Goal: Task Accomplishment & Management: Manage account settings

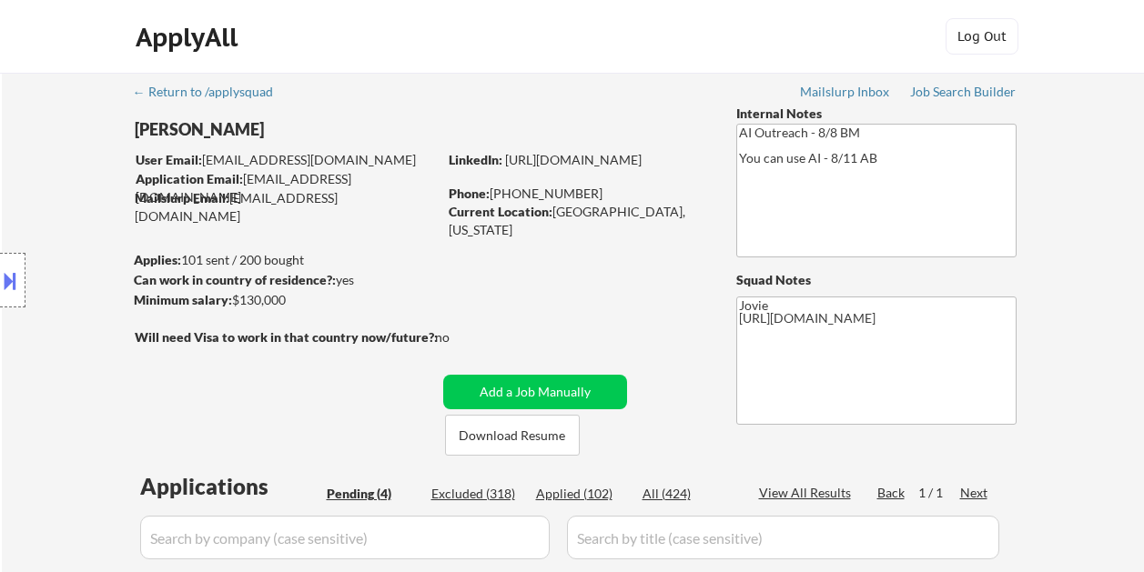
select select ""pending""
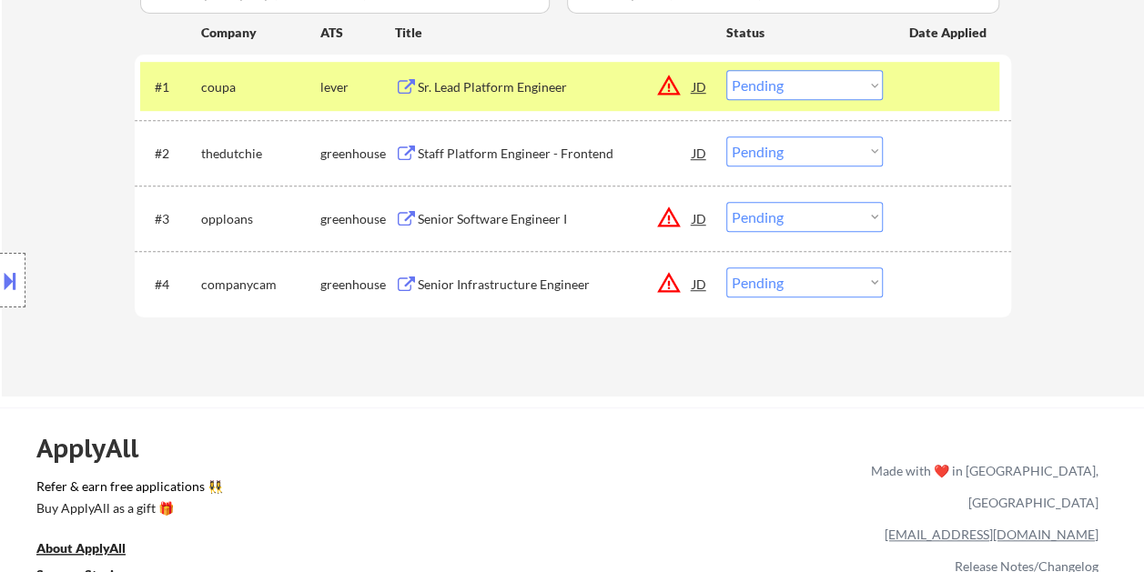
click at [868, 86] on select "Choose an option... Pending Applied Excluded (Questions) Excluded (Expired) Exc…" at bounding box center [804, 85] width 156 height 30
click at [726, 70] on select "Choose an option... Pending Applied Excluded (Questions) Excluded (Expired) Exc…" at bounding box center [804, 85] width 156 height 30
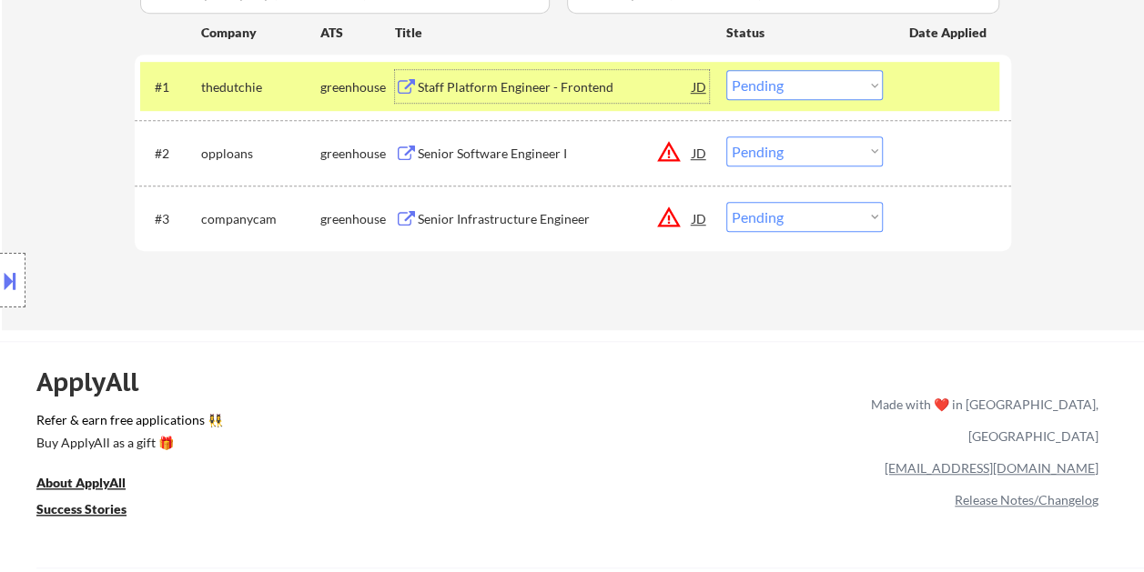
click at [500, 89] on div "Staff Platform Engineer - Frontend" at bounding box center [555, 87] width 275 height 18
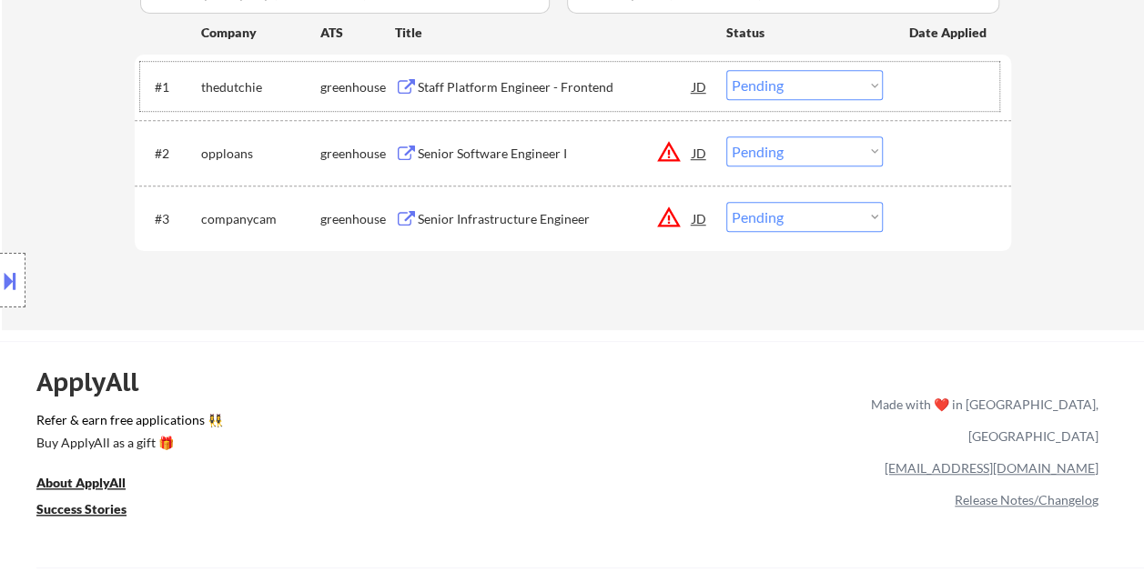
click at [923, 86] on div at bounding box center [949, 86] width 80 height 33
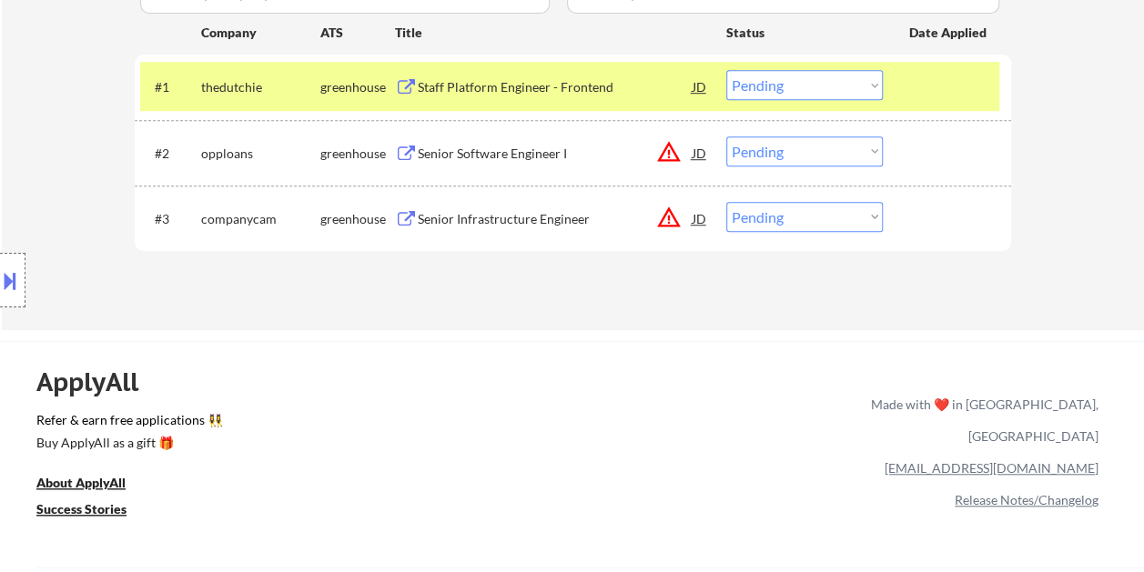
click at [866, 84] on select "Choose an option... Pending Applied Excluded (Questions) Excluded (Expired) Exc…" at bounding box center [804, 85] width 156 height 30
click at [726, 70] on select "Choose an option... Pending Applied Excluded (Questions) Excluded (Expired) Exc…" at bounding box center [804, 85] width 156 height 30
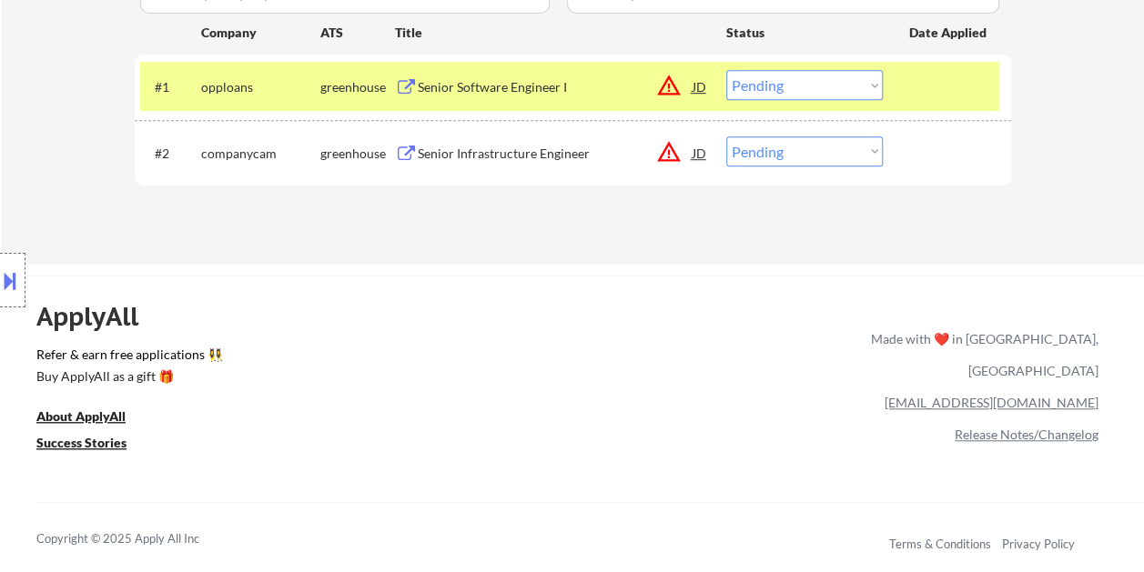
click at [493, 86] on div "Senior Software Engineer I" at bounding box center [555, 87] width 275 height 18
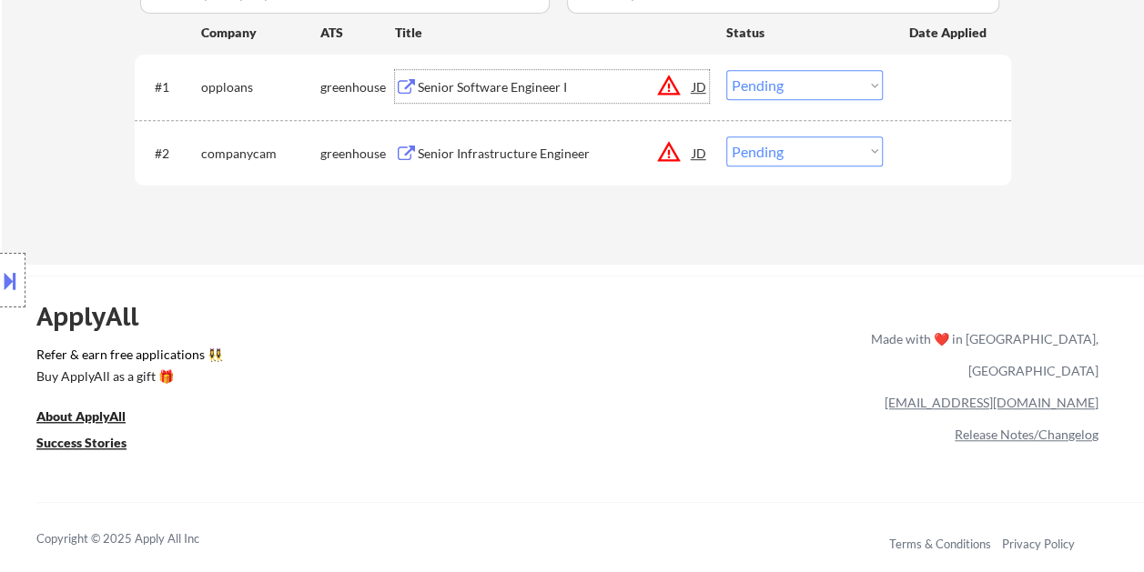
click at [933, 101] on div at bounding box center [949, 86] width 80 height 33
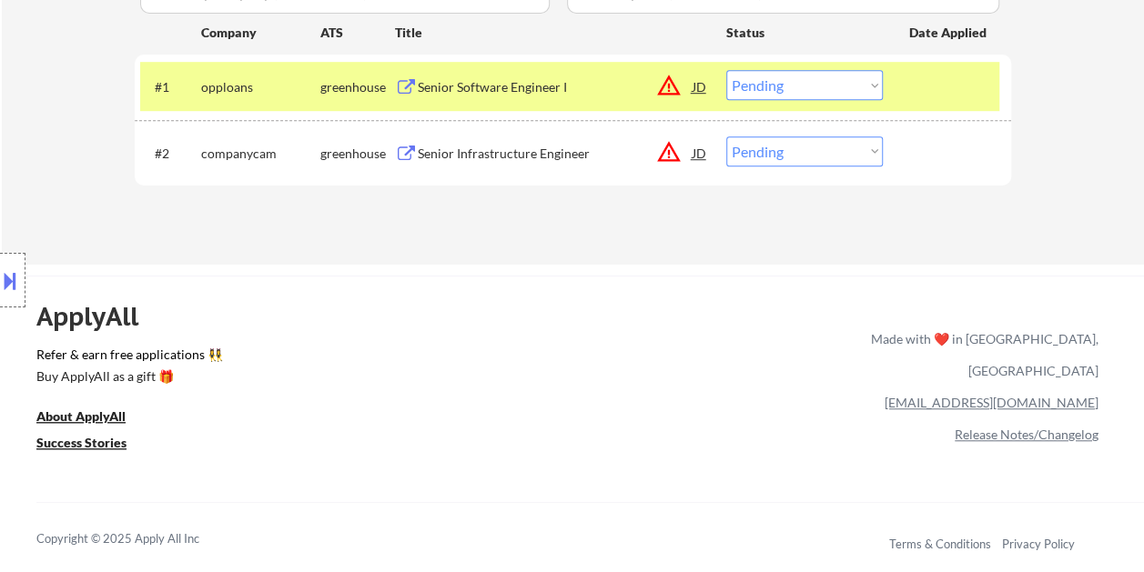
click at [877, 94] on select "Choose an option... Pending Applied Excluded (Questions) Excluded (Expired) Exc…" at bounding box center [804, 85] width 156 height 30
click at [726, 70] on select "Choose an option... Pending Applied Excluded (Questions) Excluded (Expired) Exc…" at bounding box center [804, 85] width 156 height 30
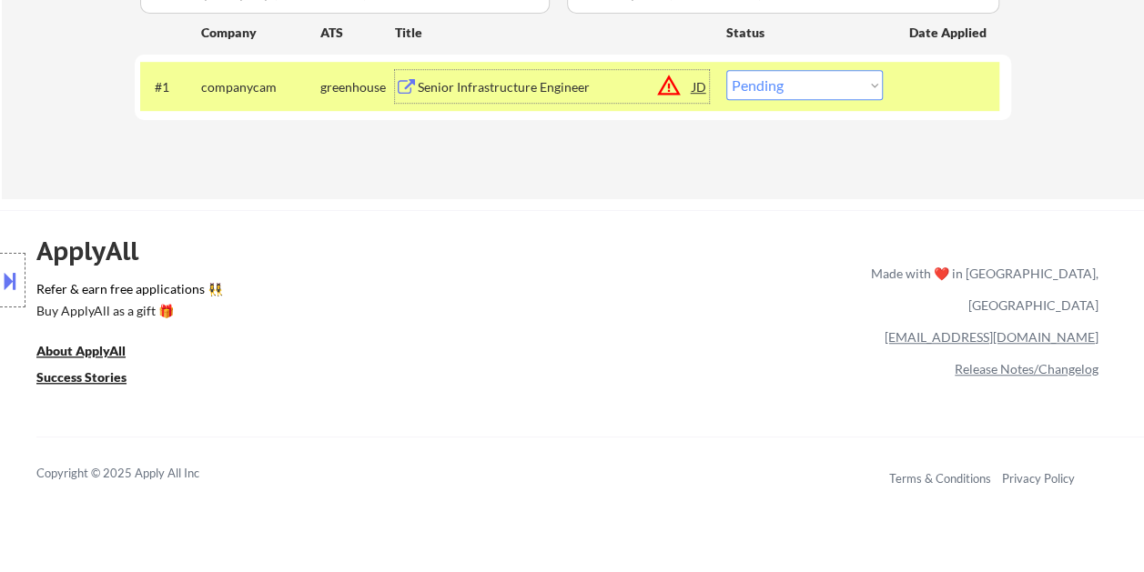
click at [515, 94] on div "Senior Infrastructure Engineer" at bounding box center [555, 87] width 275 height 18
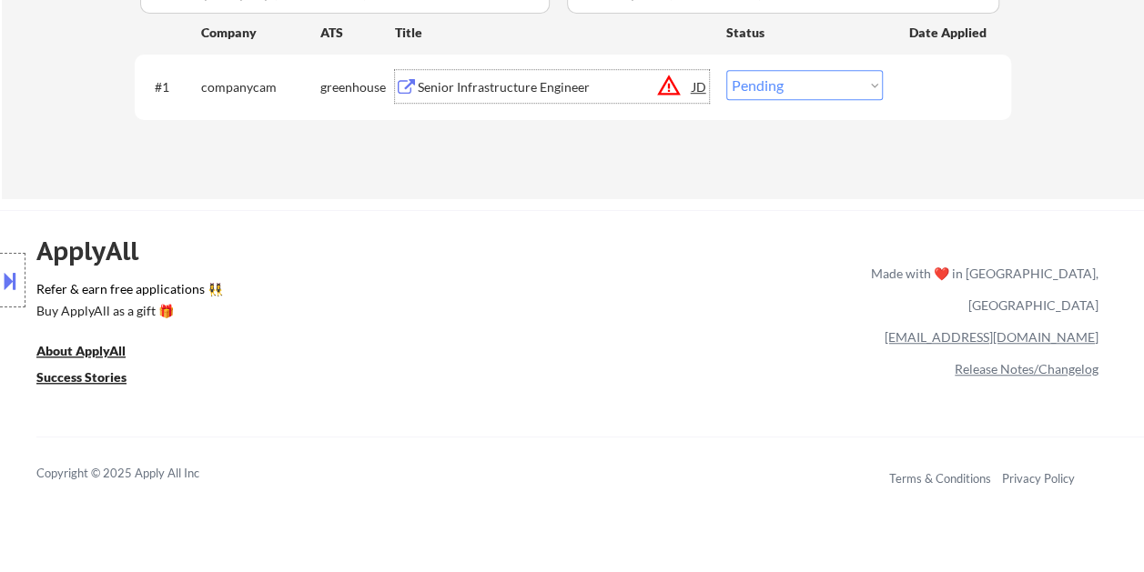
drag, startPoint x: 921, startPoint y: 79, endPoint x: 908, endPoint y: 84, distance: 13.5
click at [921, 80] on div at bounding box center [949, 86] width 80 height 33
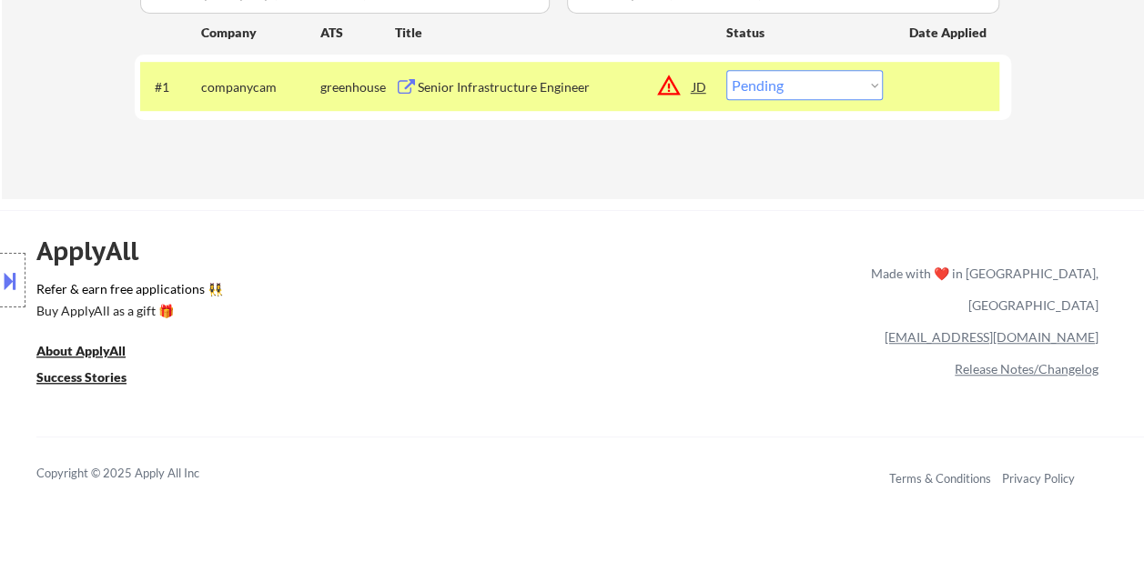
click at [852, 85] on select "Choose an option... Pending Applied Excluded (Questions) Excluded (Expired) Exc…" at bounding box center [804, 85] width 156 height 30
click at [726, 70] on select "Choose an option... Pending Applied Excluded (Questions) Excluded (Expired) Exc…" at bounding box center [804, 85] width 156 height 30
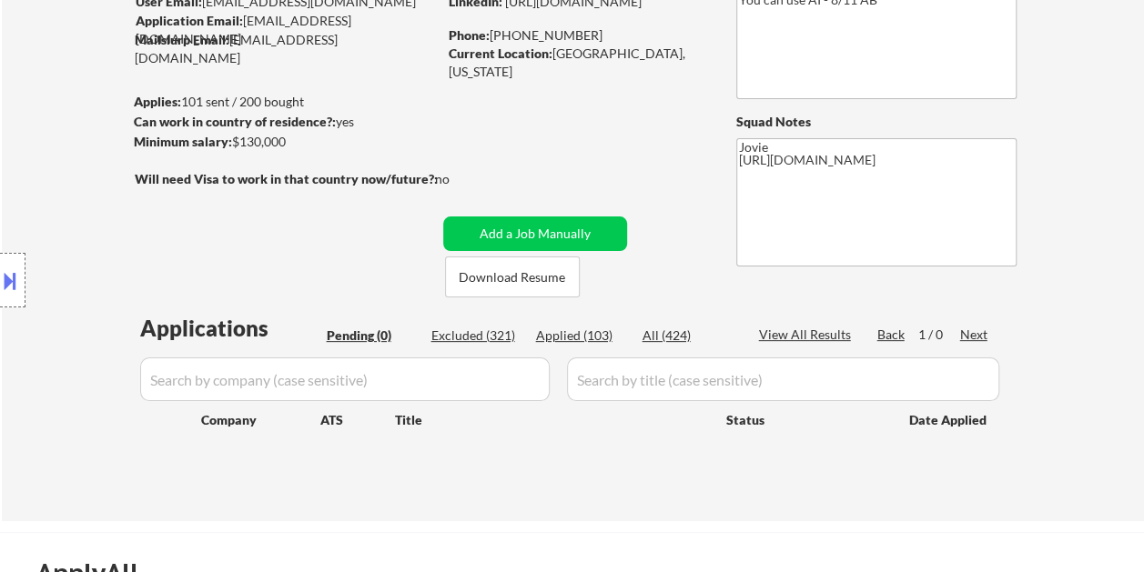
scroll to position [182, 0]
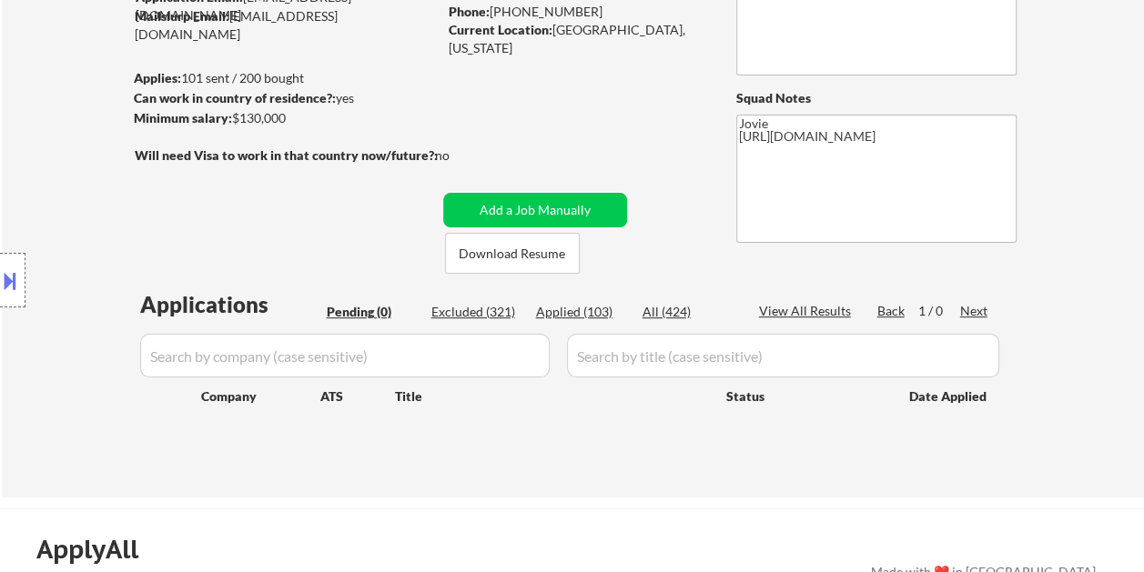
click at [580, 315] on div "Applied (103)" at bounding box center [581, 312] width 91 height 18
select select ""applied""
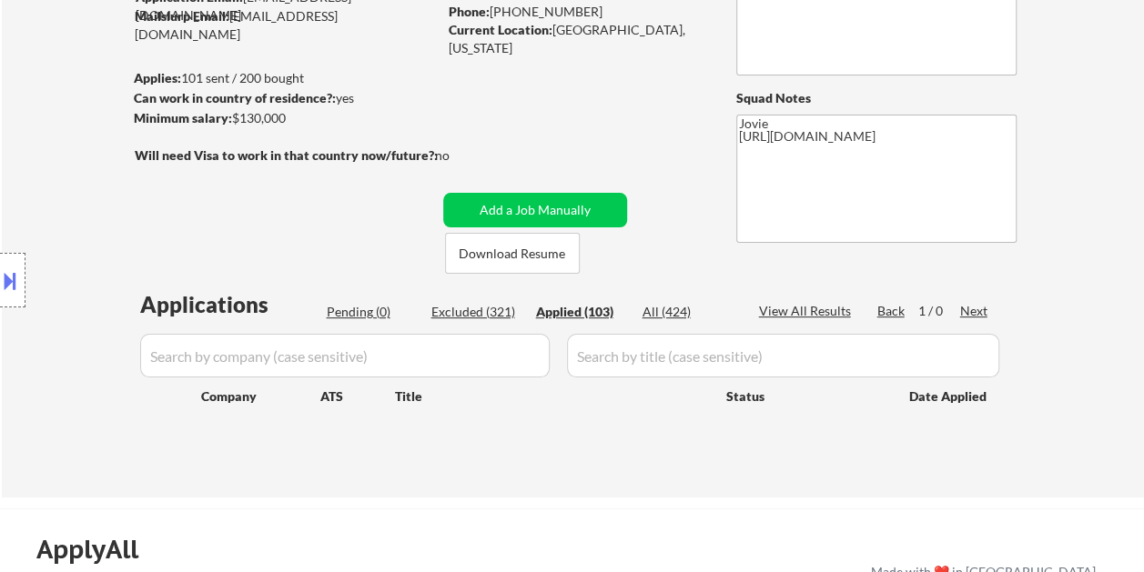
select select ""applied""
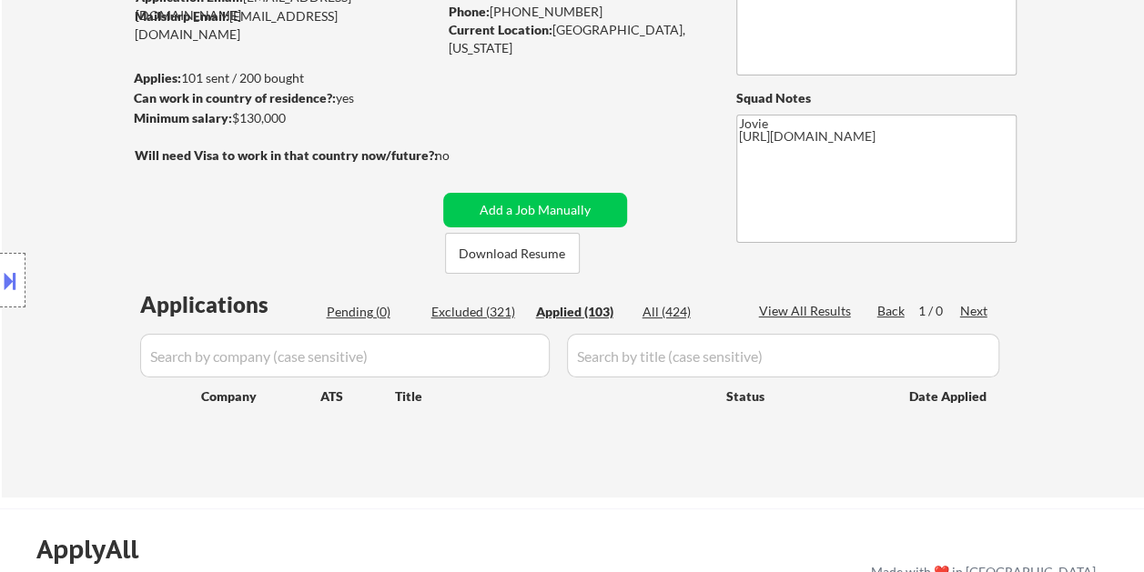
select select ""applied""
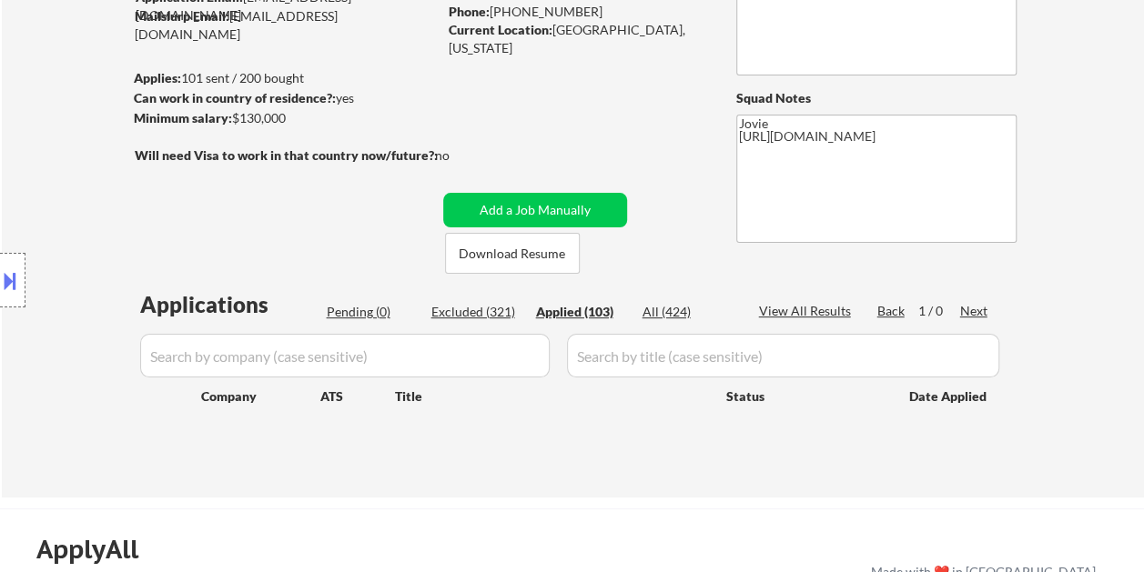
select select ""applied""
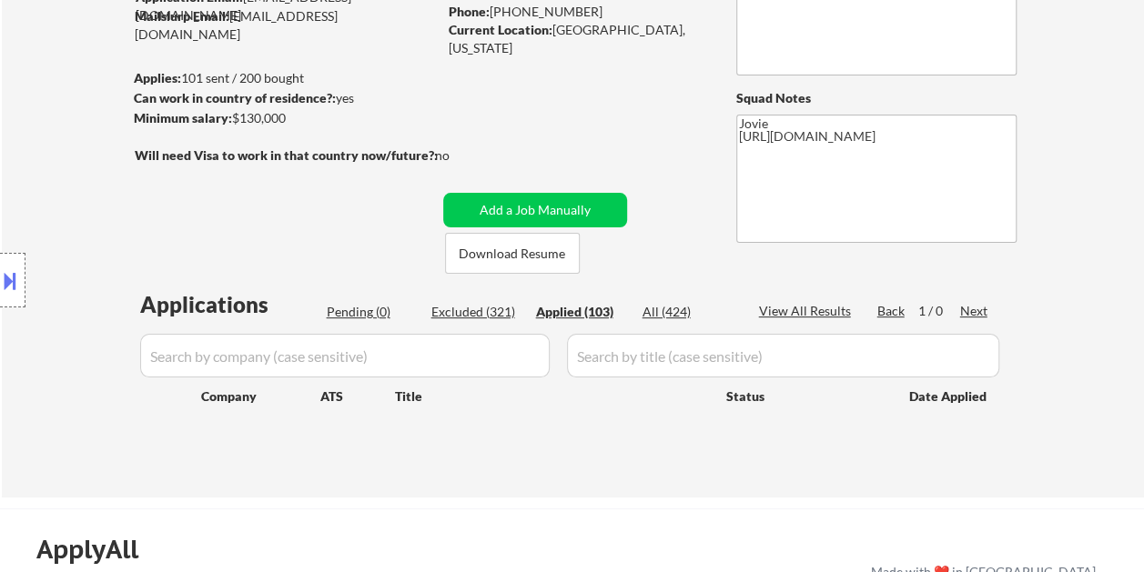
select select ""applied""
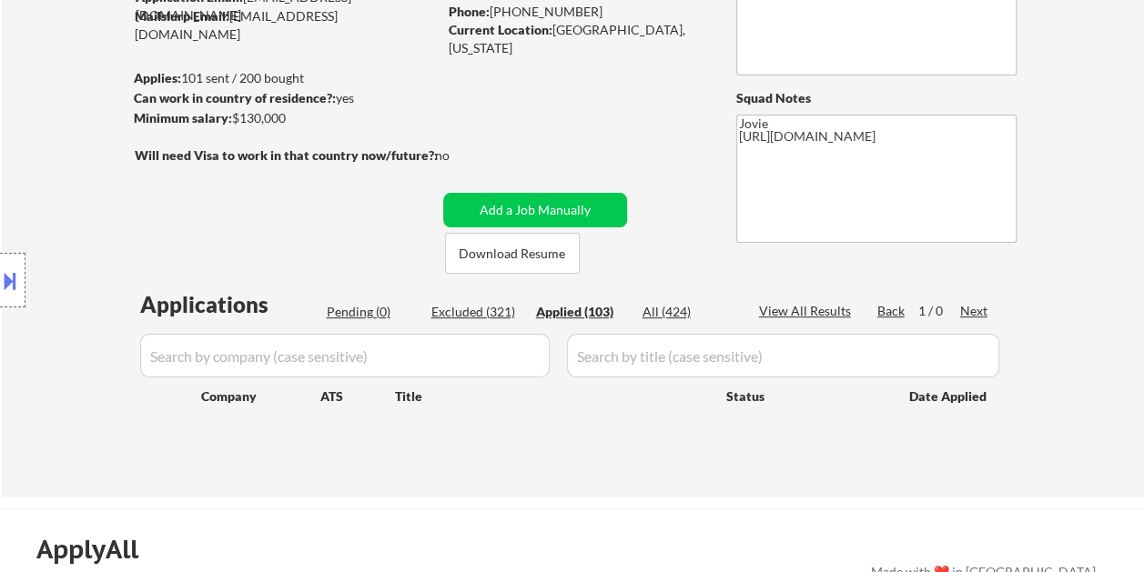
select select ""applied""
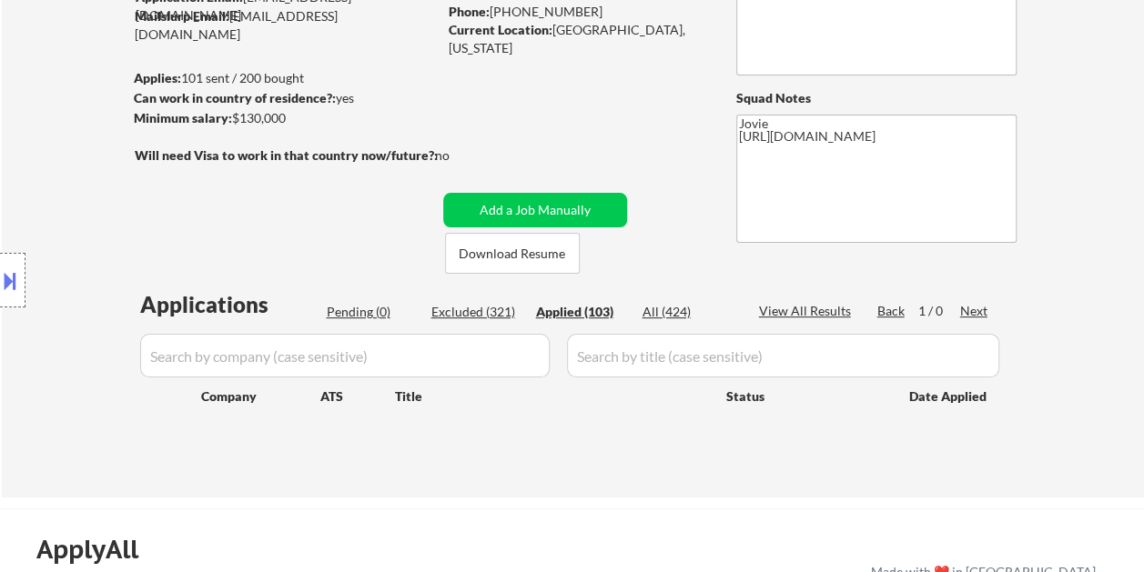
select select ""applied""
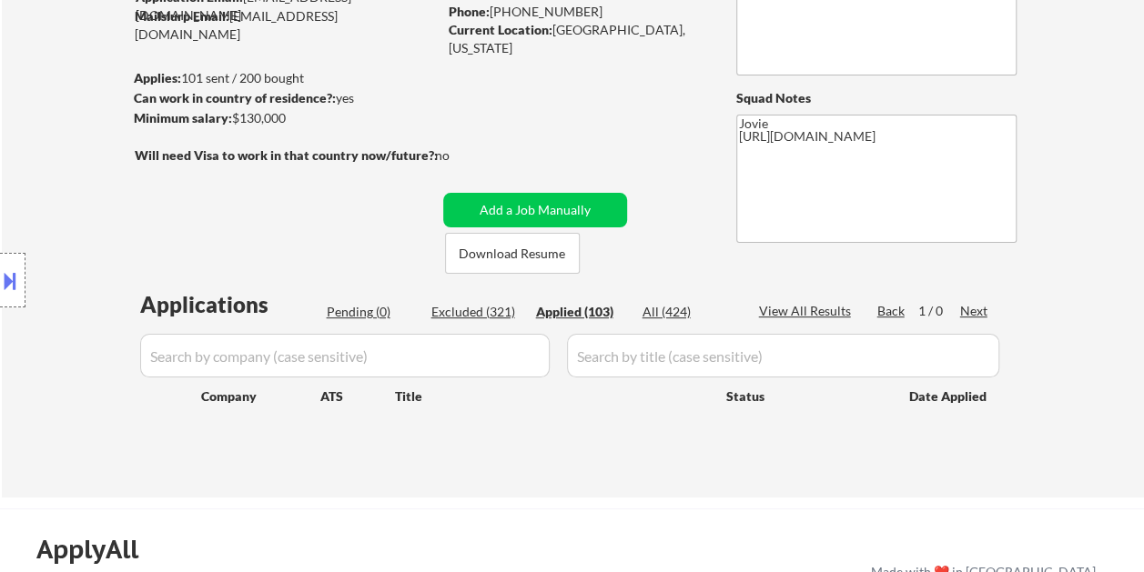
select select ""applied""
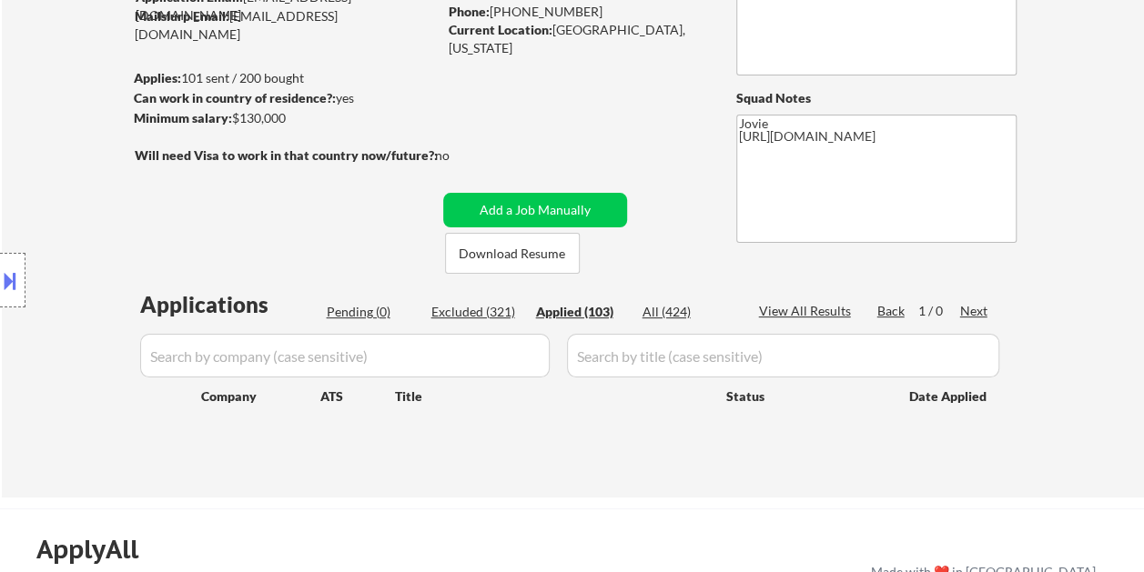
select select ""applied""
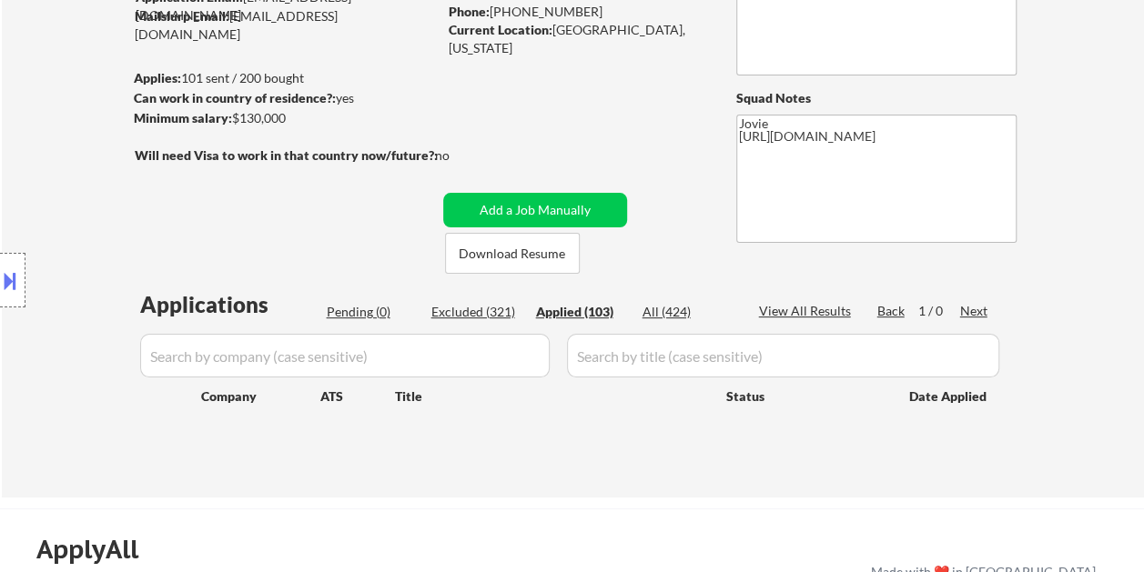
select select ""applied""
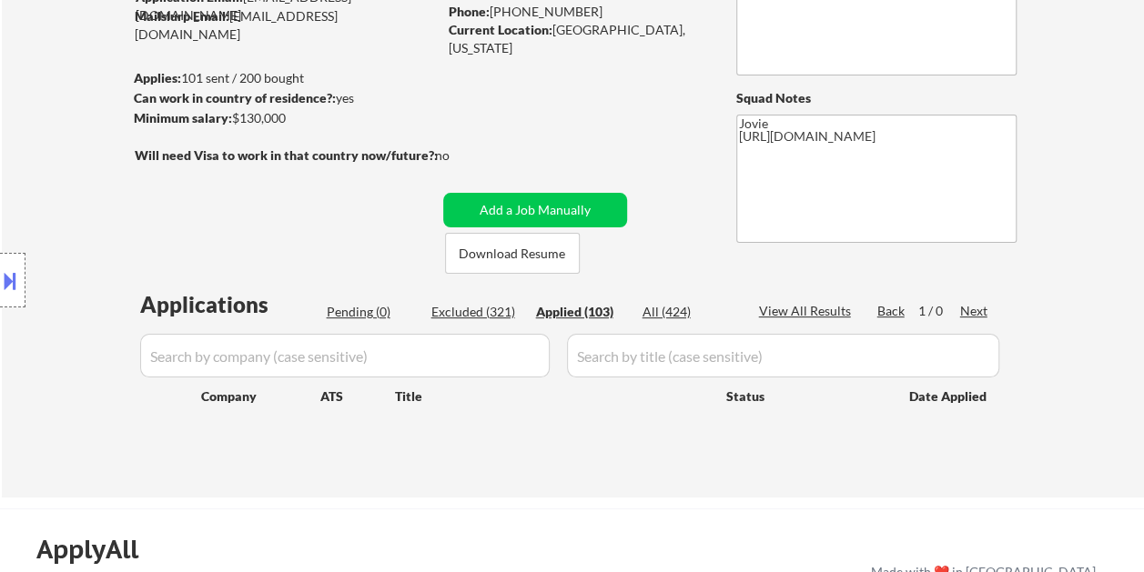
select select ""applied""
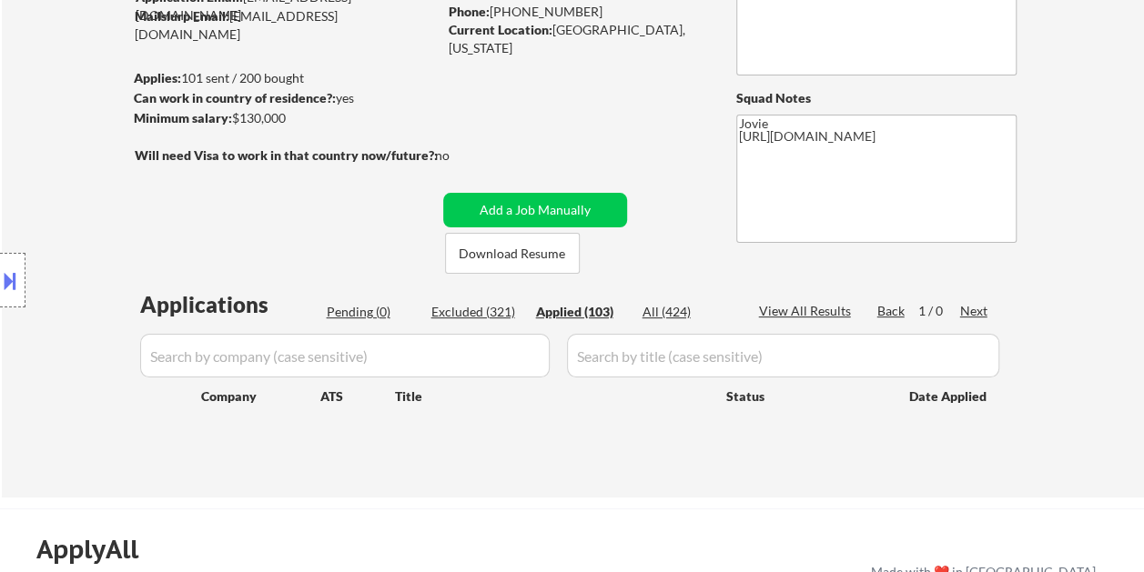
select select ""applied""
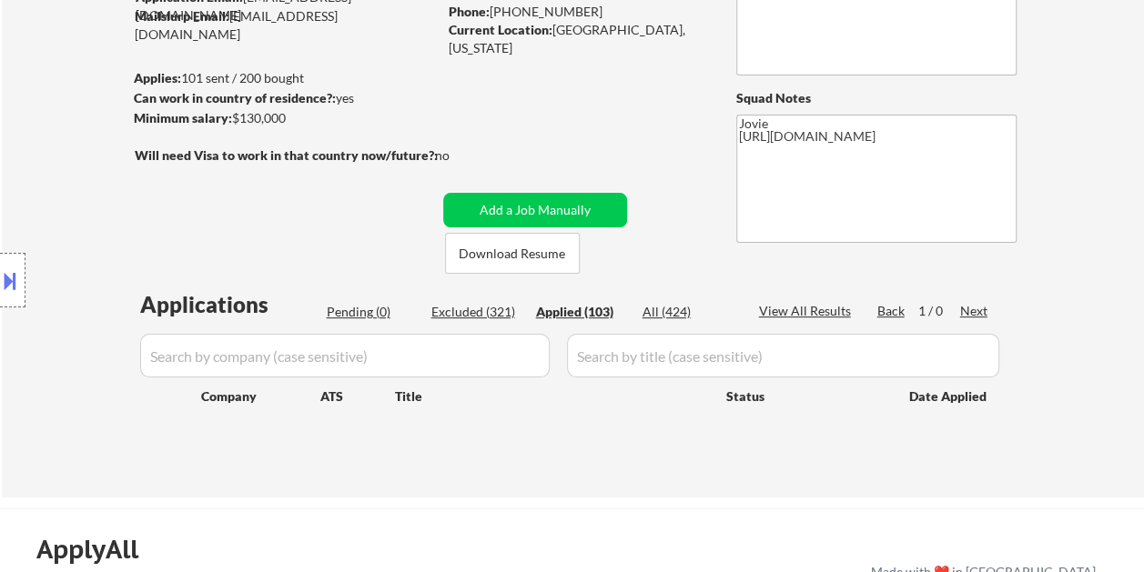
select select ""applied""
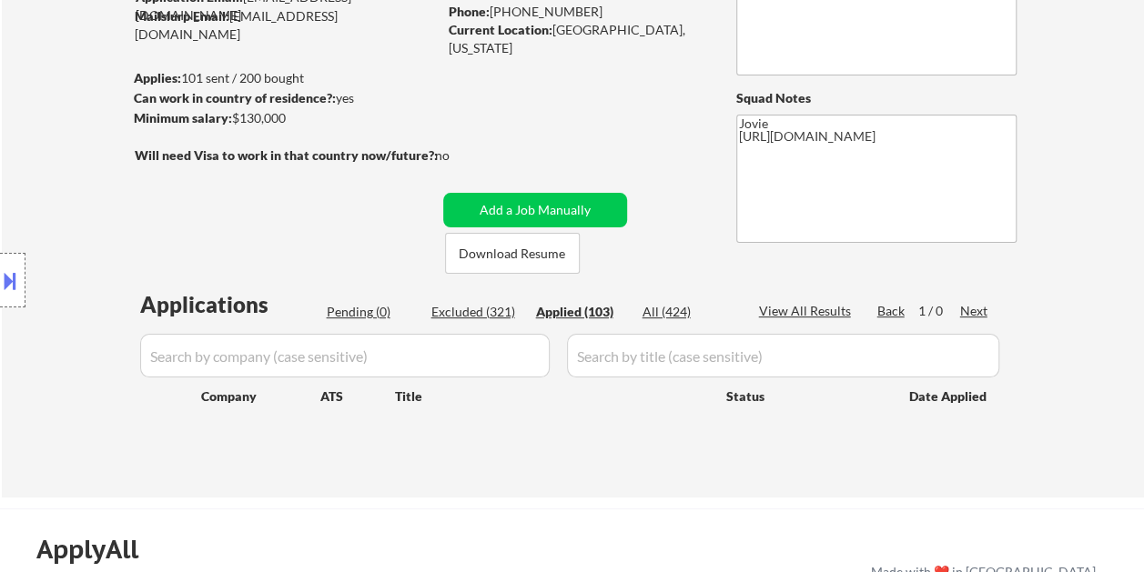
select select ""applied""
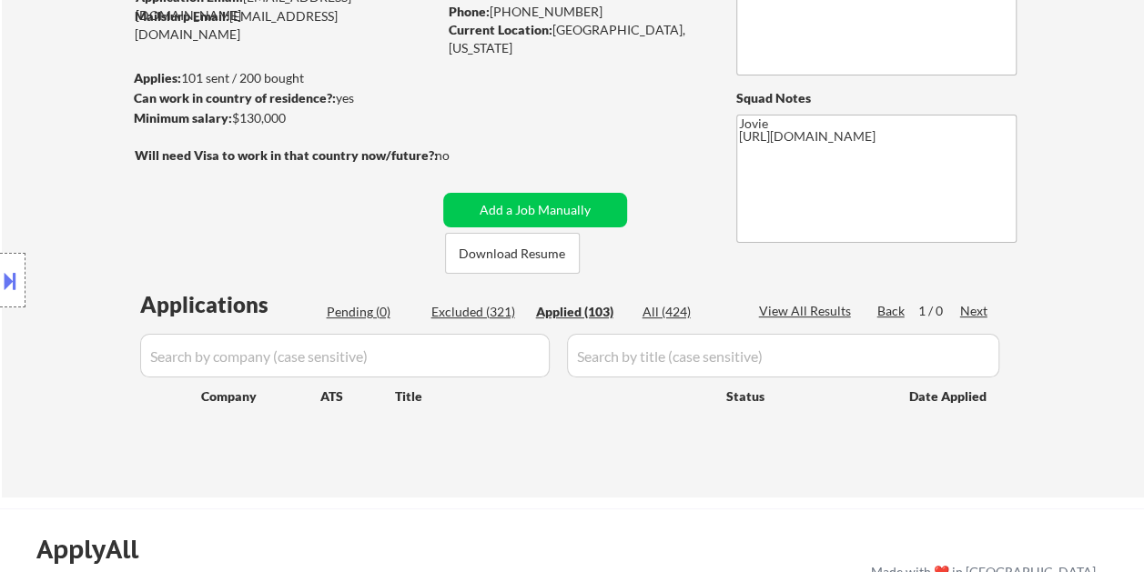
select select ""applied""
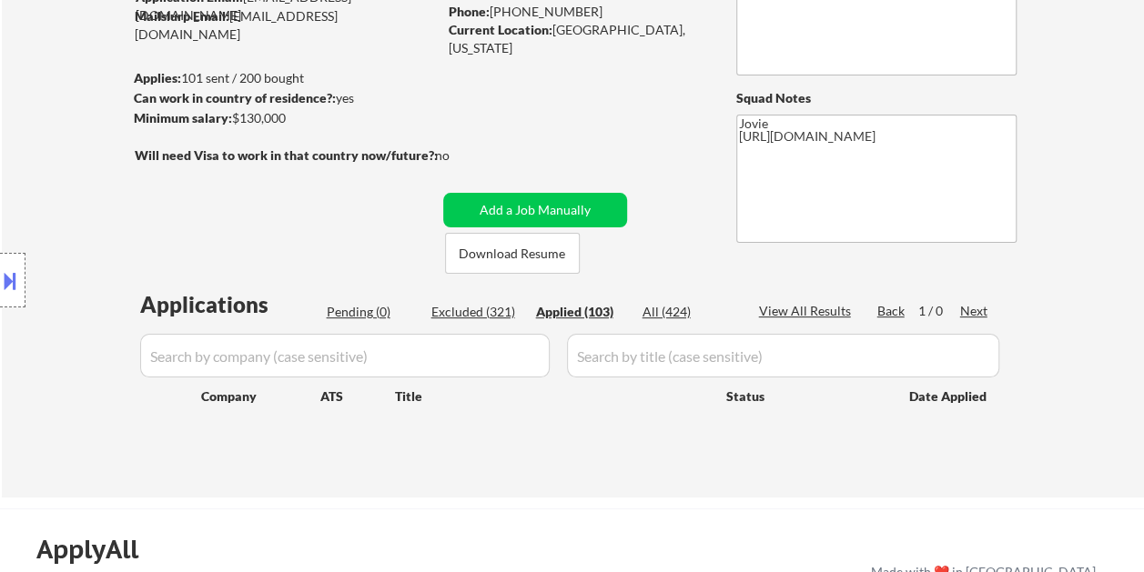
select select ""applied""
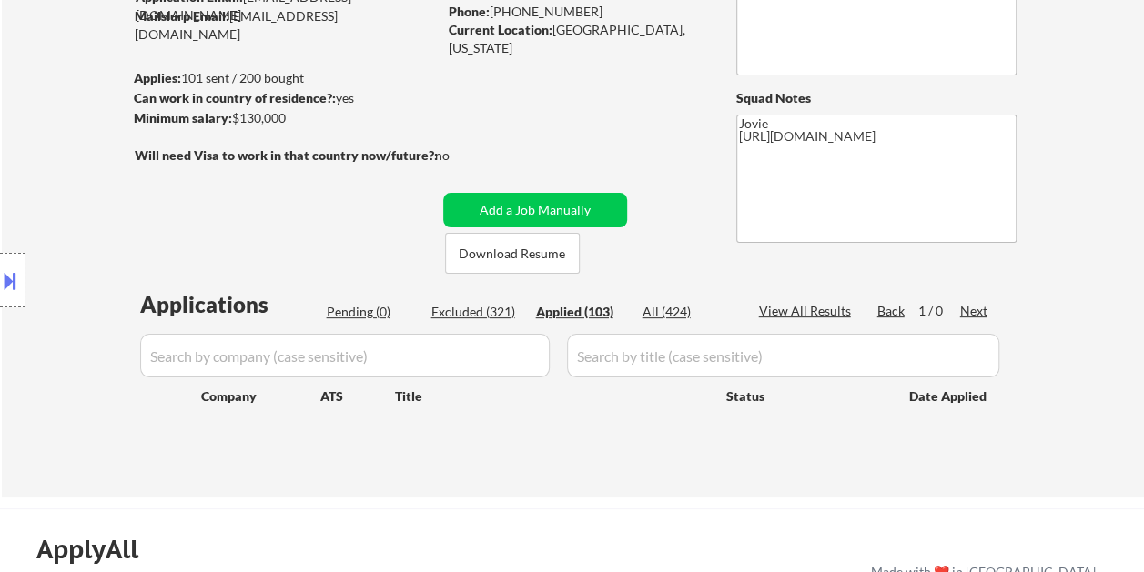
select select ""applied""
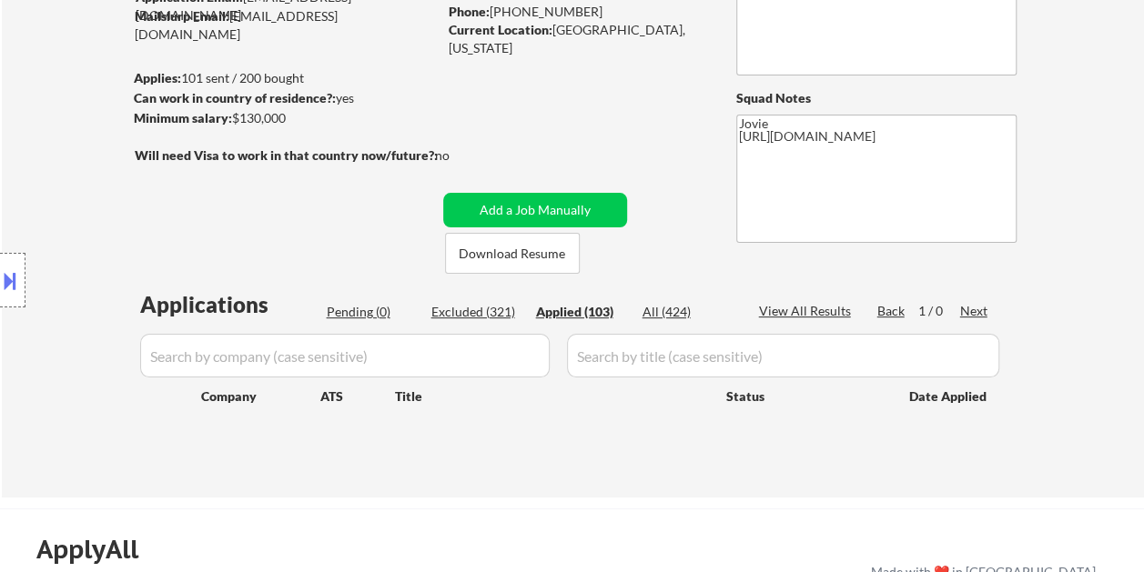
select select ""applied""
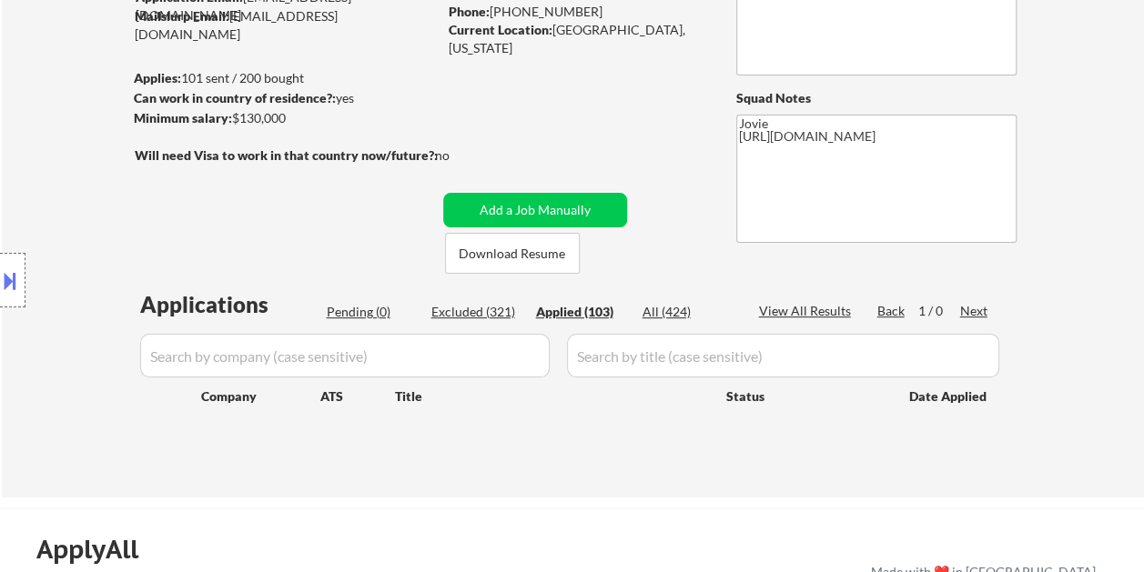
select select ""applied""
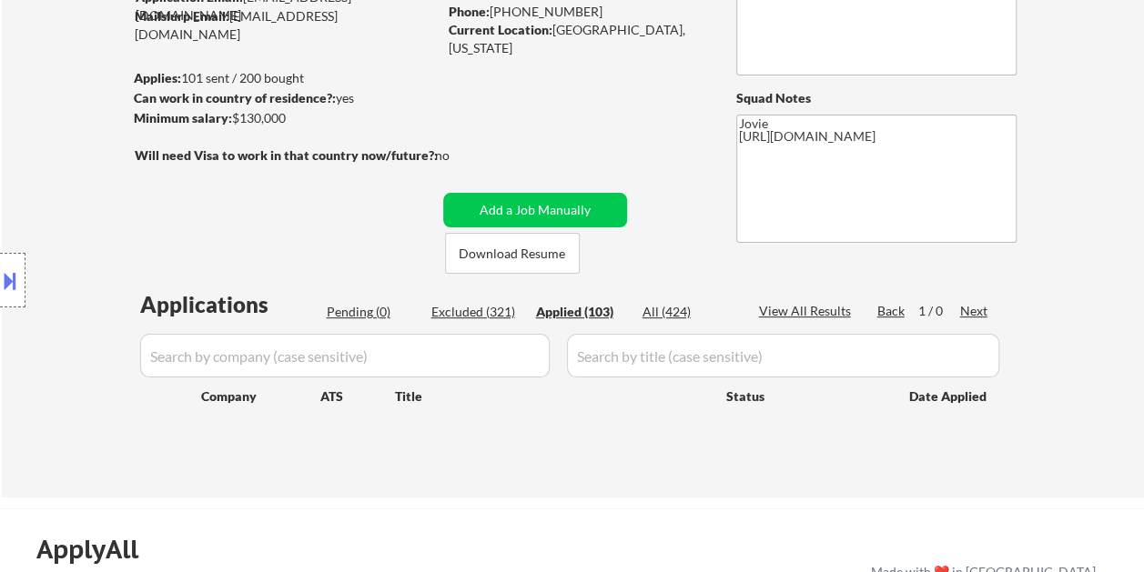
select select ""applied""
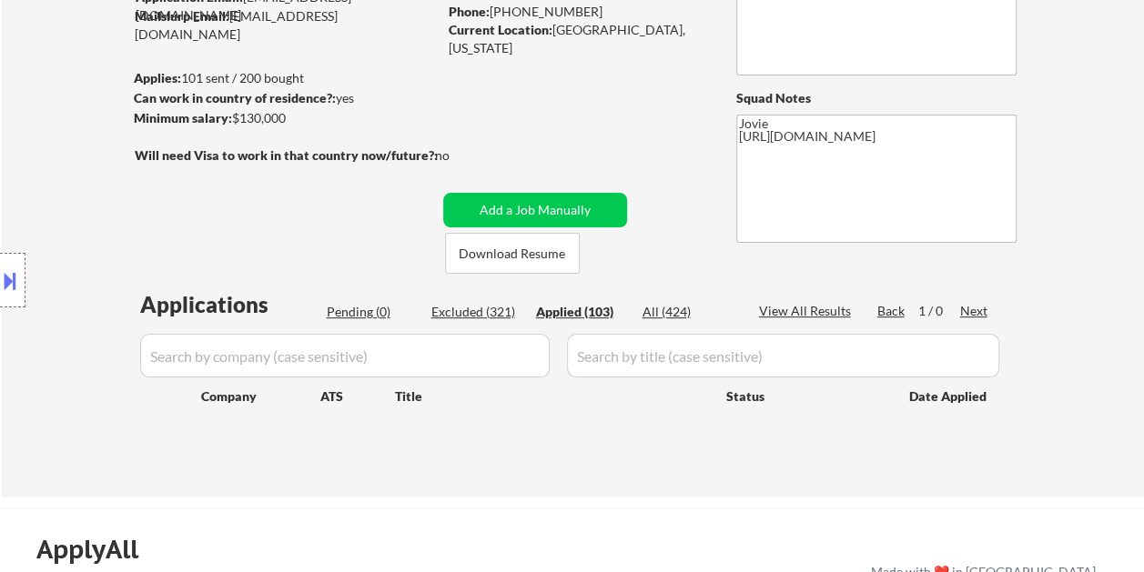
select select ""applied""
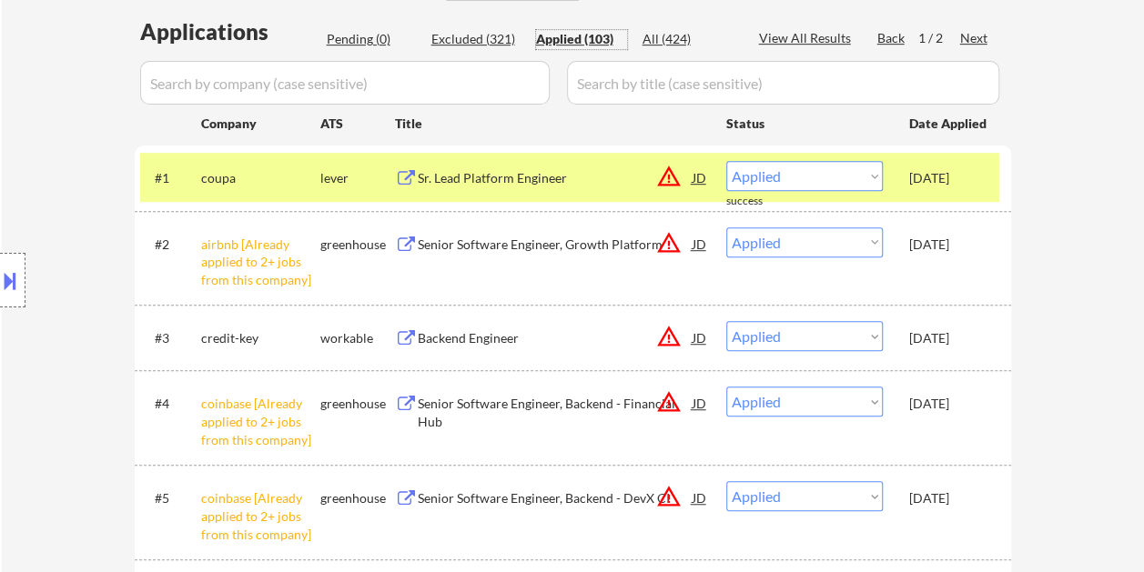
scroll to position [364, 0]
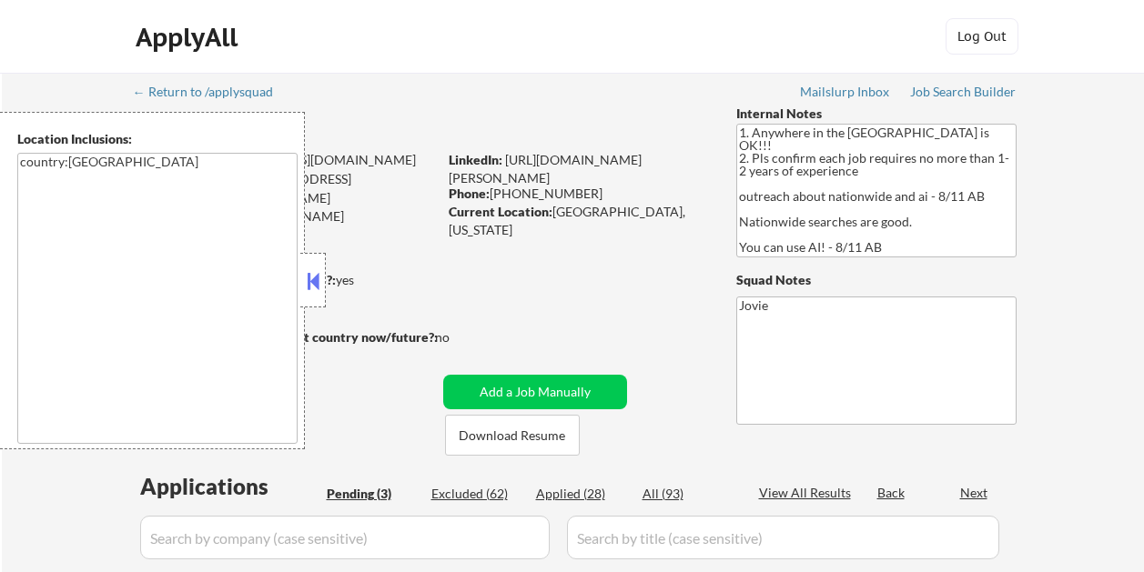
select select ""pending""
click at [319, 277] on button at bounding box center [313, 280] width 20 height 27
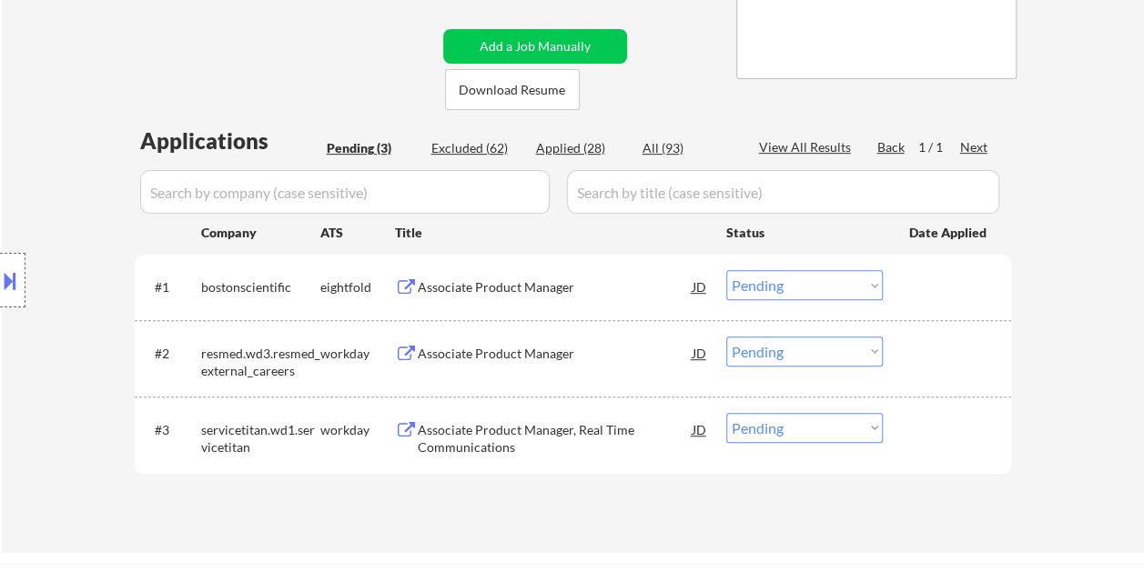
scroll to position [364, 0]
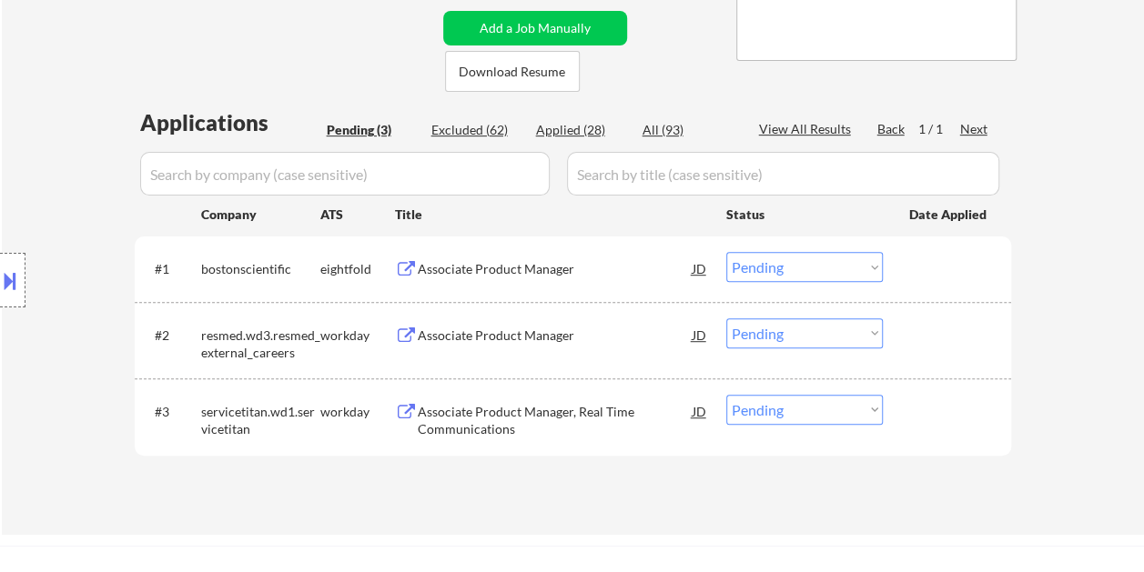
click at [495, 277] on div "Associate Product Manager" at bounding box center [555, 269] width 275 height 18
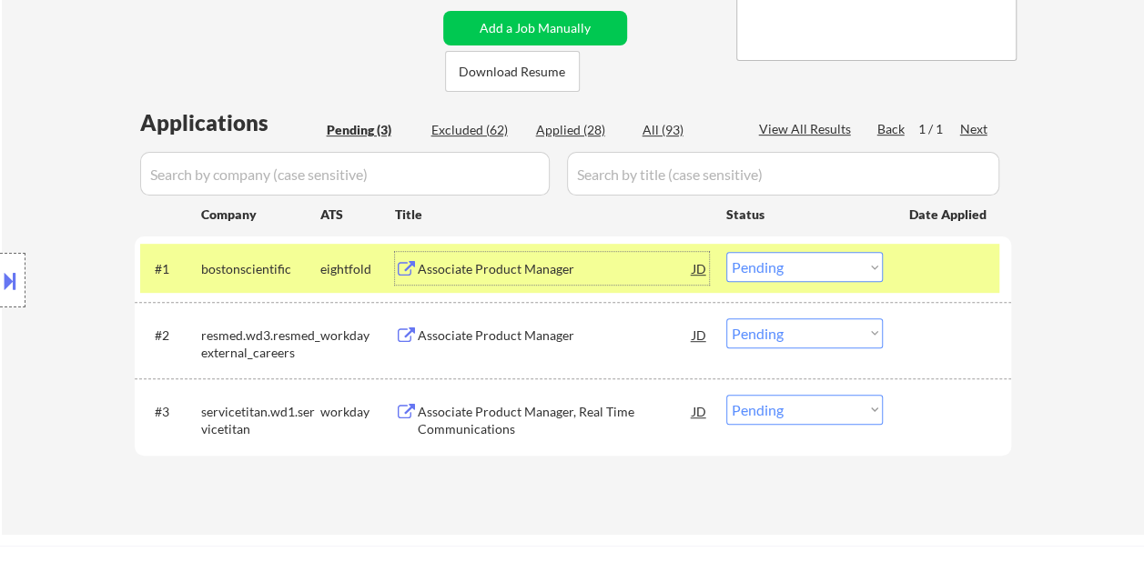
click at [879, 267] on select "Choose an option... Pending Applied Excluded (Questions) Excluded (Expired) Exc…" at bounding box center [804, 267] width 156 height 30
click at [726, 252] on select "Choose an option... Pending Applied Excluded (Questions) Excluded (Expired) Exc…" at bounding box center [804, 267] width 156 height 30
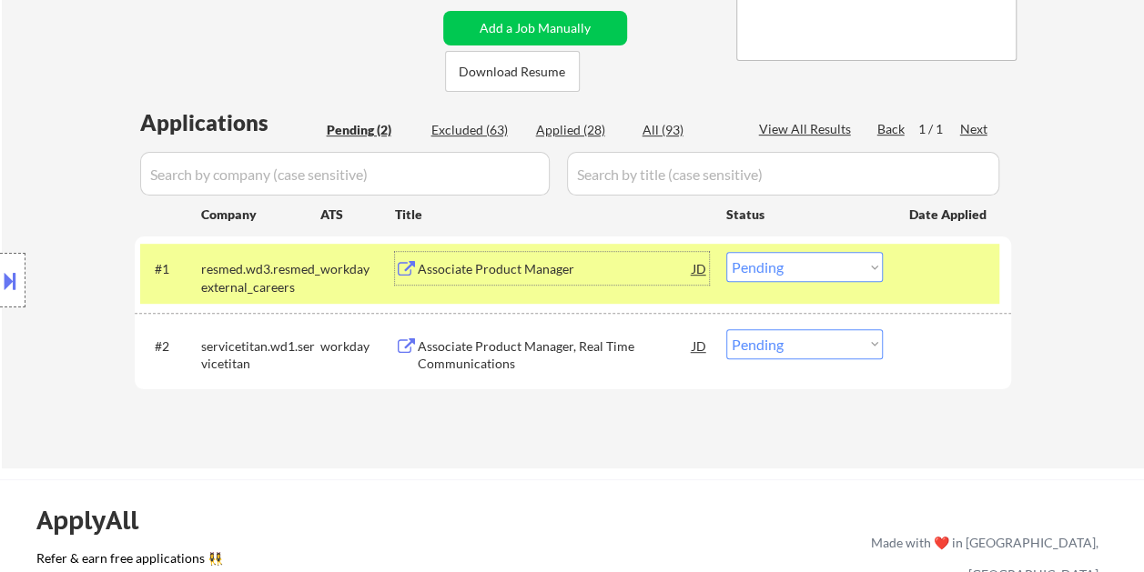
click at [497, 279] on div "Associate Product Manager" at bounding box center [555, 268] width 275 height 33
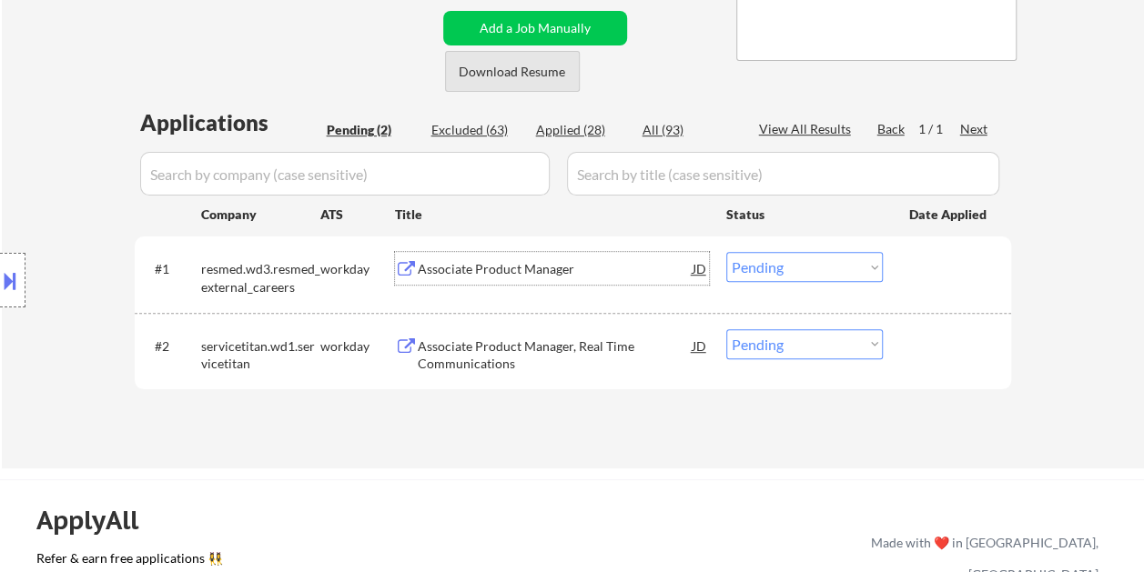
click at [484, 75] on button "Download Resume" at bounding box center [512, 71] width 135 height 41
click at [944, 348] on div at bounding box center [949, 345] width 80 height 33
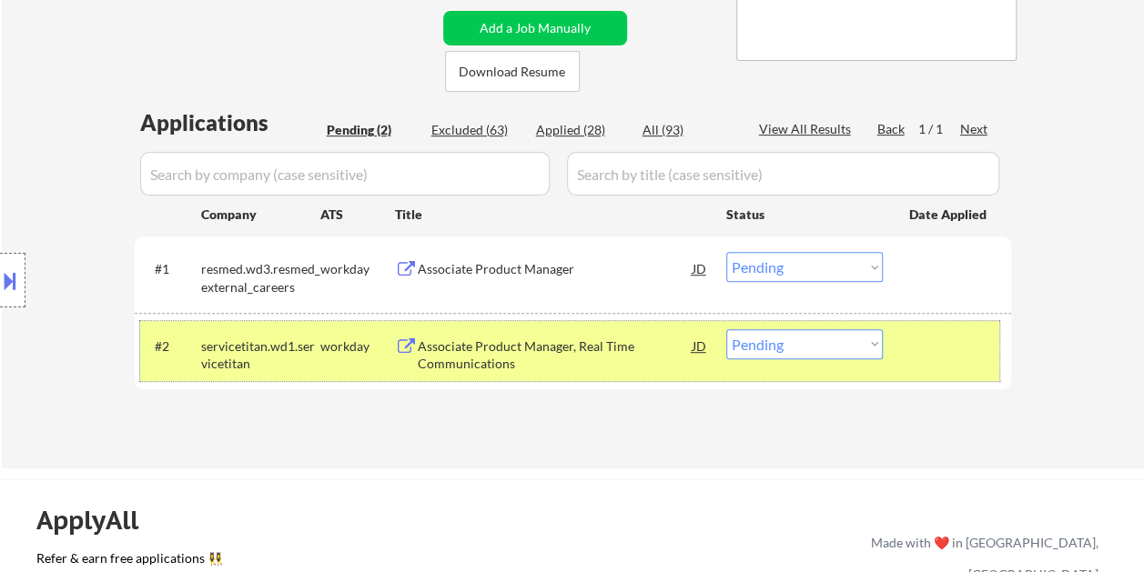
click at [940, 280] on div at bounding box center [949, 268] width 80 height 33
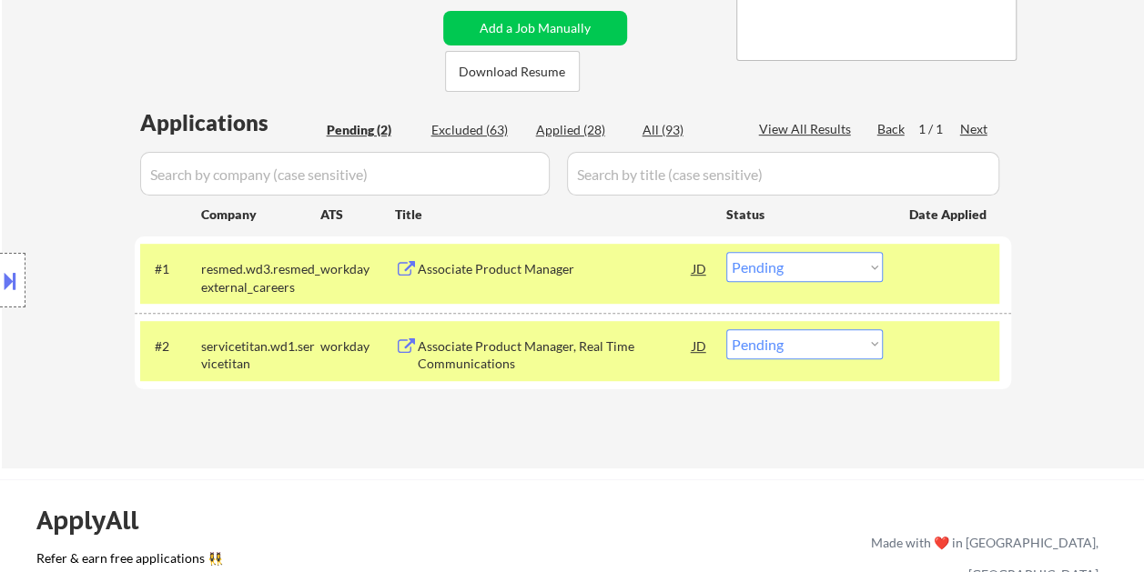
click at [873, 267] on select "Choose an option... Pending Applied Excluded (Questions) Excluded (Expired) Exc…" at bounding box center [804, 267] width 156 height 30
click at [923, 349] on div at bounding box center [949, 345] width 80 height 33
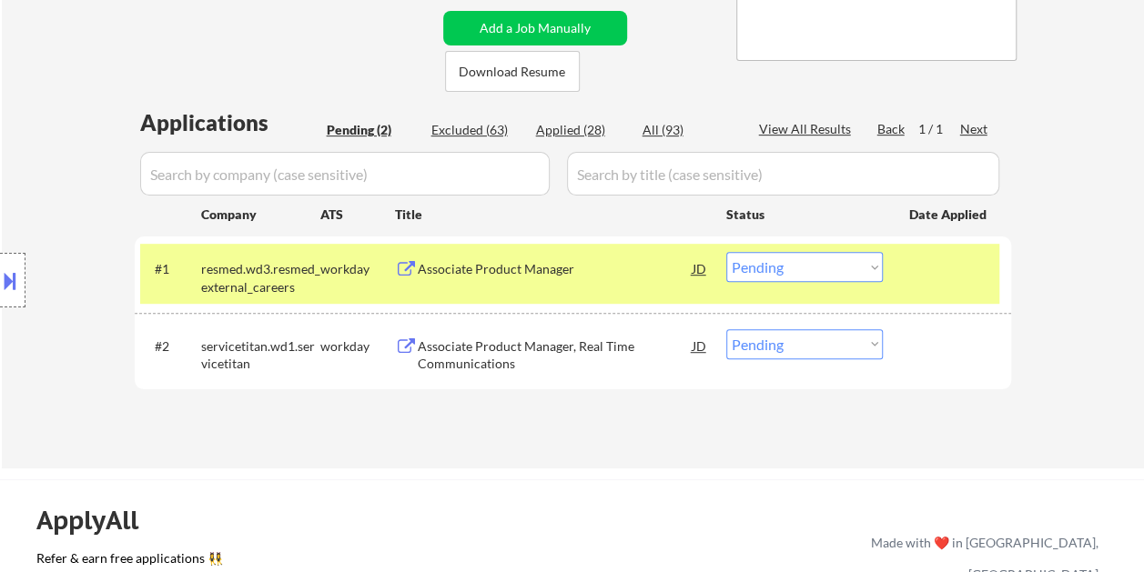
click at [868, 256] on select "Choose an option... Pending Applied Excluded (Questions) Excluded (Expired) Exc…" at bounding box center [804, 267] width 156 height 30
click at [726, 252] on select "Choose an option... Pending Applied Excluded (Questions) Excluded (Expired) Exc…" at bounding box center [804, 267] width 156 height 30
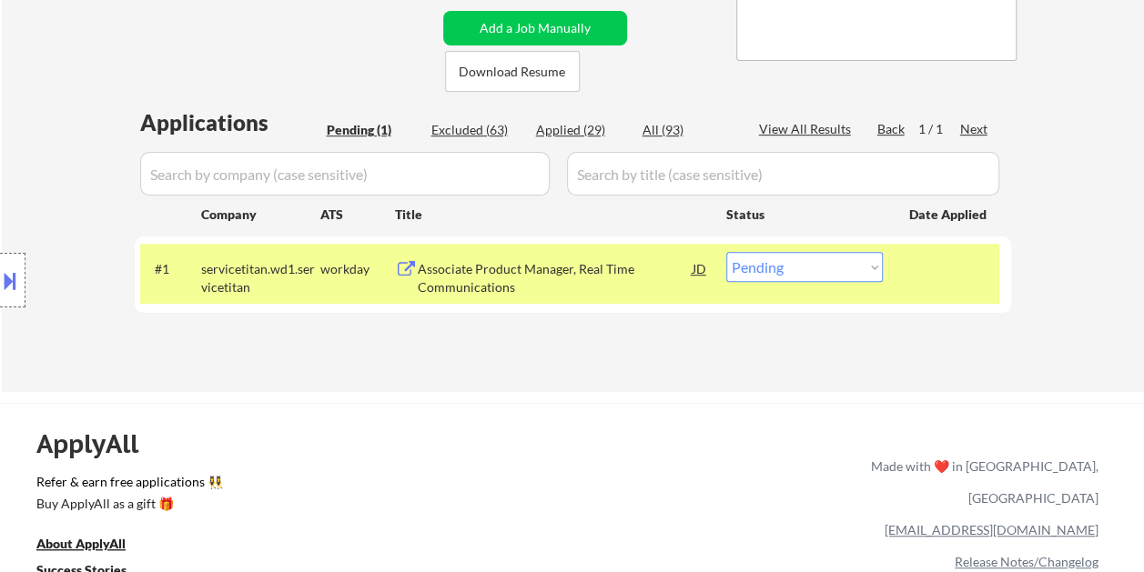
click at [464, 271] on div "Associate Product Manager, Real Time Communications" at bounding box center [555, 277] width 275 height 35
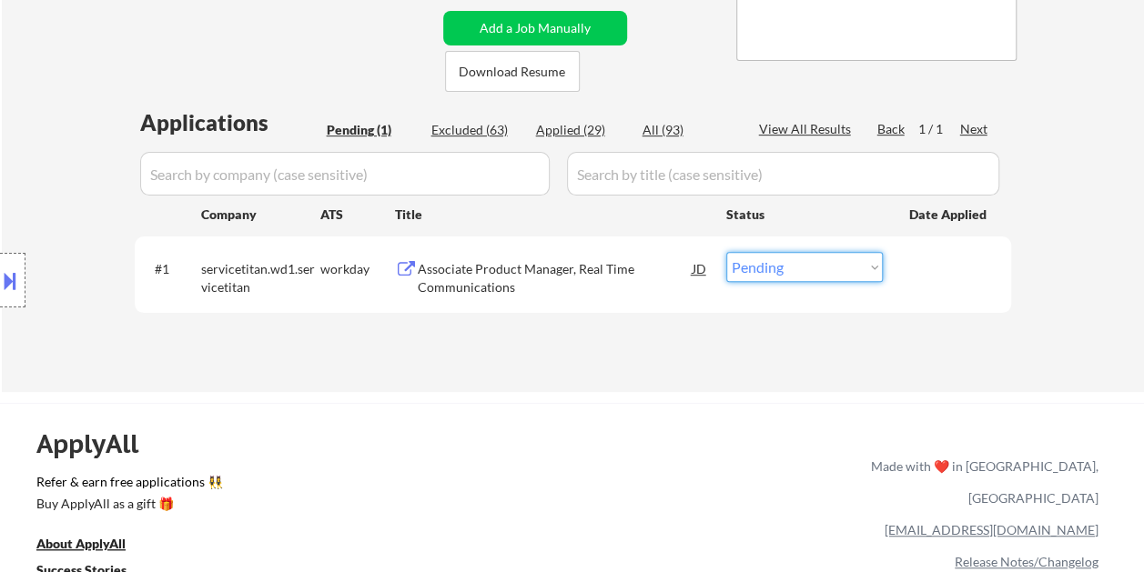
click at [802, 254] on select "Choose an option... Pending Applied Excluded (Questions) Excluded (Expired) Exc…" at bounding box center [804, 267] width 156 height 30
select select ""applied""
click at [726, 252] on select "Choose an option... Pending Applied Excluded (Questions) Excluded (Expired) Exc…" at bounding box center [804, 267] width 156 height 30
select select ""applied""
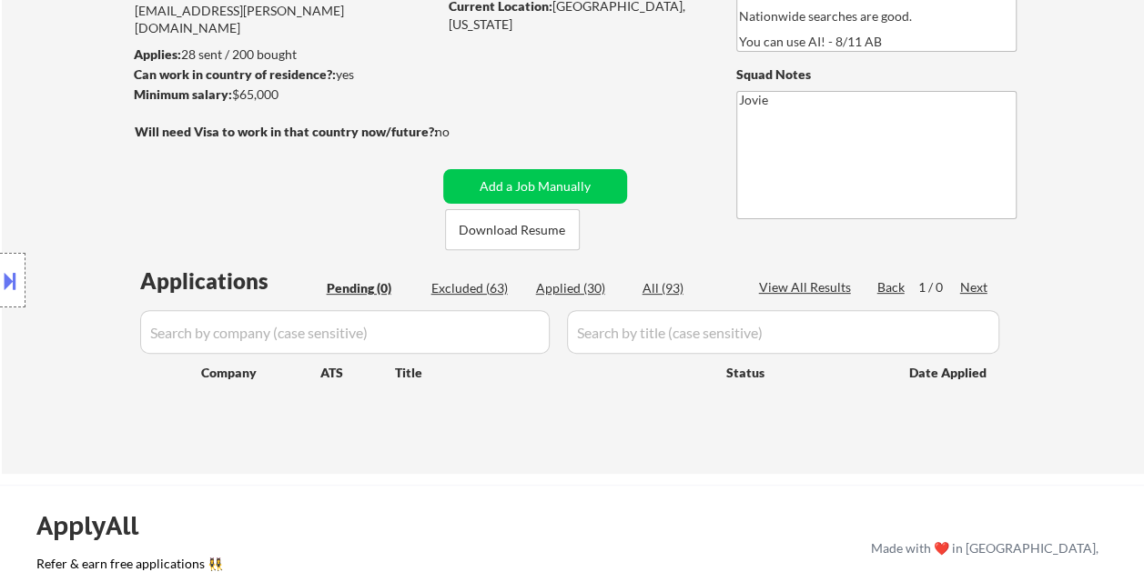
scroll to position [182, 0]
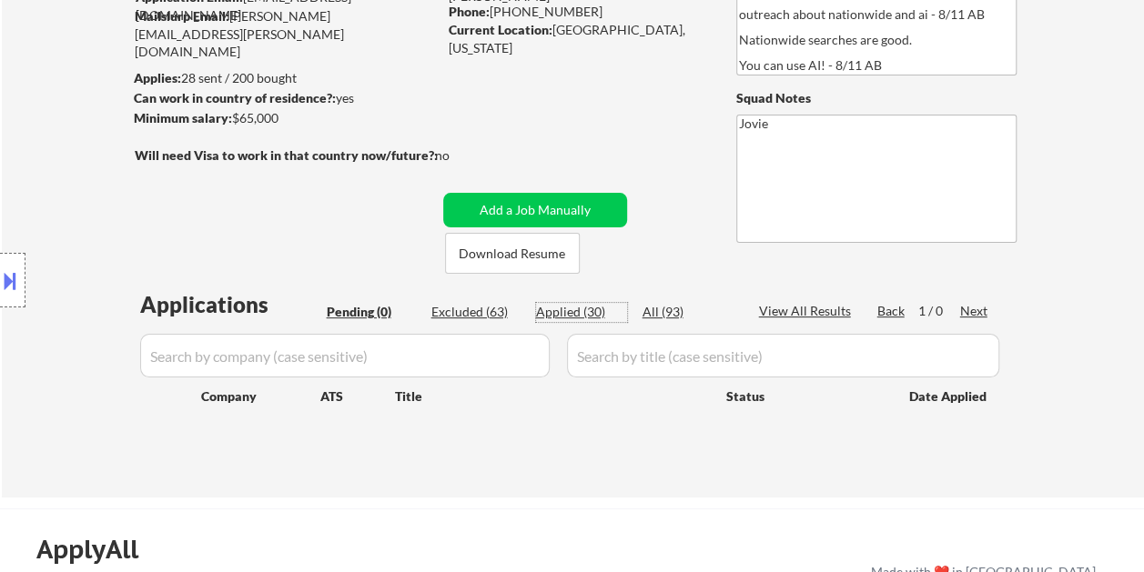
click at [563, 320] on div "Applied (30)" at bounding box center [581, 312] width 91 height 18
click at [547, 311] on div "Applied (30)" at bounding box center [581, 312] width 91 height 18
select select ""applied""
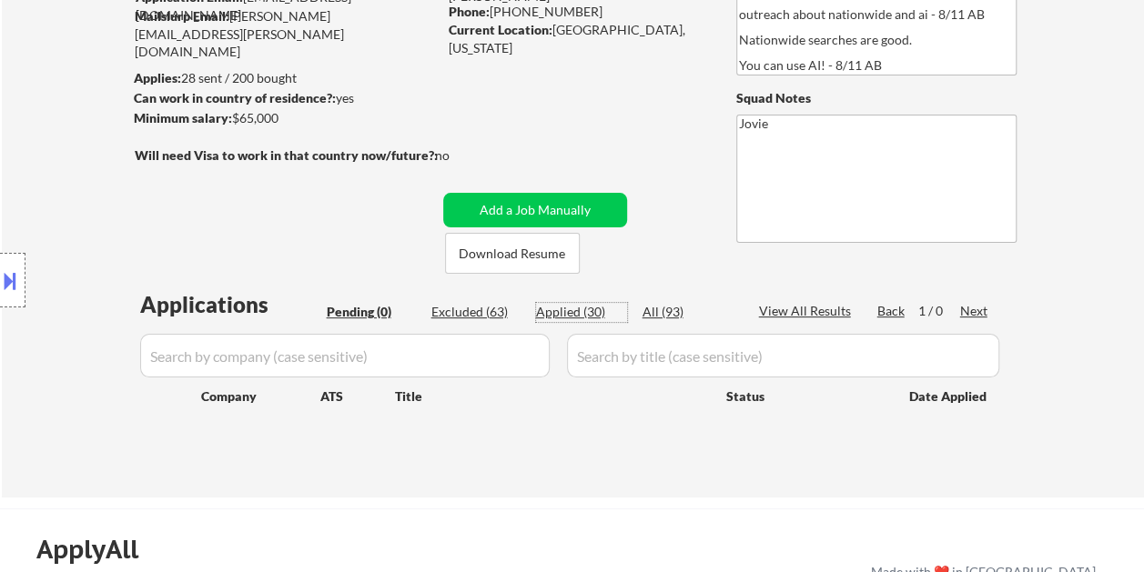
select select ""applied""
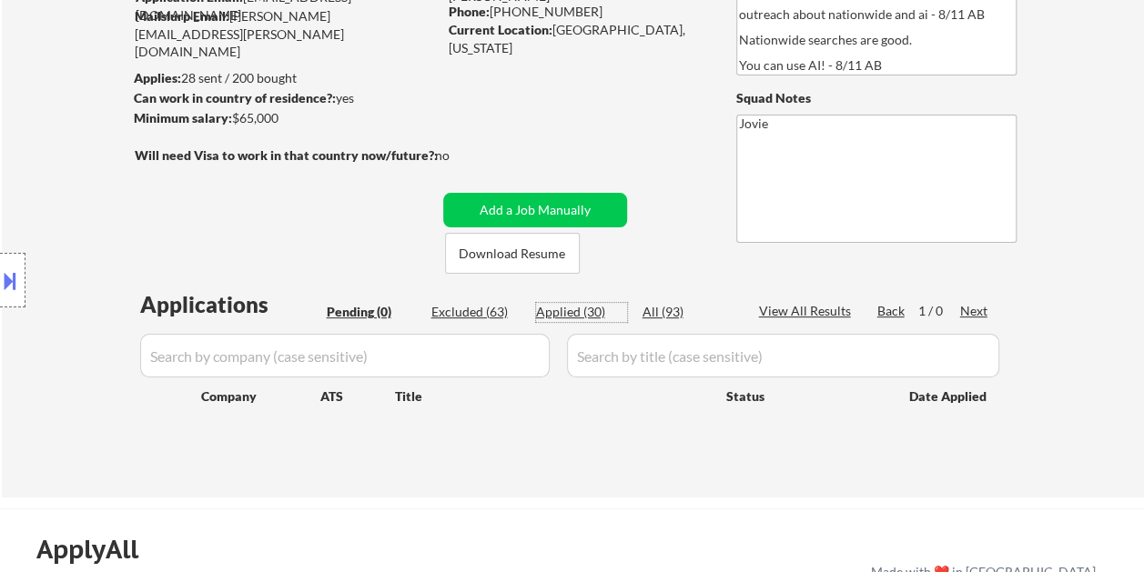
select select ""applied""
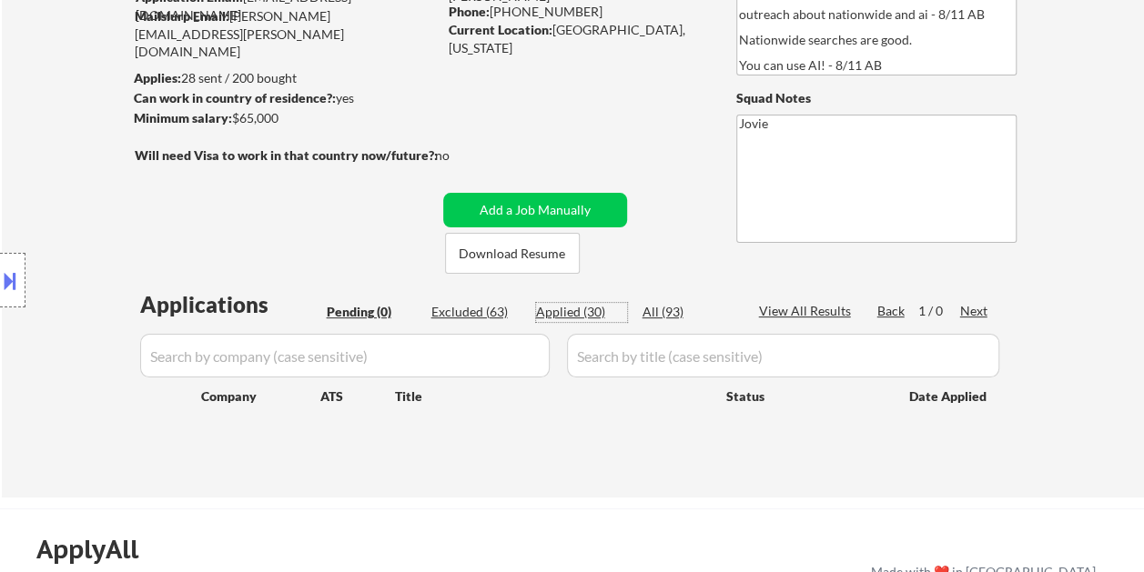
select select ""applied""
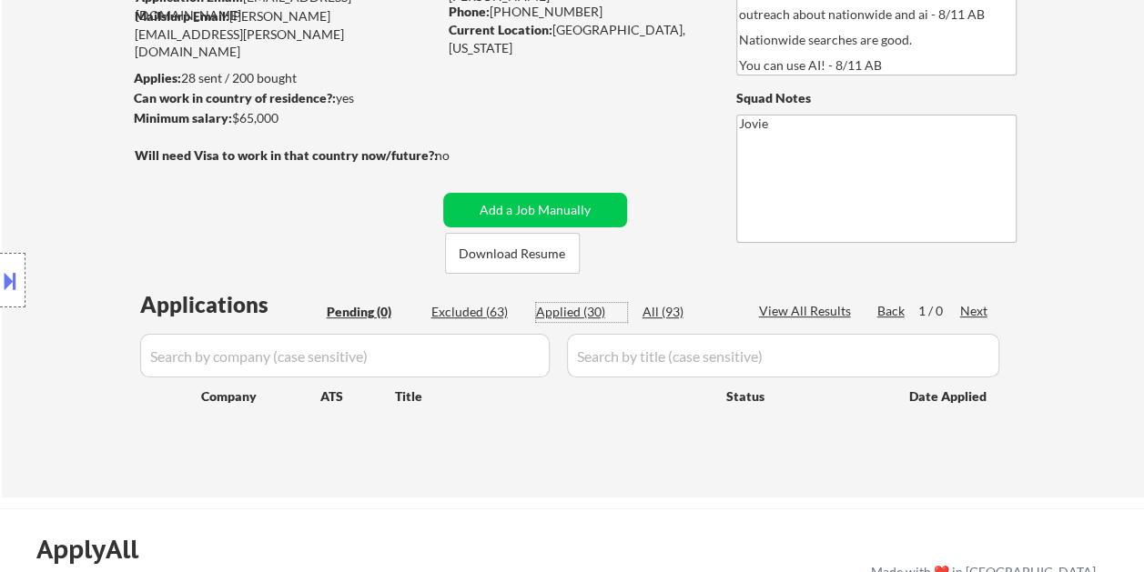
select select ""applied""
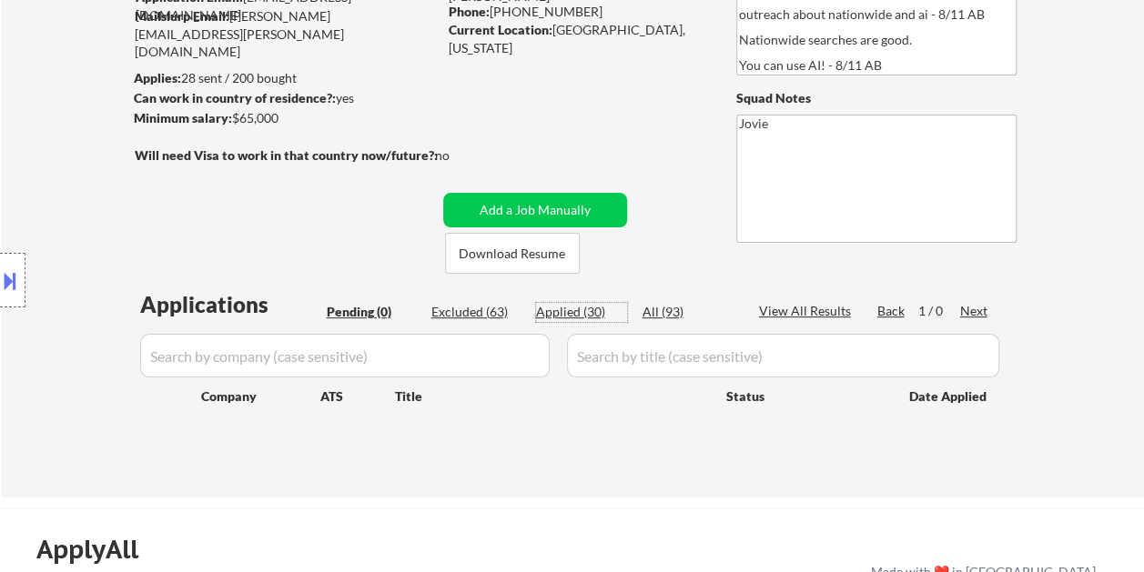
select select ""applied""
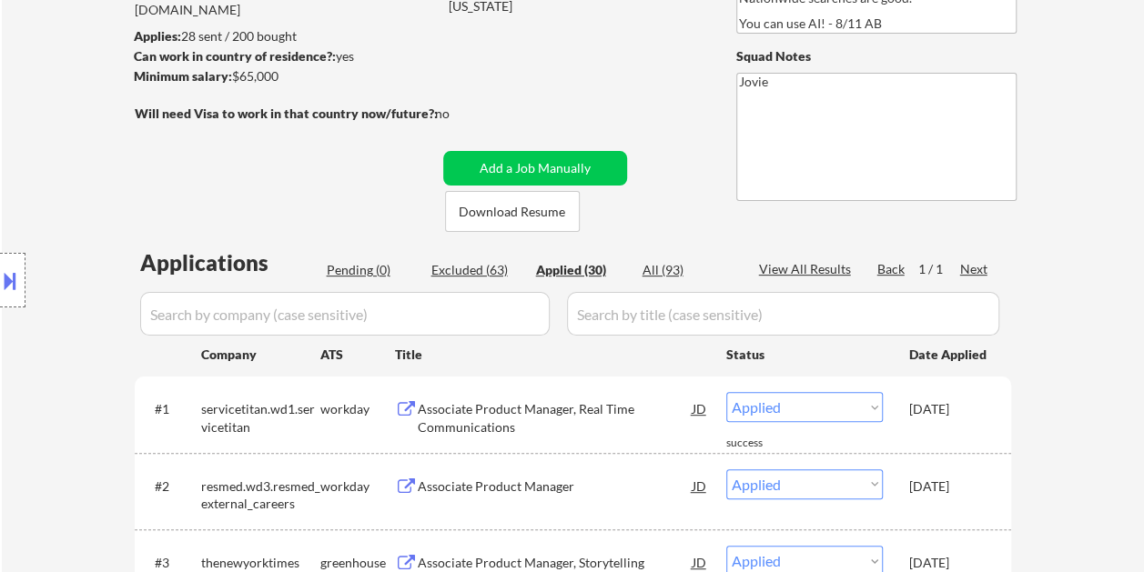
scroll to position [364, 0]
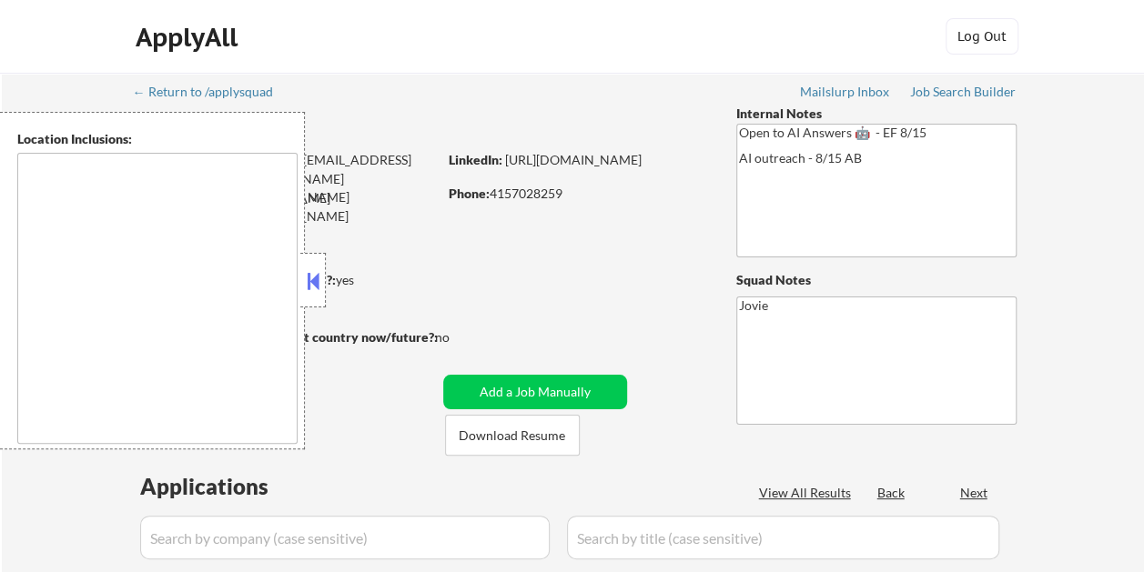
type textarea "San Francisco, CA Daly City, CA South San Francisco, CA Brisbane, CA Colma, CA …"
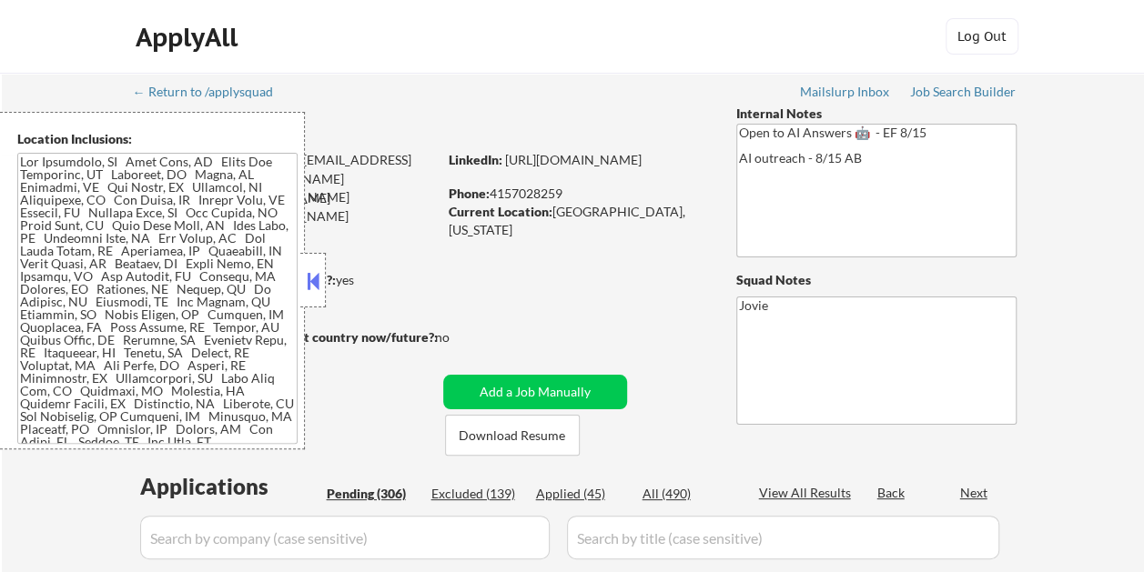
select select ""pending""
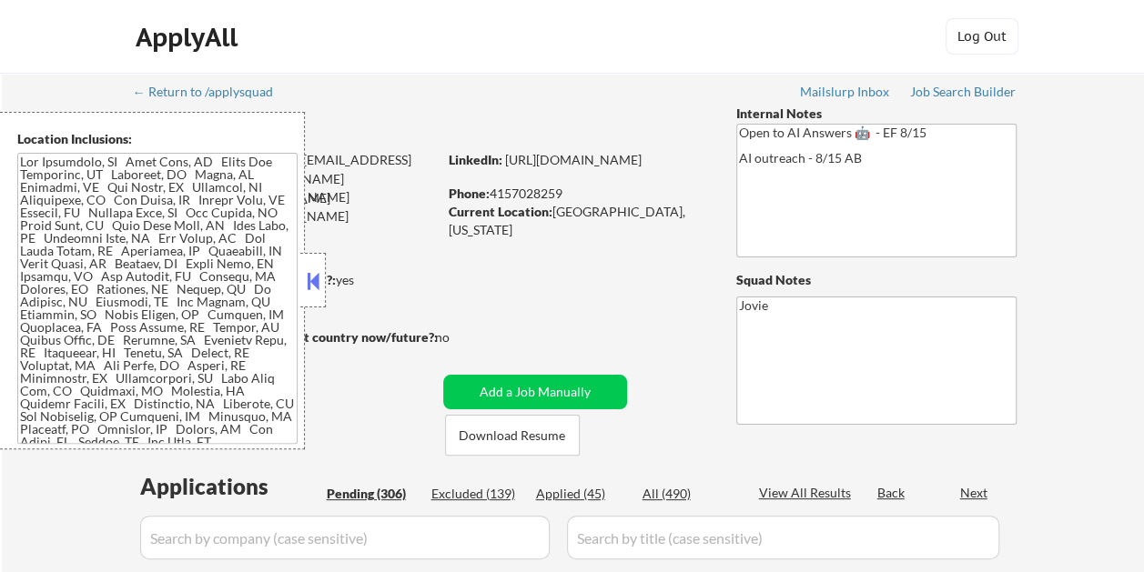
select select ""pending""
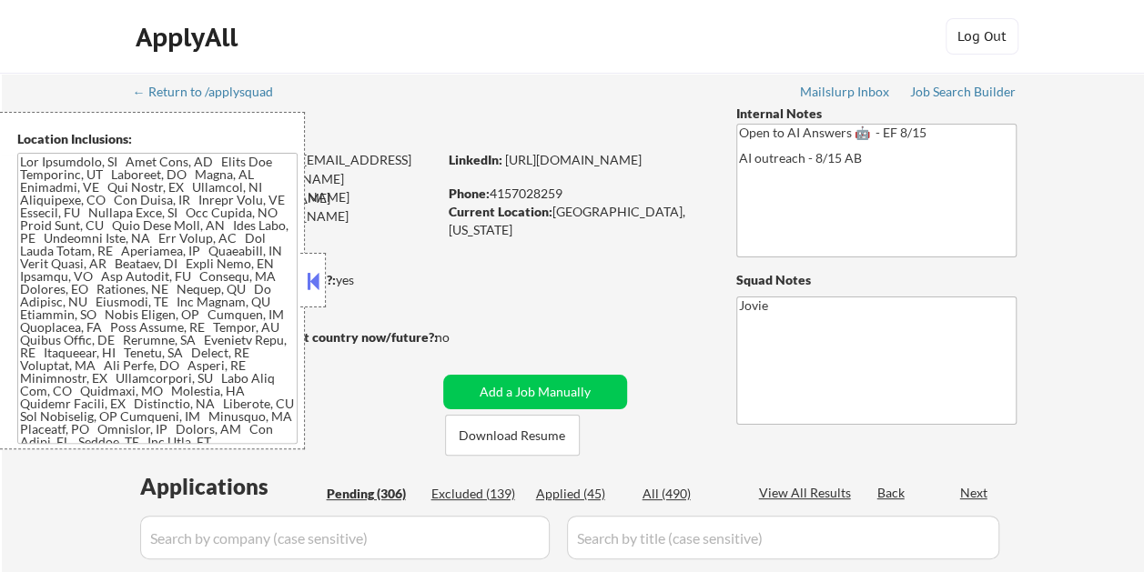
select select ""pending""
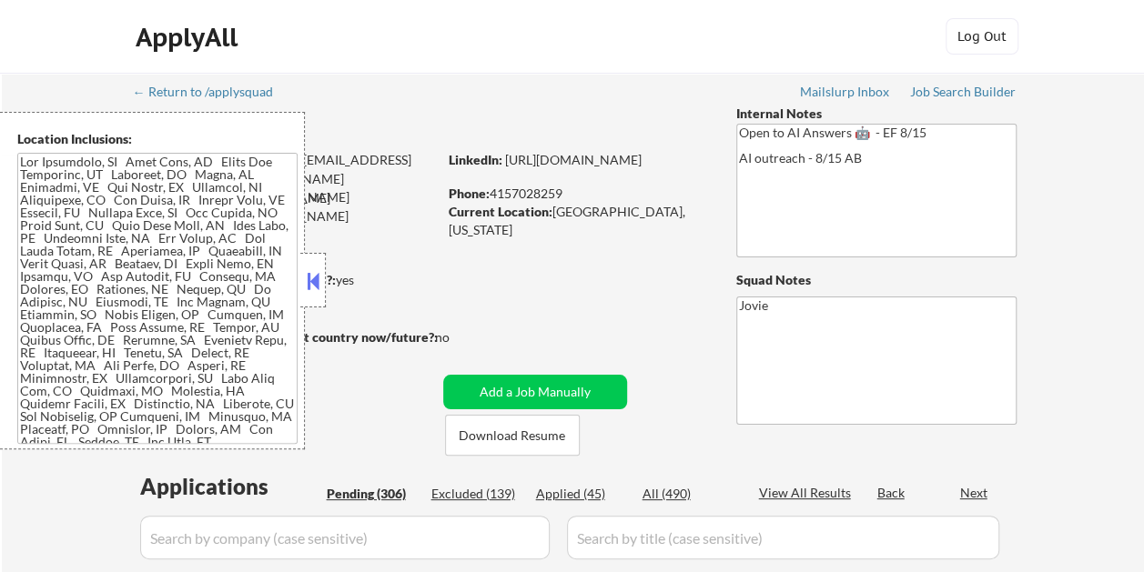
select select ""pending""
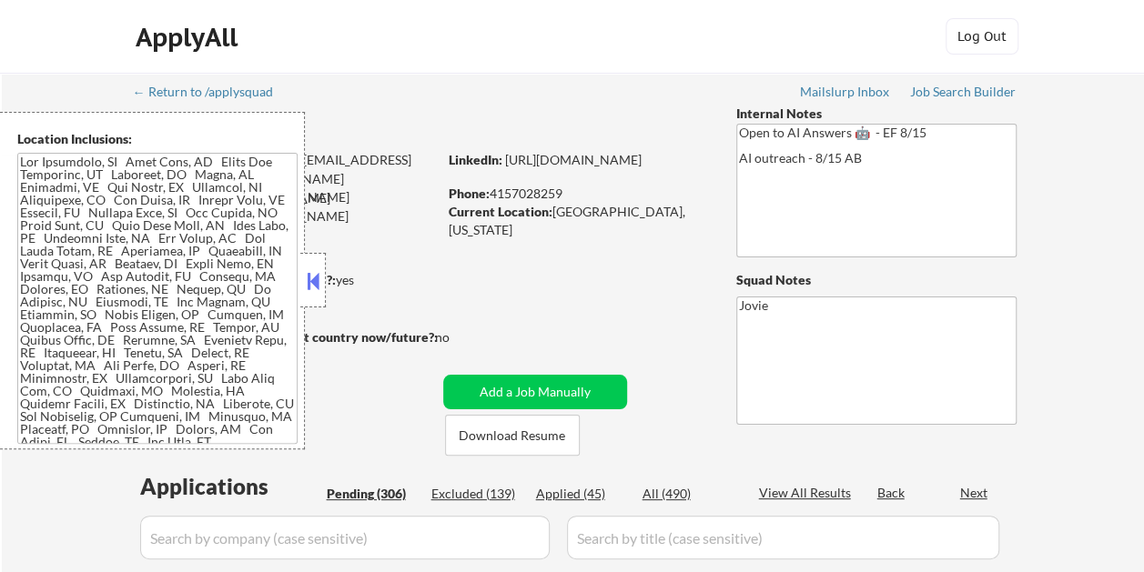
select select ""pending""
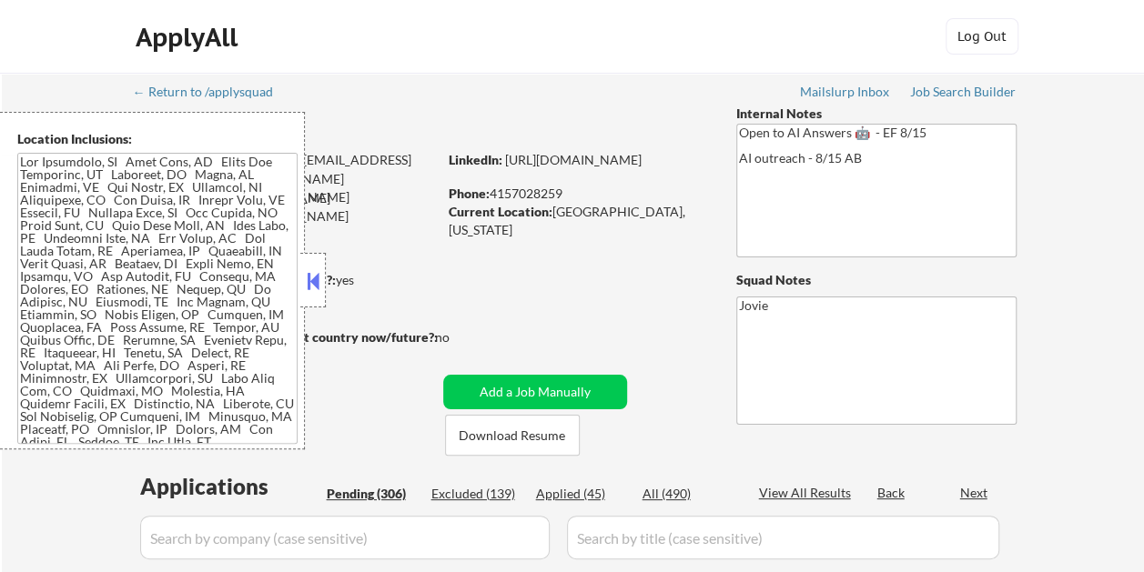
select select ""pending""
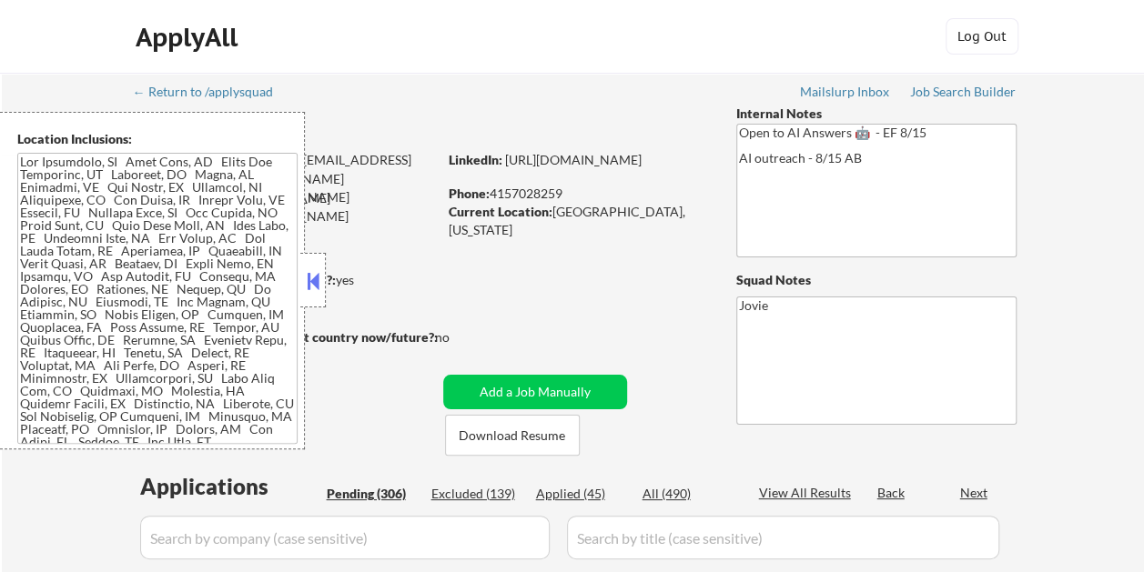
select select ""pending""
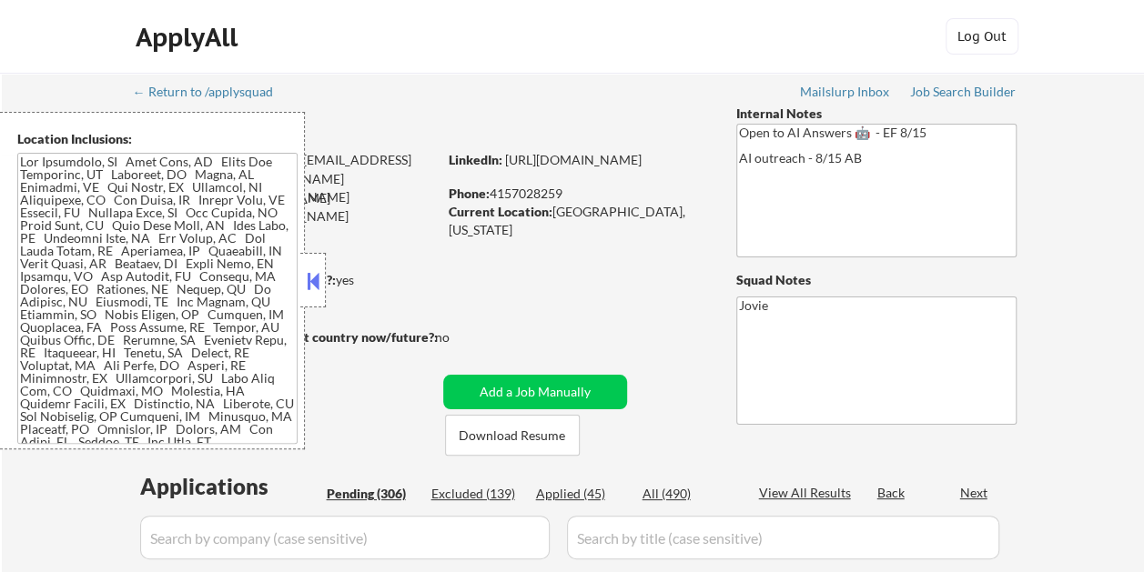
select select ""pending""
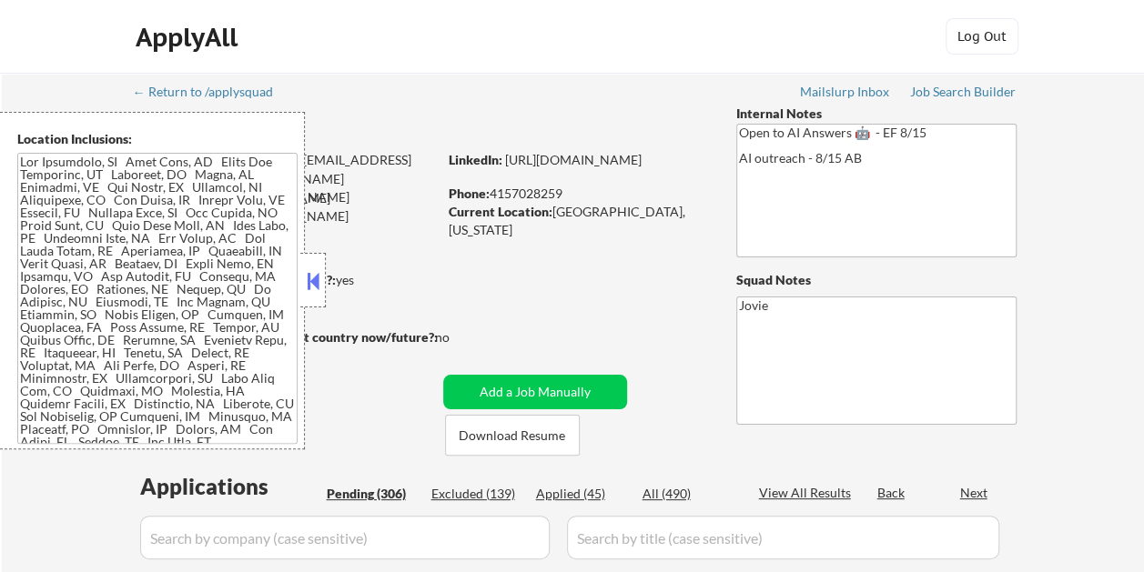
select select ""pending""
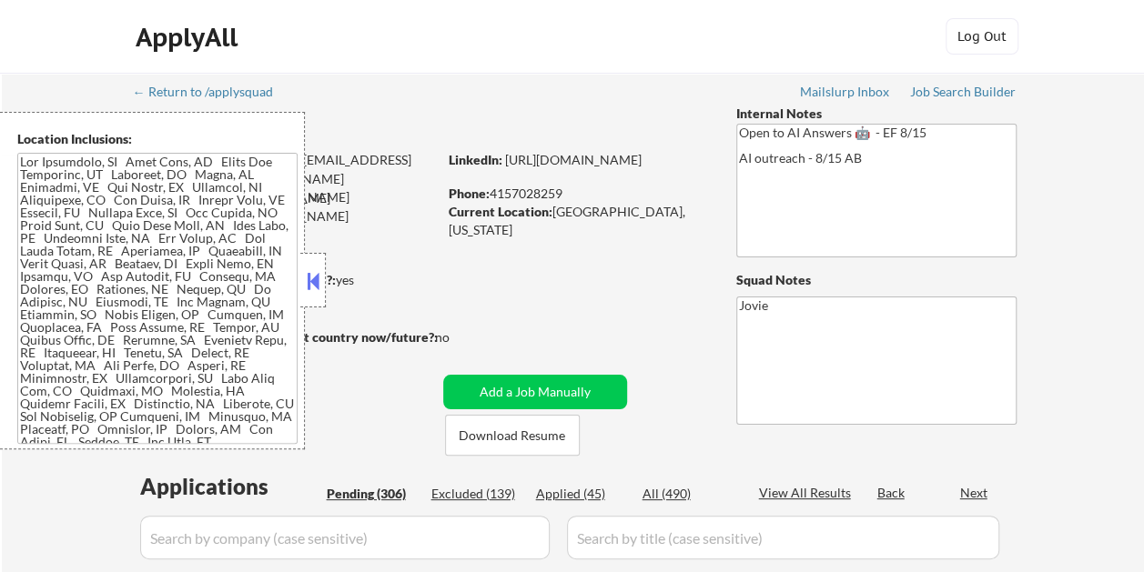
select select ""pending""
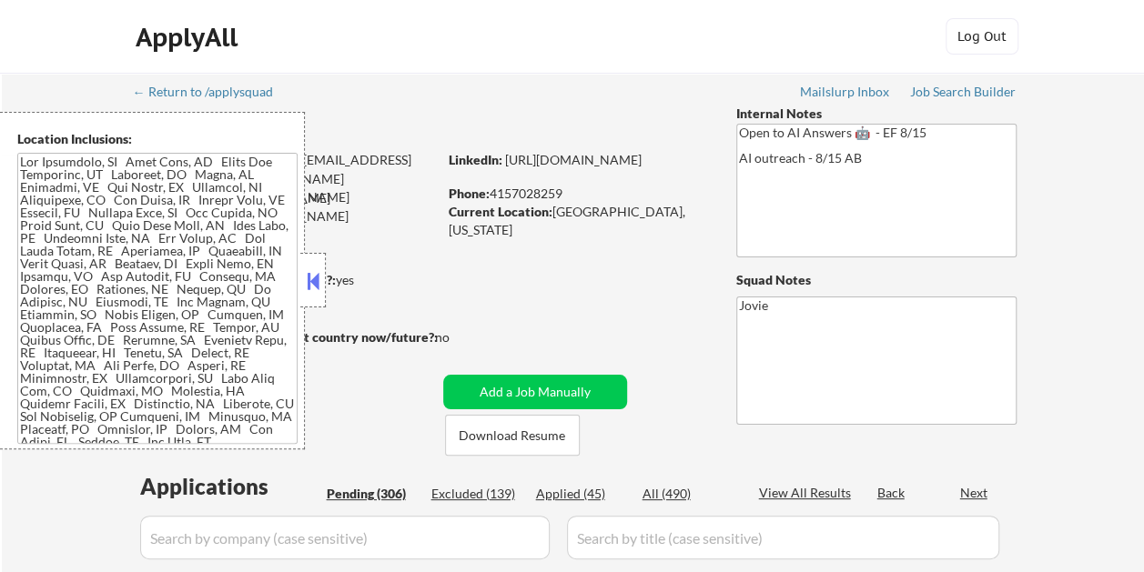
select select ""pending""
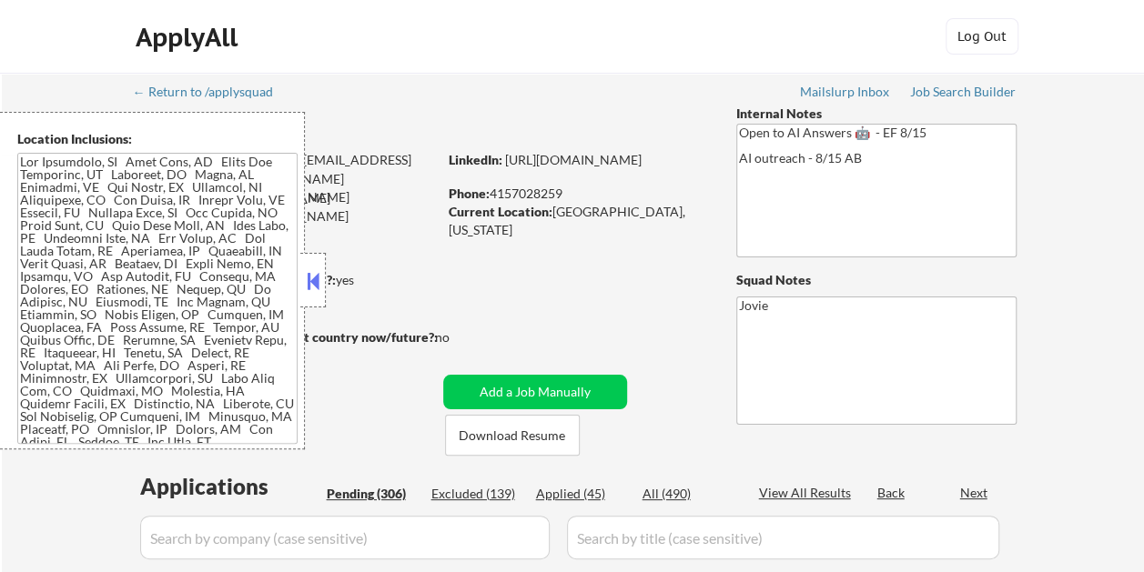
select select ""pending""
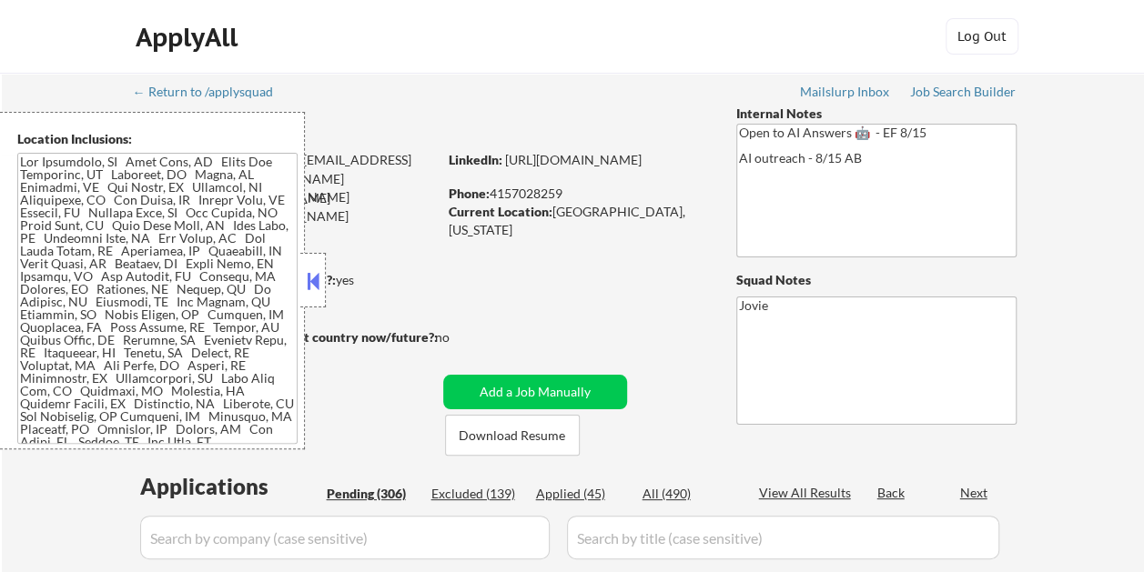
select select ""pending""
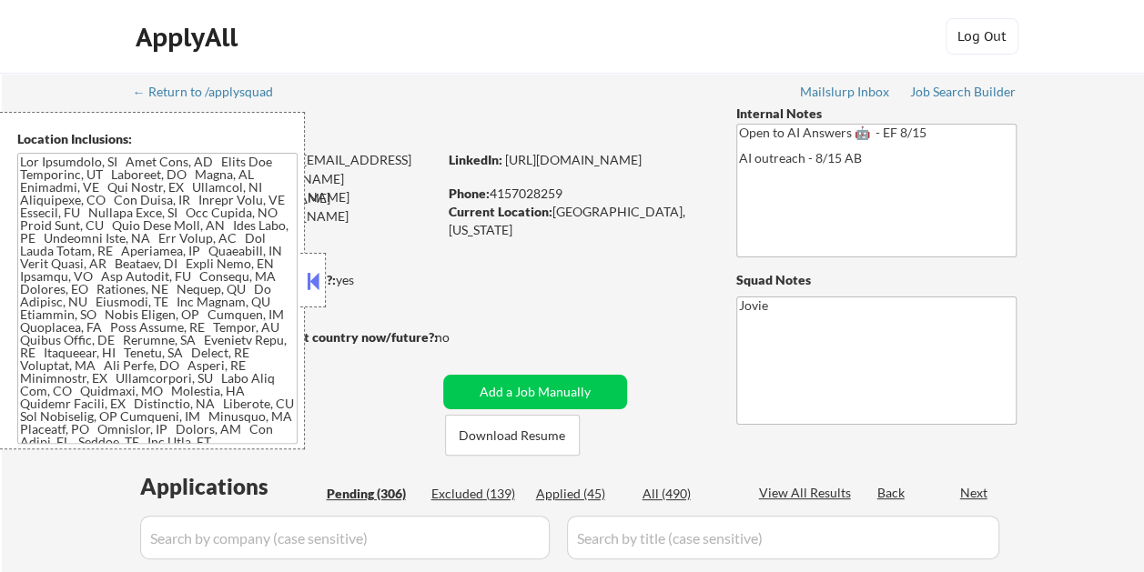
select select ""pending""
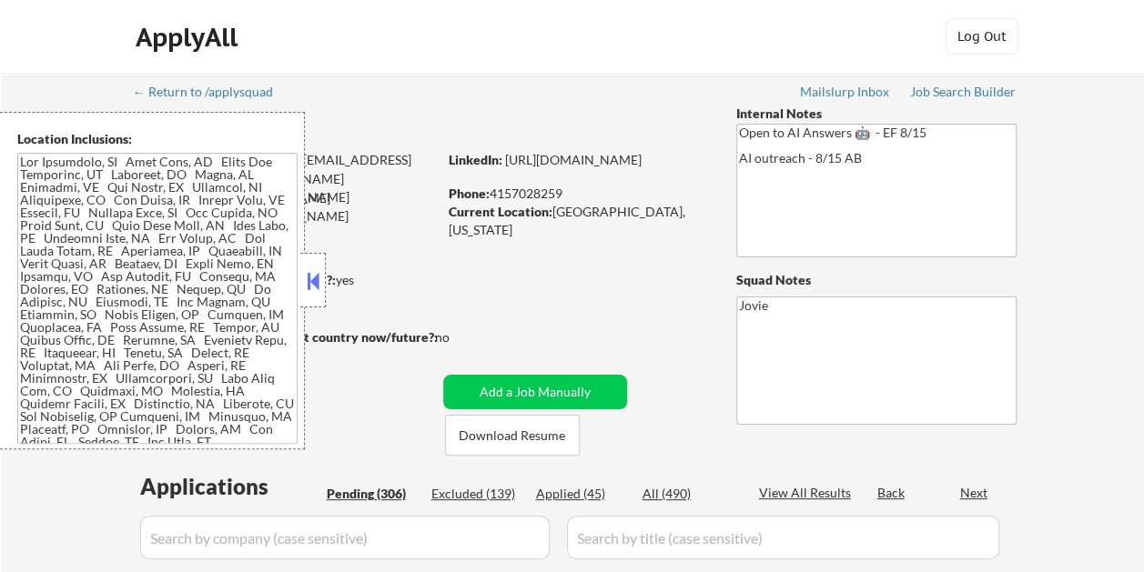
select select ""pending""
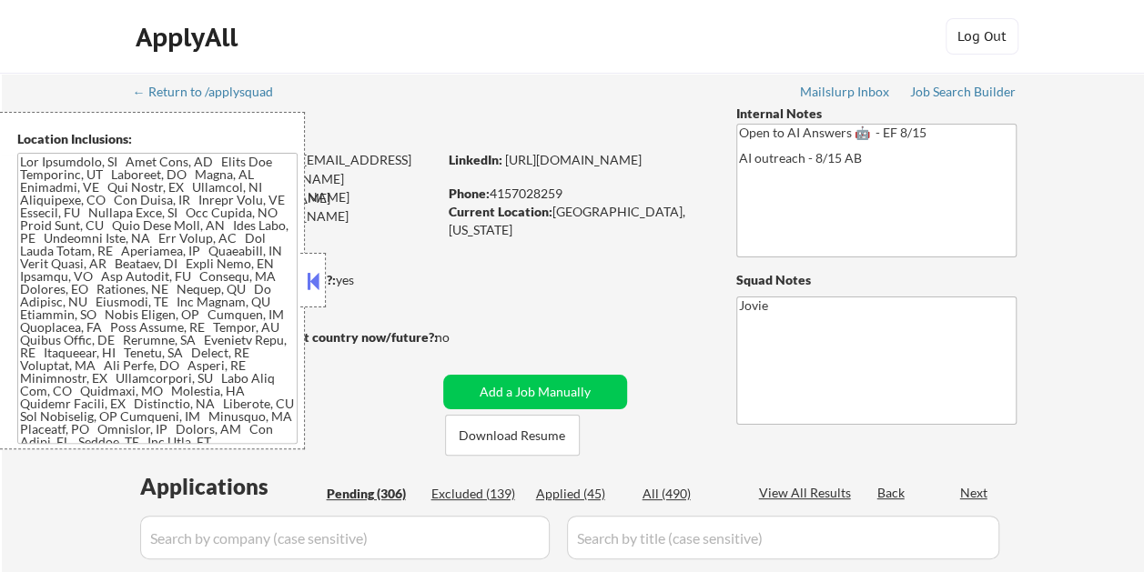
select select ""pending""
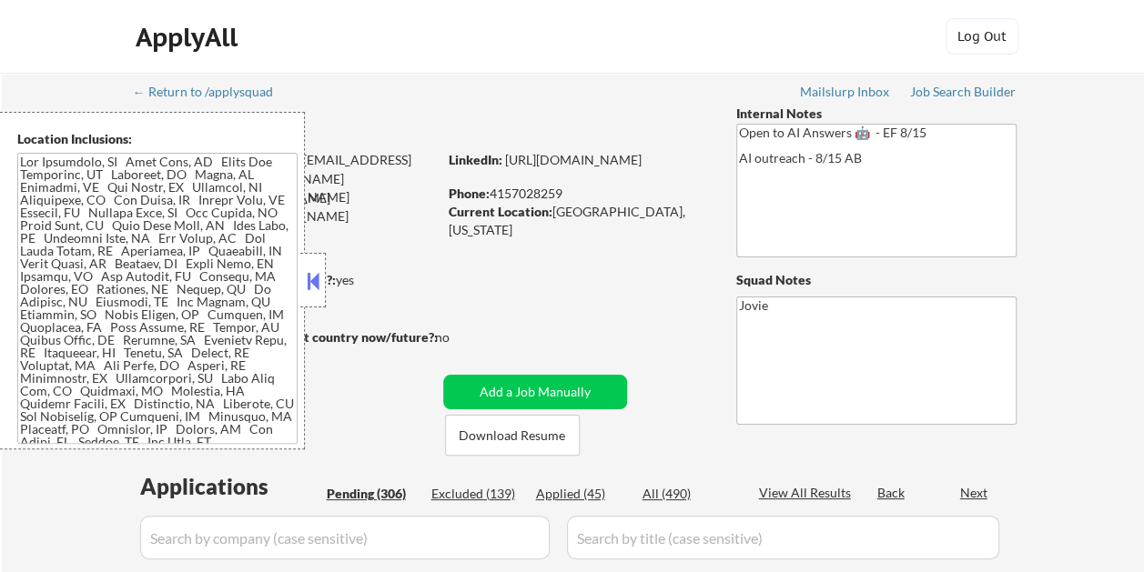
select select ""pending""
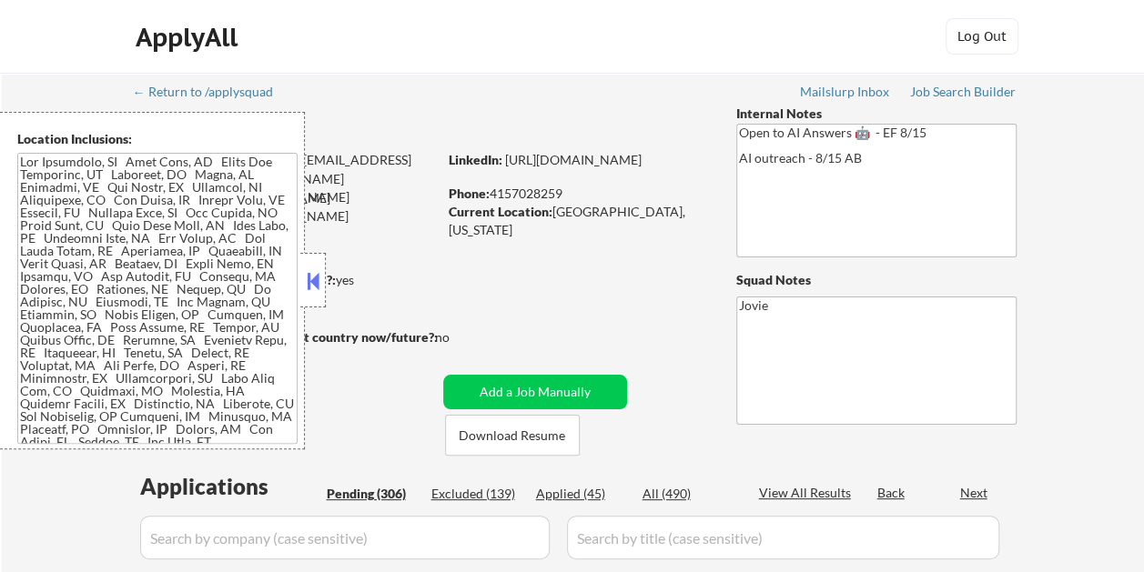
select select ""pending""
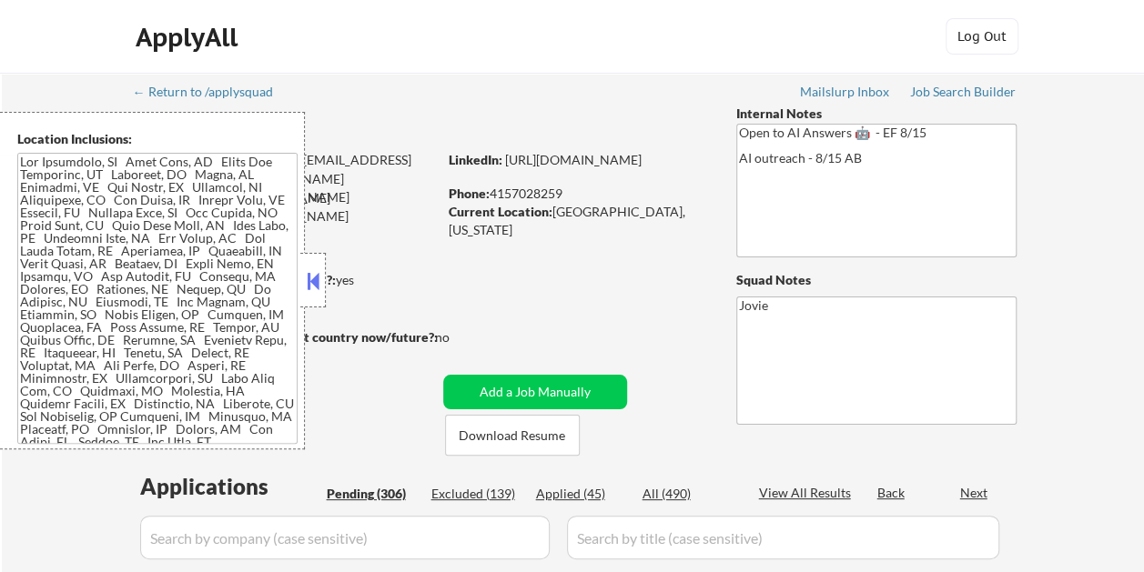
select select ""pending""
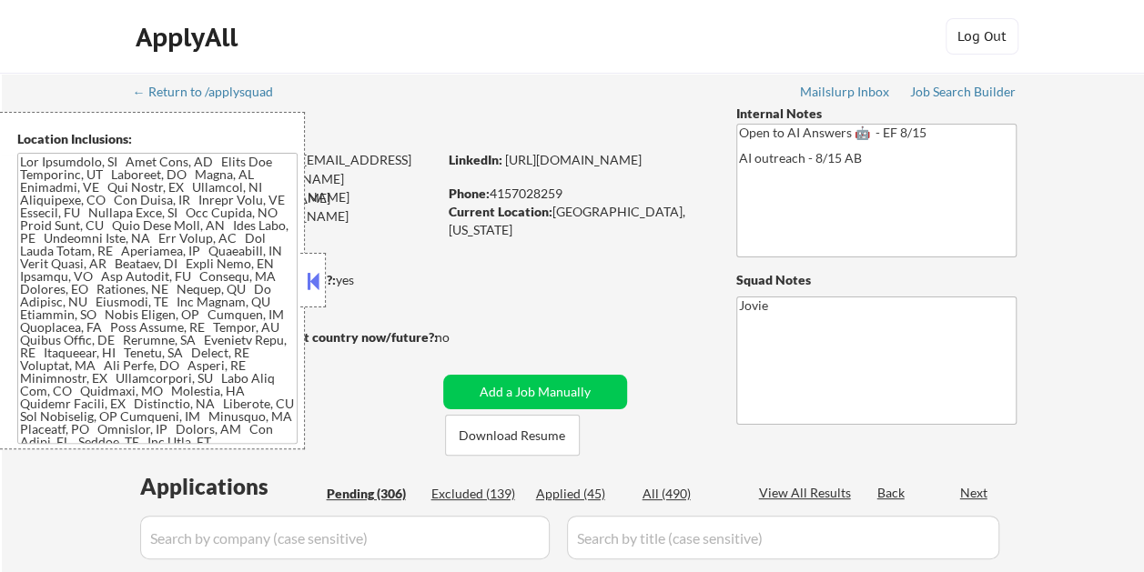
select select ""pending""
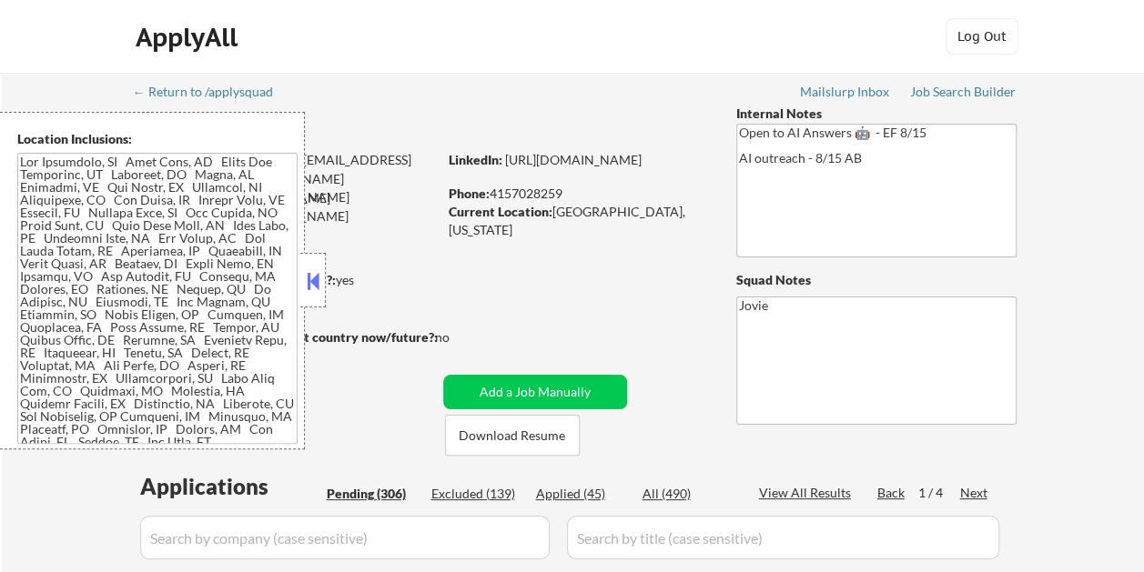
click at [316, 281] on button at bounding box center [313, 280] width 20 height 27
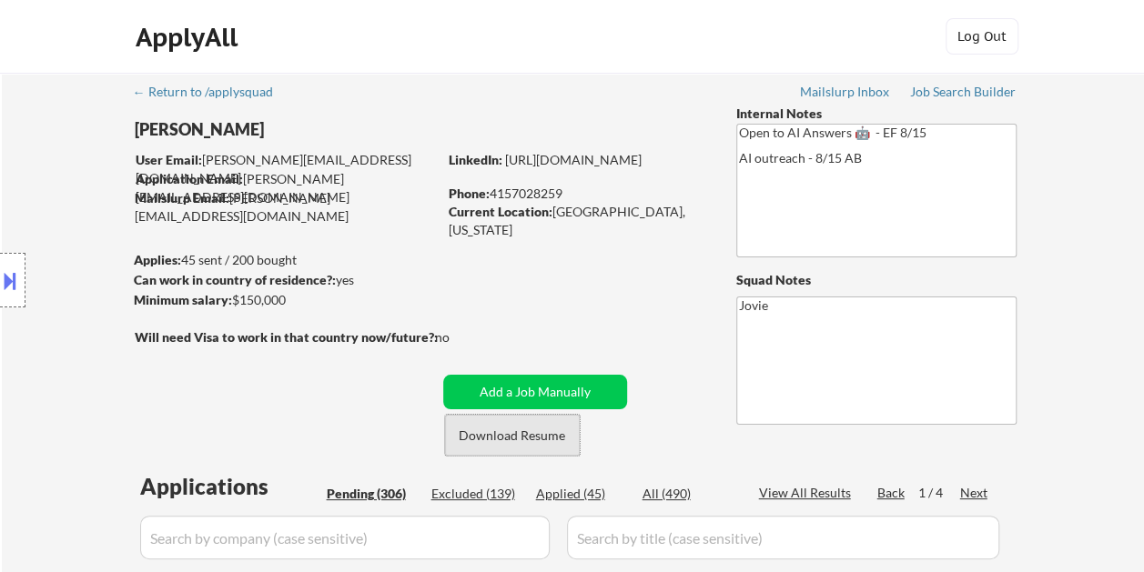
click at [495, 436] on button "Download Resume" at bounding box center [512, 435] width 135 height 41
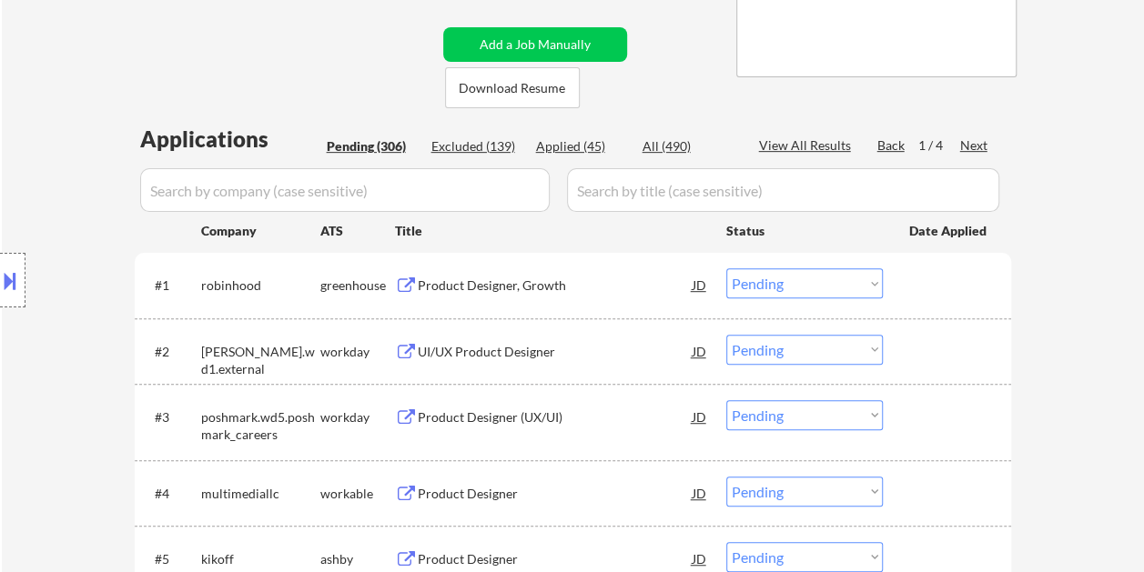
scroll to position [364, 0]
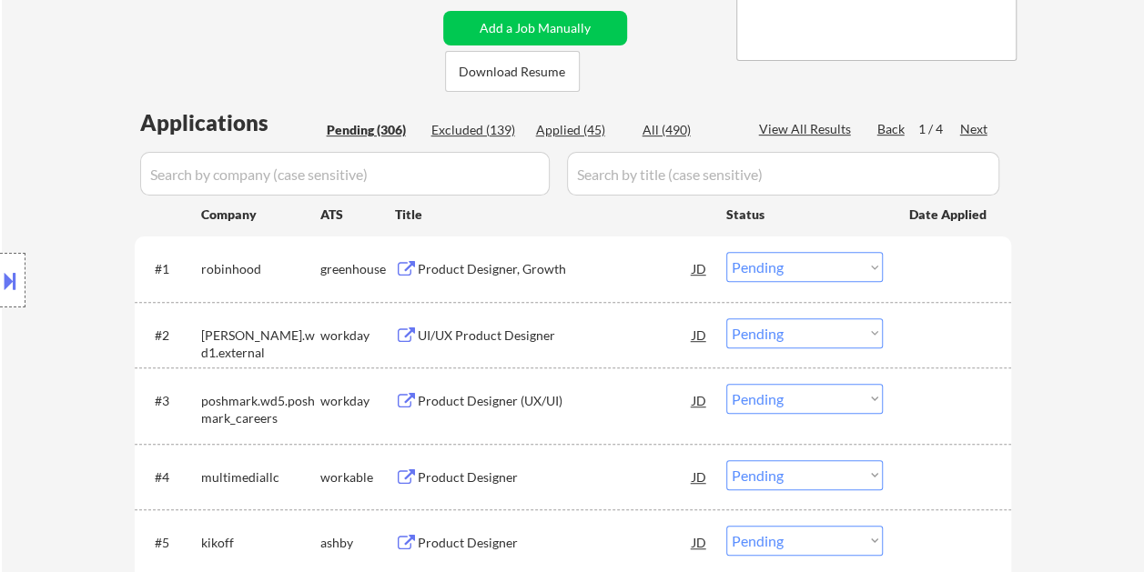
click at [460, 252] on div "Product Designer, Growth" at bounding box center [555, 268] width 275 height 33
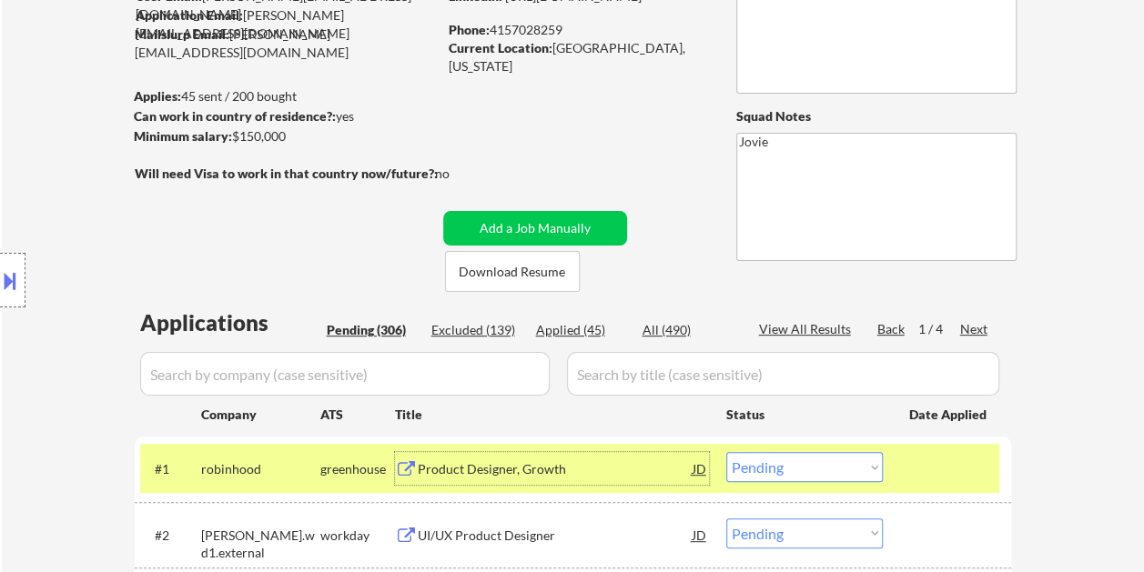
scroll to position [273, 0]
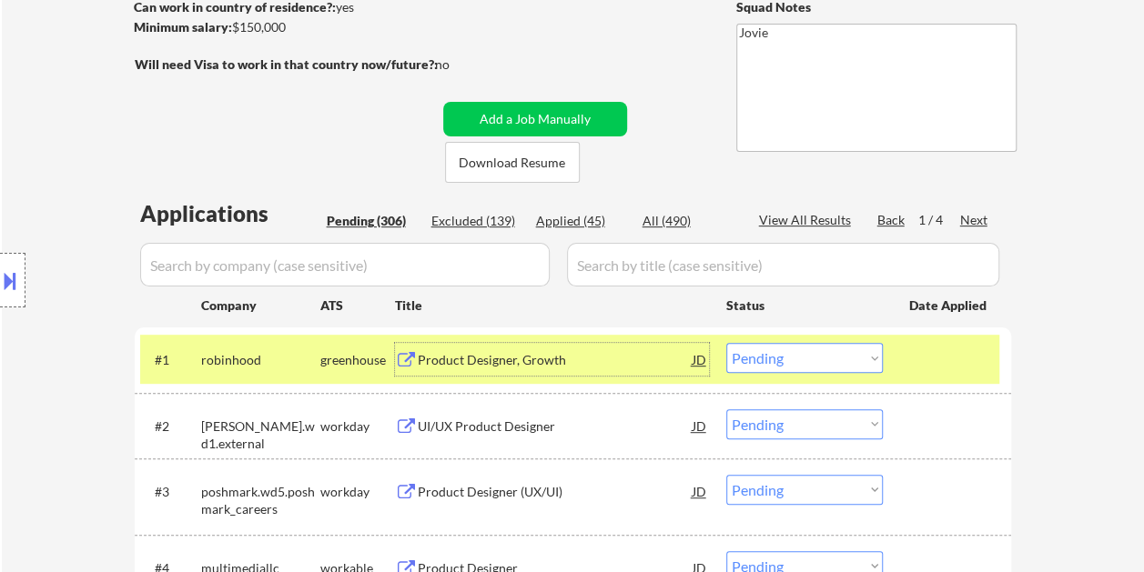
click at [875, 358] on select "Choose an option... Pending Applied Excluded (Questions) Excluded (Expired) Exc…" at bounding box center [804, 358] width 156 height 30
click at [726, 343] on select "Choose an option... Pending Applied Excluded (Questions) Excluded (Expired) Exc…" at bounding box center [804, 358] width 156 height 30
click at [446, 356] on div "Product Designer, Growth" at bounding box center [555, 360] width 275 height 18
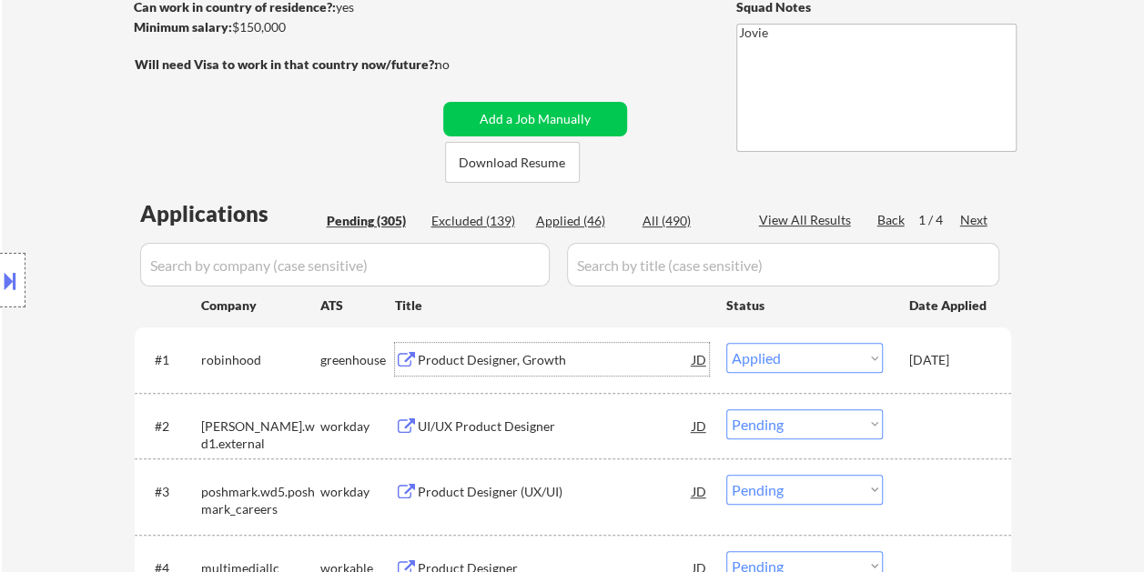
select select ""pending""
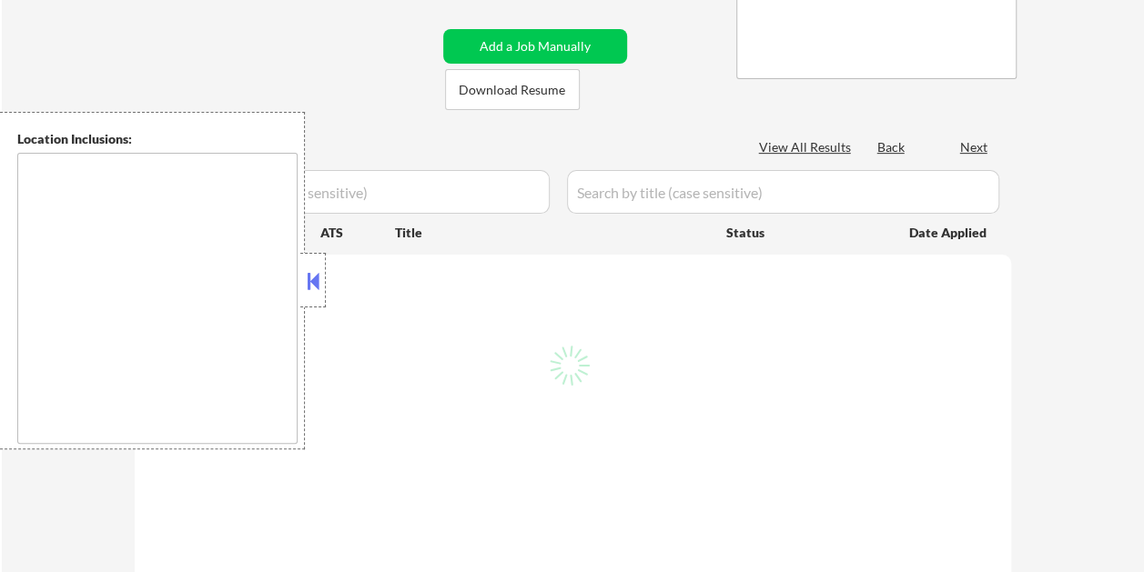
scroll to position [346, 0]
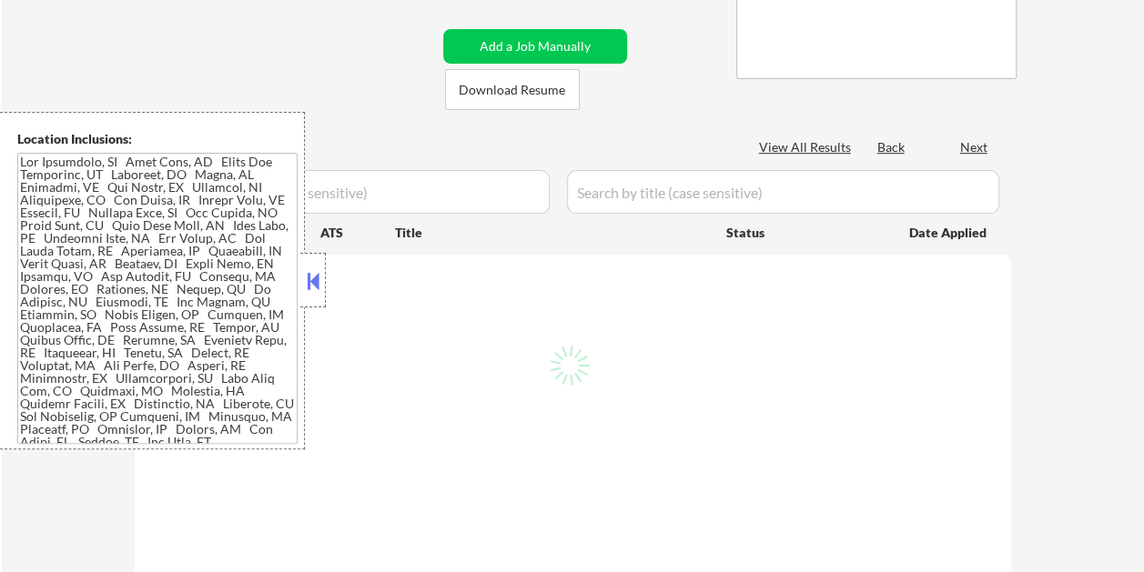
click at [314, 279] on button at bounding box center [313, 280] width 20 height 27
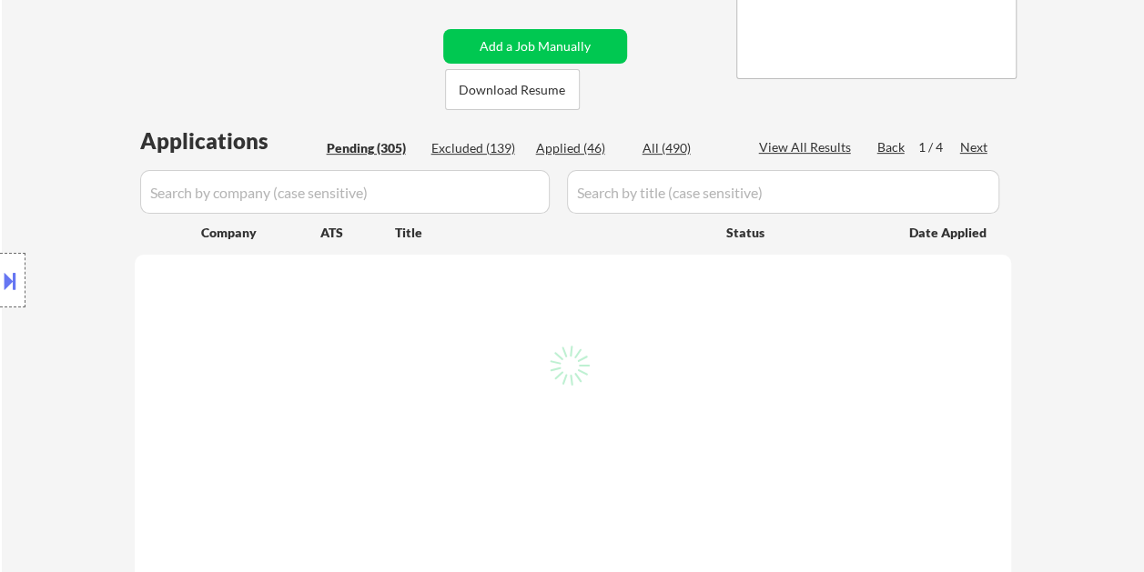
select select ""pending""
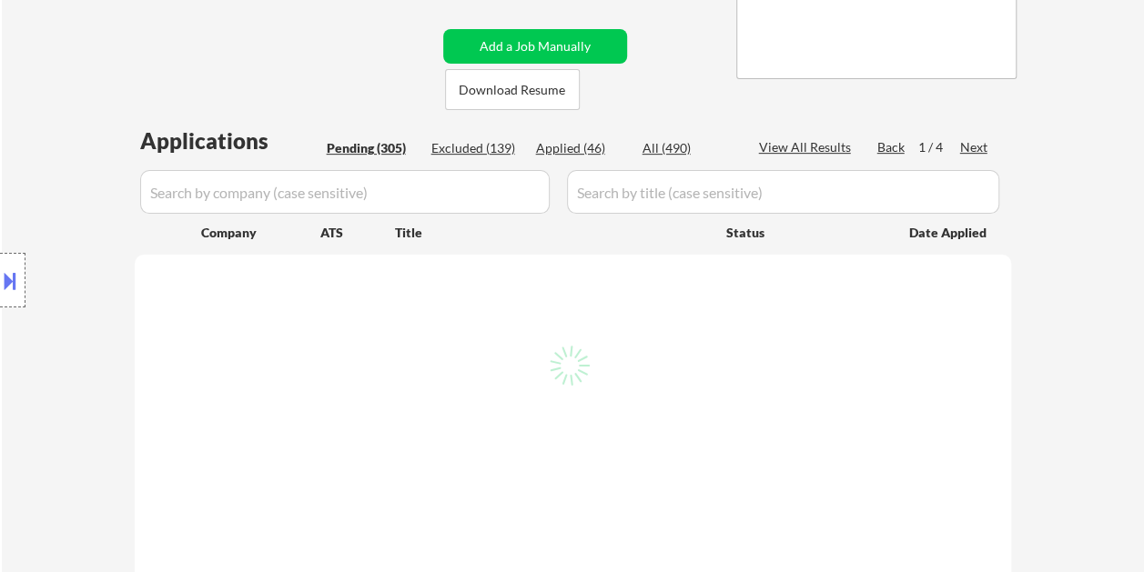
select select ""pending""
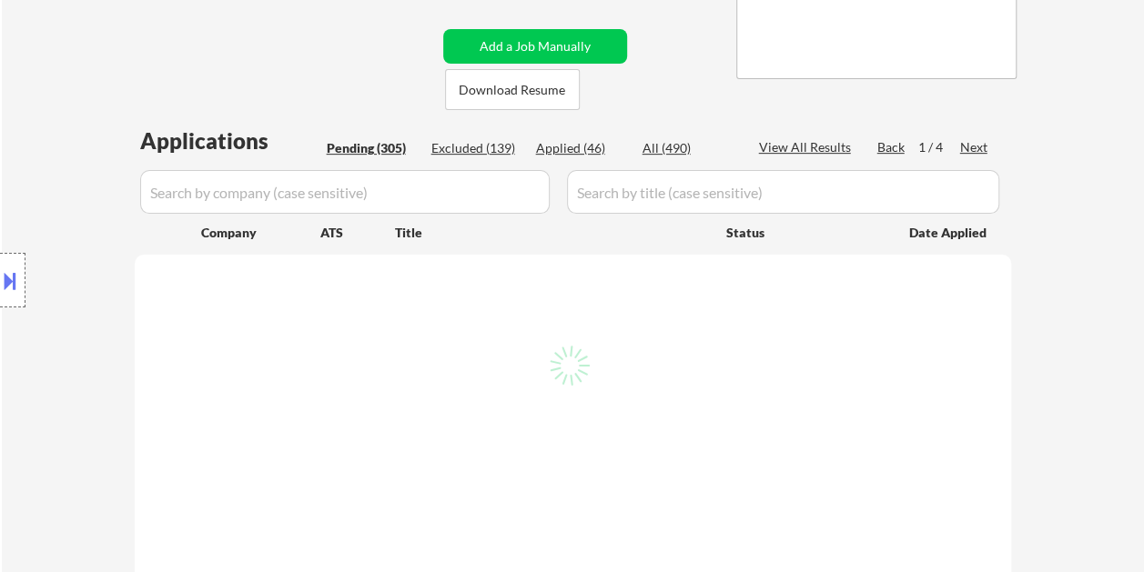
select select ""pending""
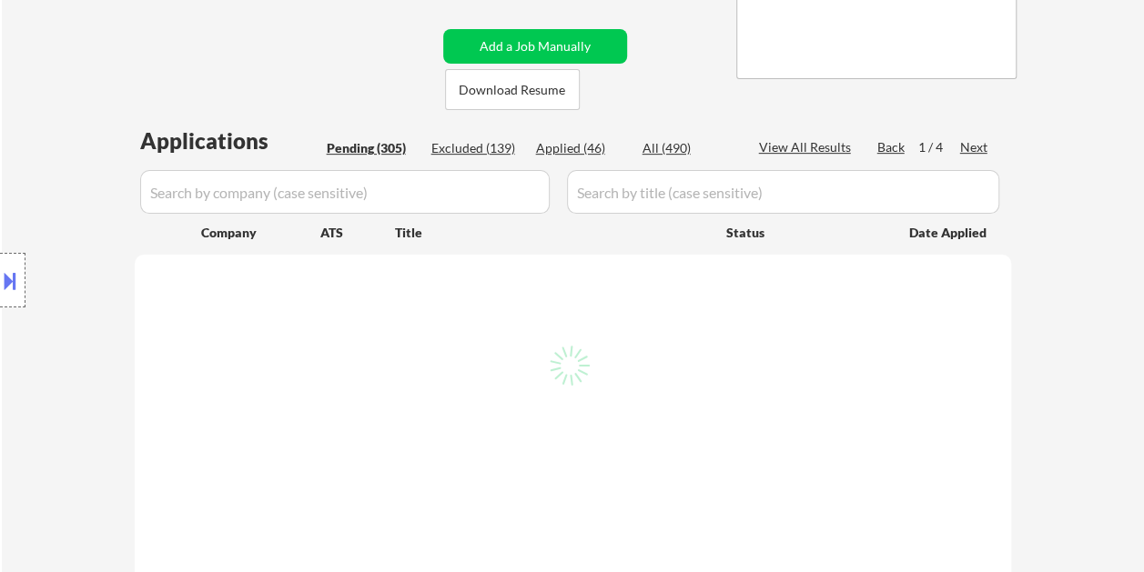
select select ""pending""
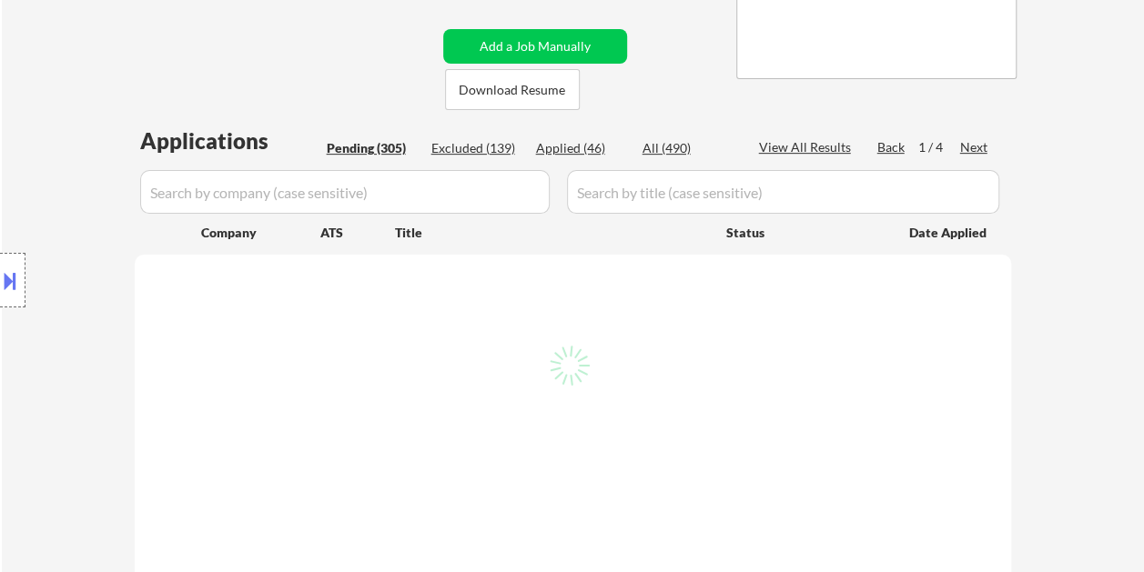
select select ""pending""
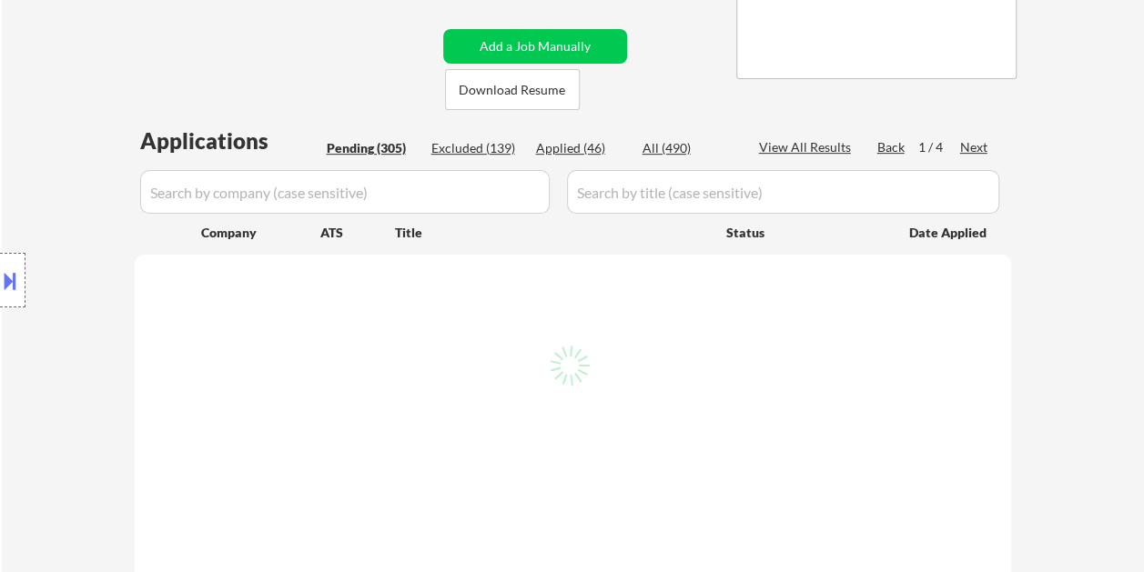
select select ""pending""
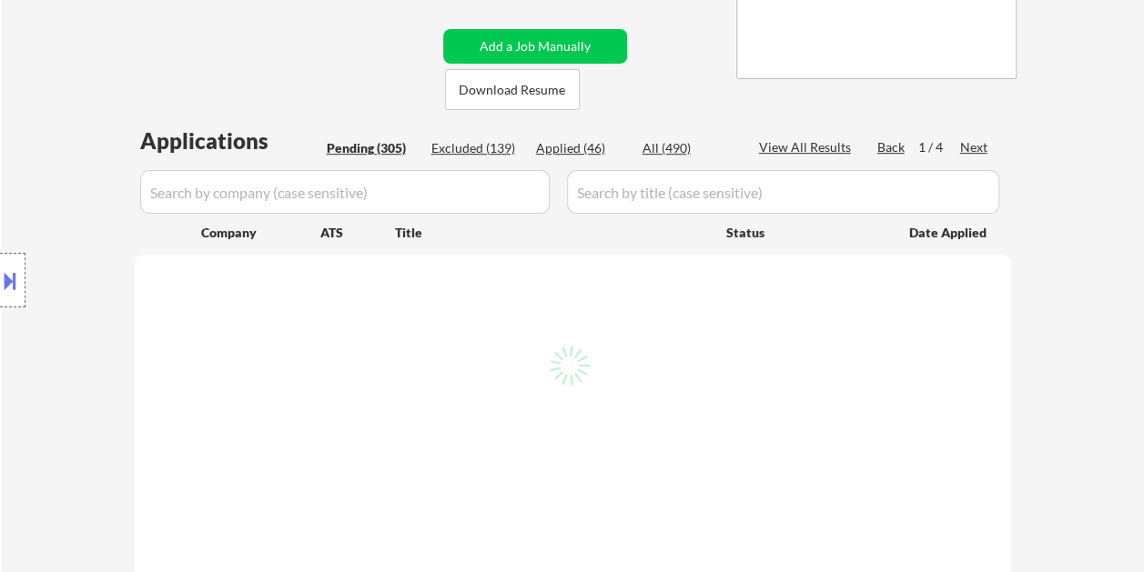
select select ""pending""
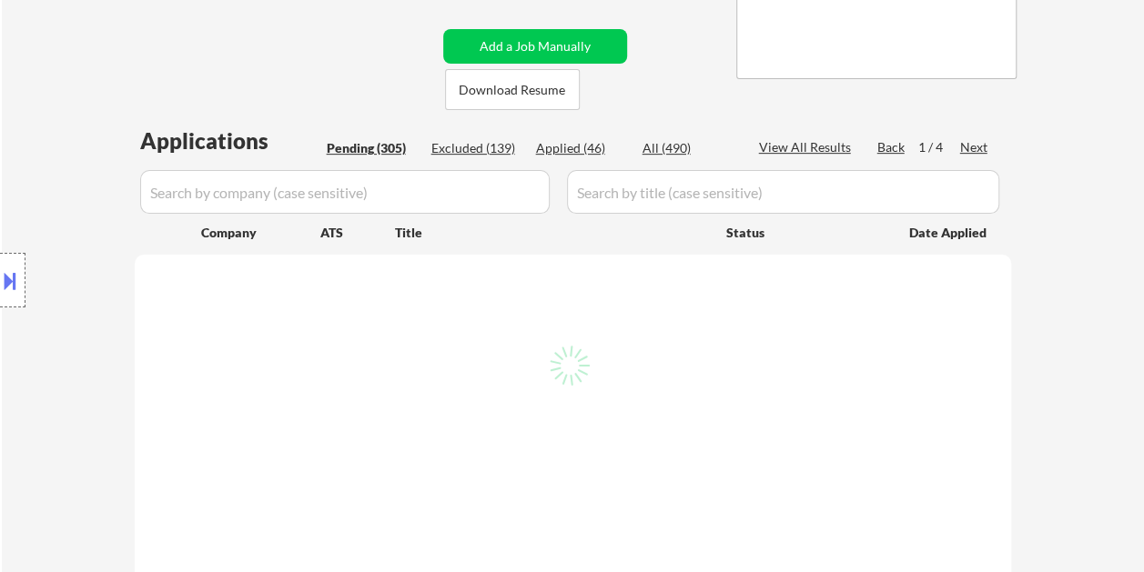
select select ""pending""
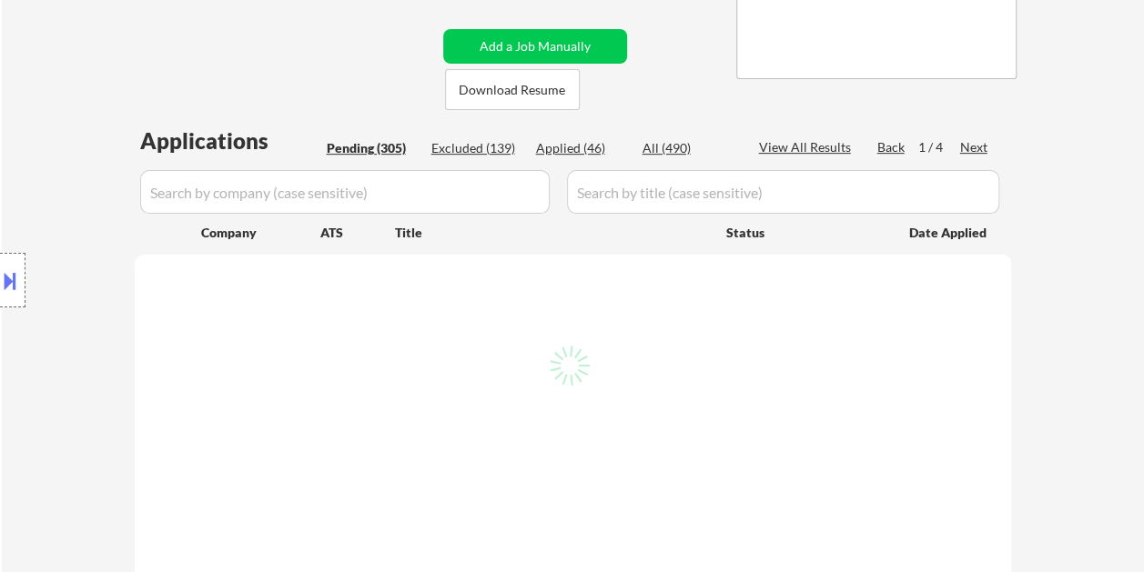
select select ""pending""
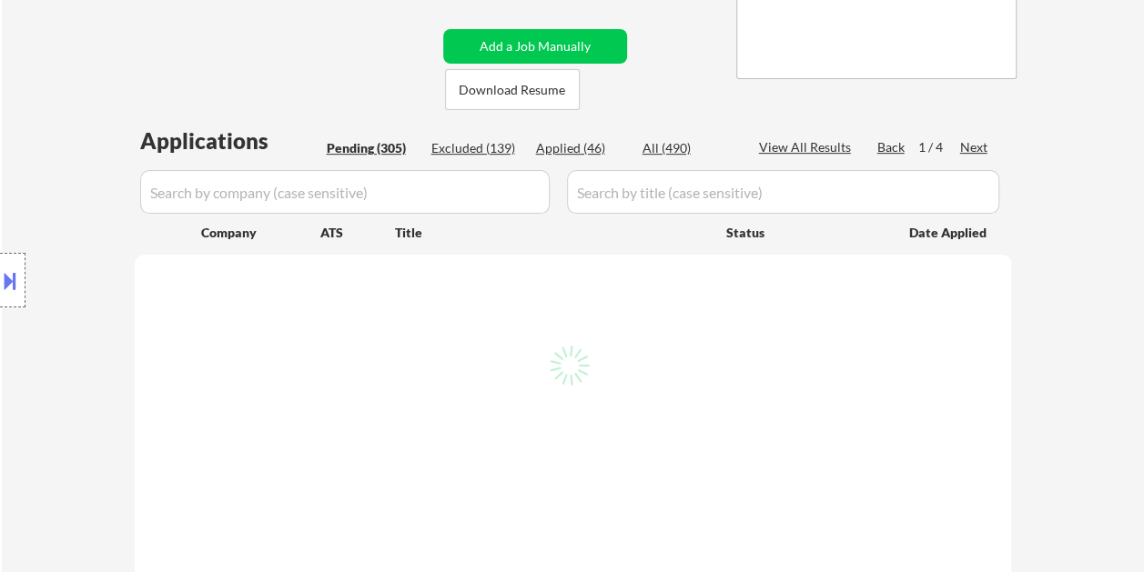
select select ""pending""
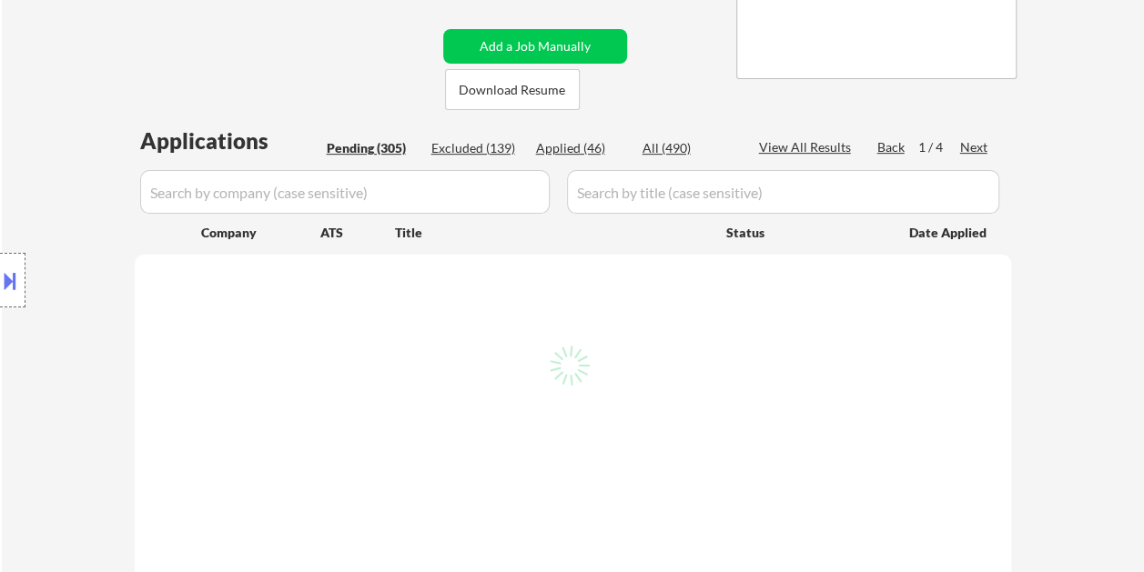
select select ""pending""
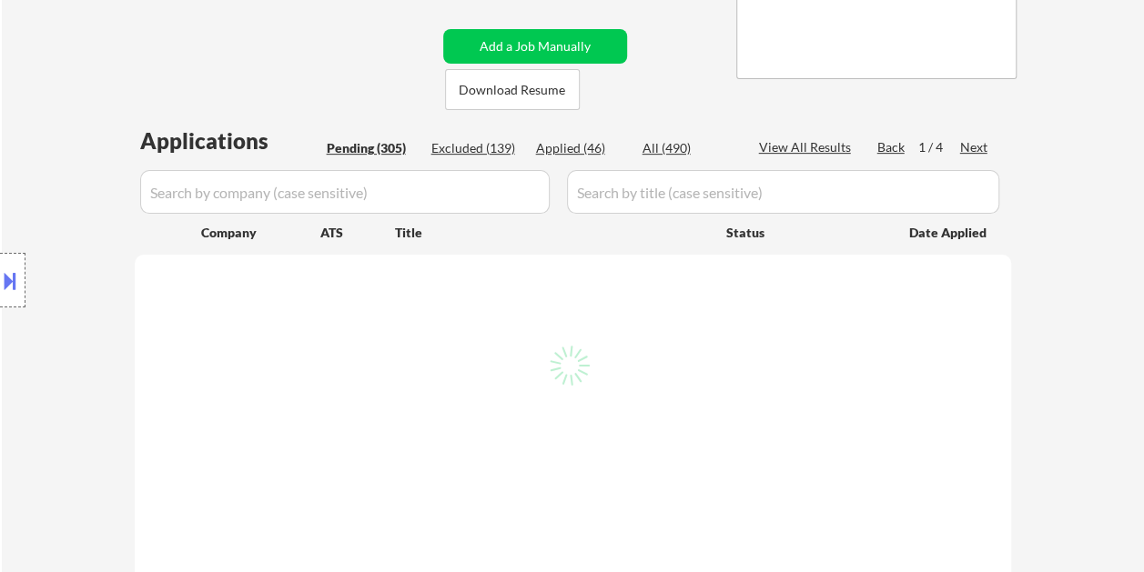
select select ""pending""
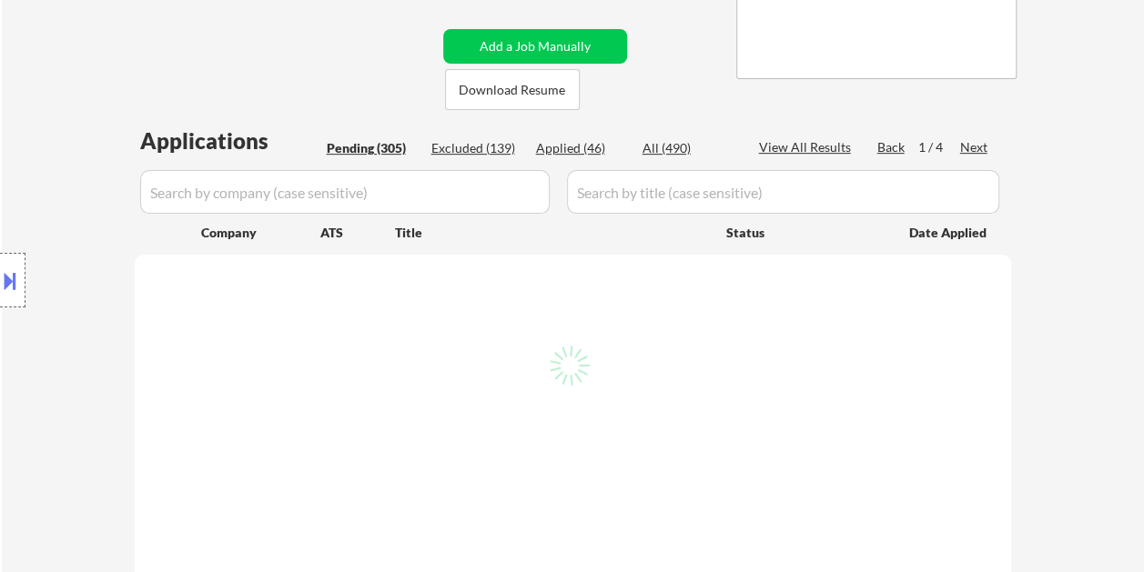
select select ""pending""
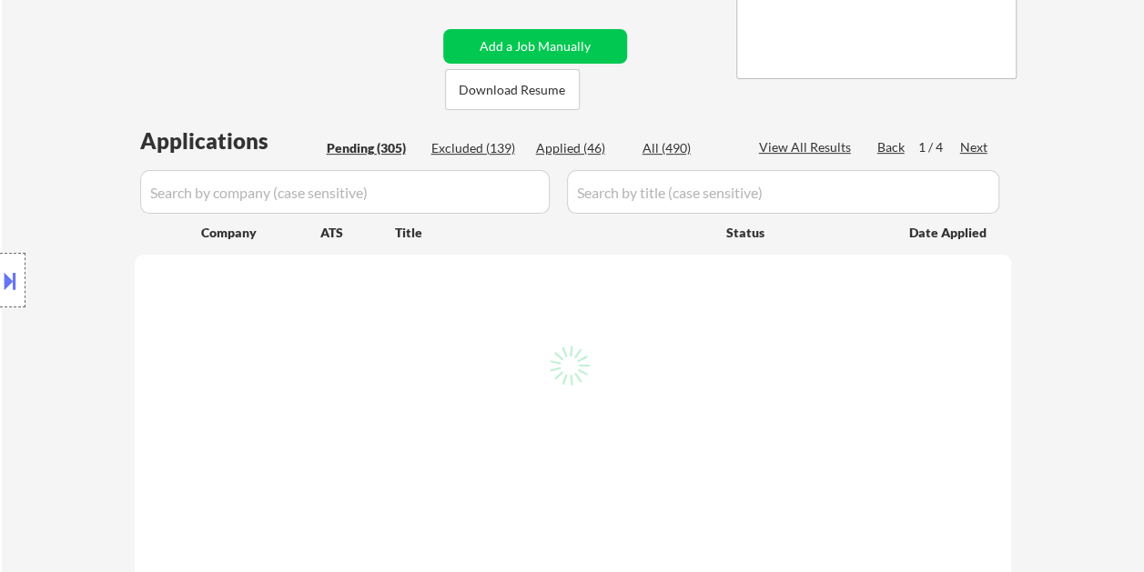
select select ""pending""
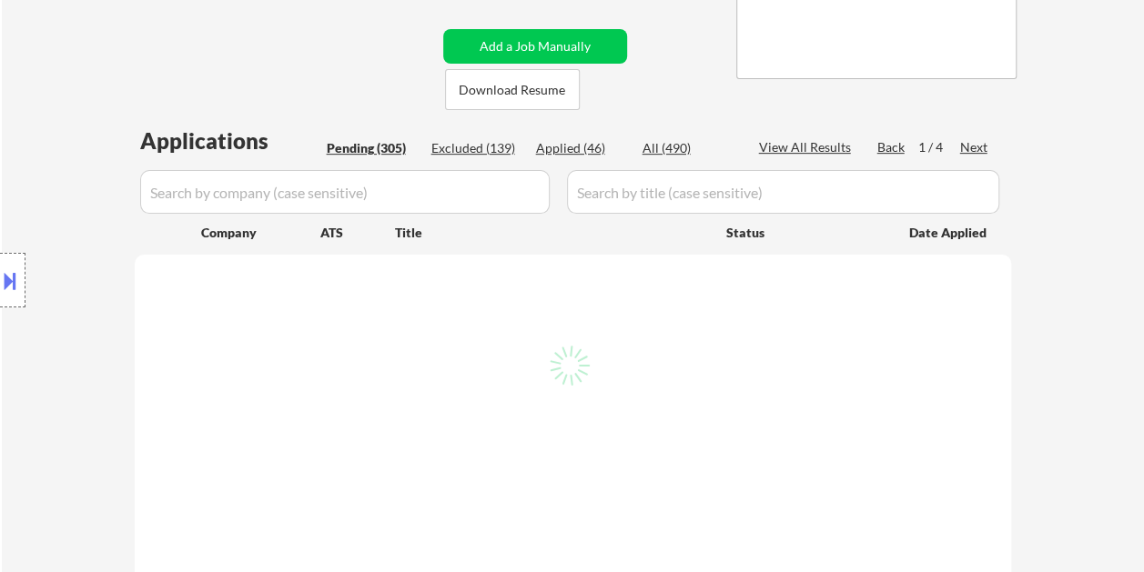
select select ""pending""
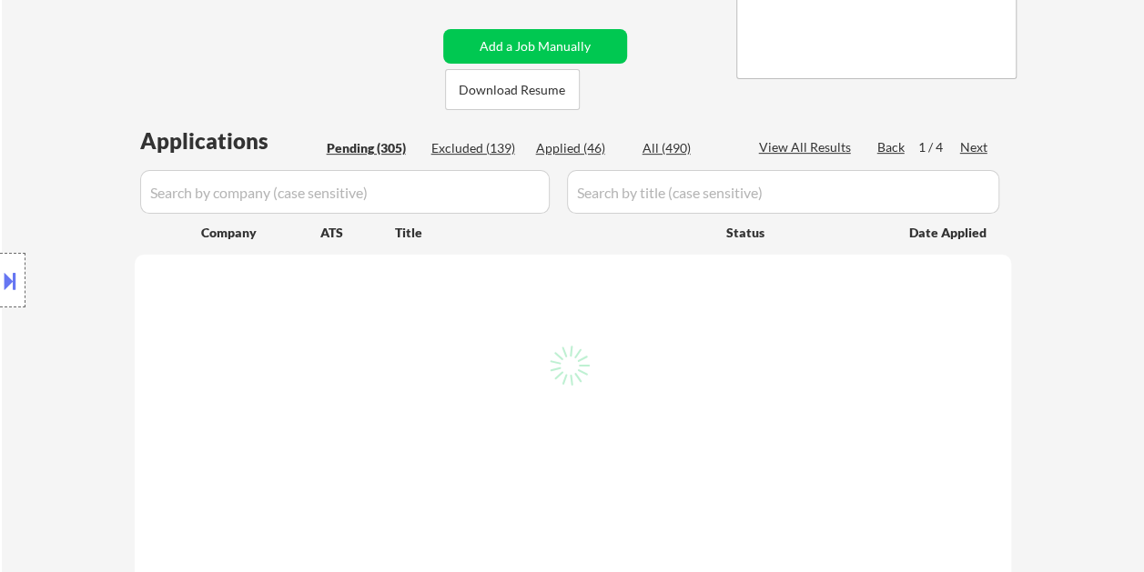
select select ""pending""
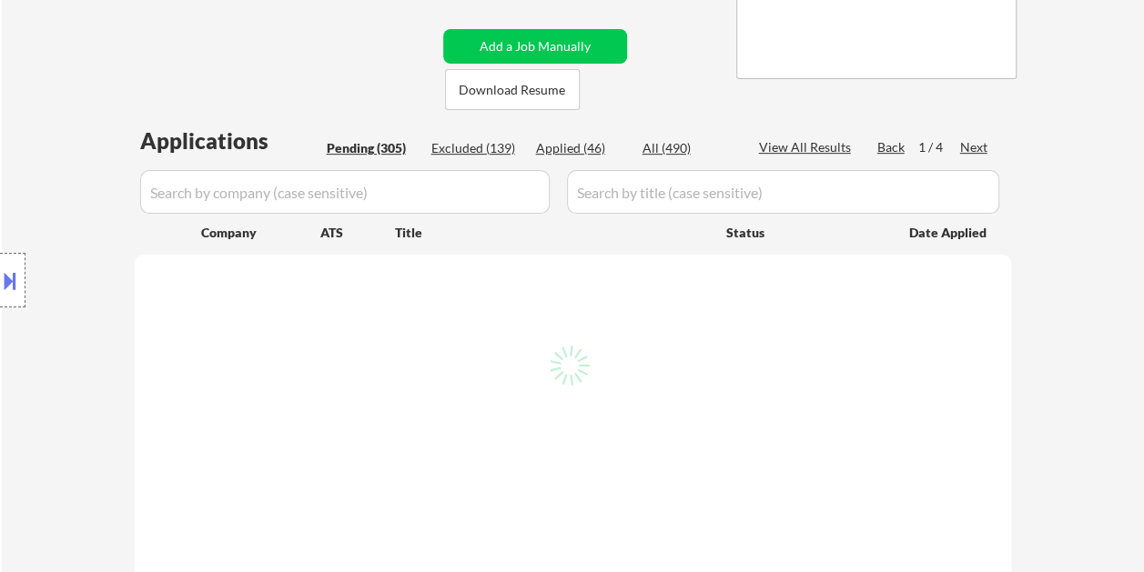
select select ""pending""
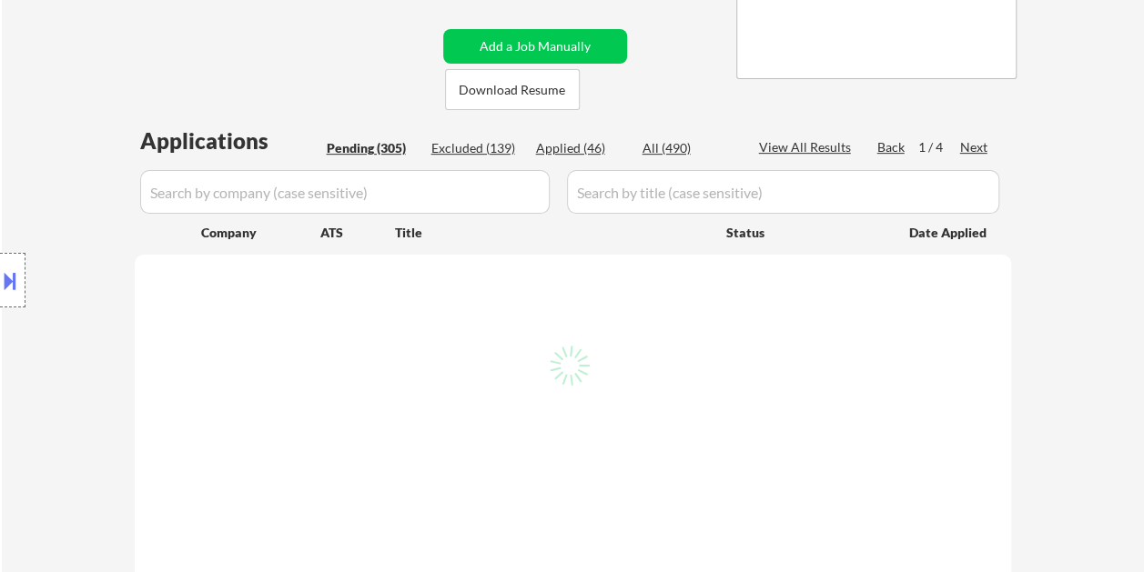
select select ""pending""
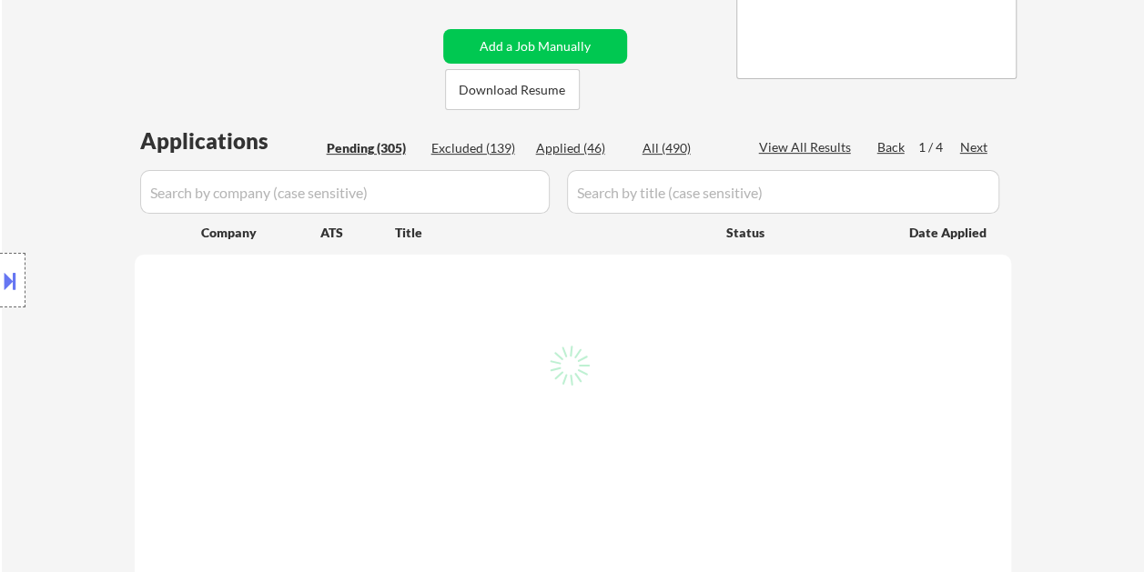
select select ""pending""
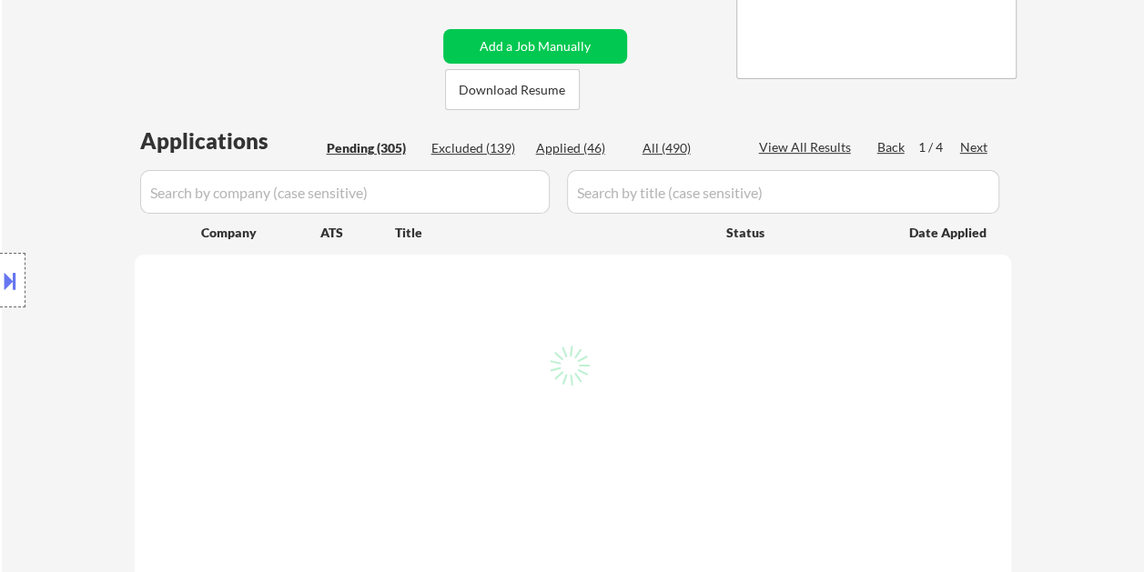
select select ""pending""
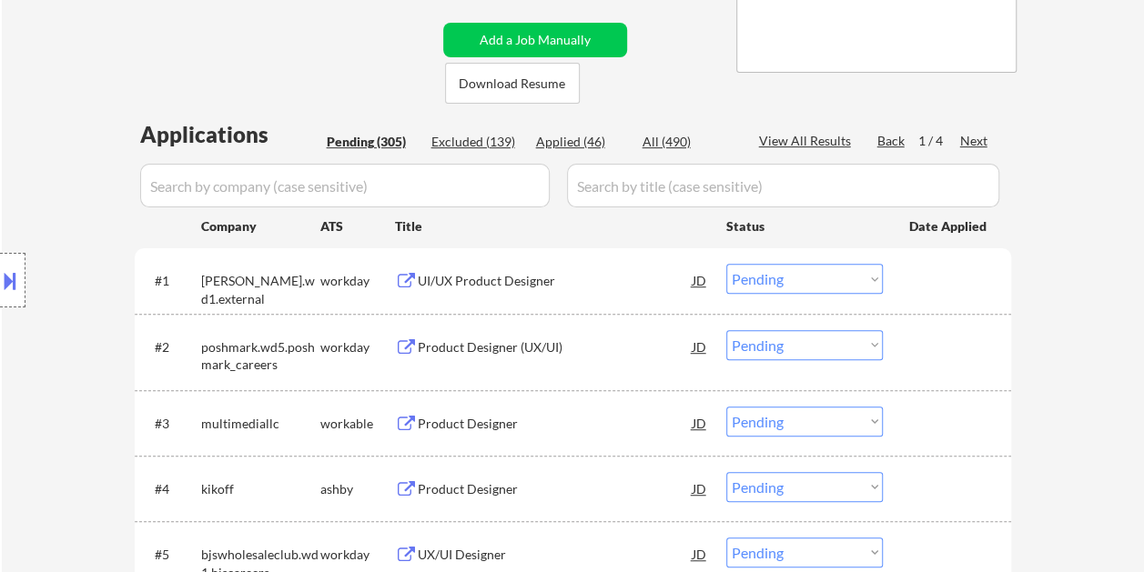
scroll to position [437, 0]
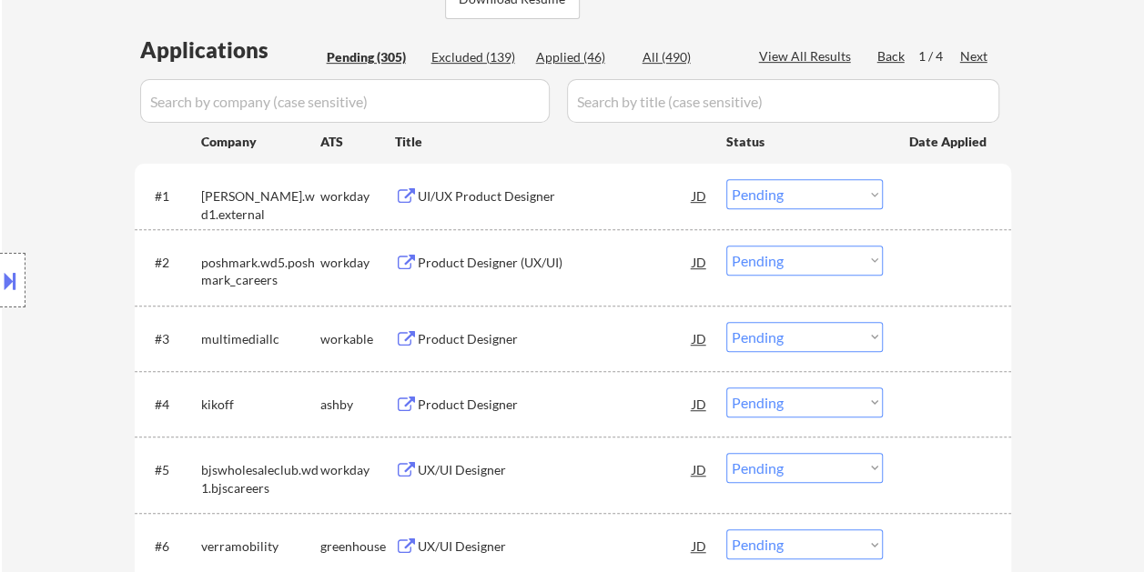
click at [926, 347] on div at bounding box center [949, 338] width 80 height 33
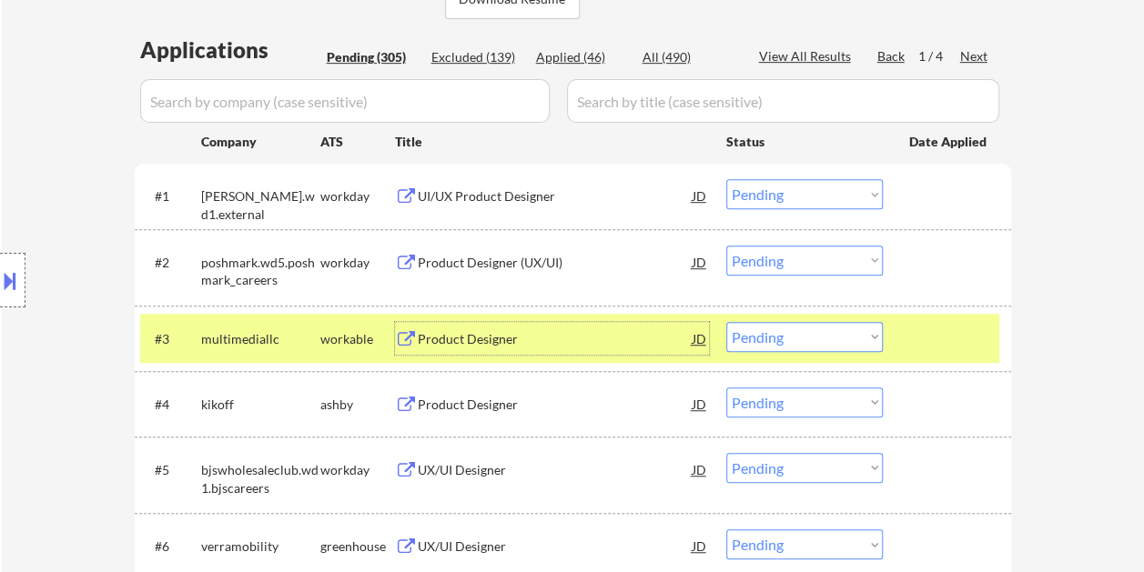
click at [443, 332] on div "Product Designer" at bounding box center [555, 339] width 275 height 18
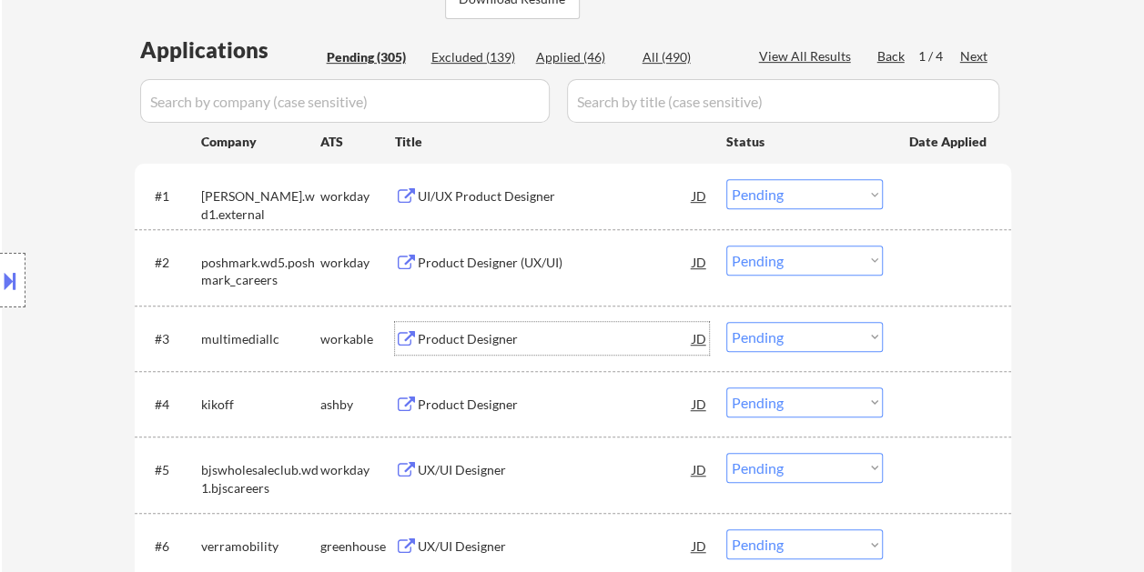
drag, startPoint x: 934, startPoint y: 330, endPoint x: 904, endPoint y: 328, distance: 30.1
click at [928, 328] on div at bounding box center [949, 338] width 80 height 33
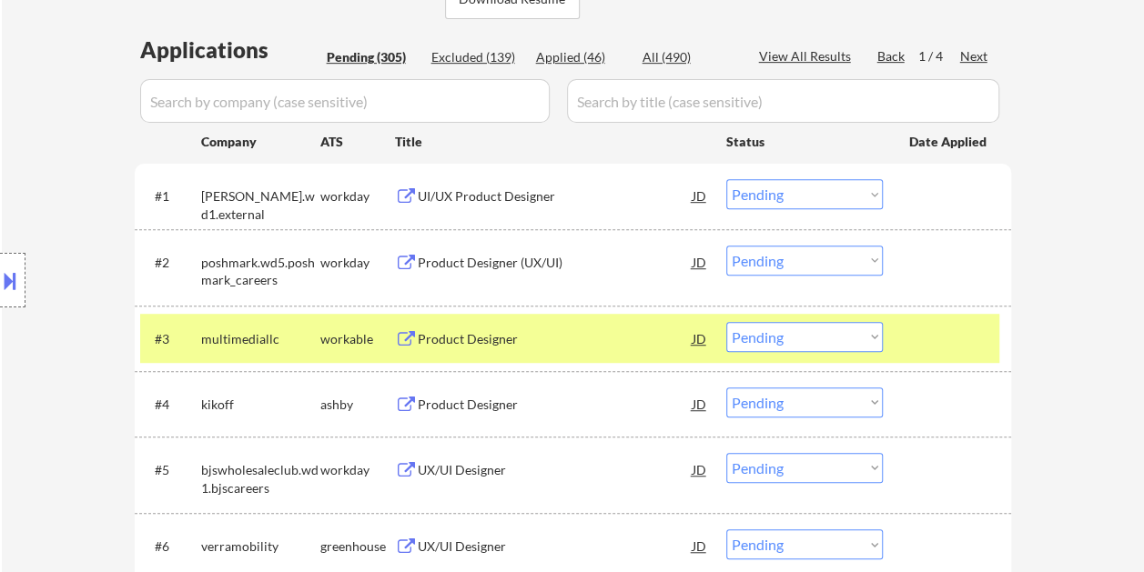
click at [868, 334] on select "Choose an option... Pending Applied Excluded (Questions) Excluded (Expired) Exc…" at bounding box center [804, 337] width 156 height 30
click at [726, 322] on select "Choose an option... Pending Applied Excluded (Questions) Excluded (Expired) Exc…" at bounding box center [804, 337] width 156 height 30
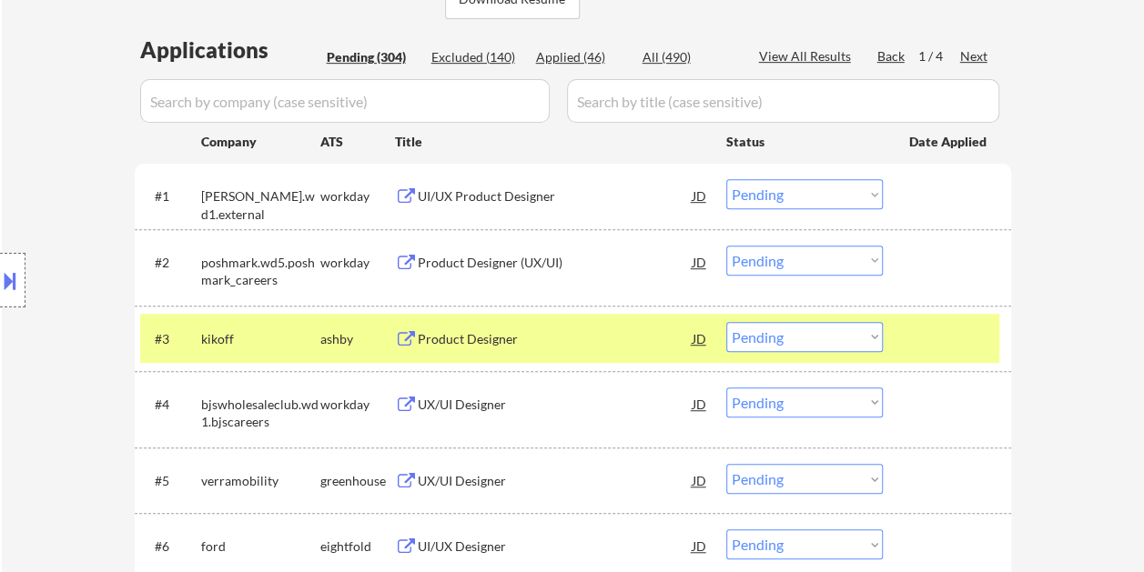
click at [504, 330] on div "Product Designer" at bounding box center [555, 339] width 275 height 18
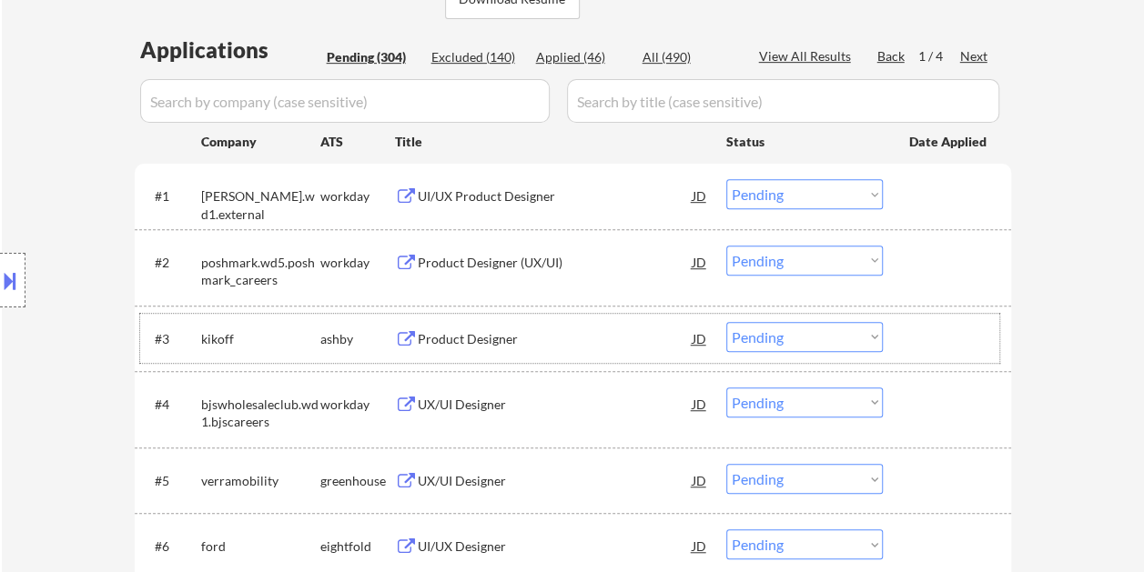
drag, startPoint x: 917, startPoint y: 332, endPoint x: 889, endPoint y: 331, distance: 28.2
click at [917, 332] on div at bounding box center [949, 338] width 80 height 33
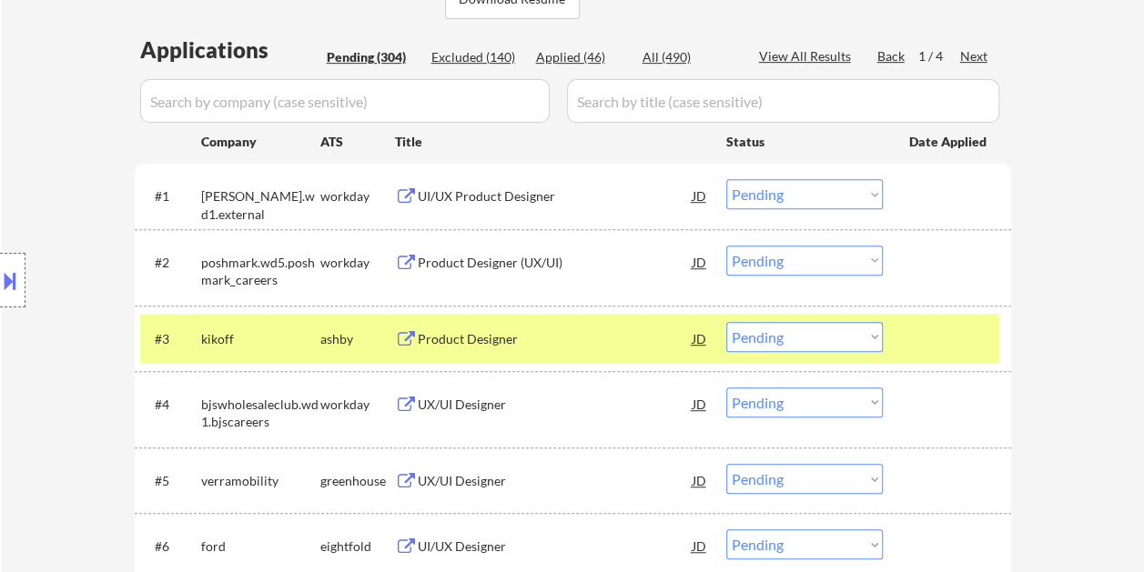
click at [873, 331] on select "Choose an option... Pending Applied Excluded (Questions) Excluded (Expired) Exc…" at bounding box center [804, 337] width 156 height 30
click at [726, 322] on select "Choose an option... Pending Applied Excluded (Questions) Excluded (Expired) Exc…" at bounding box center [804, 337] width 156 height 30
select select ""pending""
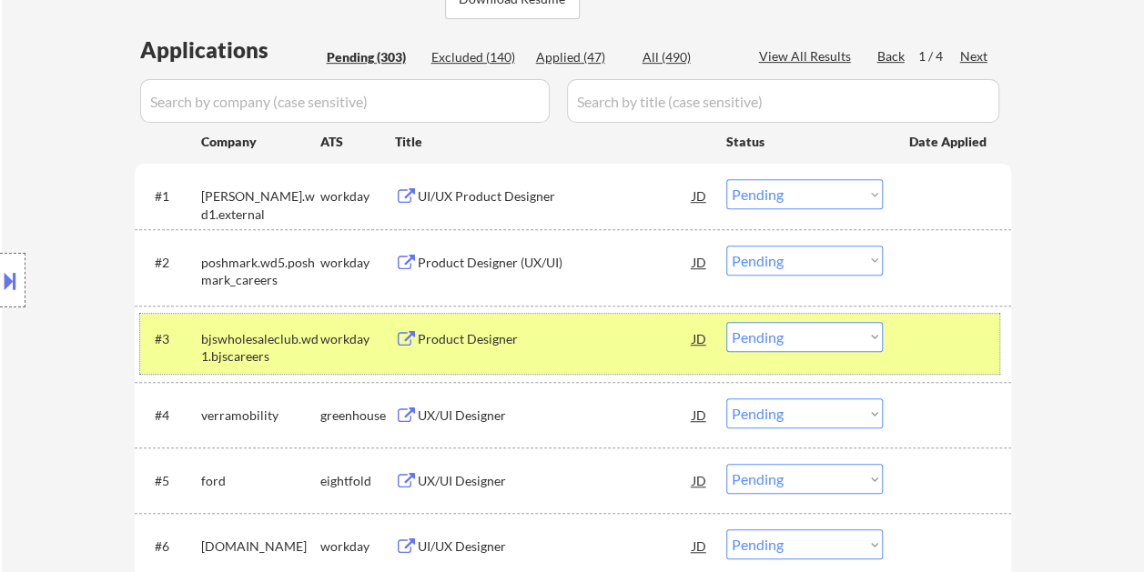
click at [933, 323] on div at bounding box center [949, 338] width 80 height 33
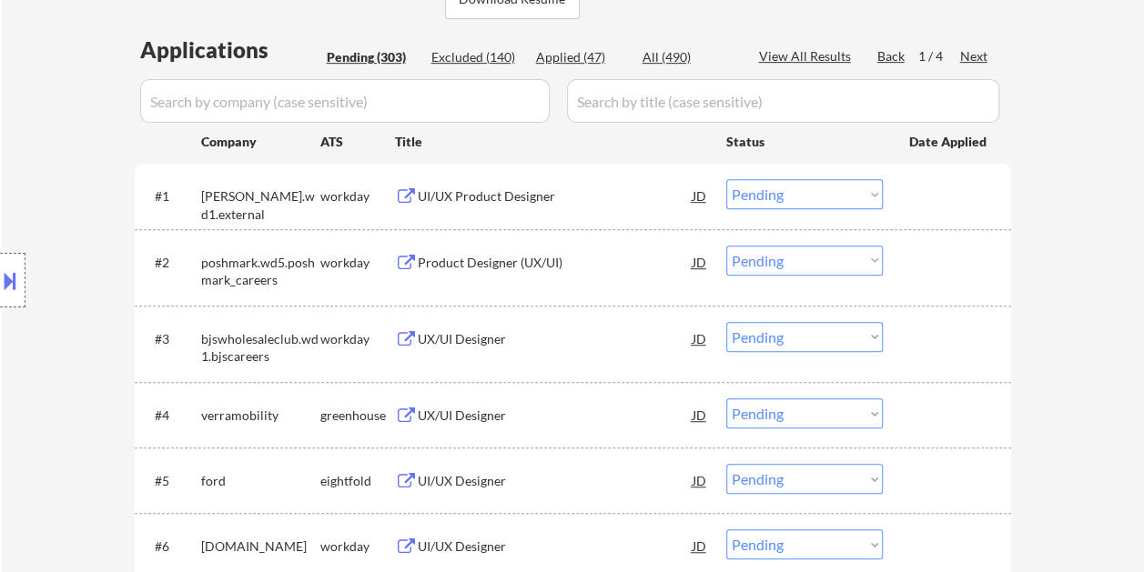
click at [939, 420] on div at bounding box center [949, 414] width 80 height 33
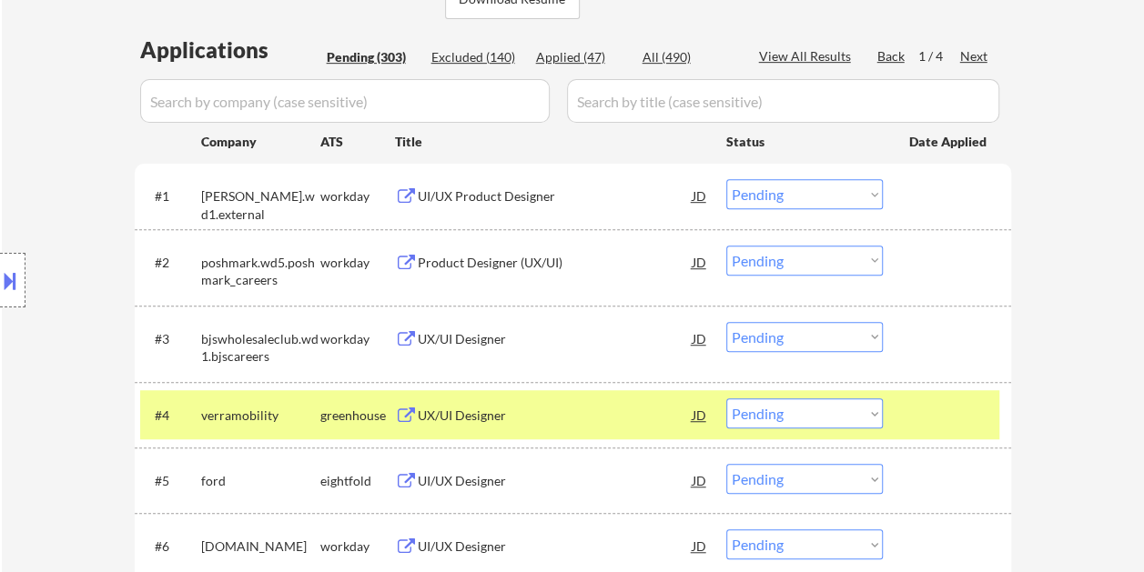
click at [497, 418] on div "UX/UI Designer" at bounding box center [555, 416] width 275 height 18
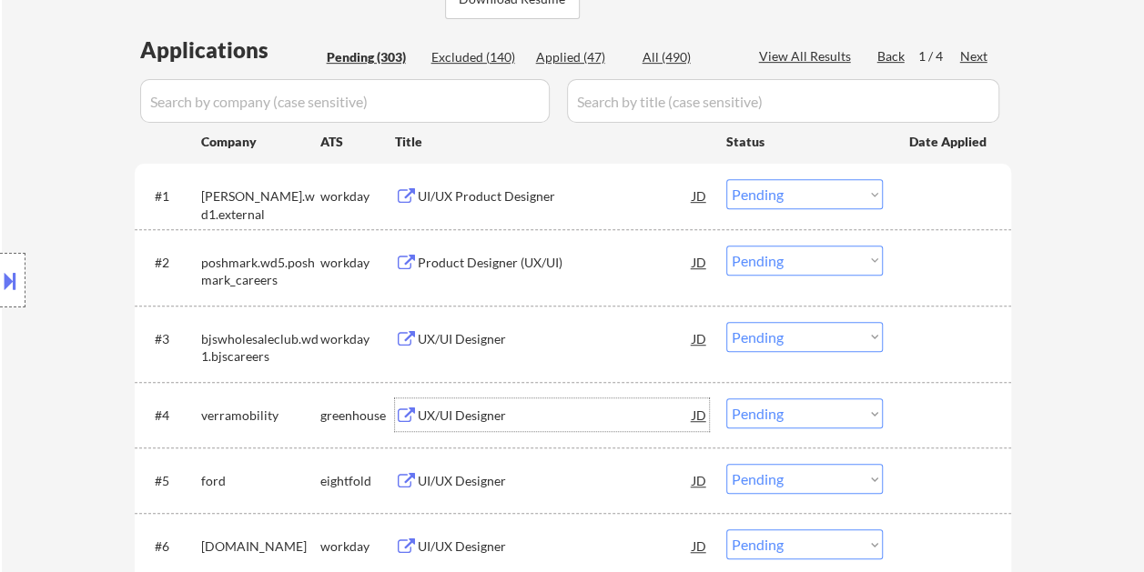
drag, startPoint x: 943, startPoint y: 423, endPoint x: 916, endPoint y: 423, distance: 26.4
click at [941, 423] on div at bounding box center [949, 414] width 80 height 33
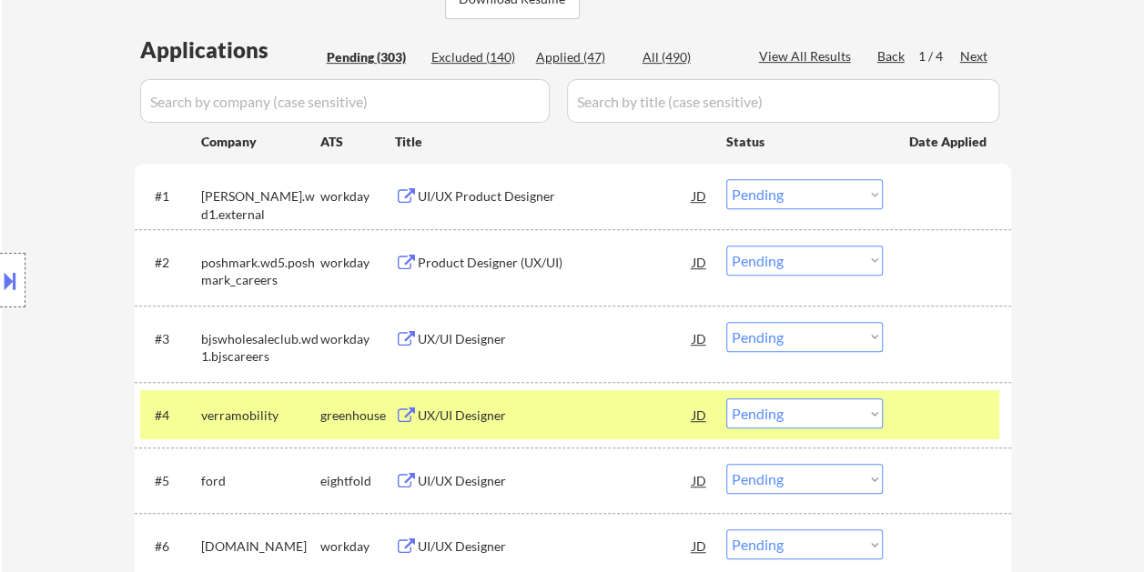
click at [861, 418] on select "Choose an option... Pending Applied Excluded (Questions) Excluded (Expired) Exc…" at bounding box center [804, 413] width 156 height 30
click at [726, 398] on select "Choose an option... Pending Applied Excluded (Questions) Excluded (Expired) Exc…" at bounding box center [804, 413] width 156 height 30
click at [974, 415] on div at bounding box center [949, 414] width 80 height 33
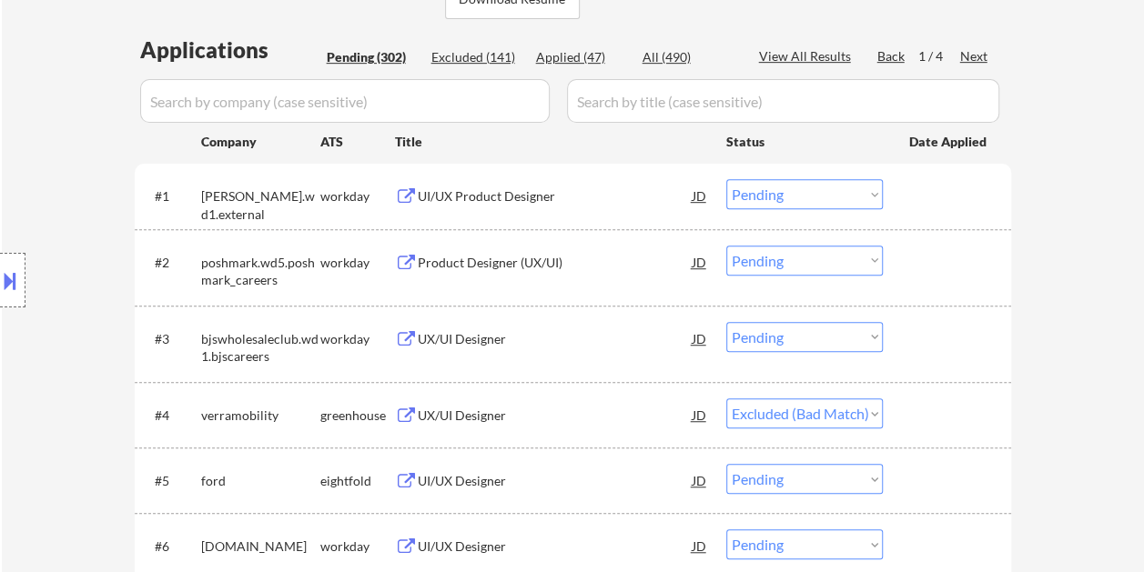
select select ""pending""
click at [977, 418] on div at bounding box center [949, 414] width 80 height 33
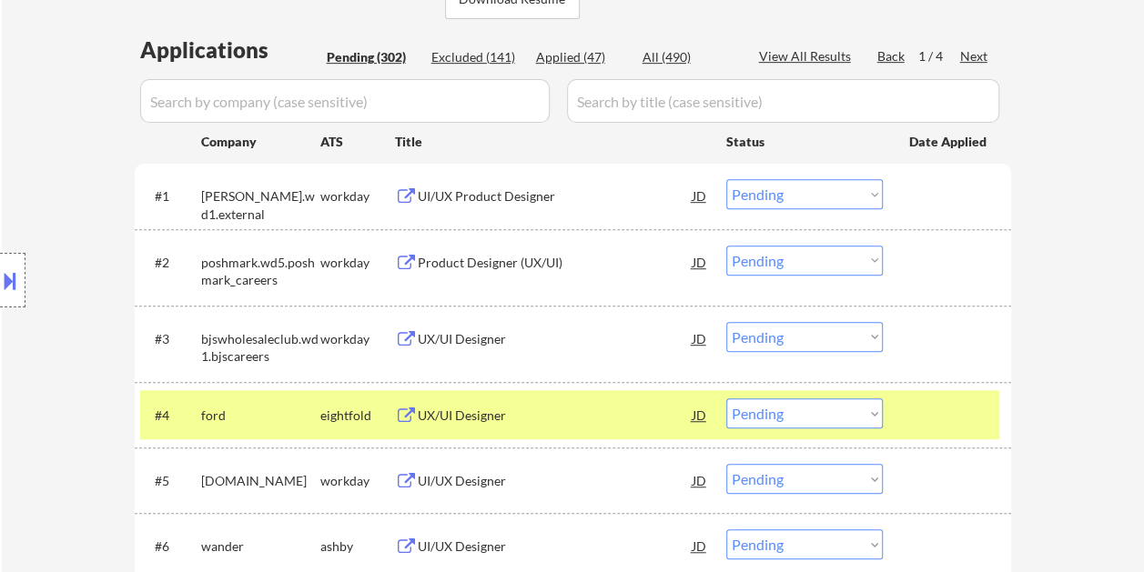
scroll to position [528, 0]
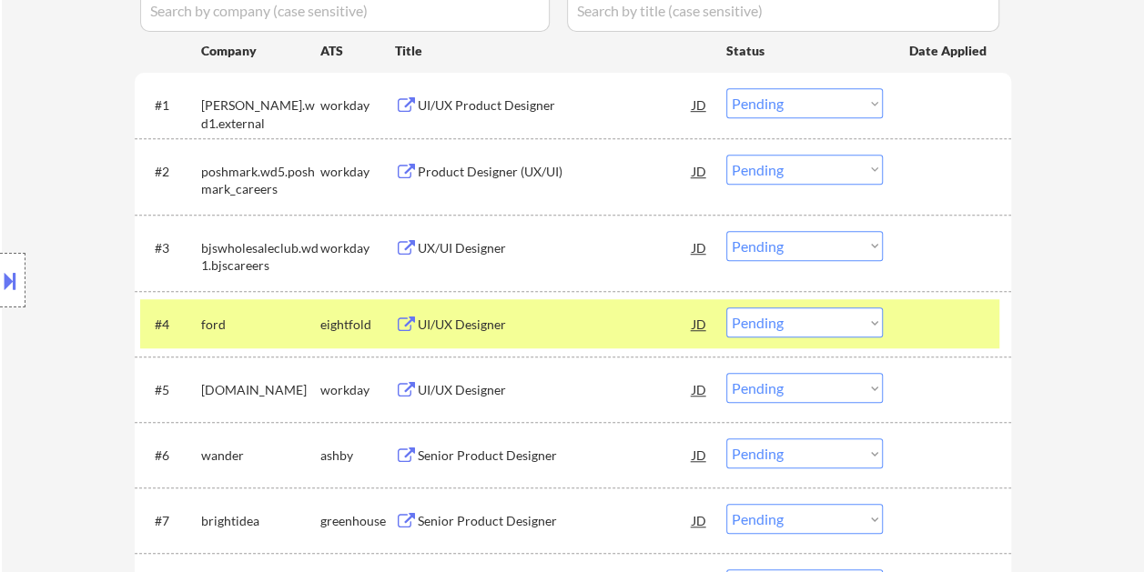
click at [925, 322] on div at bounding box center [949, 323] width 80 height 33
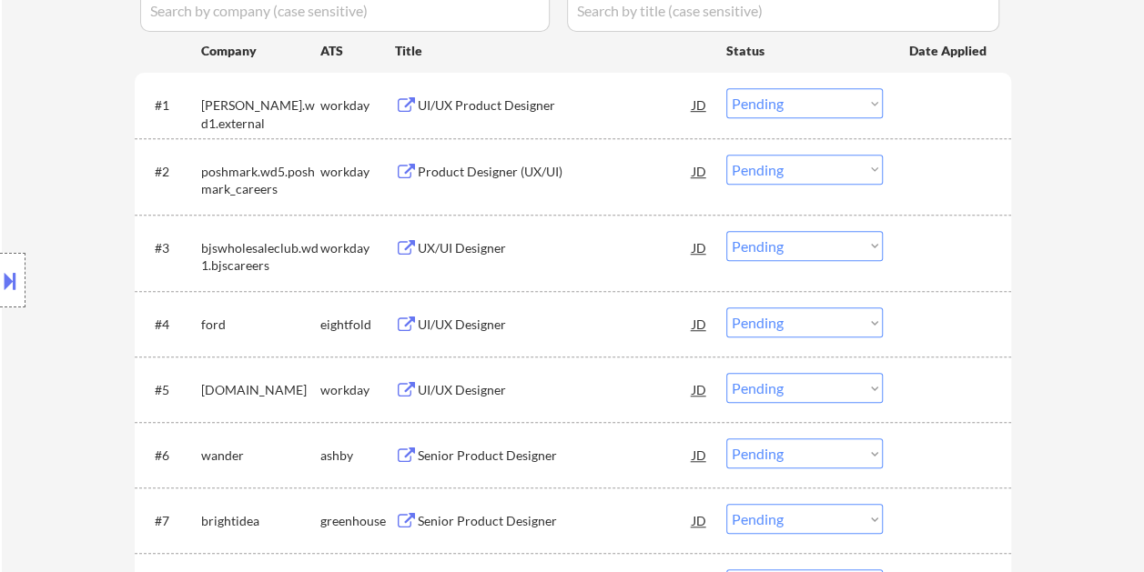
scroll to position [619, 0]
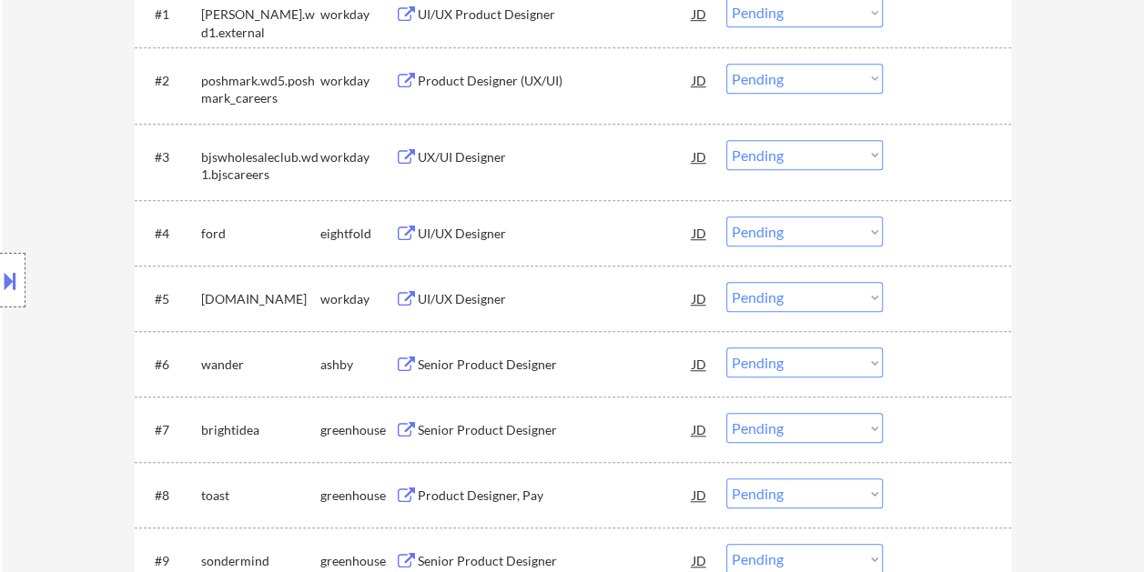
drag, startPoint x: 943, startPoint y: 362, endPoint x: 686, endPoint y: 368, distance: 256.6
click at [943, 362] on div at bounding box center [949, 364] width 80 height 33
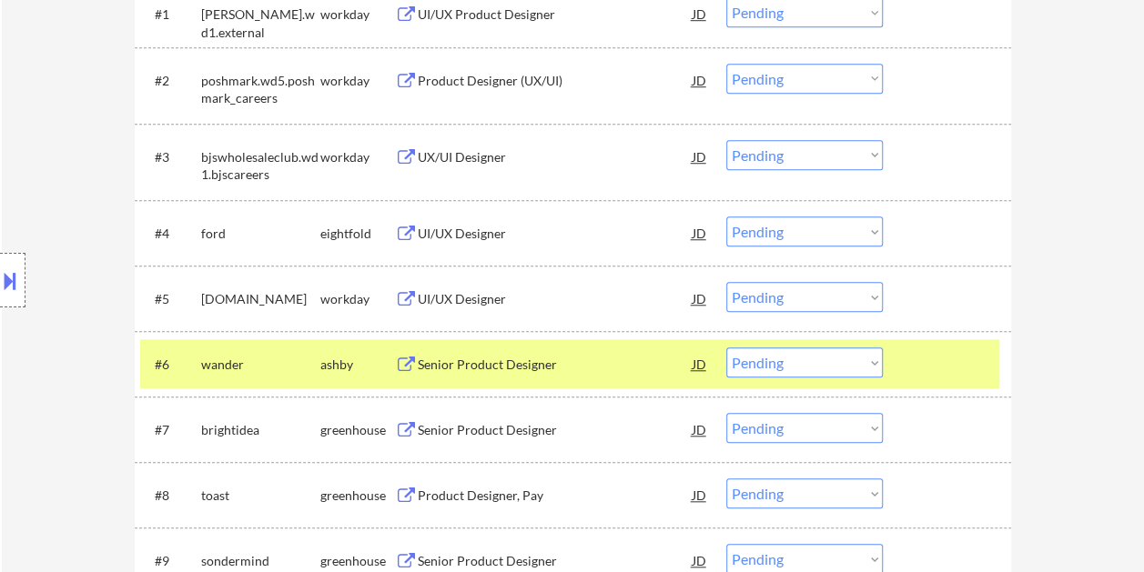
click at [411, 369] on button at bounding box center [406, 365] width 23 height 17
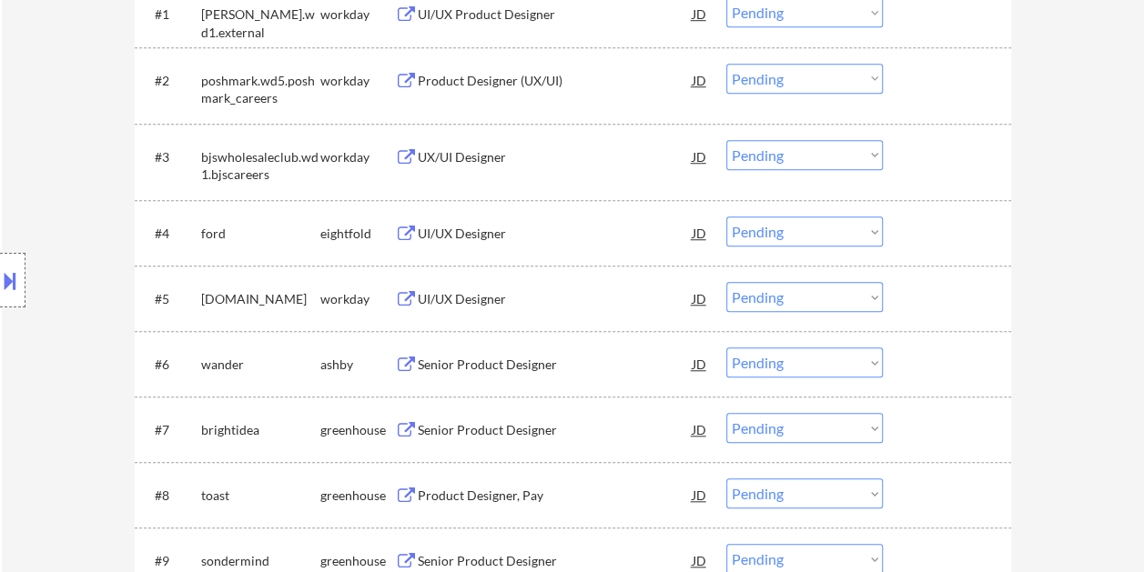
click at [915, 355] on div at bounding box center [949, 364] width 80 height 33
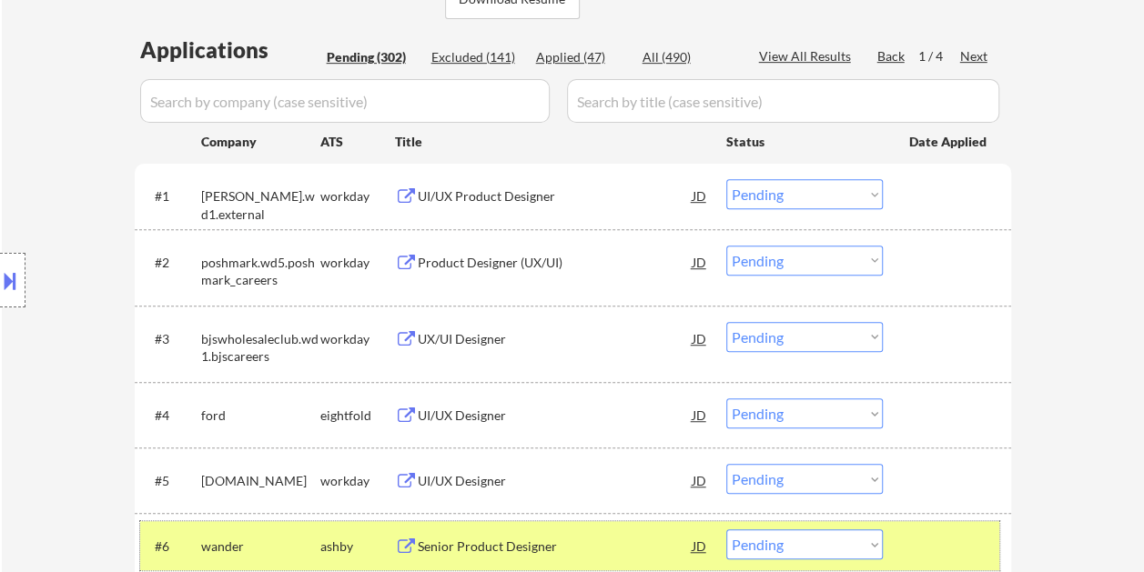
scroll to position [710, 0]
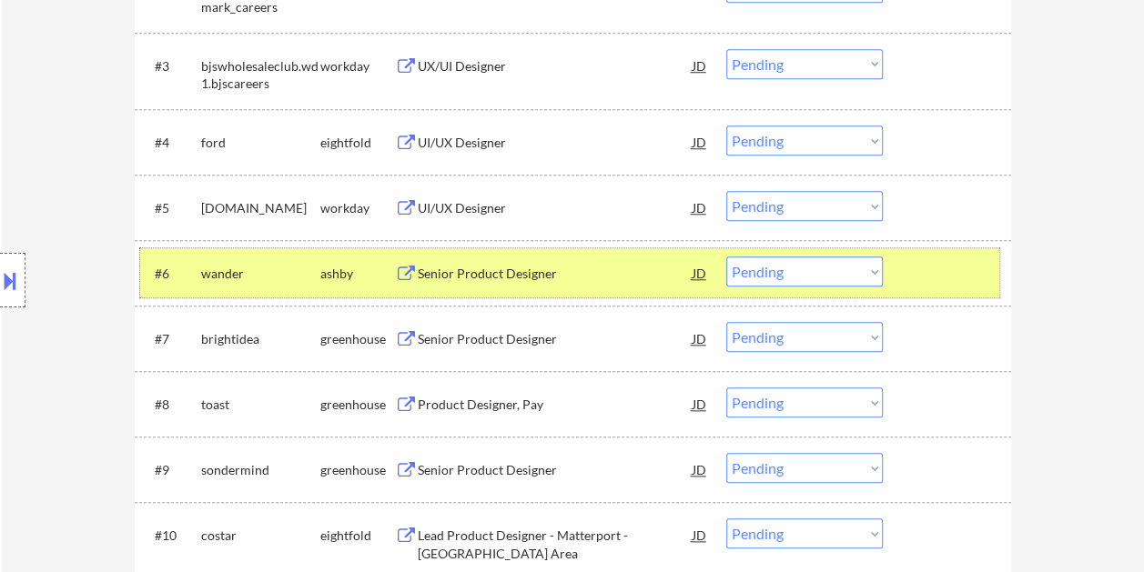
click at [874, 267] on select "Choose an option... Pending Applied Excluded (Questions) Excluded (Expired) Exc…" at bounding box center [804, 272] width 156 height 30
click at [726, 257] on select "Choose an option... Pending Applied Excluded (Questions) Excluded (Expired) Exc…" at bounding box center [804, 272] width 156 height 30
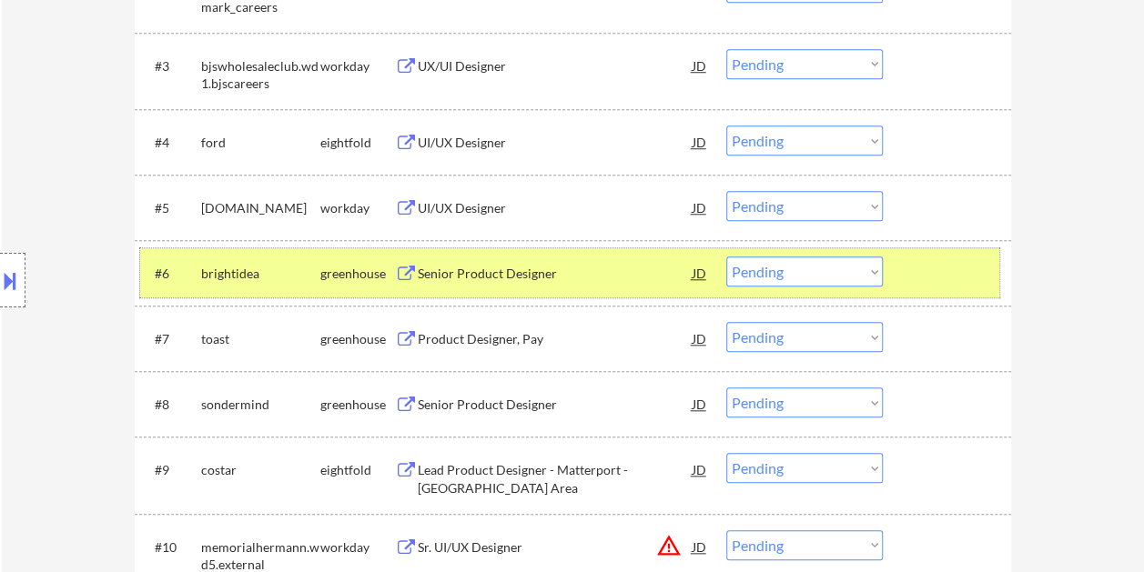
click at [920, 280] on div at bounding box center [949, 273] width 80 height 33
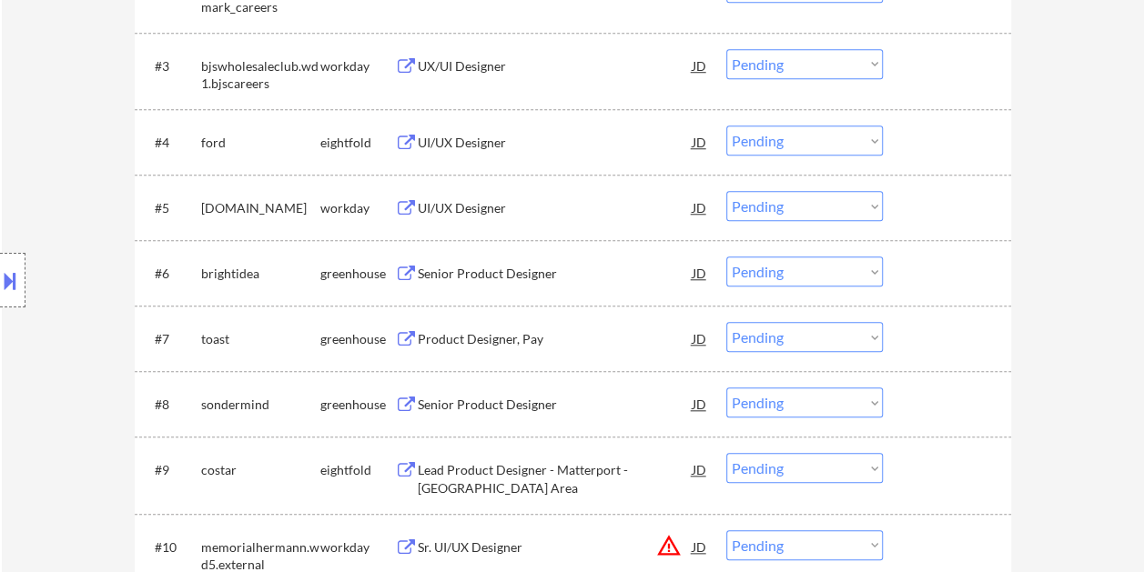
click at [921, 282] on div at bounding box center [949, 273] width 80 height 33
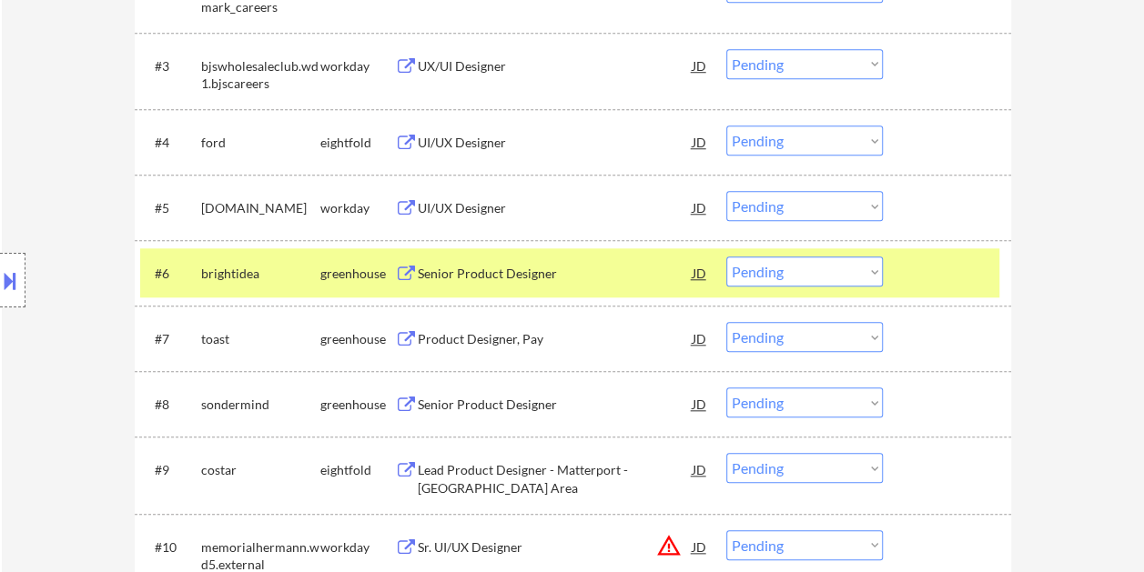
click at [417, 273] on button at bounding box center [406, 274] width 23 height 17
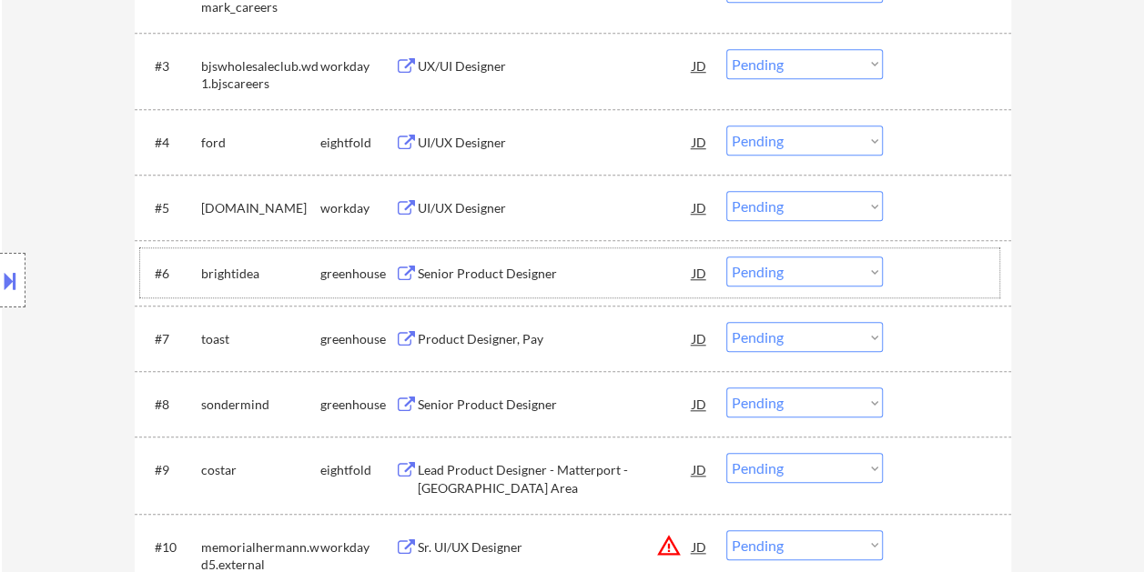
drag, startPoint x: 932, startPoint y: 293, endPoint x: 902, endPoint y: 288, distance: 31.3
click at [932, 291] on div "#6 brightidea greenhouse Senior Product Designer JD Choose an option... Pending…" at bounding box center [569, 272] width 859 height 49
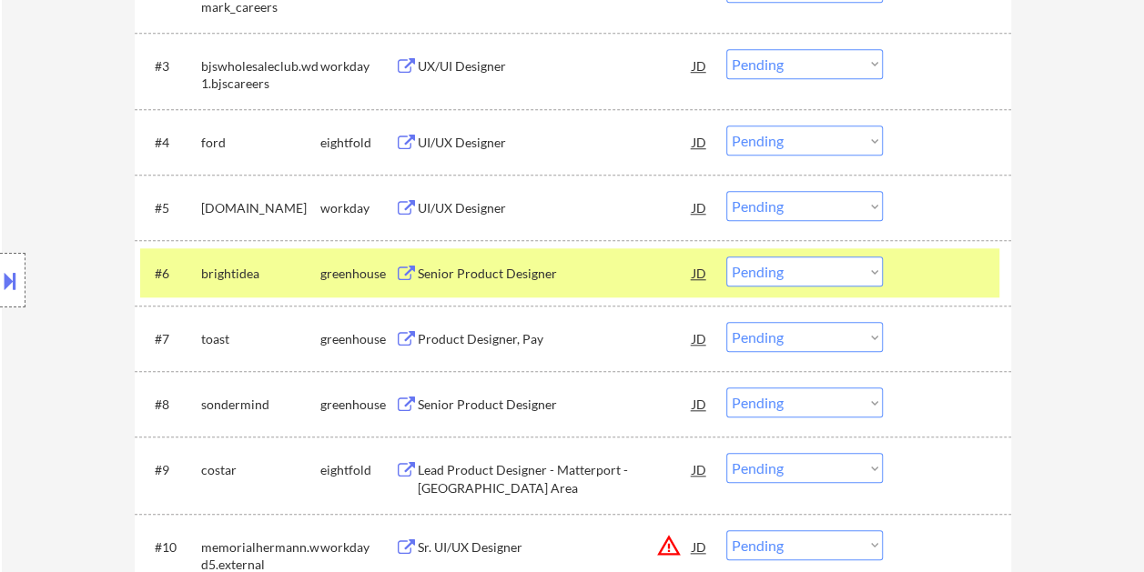
click at [859, 280] on select "Choose an option... Pending Applied Excluded (Questions) Excluded (Expired) Exc…" at bounding box center [804, 272] width 156 height 30
click at [726, 257] on select "Choose an option... Pending Applied Excluded (Questions) Excluded (Expired) Exc…" at bounding box center [804, 272] width 156 height 30
select select ""pending""
click at [944, 277] on div at bounding box center [949, 273] width 80 height 33
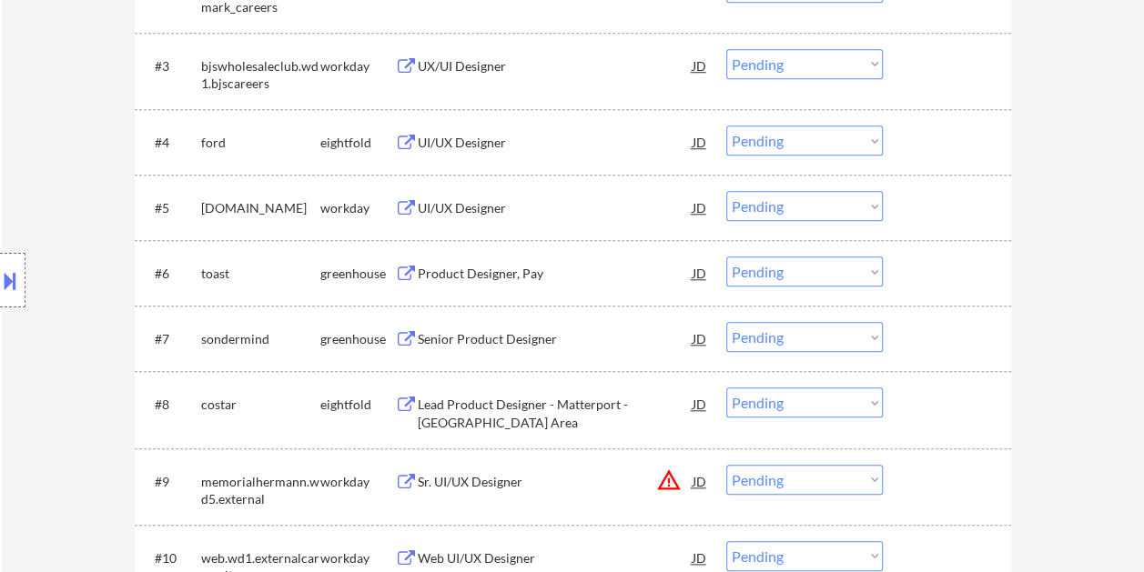
click at [946, 271] on div at bounding box center [949, 273] width 80 height 33
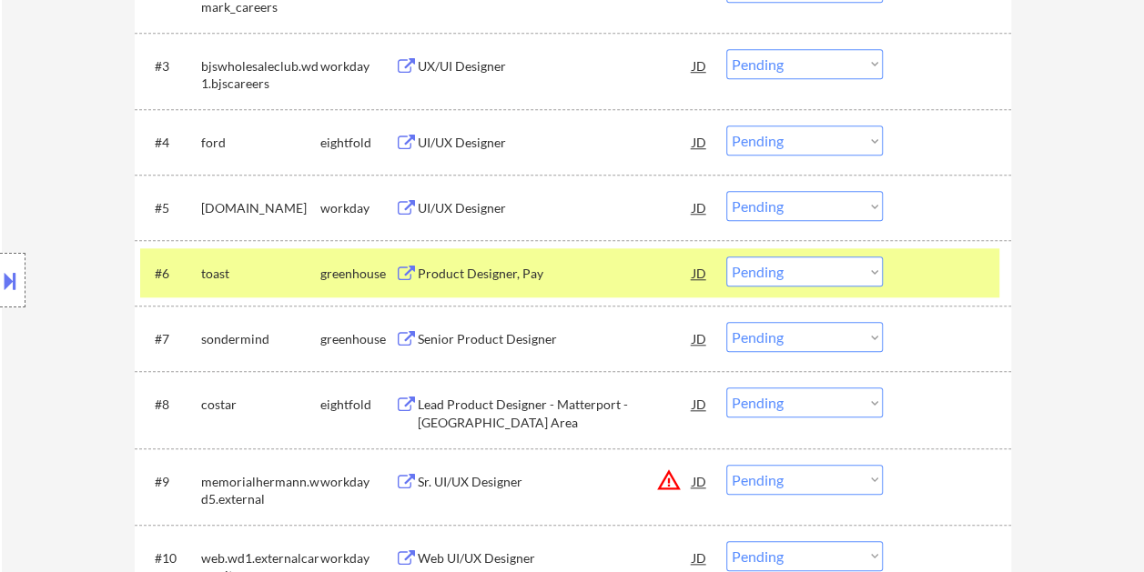
click at [532, 277] on div "Product Designer, Pay" at bounding box center [555, 274] width 275 height 18
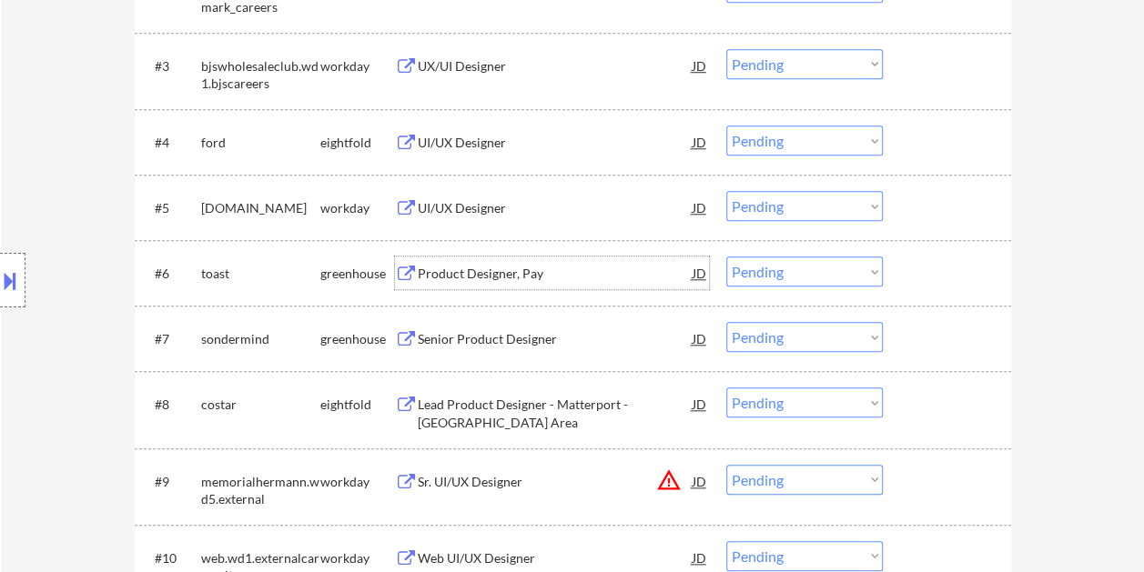
click at [939, 260] on div at bounding box center [949, 273] width 80 height 33
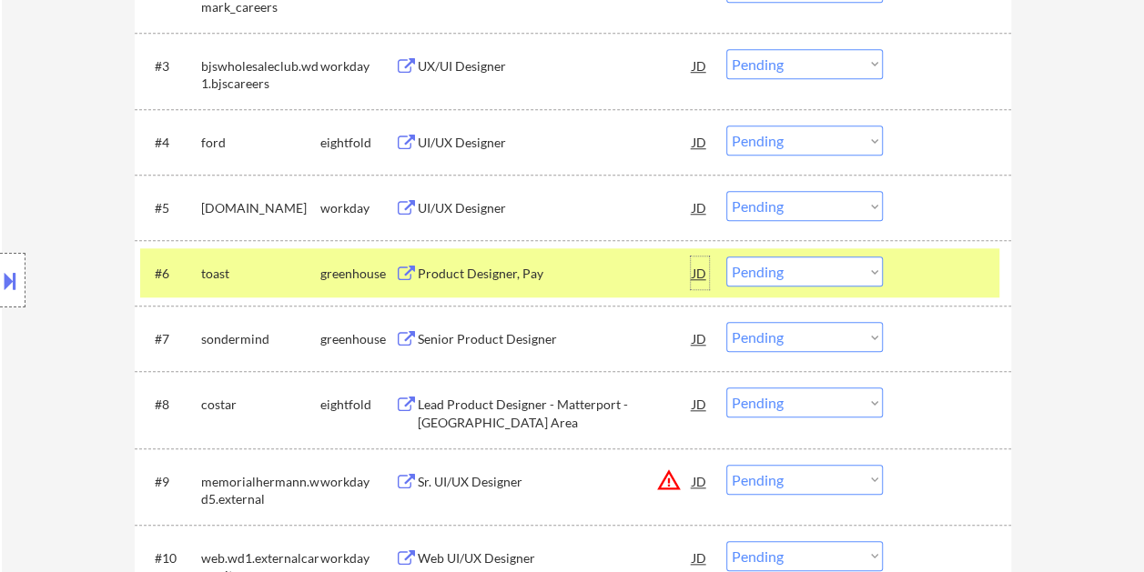
click at [705, 268] on div "JD" at bounding box center [700, 273] width 18 height 33
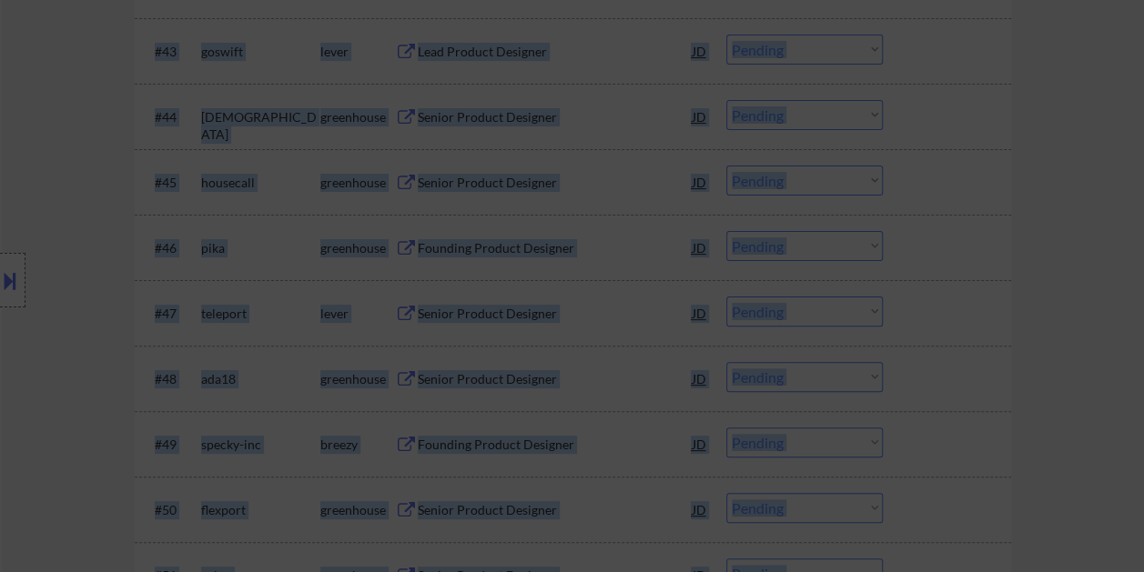
scroll to position [3675, 0]
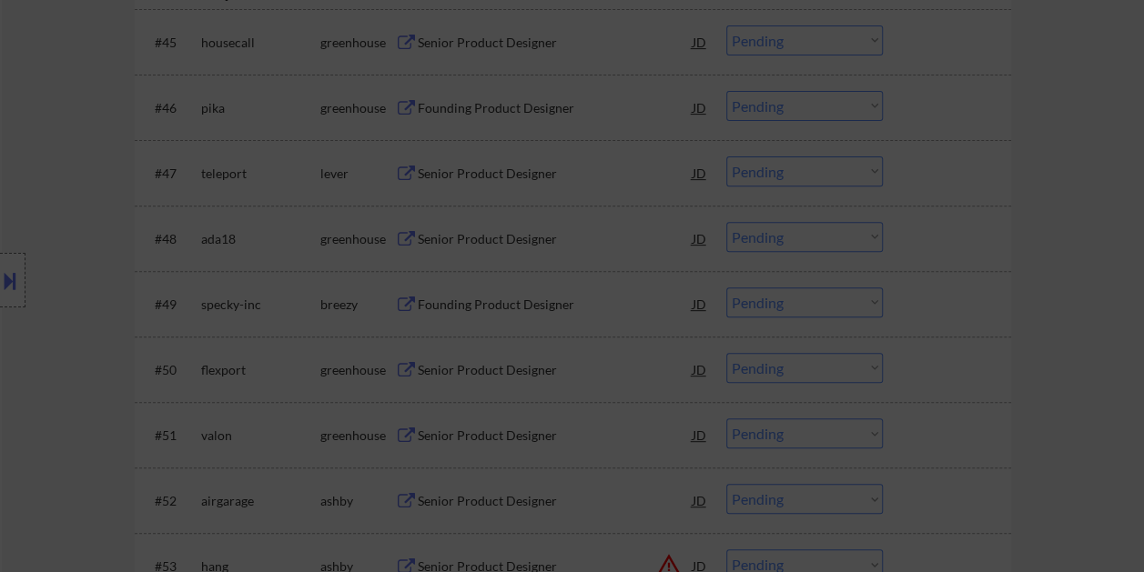
drag, startPoint x: 369, startPoint y: 77, endPoint x: 728, endPoint y: 470, distance: 531.9
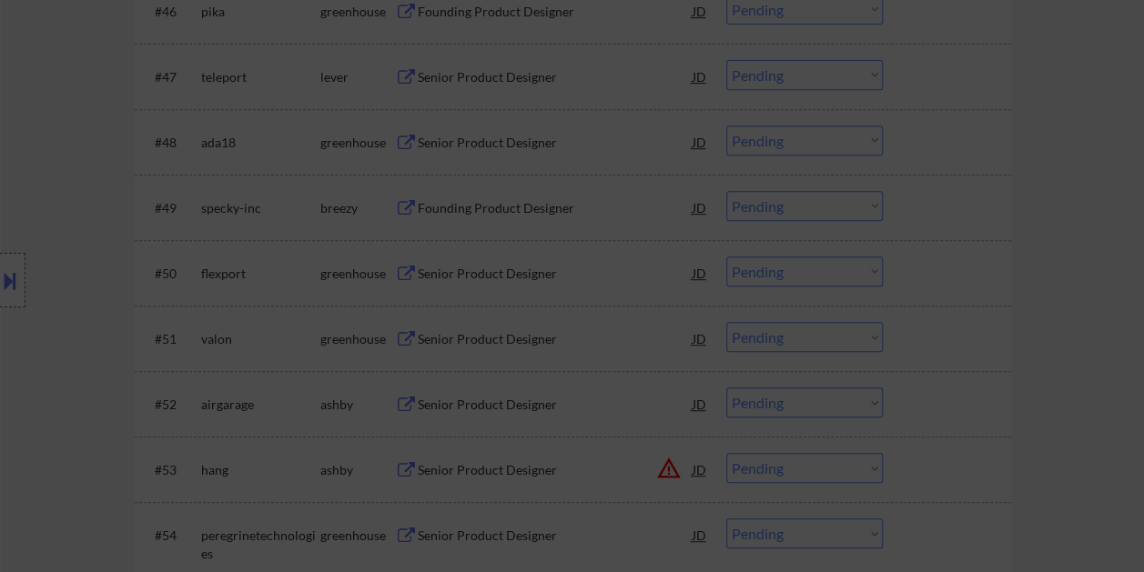
scroll to position [3857, 0]
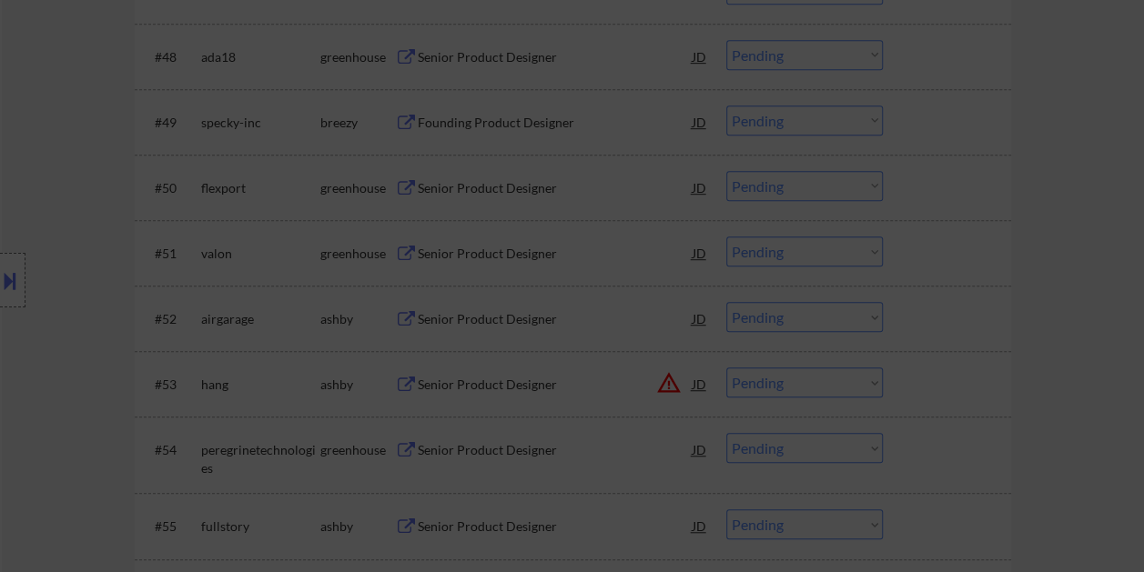
drag, startPoint x: 1074, startPoint y: 309, endPoint x: 1065, endPoint y: 322, distance: 15.1
click at [1074, 311] on div at bounding box center [572, 286] width 1144 height 572
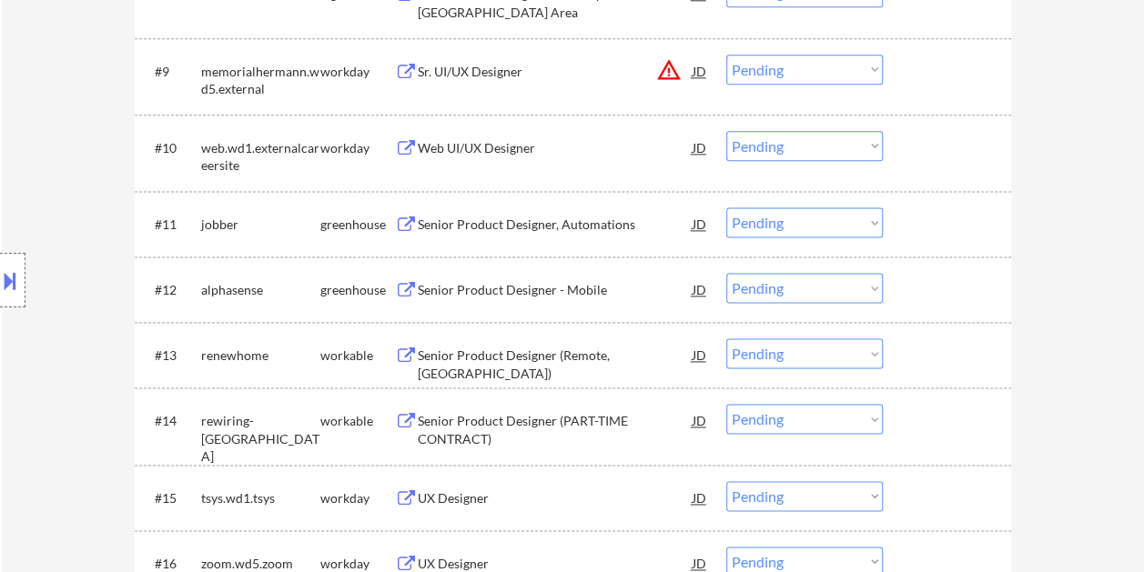
scroll to position [1146, 0]
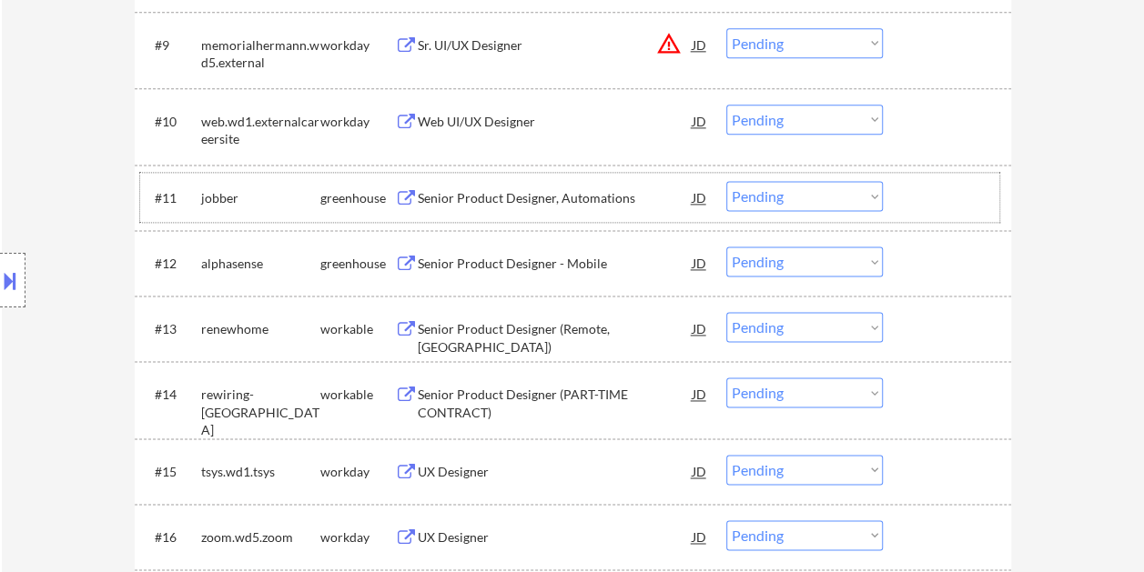
drag, startPoint x: 933, startPoint y: 198, endPoint x: 680, endPoint y: 171, distance: 254.4
click at [933, 197] on div at bounding box center [949, 197] width 80 height 33
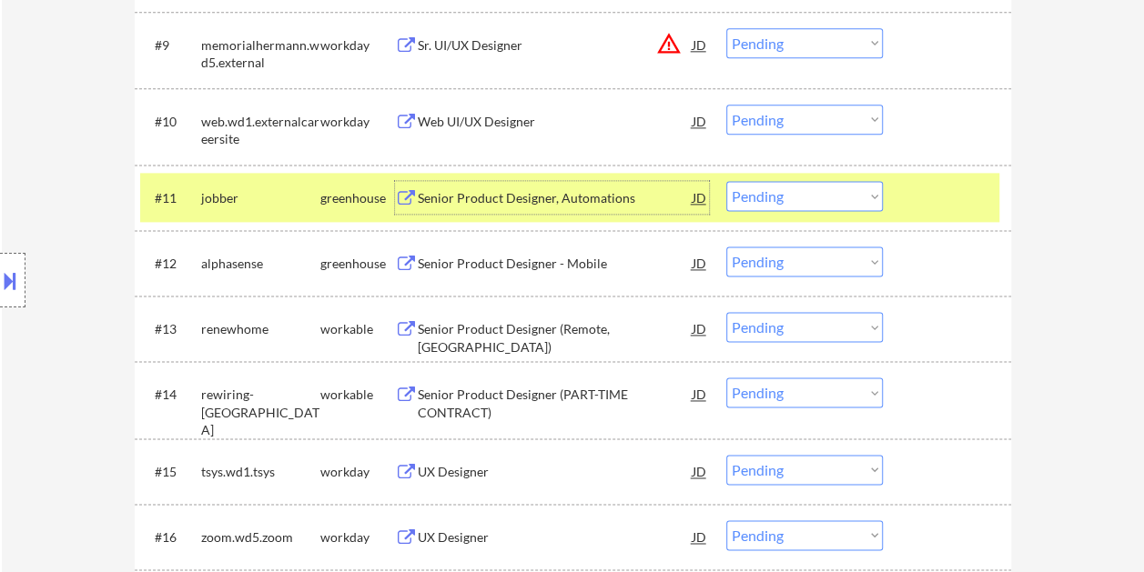
click at [514, 195] on div "Senior Product Designer, Automations" at bounding box center [555, 198] width 275 height 18
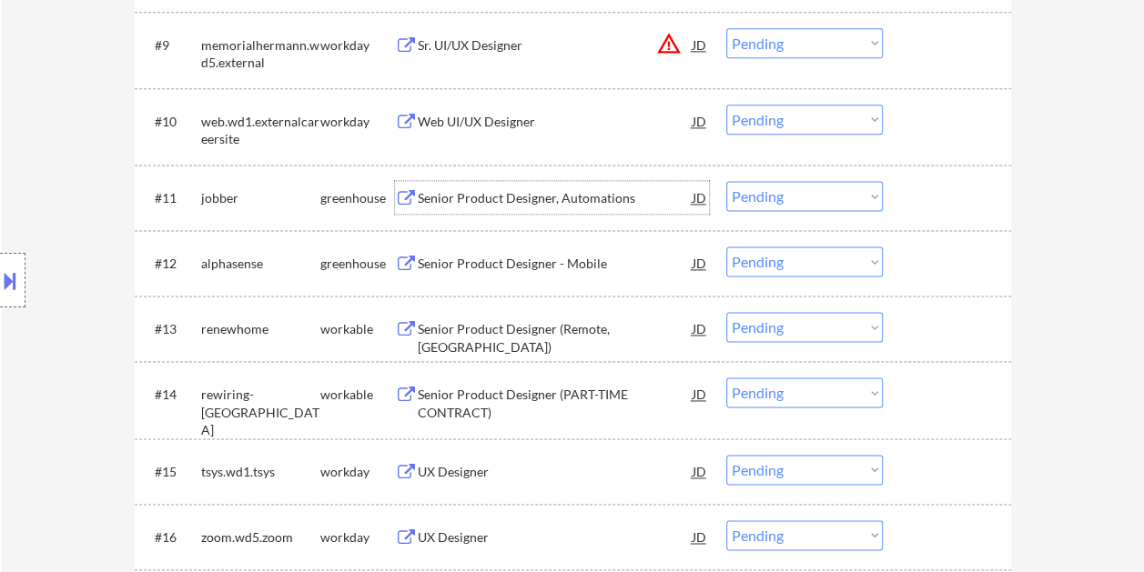
click at [912, 170] on div "#11 jobber greenhouse Senior Product Designer, Automations JD warning_amber Cho…" at bounding box center [573, 198] width 876 height 66
click at [882, 191] on select "Choose an option... Pending Applied Excluded (Questions) Excluded (Expired) Exc…" at bounding box center [804, 196] width 156 height 30
click at [726, 181] on select "Choose an option... Pending Applied Excluded (Questions) Excluded (Expired) Exc…" at bounding box center [804, 196] width 156 height 30
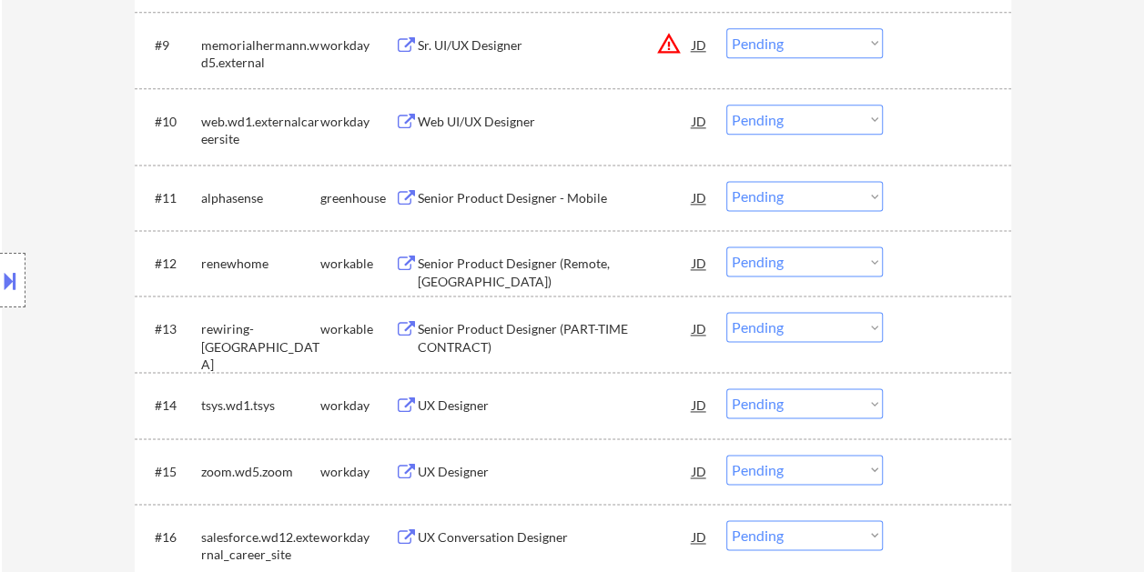
click at [924, 200] on div at bounding box center [949, 197] width 80 height 33
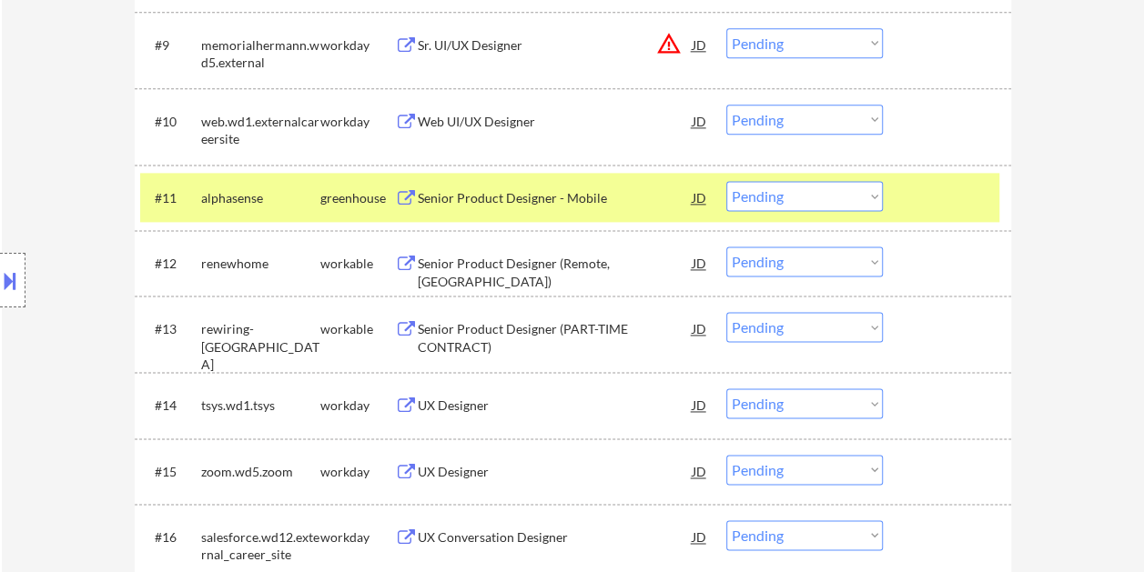
click at [547, 194] on div "Senior Product Designer - Mobile" at bounding box center [555, 198] width 275 height 18
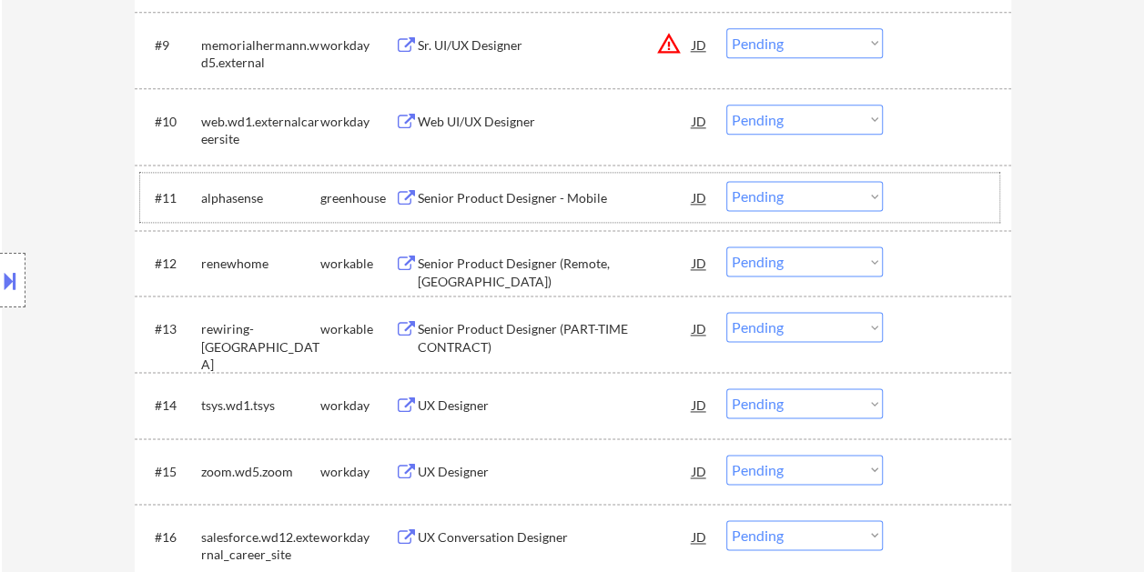
click at [910, 196] on div at bounding box center [949, 197] width 80 height 33
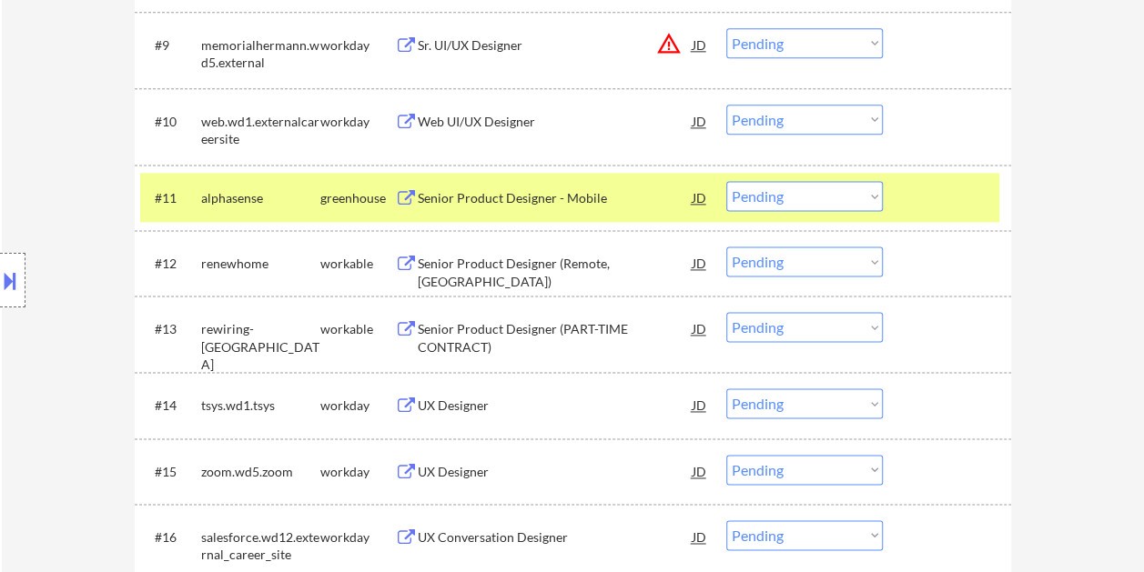
click at [872, 198] on select "Choose an option... Pending Applied Excluded (Questions) Excluded (Expired) Exc…" at bounding box center [804, 196] width 156 height 30
click at [726, 181] on select "Choose an option... Pending Applied Excluded (Questions) Excluded (Expired) Exc…" at bounding box center [804, 196] width 156 height 30
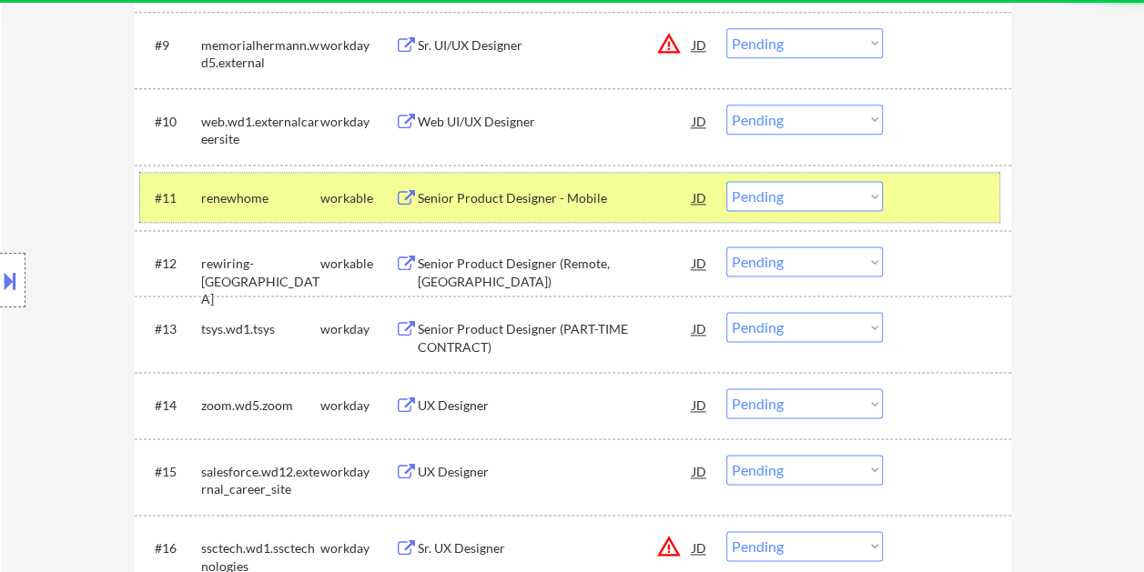
click at [957, 178] on div "#11 renewhome workable Senior Product Designer - Mobile JD warning_amber Choose…" at bounding box center [569, 197] width 859 height 49
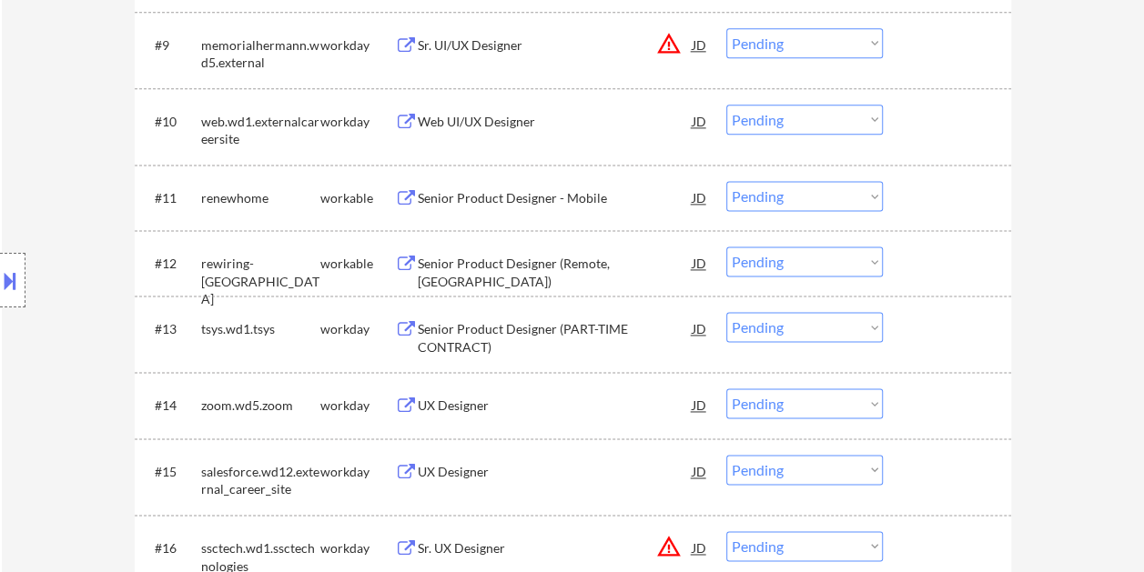
click at [943, 192] on div at bounding box center [949, 197] width 80 height 33
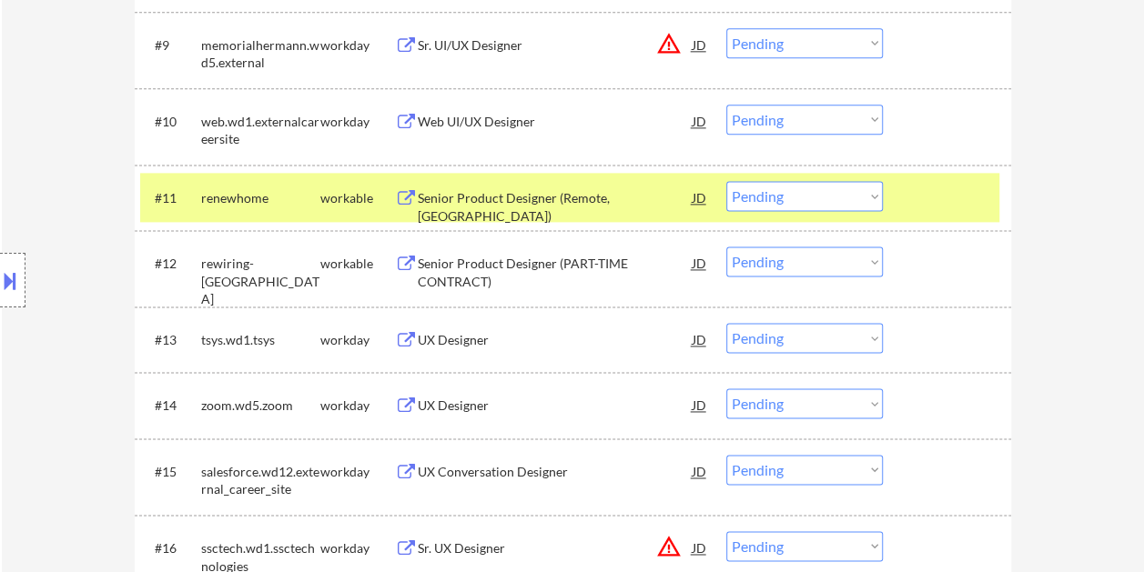
click at [602, 200] on div "Senior Product Designer (Remote, US)" at bounding box center [555, 206] width 275 height 35
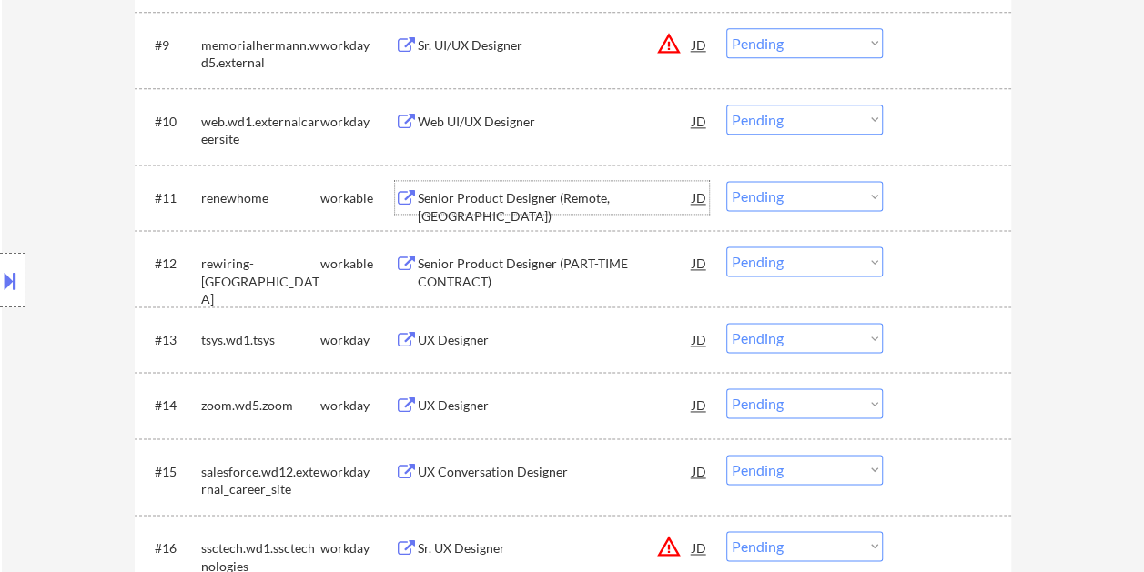
drag, startPoint x: 932, startPoint y: 190, endPoint x: 892, endPoint y: 197, distance: 40.7
click at [932, 190] on div at bounding box center [949, 197] width 80 height 33
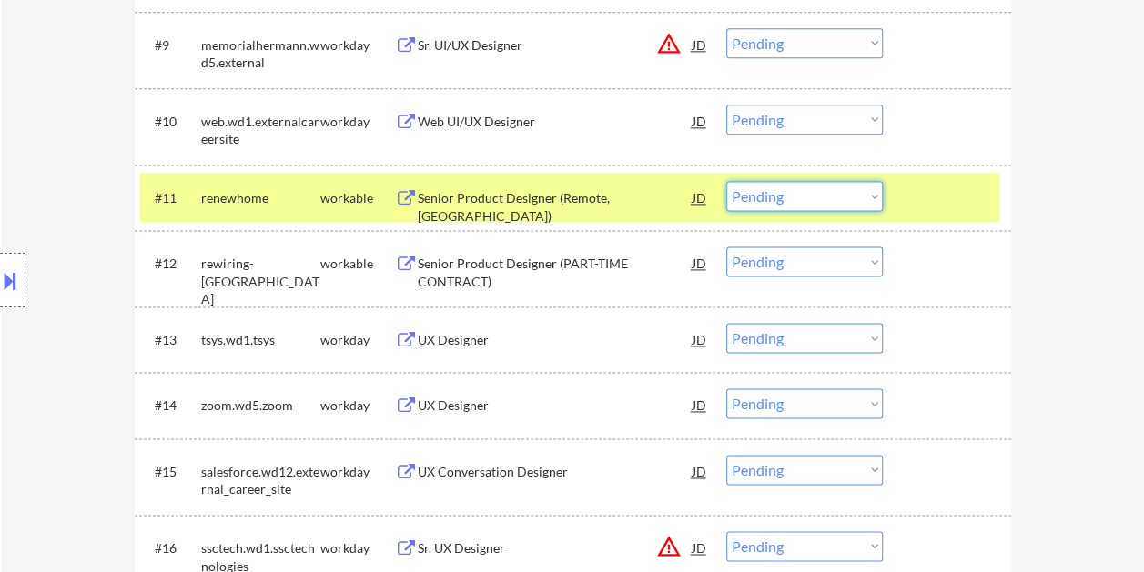
click at [872, 198] on select "Choose an option... Pending Applied Excluded (Questions) Excluded (Expired) Exc…" at bounding box center [804, 196] width 156 height 30
click at [726, 181] on select "Choose an option... Pending Applied Excluded (Questions) Excluded (Expired) Exc…" at bounding box center [804, 196] width 156 height 30
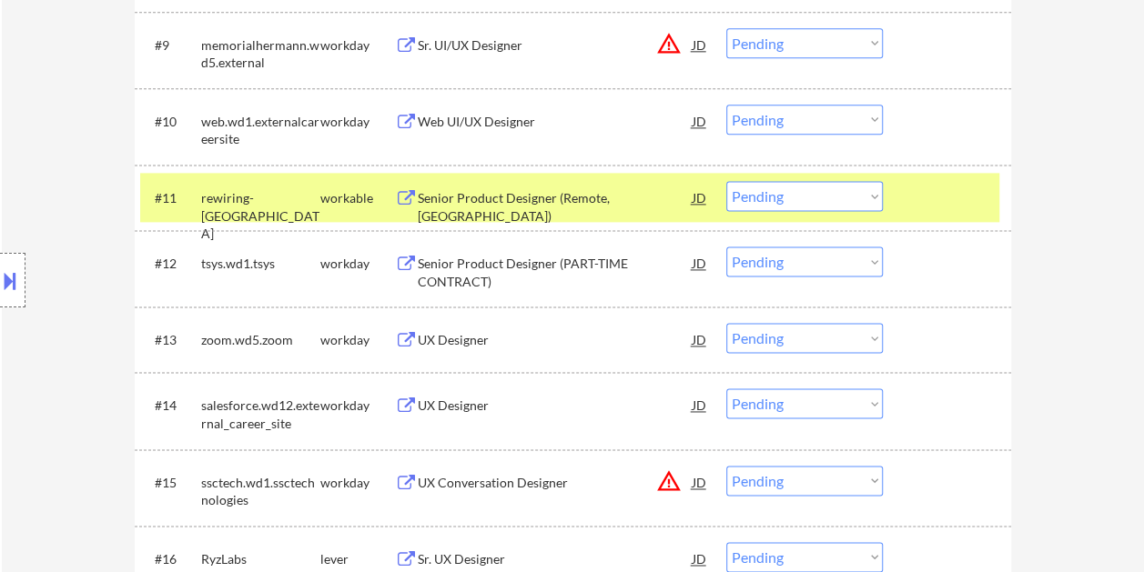
click at [927, 198] on div at bounding box center [949, 197] width 80 height 33
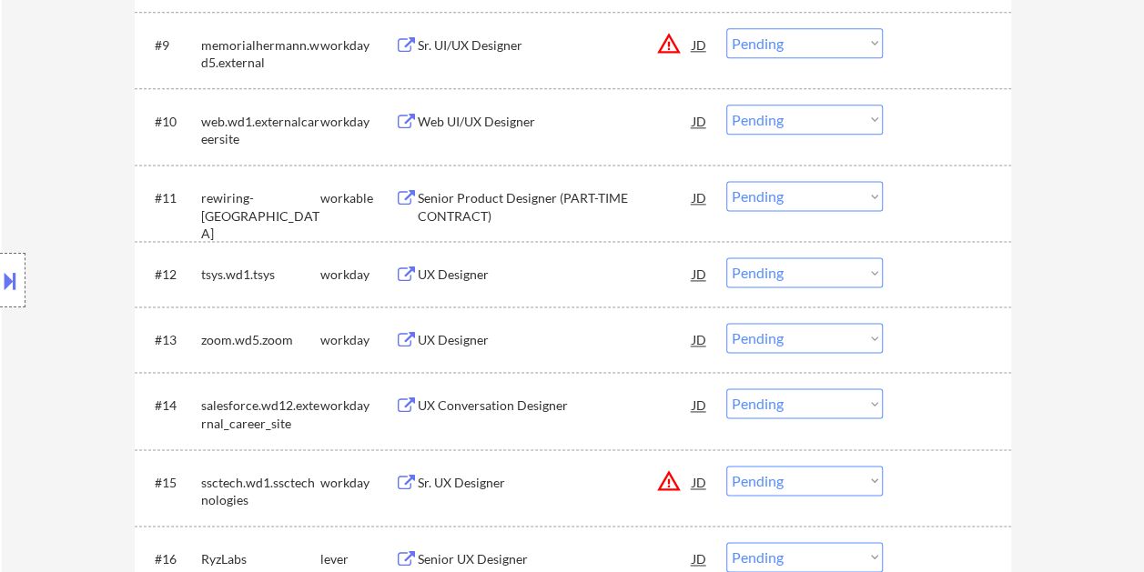
click at [932, 198] on div at bounding box center [949, 197] width 80 height 33
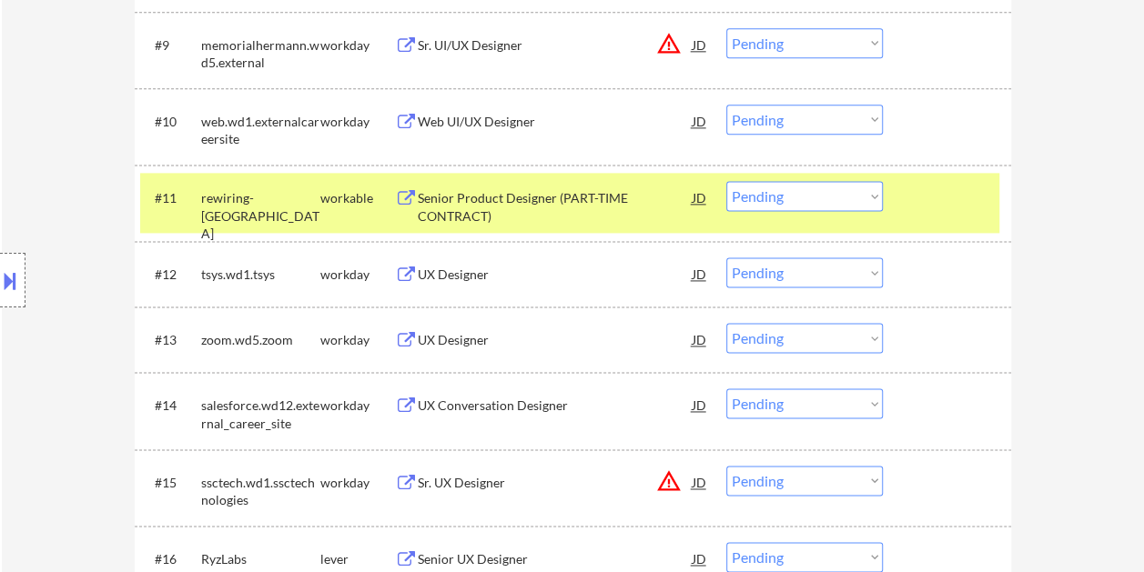
click at [480, 207] on div "Senior Product Designer (PART-TIME CONTRACT)" at bounding box center [555, 206] width 275 height 35
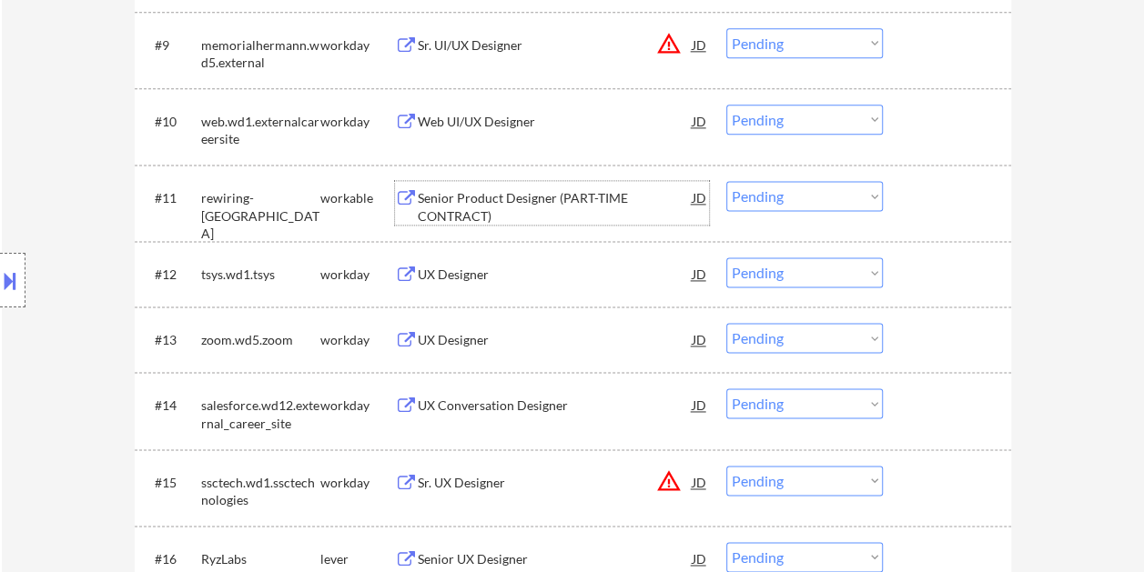
click at [933, 200] on div at bounding box center [949, 197] width 80 height 33
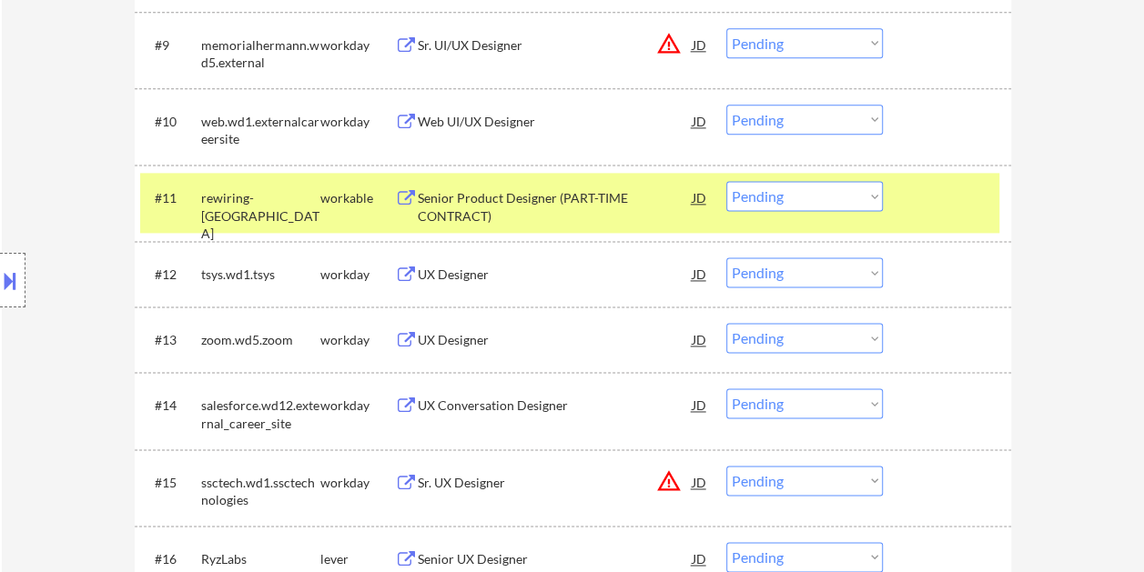
click at [877, 197] on select "Choose an option... Pending Applied Excluded (Questions) Excluded (Expired) Exc…" at bounding box center [804, 196] width 156 height 30
click at [726, 181] on select "Choose an option... Pending Applied Excluded (Questions) Excluded (Expired) Exc…" at bounding box center [804, 196] width 156 height 30
select select ""pending""
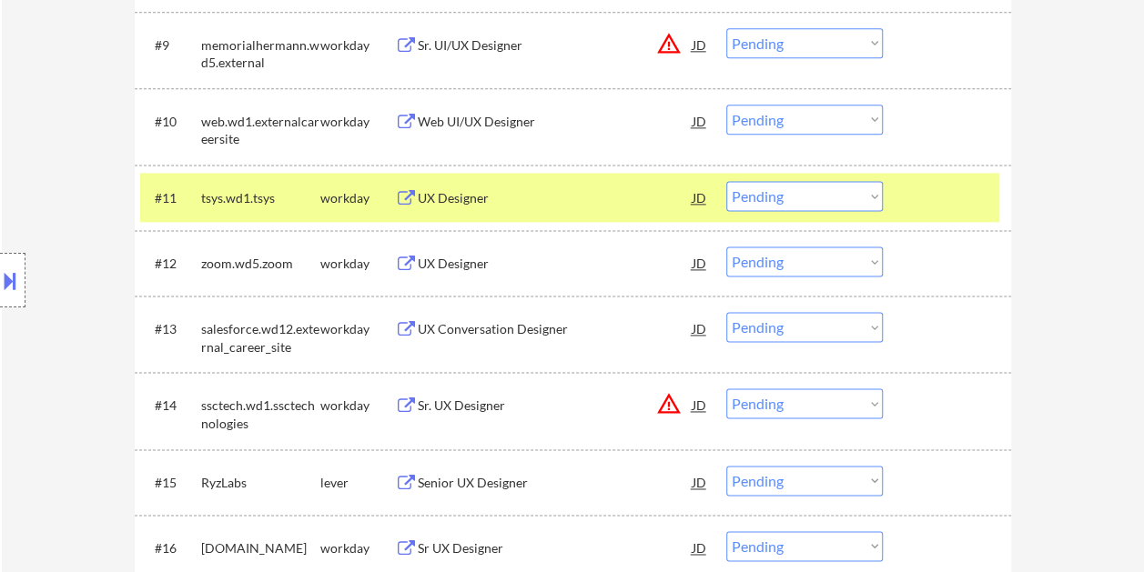
click at [926, 185] on div at bounding box center [949, 197] width 80 height 33
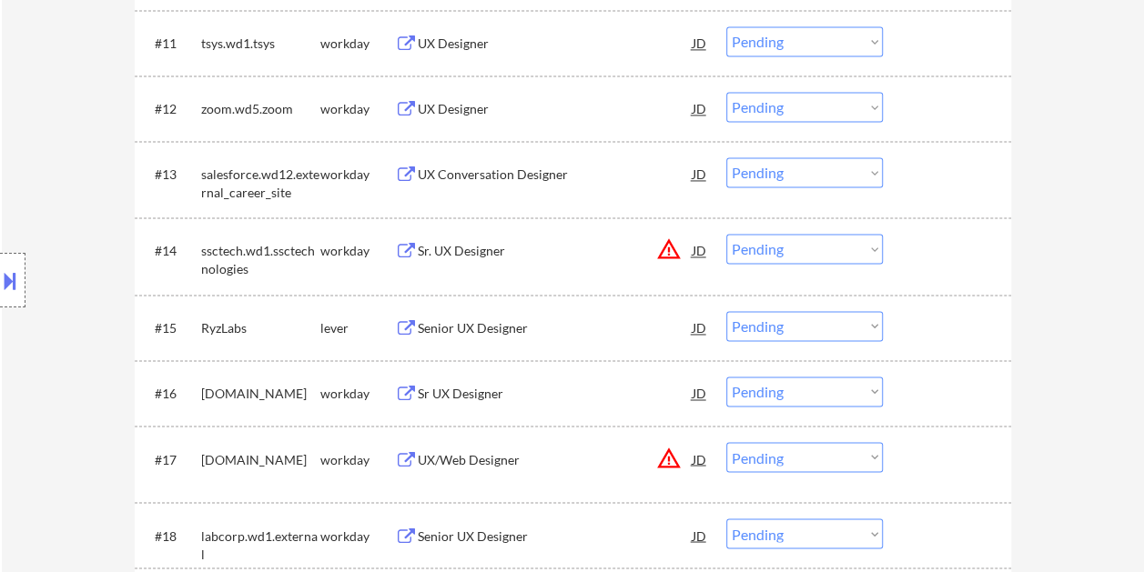
scroll to position [1328, 0]
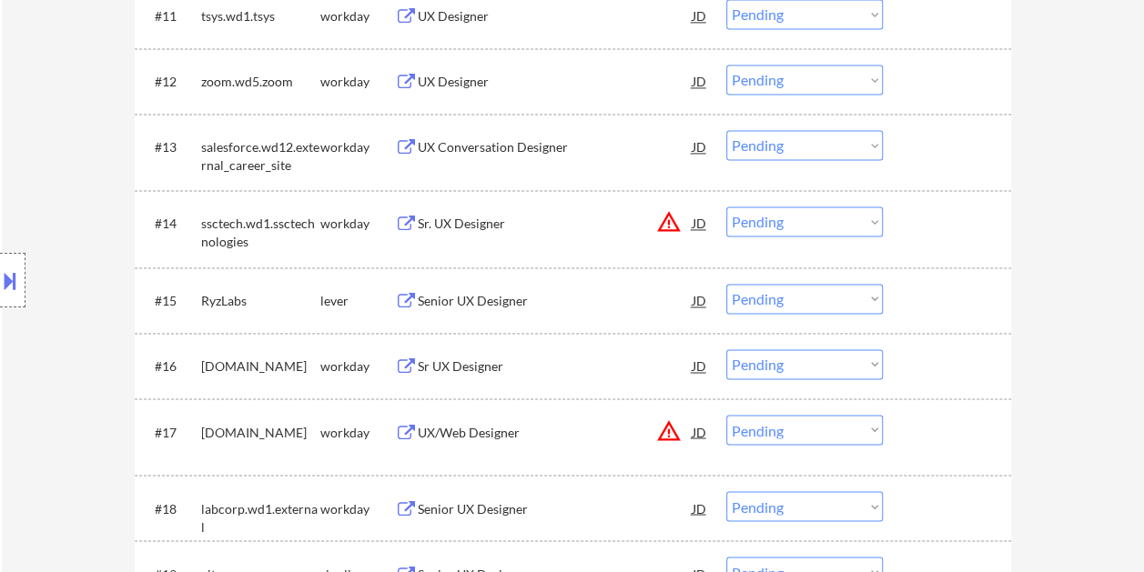
click at [904, 302] on div "#15 RyzLabs lever Senior UX Designer JD warning_amber Choose an option... Pendi…" at bounding box center [569, 300] width 859 height 49
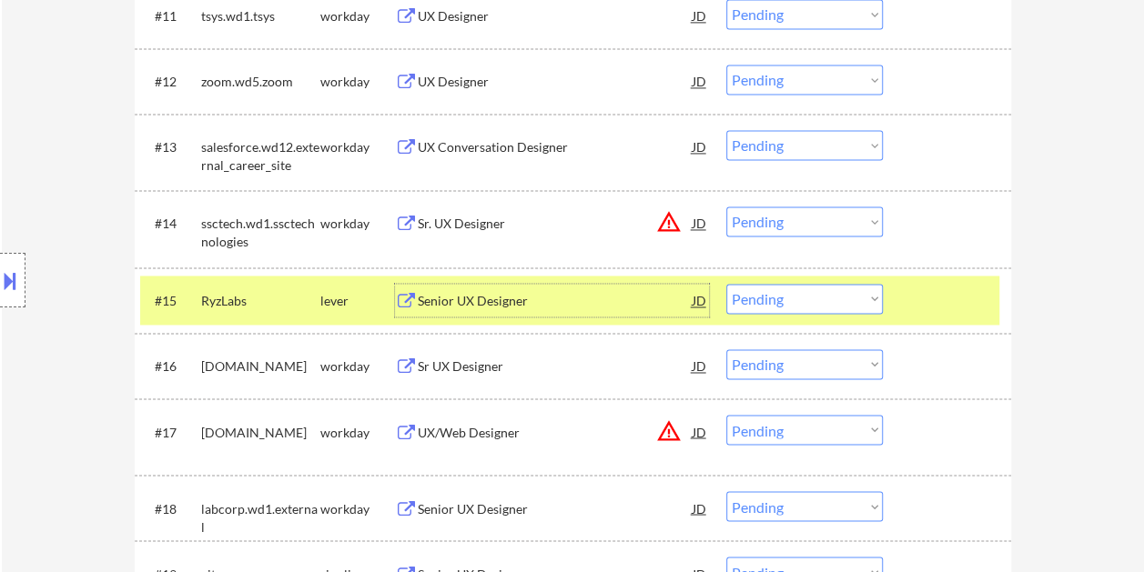
click at [508, 313] on div "Senior UX Designer" at bounding box center [555, 300] width 275 height 33
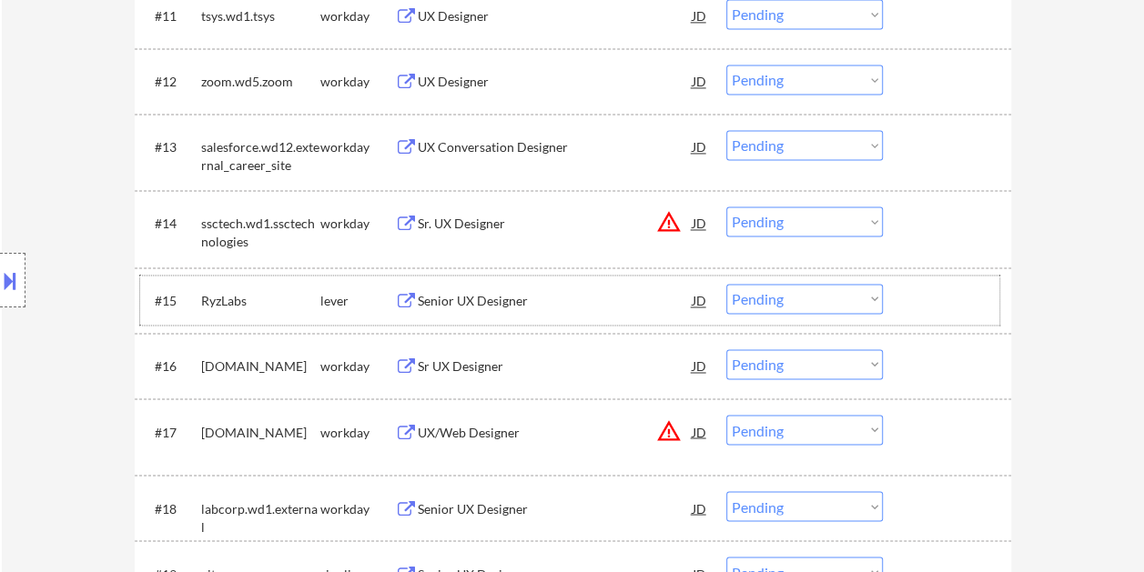
click at [913, 311] on div at bounding box center [949, 300] width 80 height 33
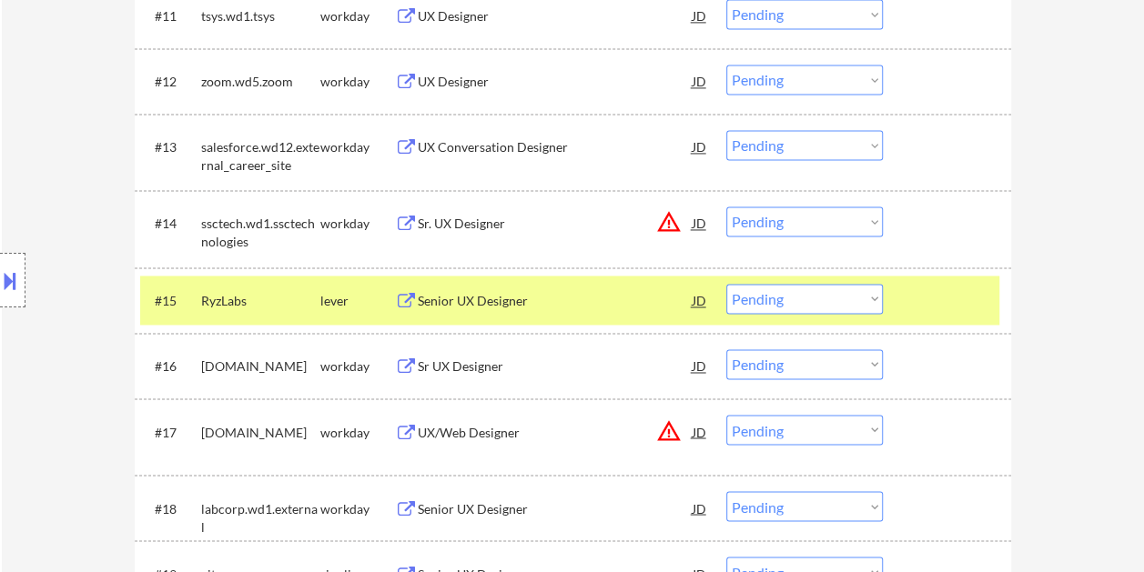
click at [861, 300] on select "Choose an option... Pending Applied Excluded (Questions) Excluded (Expired) Exc…" at bounding box center [804, 299] width 156 height 30
click at [726, 284] on select "Choose an option... Pending Applied Excluded (Questions) Excluded (Expired) Exc…" at bounding box center [804, 299] width 156 height 30
select select ""pending""
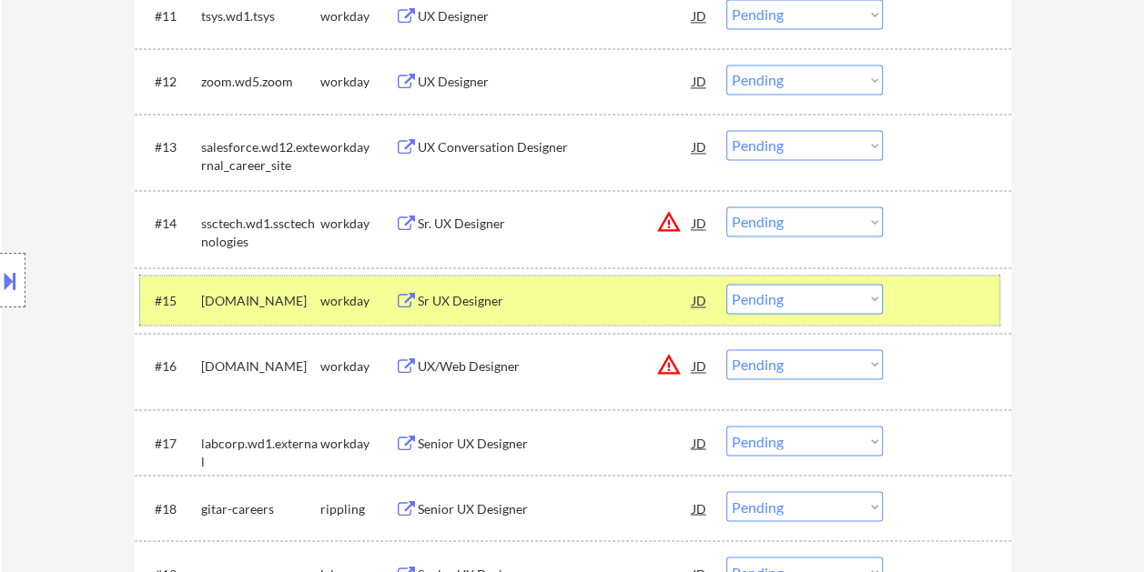
click at [964, 304] on div at bounding box center [949, 300] width 80 height 33
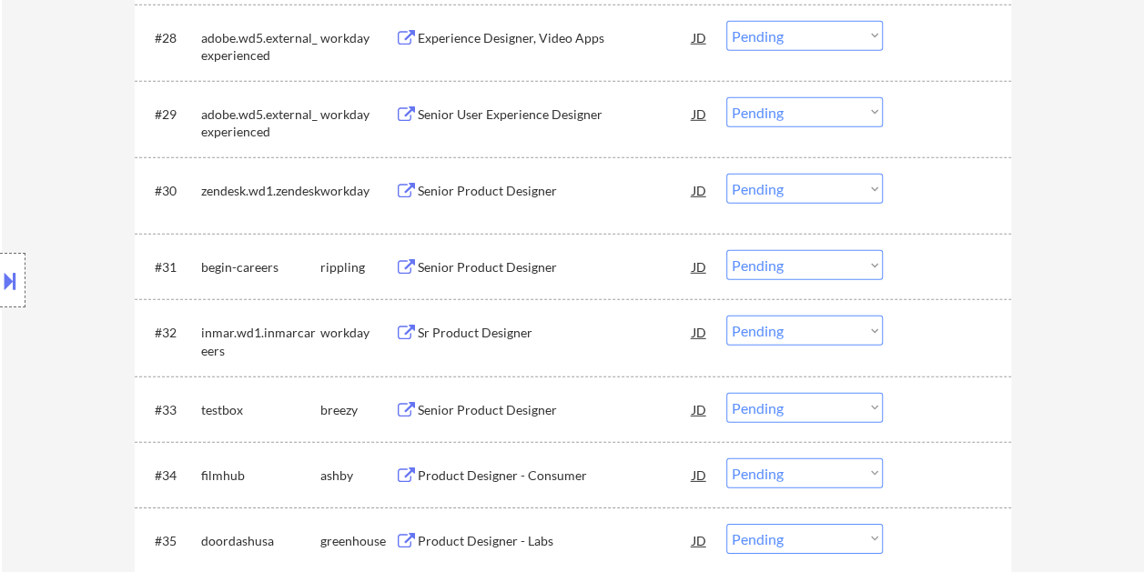
scroll to position [2602, 0]
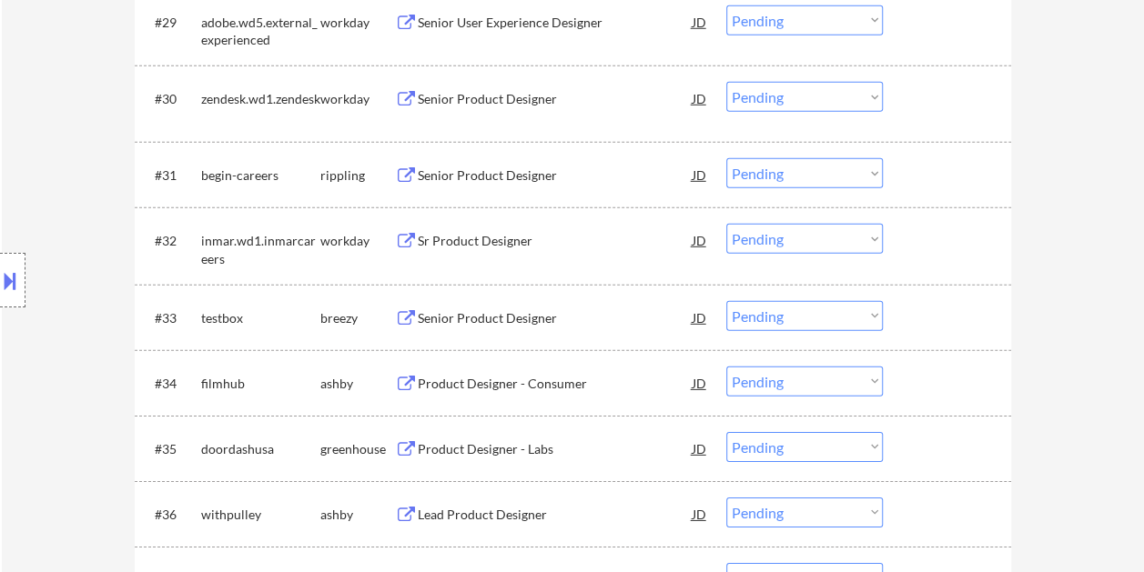
click at [942, 328] on div at bounding box center [949, 317] width 80 height 33
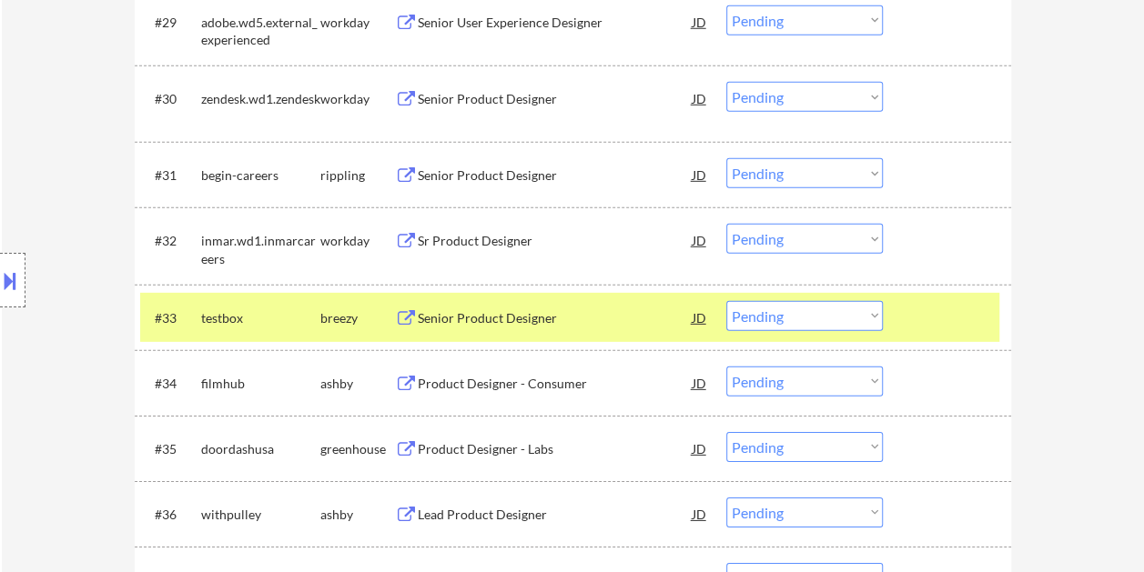
click at [939, 322] on div at bounding box center [949, 317] width 80 height 33
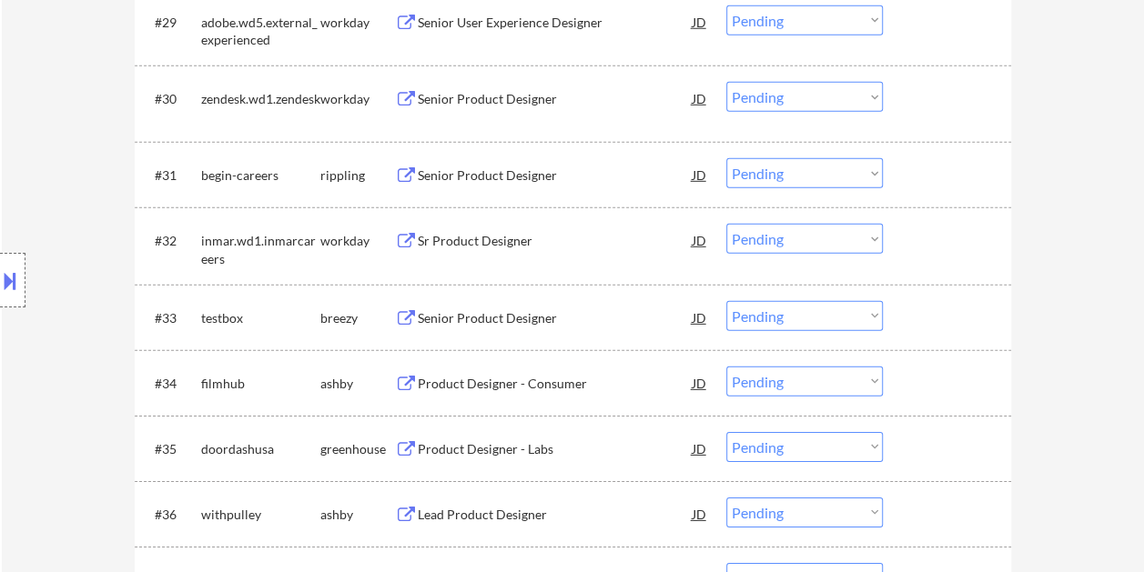
click at [921, 373] on div at bounding box center [949, 383] width 80 height 33
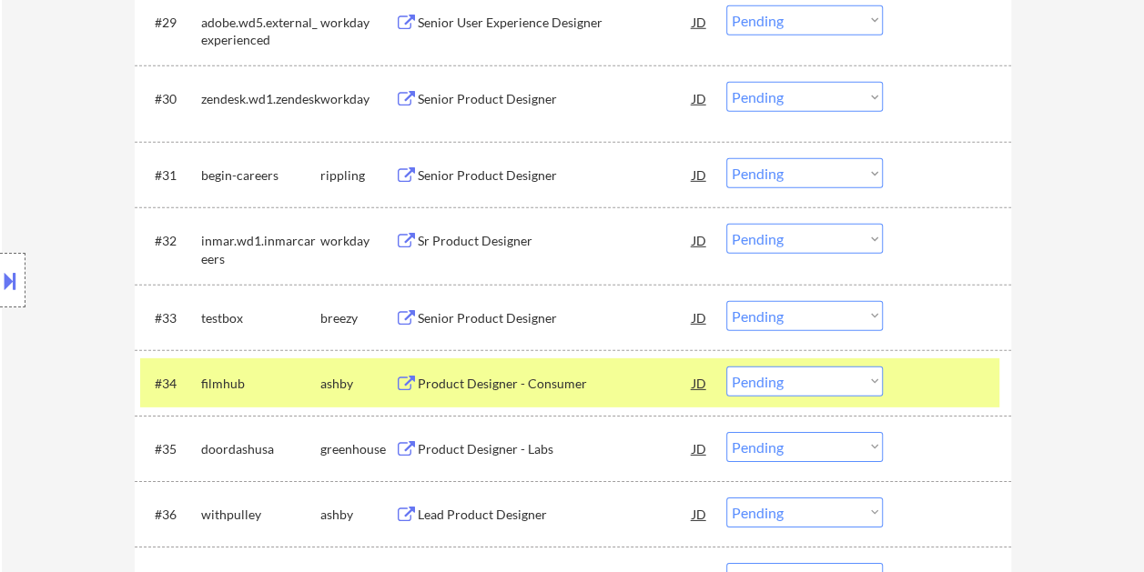
click at [560, 377] on div "Product Designer - Consumer" at bounding box center [555, 384] width 275 height 18
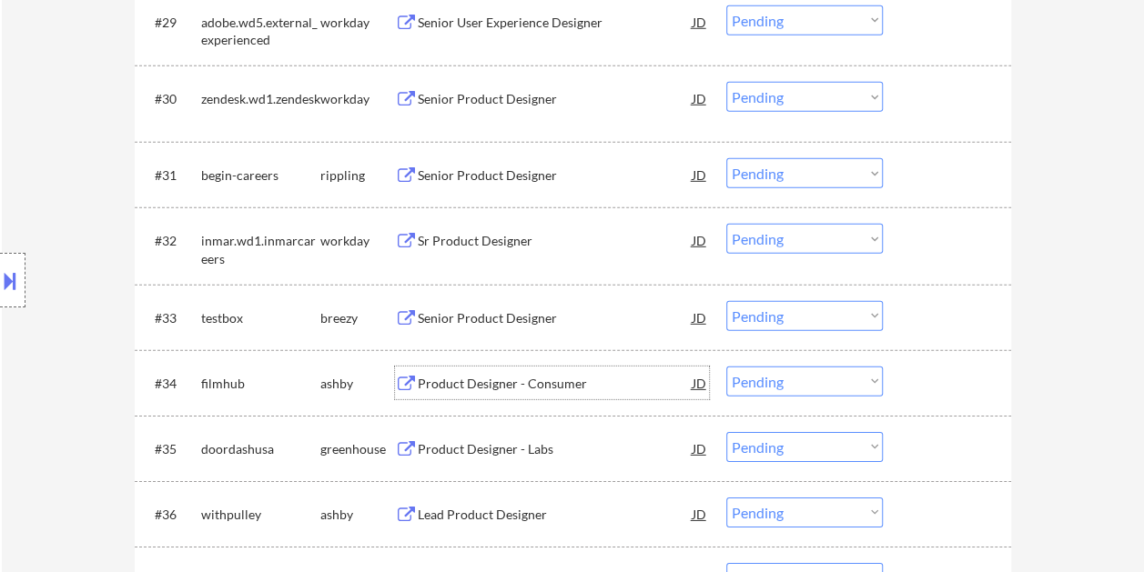
click at [919, 397] on div at bounding box center [949, 383] width 80 height 33
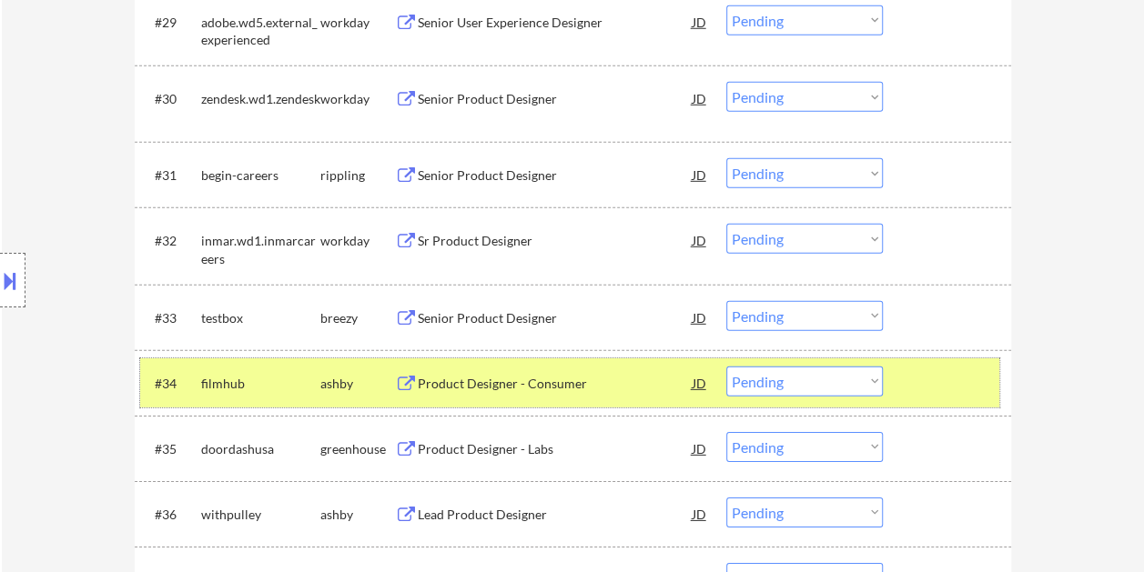
click at [855, 376] on select "Choose an option... Pending Applied Excluded (Questions) Excluded (Expired) Exc…" at bounding box center [804, 382] width 156 height 30
click at [726, 367] on select "Choose an option... Pending Applied Excluded (Questions) Excluded (Expired) Exc…" at bounding box center [804, 382] width 156 height 30
click at [907, 389] on div "#34 doordashusa greenhouse Product Designer - Labs JD Choose an option... Pendi…" at bounding box center [569, 382] width 859 height 49
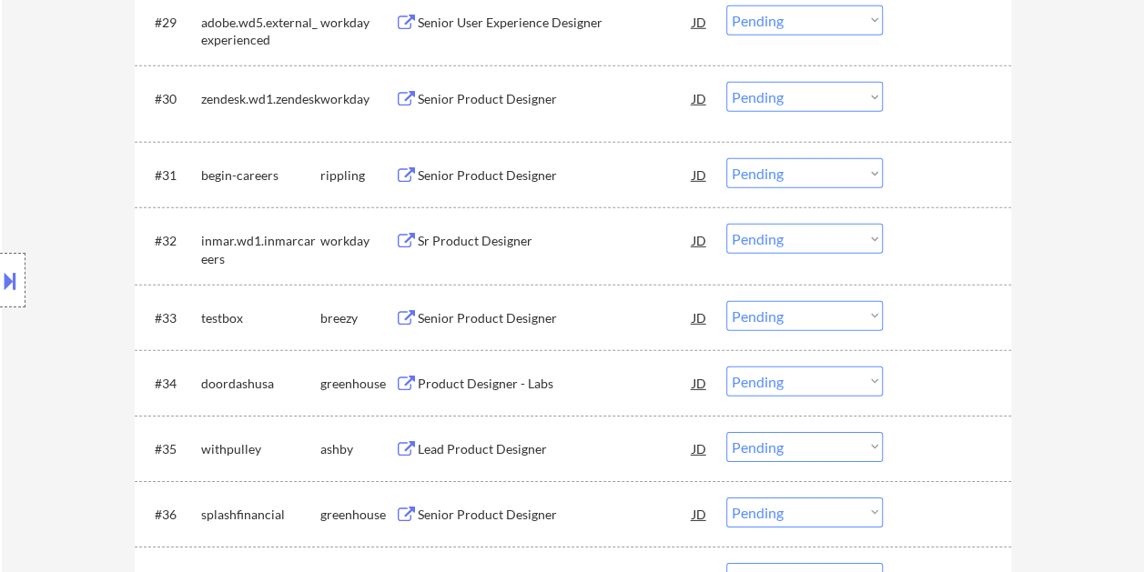
click at [925, 386] on div at bounding box center [949, 383] width 80 height 33
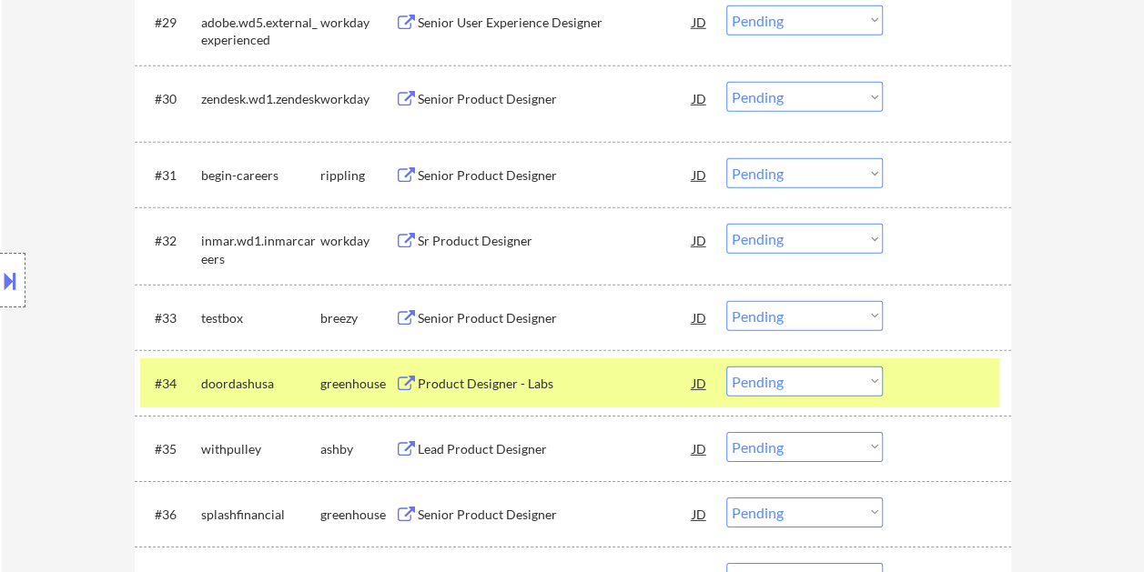
click at [541, 383] on div "Product Designer - Labs" at bounding box center [555, 384] width 275 height 18
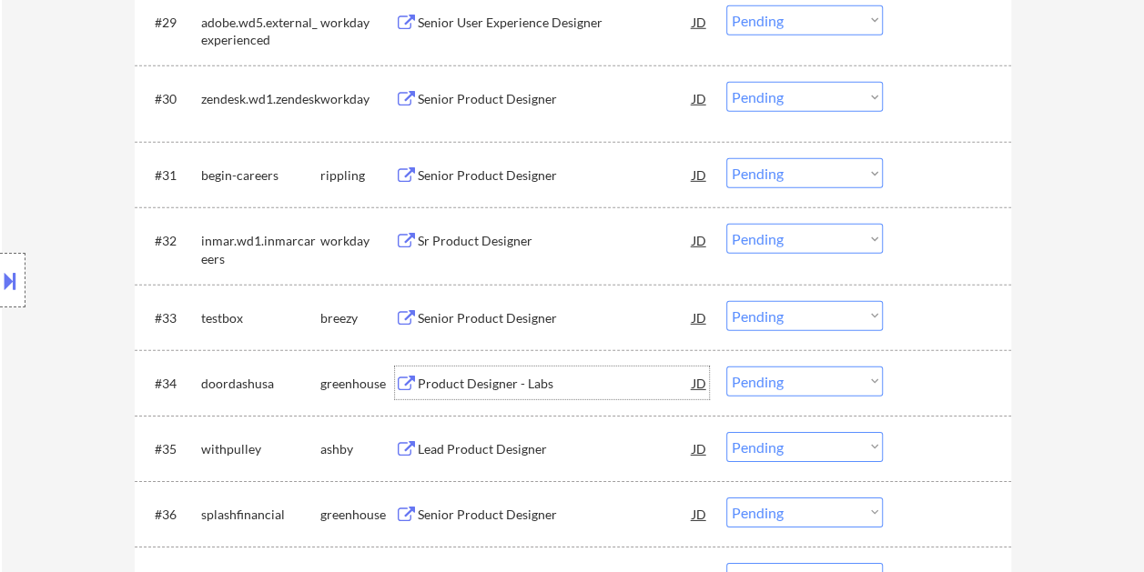
click at [915, 384] on div at bounding box center [949, 383] width 80 height 33
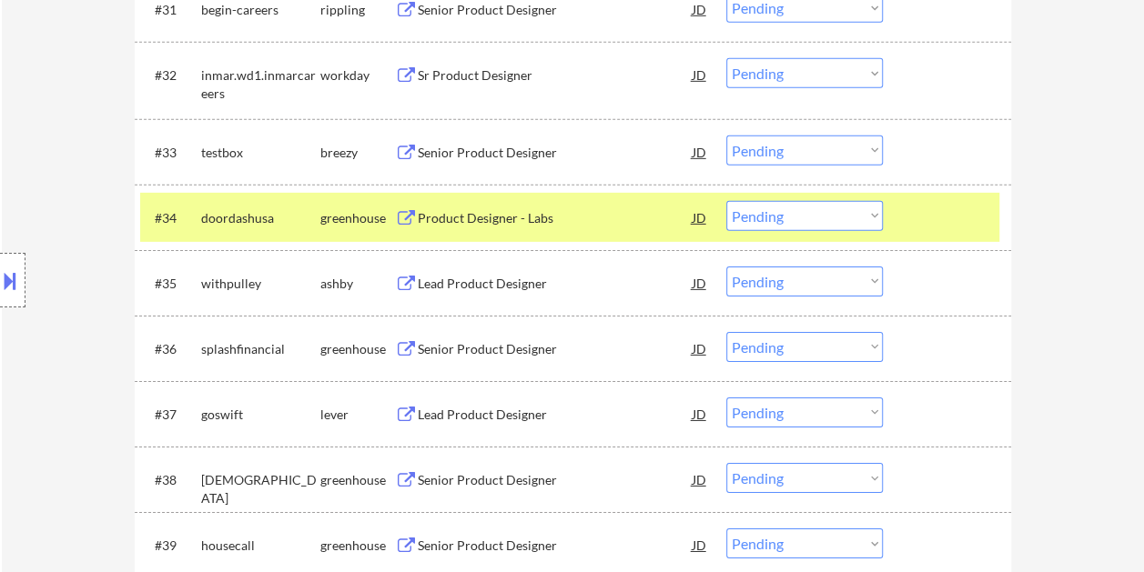
scroll to position [2875, 0]
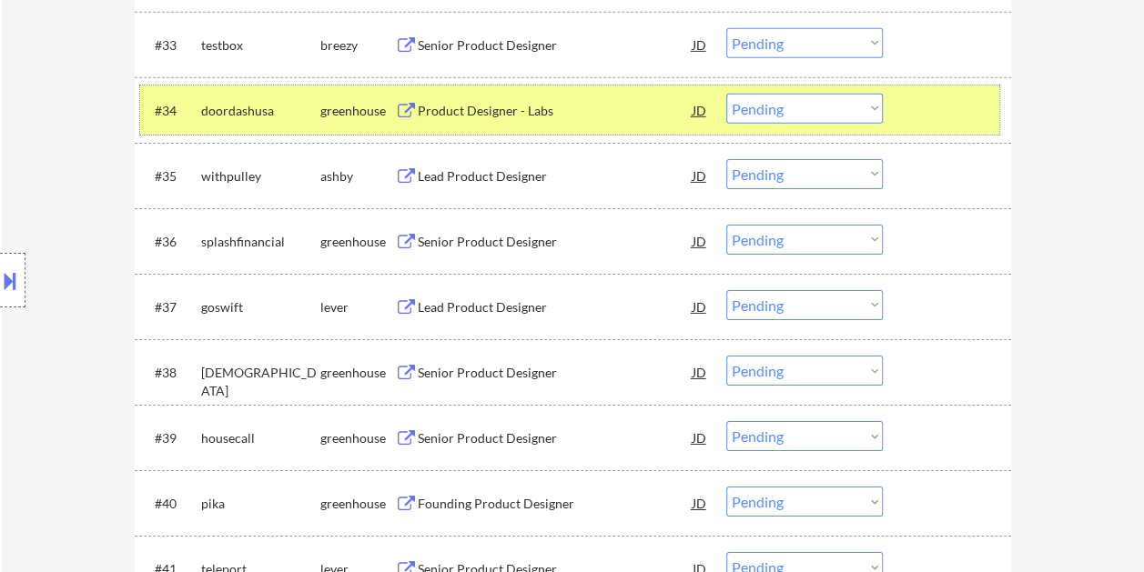
click at [855, 106] on select "Choose an option... Pending Applied Excluded (Questions) Excluded (Expired) Exc…" at bounding box center [804, 109] width 156 height 30
click at [726, 94] on select "Choose an option... Pending Applied Excluded (Questions) Excluded (Expired) Exc…" at bounding box center [804, 109] width 156 height 30
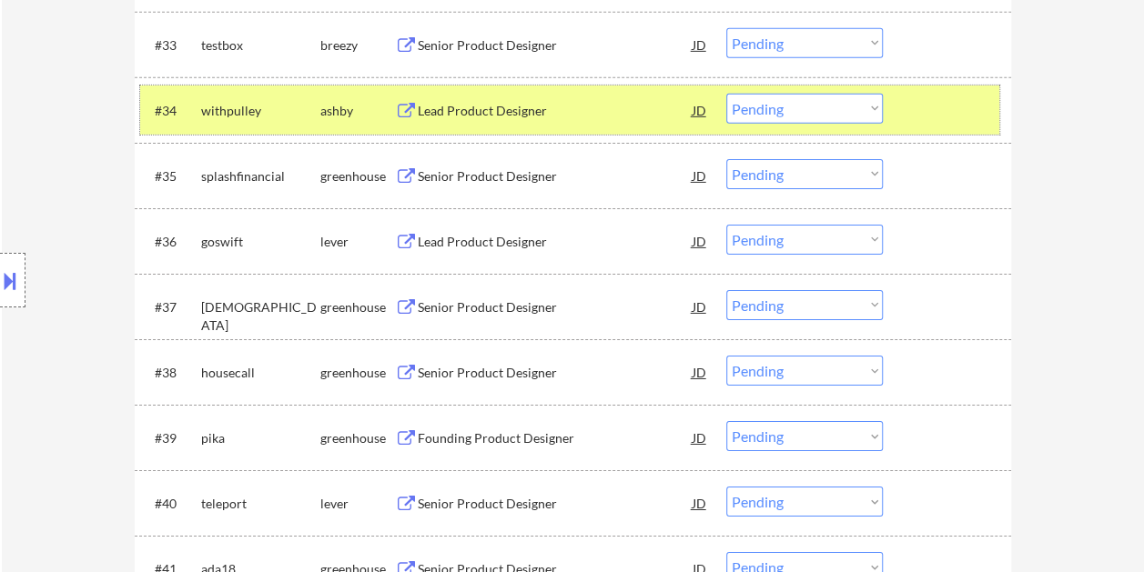
click at [966, 107] on div at bounding box center [949, 110] width 80 height 33
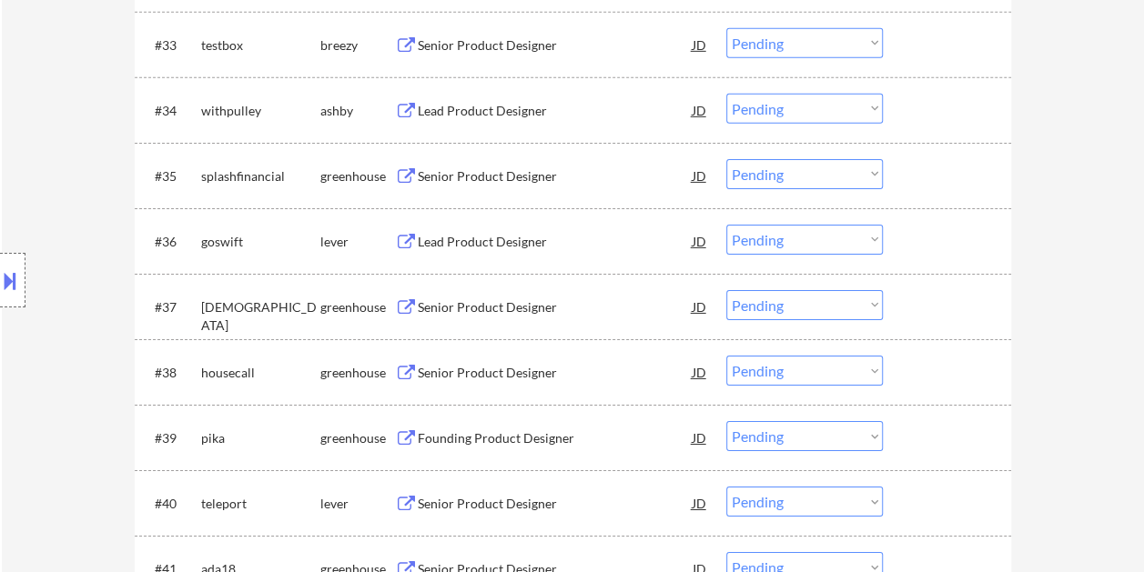
click at [942, 113] on div at bounding box center [949, 110] width 80 height 33
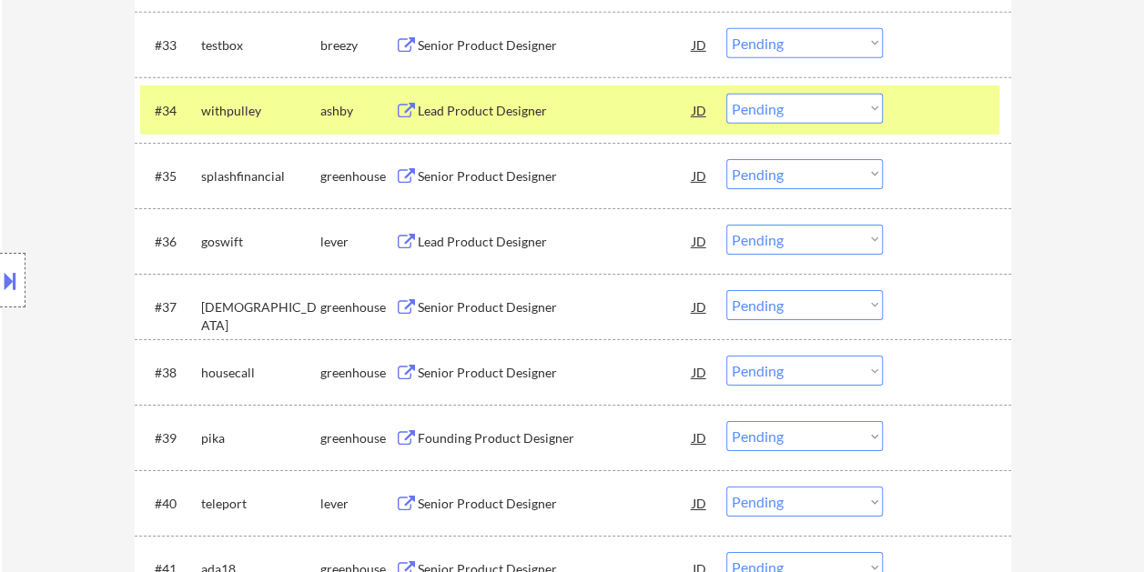
click at [495, 115] on div "Lead Product Designer" at bounding box center [555, 111] width 275 height 18
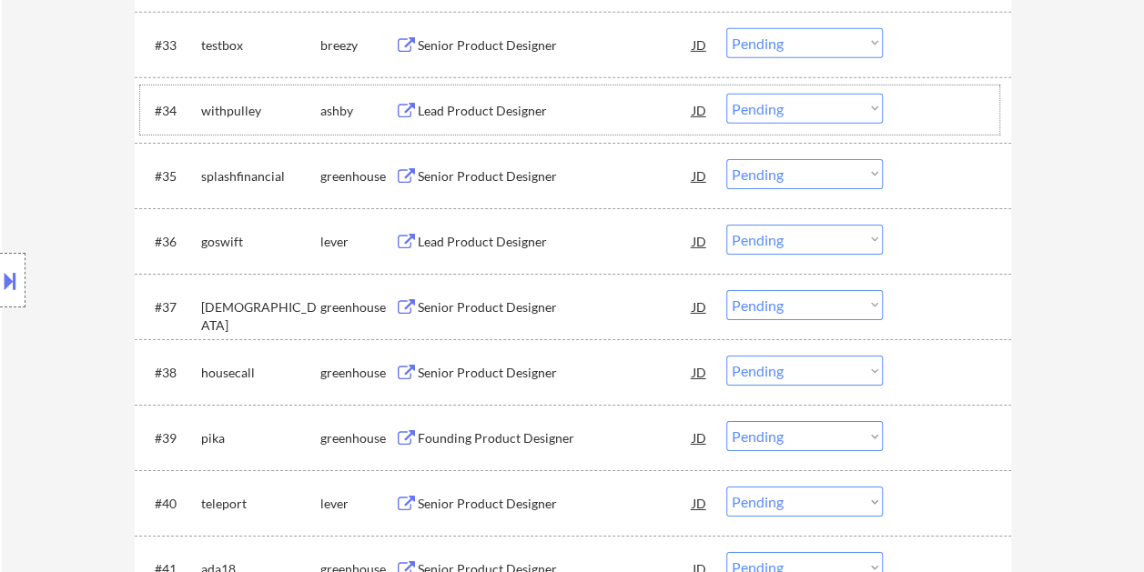
drag, startPoint x: 952, startPoint y: 115, endPoint x: 890, endPoint y: 109, distance: 62.1
click at [952, 114] on div at bounding box center [949, 110] width 80 height 33
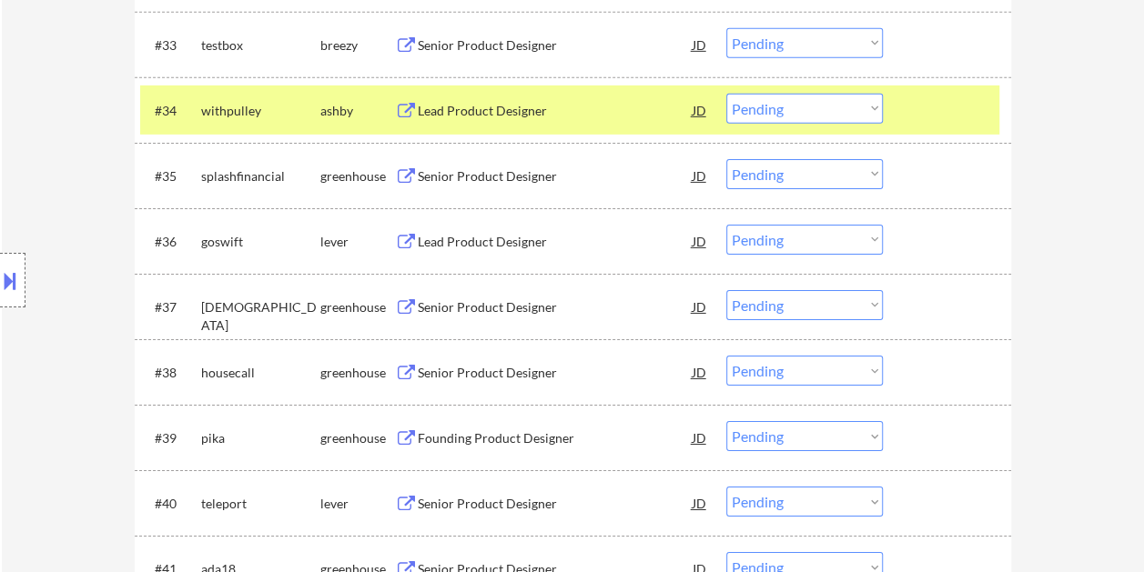
click at [875, 106] on select "Choose an option... Pending Applied Excluded (Questions) Excluded (Expired) Exc…" at bounding box center [804, 109] width 156 height 30
click at [726, 94] on select "Choose an option... Pending Applied Excluded (Questions) Excluded (Expired) Exc…" at bounding box center [804, 109] width 156 height 30
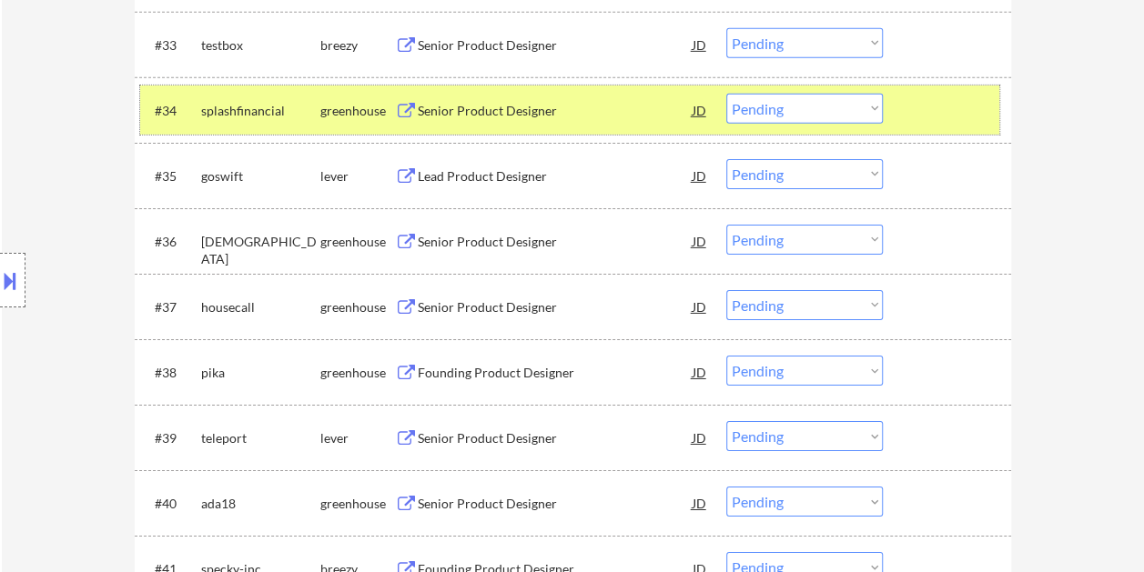
click at [935, 111] on div at bounding box center [949, 110] width 80 height 33
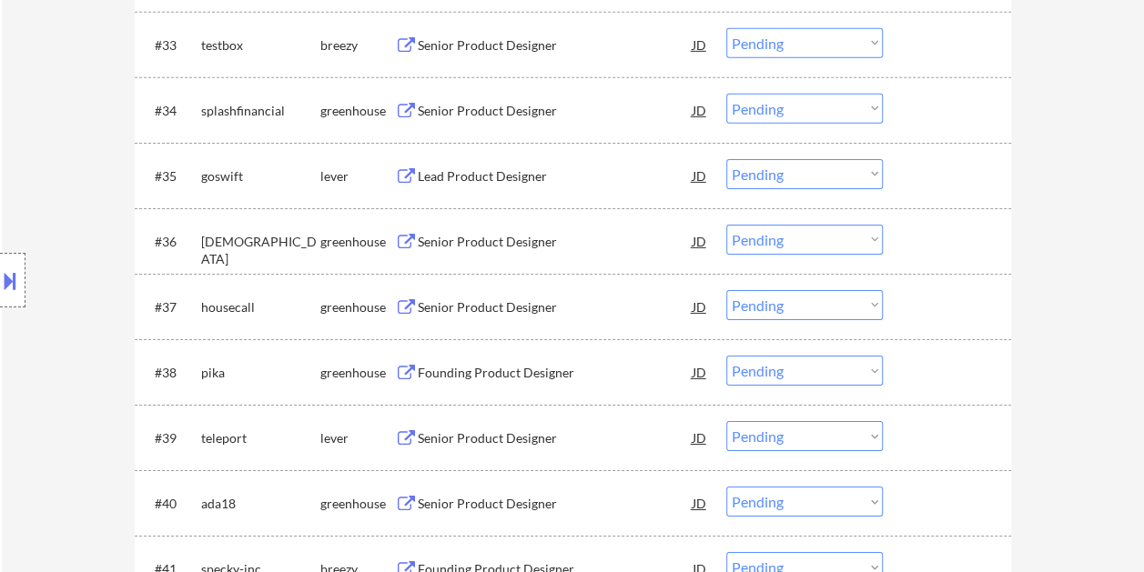
click at [948, 99] on div at bounding box center [949, 110] width 80 height 33
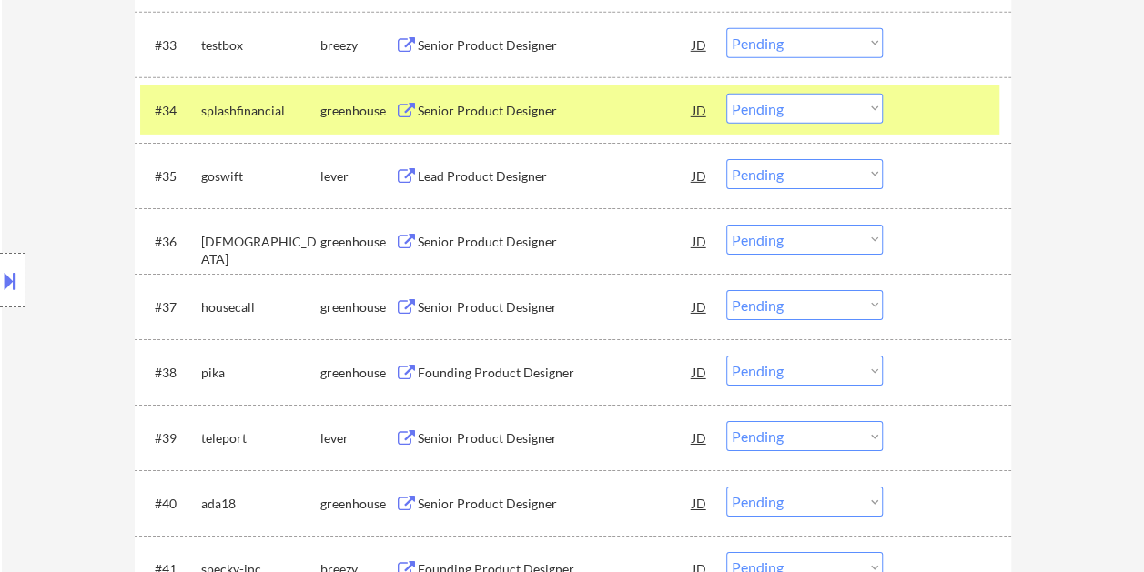
click at [574, 110] on div "Senior Product Designer" at bounding box center [555, 111] width 275 height 18
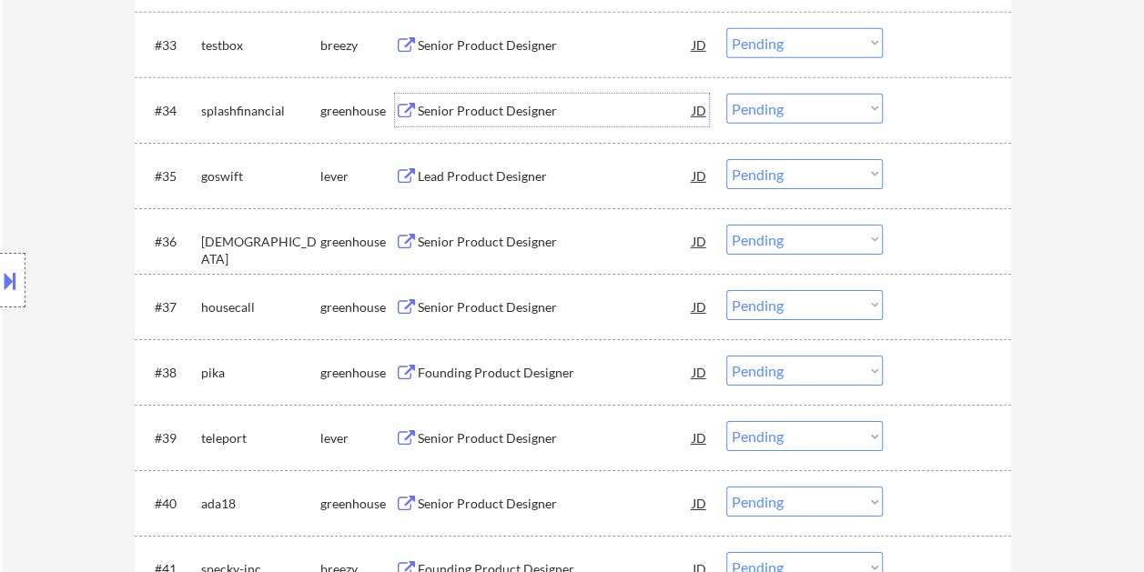
click at [939, 115] on div at bounding box center [949, 110] width 80 height 33
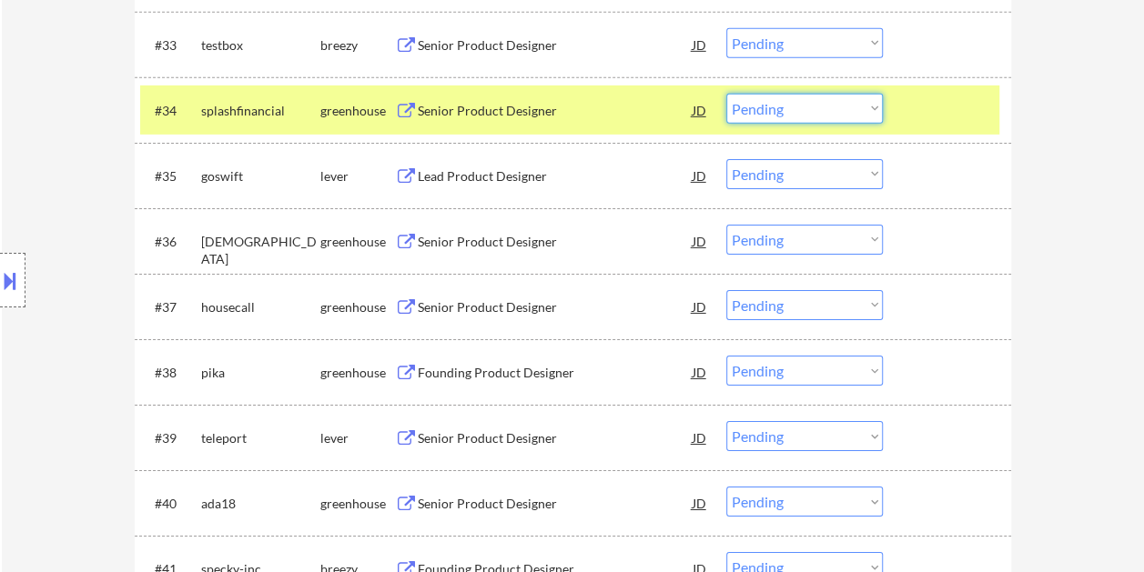
click at [863, 109] on select "Choose an option... Pending Applied Excluded (Questions) Excluded (Expired) Exc…" at bounding box center [804, 109] width 156 height 30
click at [726, 94] on select "Choose an option... Pending Applied Excluded (Questions) Excluded (Expired) Exc…" at bounding box center [804, 109] width 156 height 30
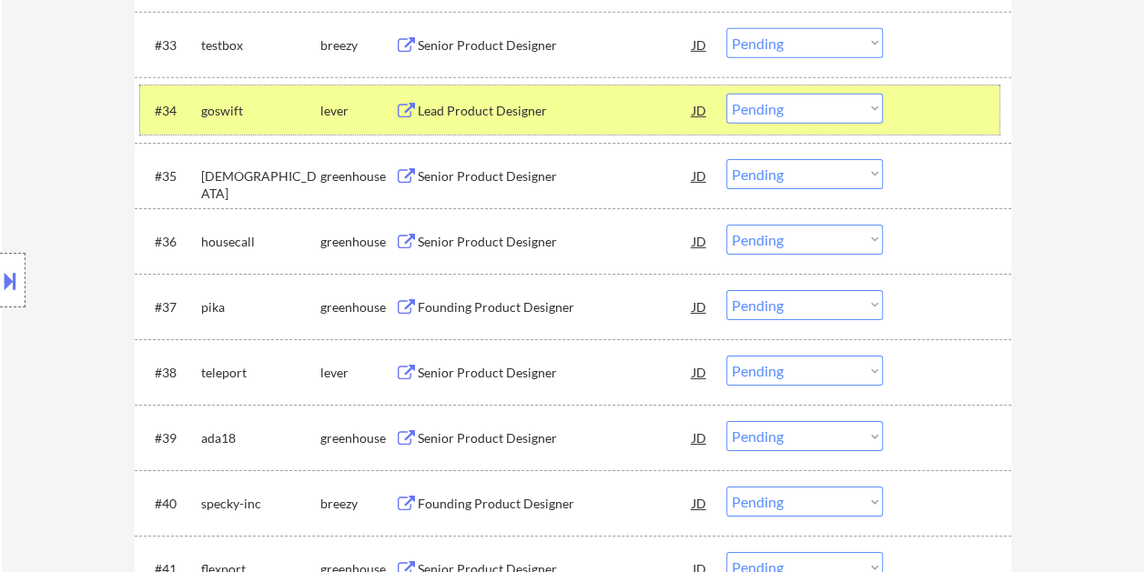
click at [909, 106] on div at bounding box center [949, 110] width 80 height 33
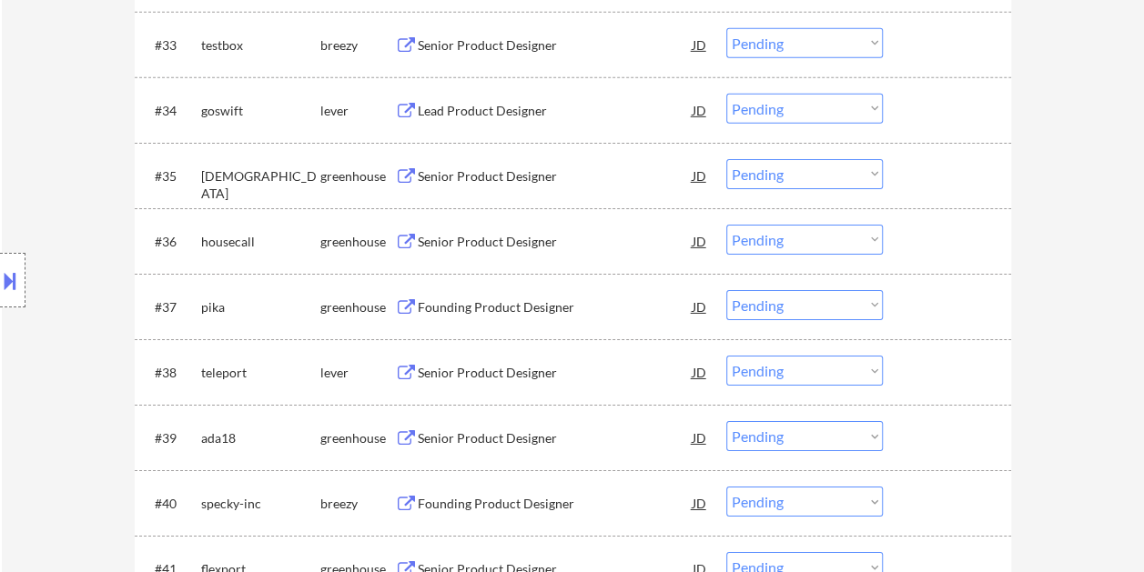
click at [910, 104] on div at bounding box center [949, 110] width 80 height 33
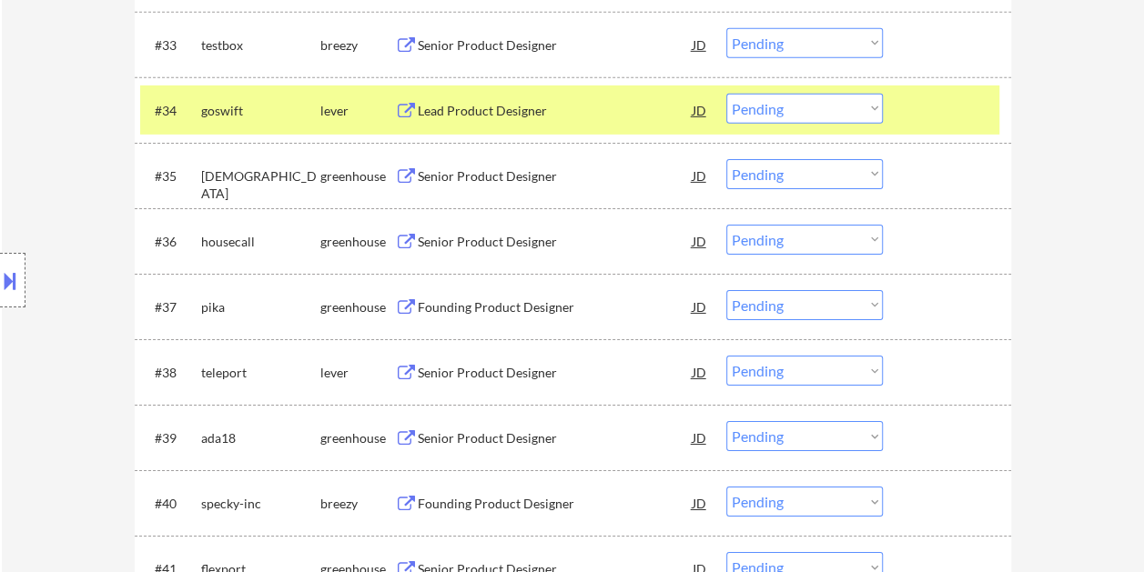
click at [552, 111] on div "Lead Product Designer" at bounding box center [555, 111] width 275 height 18
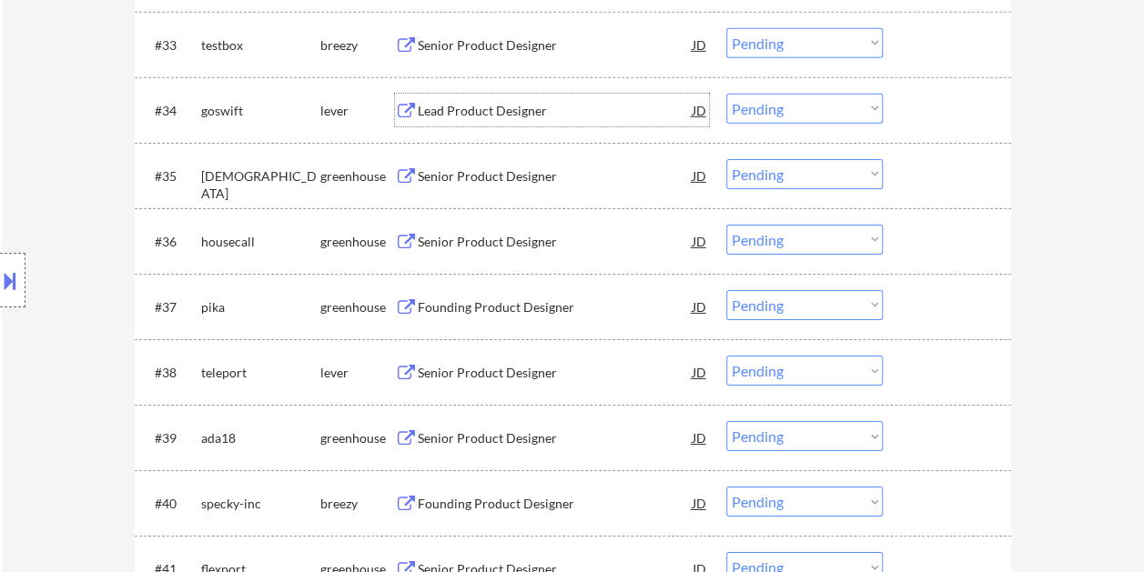
click at [920, 94] on div at bounding box center [949, 110] width 80 height 33
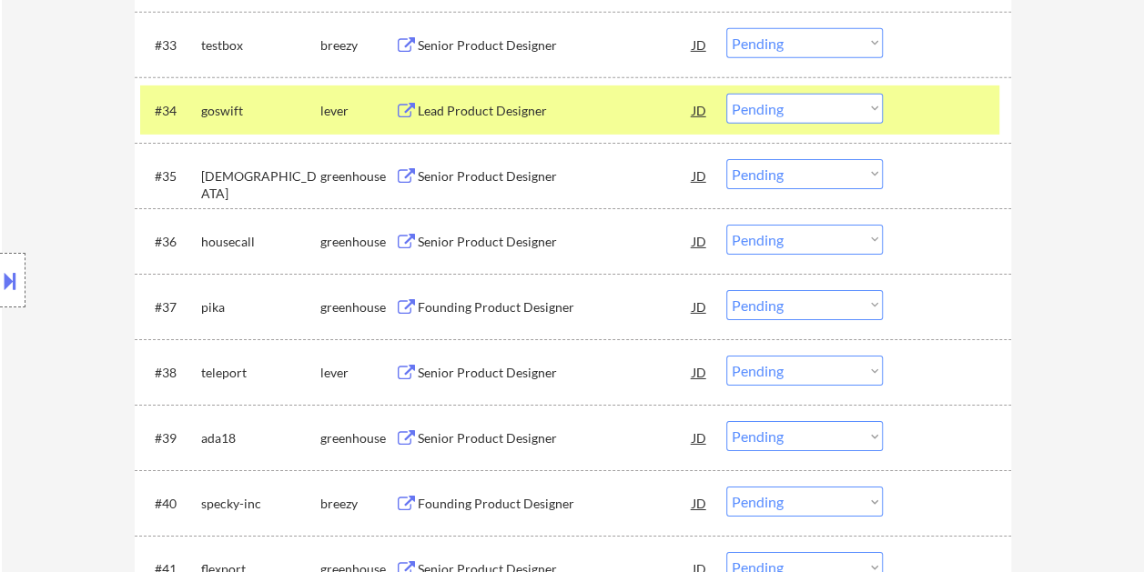
click at [872, 103] on select "Choose an option... Pending Applied Excluded (Questions) Excluded (Expired) Exc…" at bounding box center [804, 109] width 156 height 30
click at [726, 94] on select "Choose an option... Pending Applied Excluded (Questions) Excluded (Expired) Exc…" at bounding box center [804, 109] width 156 height 30
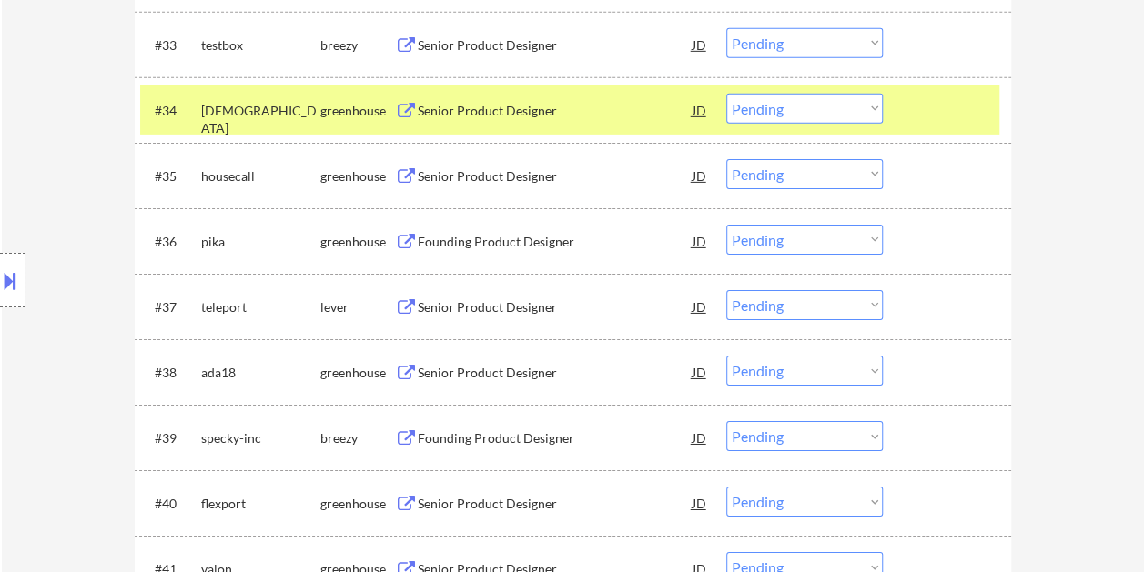
click at [931, 112] on div at bounding box center [949, 110] width 80 height 33
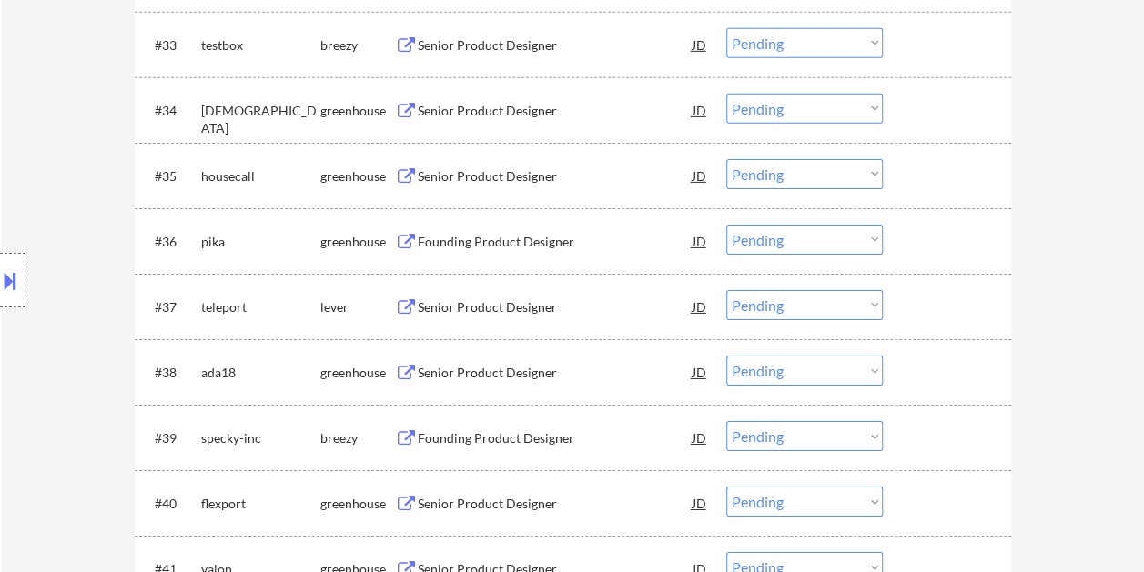
click at [917, 103] on div at bounding box center [949, 110] width 80 height 33
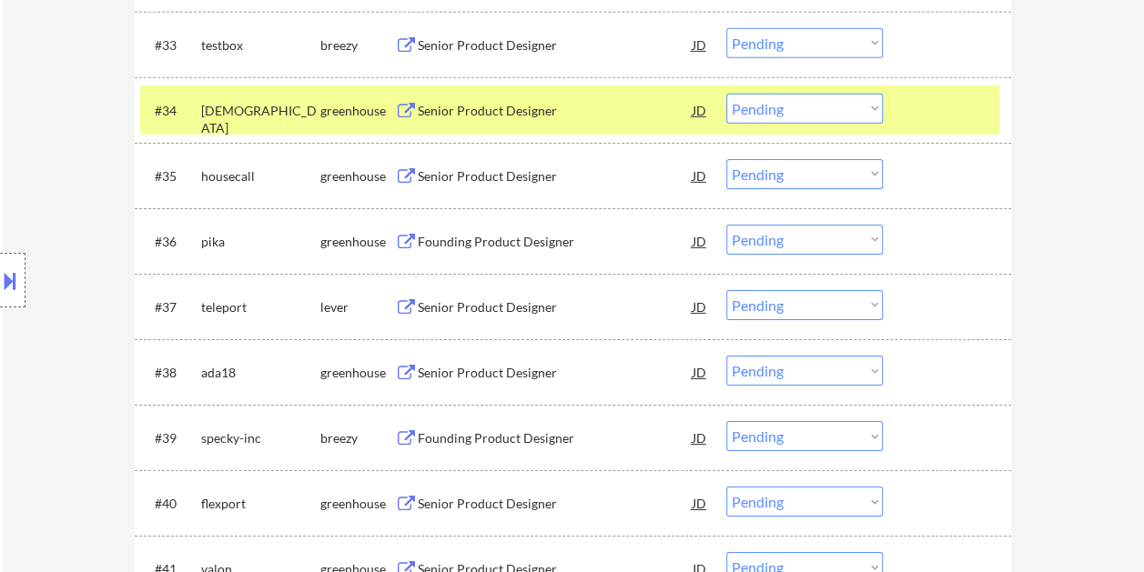
click at [519, 102] on div "Senior Product Designer" at bounding box center [555, 111] width 275 height 18
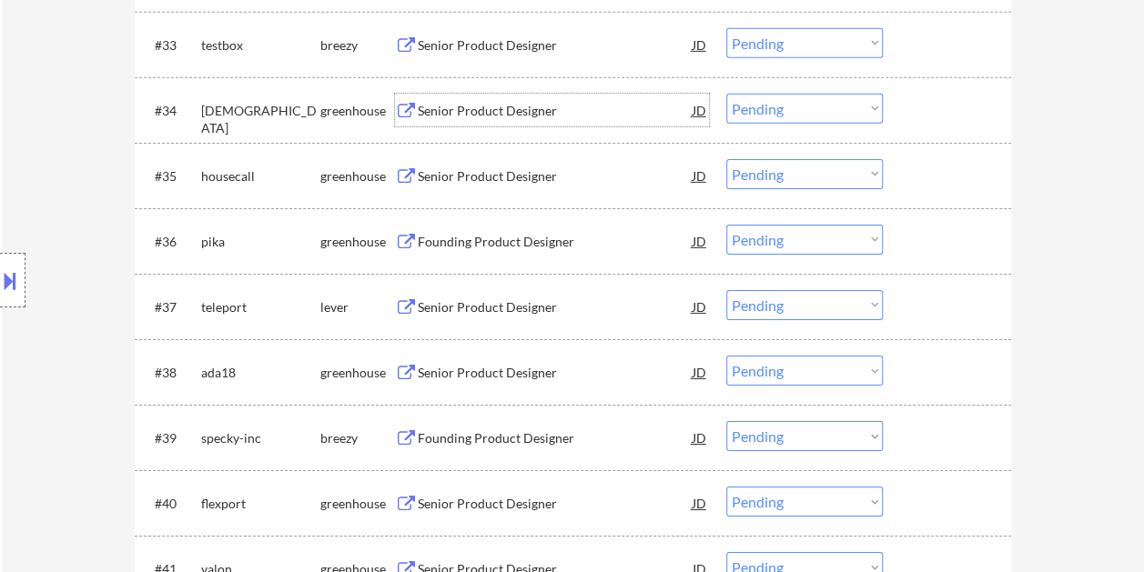
click at [910, 88] on div "#34 samsara greenhouse Senior Product Designer JD Choose an option... Pending A…" at bounding box center [569, 110] width 859 height 49
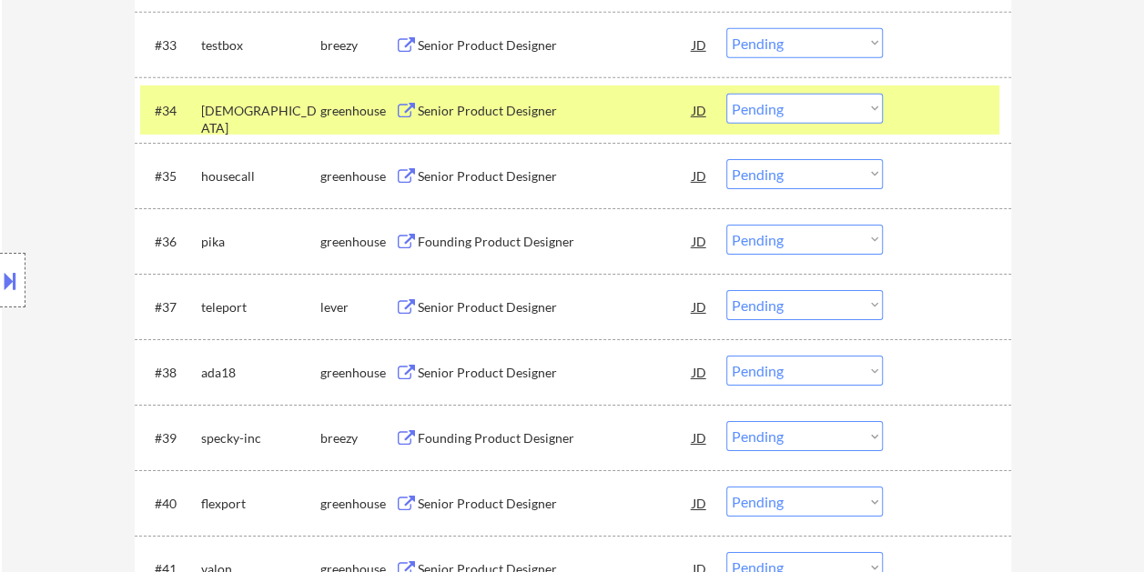
click at [866, 107] on select "Choose an option... Pending Applied Excluded (Questions) Excluded (Expired) Exc…" at bounding box center [804, 109] width 156 height 30
click at [726, 94] on select "Choose an option... Pending Applied Excluded (Questions) Excluded (Expired) Exc…" at bounding box center [804, 109] width 156 height 30
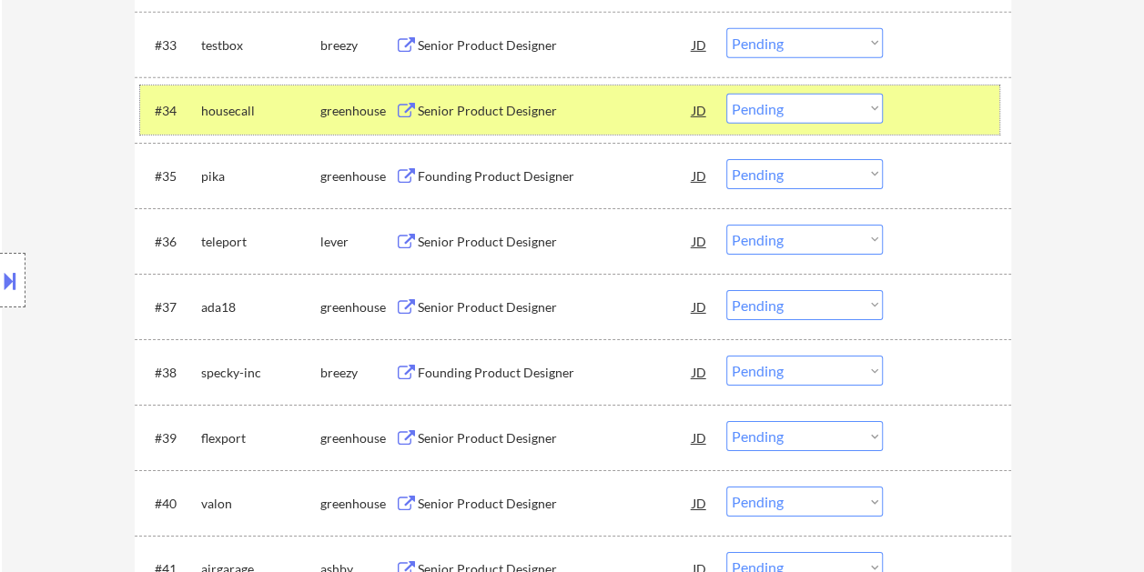
click at [939, 113] on div at bounding box center [949, 110] width 80 height 33
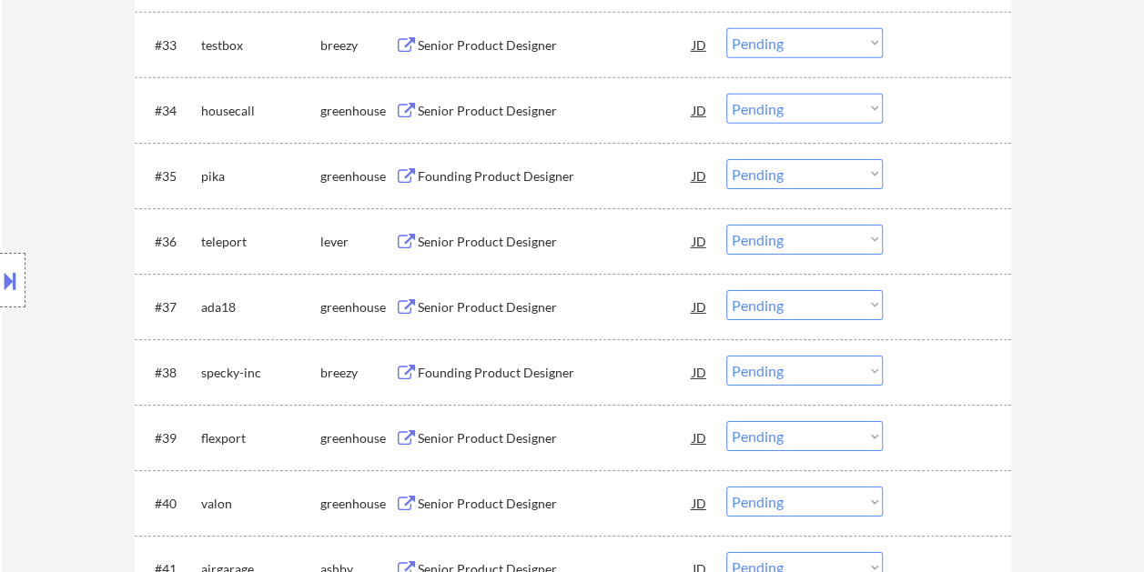
click at [917, 122] on div at bounding box center [949, 110] width 80 height 33
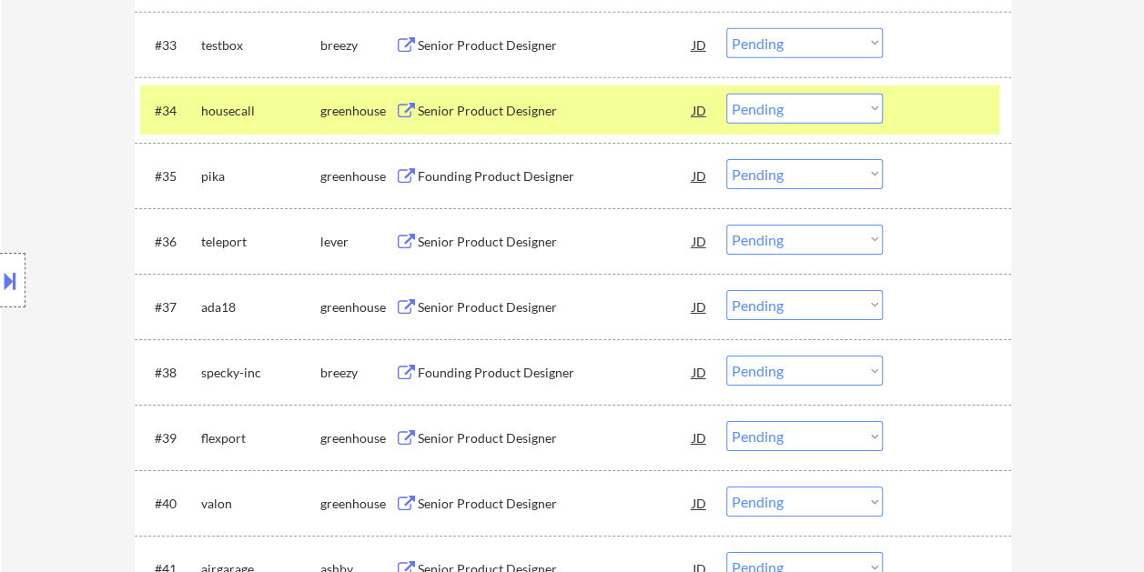
click at [580, 102] on div "Senior Product Designer" at bounding box center [555, 111] width 275 height 18
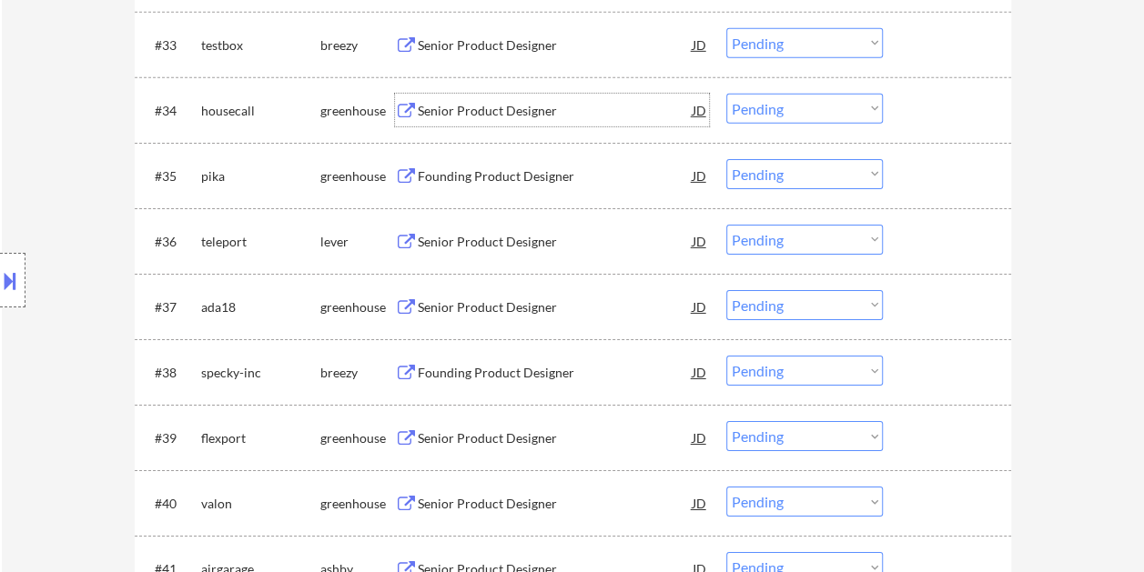
click at [912, 110] on div at bounding box center [949, 110] width 80 height 33
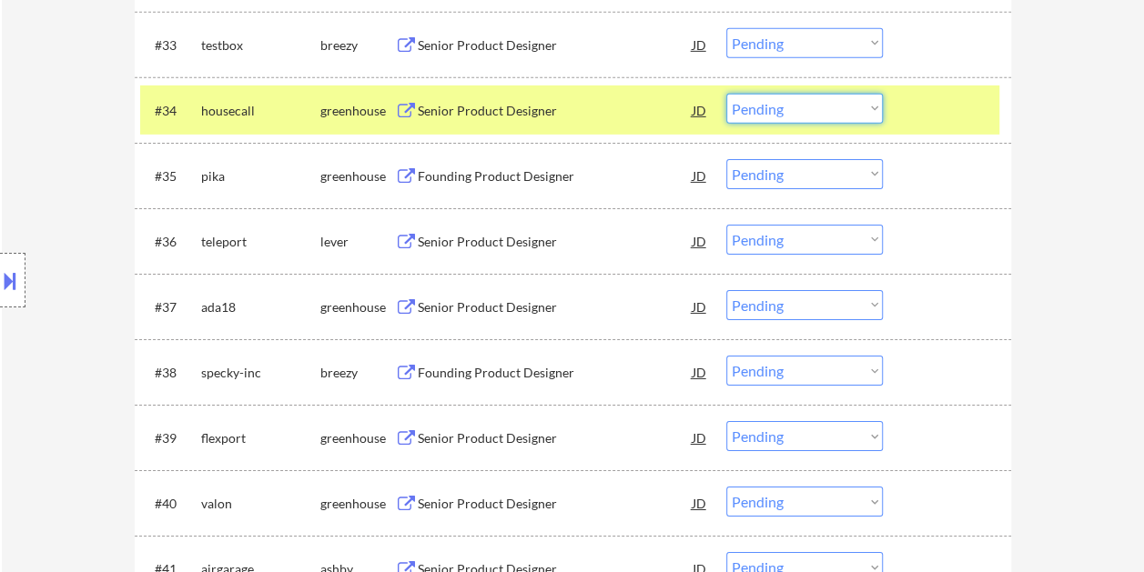
click at [869, 107] on select "Choose an option... Pending Applied Excluded (Questions) Excluded (Expired) Exc…" at bounding box center [804, 109] width 156 height 30
click at [726, 94] on select "Choose an option... Pending Applied Excluded (Questions) Excluded (Expired) Exc…" at bounding box center [804, 109] width 156 height 30
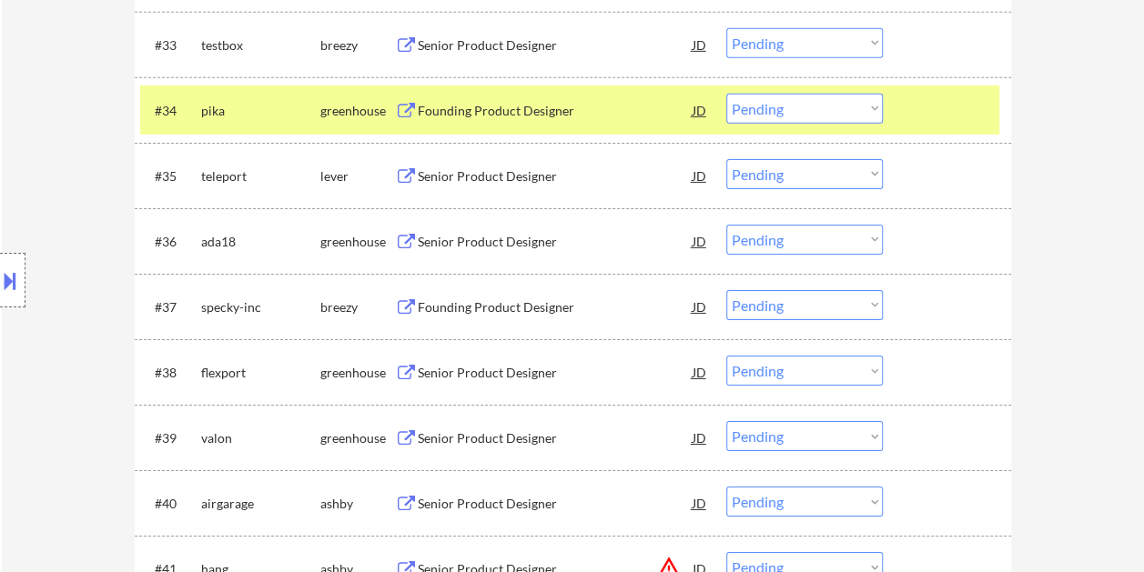
click at [870, 109] on select "Choose an option... Pending Applied Excluded (Questions) Excluded (Expired) Exc…" at bounding box center [804, 109] width 156 height 30
drag, startPoint x: 937, startPoint y: 107, endPoint x: 889, endPoint y: 109, distance: 48.3
click at [937, 107] on div at bounding box center [949, 110] width 80 height 33
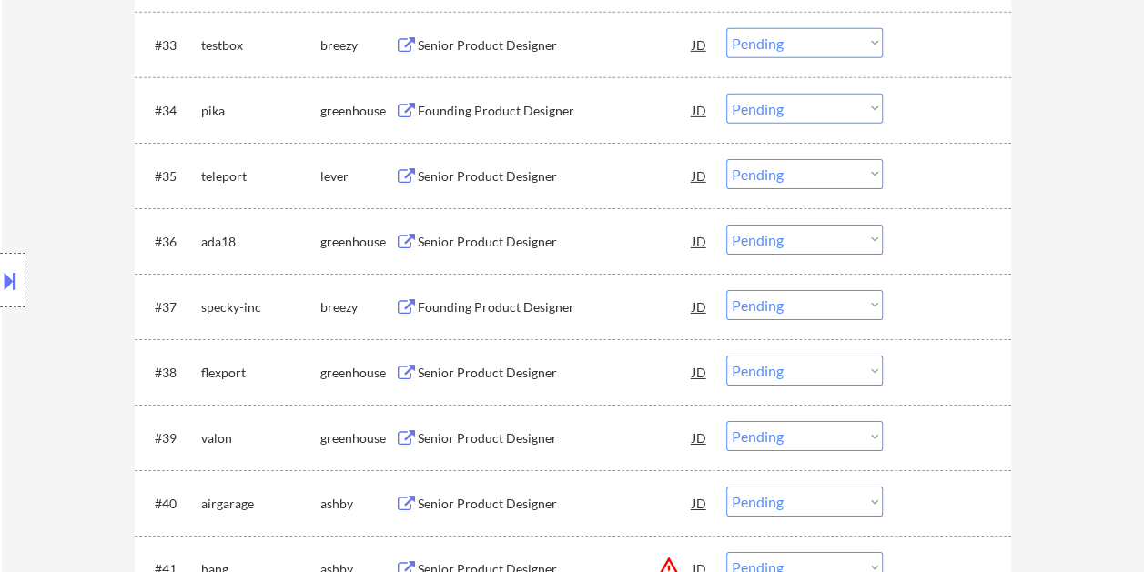
click at [924, 101] on div at bounding box center [949, 110] width 80 height 33
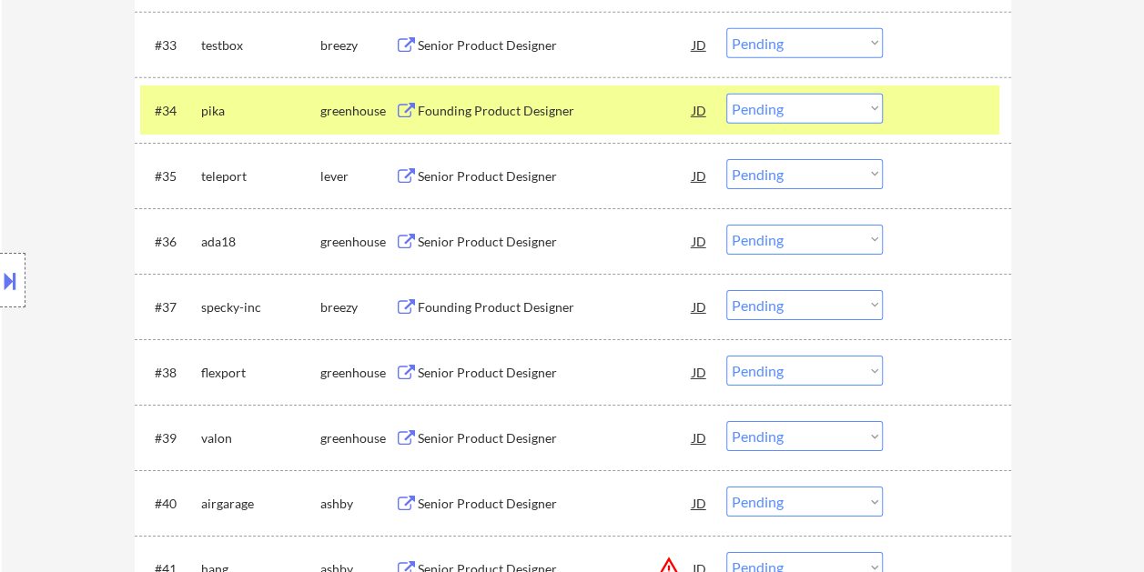
click at [553, 109] on div "Founding Product Designer" at bounding box center [555, 111] width 275 height 18
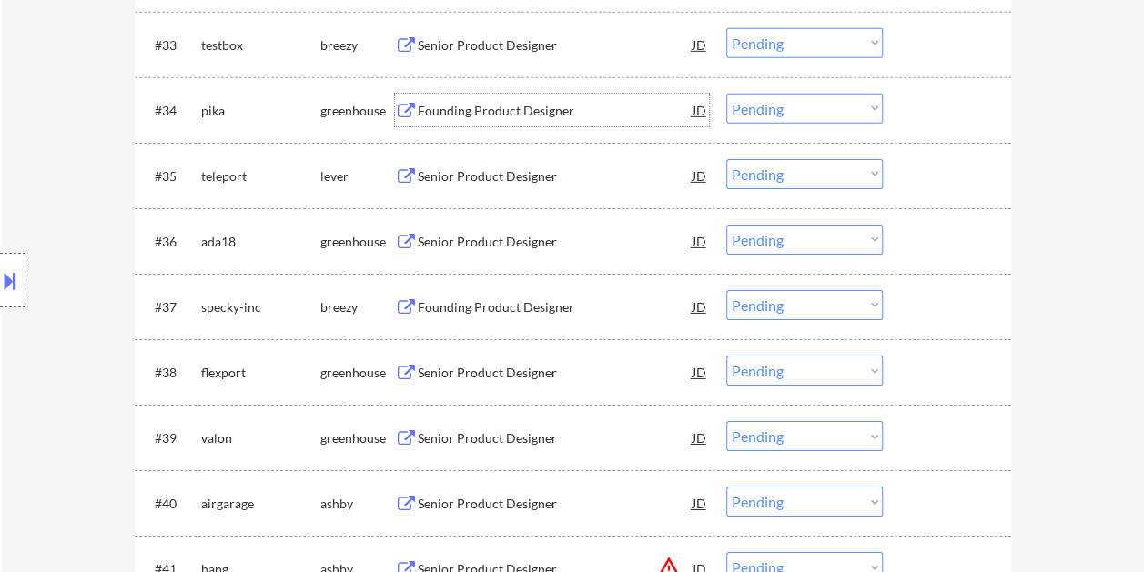
click at [916, 113] on div at bounding box center [949, 110] width 80 height 33
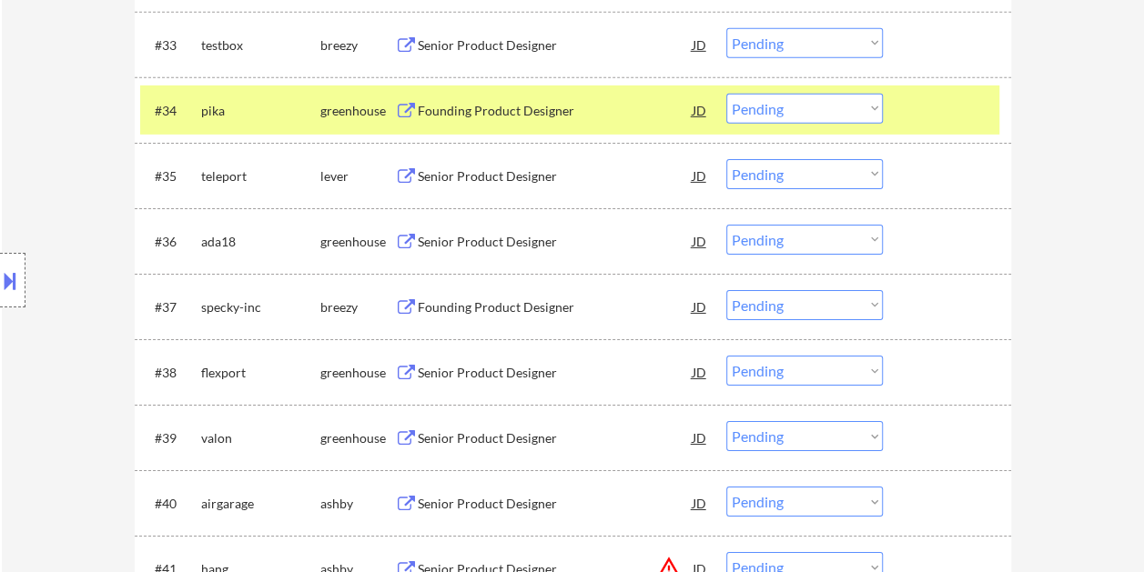
click at [873, 109] on select "Choose an option... Pending Applied Excluded (Questions) Excluded (Expired) Exc…" at bounding box center [804, 109] width 156 height 30
click at [726, 94] on select "Choose an option... Pending Applied Excluded (Questions) Excluded (Expired) Exc…" at bounding box center [804, 109] width 156 height 30
select select ""pending""
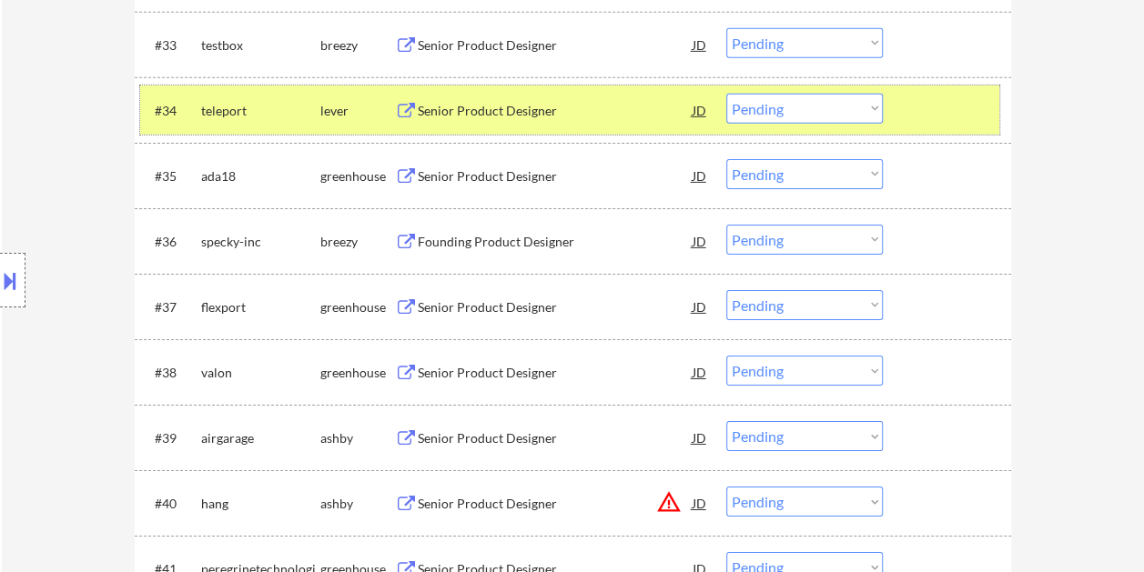
click at [914, 100] on div at bounding box center [949, 110] width 80 height 33
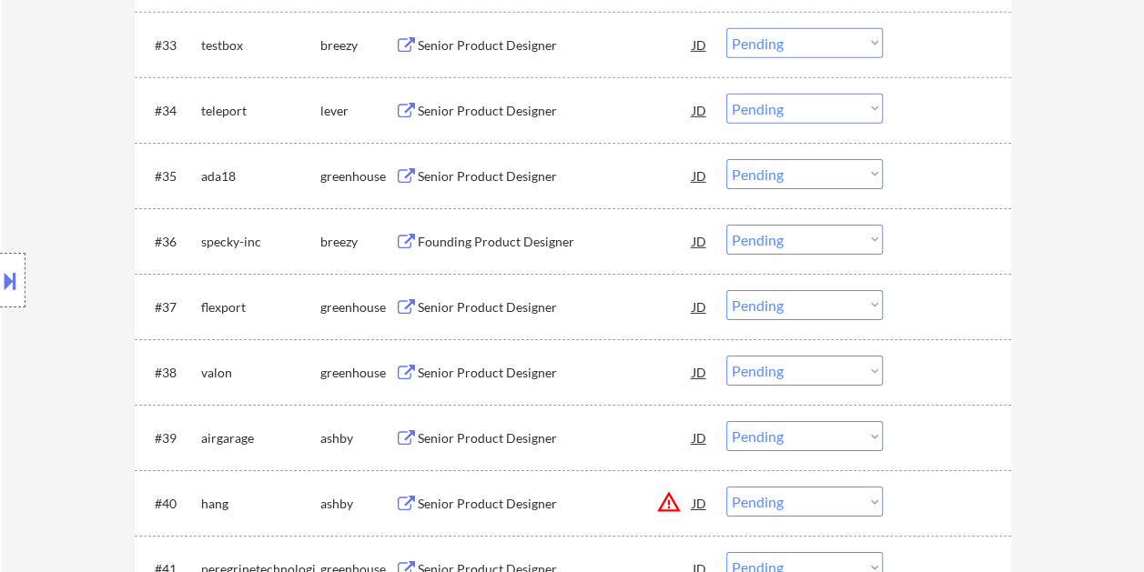
click at [921, 101] on div at bounding box center [949, 110] width 80 height 33
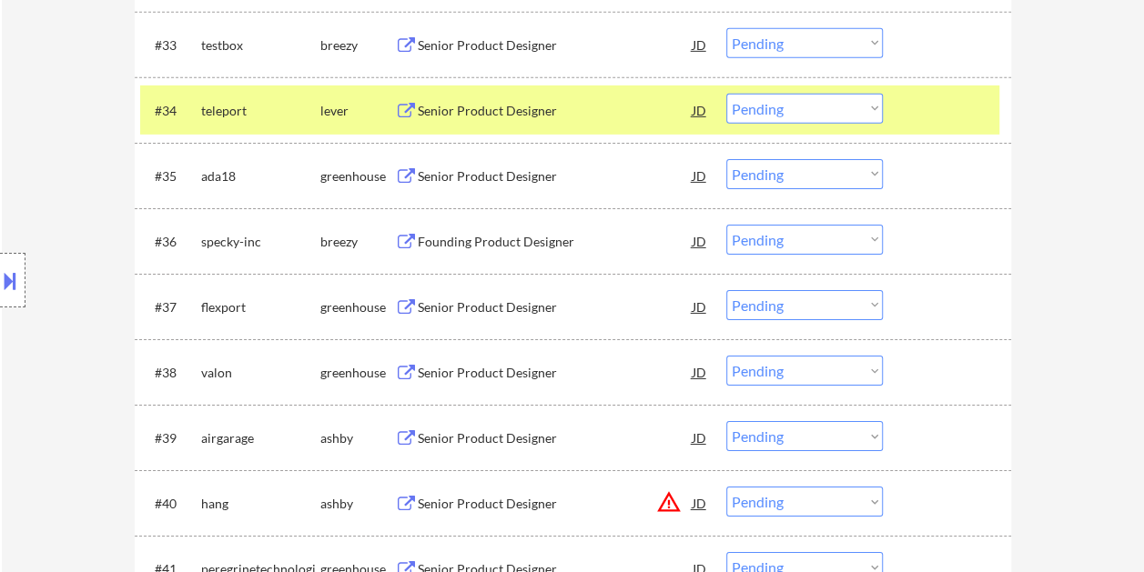
click at [405, 108] on button at bounding box center [406, 111] width 23 height 17
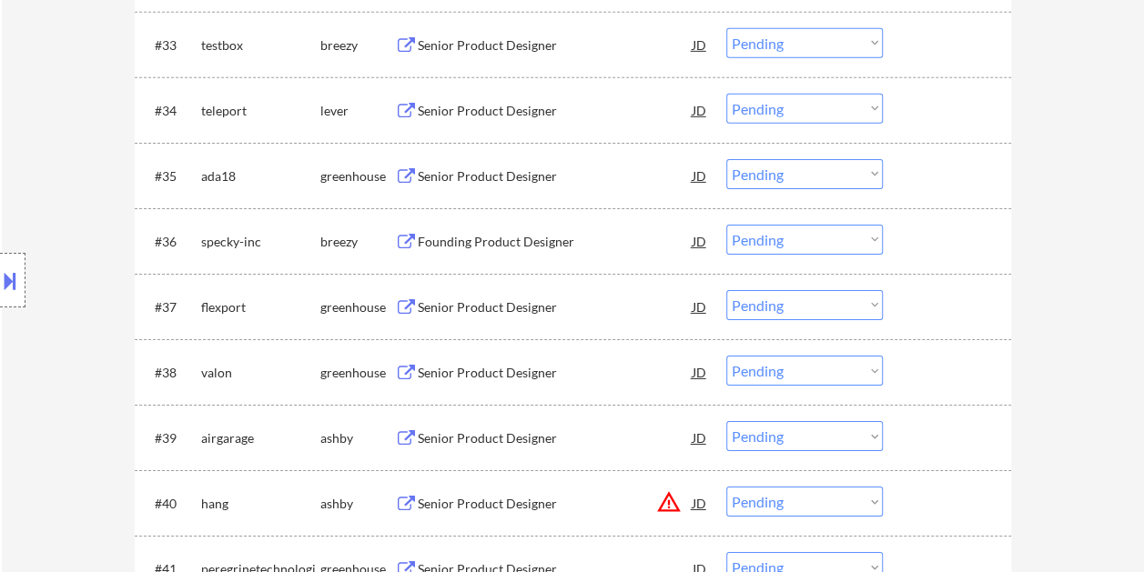
click at [912, 100] on div at bounding box center [949, 110] width 80 height 33
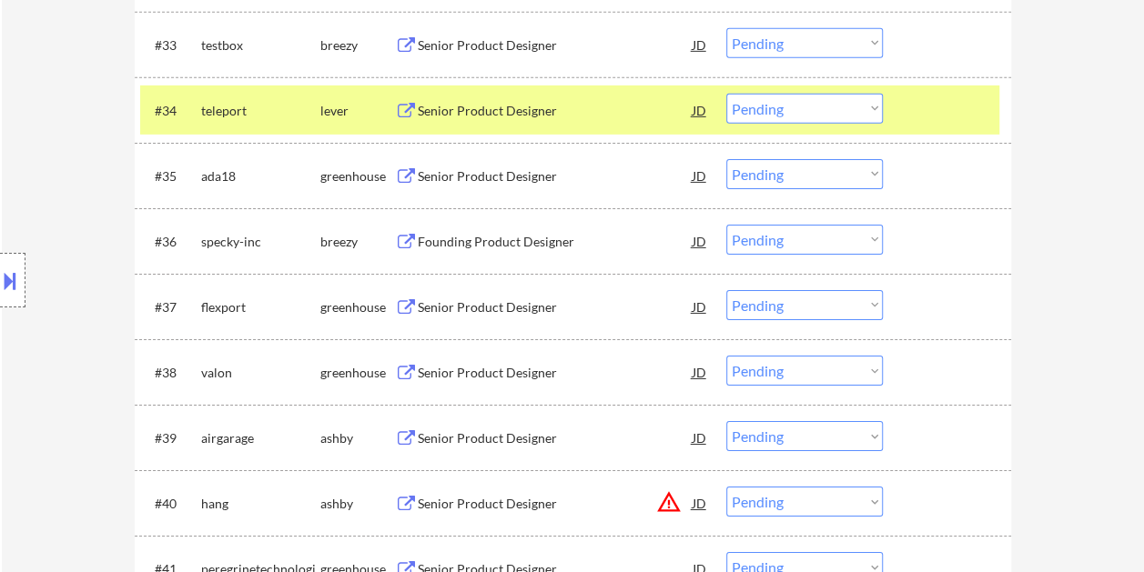
click at [558, 102] on div "Senior Product Designer" at bounding box center [555, 111] width 275 height 18
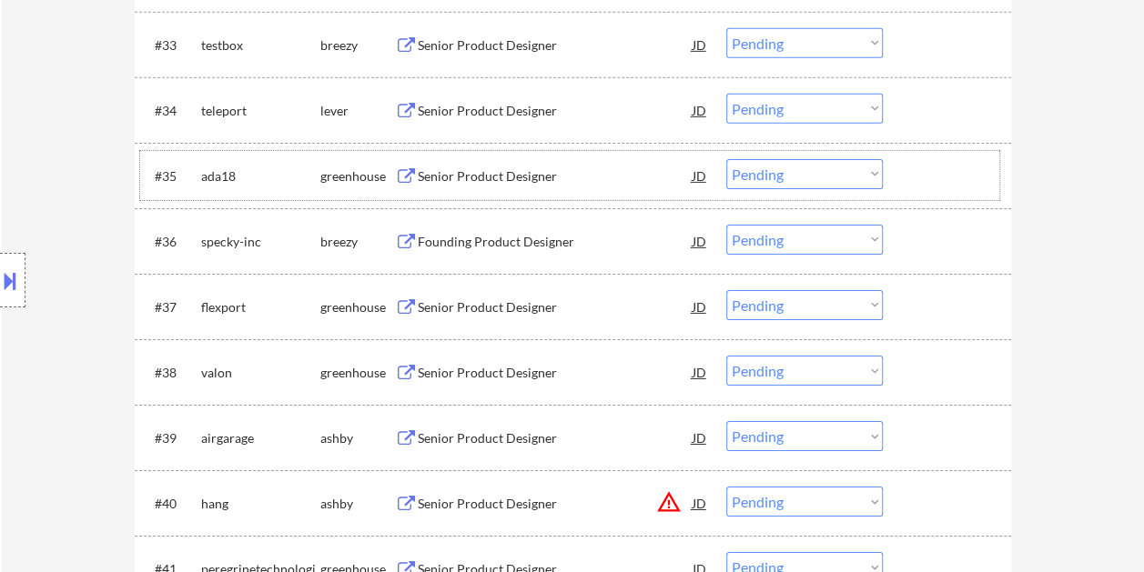
click at [917, 175] on div at bounding box center [949, 175] width 80 height 33
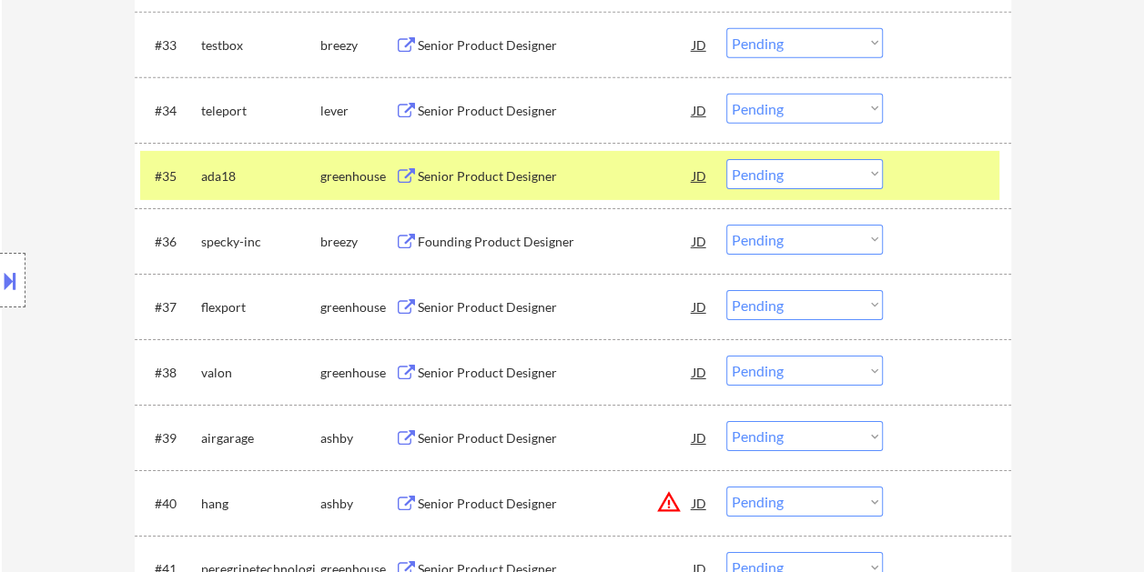
click at [442, 176] on div "Senior Product Designer" at bounding box center [555, 176] width 275 height 18
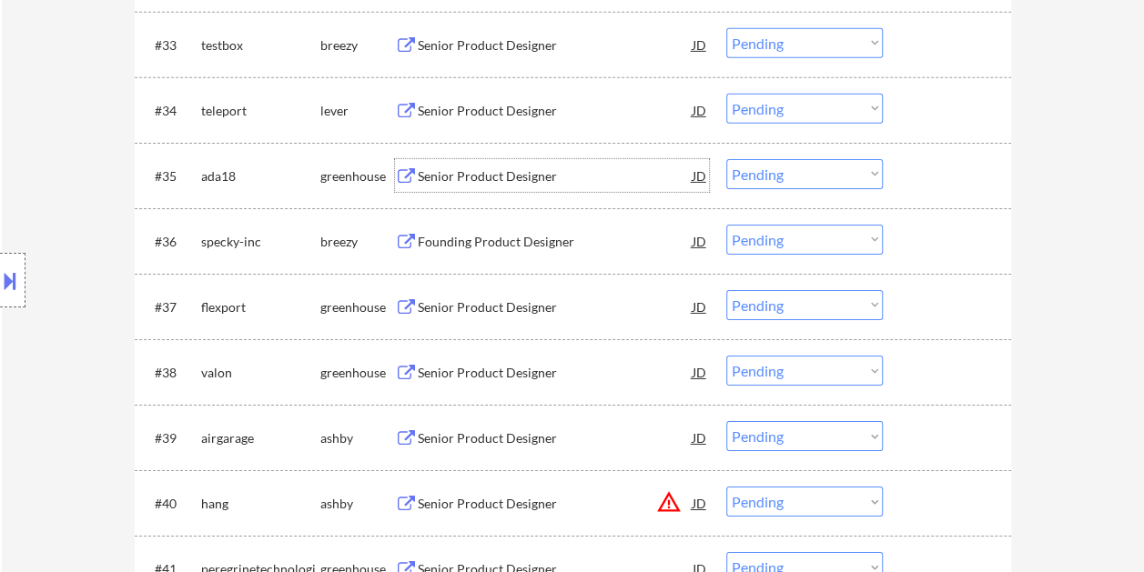
click at [918, 173] on div at bounding box center [949, 175] width 80 height 33
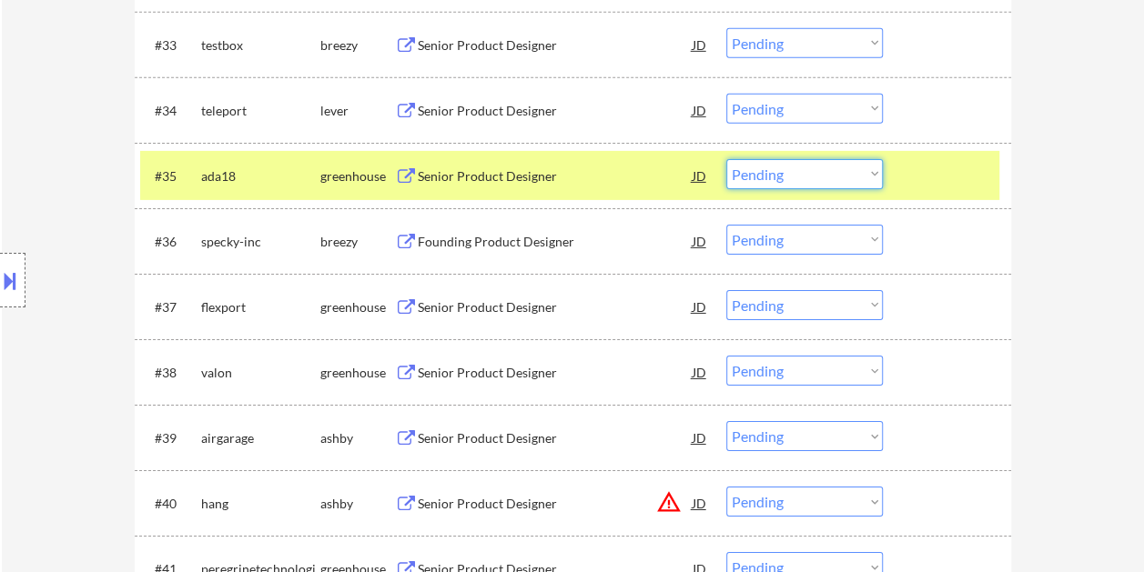
click at [859, 172] on select "Choose an option... Pending Applied Excluded (Questions) Excluded (Expired) Exc…" at bounding box center [804, 174] width 156 height 30
click at [726, 159] on select "Choose an option... Pending Applied Excluded (Questions) Excluded (Expired) Exc…" at bounding box center [804, 174] width 156 height 30
select select ""pending""
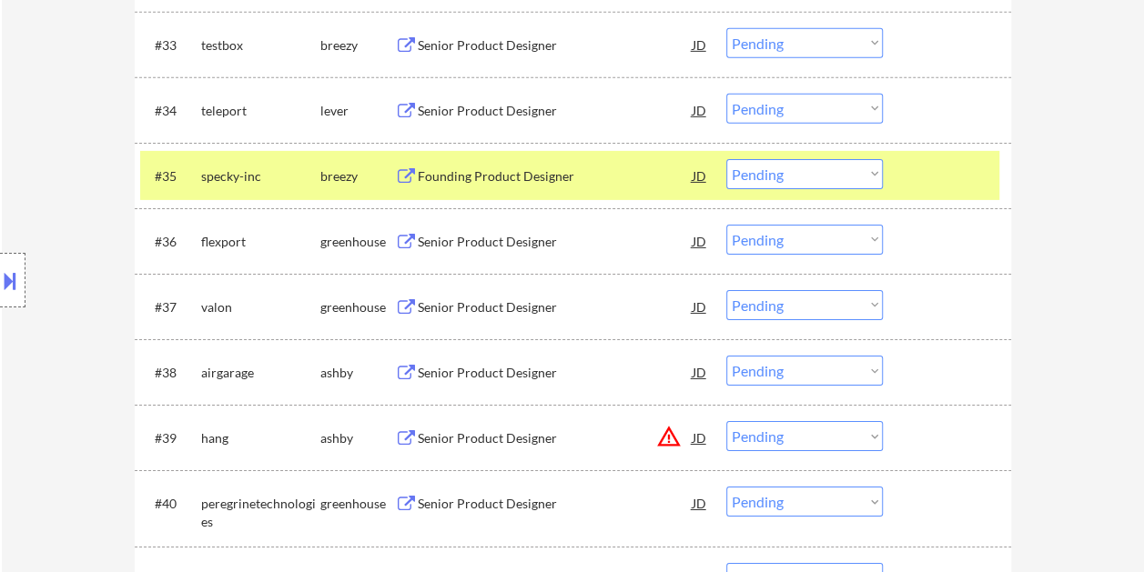
click at [928, 166] on div at bounding box center [949, 175] width 80 height 33
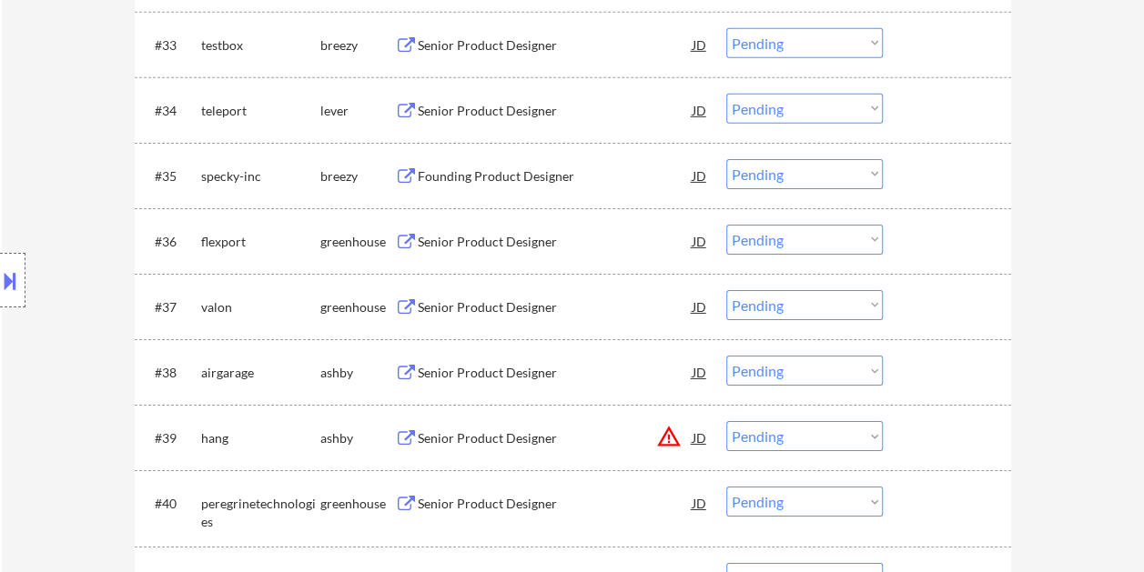
click at [932, 243] on div at bounding box center [949, 241] width 80 height 33
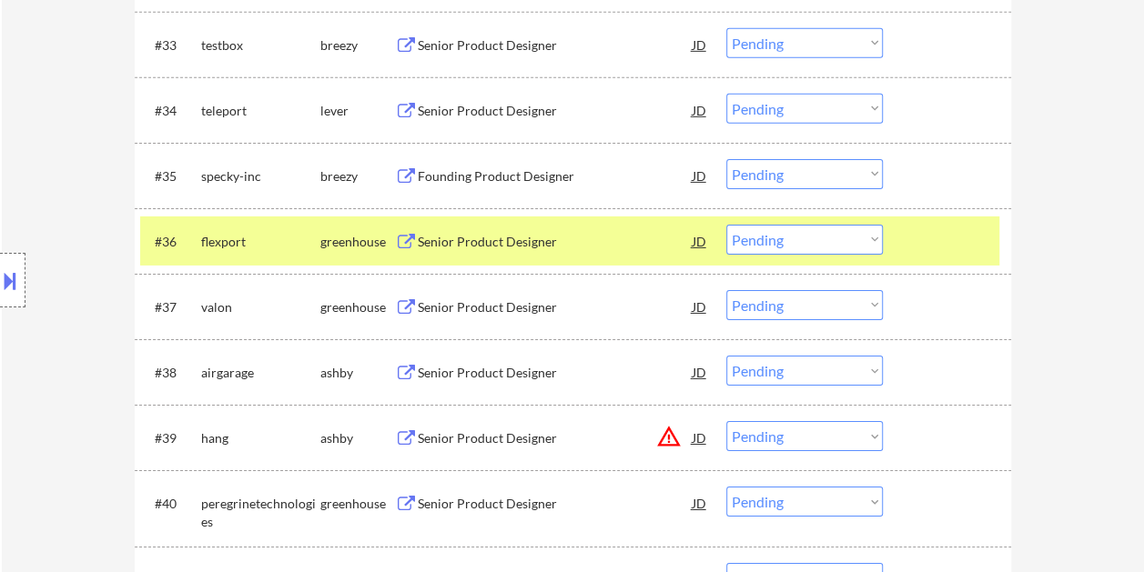
click at [575, 240] on div "Senior Product Designer" at bounding box center [555, 242] width 275 height 18
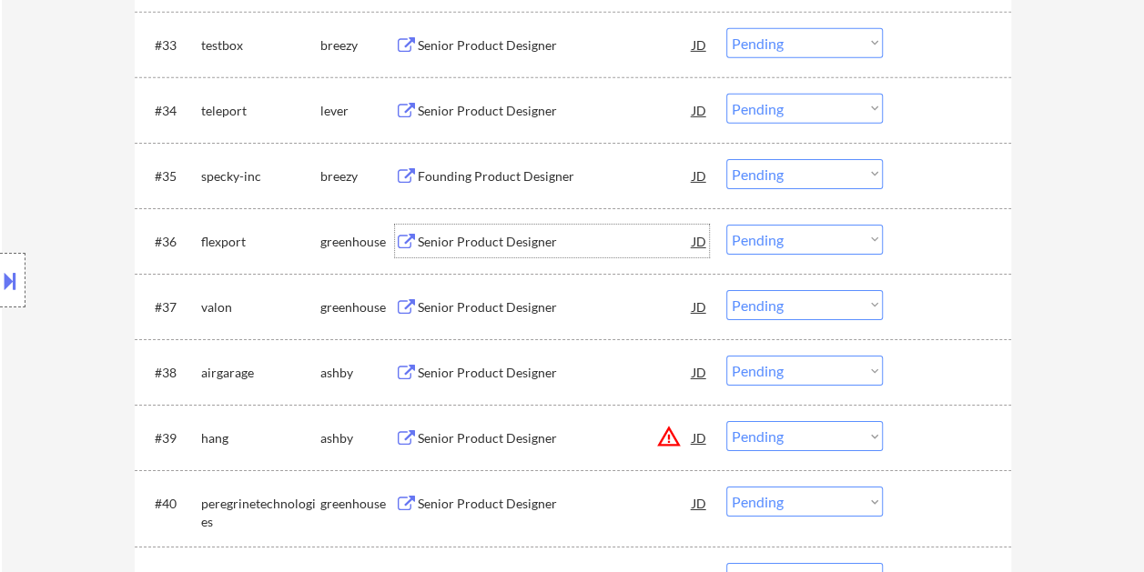
click at [939, 238] on div at bounding box center [949, 241] width 80 height 33
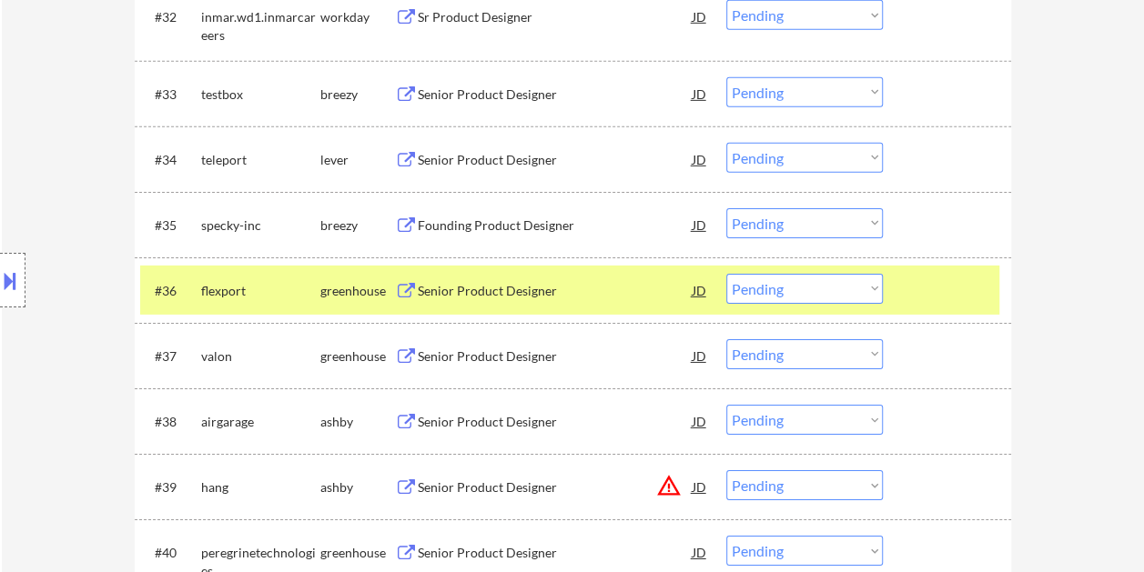
scroll to position [2817, 0]
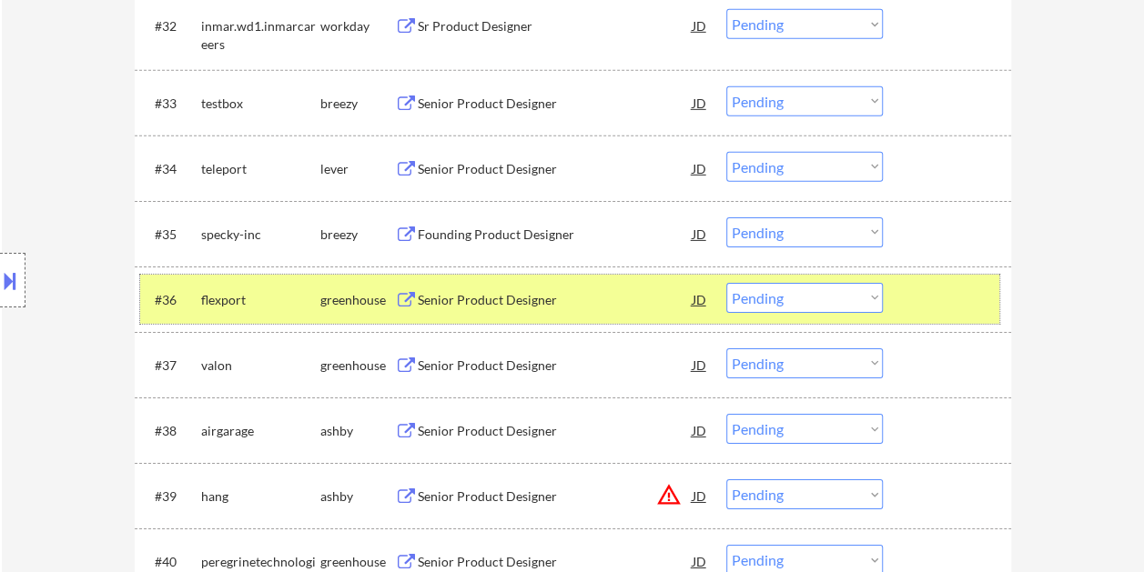
click at [861, 295] on select "Choose an option... Pending Applied Excluded (Questions) Excluded (Expired) Exc…" at bounding box center [804, 298] width 156 height 30
click at [726, 283] on select "Choose an option... Pending Applied Excluded (Questions) Excluded (Expired) Exc…" at bounding box center [804, 298] width 156 height 30
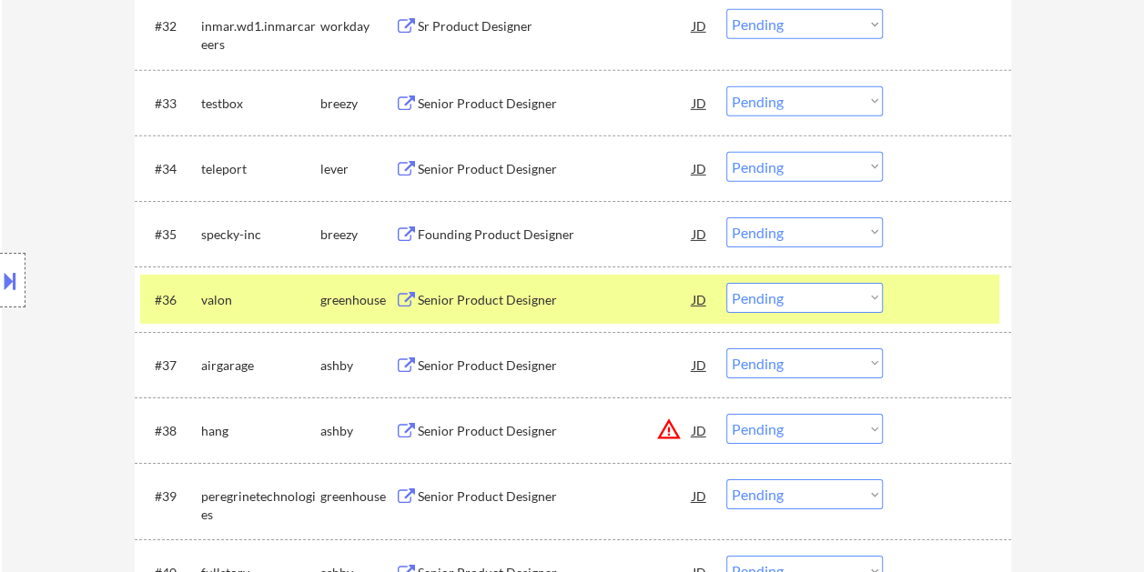
click at [928, 297] on div at bounding box center [949, 299] width 80 height 33
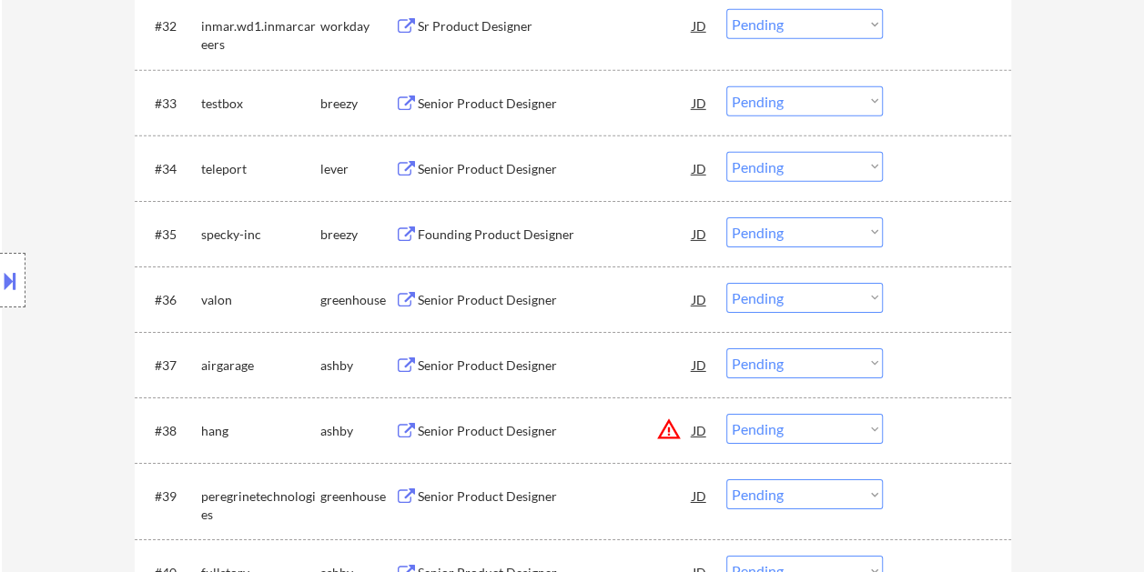
click at [920, 295] on div at bounding box center [949, 299] width 80 height 33
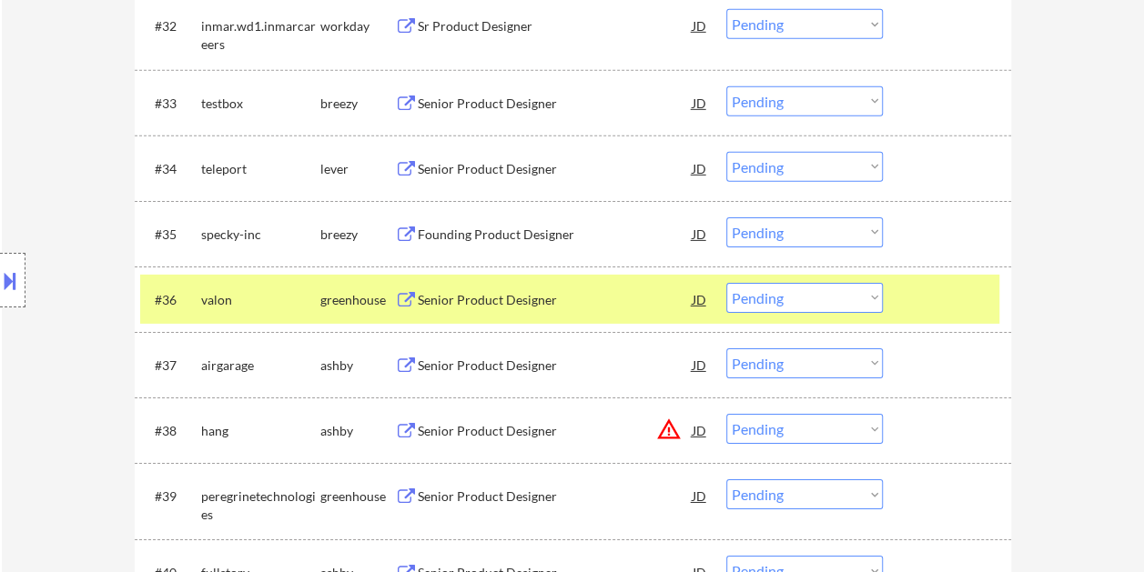
click at [449, 298] on div "Senior Product Designer" at bounding box center [555, 300] width 275 height 18
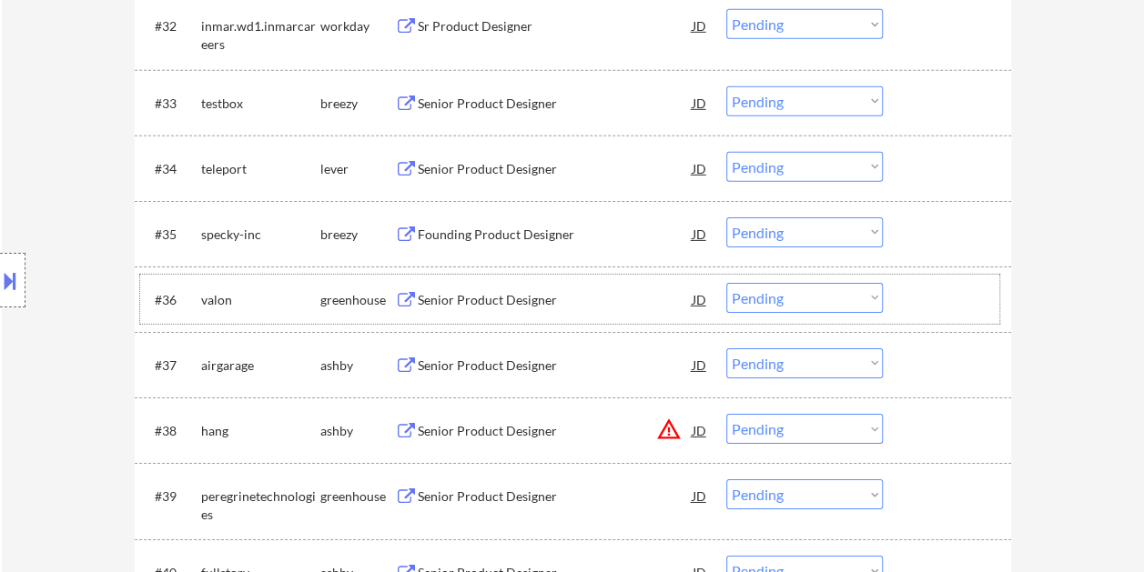
click at [912, 298] on div at bounding box center [949, 299] width 80 height 33
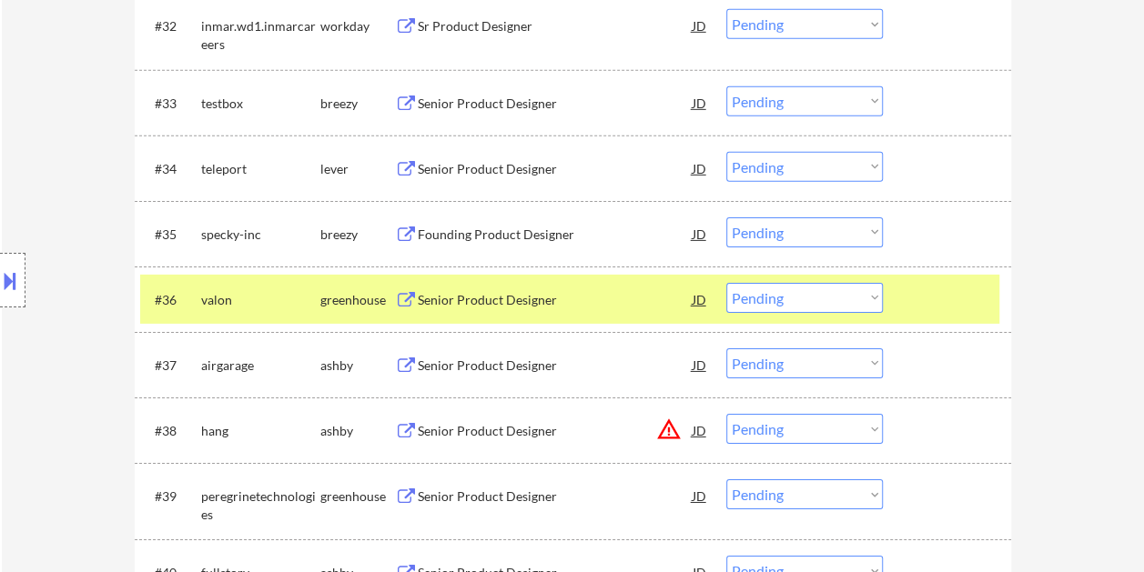
click at [870, 294] on select "Choose an option... Pending Applied Excluded (Questions) Excluded (Expired) Exc…" at bounding box center [804, 298] width 156 height 30
click at [726, 283] on select "Choose an option... Pending Applied Excluded (Questions) Excluded (Expired) Exc…" at bounding box center [804, 298] width 156 height 30
select select ""pending""
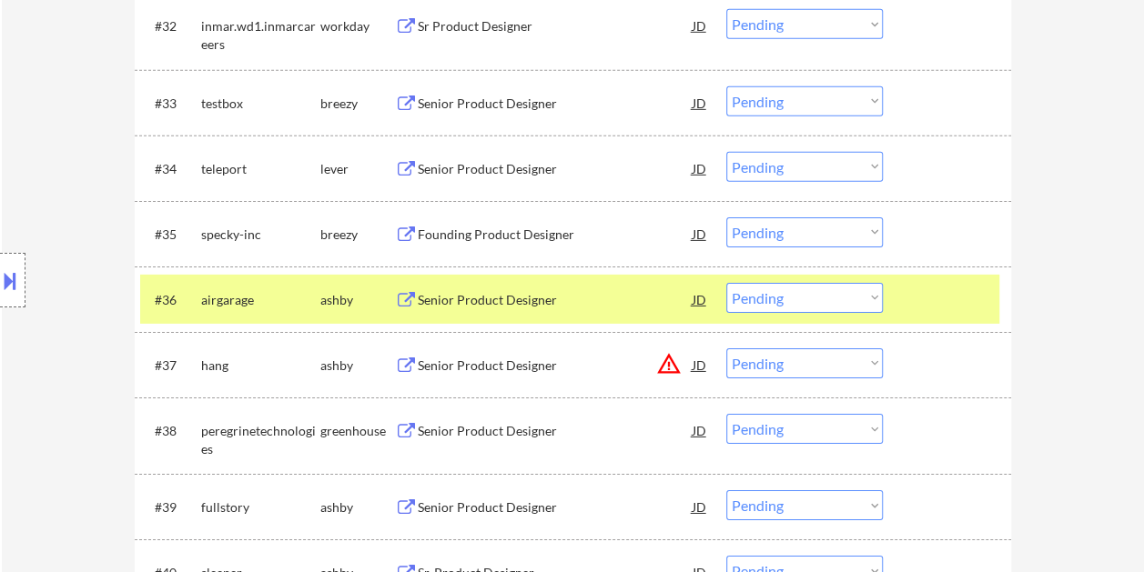
click at [944, 311] on div at bounding box center [949, 299] width 80 height 33
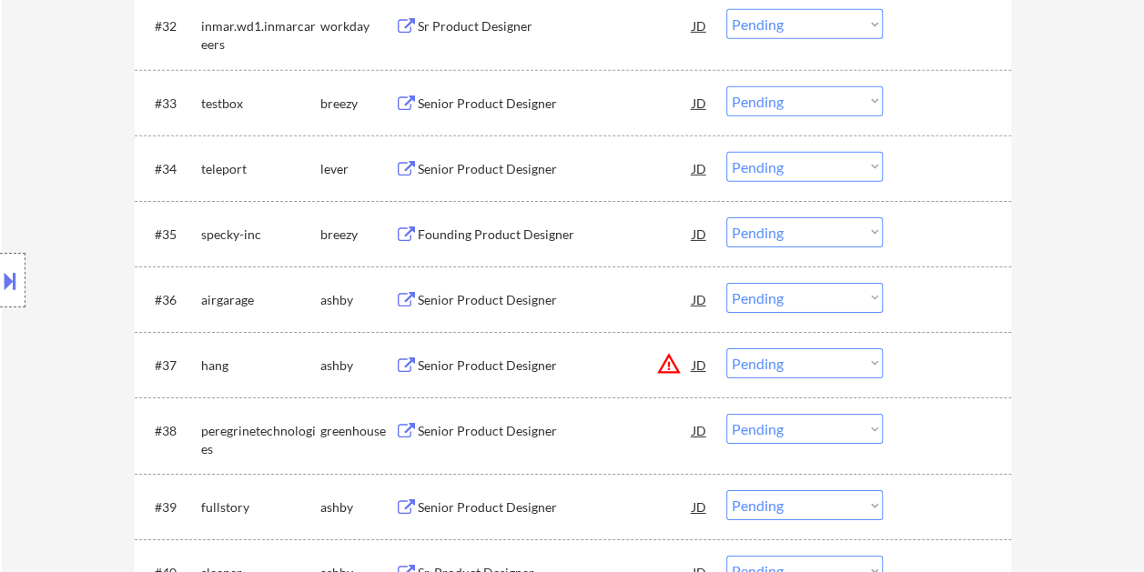
click at [952, 307] on div at bounding box center [949, 299] width 80 height 33
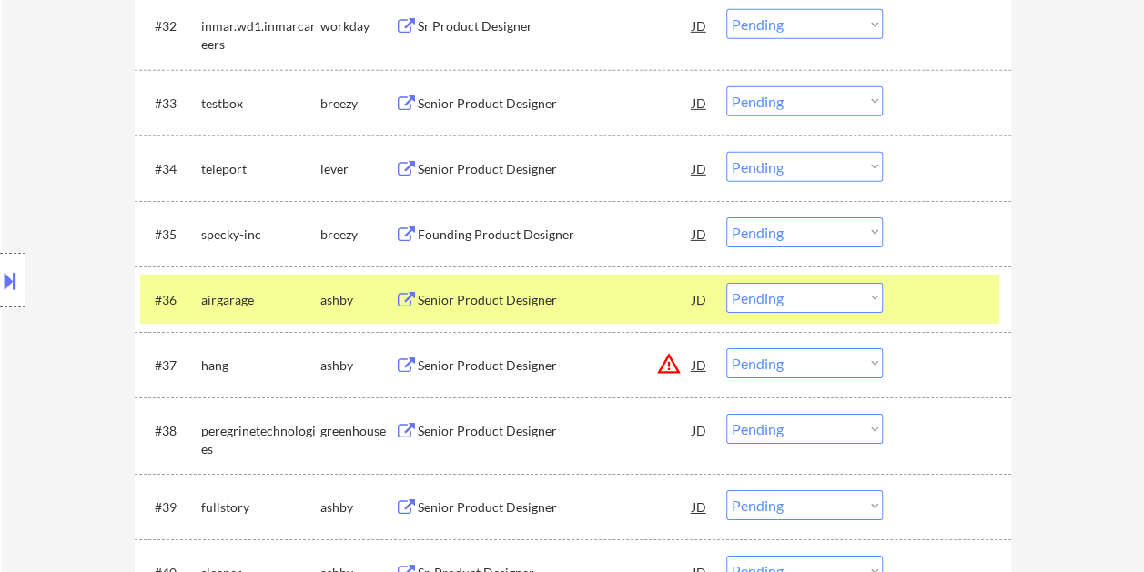
click at [613, 311] on div "Senior Product Designer" at bounding box center [555, 299] width 275 height 33
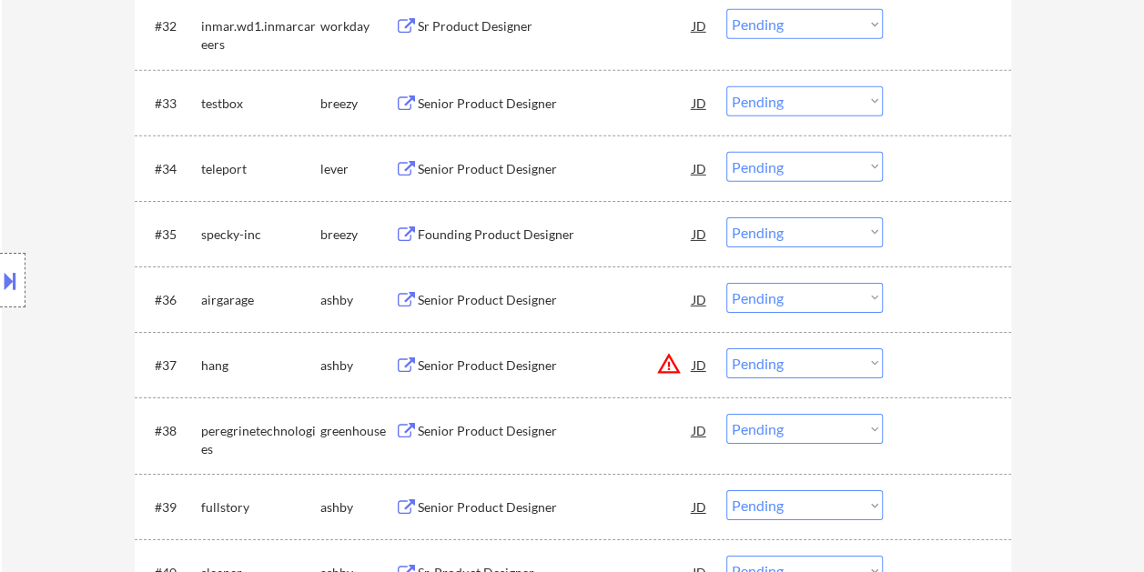
select select ""pending""
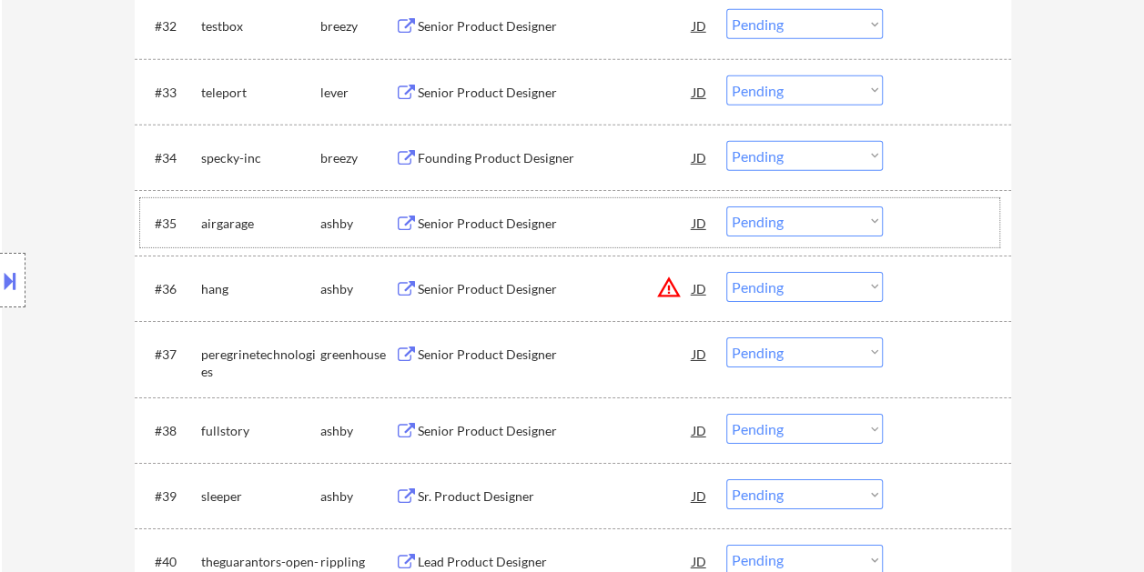
click at [932, 212] on div at bounding box center [949, 223] width 80 height 33
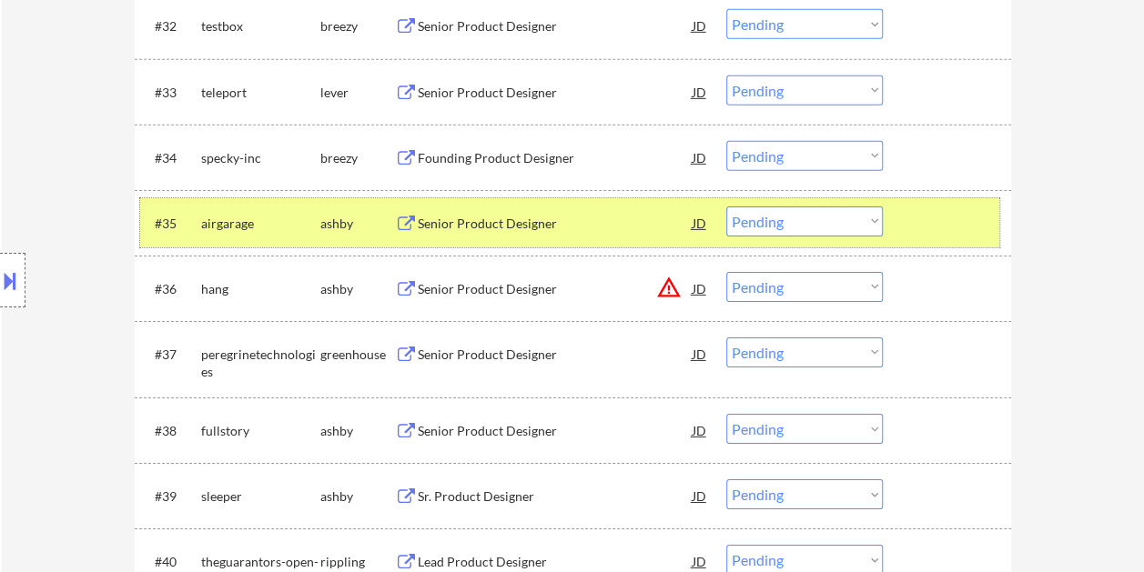
click at [866, 218] on select "Choose an option... Pending Applied Excluded (Questions) Excluded (Expired) Exc…" at bounding box center [804, 222] width 156 height 30
click at [726, 207] on select "Choose an option... Pending Applied Excluded (Questions) Excluded (Expired) Exc…" at bounding box center [804, 222] width 156 height 30
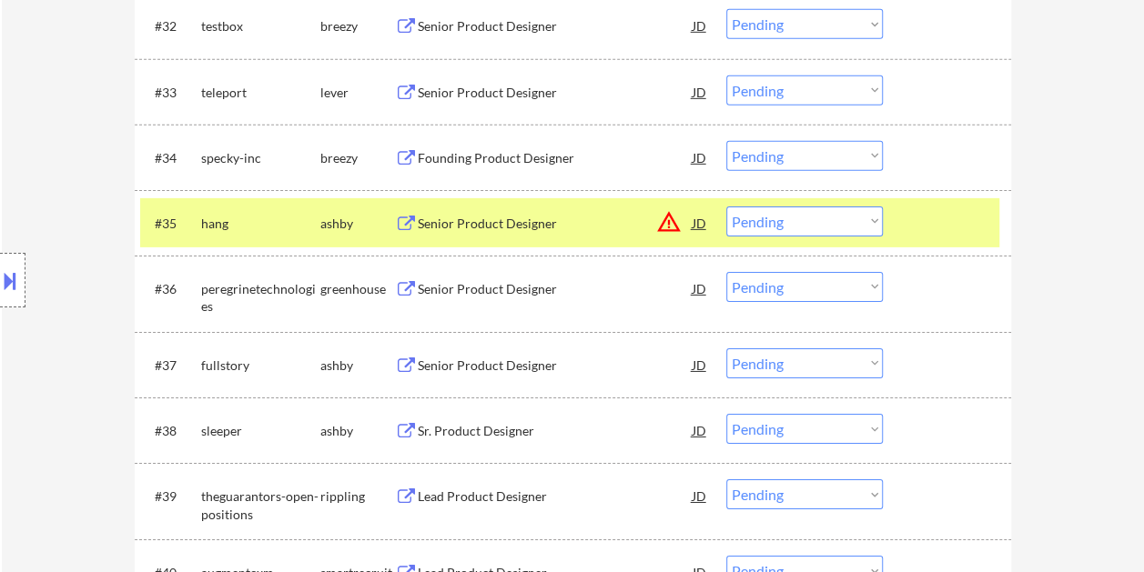
click at [979, 220] on div at bounding box center [949, 223] width 80 height 33
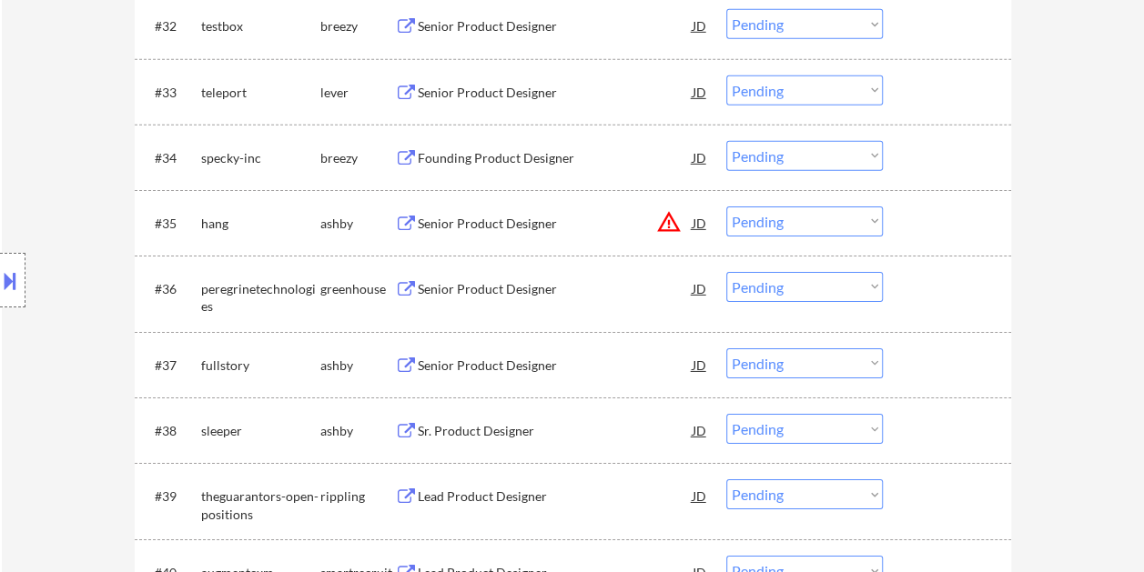
click at [972, 220] on div at bounding box center [949, 223] width 80 height 33
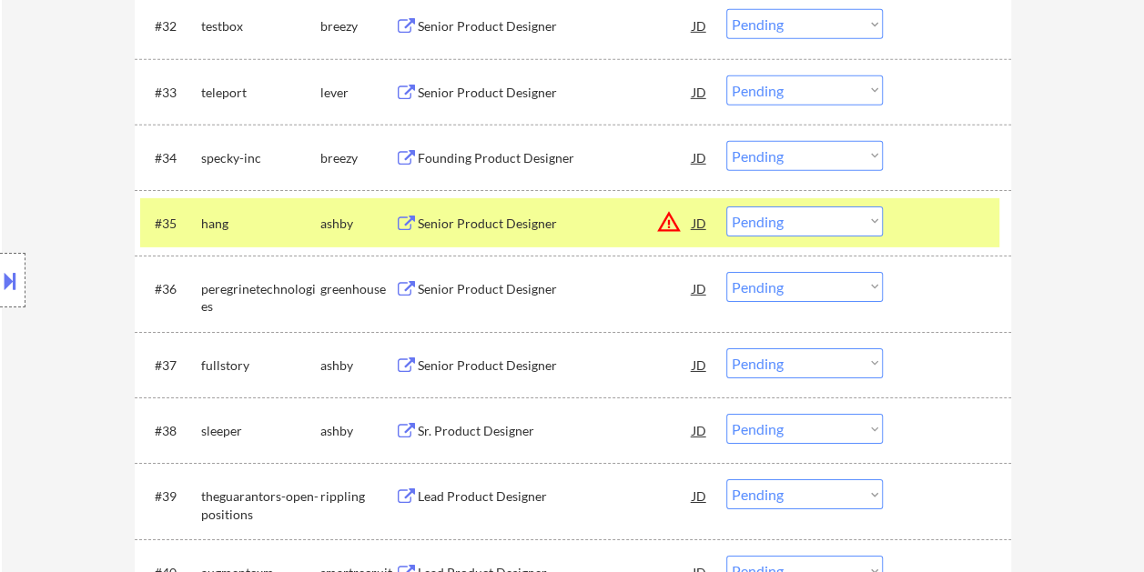
click at [555, 222] on div "Senior Product Designer" at bounding box center [555, 224] width 275 height 18
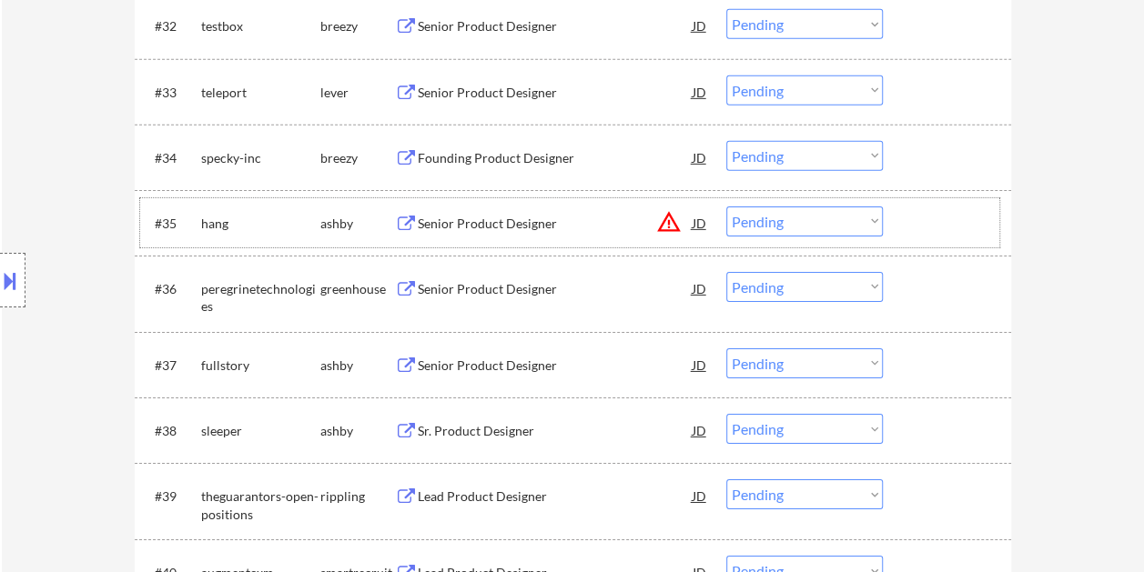
drag, startPoint x: 941, startPoint y: 211, endPoint x: 914, endPoint y: 219, distance: 27.6
click at [937, 212] on div at bounding box center [949, 223] width 80 height 33
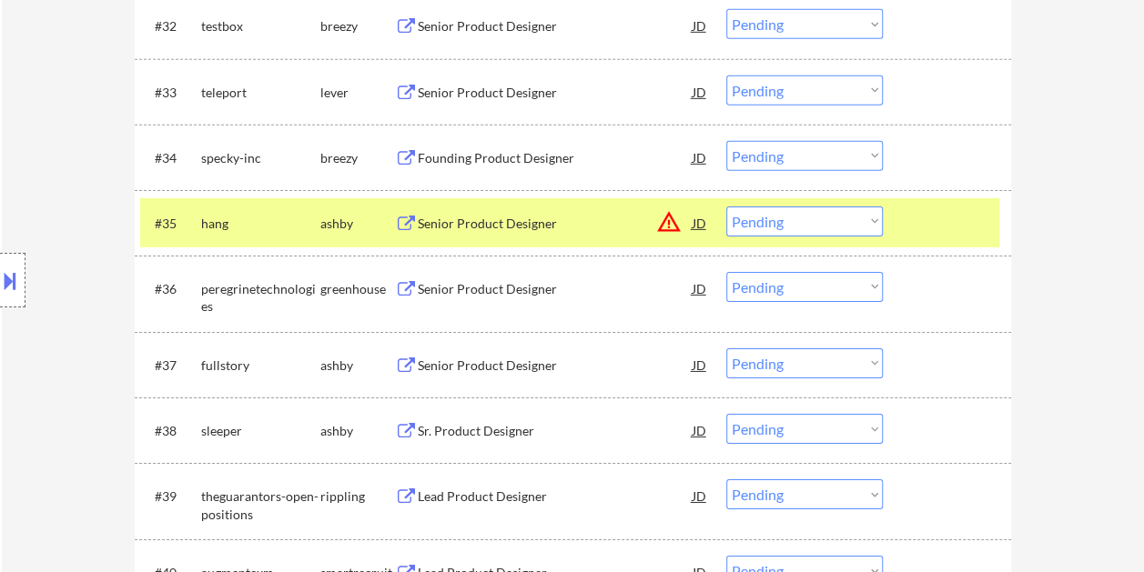
click at [870, 226] on select "Choose an option... Pending Applied Excluded (Questions) Excluded (Expired) Exc…" at bounding box center [804, 222] width 156 height 30
click at [726, 207] on select "Choose an option... Pending Applied Excluded (Questions) Excluded (Expired) Exc…" at bounding box center [804, 222] width 156 height 30
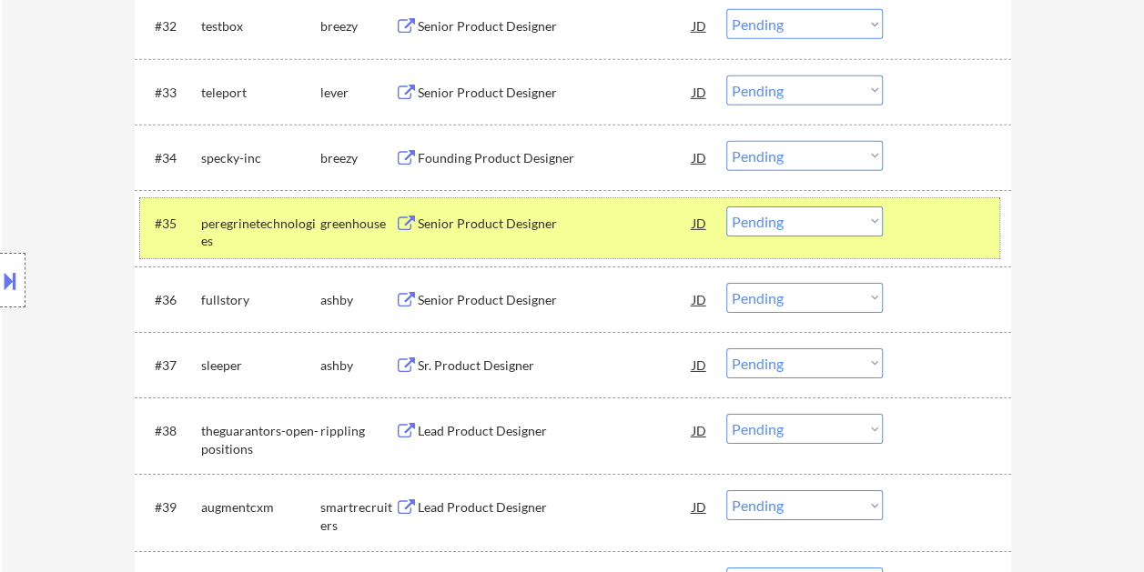
click at [973, 207] on div at bounding box center [949, 223] width 80 height 33
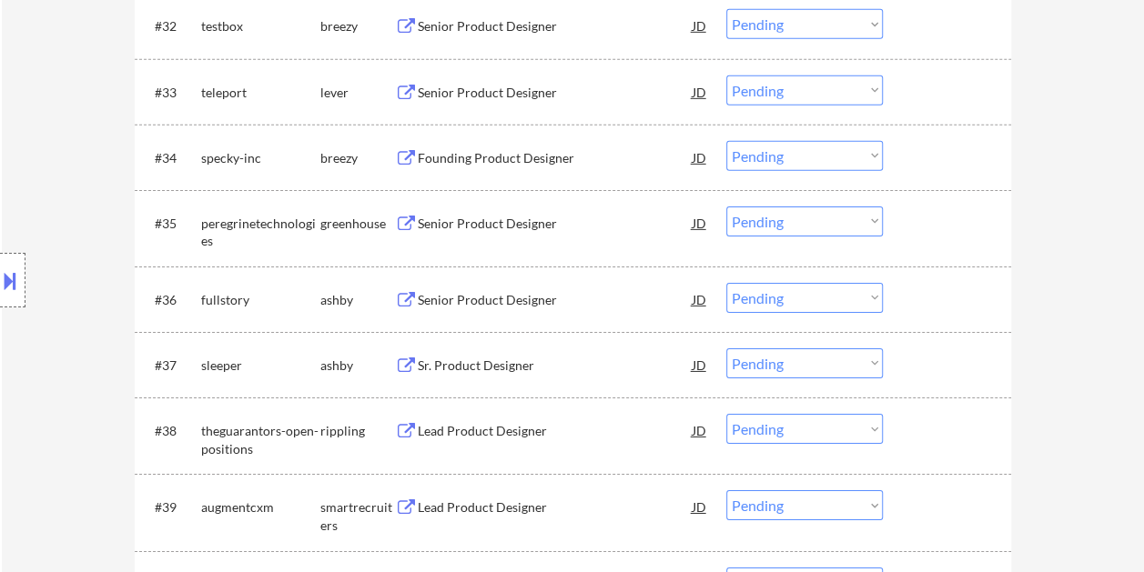
drag, startPoint x: 957, startPoint y: 217, endPoint x: 539, endPoint y: 261, distance: 419.9
click at [957, 217] on div at bounding box center [949, 223] width 80 height 33
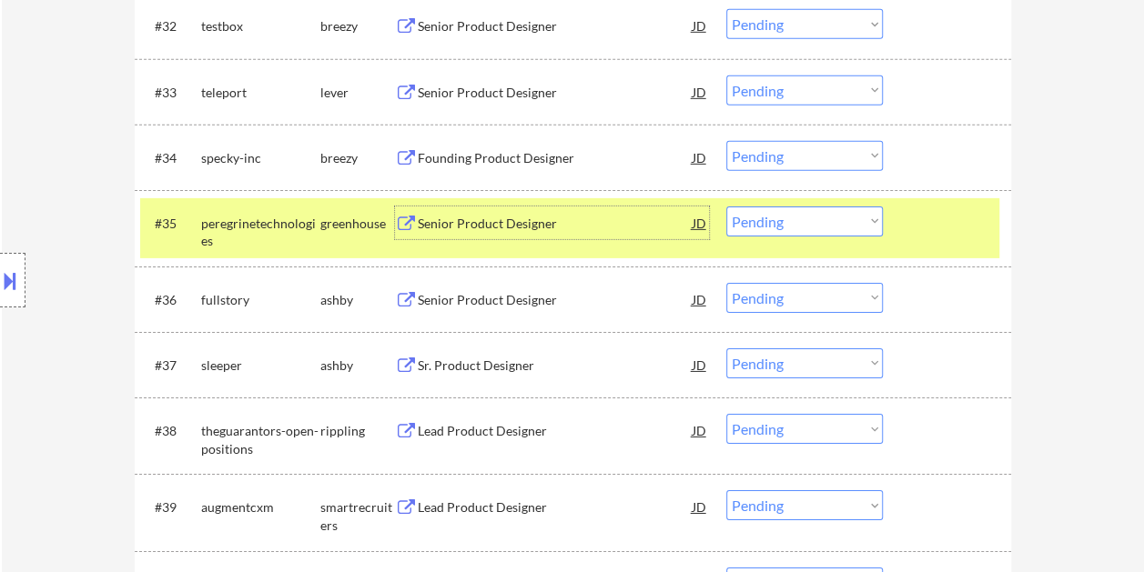
click at [463, 229] on div "Senior Product Designer" at bounding box center [555, 224] width 275 height 18
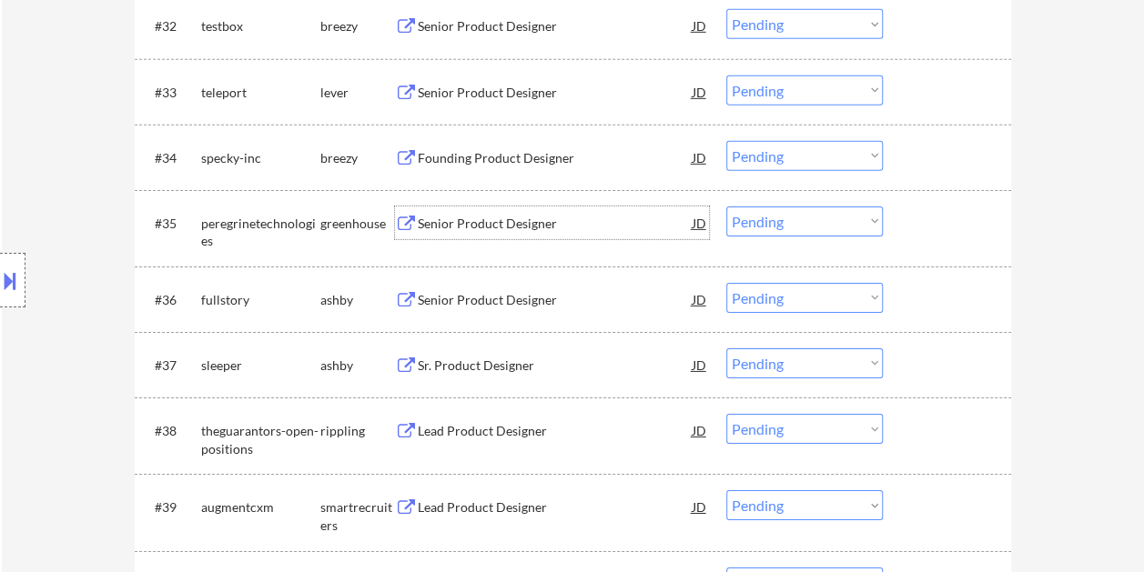
click at [957, 234] on div at bounding box center [949, 223] width 80 height 33
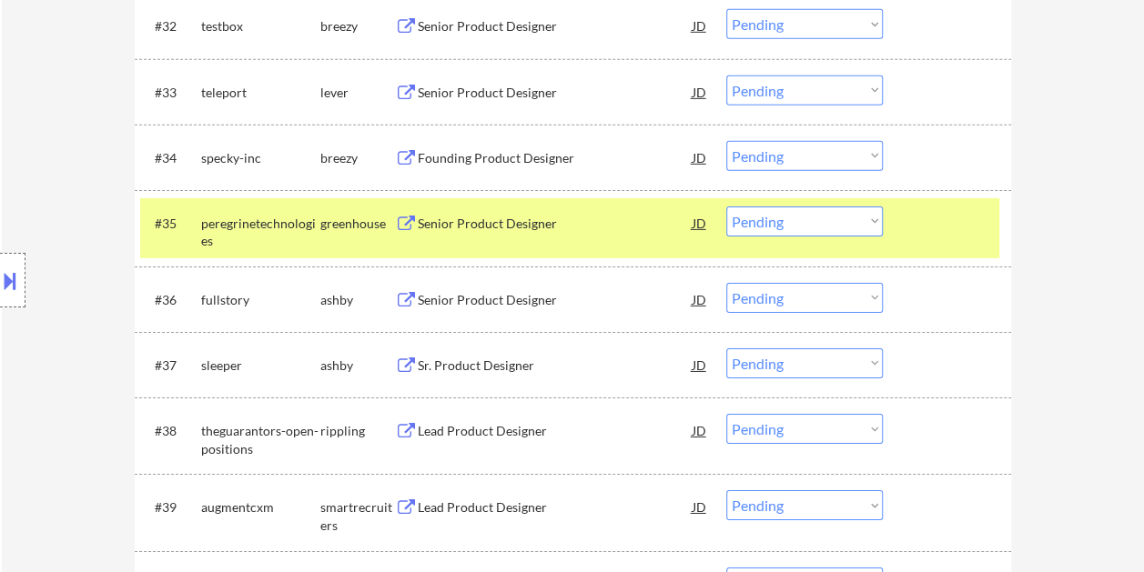
click at [872, 222] on select "Choose an option... Pending Applied Excluded (Questions) Excluded (Expired) Exc…" at bounding box center [804, 222] width 156 height 30
click at [726, 207] on select "Choose an option... Pending Applied Excluded (Questions) Excluded (Expired) Exc…" at bounding box center [804, 222] width 156 height 30
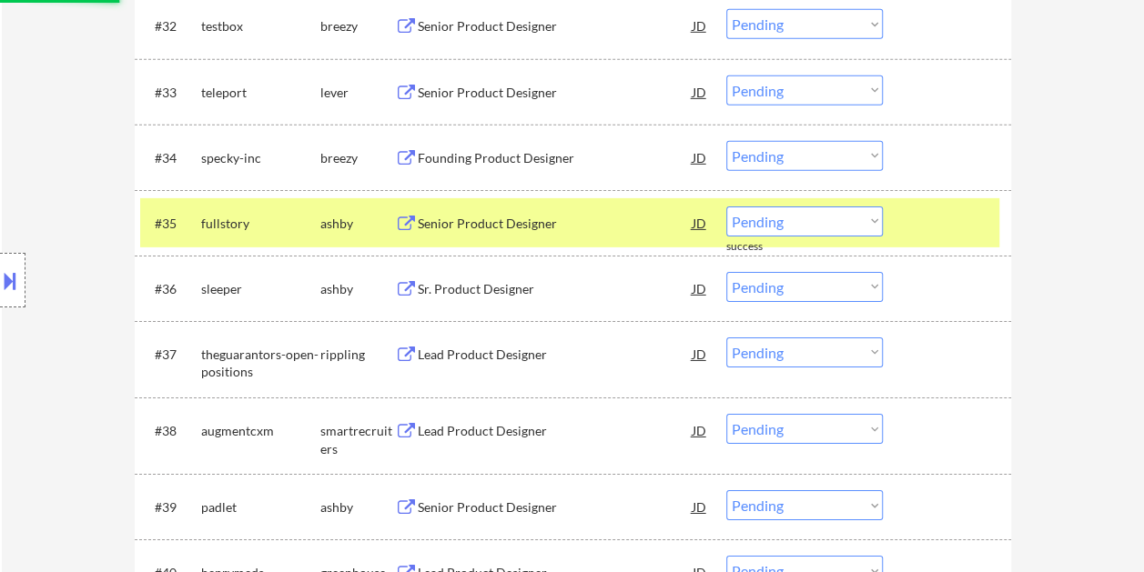
click at [933, 209] on div at bounding box center [949, 223] width 80 height 33
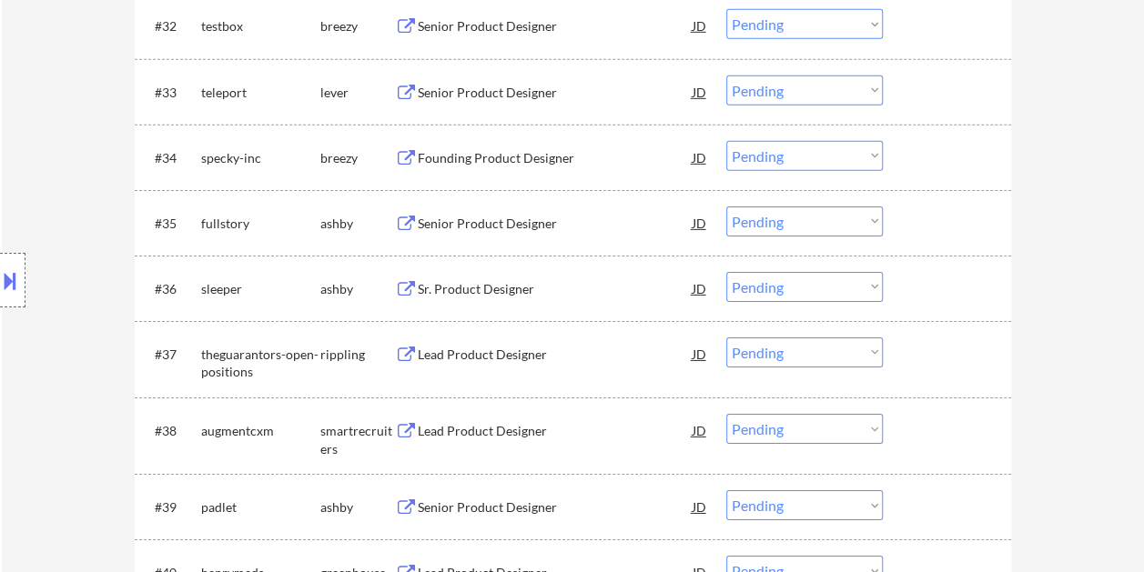
click at [944, 213] on div at bounding box center [949, 223] width 80 height 33
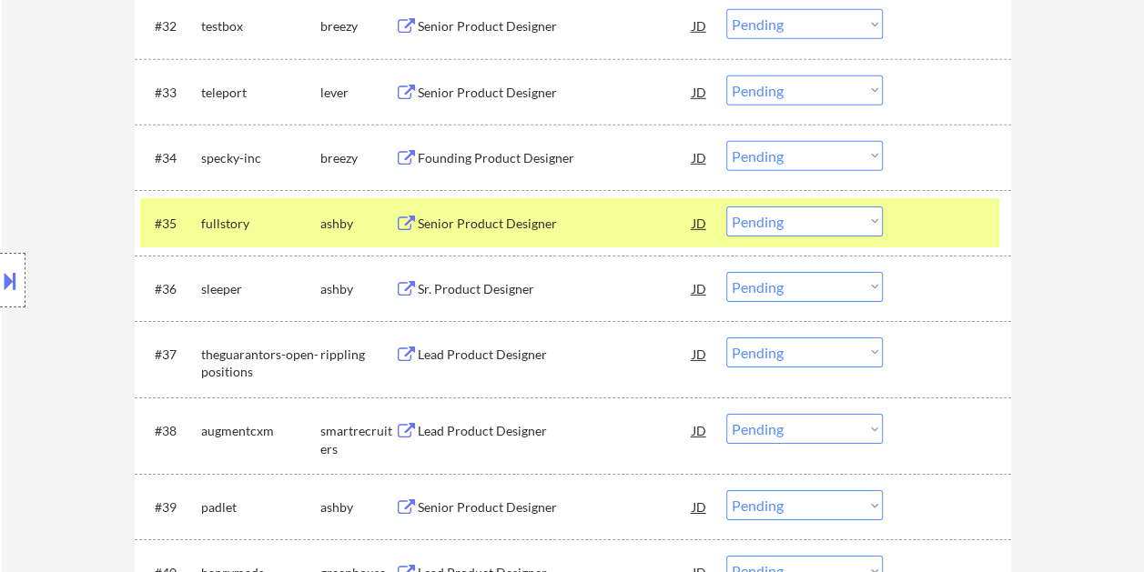
click at [549, 210] on div "Senior Product Designer" at bounding box center [555, 223] width 275 height 33
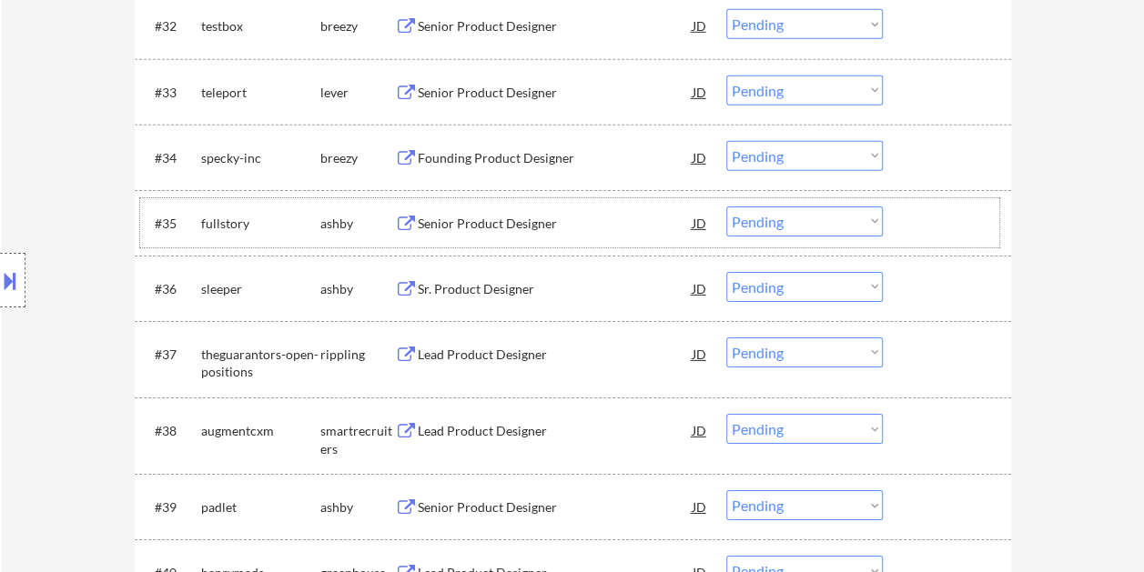
click at [923, 219] on div at bounding box center [949, 223] width 80 height 33
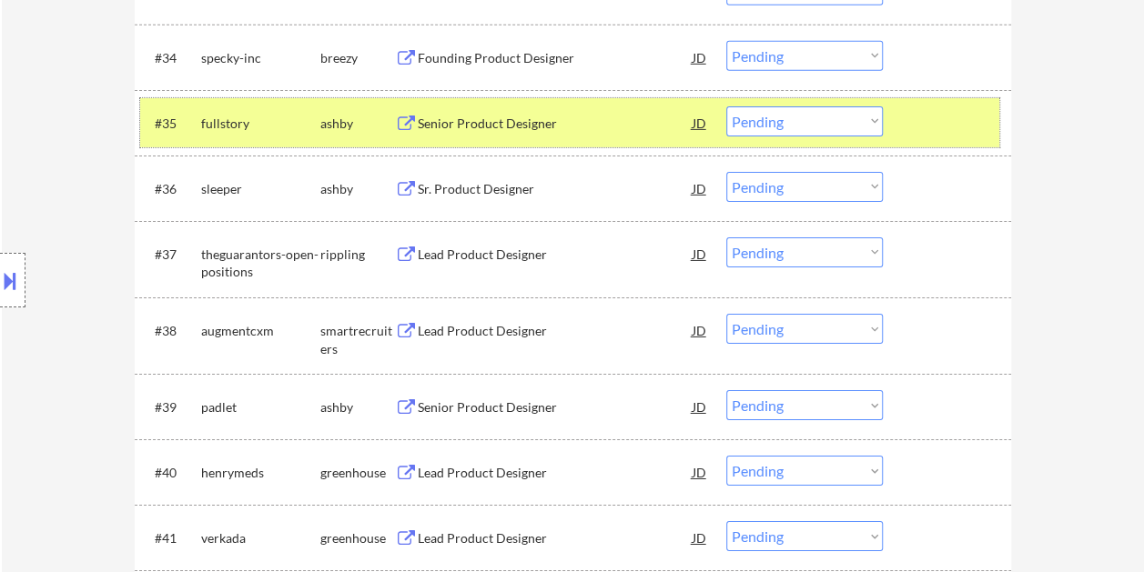
scroll to position [2880, 0]
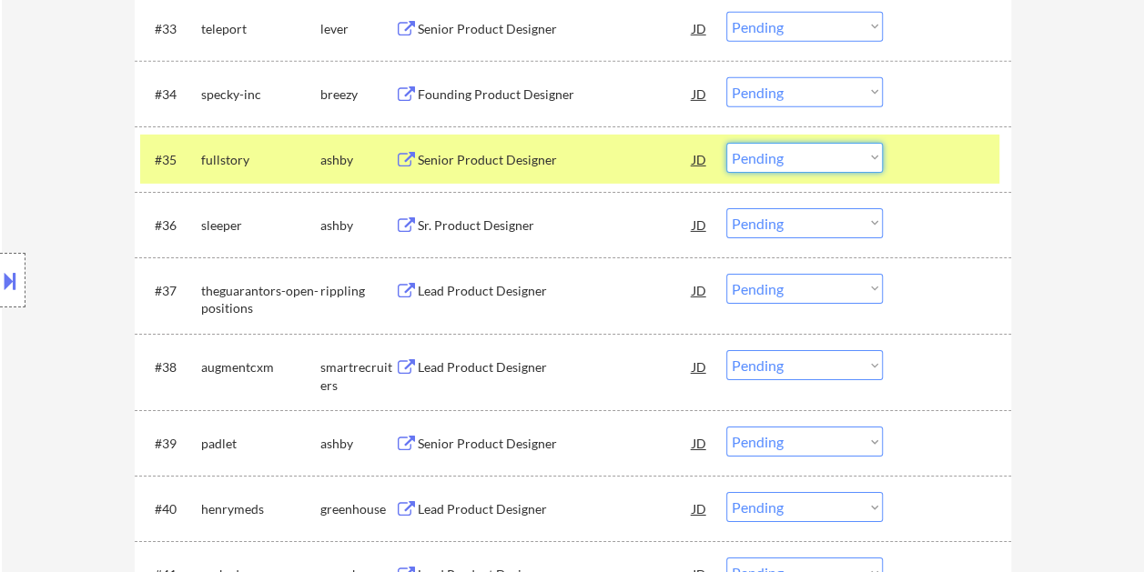
click at [868, 153] on select "Choose an option... Pending Applied Excluded (Questions) Excluded (Expired) Exc…" at bounding box center [804, 158] width 156 height 30
click at [726, 143] on select "Choose an option... Pending Applied Excluded (Questions) Excluded (Expired) Exc…" at bounding box center [804, 158] width 156 height 30
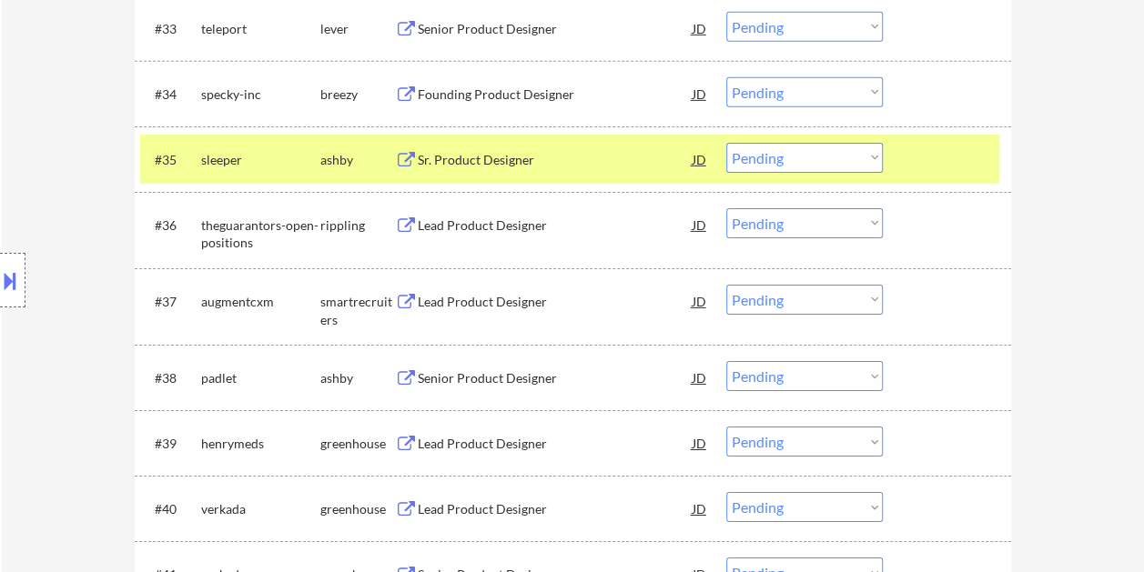
click at [554, 158] on div "Sr. Product Designer" at bounding box center [555, 160] width 275 height 18
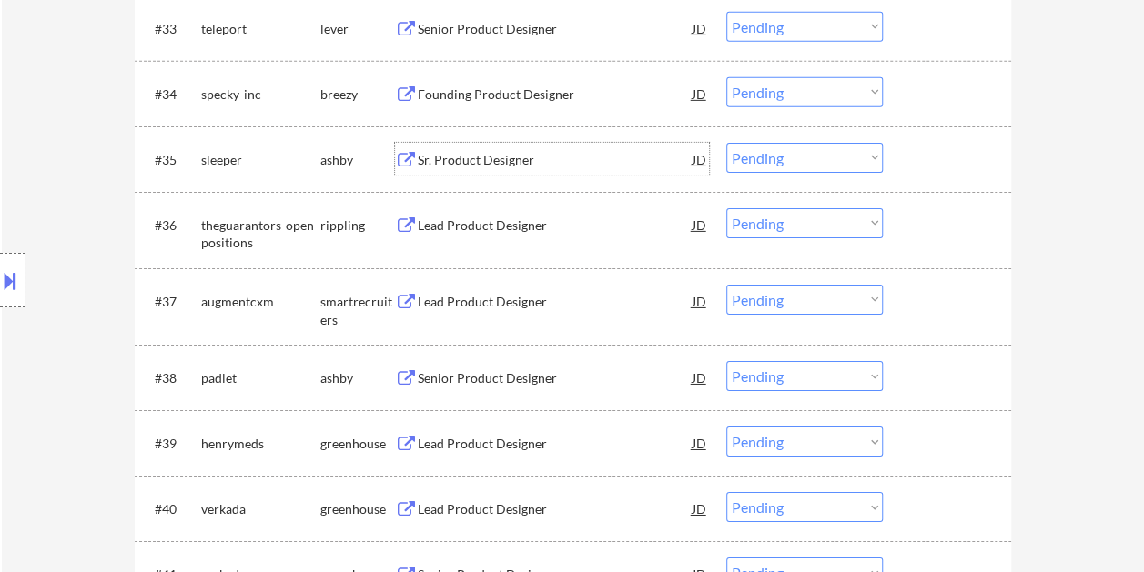
click at [968, 164] on div at bounding box center [949, 159] width 80 height 33
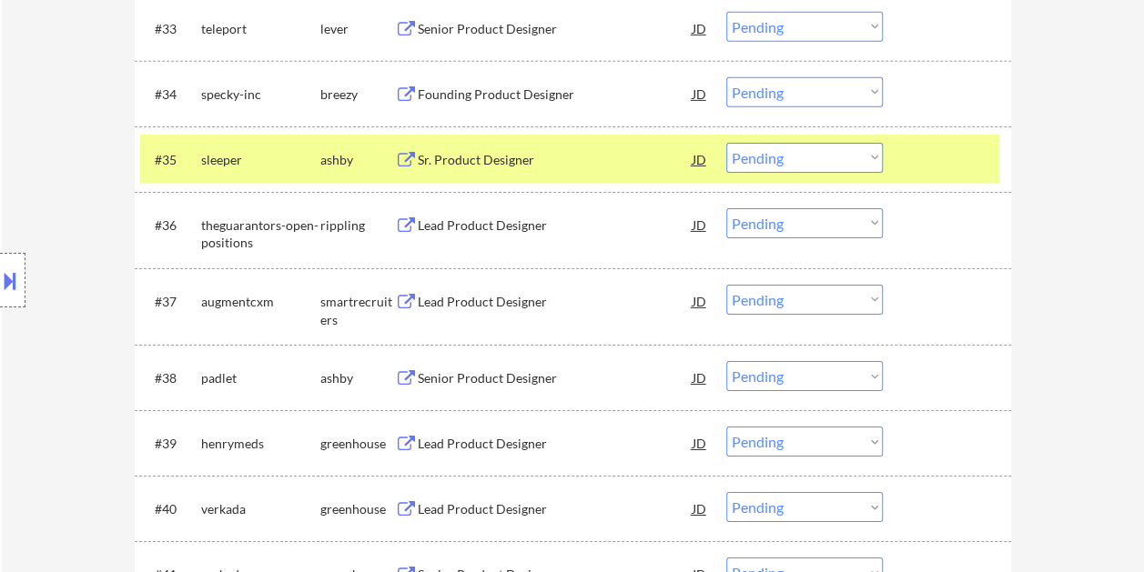
click at [866, 158] on select "Choose an option... Pending Applied Excluded (Questions) Excluded (Expired) Exc…" at bounding box center [804, 158] width 156 height 30
click at [726, 143] on select "Choose an option... Pending Applied Excluded (Questions) Excluded (Expired) Exc…" at bounding box center [804, 158] width 156 height 30
select select ""pending""
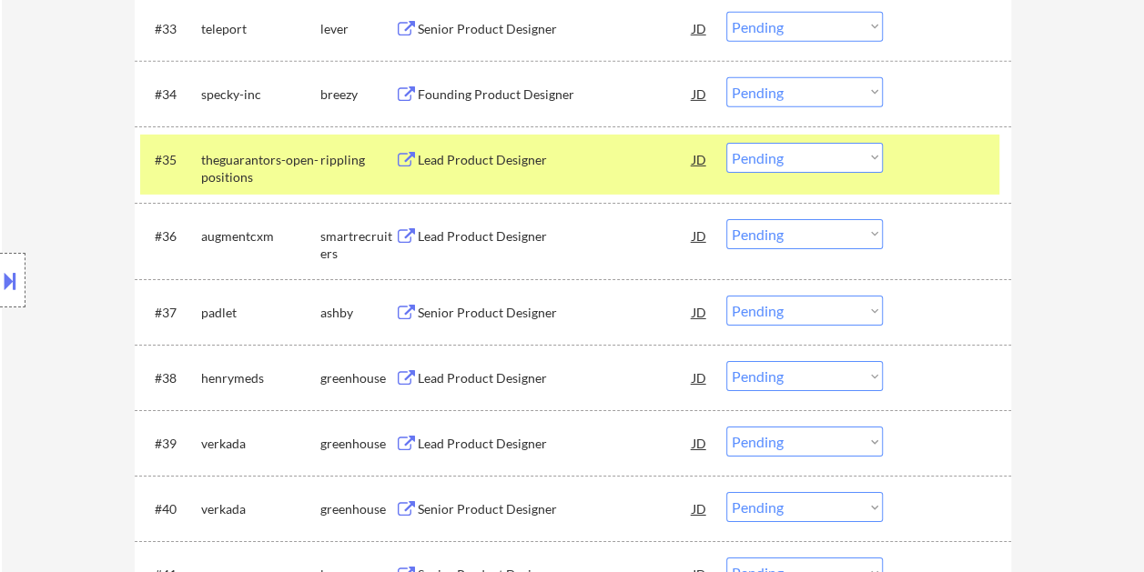
click at [913, 167] on div at bounding box center [949, 159] width 80 height 33
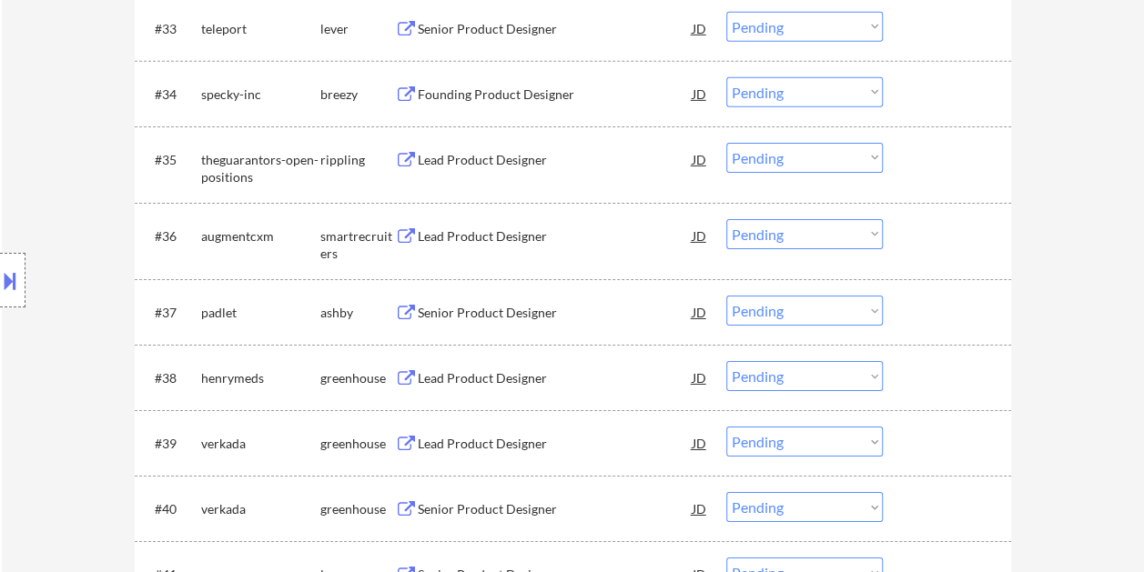
click at [939, 240] on div at bounding box center [949, 235] width 80 height 33
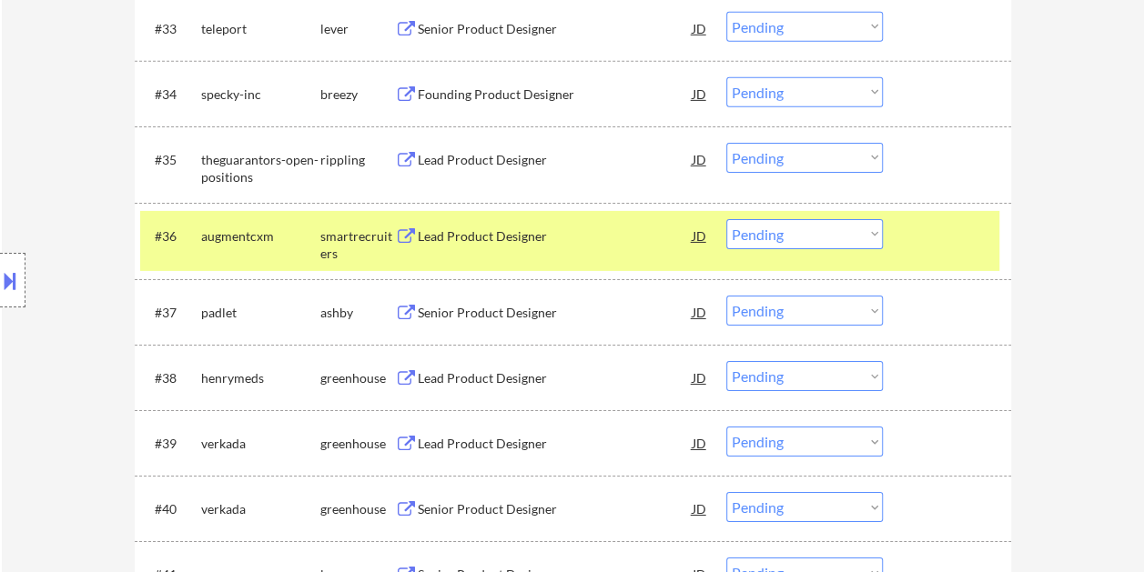
click at [479, 257] on div "#36 augmentcxm smartrecruiters Lead Product Designer JD warning_amber Choose an…" at bounding box center [569, 241] width 859 height 60
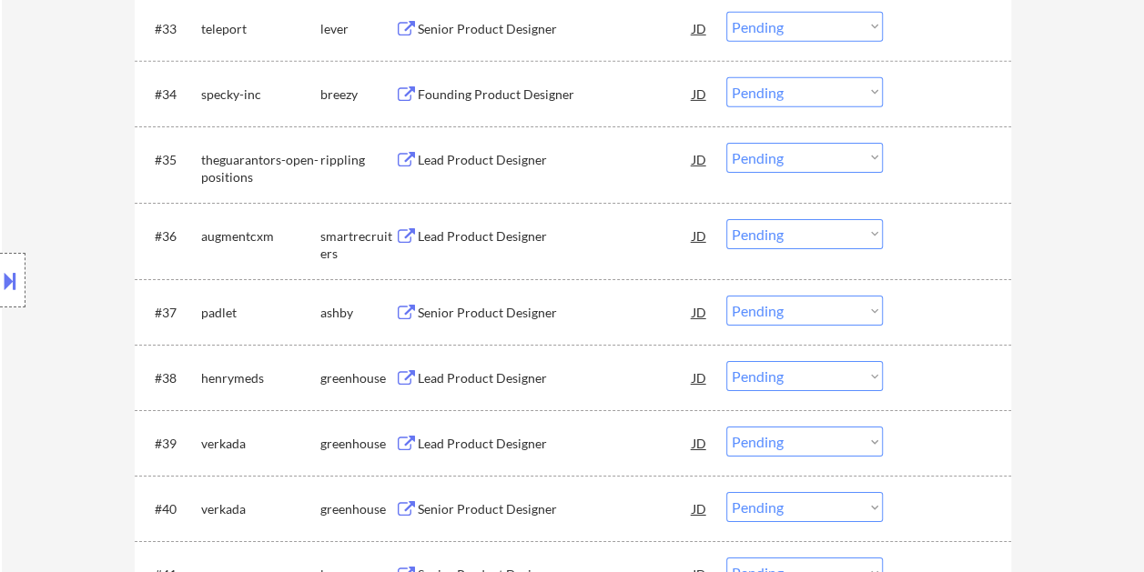
drag, startPoint x: 952, startPoint y: 244, endPoint x: 675, endPoint y: 207, distance: 278.9
click at [953, 244] on div at bounding box center [949, 235] width 80 height 33
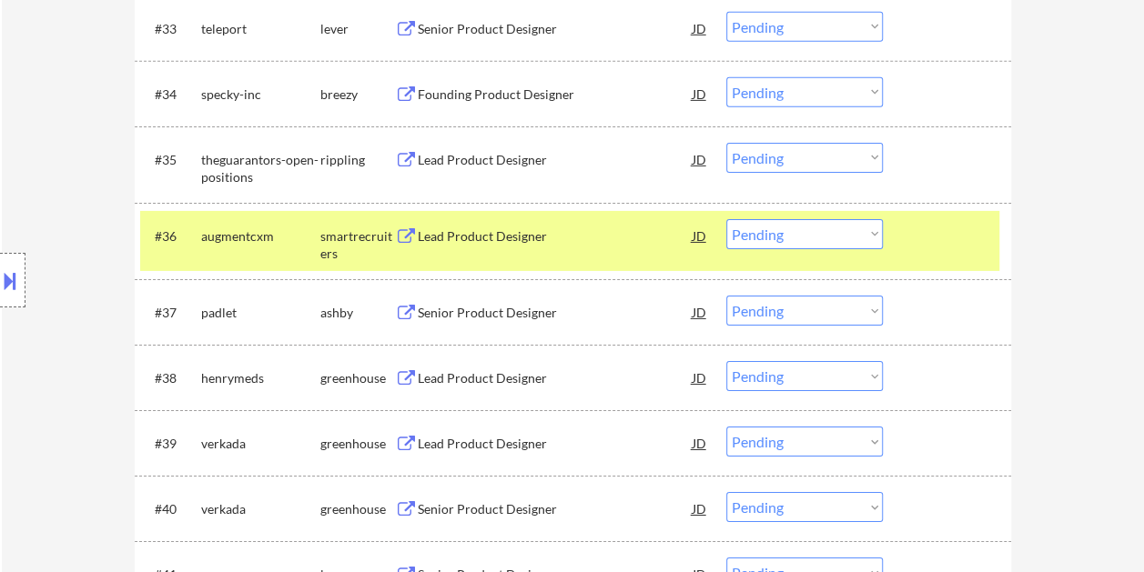
click at [509, 227] on div "Lead Product Designer" at bounding box center [555, 236] width 275 height 18
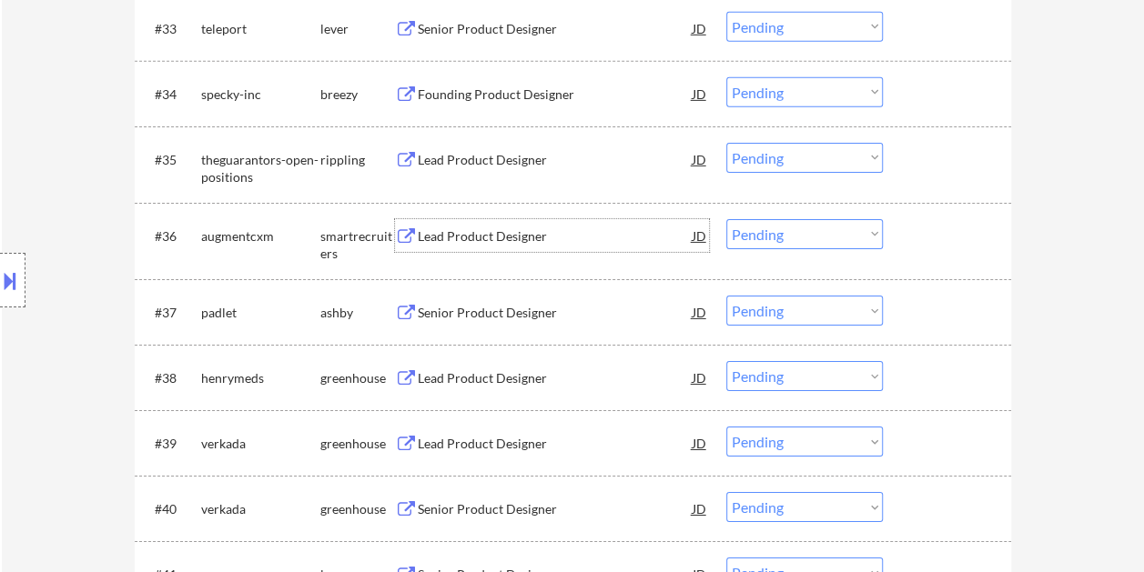
click at [915, 226] on div at bounding box center [949, 235] width 80 height 33
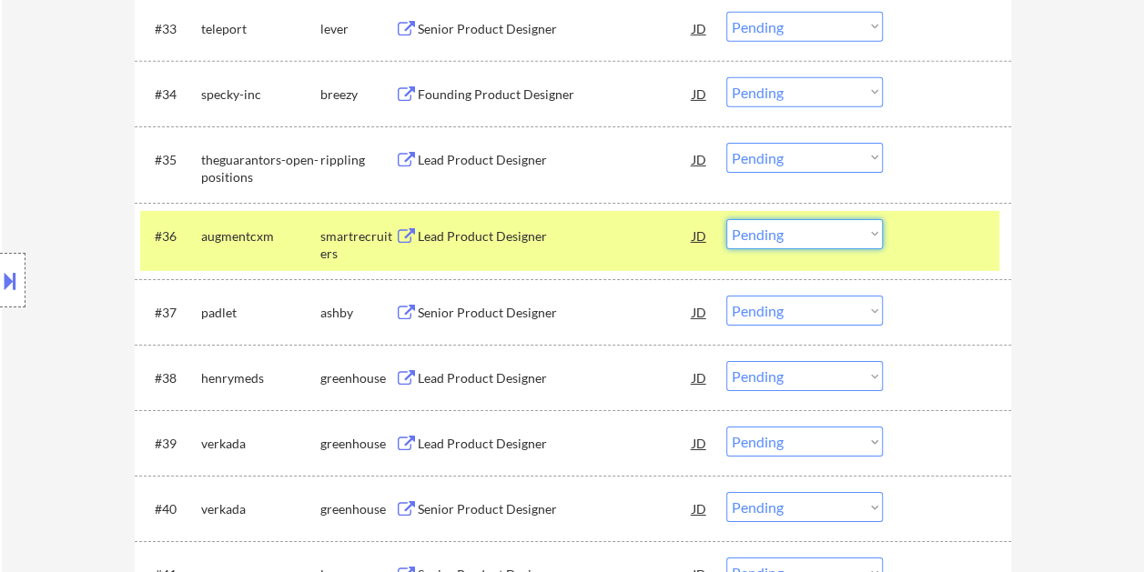
click at [855, 228] on select "Choose an option... Pending Applied Excluded (Questions) Excluded (Expired) Exc…" at bounding box center [804, 234] width 156 height 30
click at [726, 219] on select "Choose an option... Pending Applied Excluded (Questions) Excluded (Expired) Exc…" at bounding box center [804, 234] width 156 height 30
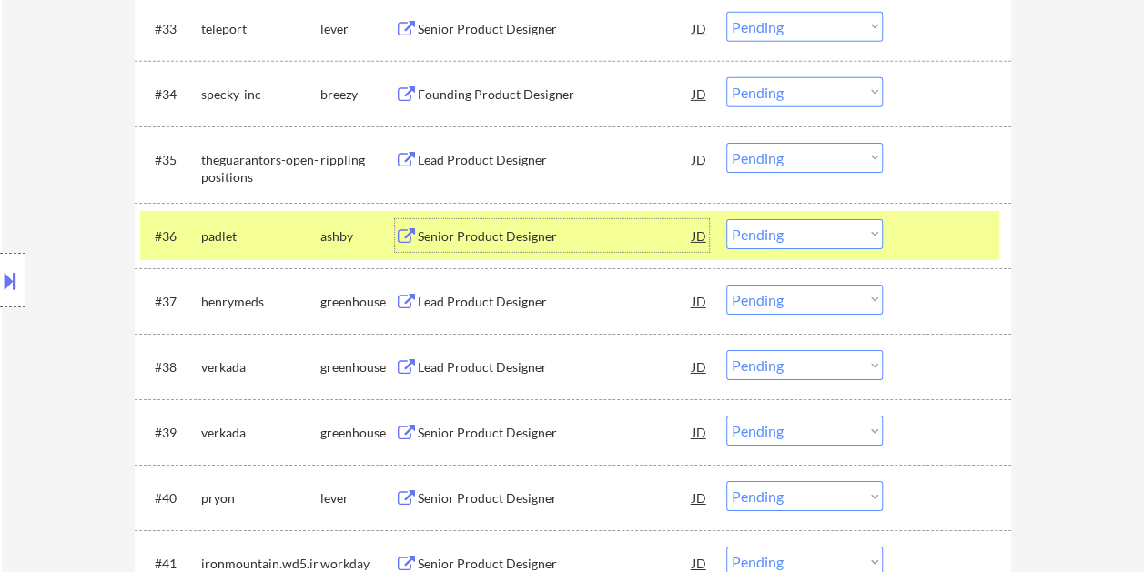
click at [578, 238] on div "Senior Product Designer" at bounding box center [555, 236] width 275 height 18
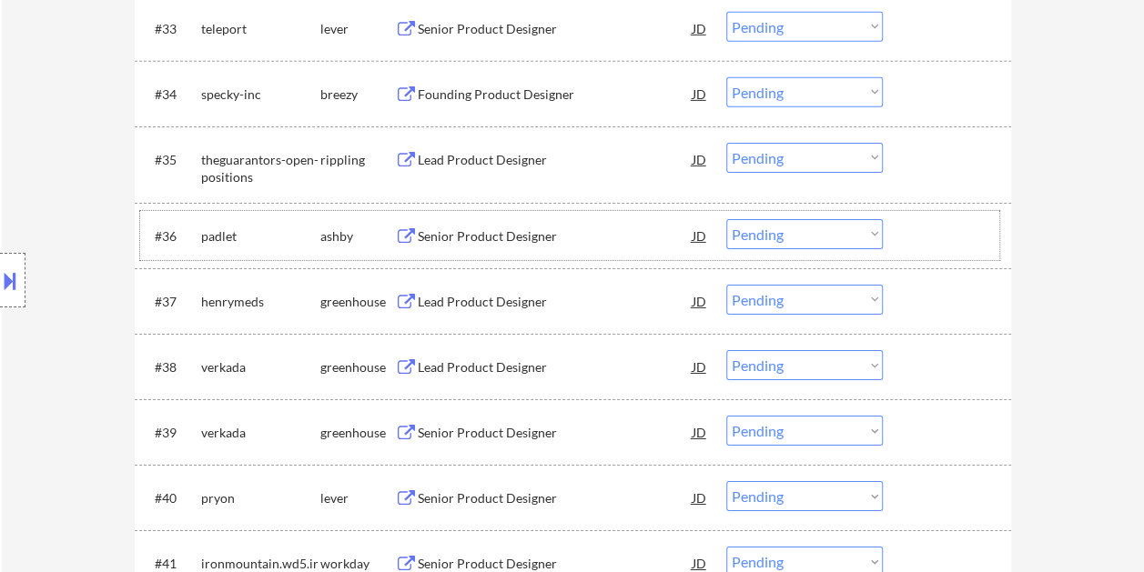
click at [907, 236] on div "#36 padlet ashby Senior Product Designer JD warning_amber Choose an option... P…" at bounding box center [569, 235] width 859 height 49
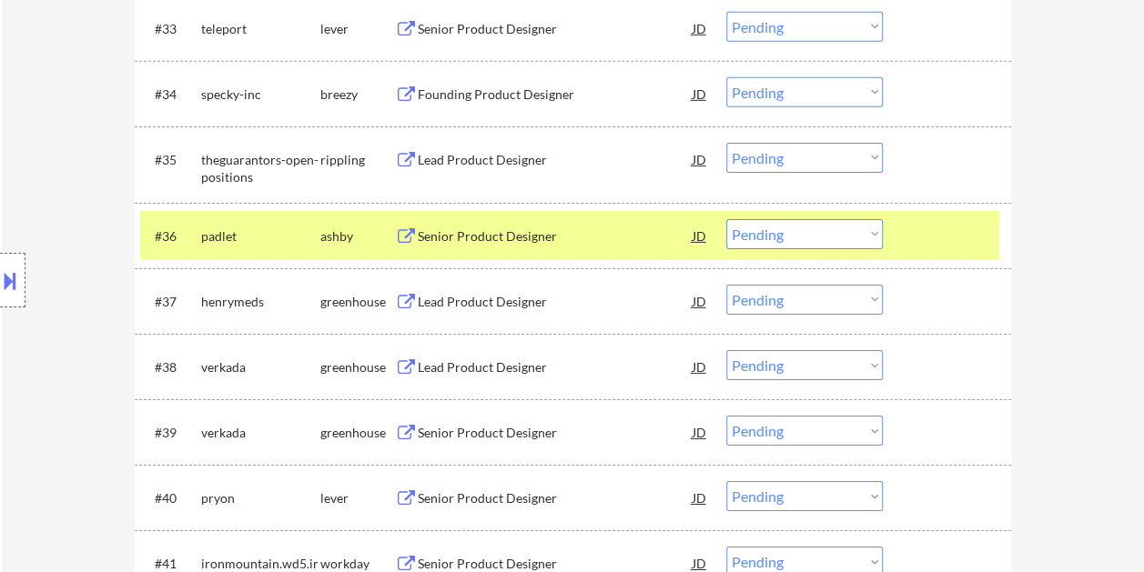
click at [877, 230] on select "Choose an option... Pending Applied Excluded (Questions) Excluded (Expired) Exc…" at bounding box center [804, 234] width 156 height 30
click at [726, 219] on select "Choose an option... Pending Applied Excluded (Questions) Excluded (Expired) Exc…" at bounding box center [804, 234] width 156 height 30
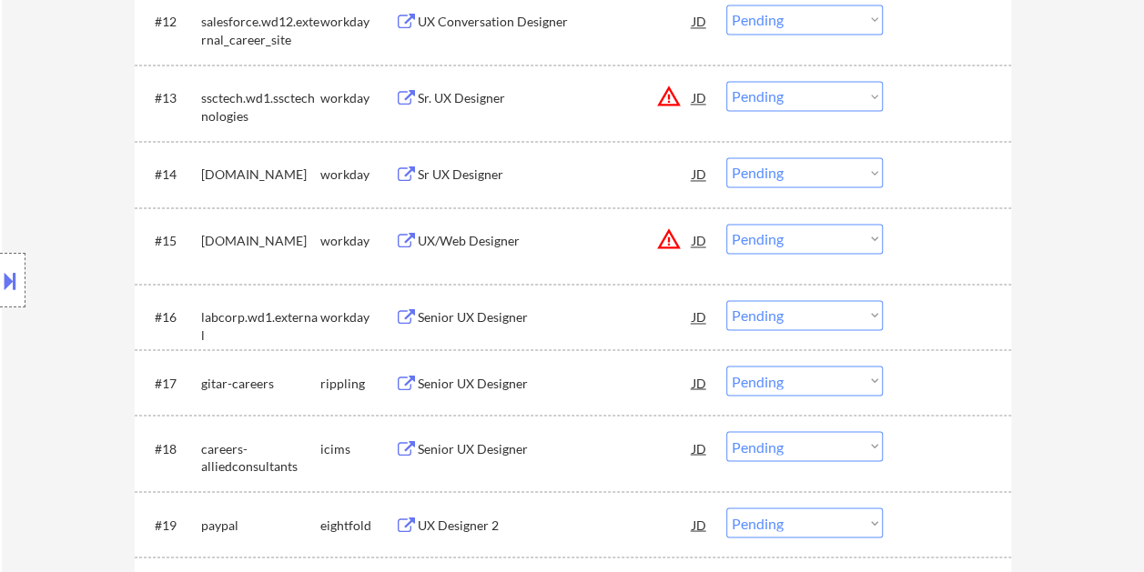
select select ""pending""
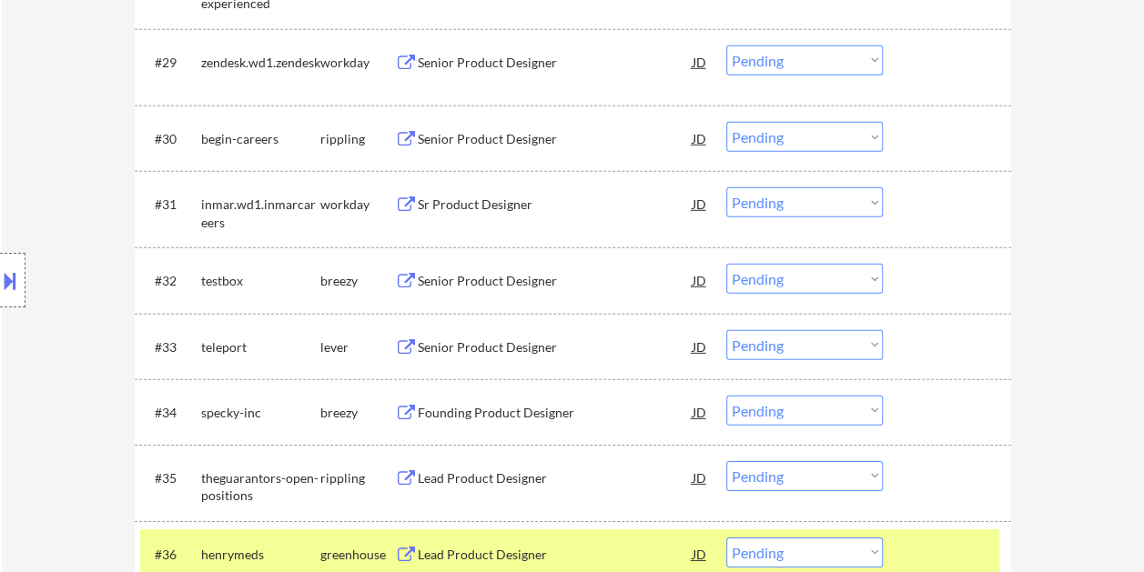
scroll to position [2638, 0]
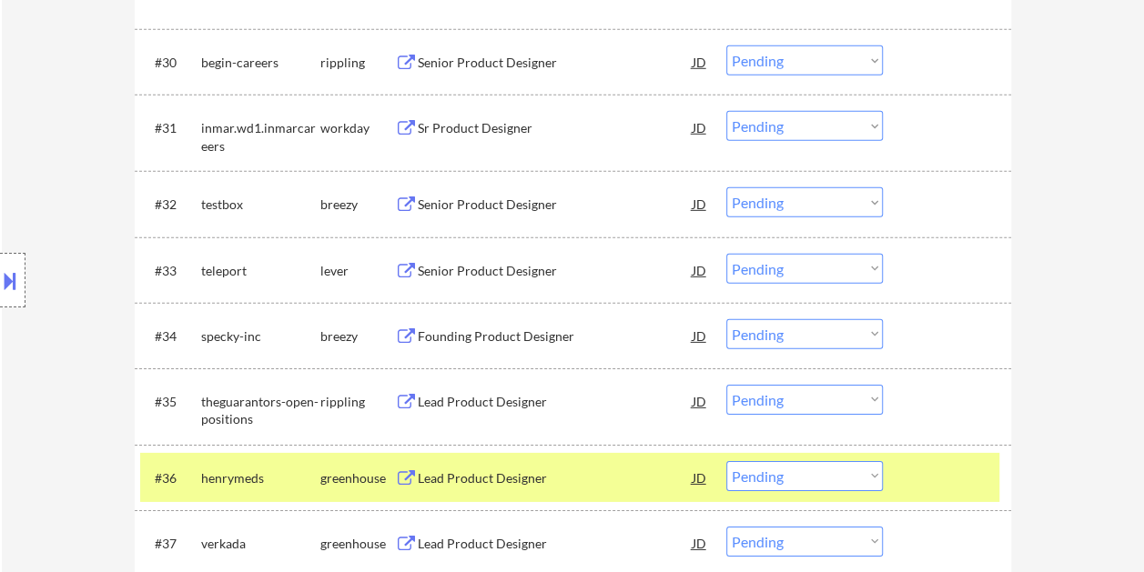
click at [921, 264] on div at bounding box center [949, 270] width 80 height 33
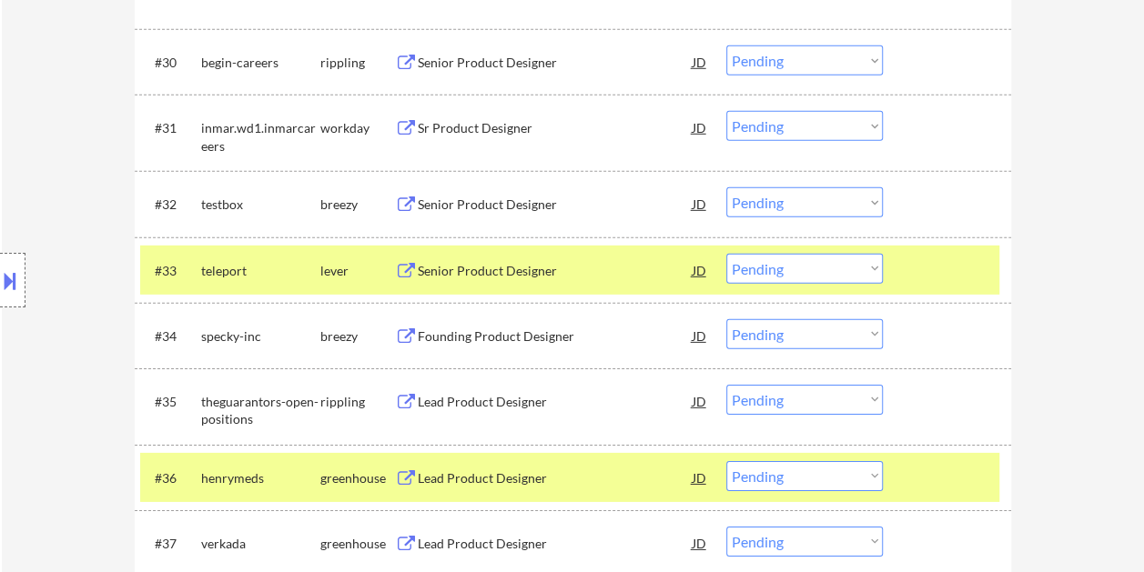
click at [950, 482] on div at bounding box center [949, 477] width 80 height 33
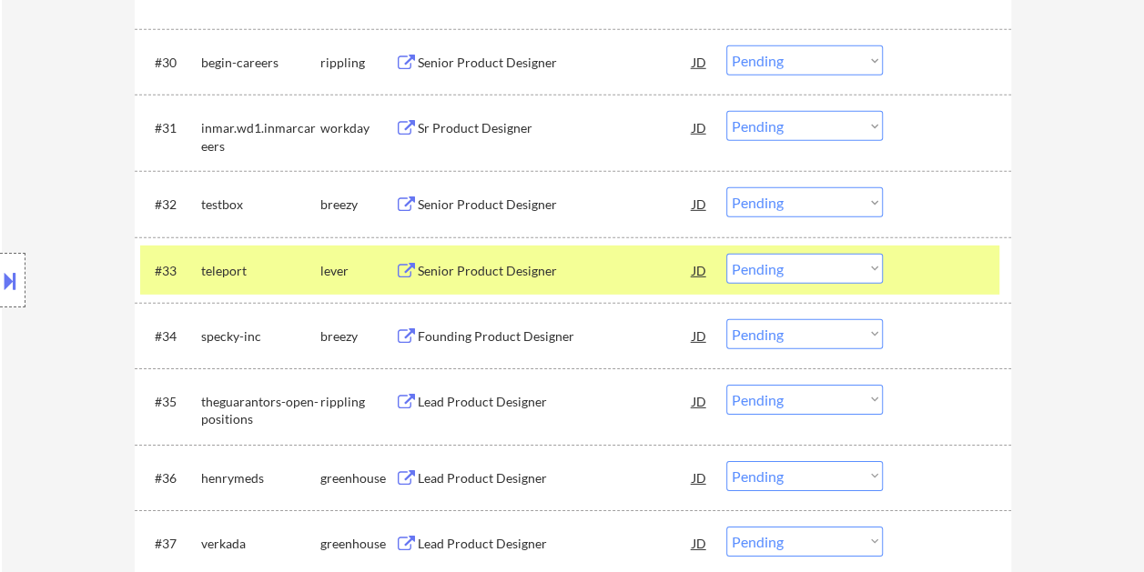
click at [477, 267] on div "Senior Product Designer" at bounding box center [555, 271] width 275 height 18
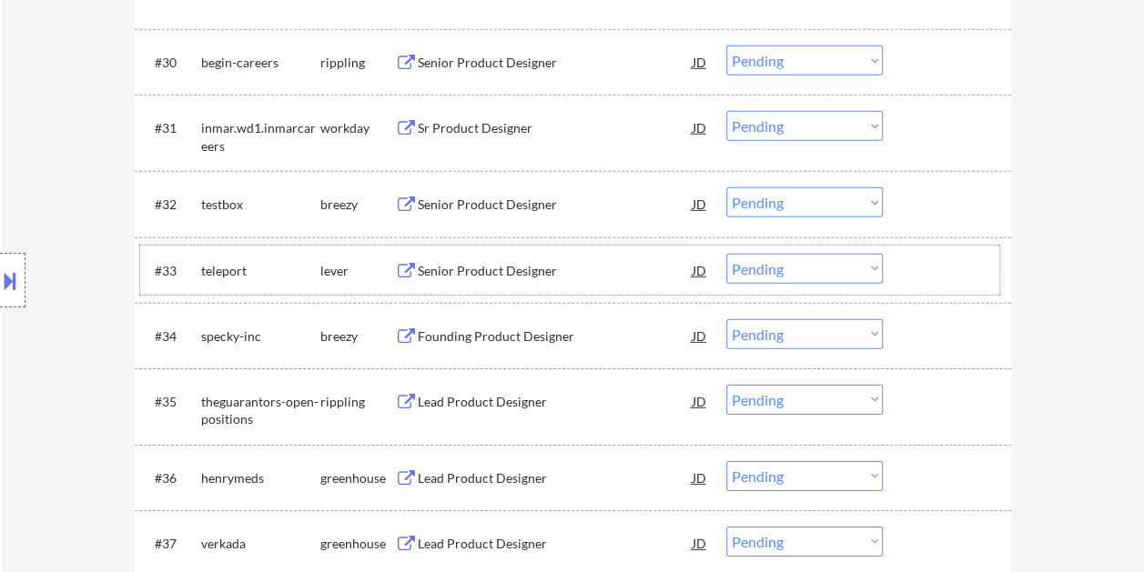
click at [953, 270] on div at bounding box center [949, 270] width 80 height 33
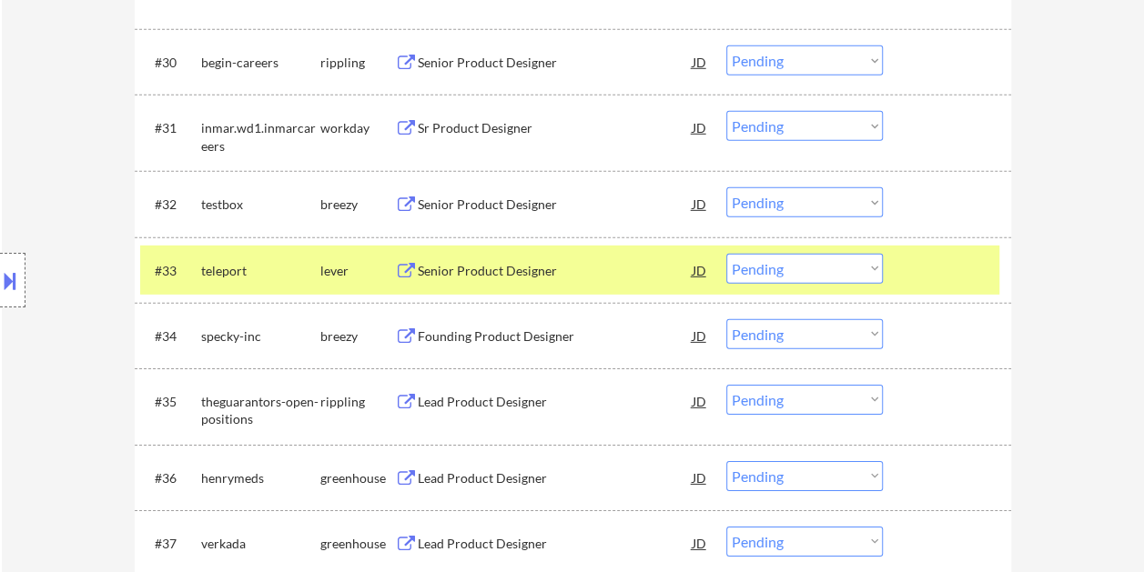
click at [863, 267] on select "Choose an option... Pending Applied Excluded (Questions) Excluded (Expired) Exc…" at bounding box center [804, 269] width 156 height 30
click at [726, 254] on select "Choose an option... Pending Applied Excluded (Questions) Excluded (Expired) Exc…" at bounding box center [804, 269] width 156 height 30
select select ""pending""
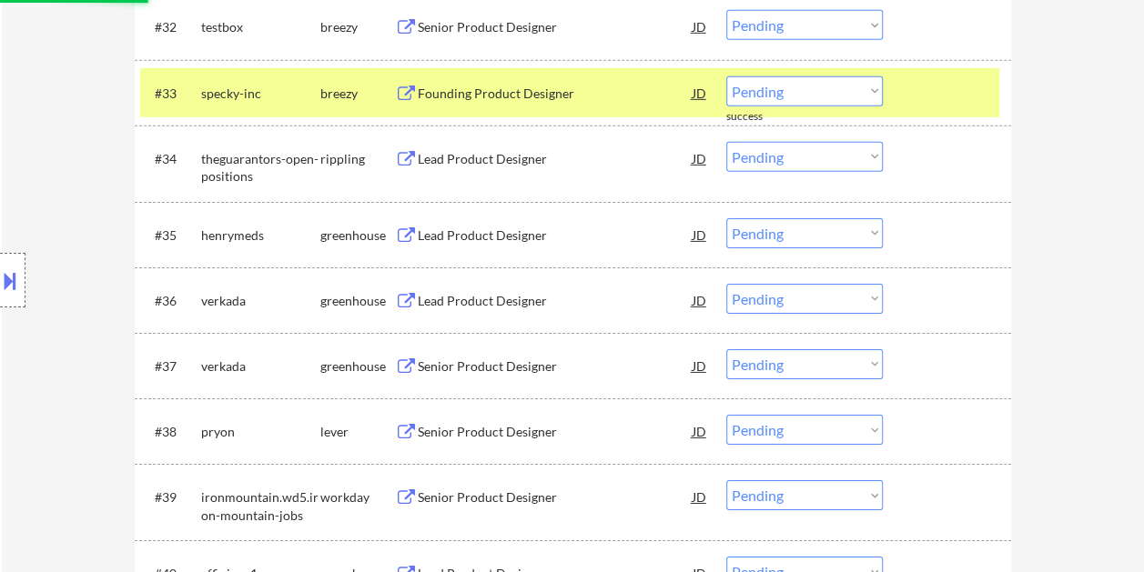
scroll to position [2820, 0]
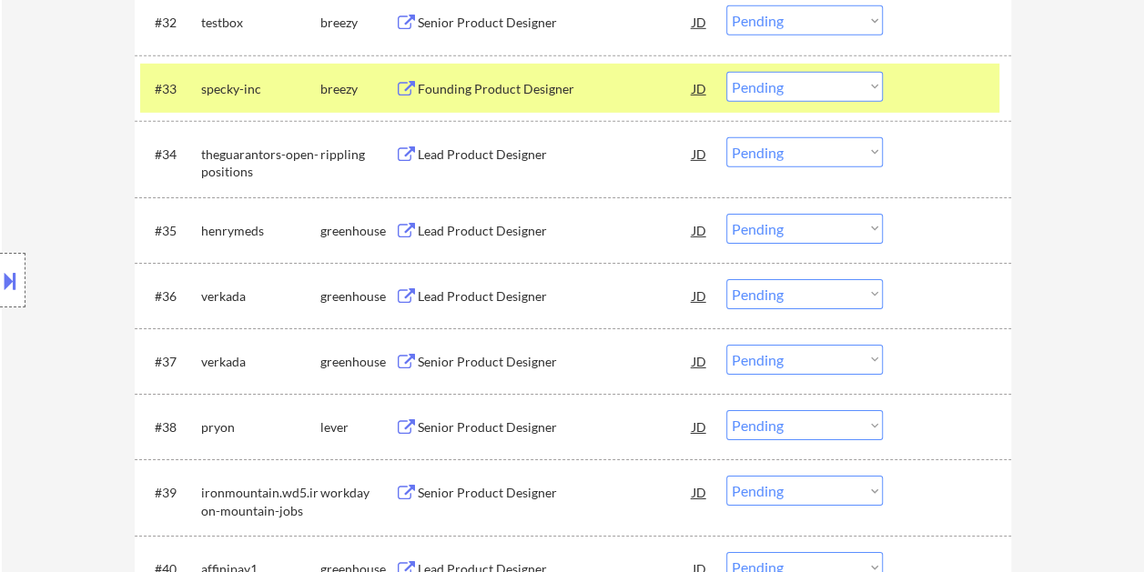
click at [897, 233] on div "#35 henrymeds greenhouse Lead Product Designer JD warning_amber Choose an optio…" at bounding box center [569, 230] width 859 height 49
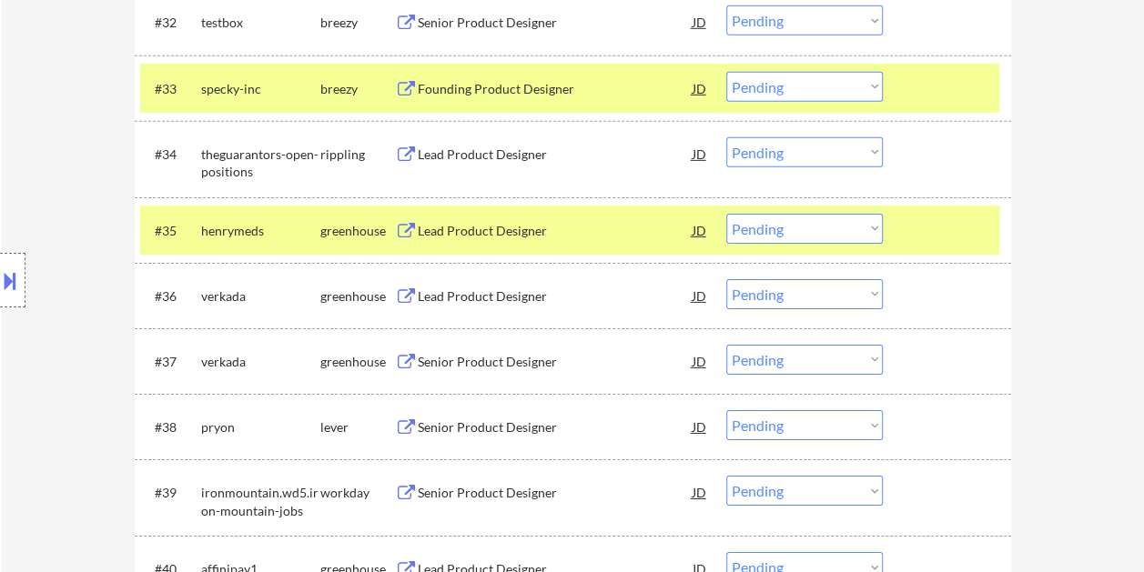
click at [570, 231] on div "Lead Product Designer" at bounding box center [555, 231] width 275 height 18
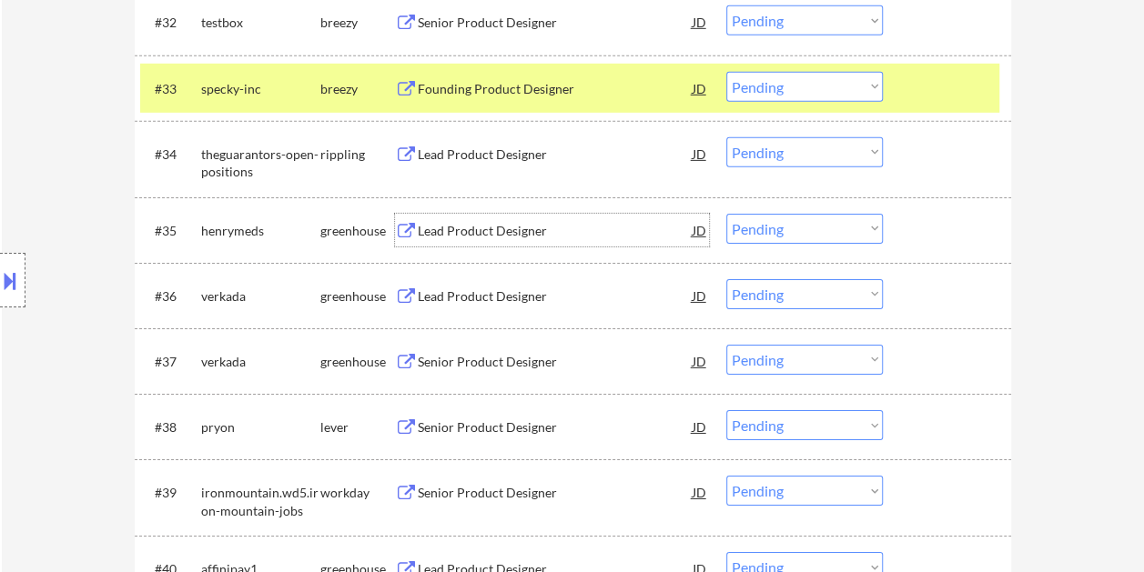
click at [950, 240] on div at bounding box center [949, 230] width 80 height 33
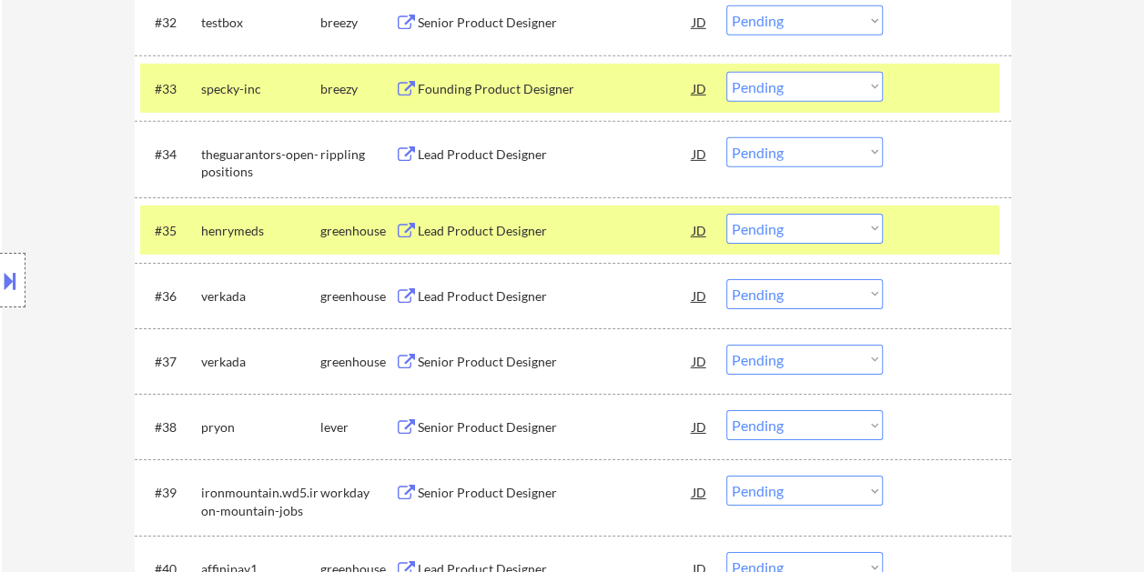
click at [912, 79] on div at bounding box center [949, 88] width 80 height 33
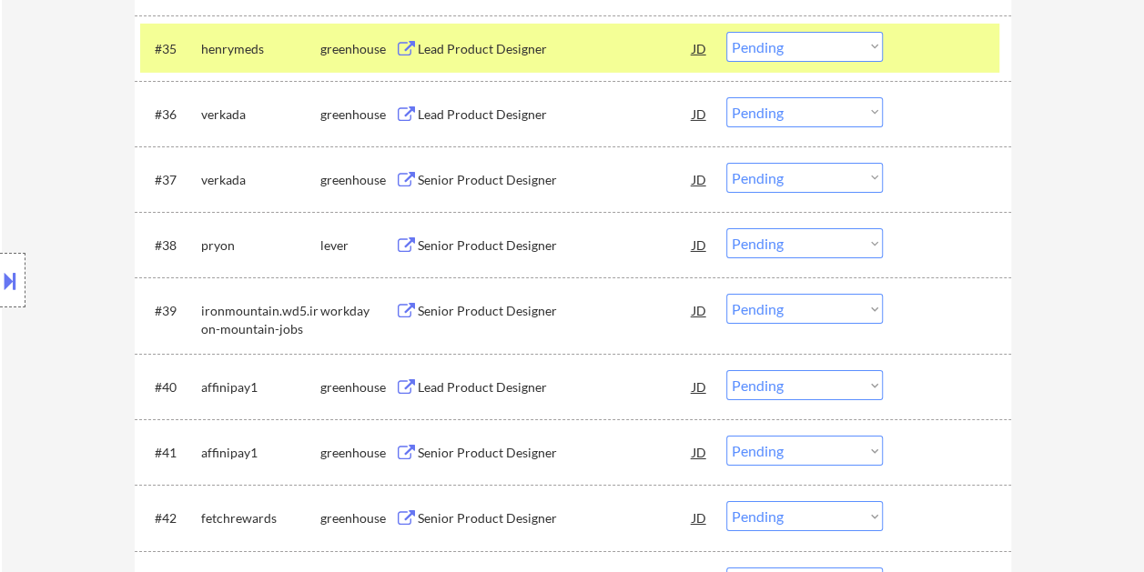
scroll to position [2911, 0]
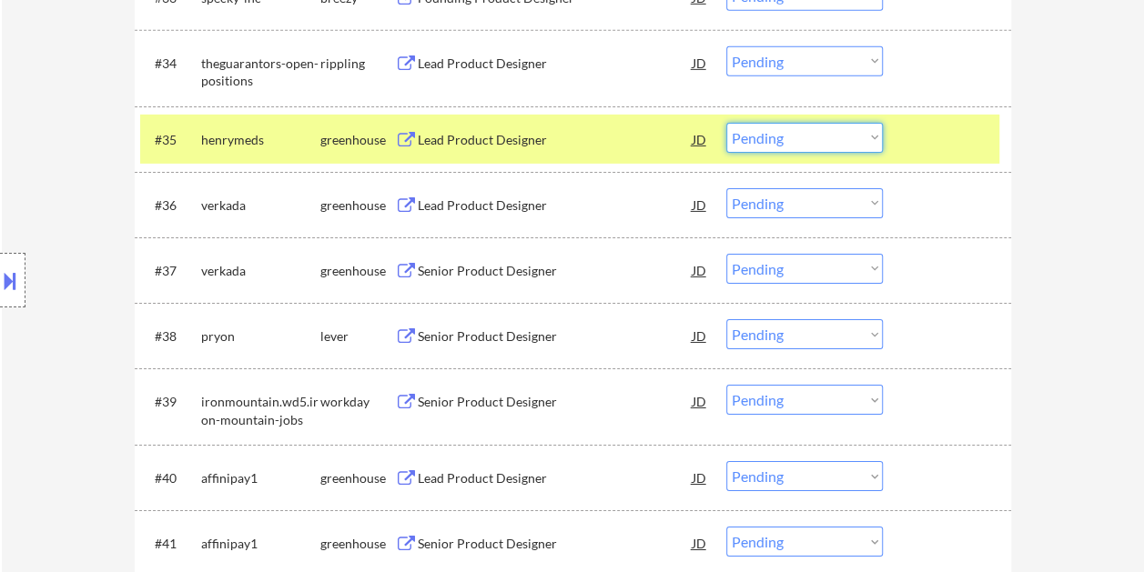
click at [848, 133] on select "Choose an option... Pending Applied Excluded (Questions) Excluded (Expired) Exc…" at bounding box center [804, 138] width 156 height 30
click at [726, 123] on select "Choose an option... Pending Applied Excluded (Questions) Excluded (Expired) Exc…" at bounding box center [804, 138] width 156 height 30
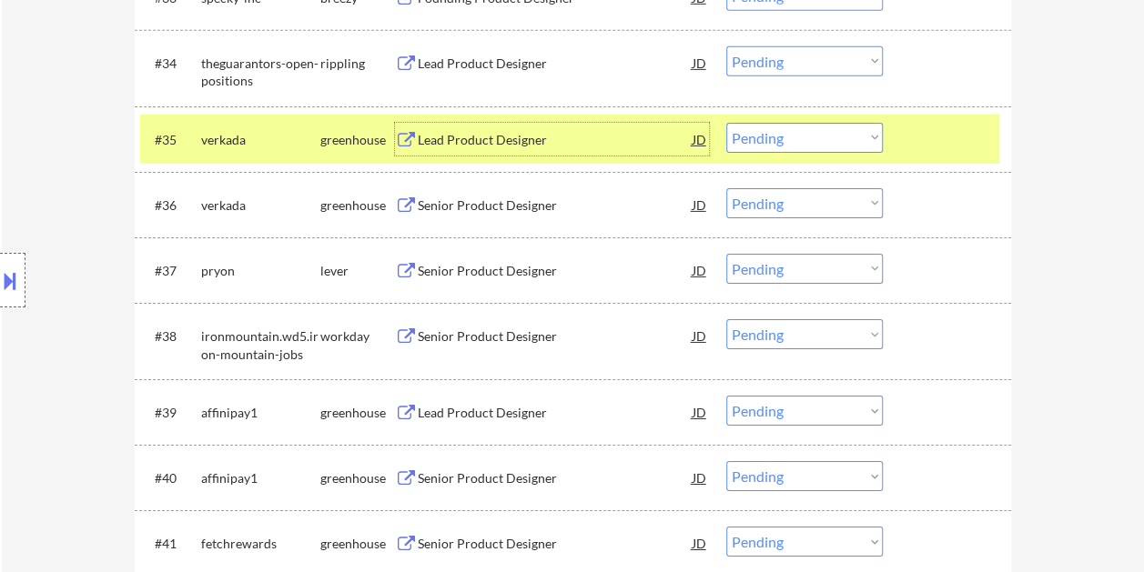
click at [516, 136] on div "Lead Product Designer" at bounding box center [555, 140] width 275 height 18
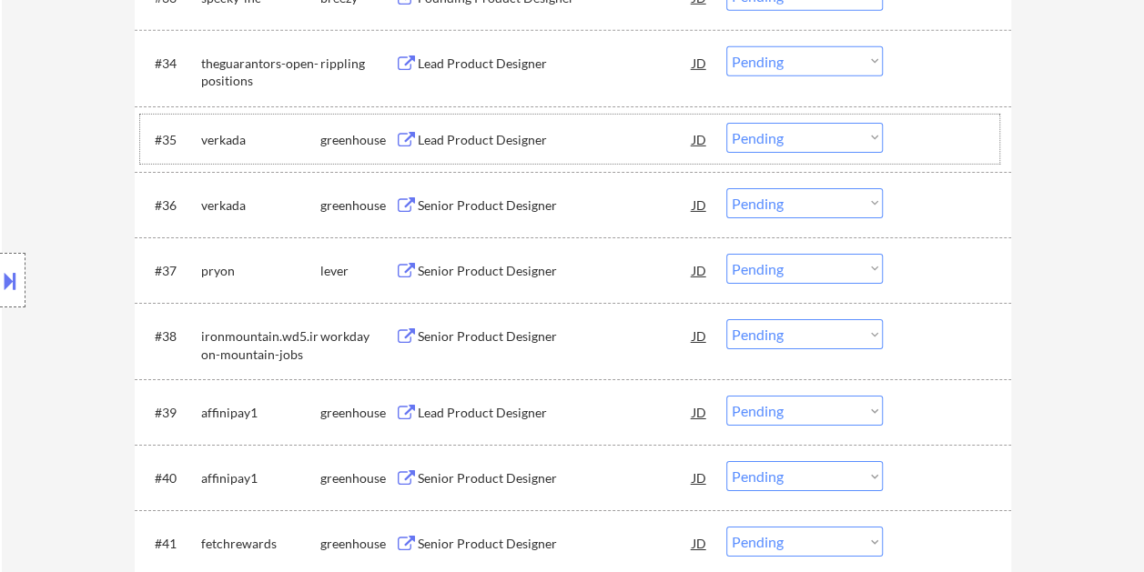
click at [930, 158] on div "#35 verkada greenhouse Lead Product Designer JD warning_amber Choose an option.…" at bounding box center [569, 139] width 859 height 49
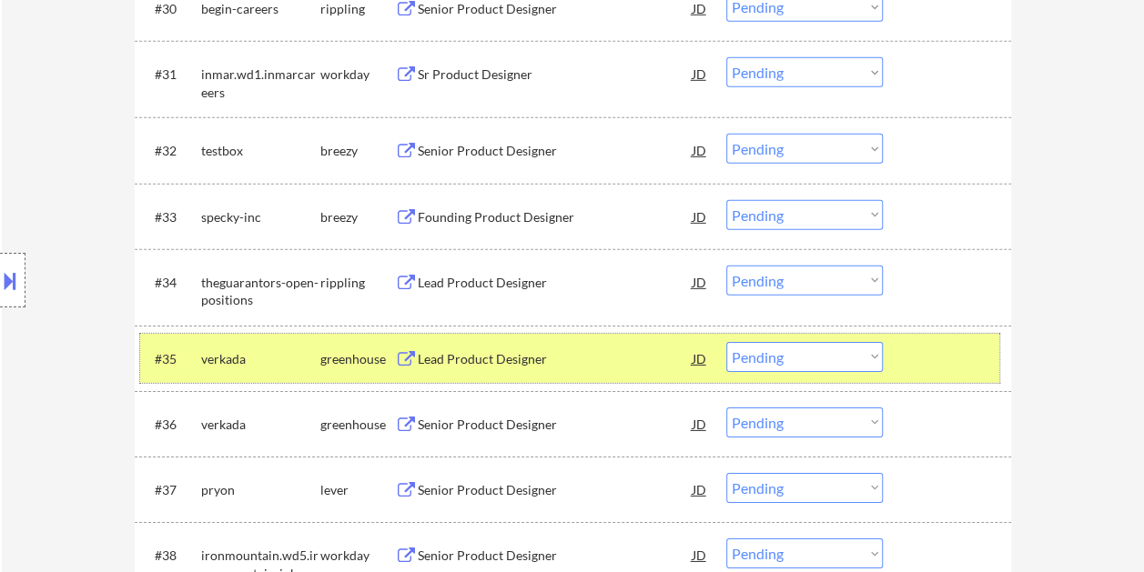
scroll to position [2729, 0]
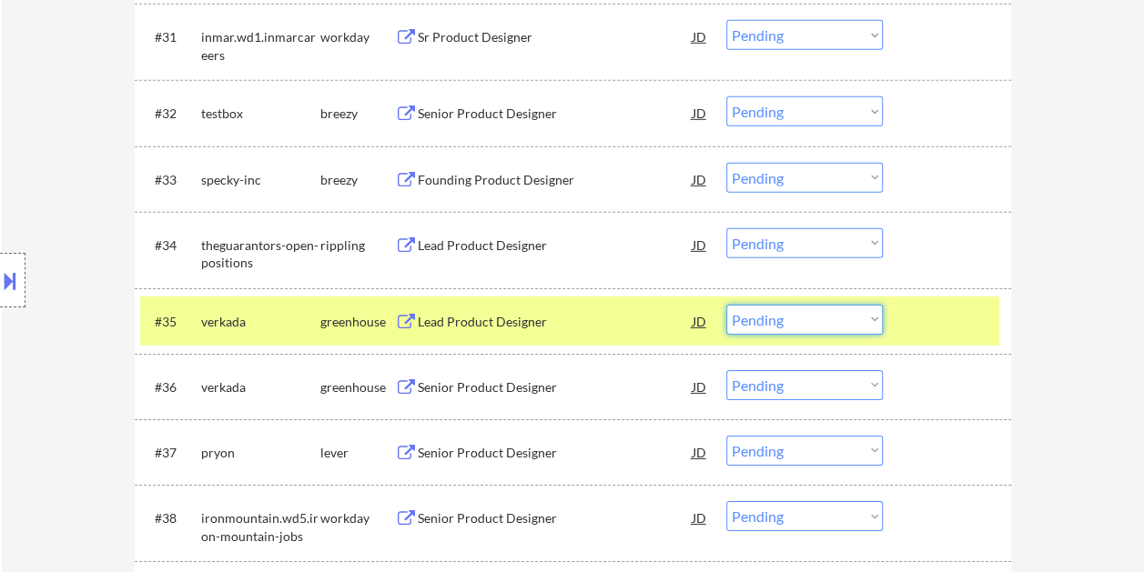
click at [852, 327] on select "Choose an option... Pending Applied Excluded (Questions) Excluded (Expired) Exc…" at bounding box center [804, 320] width 156 height 30
click at [726, 305] on select "Choose an option... Pending Applied Excluded (Questions) Excluded (Expired) Exc…" at bounding box center [804, 320] width 156 height 30
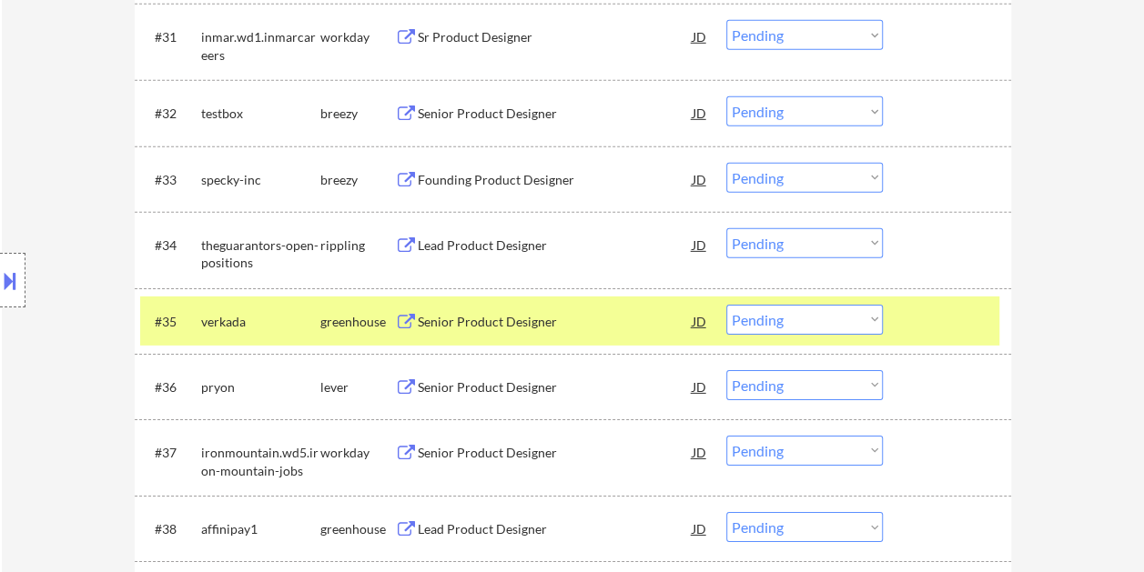
click at [921, 319] on div at bounding box center [949, 321] width 80 height 33
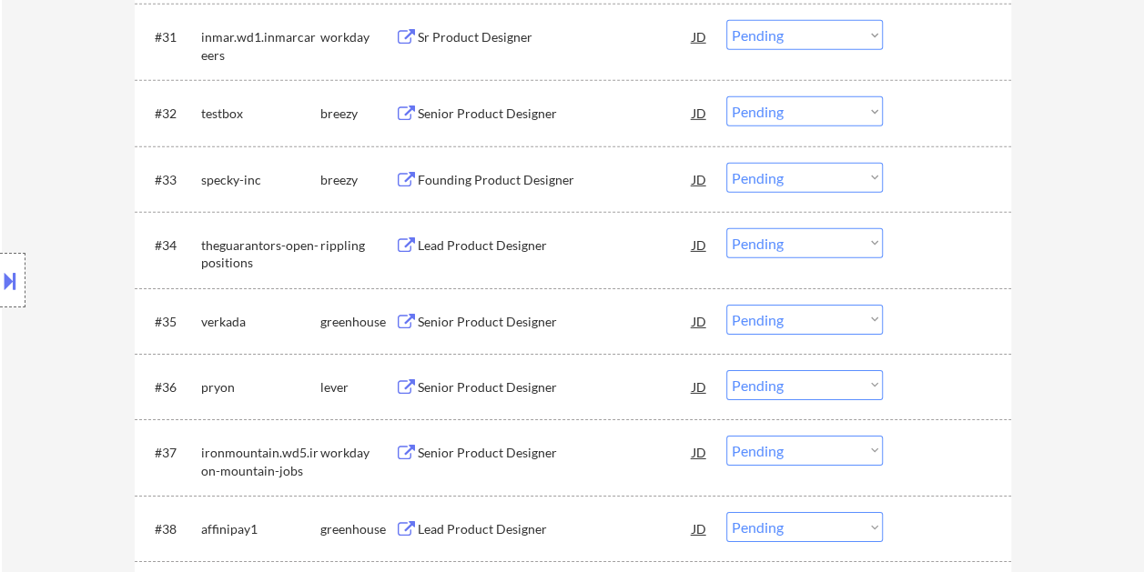
click at [957, 314] on div at bounding box center [949, 321] width 80 height 33
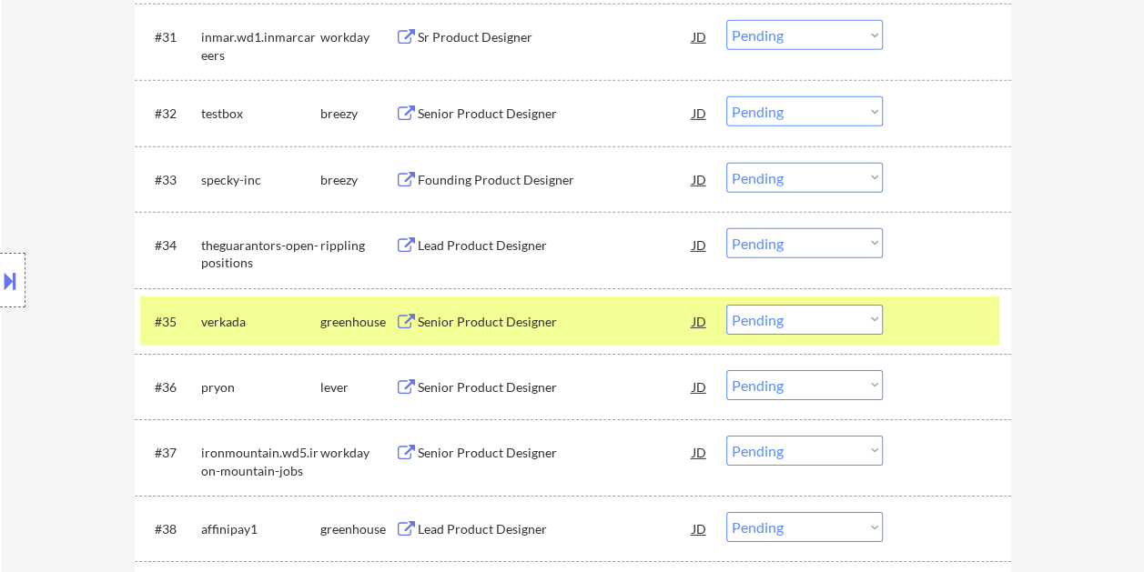
click at [543, 314] on div "Senior Product Designer" at bounding box center [555, 322] width 275 height 18
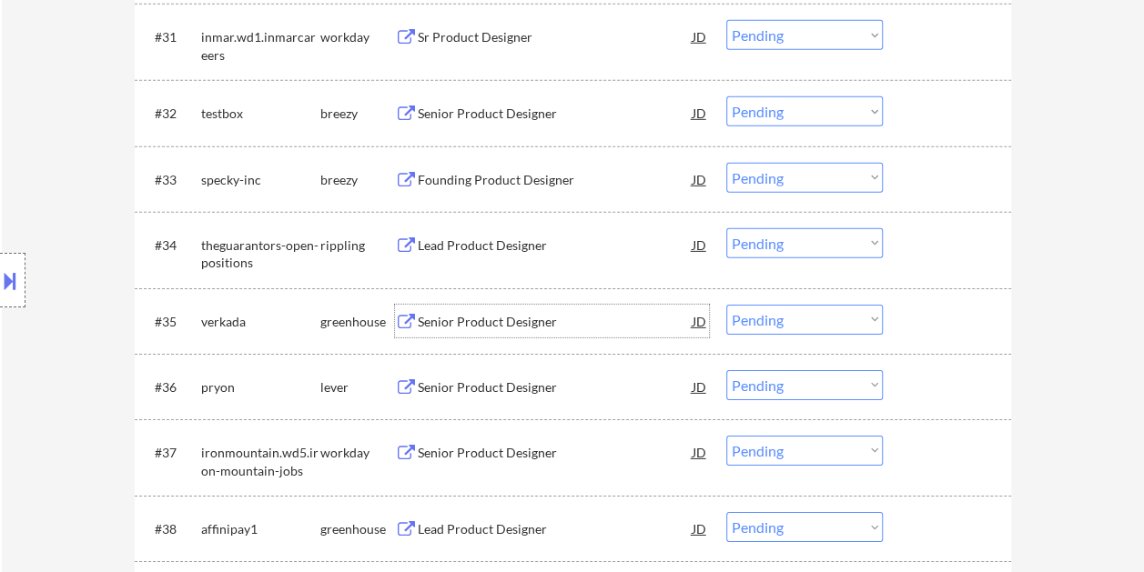
click at [891, 313] on div "#35 verkada greenhouse Senior Product Designer JD warning_amber Choose an optio…" at bounding box center [569, 321] width 859 height 49
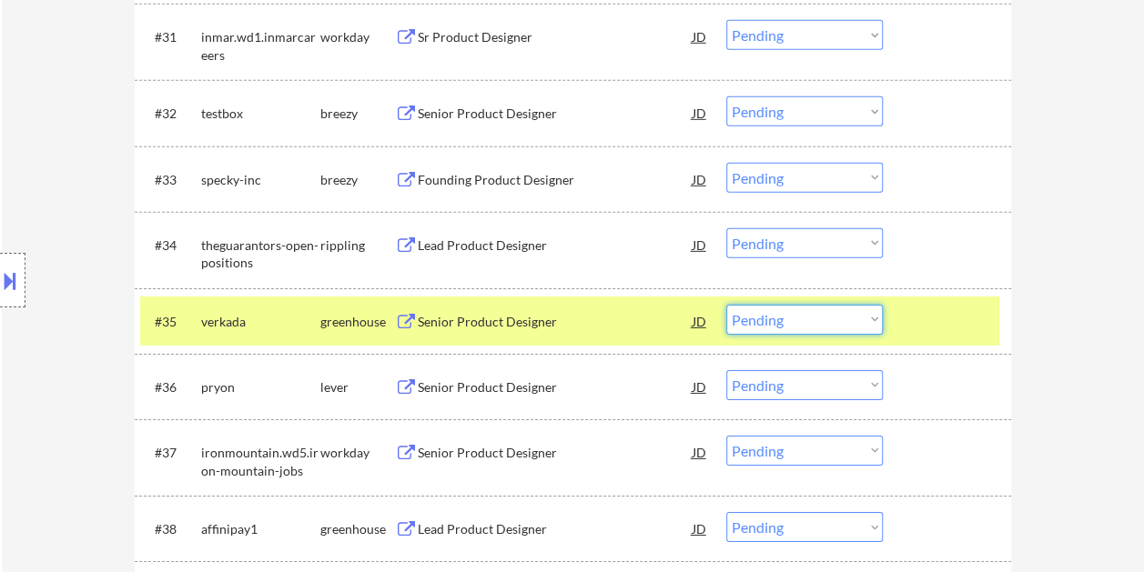
click at [872, 313] on select "Choose an option... Pending Applied Excluded (Questions) Excluded (Expired) Exc…" at bounding box center [804, 320] width 156 height 30
click at [726, 305] on select "Choose an option... Pending Applied Excluded (Questions) Excluded (Expired) Exc…" at bounding box center [804, 320] width 156 height 30
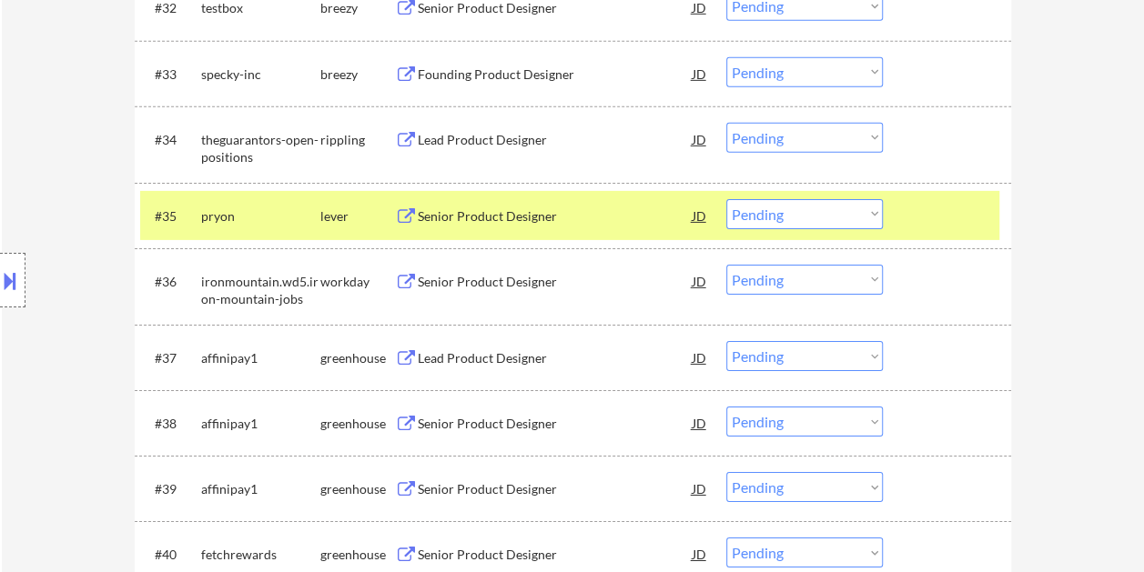
scroll to position [2911, 0]
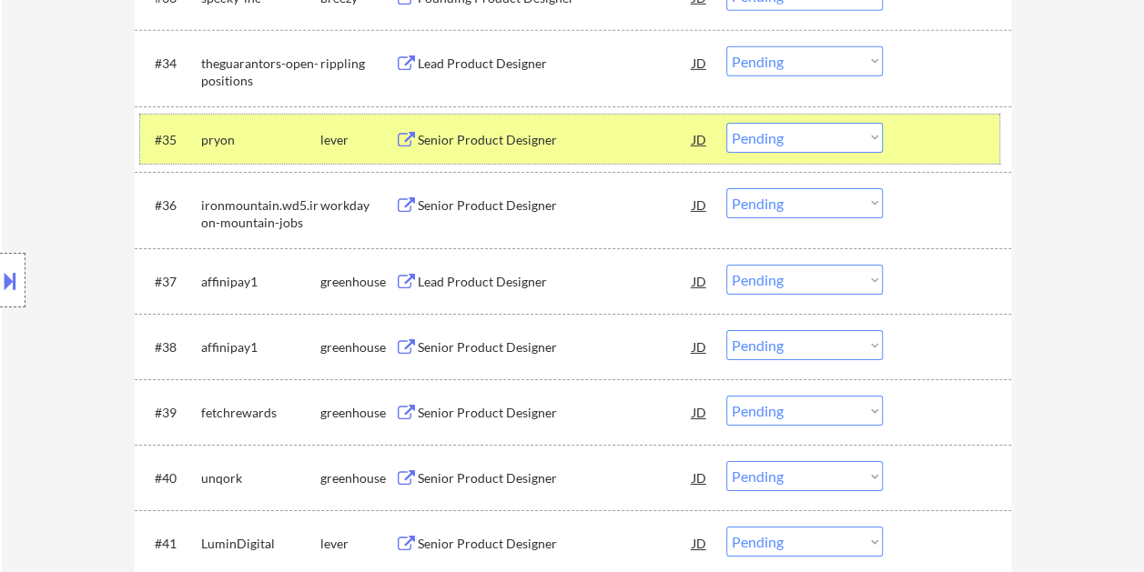
click at [912, 140] on div at bounding box center [949, 139] width 80 height 33
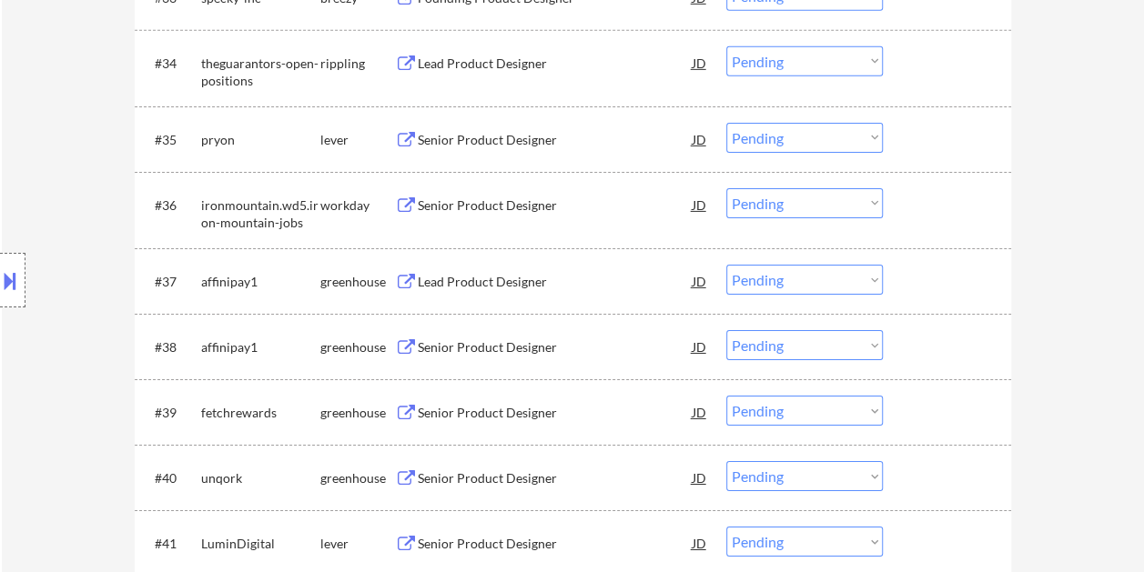
click at [912, 140] on div at bounding box center [949, 139] width 80 height 33
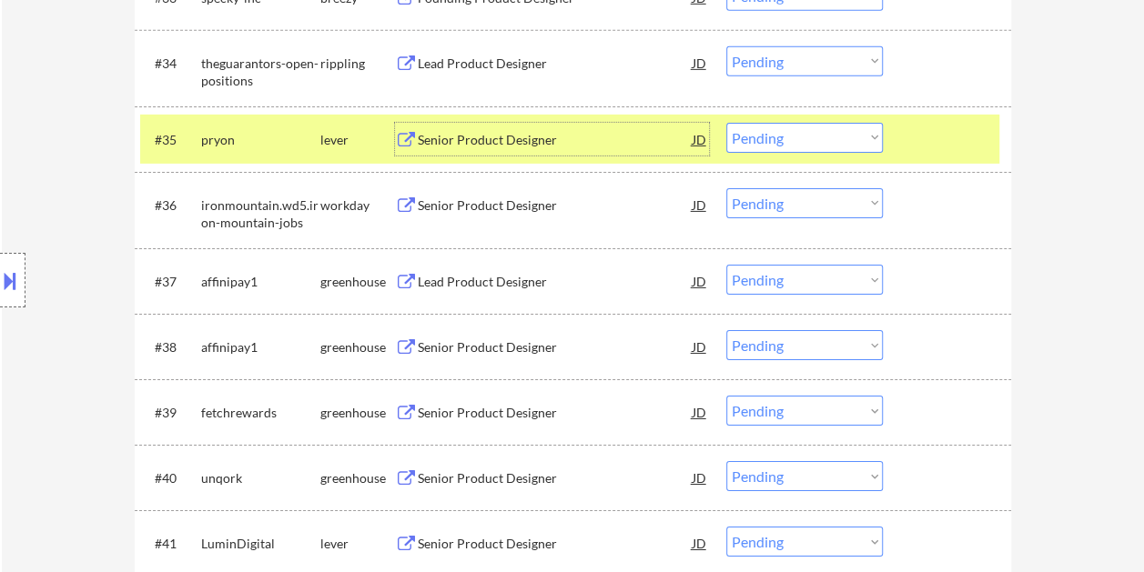
click at [584, 151] on div "Senior Product Designer" at bounding box center [555, 139] width 275 height 33
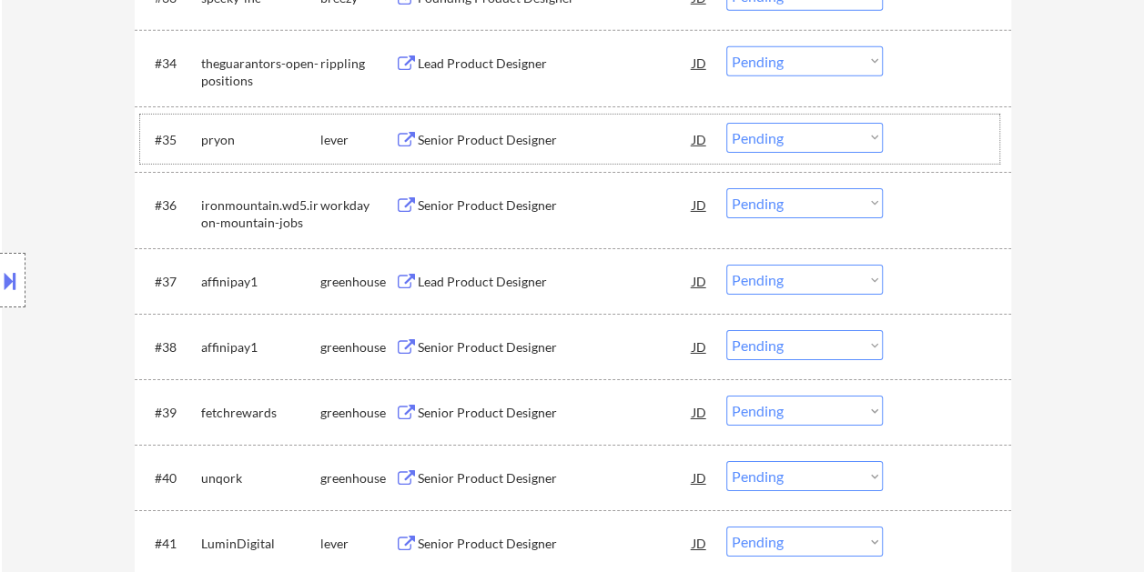
click at [910, 143] on div at bounding box center [949, 139] width 80 height 33
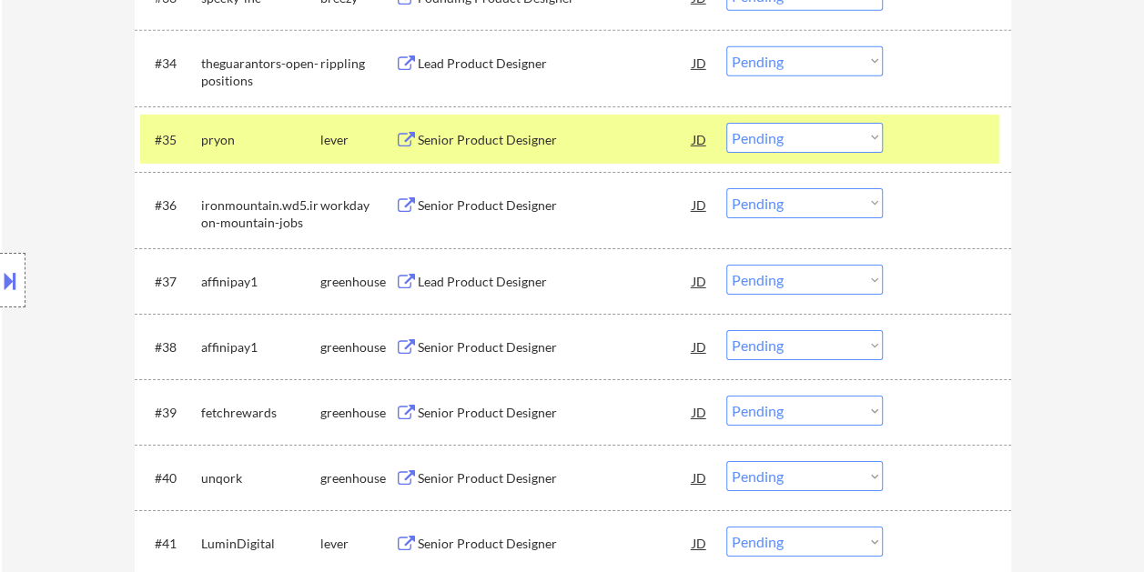
click at [873, 140] on select "Choose an option... Pending Applied Excluded (Questions) Excluded (Expired) Exc…" at bounding box center [804, 138] width 156 height 30
click at [726, 123] on select "Choose an option... Pending Applied Excluded (Questions) Excluded (Expired) Exc…" at bounding box center [804, 138] width 156 height 30
select select ""pending""
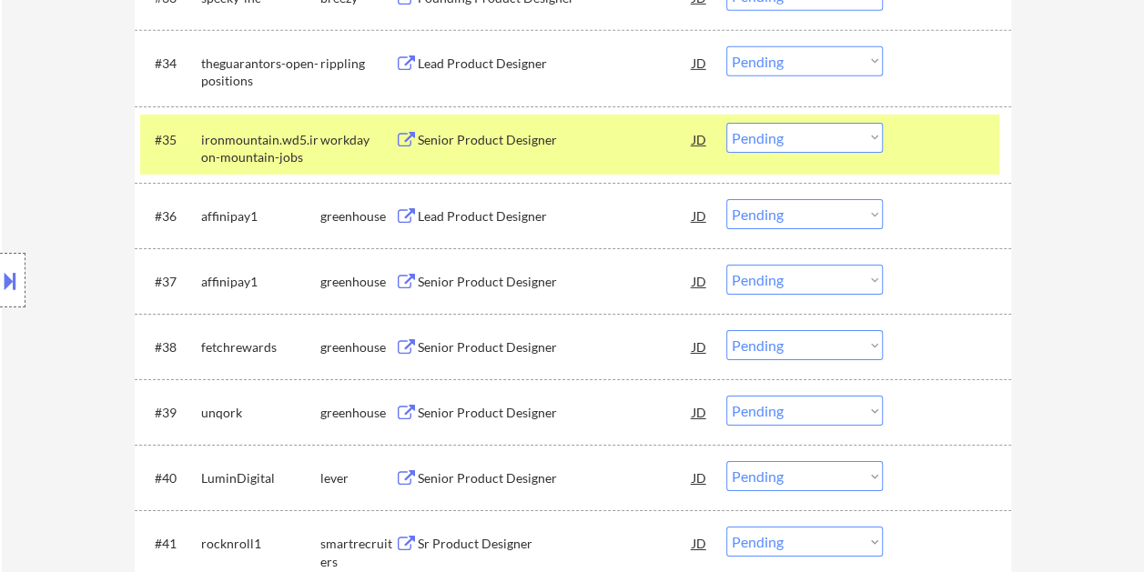
click at [947, 145] on div at bounding box center [949, 139] width 80 height 33
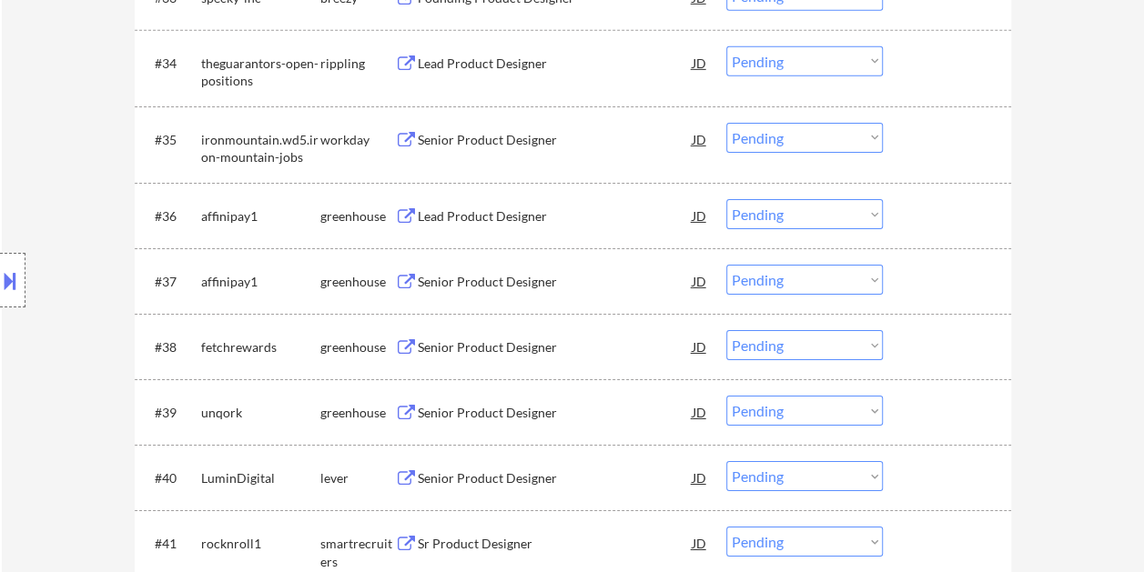
click at [932, 217] on div at bounding box center [949, 215] width 80 height 33
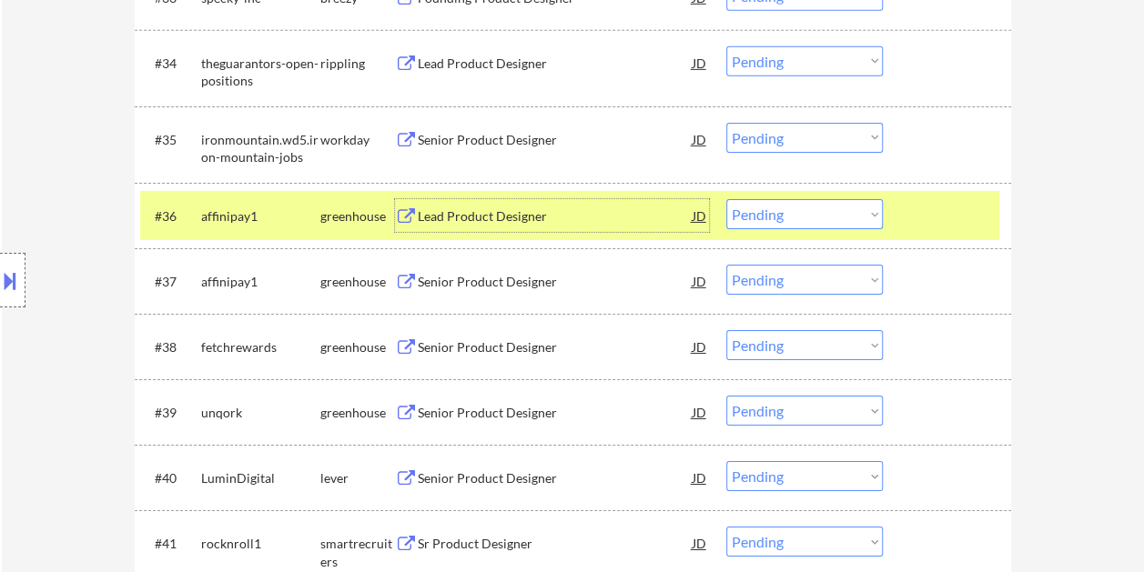
click at [469, 212] on div "Lead Product Designer" at bounding box center [555, 216] width 275 height 18
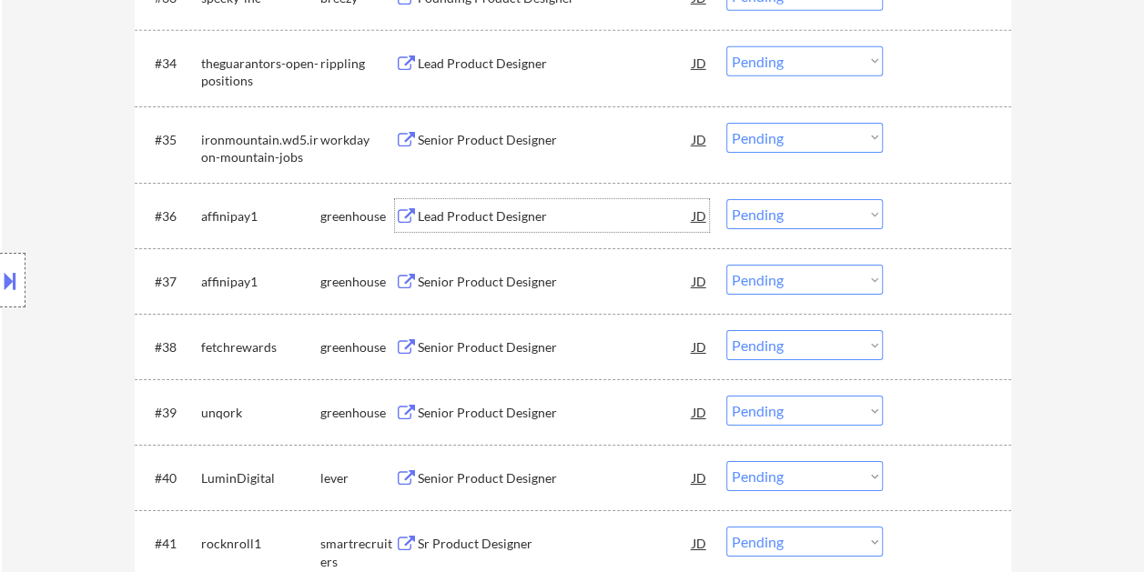
drag, startPoint x: 922, startPoint y: 209, endPoint x: 891, endPoint y: 223, distance: 34.6
click at [923, 210] on div at bounding box center [949, 215] width 80 height 33
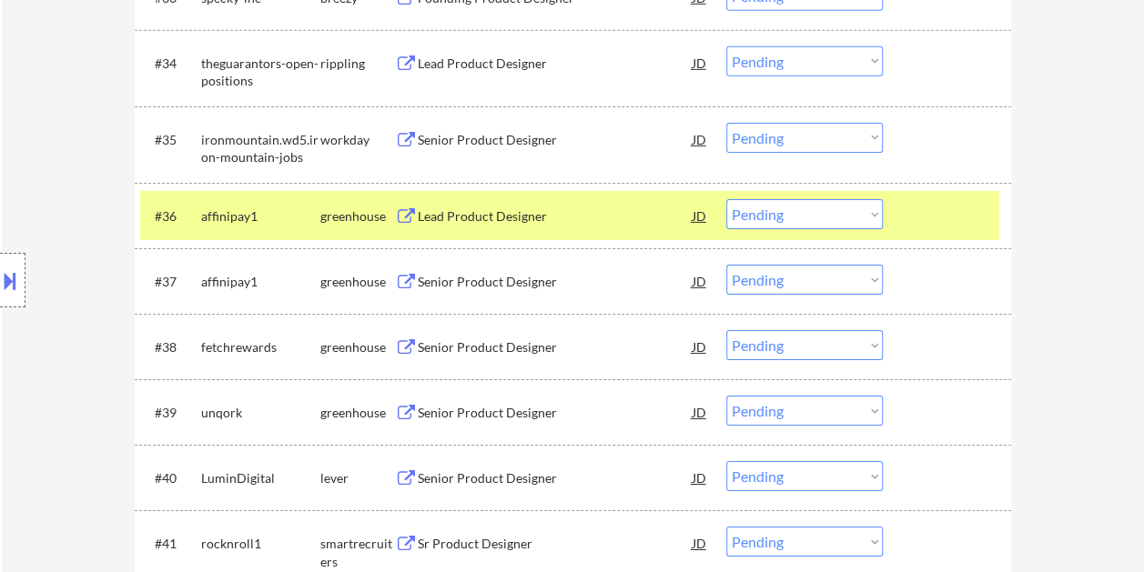
click at [880, 222] on select "Choose an option... Pending Applied Excluded (Questions) Excluded (Expired) Exc…" at bounding box center [804, 214] width 156 height 30
click at [726, 199] on select "Choose an option... Pending Applied Excluded (Questions) Excluded (Expired) Exc…" at bounding box center [804, 214] width 156 height 30
select select ""pending""
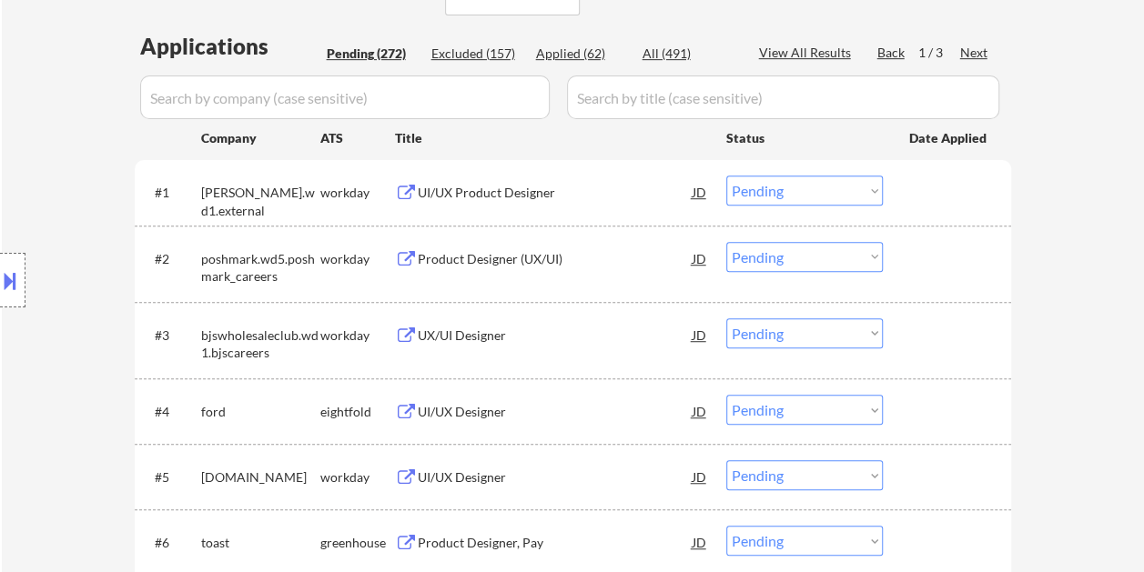
scroll to position [0, 0]
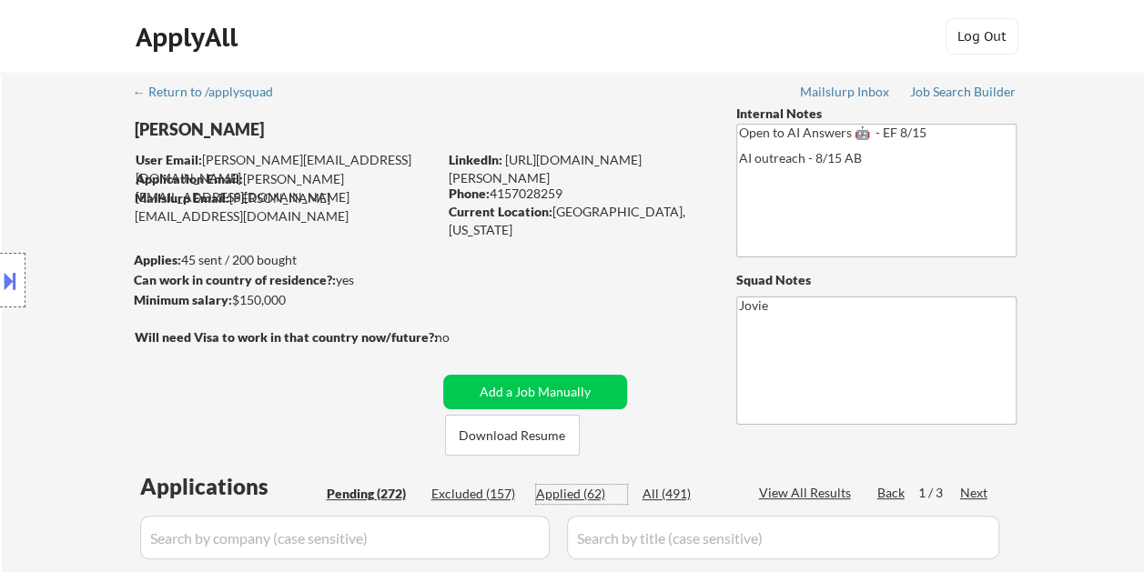
click at [551, 499] on div "Applied (62)" at bounding box center [581, 494] width 91 height 18
select select ""applied""
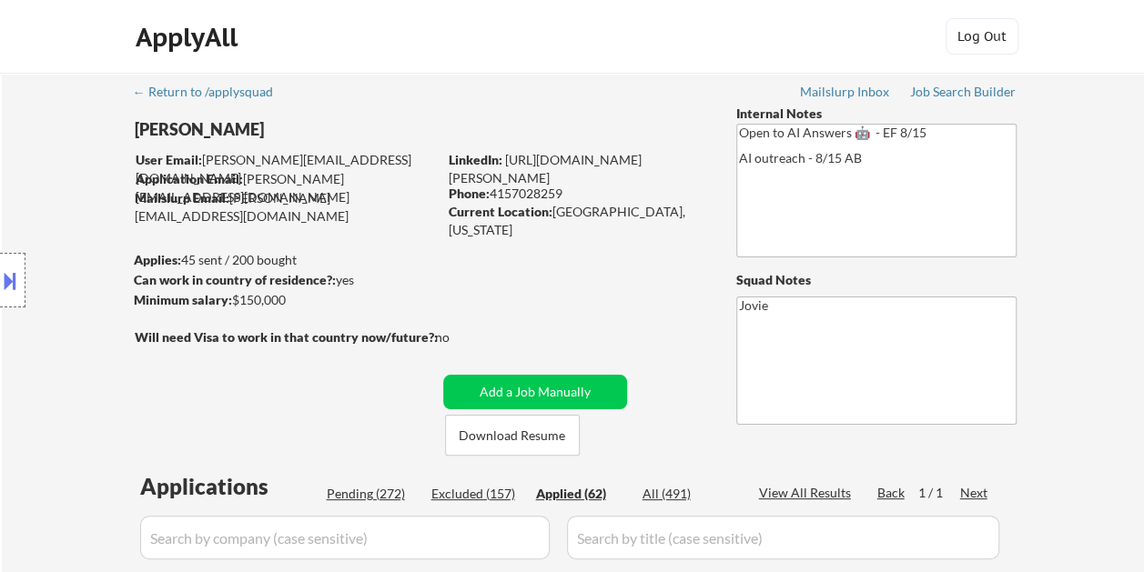
select select ""applied""
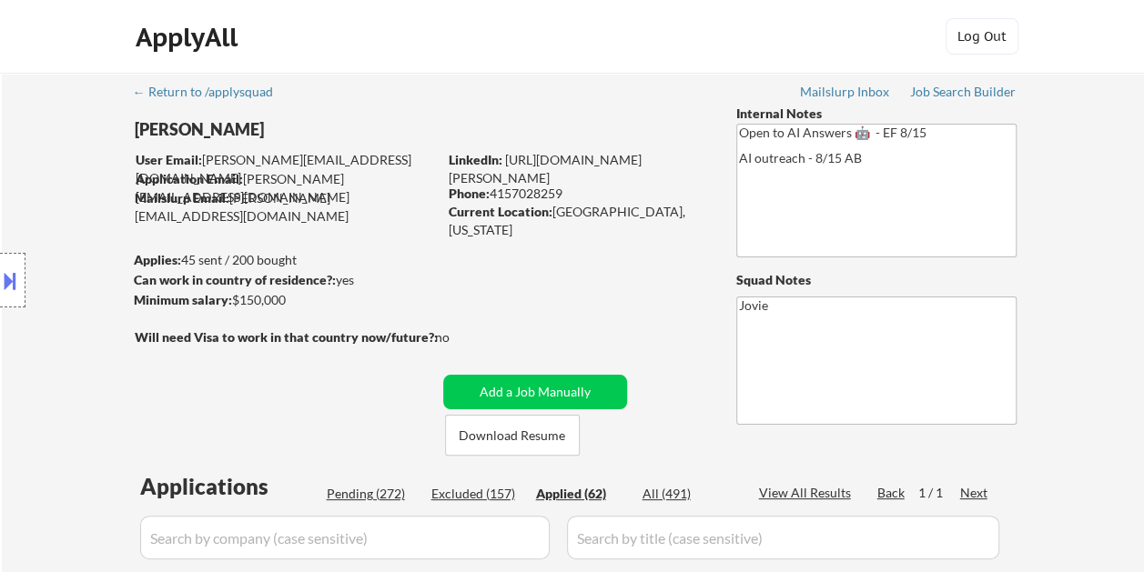
select select ""applied""
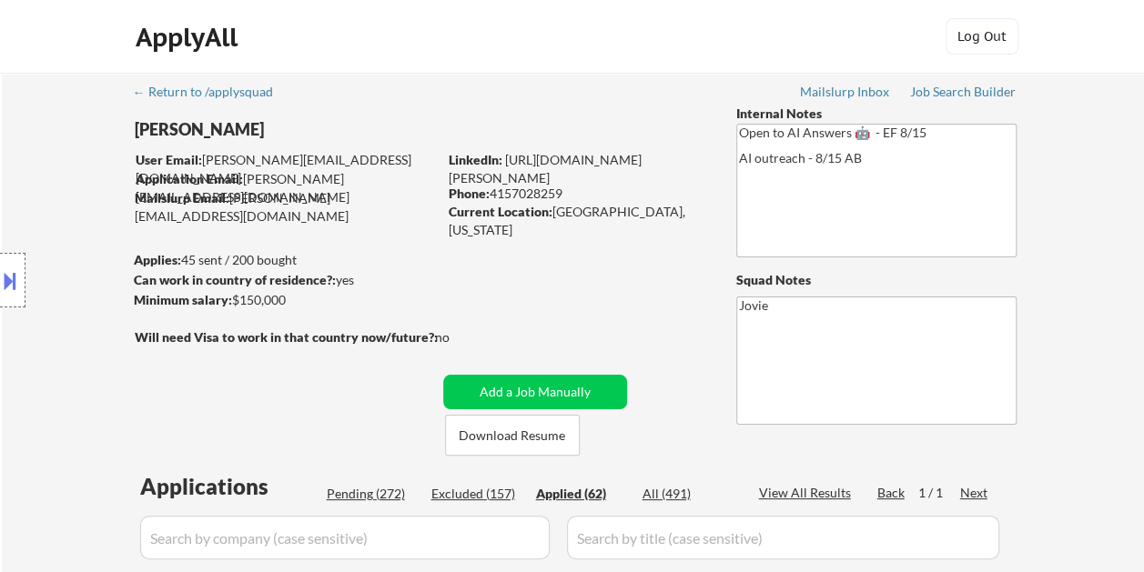
select select ""applied""
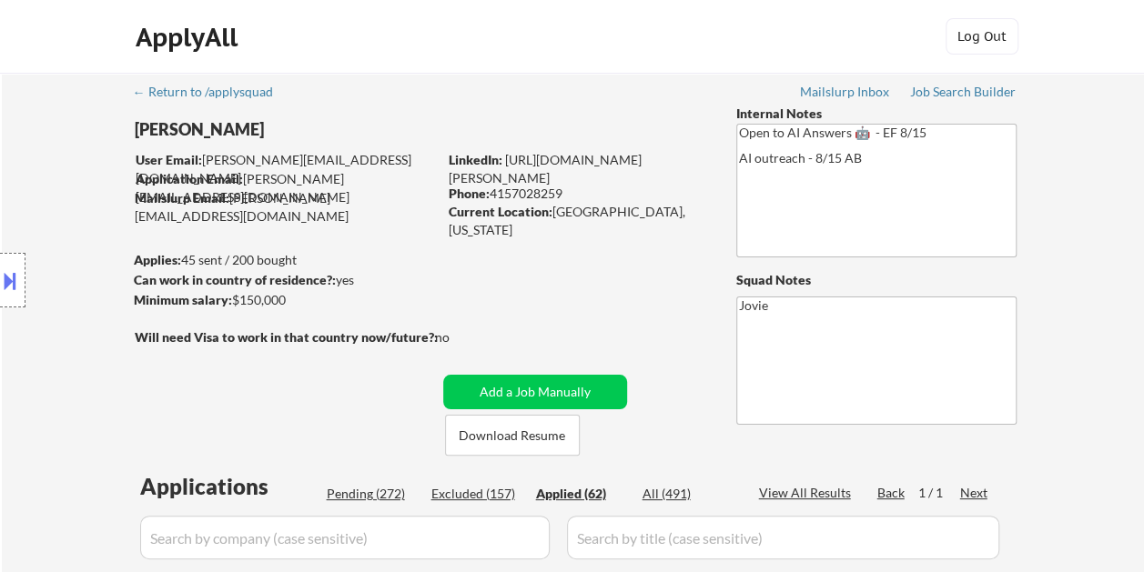
select select ""applied""
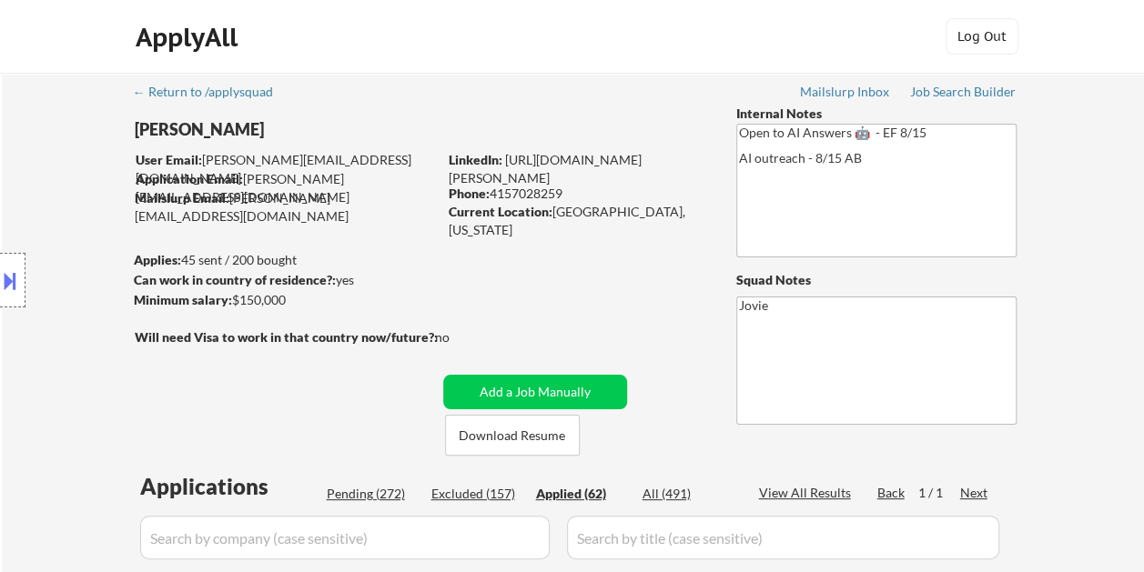
select select ""applied""
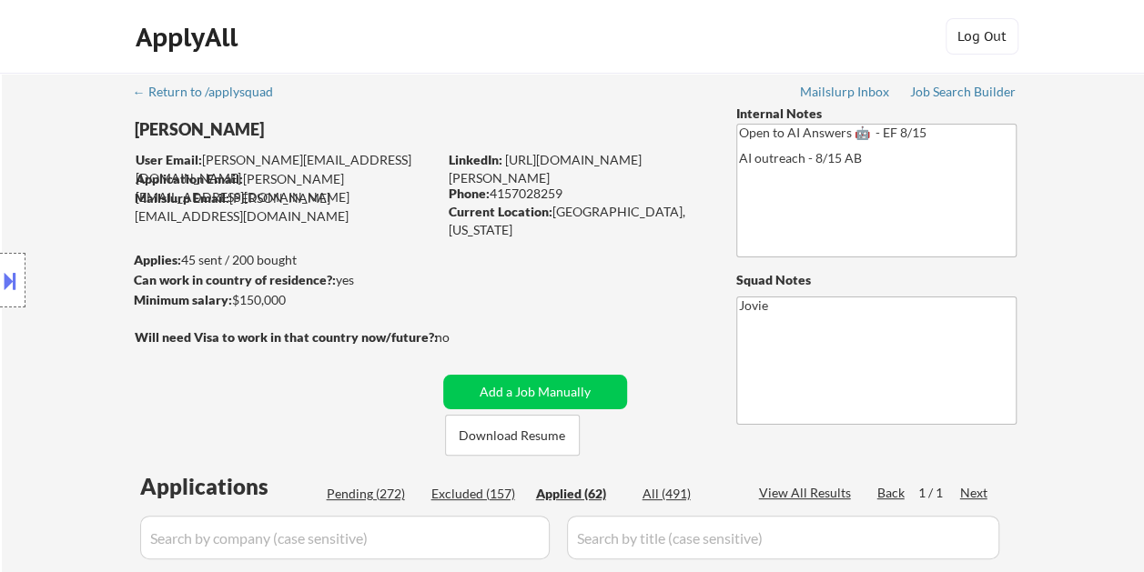
select select ""applied""
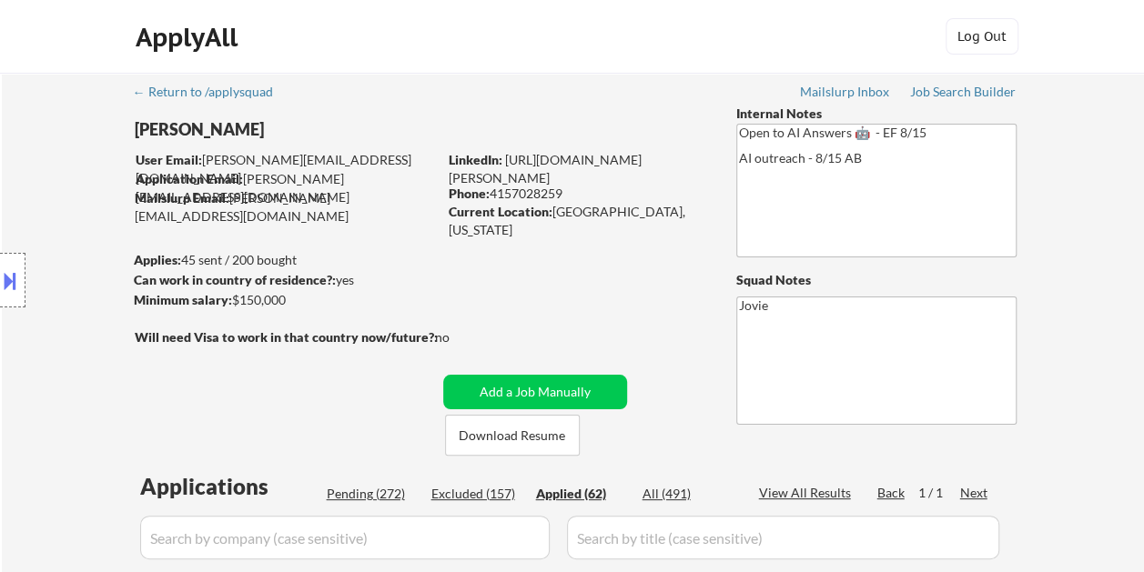
select select ""applied""
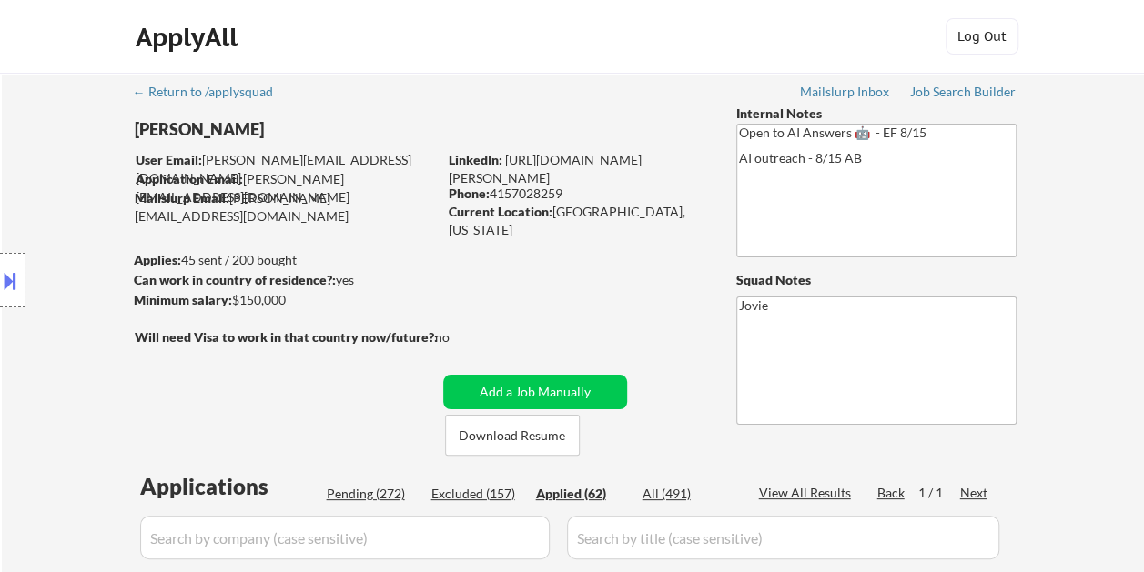
select select ""applied""
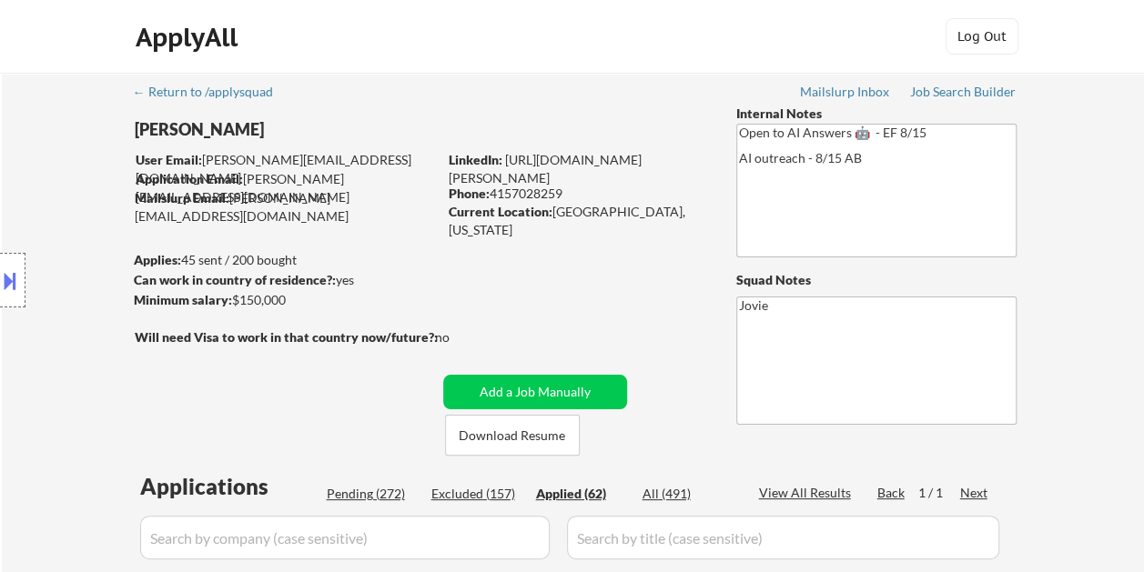
select select ""applied""
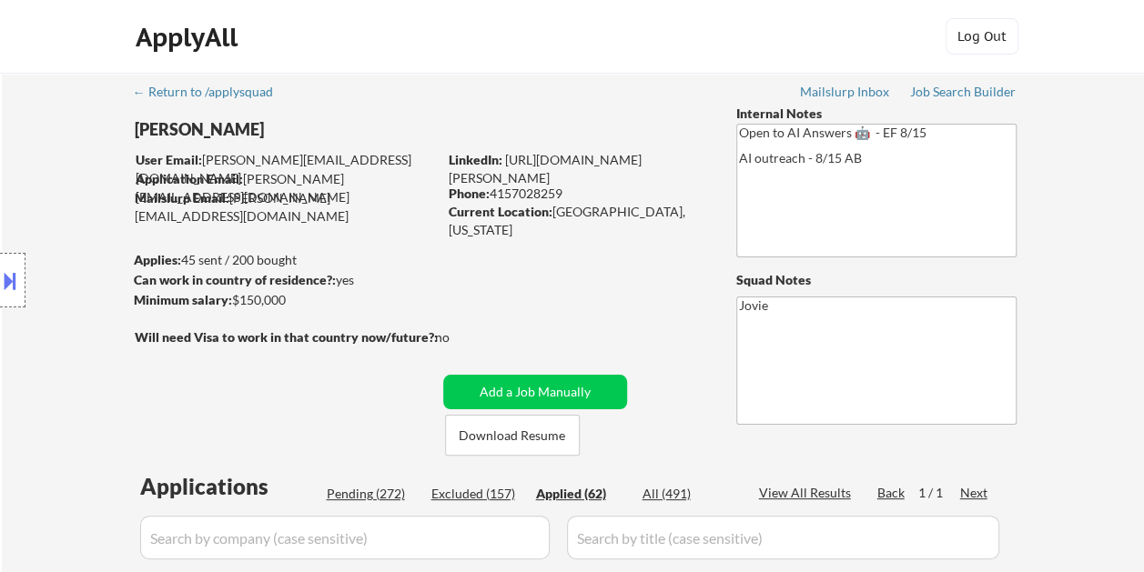
select select ""applied""
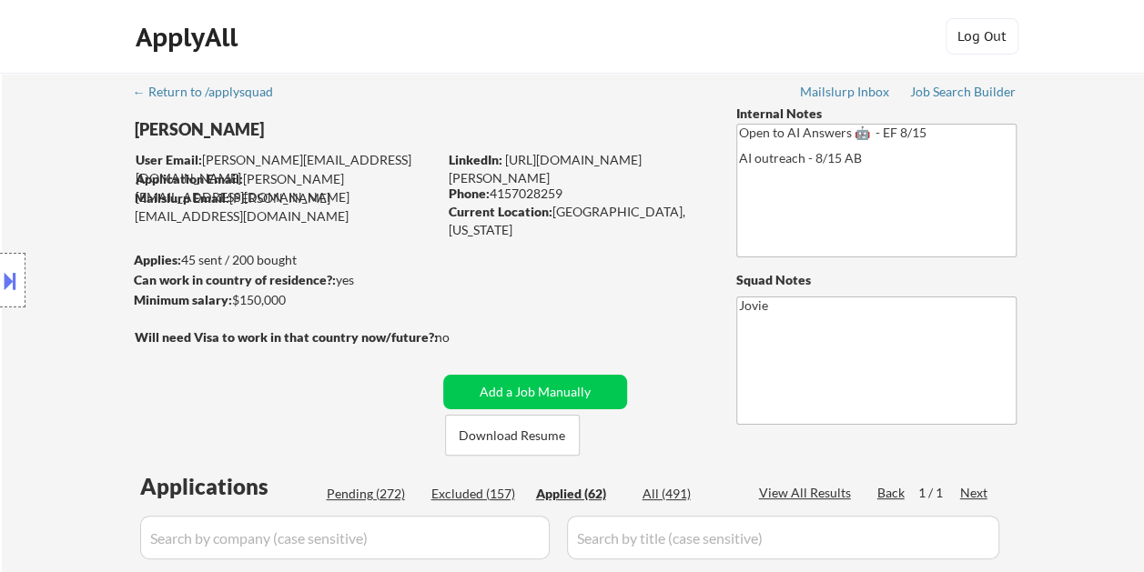
select select ""applied""
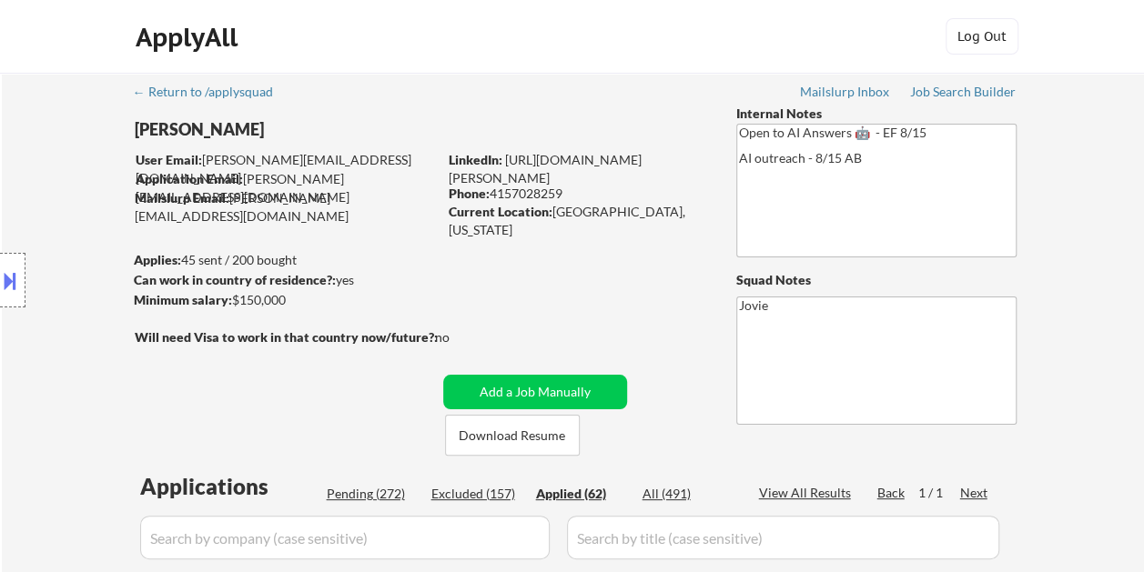
select select ""applied""
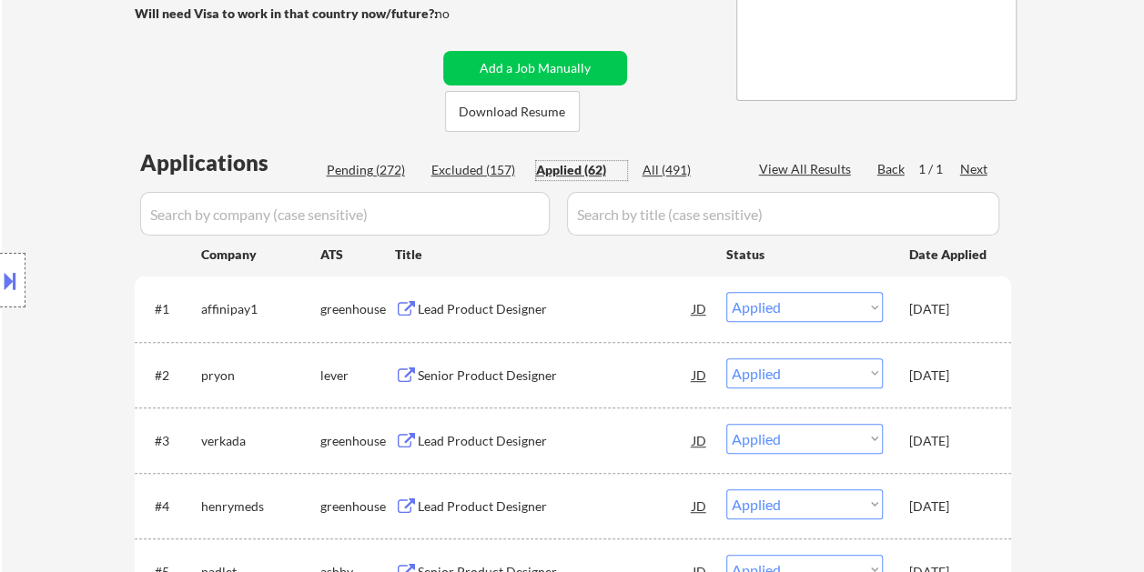
scroll to position [182, 0]
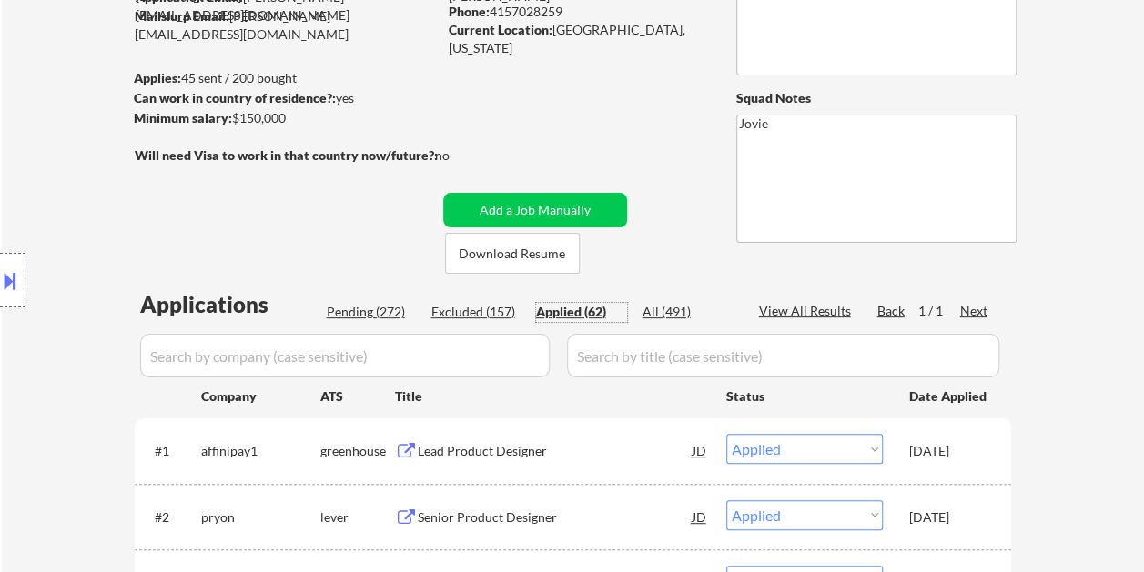
drag, startPoint x: 383, startPoint y: 314, endPoint x: 842, endPoint y: 310, distance: 459.4
click at [382, 314] on div "Pending (272)" at bounding box center [372, 312] width 91 height 18
select select ""pending""
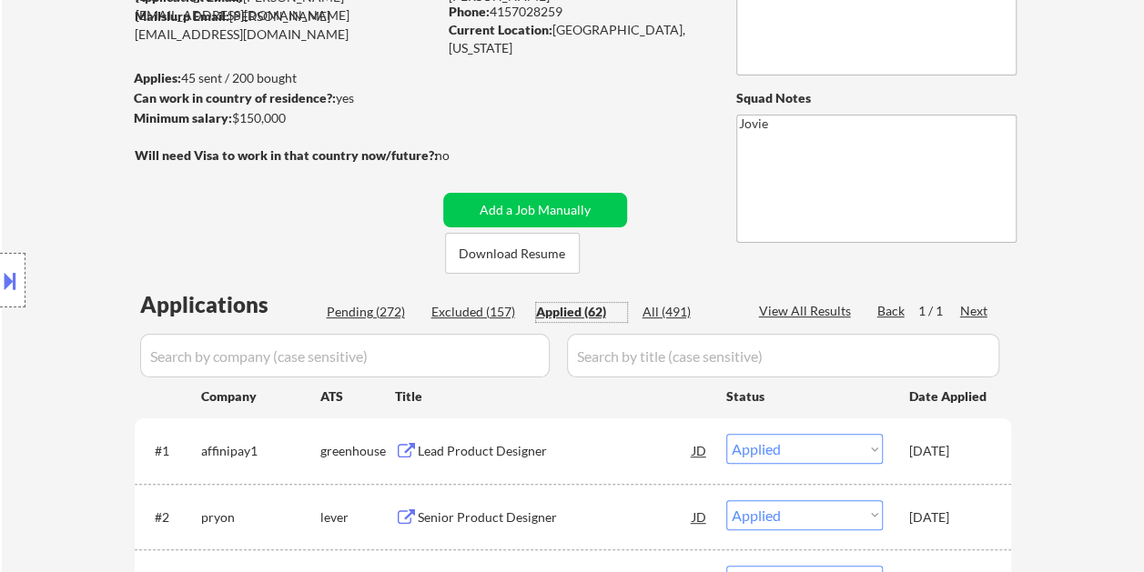
select select ""pending""
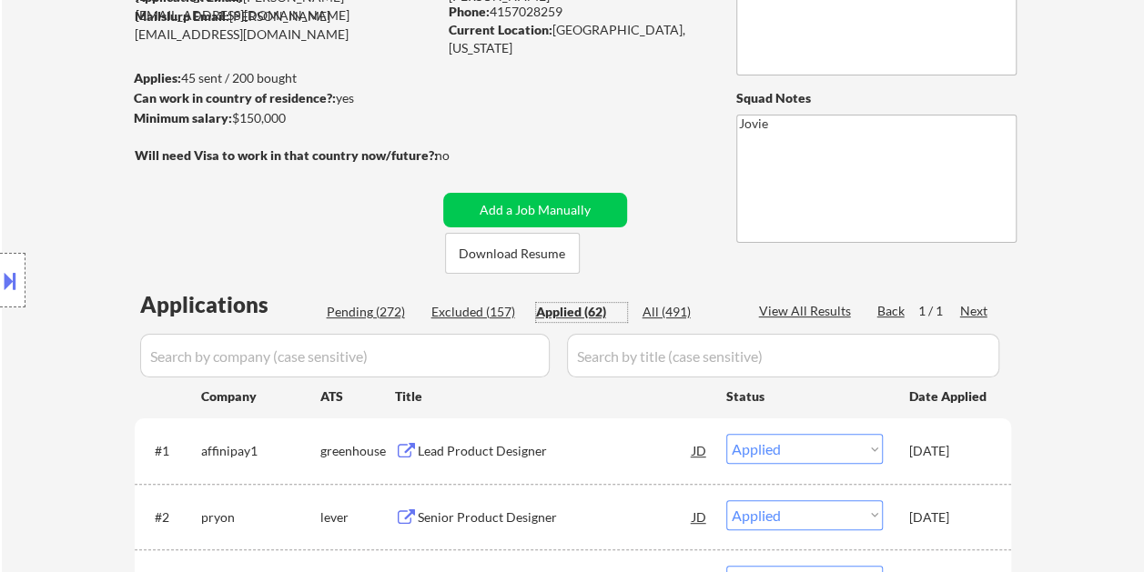
select select ""pending""
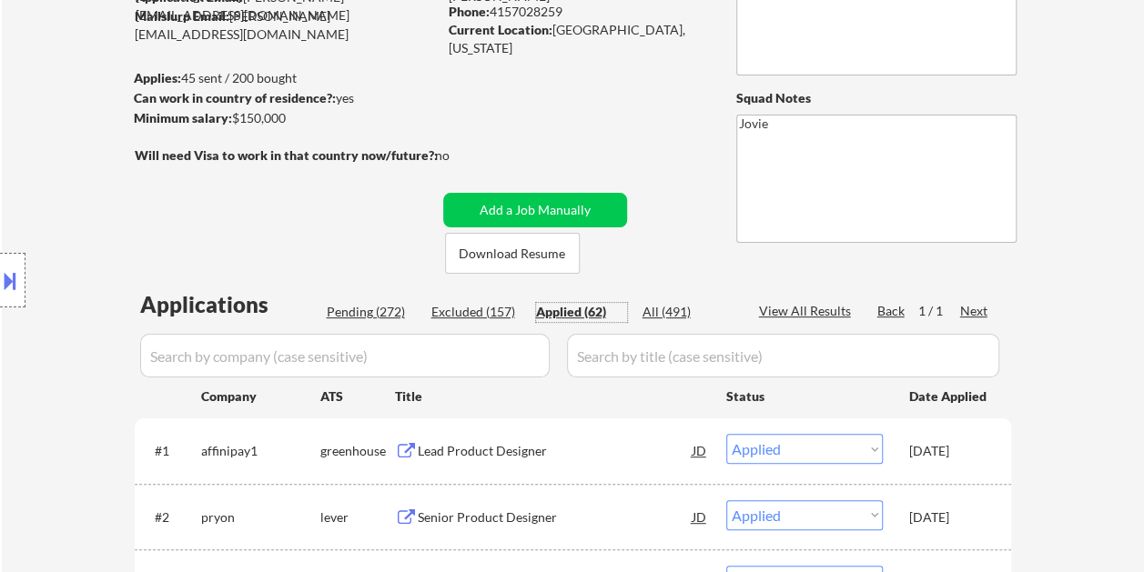
select select ""pending""
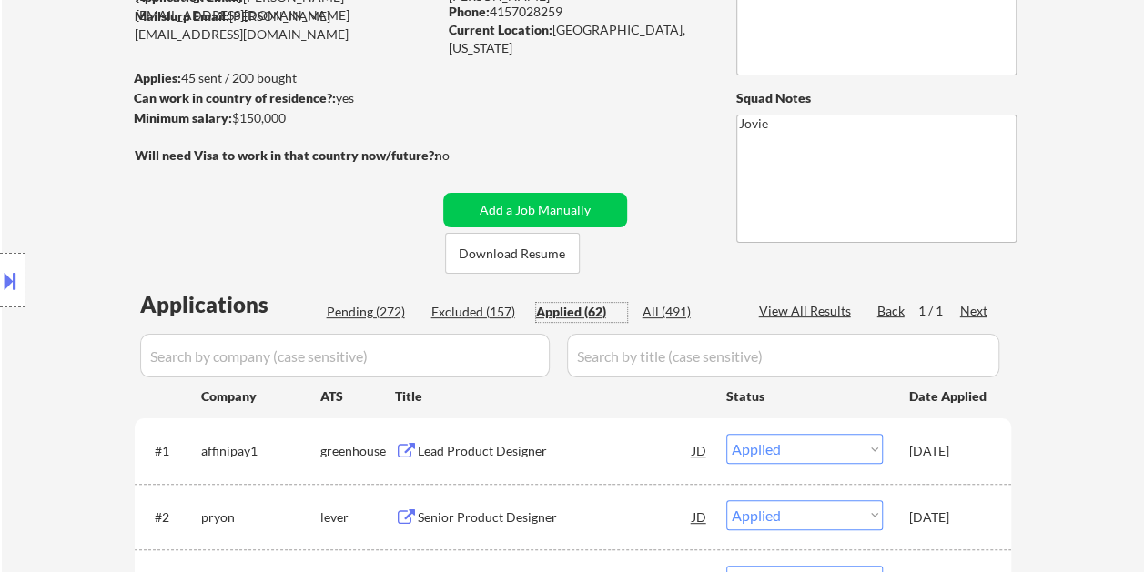
select select ""pending""
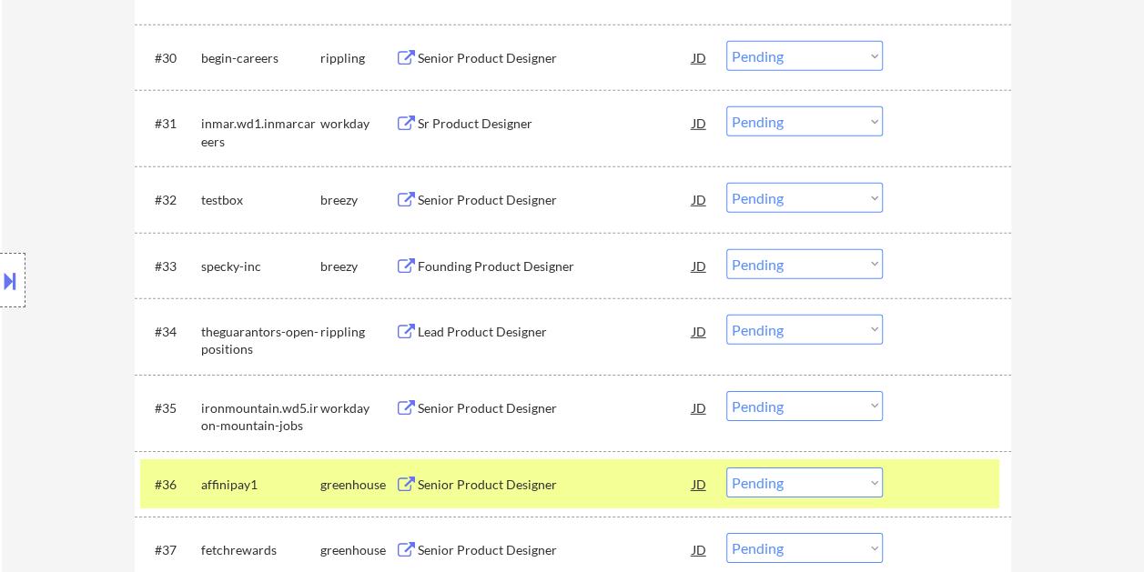
scroll to position [2729, 0]
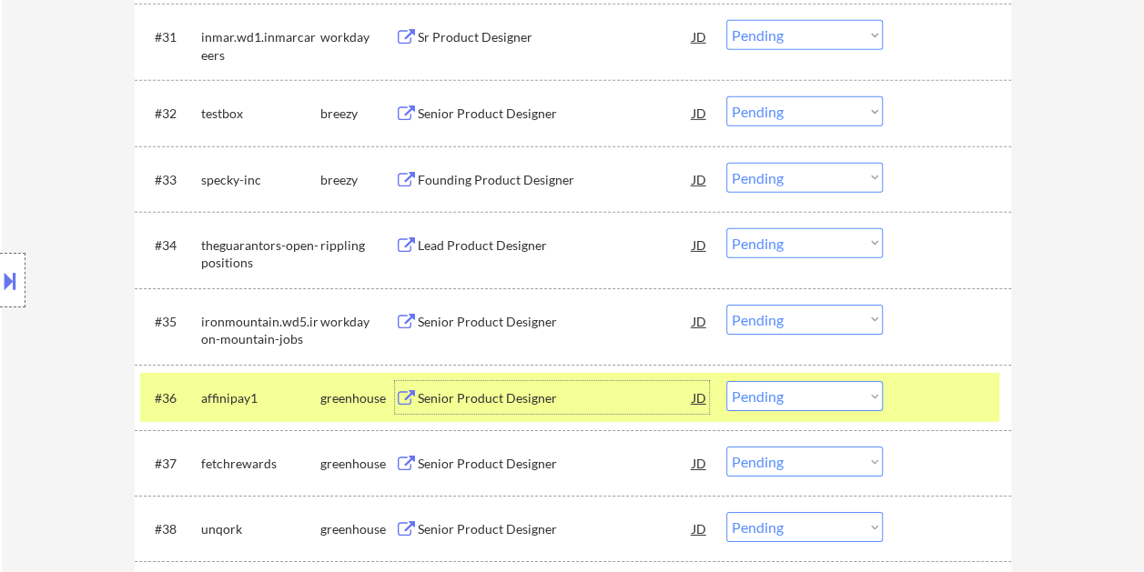
click at [493, 400] on div "Senior Product Designer" at bounding box center [555, 398] width 275 height 18
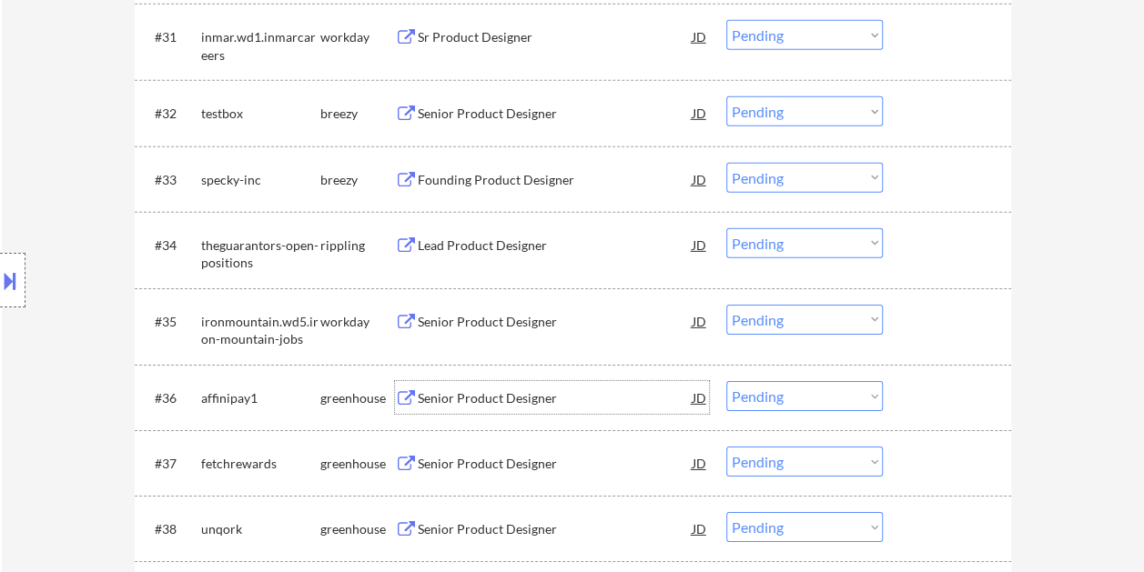
click at [930, 400] on div at bounding box center [949, 397] width 80 height 33
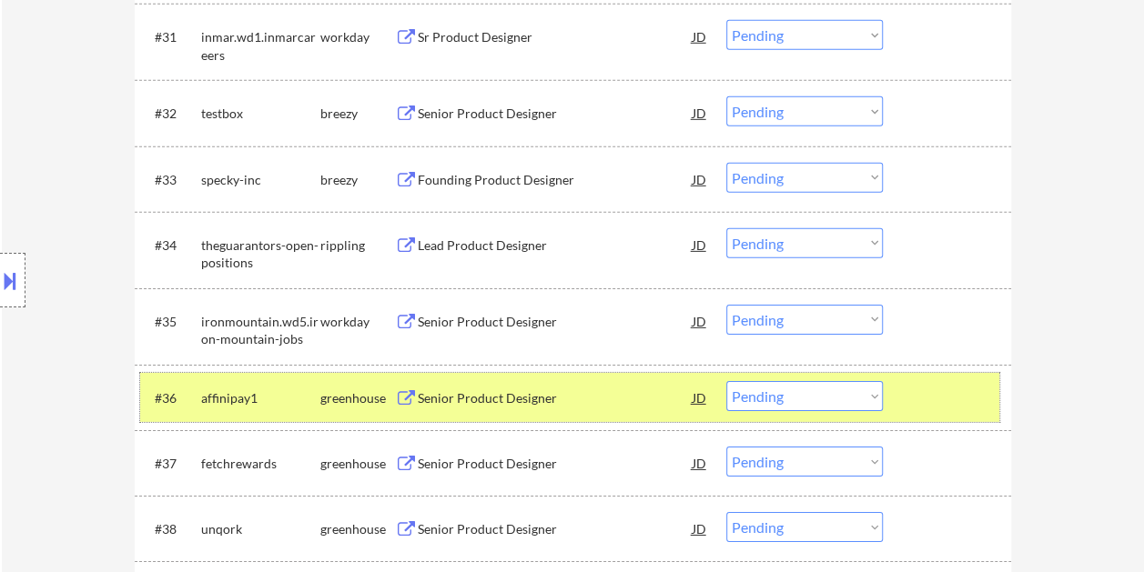
click at [869, 389] on select "Choose an option... Pending Applied Excluded (Questions) Excluded (Expired) Exc…" at bounding box center [804, 396] width 156 height 30
click at [726, 381] on select "Choose an option... Pending Applied Excluded (Questions) Excluded (Expired) Exc…" at bounding box center [804, 396] width 156 height 30
click at [932, 397] on div at bounding box center [949, 397] width 80 height 33
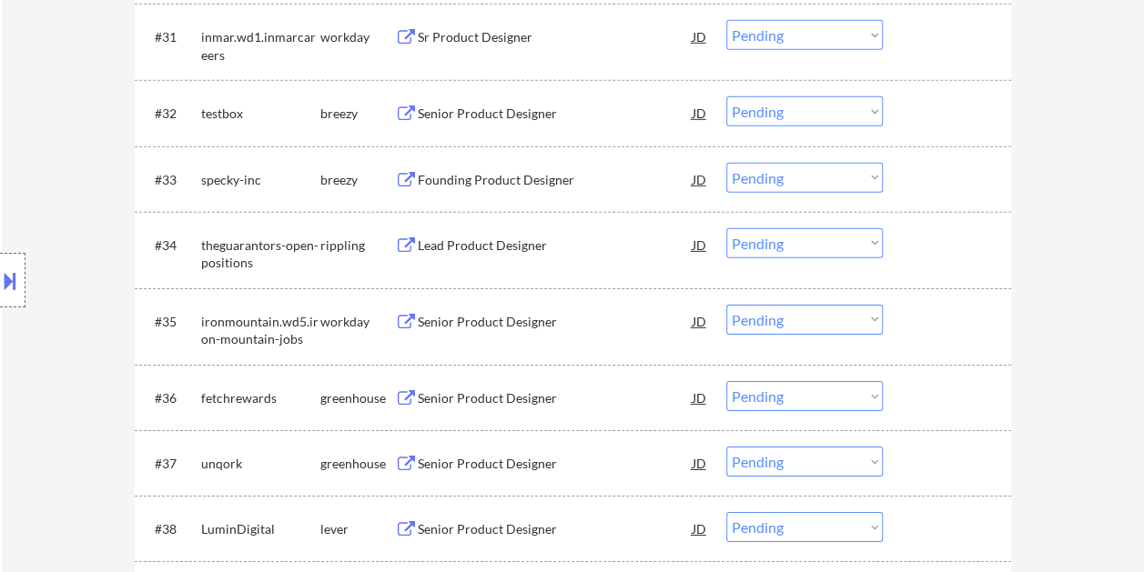
click at [932, 397] on div at bounding box center [949, 397] width 80 height 33
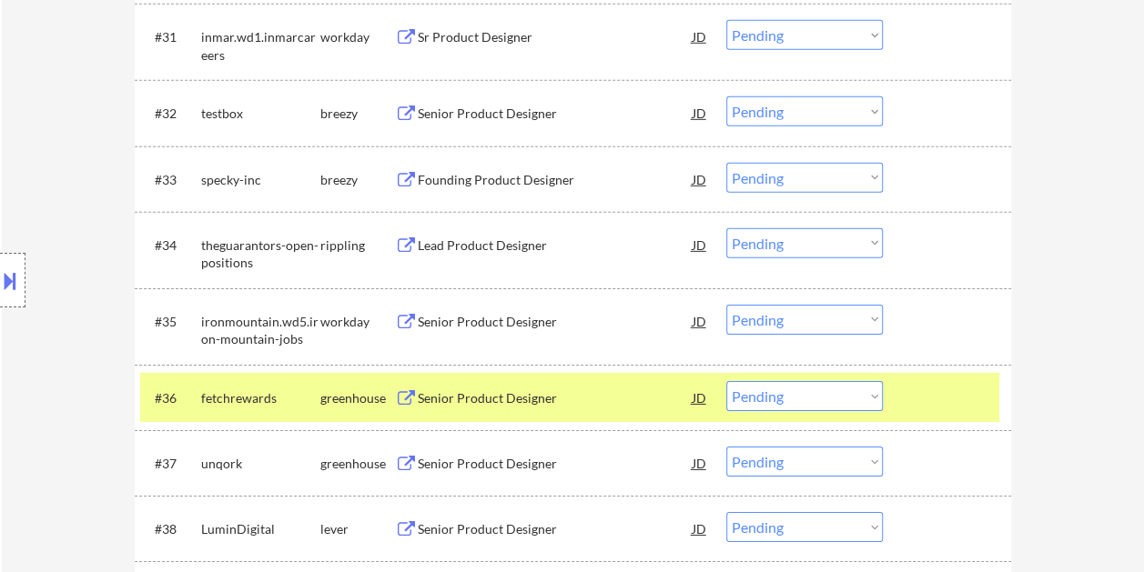
click at [602, 388] on div "Senior Product Designer" at bounding box center [555, 397] width 275 height 33
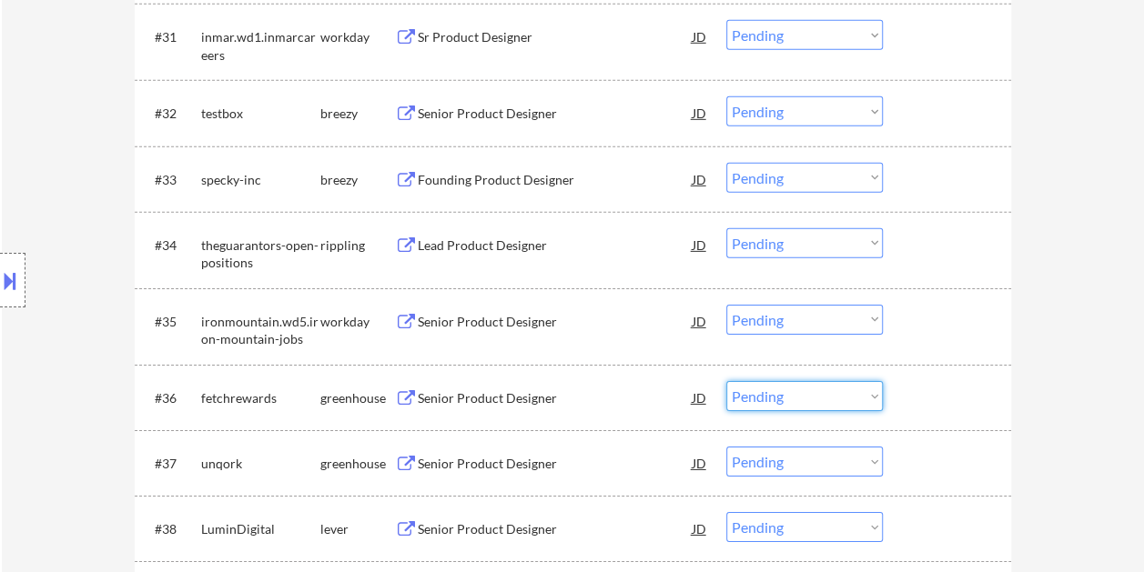
click at [781, 406] on select "Choose an option... Pending Applied Excluded (Questions) Excluded (Expired) Exc…" at bounding box center [804, 396] width 156 height 30
click at [726, 381] on select "Choose an option... Pending Applied Excluded (Questions) Excluded (Expired) Exc…" at bounding box center [804, 396] width 156 height 30
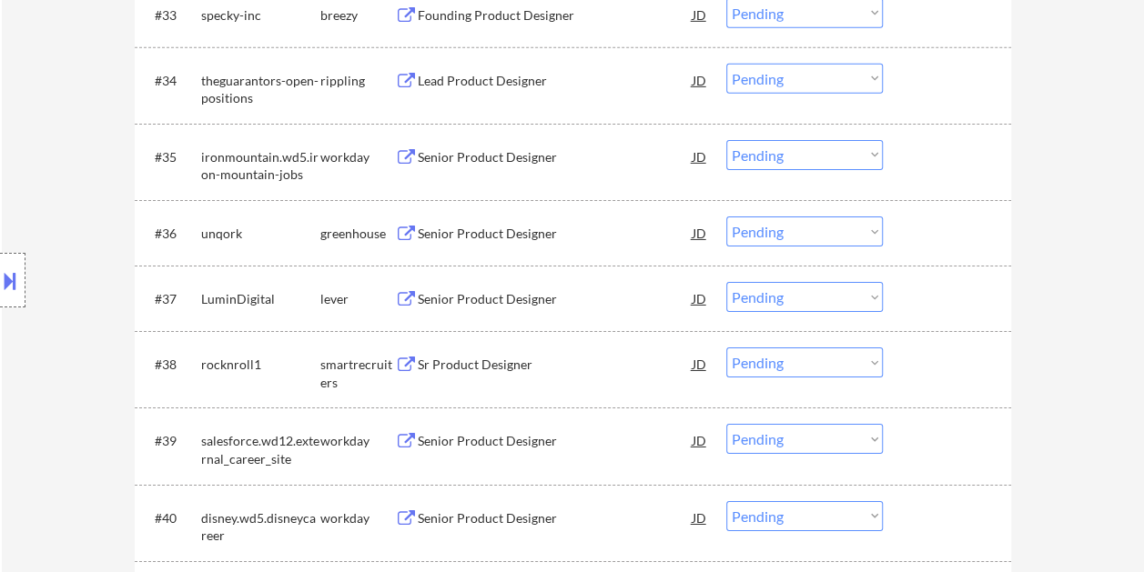
scroll to position [2911, 0]
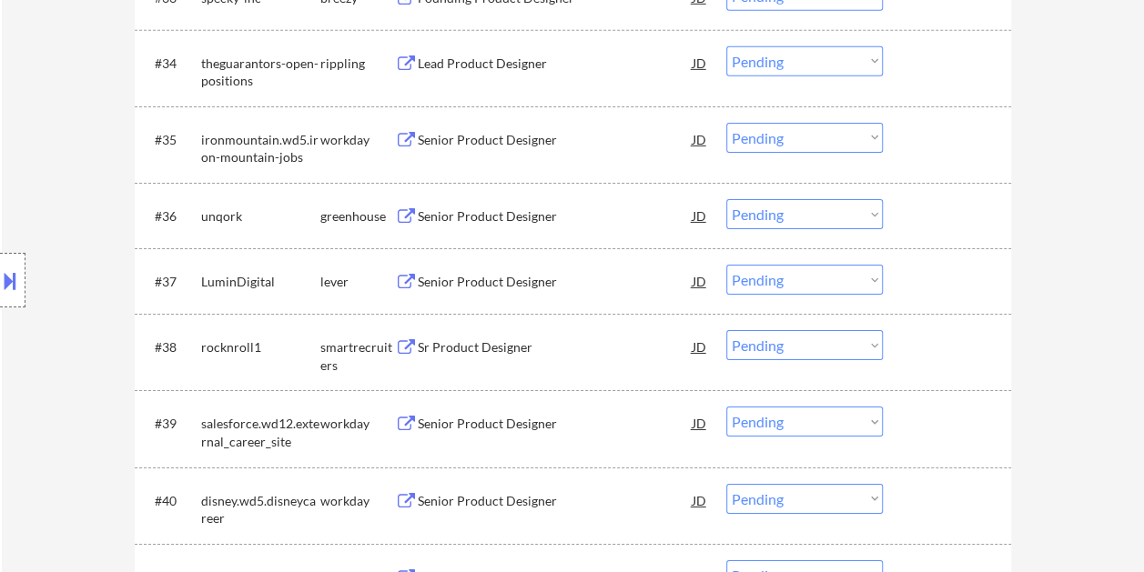
click at [899, 203] on div "#36 unqork greenhouse Senior Product Designer JD warning_amber Choose an option…" at bounding box center [569, 215] width 859 height 49
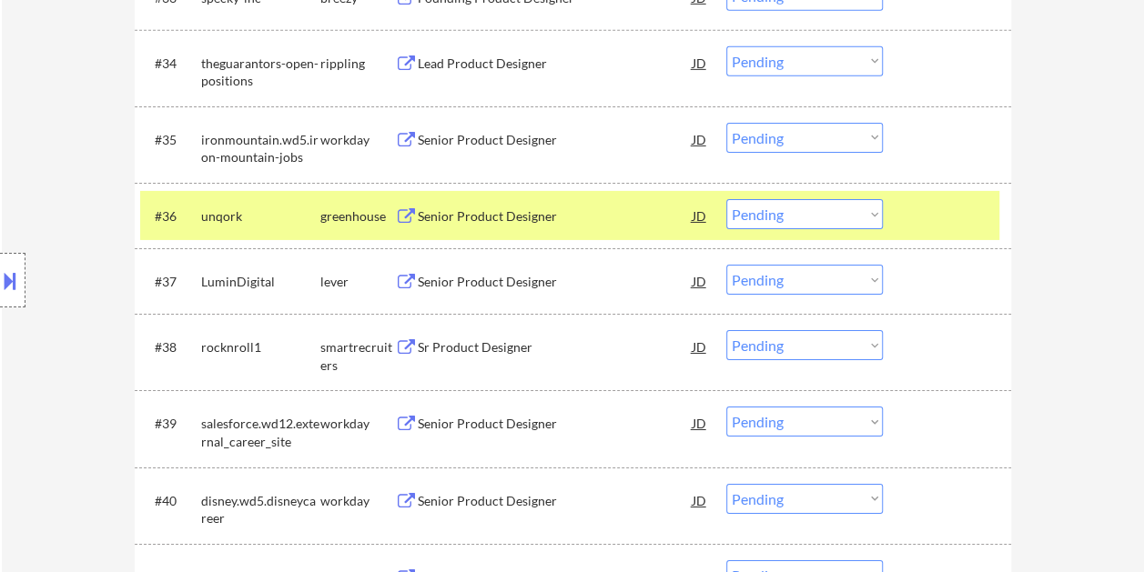
click at [524, 223] on div "Senior Product Designer" at bounding box center [555, 216] width 275 height 18
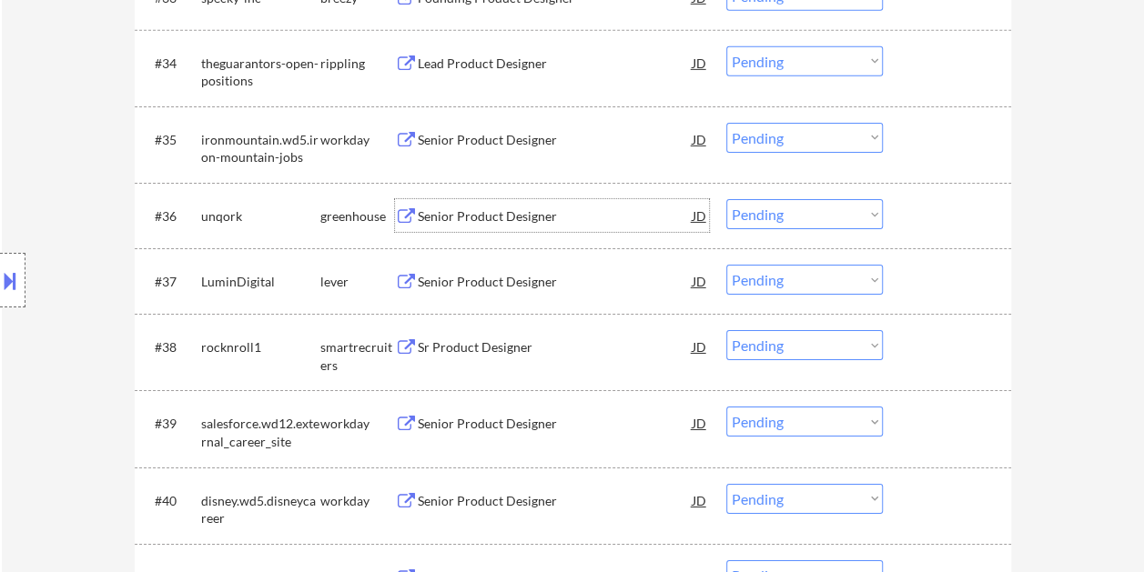
click at [927, 197] on div "#36 unqork greenhouse Senior Product Designer JD warning_amber Choose an option…" at bounding box center [569, 215] width 859 height 49
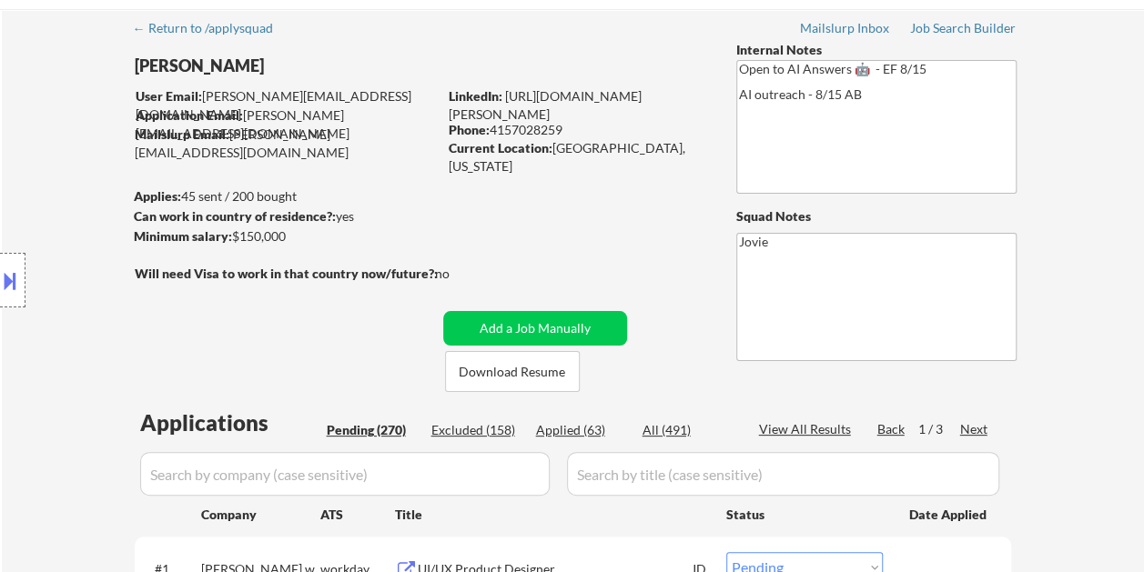
scroll to position [91, 0]
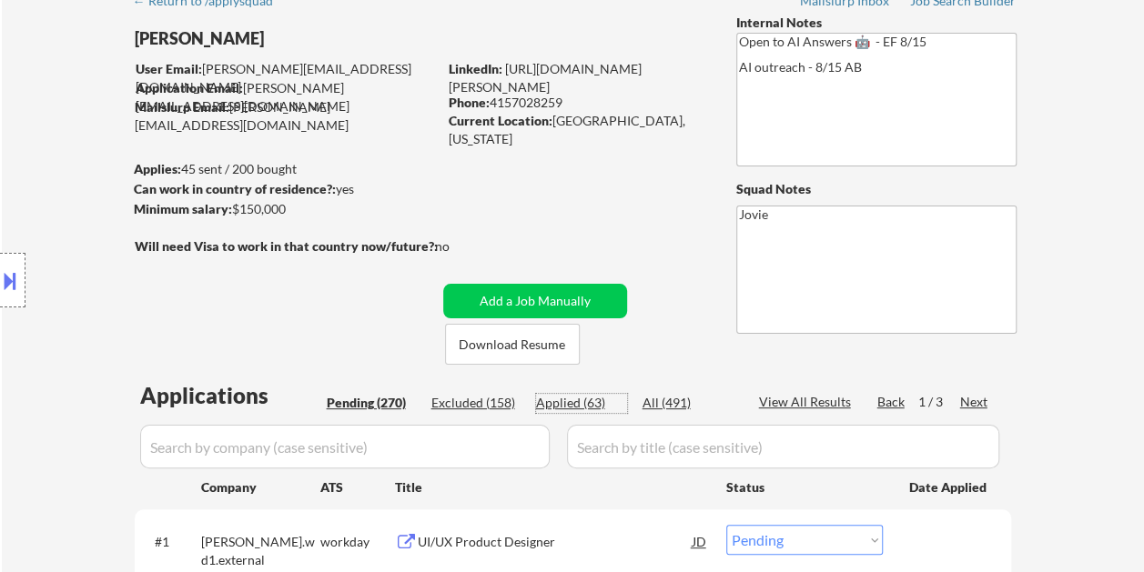
click at [570, 405] on div "Applied (63)" at bounding box center [581, 403] width 91 height 18
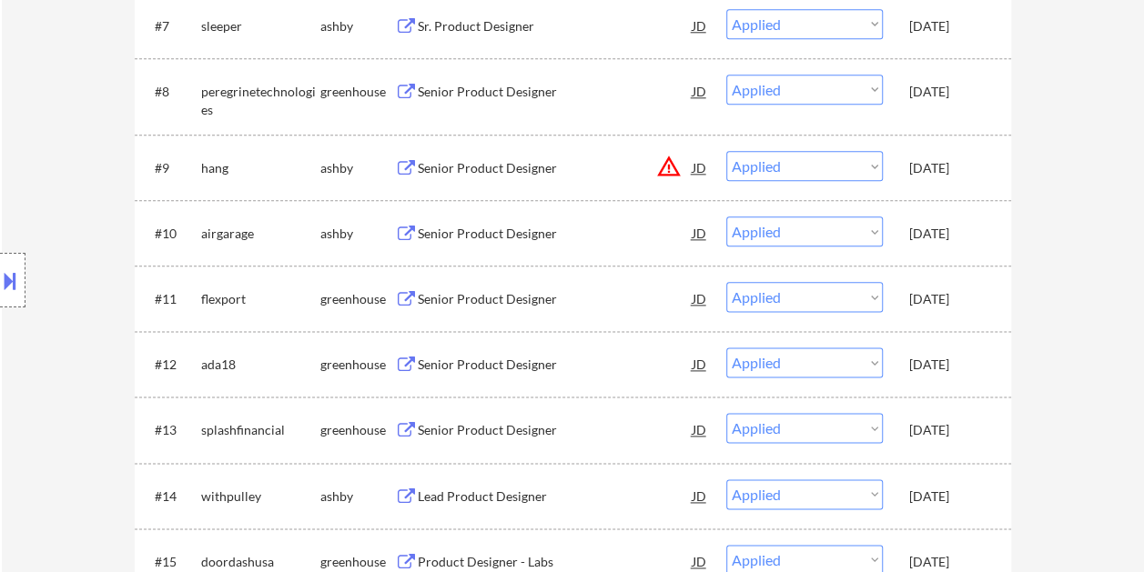
scroll to position [0, 0]
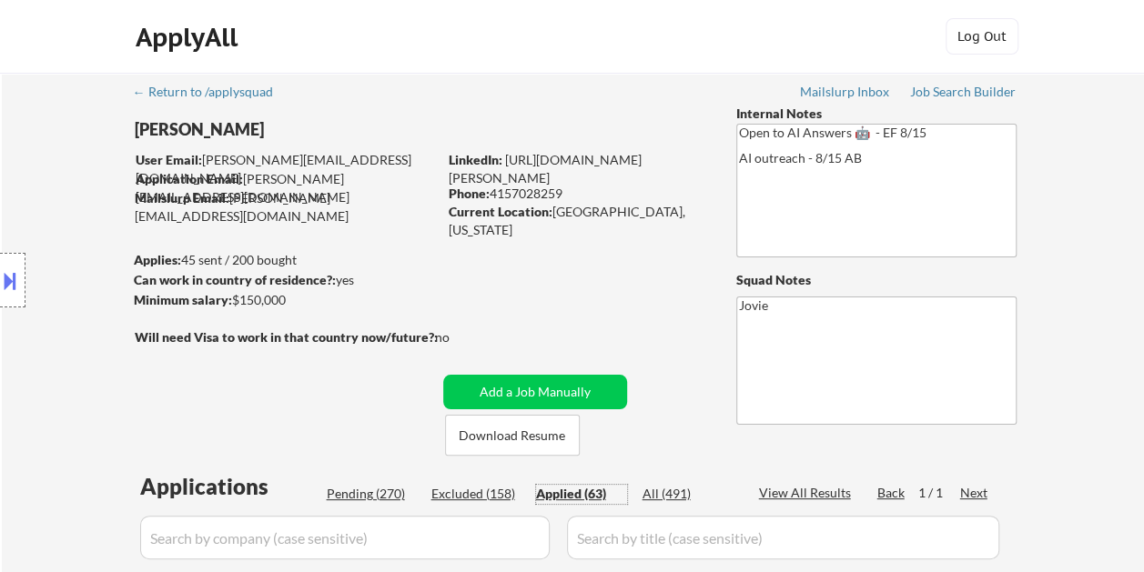
click at [364, 493] on div "Pending (270)" at bounding box center [372, 494] width 91 height 18
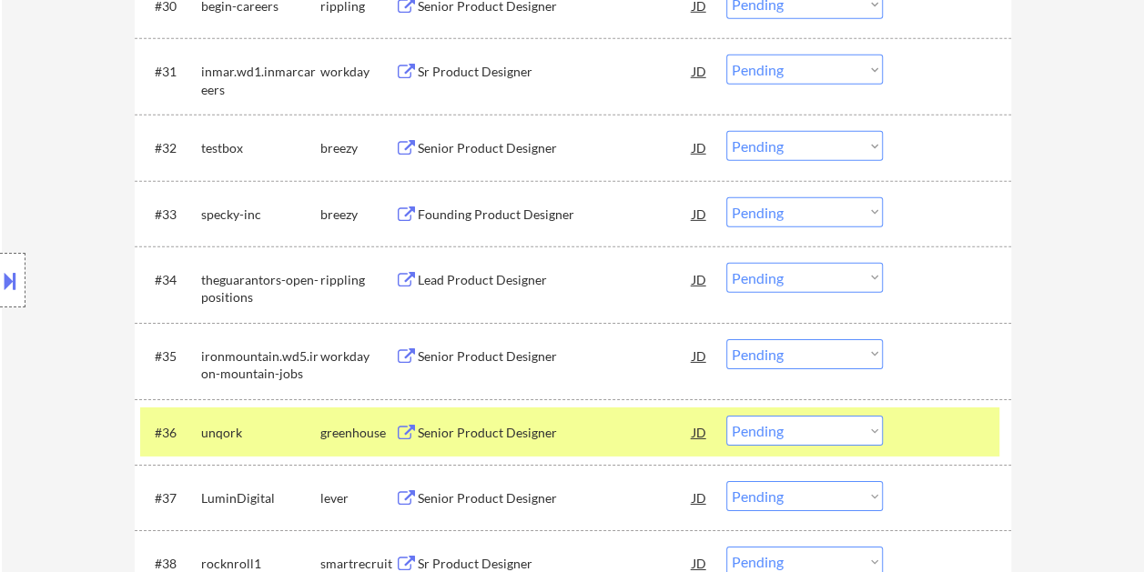
scroll to position [2729, 0]
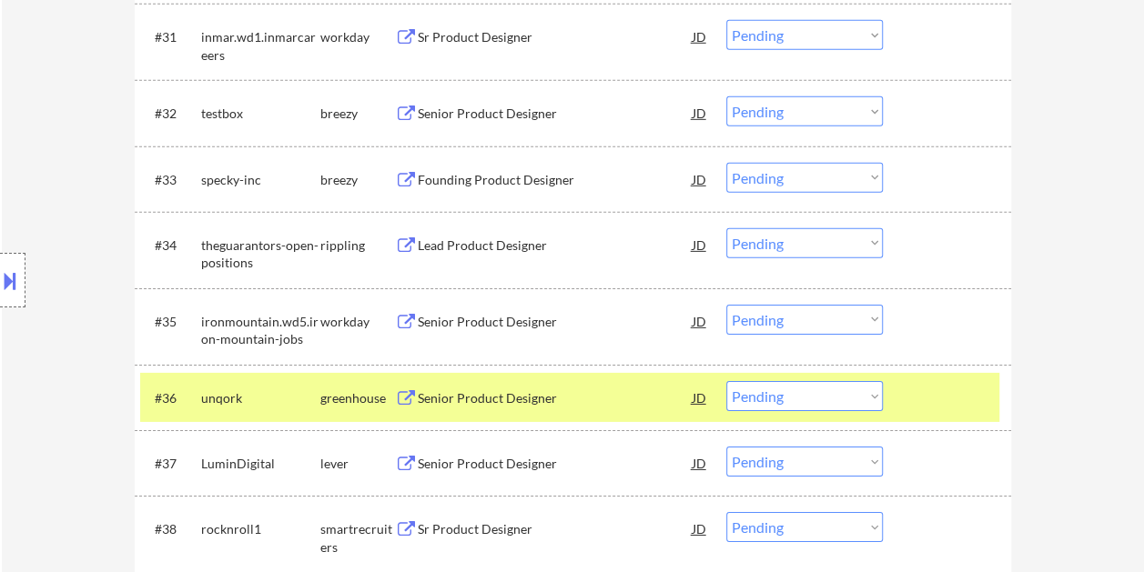
click at [838, 407] on select "Choose an option... Pending Applied Excluded (Questions) Excluded (Expired) Exc…" at bounding box center [804, 396] width 156 height 30
click at [726, 381] on select "Choose an option... Pending Applied Excluded (Questions) Excluded (Expired) Exc…" at bounding box center [804, 396] width 156 height 30
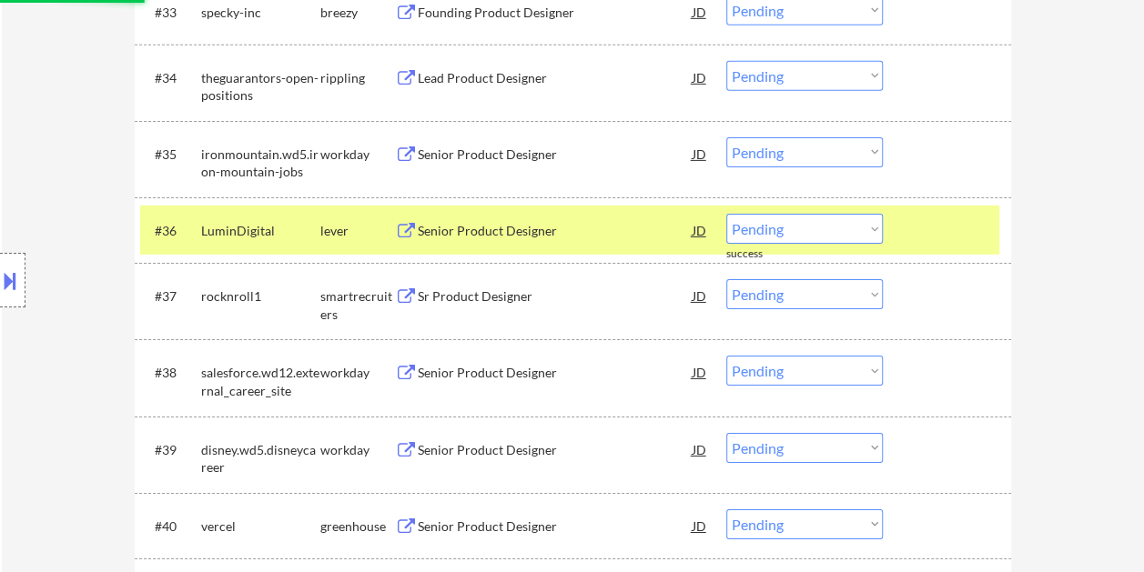
scroll to position [2911, 0]
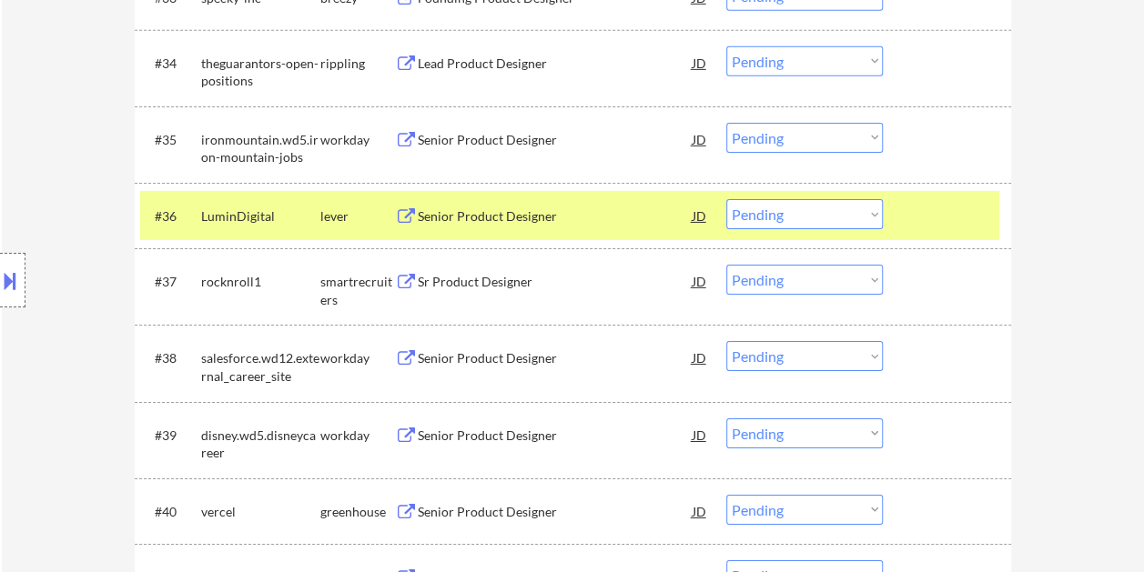
click at [561, 219] on div "Senior Product Designer" at bounding box center [555, 216] width 275 height 18
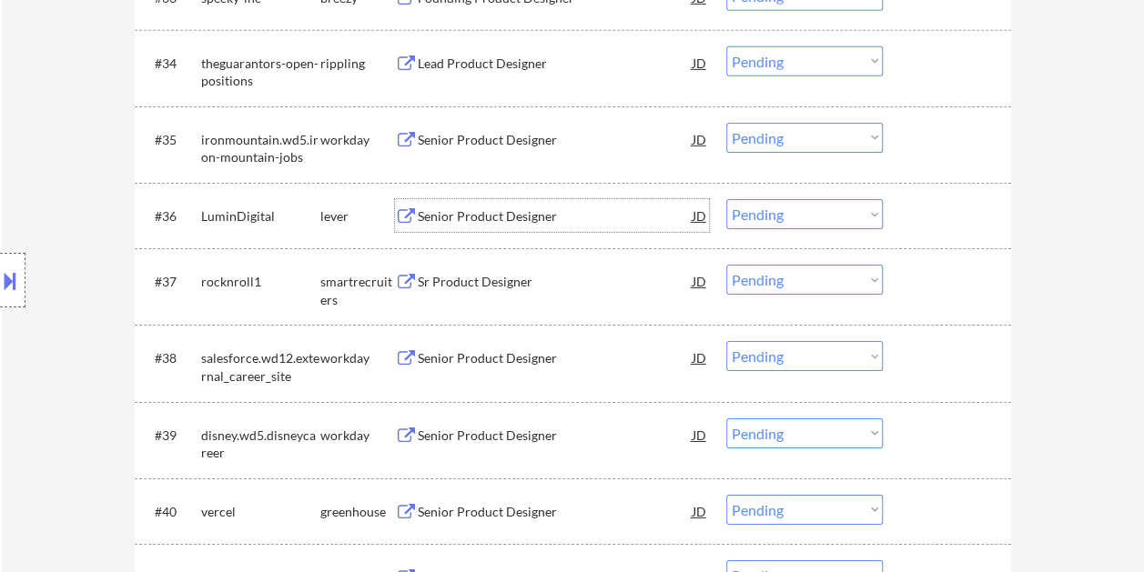
drag, startPoint x: 947, startPoint y: 208, endPoint x: 901, endPoint y: 215, distance: 46.8
click at [946, 208] on div at bounding box center [949, 215] width 80 height 33
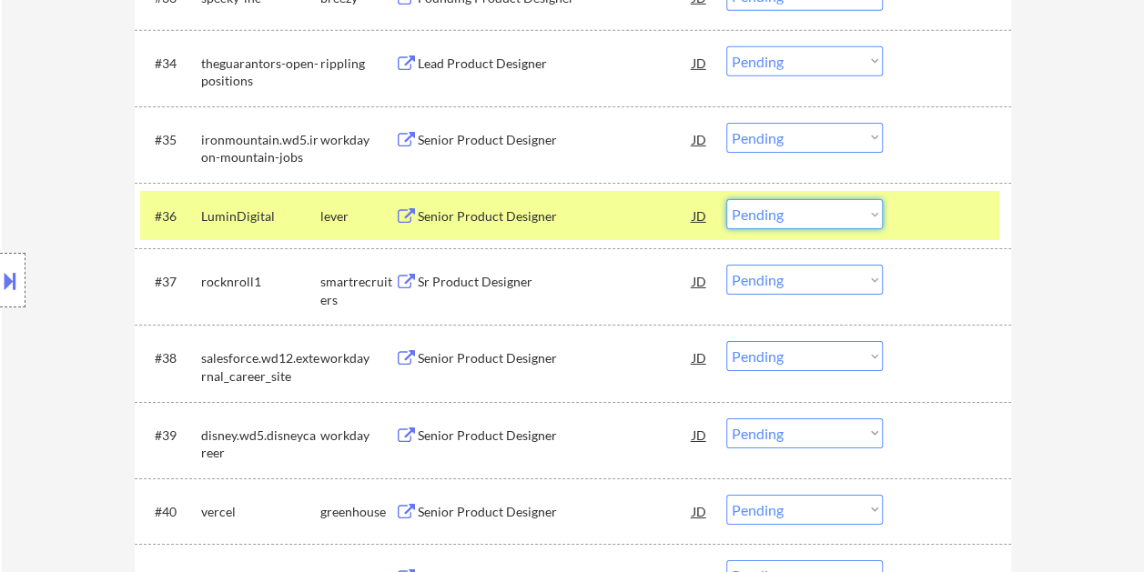
click at [878, 217] on select "Choose an option... Pending Applied Excluded (Questions) Excluded (Expired) Exc…" at bounding box center [804, 214] width 156 height 30
click at [726, 199] on select "Choose an option... Pending Applied Excluded (Questions) Excluded (Expired) Exc…" at bounding box center [804, 214] width 156 height 30
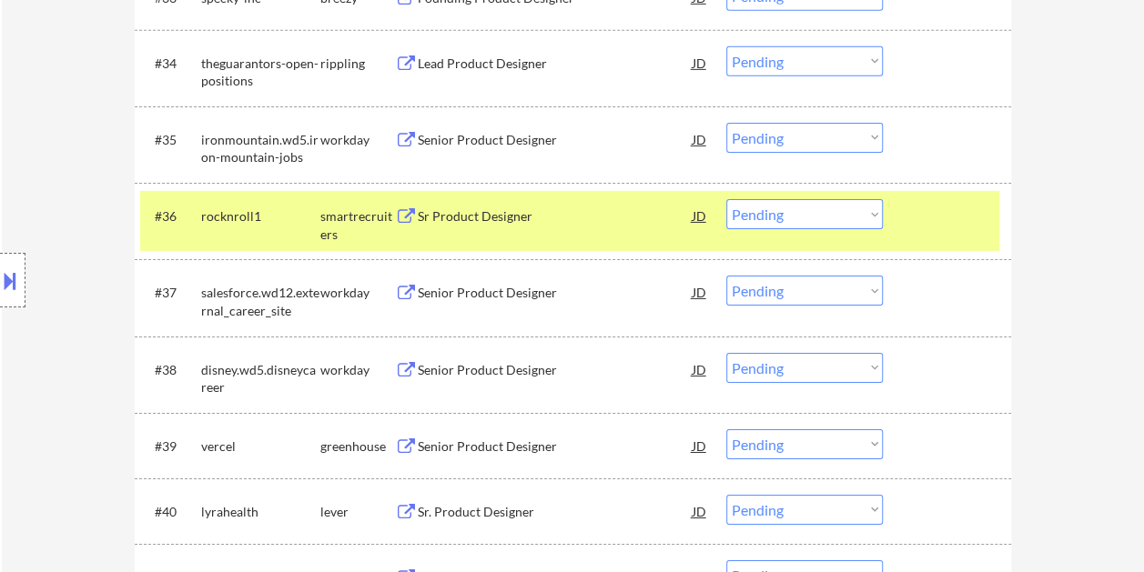
click at [939, 217] on div at bounding box center [949, 215] width 80 height 33
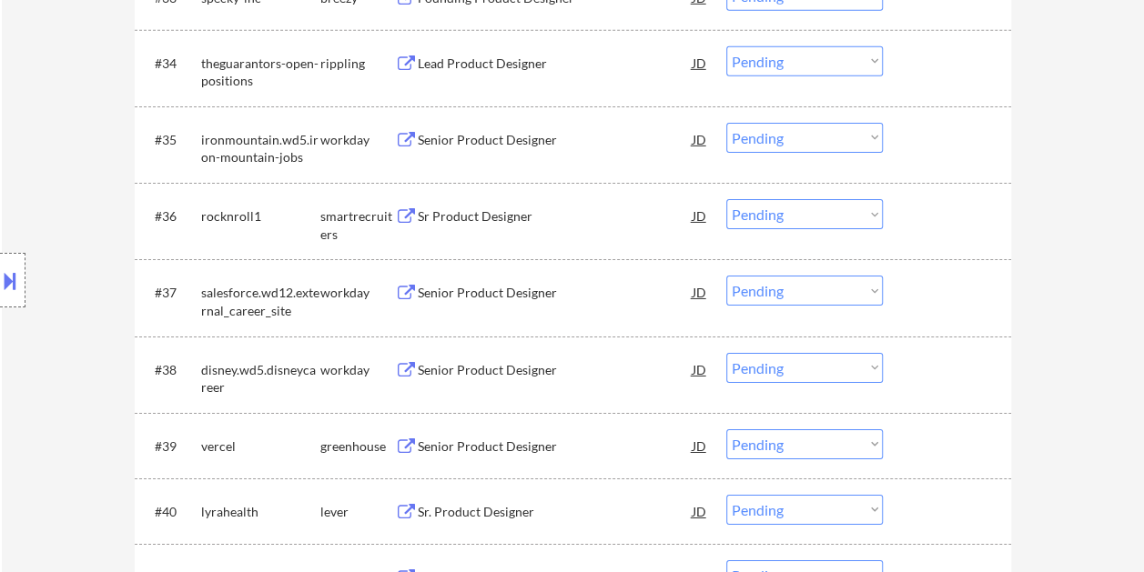
click at [933, 217] on div at bounding box center [949, 215] width 80 height 33
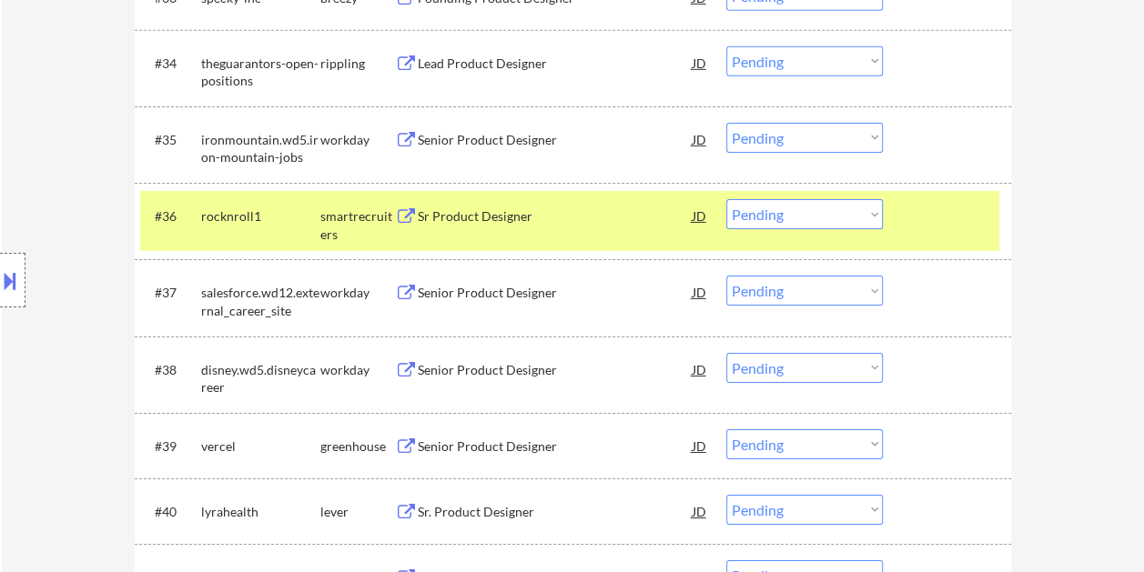
click at [487, 216] on div "Sr Product Designer" at bounding box center [555, 216] width 275 height 18
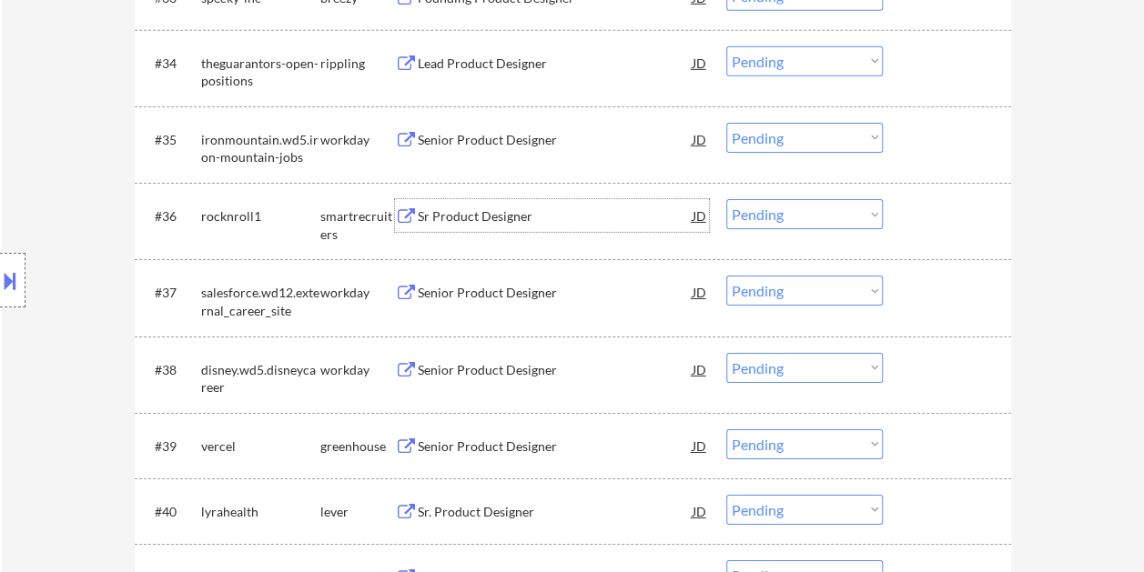
click at [869, 211] on select "Choose an option... Pending Applied Excluded (Questions) Excluded (Expired) Exc…" at bounding box center [804, 214] width 156 height 30
click at [726, 199] on select "Choose an option... Pending Applied Excluded (Questions) Excluded (Expired) Exc…" at bounding box center [804, 214] width 156 height 30
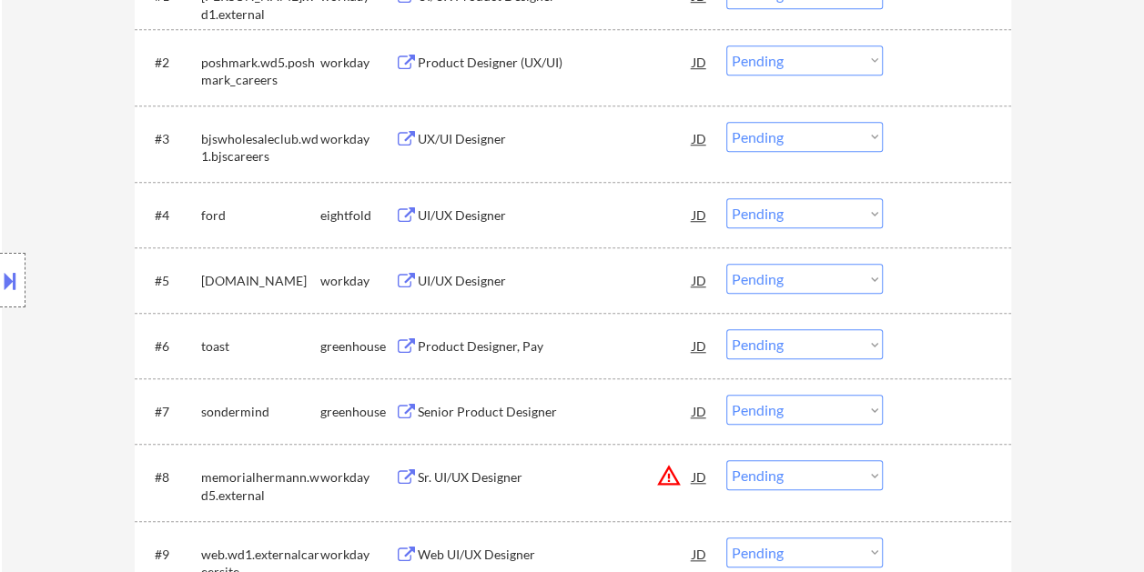
scroll to position [728, 0]
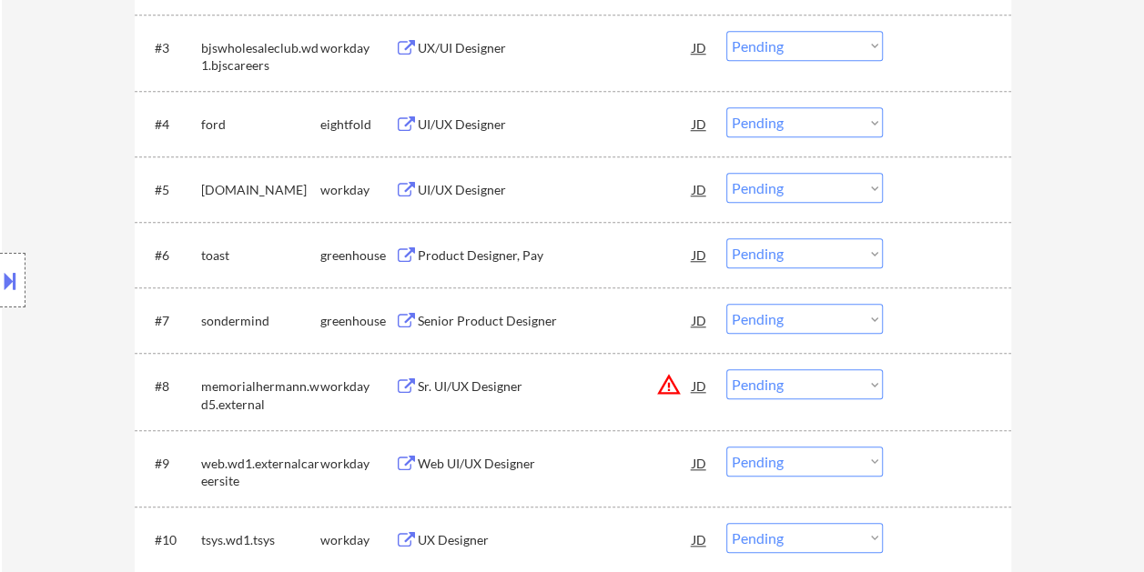
drag, startPoint x: 921, startPoint y: 255, endPoint x: 895, endPoint y: 258, distance: 25.7
click at [921, 255] on div at bounding box center [949, 254] width 80 height 33
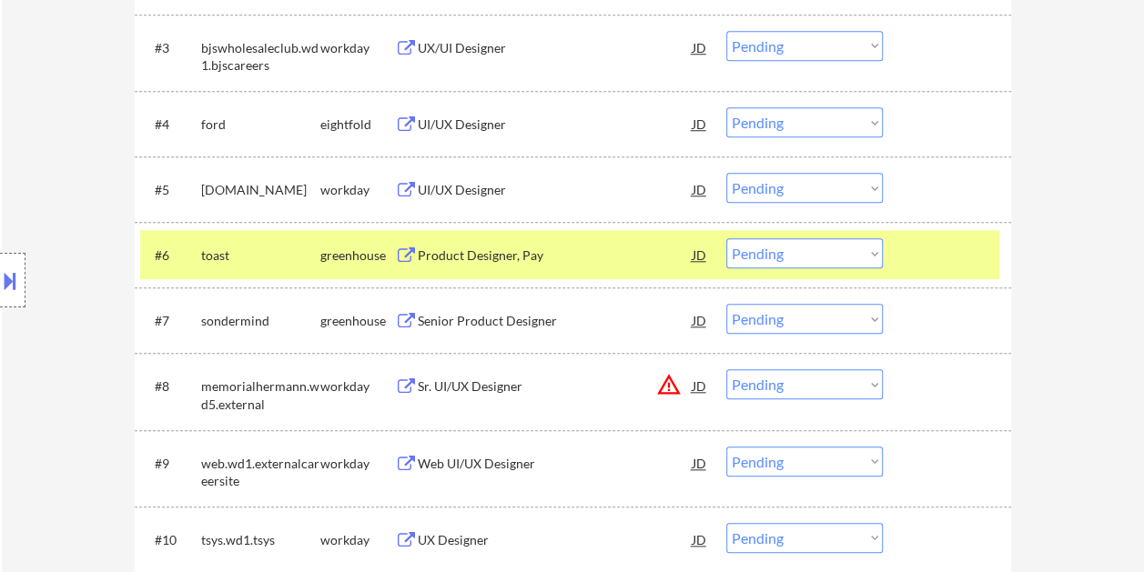
drag, startPoint x: 938, startPoint y: 246, endPoint x: 938, endPoint y: 259, distance: 13.6
click at [938, 251] on div at bounding box center [949, 254] width 80 height 33
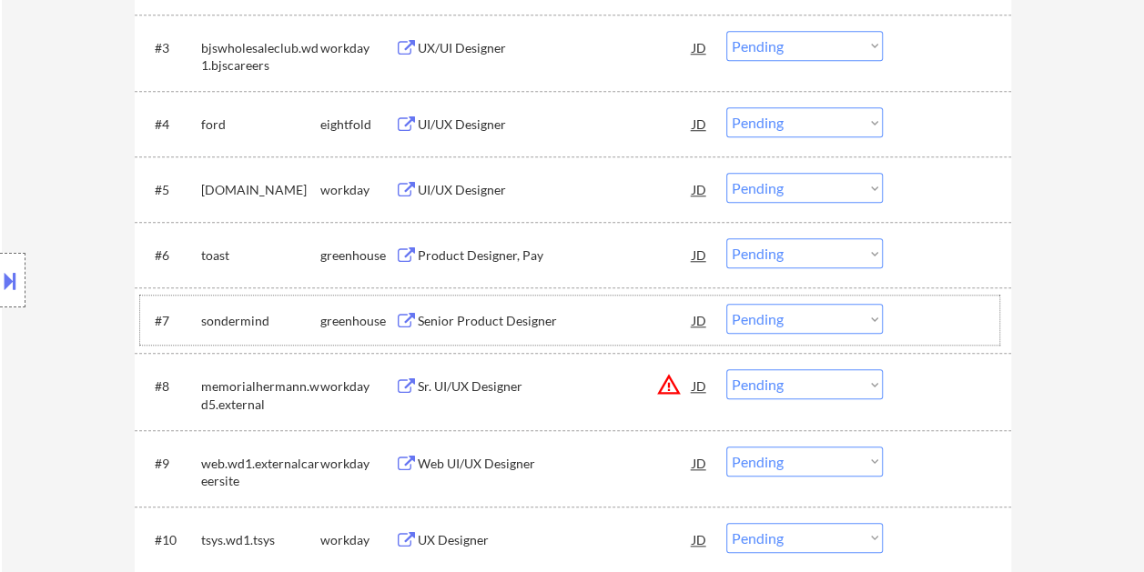
click at [918, 335] on div at bounding box center [949, 320] width 80 height 33
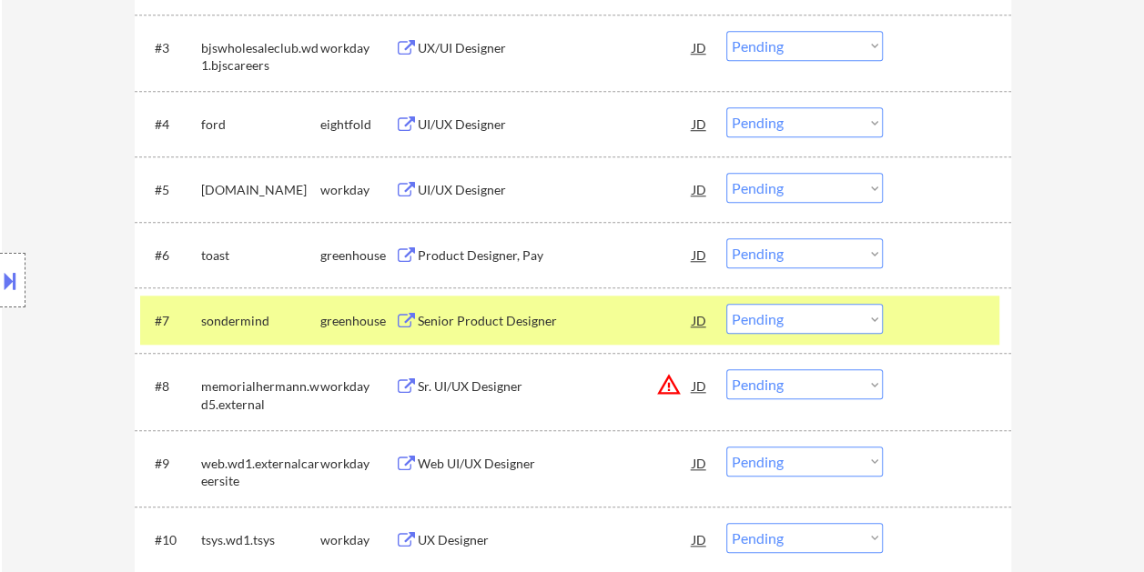
click at [506, 328] on div "Senior Product Designer" at bounding box center [555, 321] width 275 height 18
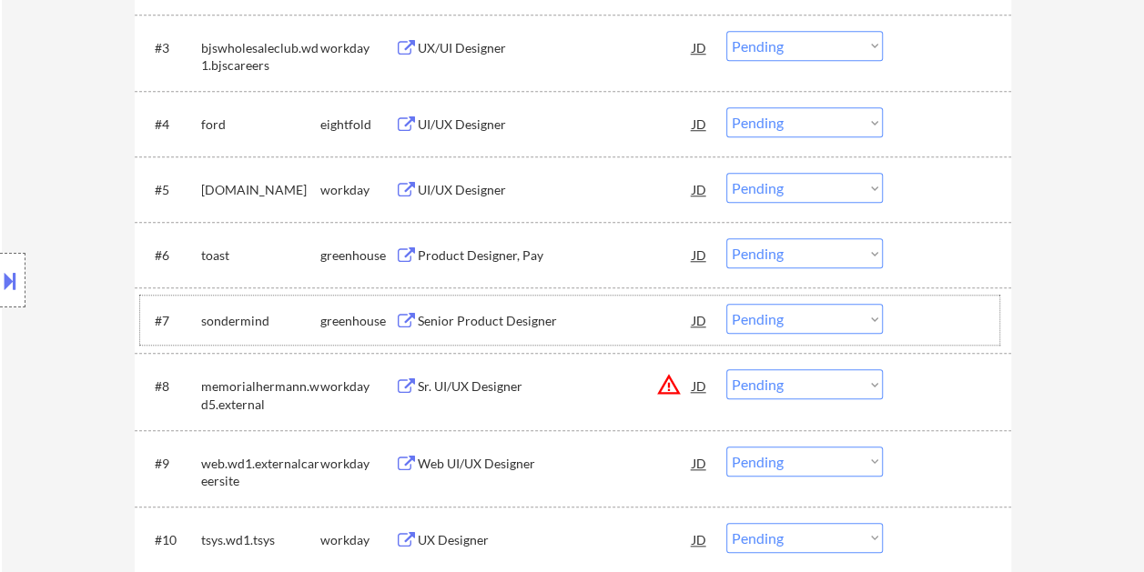
drag, startPoint x: 933, startPoint y: 328, endPoint x: 827, endPoint y: 314, distance: 107.3
click at [930, 328] on div at bounding box center [949, 320] width 80 height 33
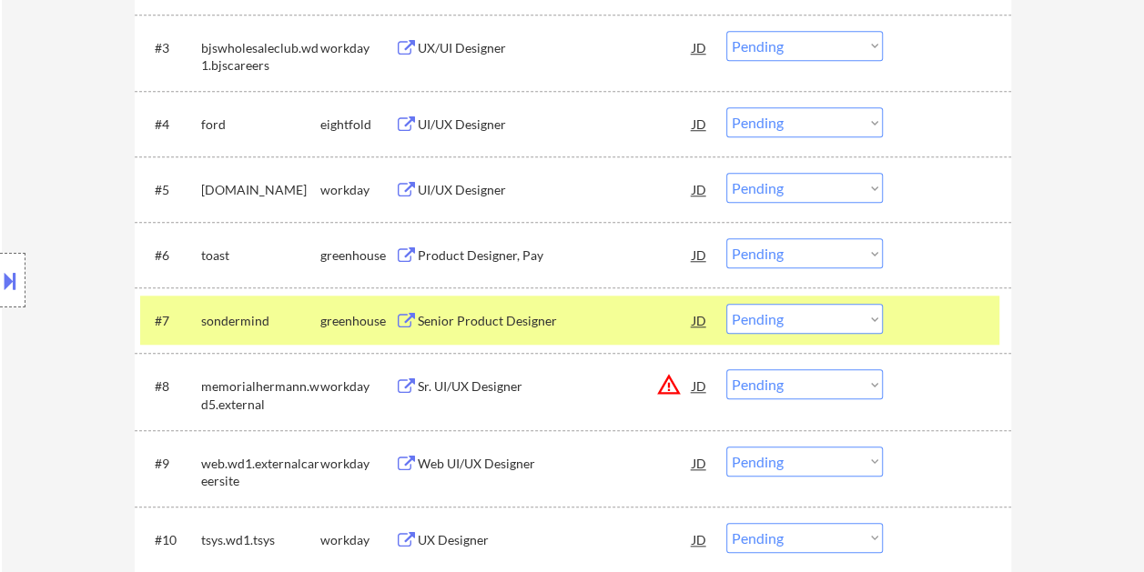
click at [826, 314] on select "Choose an option... Pending Applied Excluded (Questions) Excluded (Expired) Exc…" at bounding box center [804, 319] width 156 height 30
click at [726, 304] on select "Choose an option... Pending Applied Excluded (Questions) Excluded (Expired) Exc…" at bounding box center [804, 319] width 156 height 30
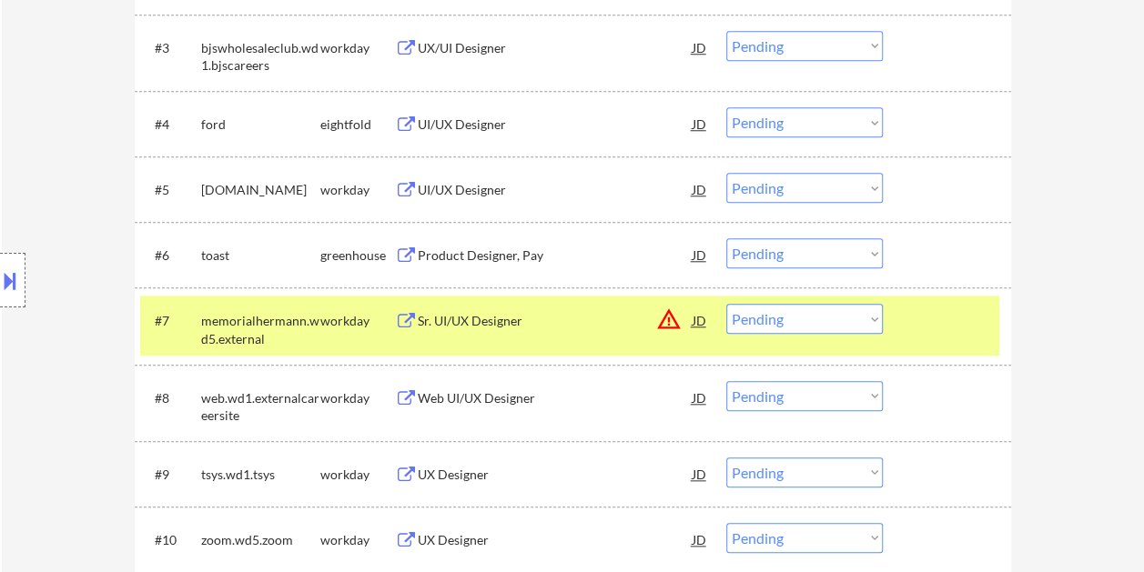
click at [924, 330] on div at bounding box center [949, 320] width 80 height 33
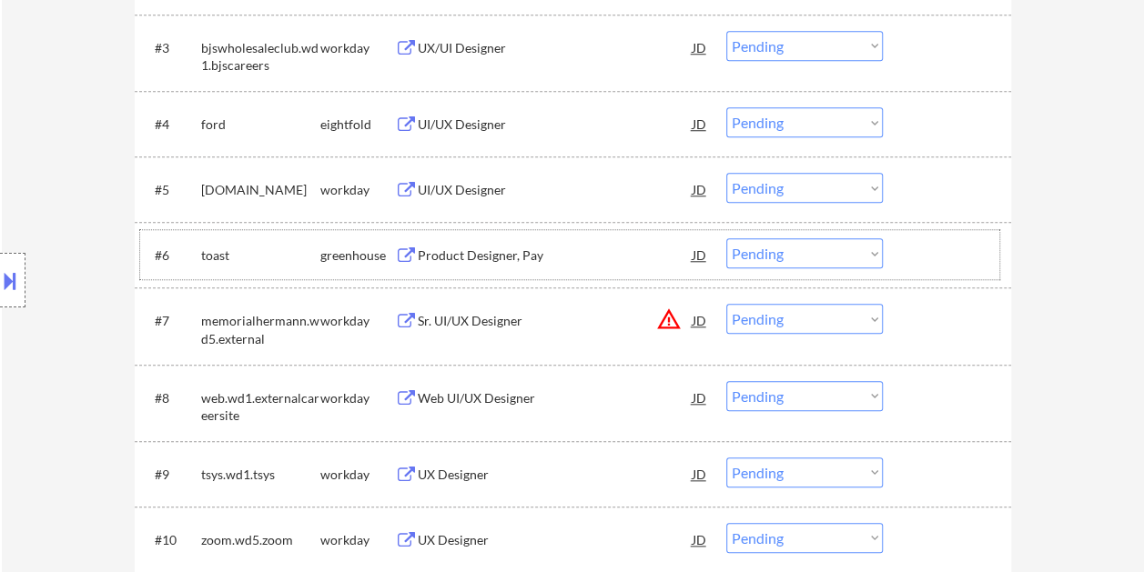
click at [955, 263] on div at bounding box center [949, 254] width 80 height 33
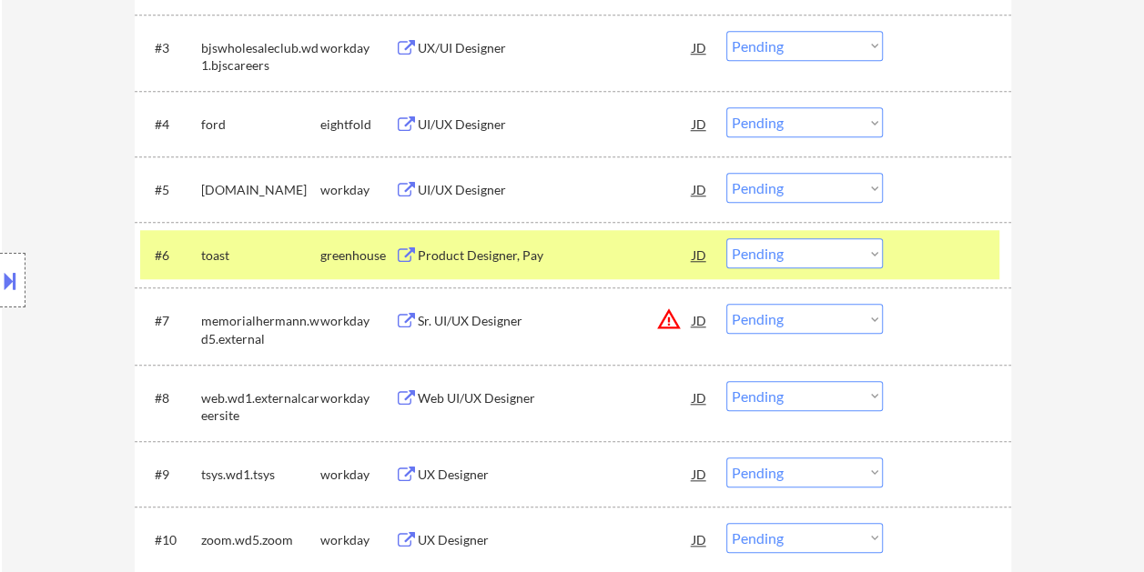
click at [524, 247] on div "Product Designer, Pay" at bounding box center [555, 256] width 275 height 18
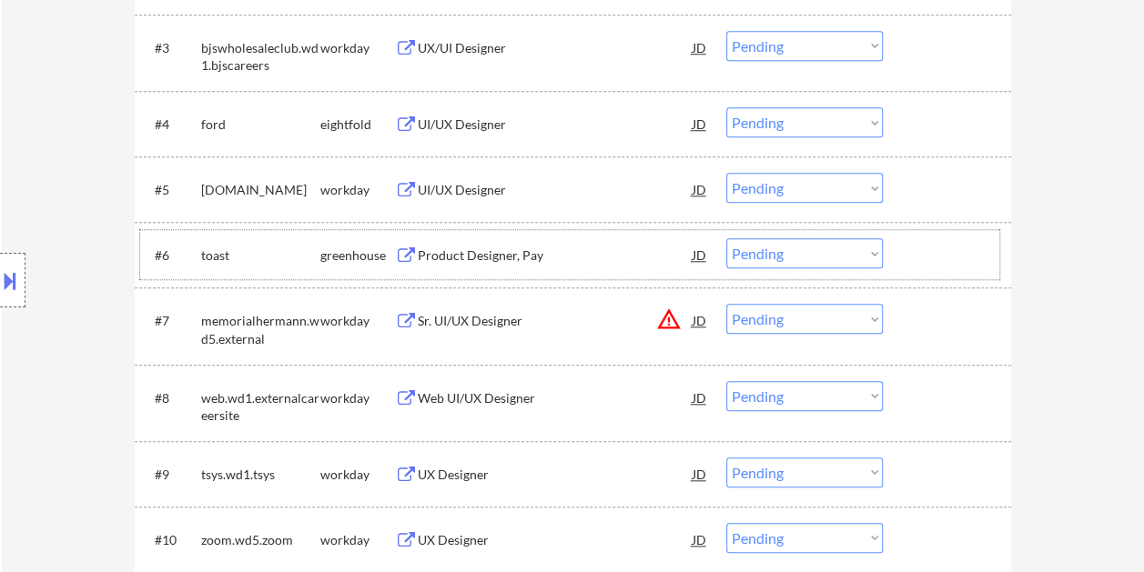
drag, startPoint x: 956, startPoint y: 271, endPoint x: 907, endPoint y: 265, distance: 49.5
click at [956, 271] on div "#6 toast greenhouse Product Designer, Pay JD Choose an option... Pending Applie…" at bounding box center [569, 254] width 859 height 49
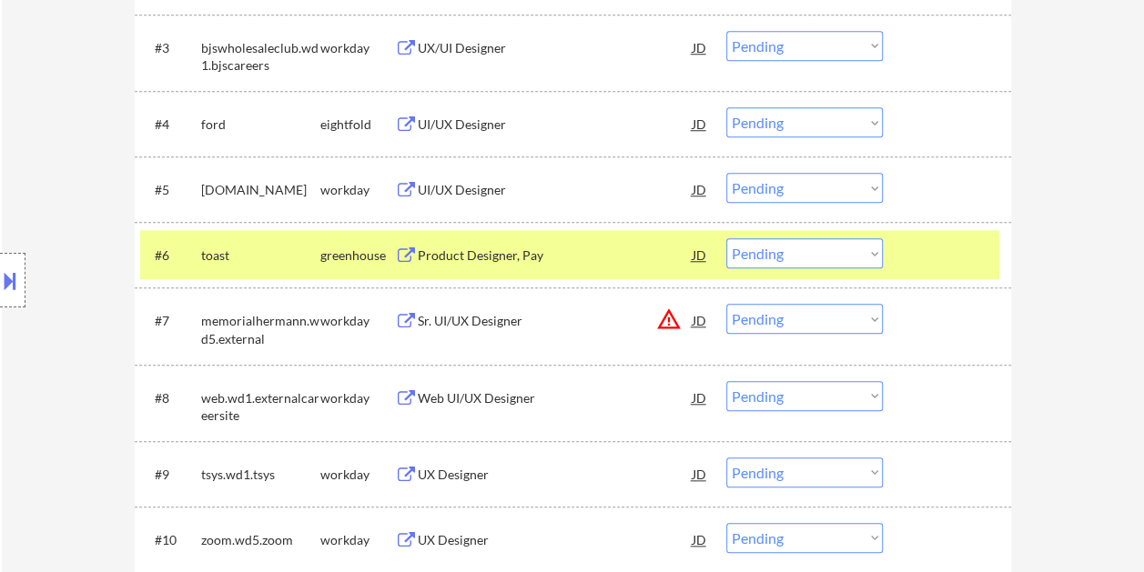
click at [881, 262] on select "Choose an option... Pending Applied Excluded (Questions) Excluded (Expired) Exc…" at bounding box center [804, 253] width 156 height 30
click at [726, 238] on select "Choose an option... Pending Applied Excluded (Questions) Excluded (Expired) Exc…" at bounding box center [804, 253] width 156 height 30
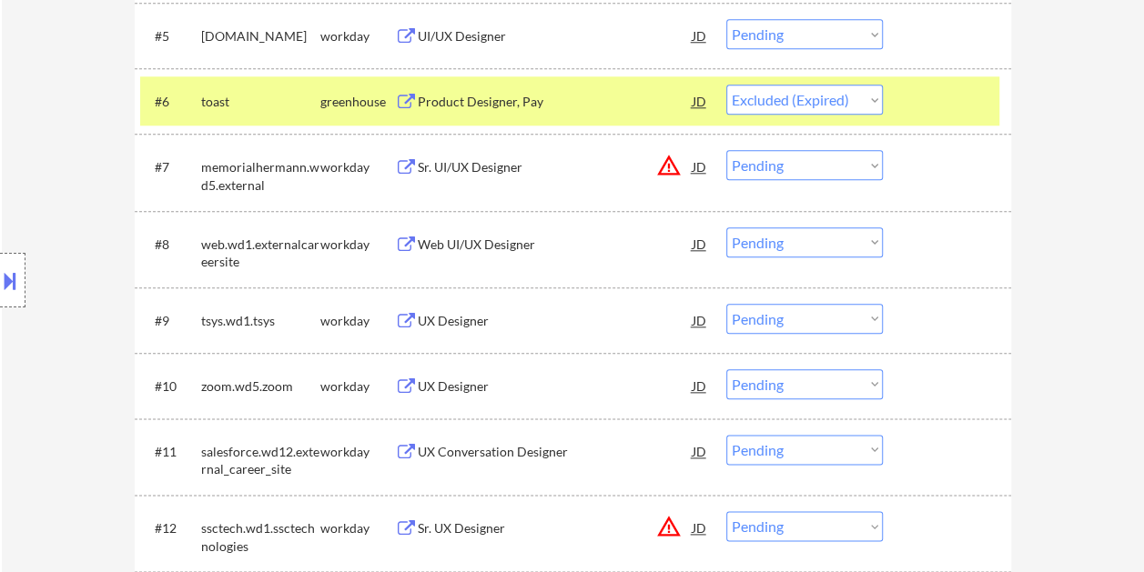
scroll to position [910, 0]
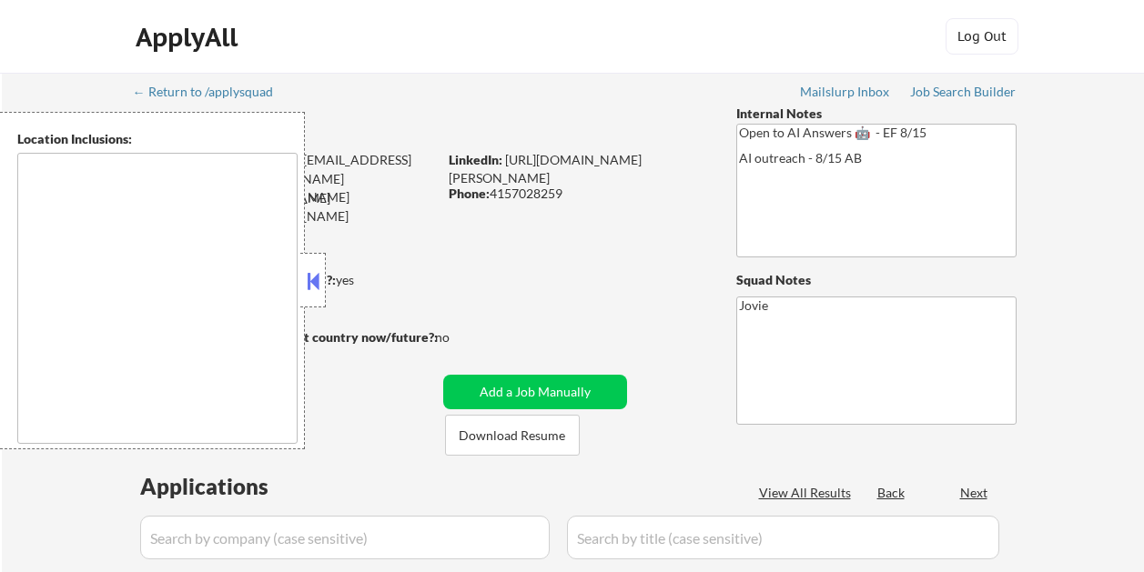
scroll to position [983, 0]
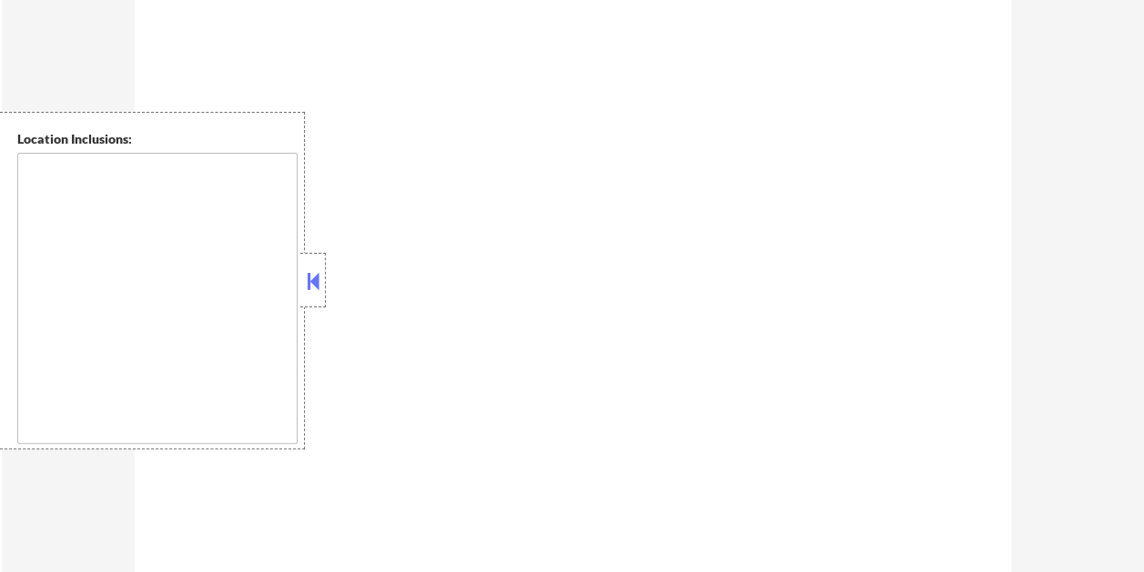
select select ""pending""
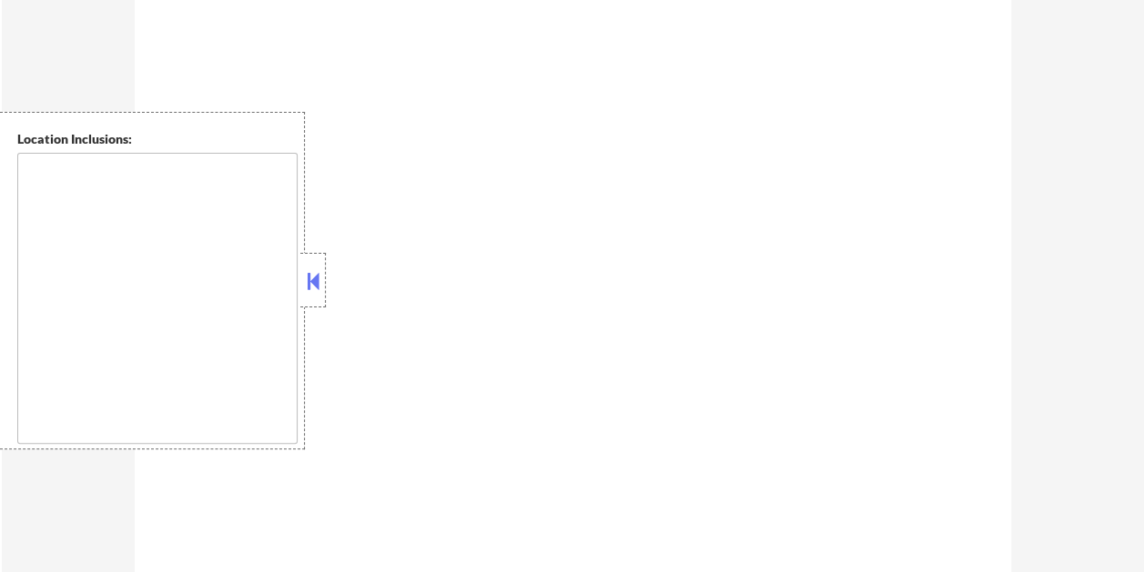
select select ""pending""
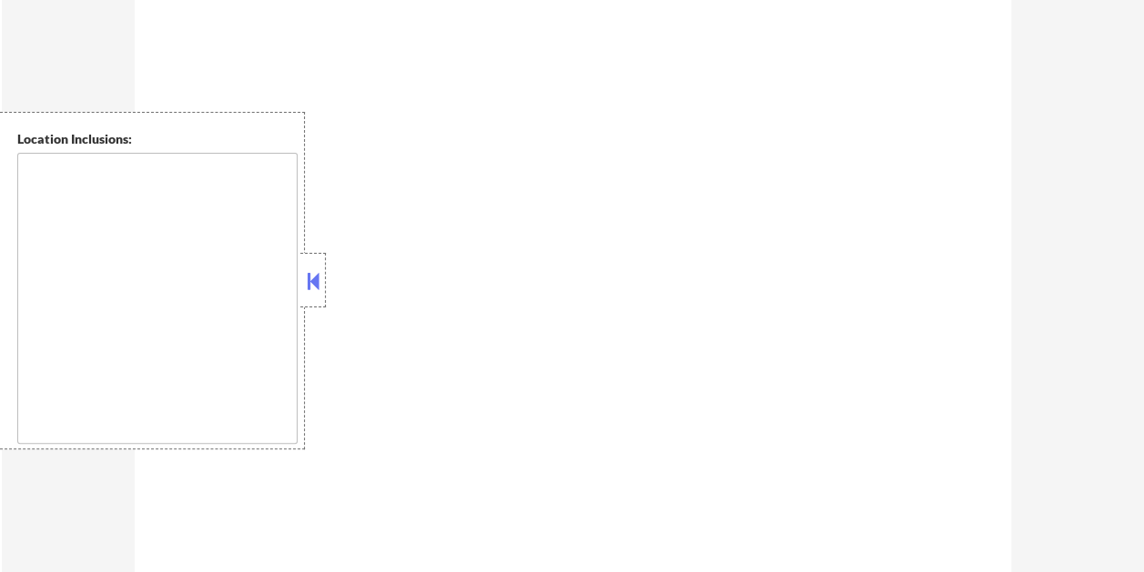
select select ""pending""
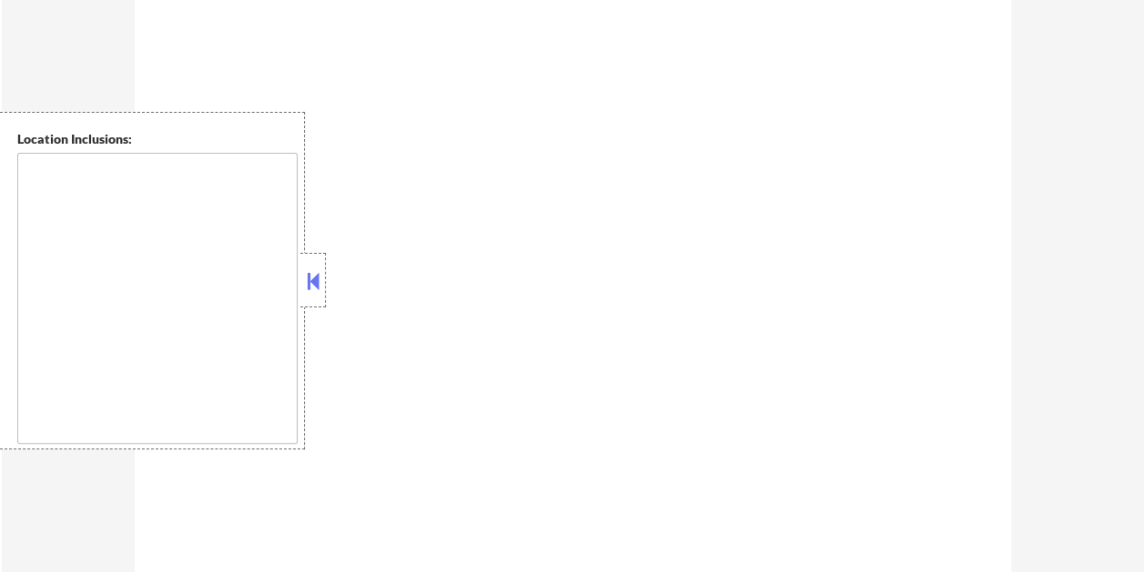
select select ""pending""
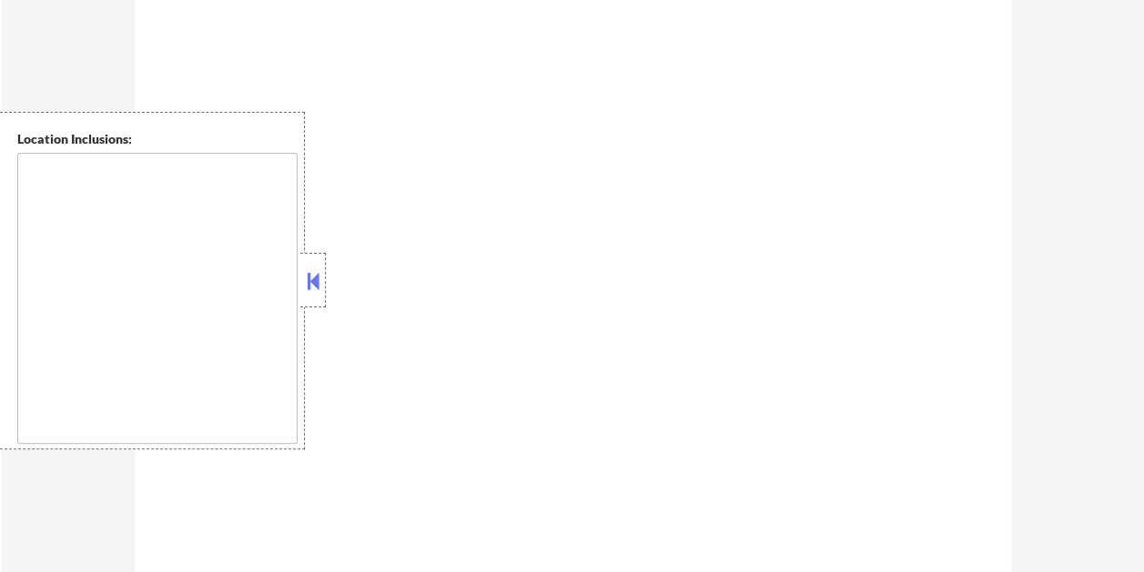
select select ""pending""
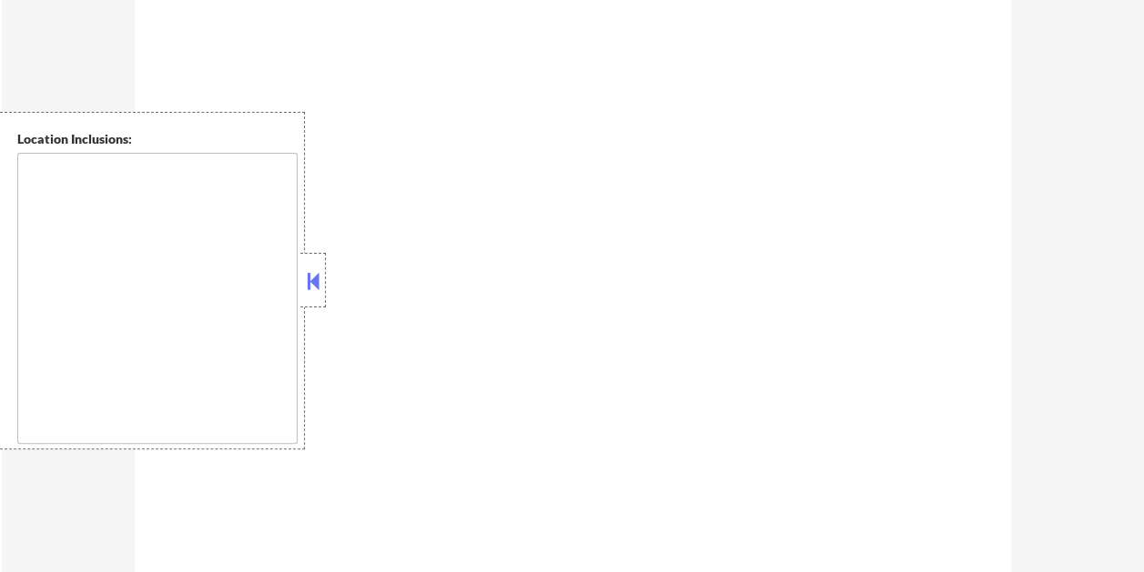
select select ""pending""
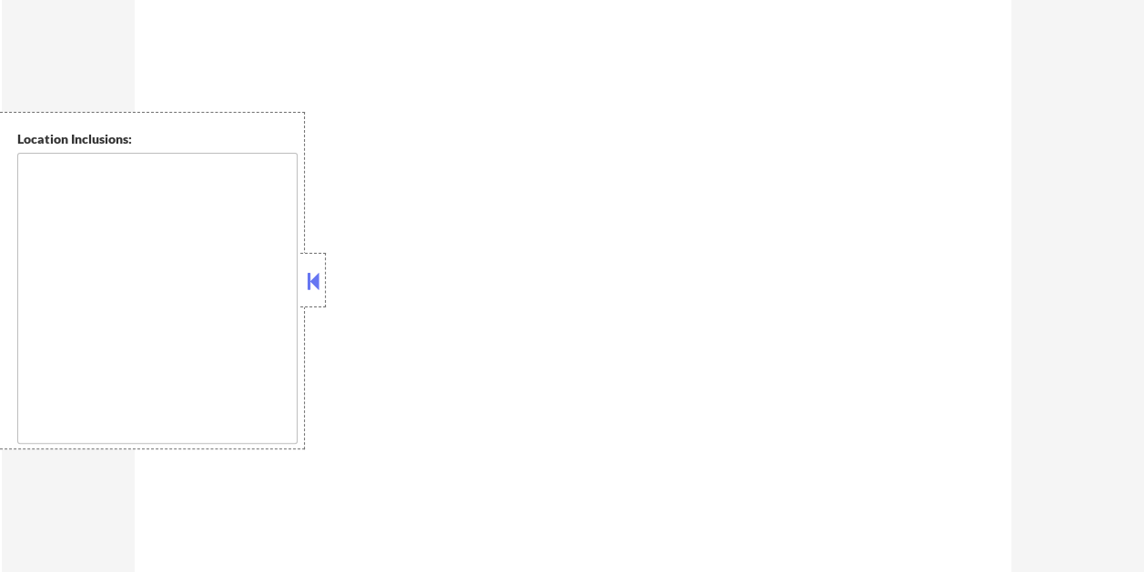
select select ""pending""
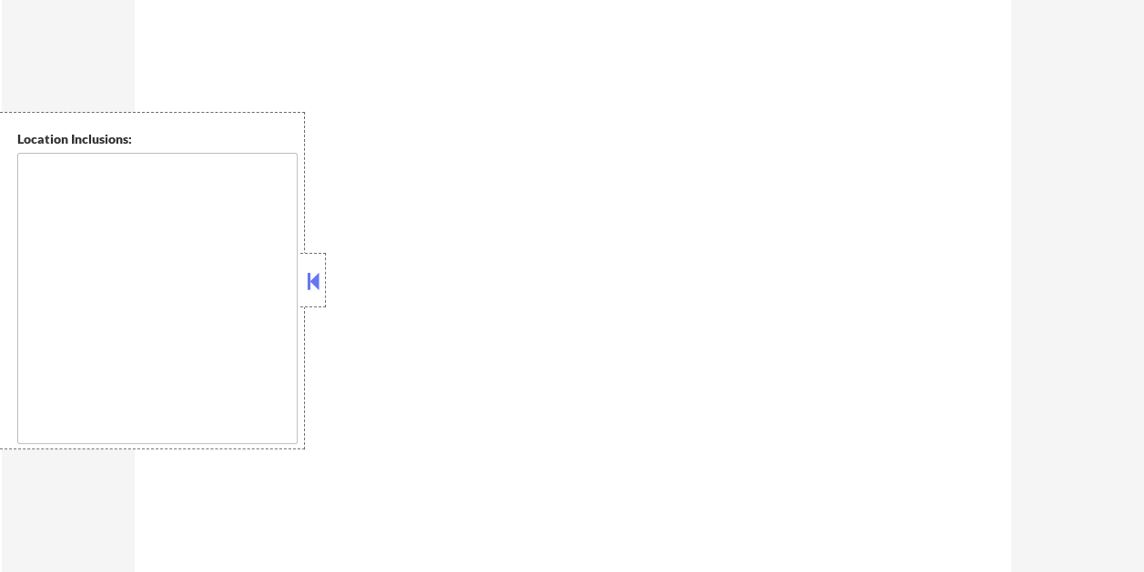
select select ""pending""
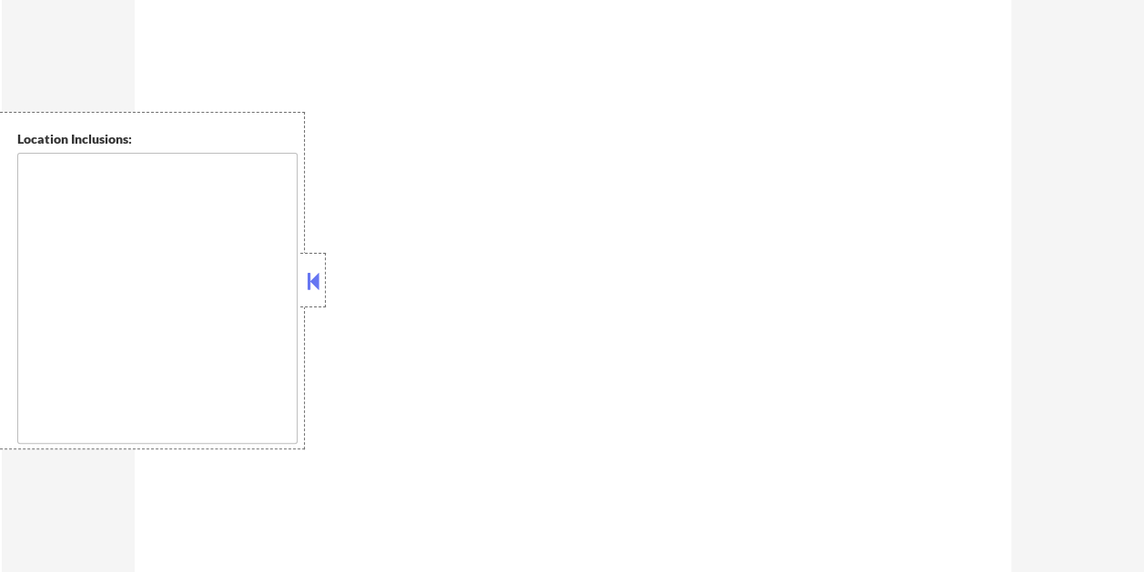
select select ""pending""
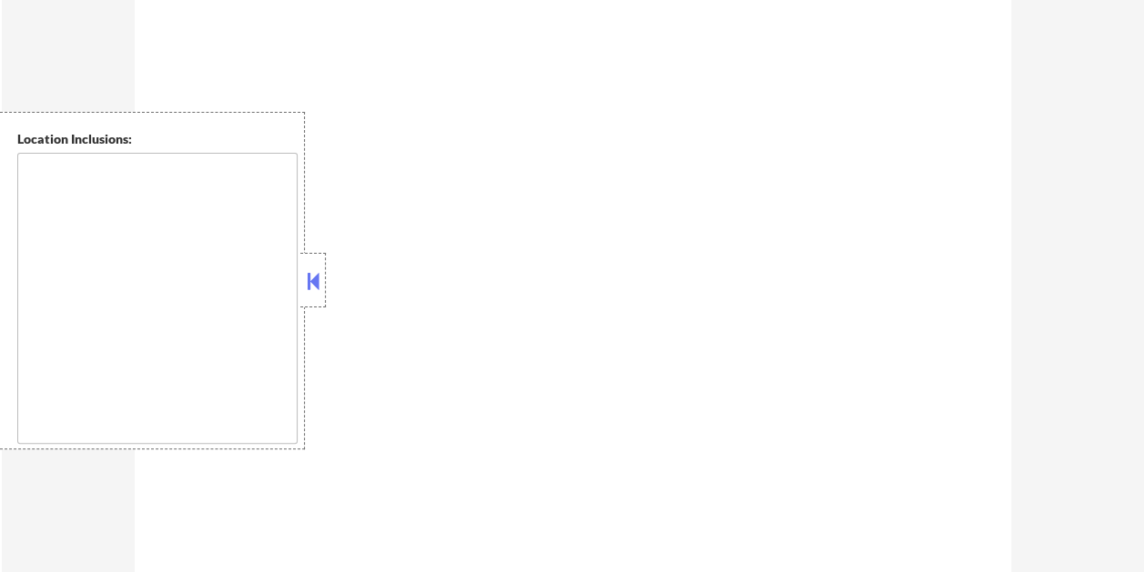
select select ""pending""
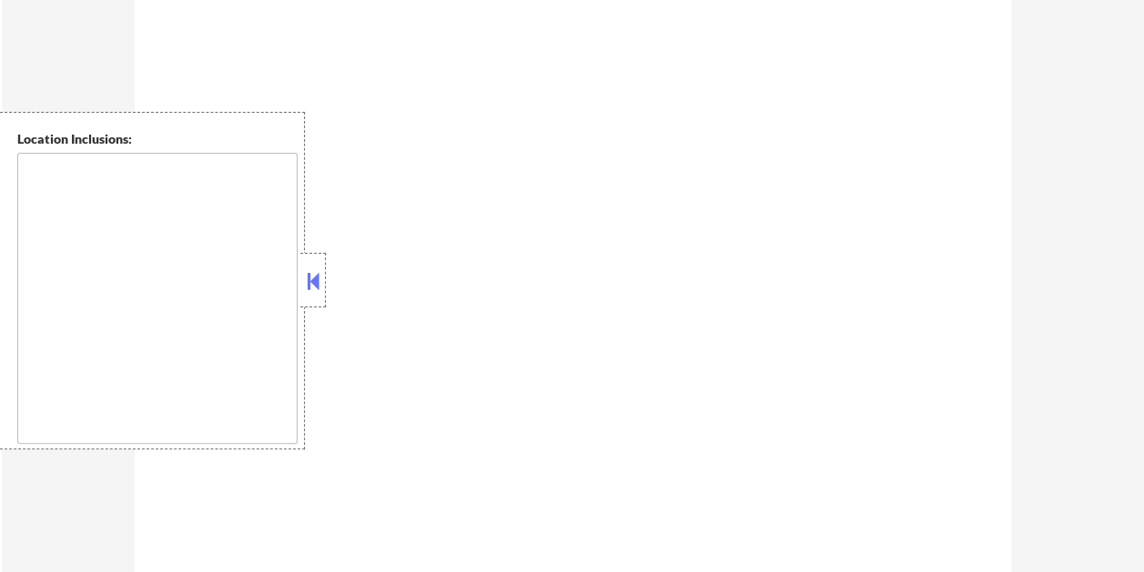
select select ""pending""
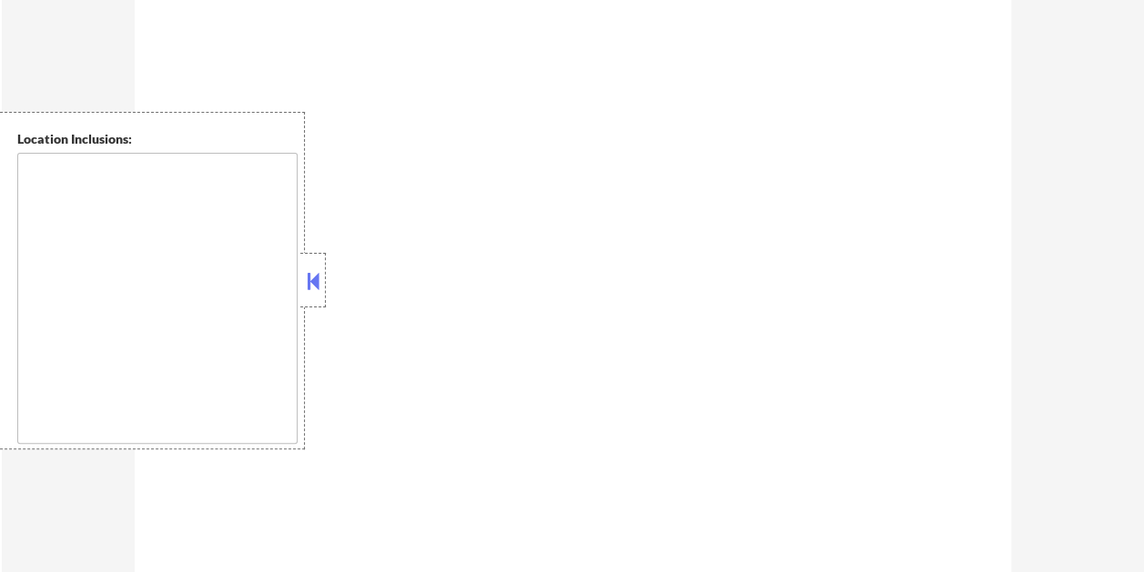
select select ""pending""
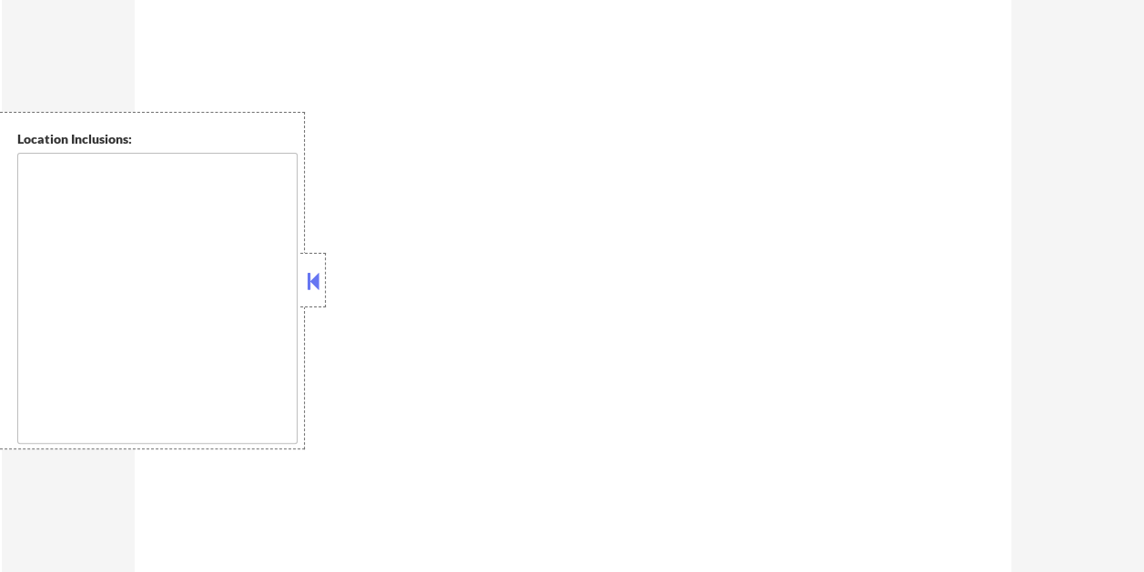
select select ""pending""
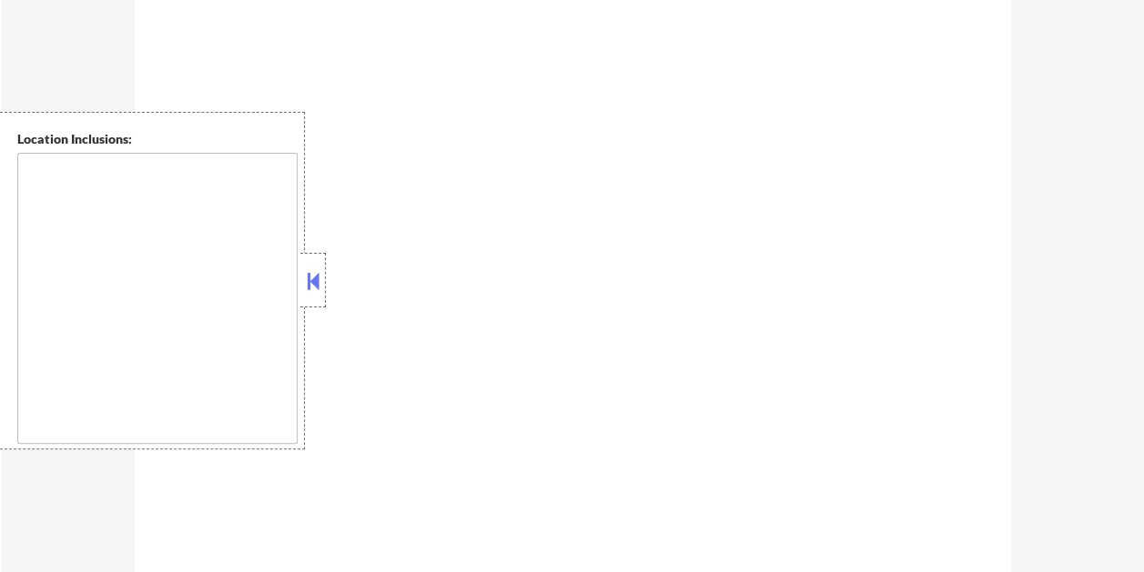
select select ""pending""
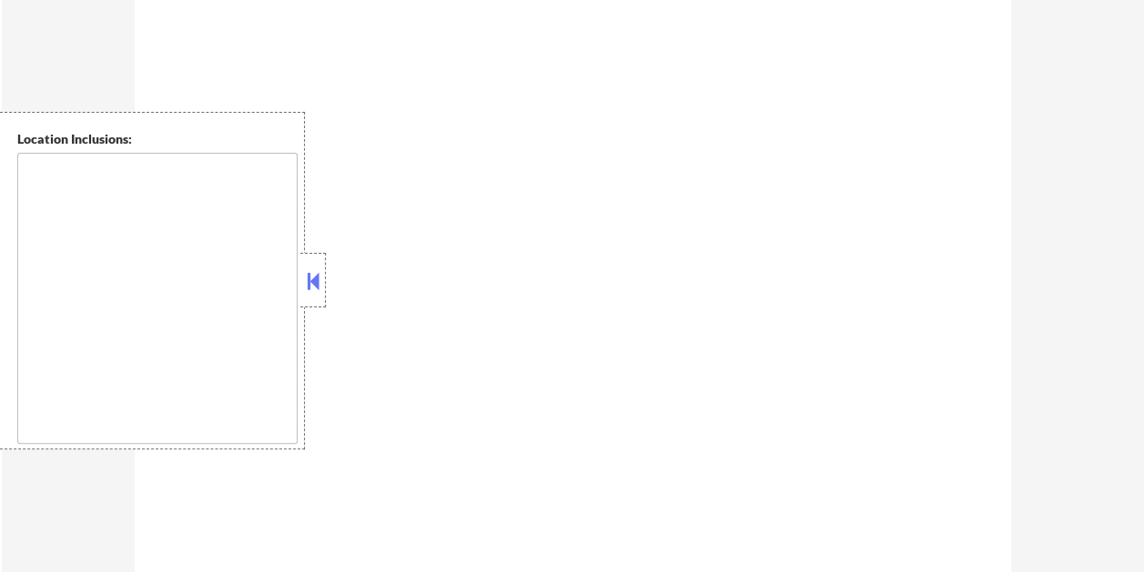
select select ""pending""
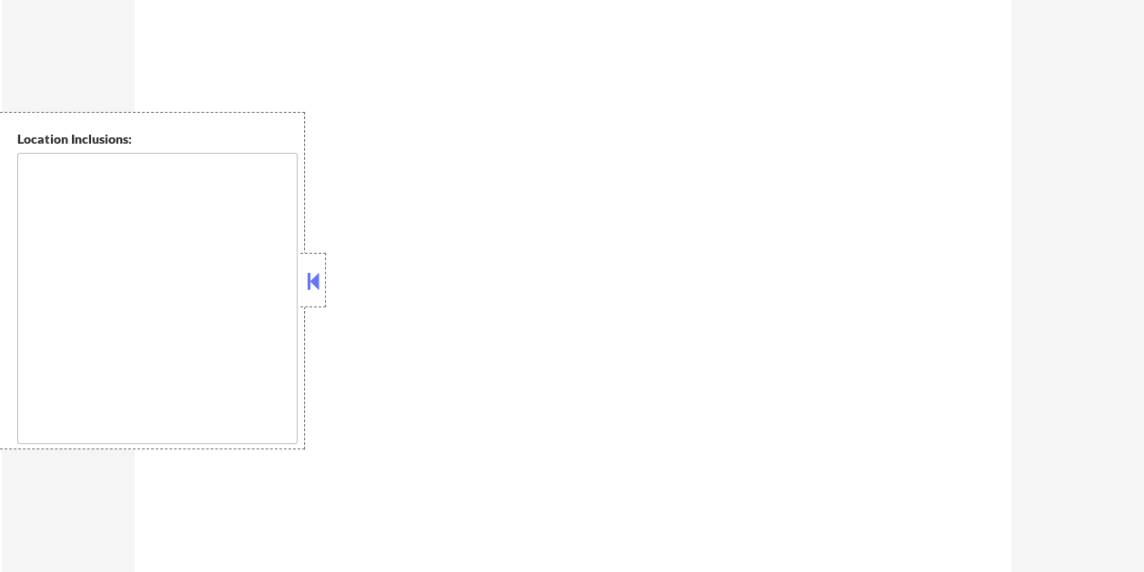
select select ""pending""
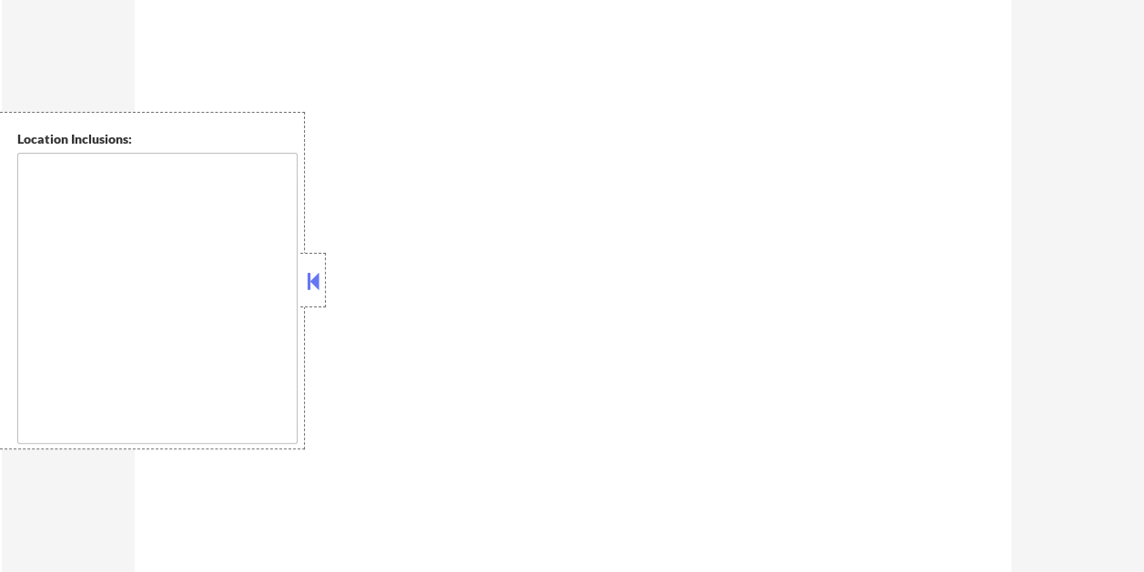
select select ""pending""
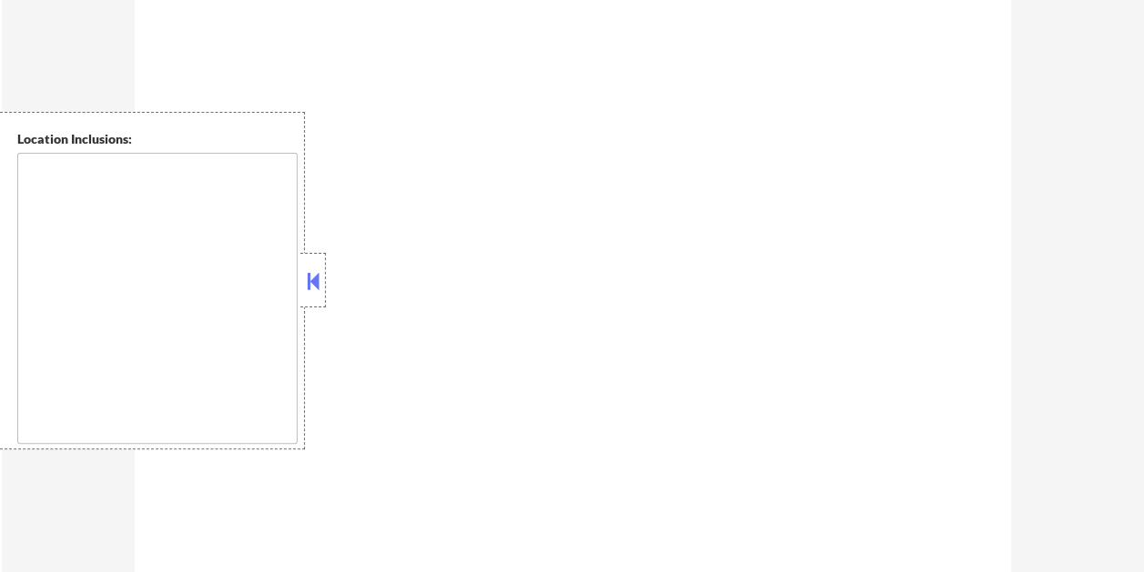
select select ""pending""
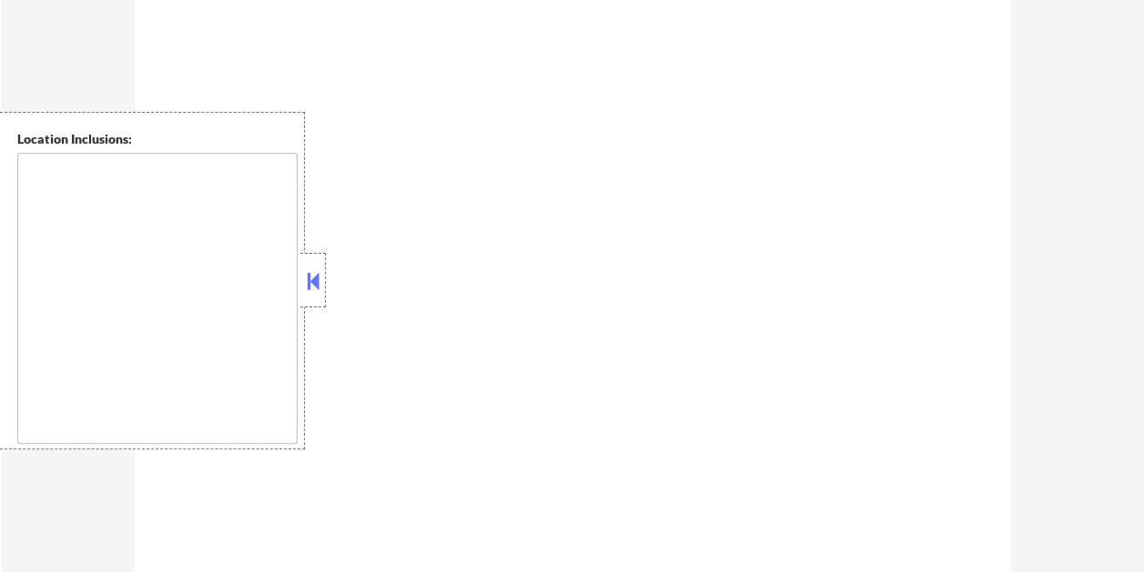
select select ""pending""
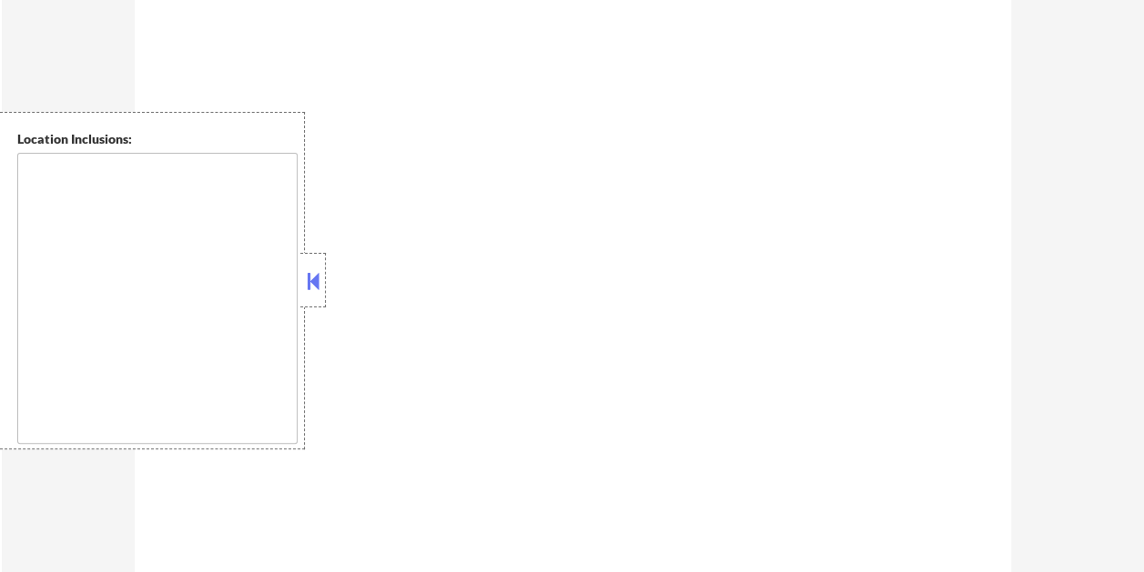
select select ""pending""
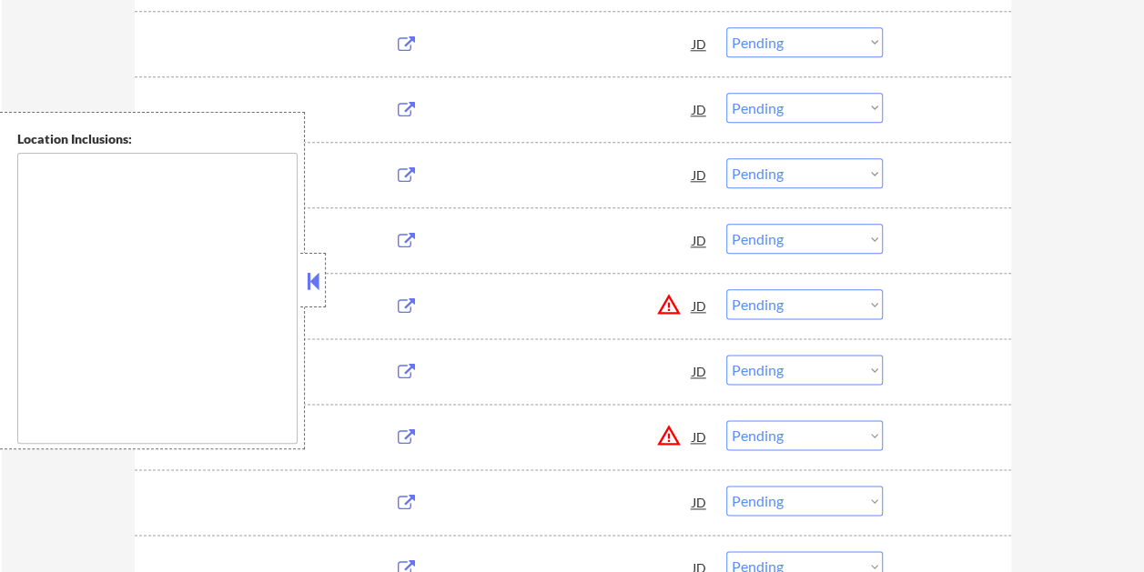
type textarea "[GEOGRAPHIC_DATA], [GEOGRAPHIC_DATA] [GEOGRAPHIC_DATA], [GEOGRAPHIC_DATA] [GEOG…"
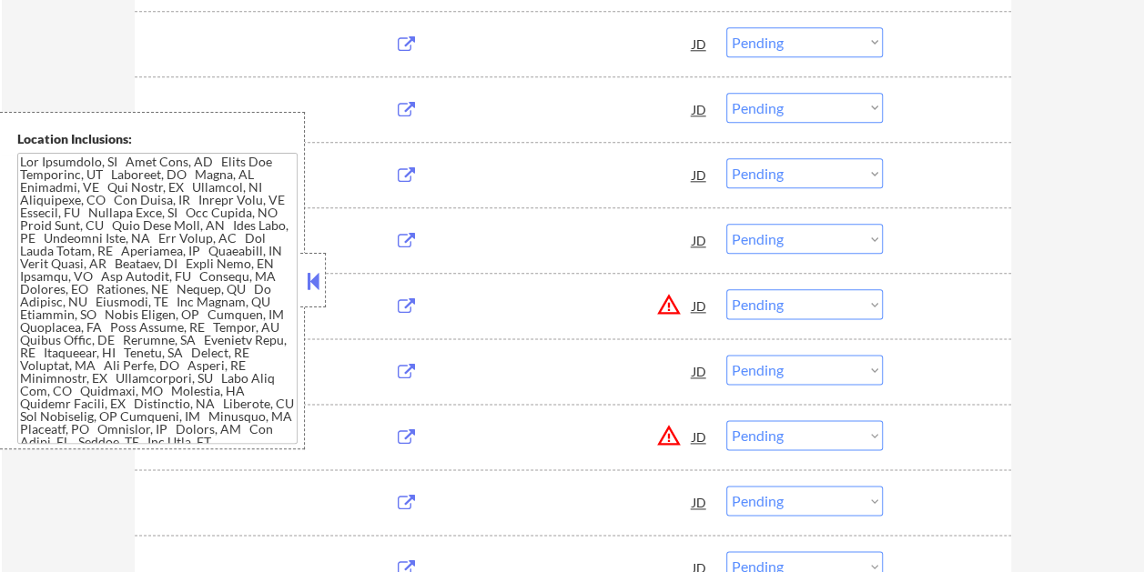
scroll to position [910, 0]
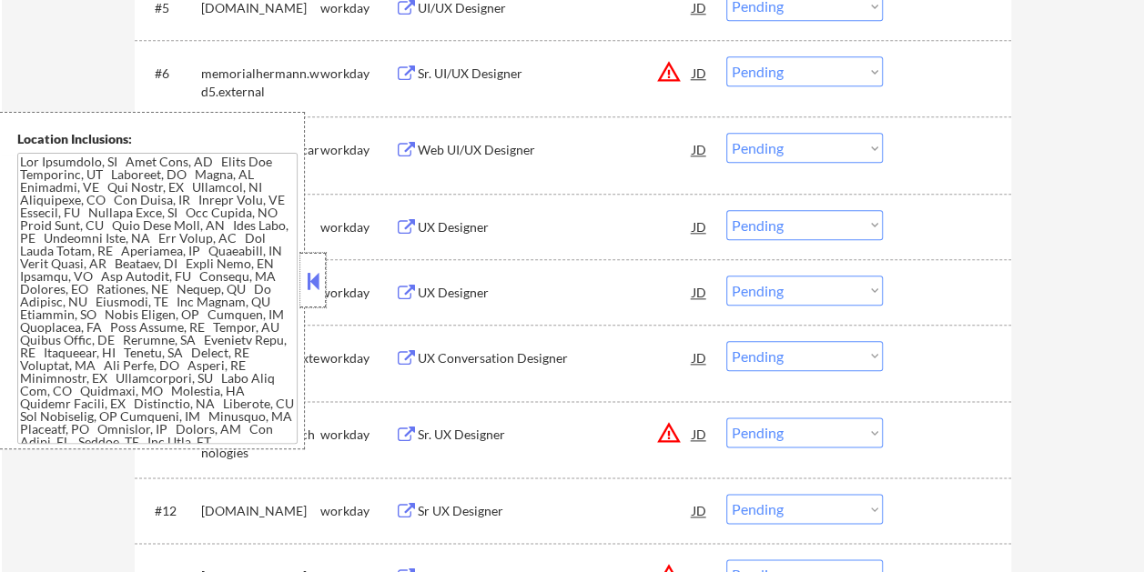
click at [317, 266] on div at bounding box center [312, 280] width 25 height 55
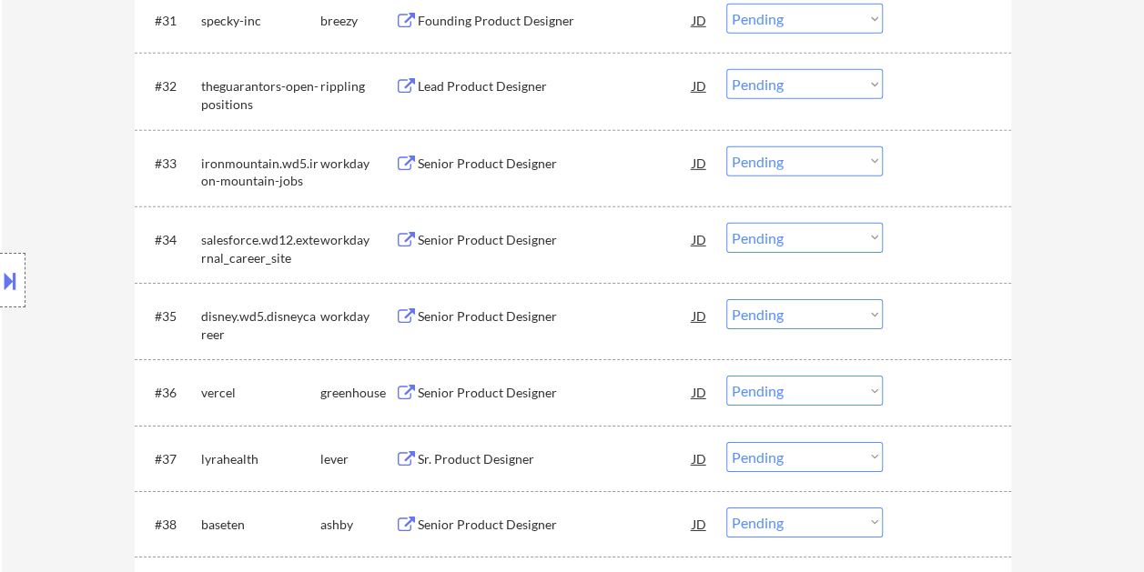
scroll to position [2820, 0]
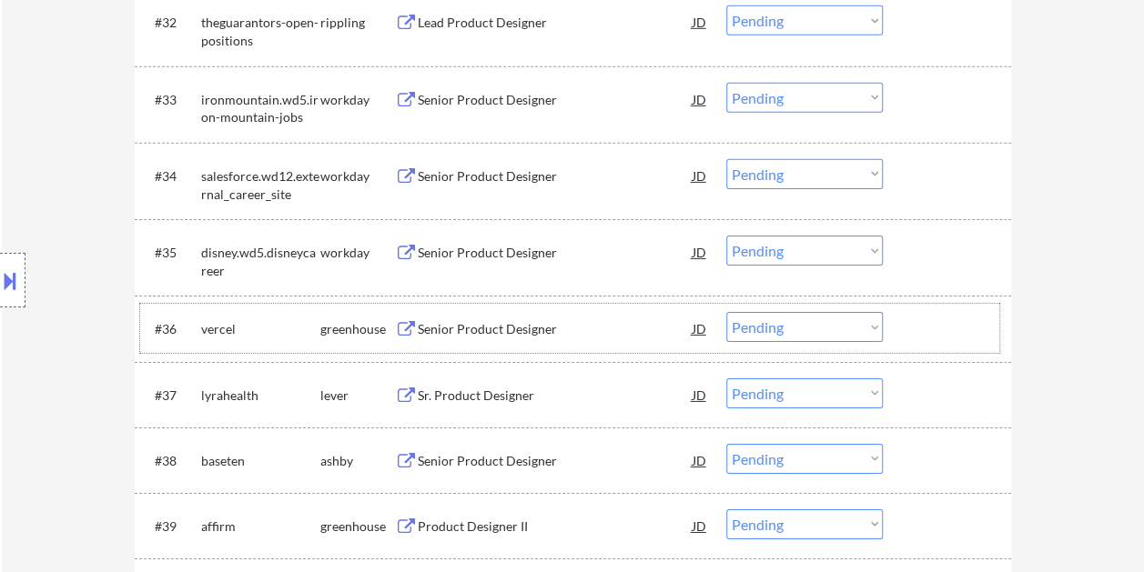
click at [943, 324] on div at bounding box center [949, 328] width 80 height 33
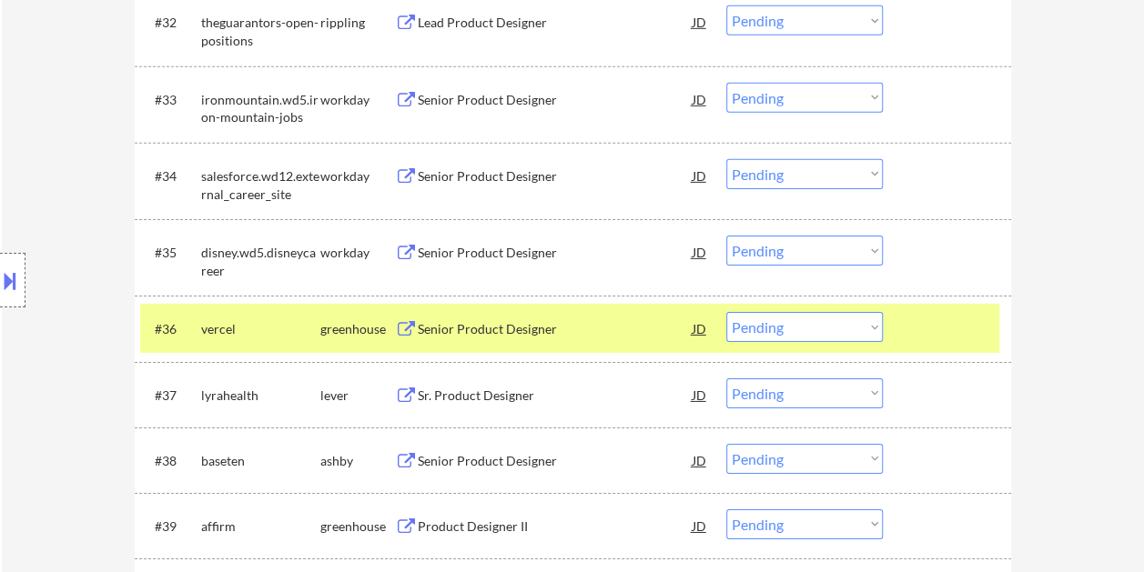
click at [575, 325] on div "Senior Product Designer" at bounding box center [555, 329] width 275 height 18
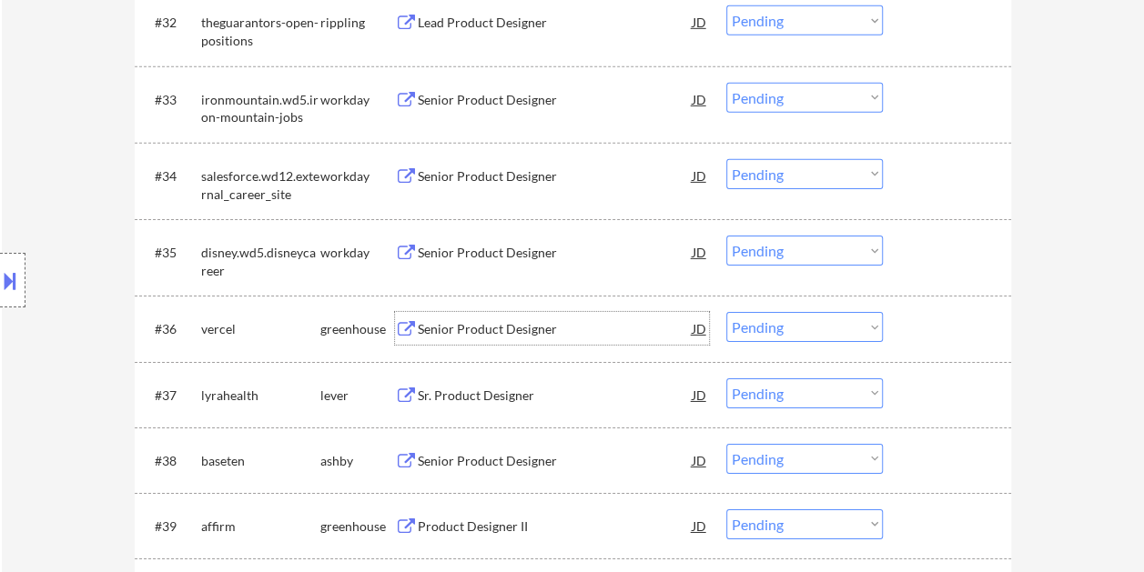
click at [913, 322] on div at bounding box center [949, 328] width 80 height 33
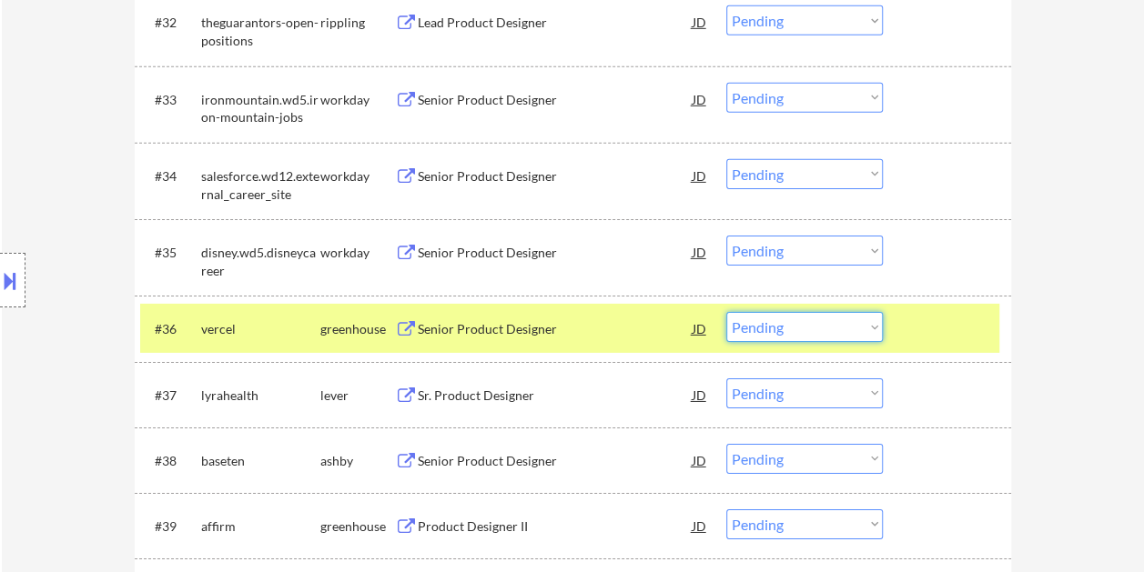
click at [855, 331] on select "Choose an option... Pending Applied Excluded (Questions) Excluded (Expired) Exc…" at bounding box center [804, 327] width 156 height 30
click at [726, 312] on select "Choose an option... Pending Applied Excluded (Questions) Excluded (Expired) Exc…" at bounding box center [804, 327] width 156 height 30
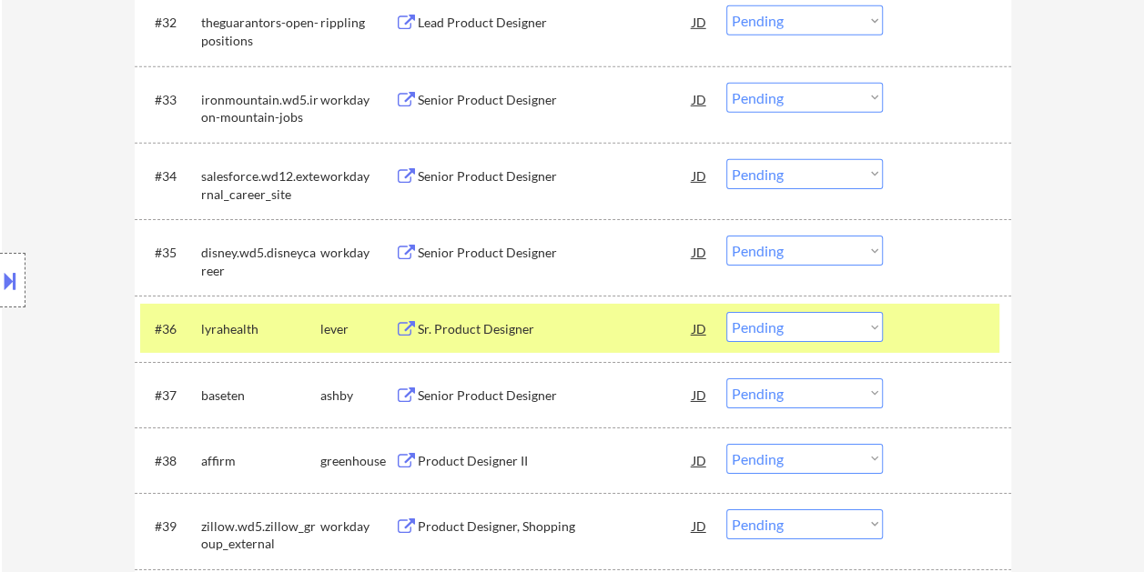
click at [922, 315] on div at bounding box center [949, 328] width 80 height 33
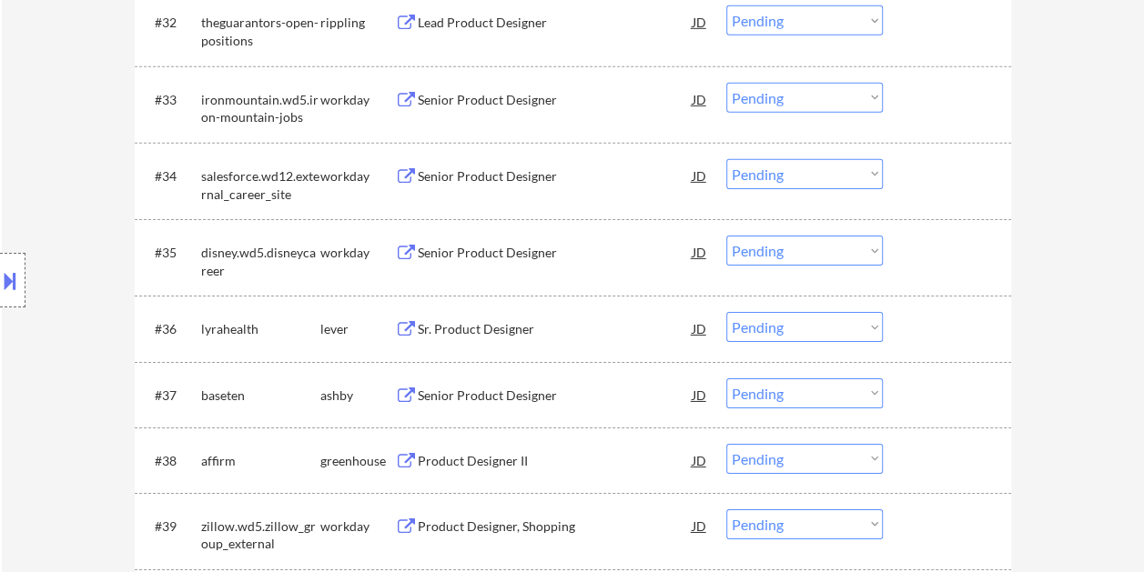
click at [946, 318] on div at bounding box center [949, 328] width 80 height 33
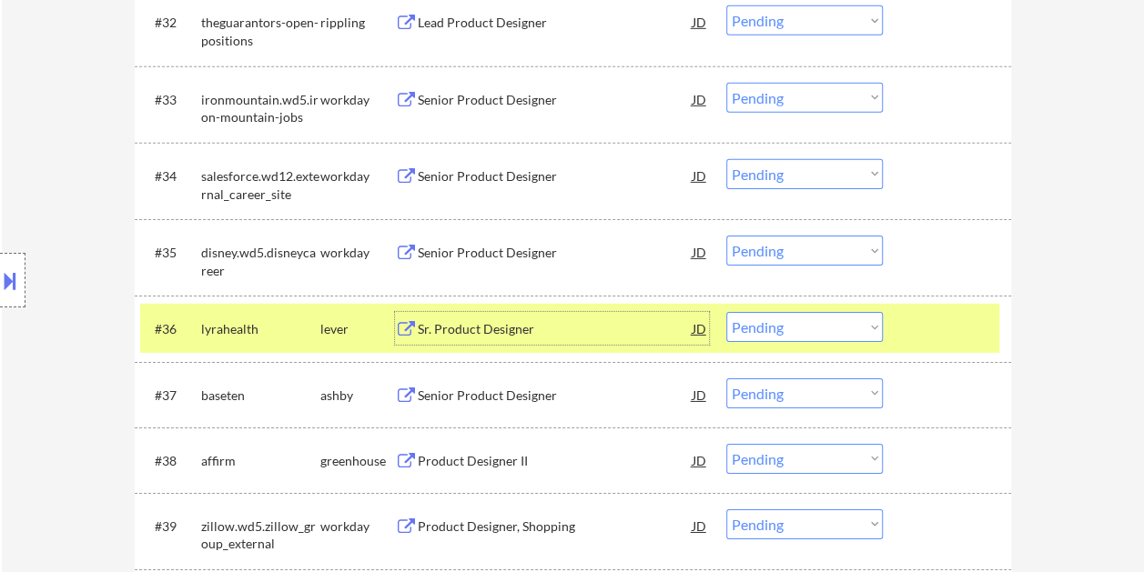
click at [567, 340] on div "Sr. Product Designer" at bounding box center [555, 328] width 275 height 33
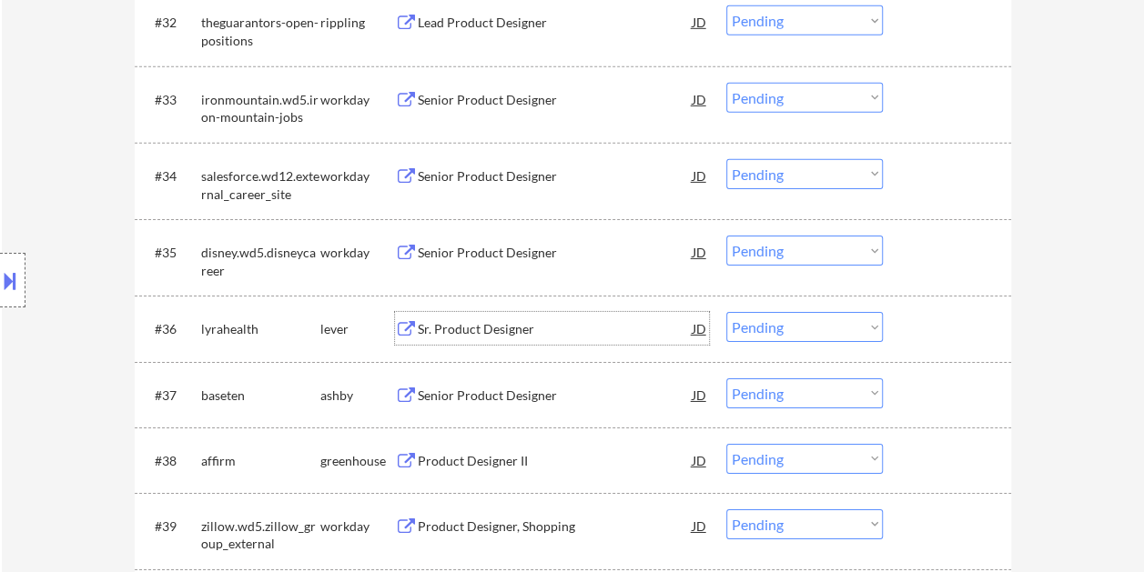
click at [929, 326] on div at bounding box center [949, 328] width 80 height 33
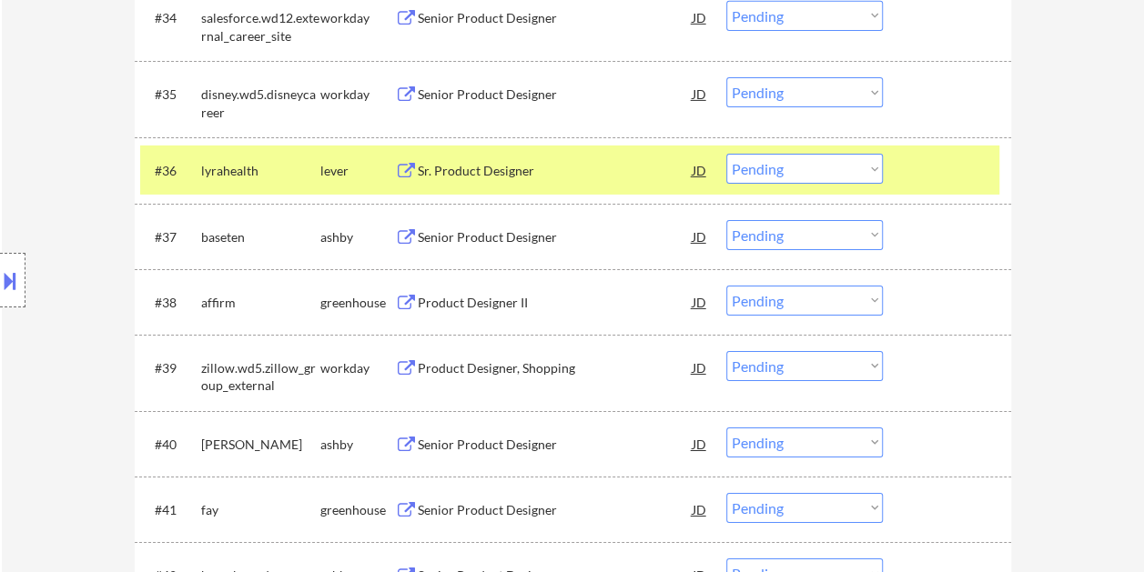
scroll to position [3002, 0]
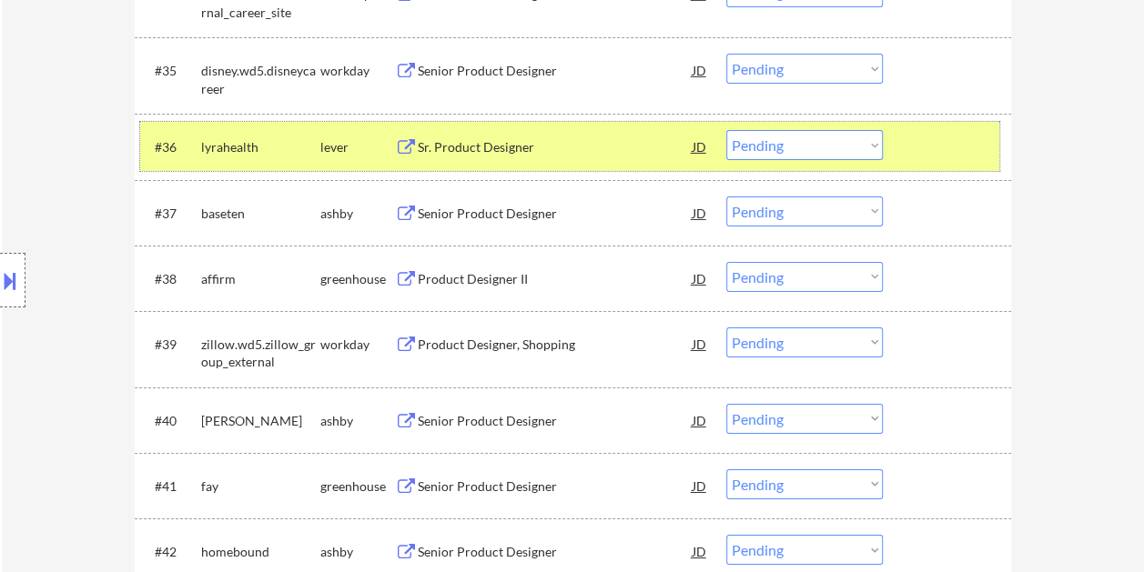
click at [850, 147] on select "Choose an option... Pending Applied Excluded (Questions) Excluded (Expired) Exc…" at bounding box center [804, 145] width 156 height 30
click at [726, 130] on select "Choose an option... Pending Applied Excluded (Questions) Excluded (Expired) Exc…" at bounding box center [804, 145] width 156 height 30
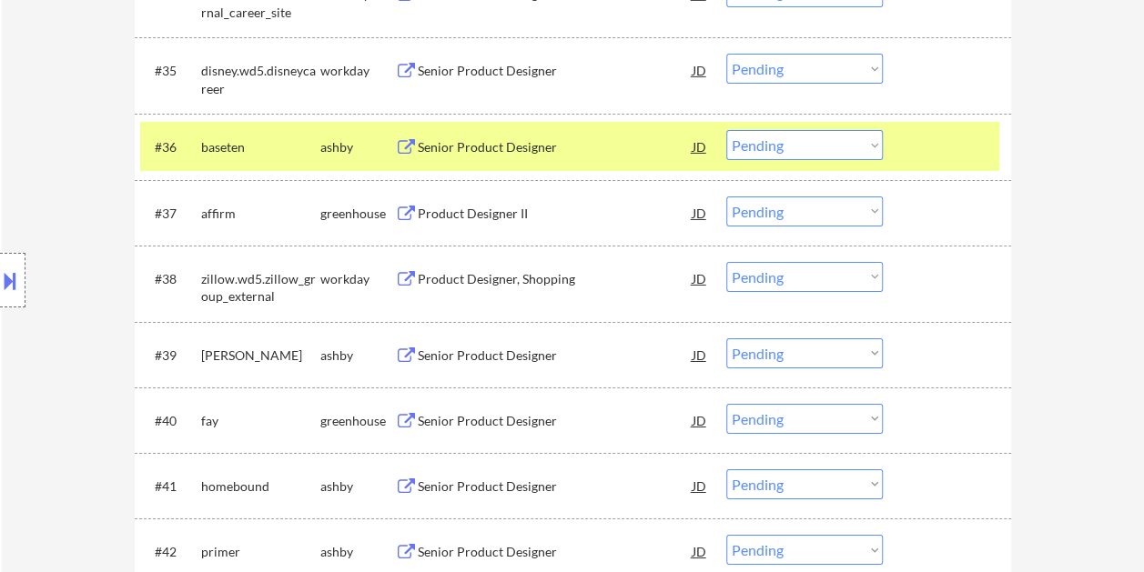
click at [937, 143] on div at bounding box center [949, 146] width 80 height 33
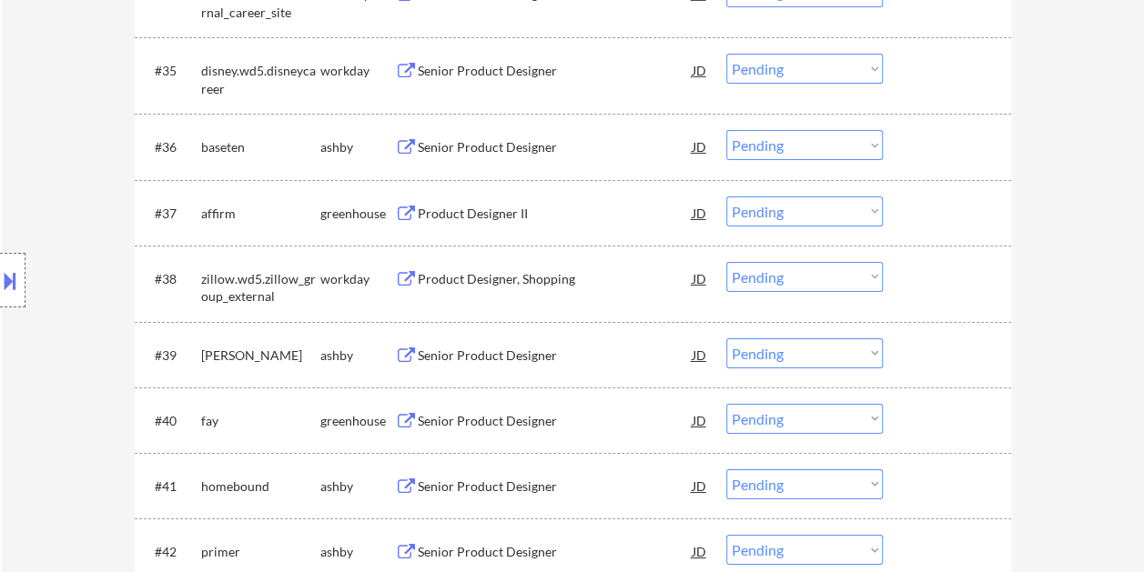
click at [937, 140] on div at bounding box center [949, 146] width 80 height 33
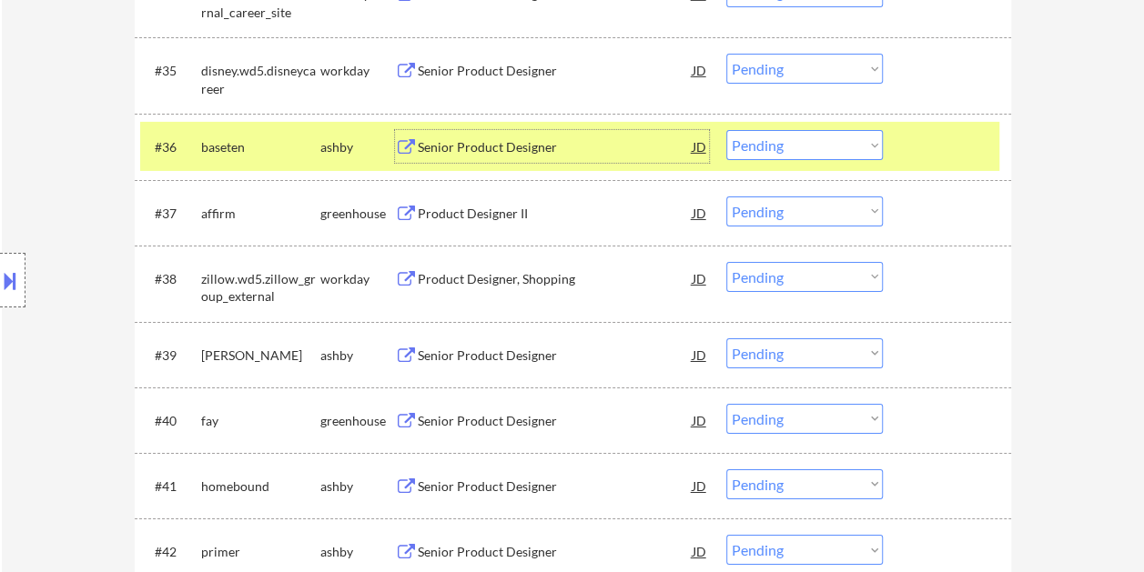
drag, startPoint x: 553, startPoint y: 142, endPoint x: 534, endPoint y: 146, distance: 19.4
click at [548, 143] on div "Senior Product Designer" at bounding box center [555, 147] width 275 height 18
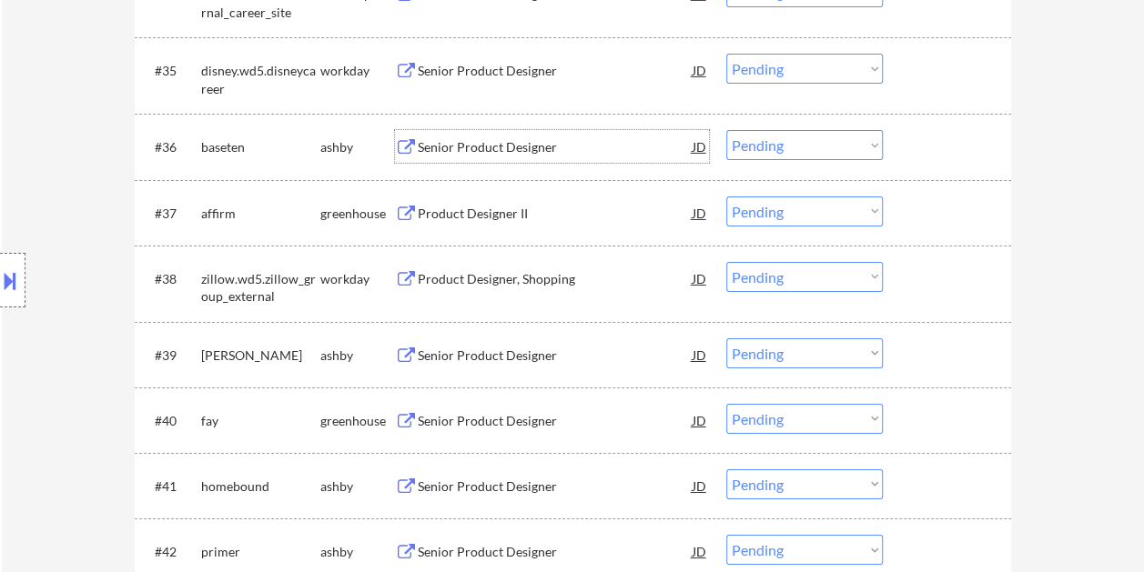
click at [932, 140] on div at bounding box center [949, 146] width 80 height 33
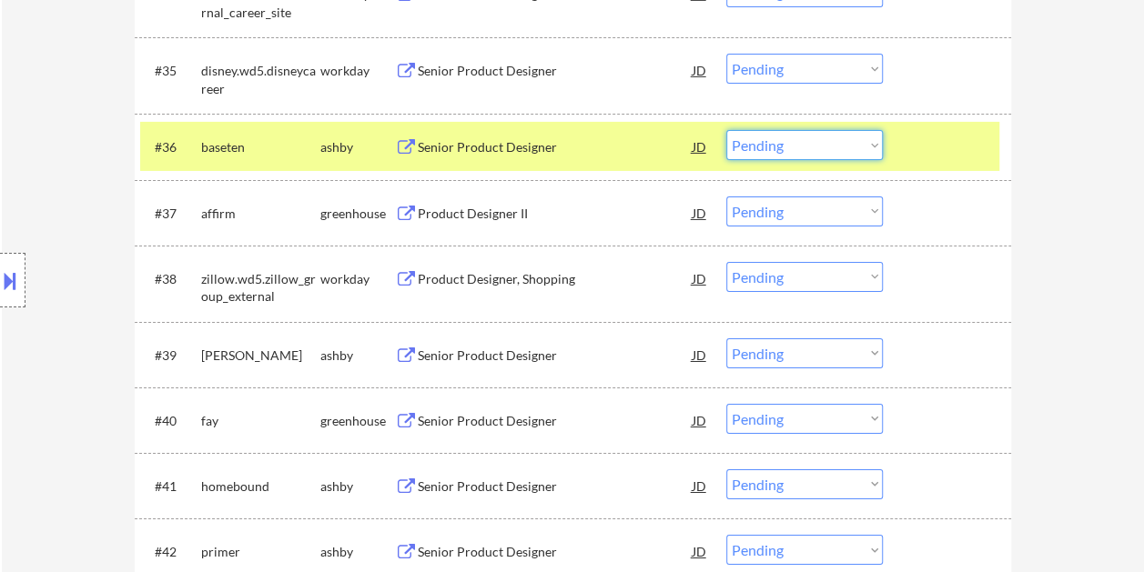
click at [859, 144] on select "Choose an option... Pending Applied Excluded (Questions) Excluded (Expired) Exc…" at bounding box center [804, 145] width 156 height 30
click at [726, 130] on select "Choose an option... Pending Applied Excluded (Questions) Excluded (Expired) Exc…" at bounding box center [804, 145] width 156 height 30
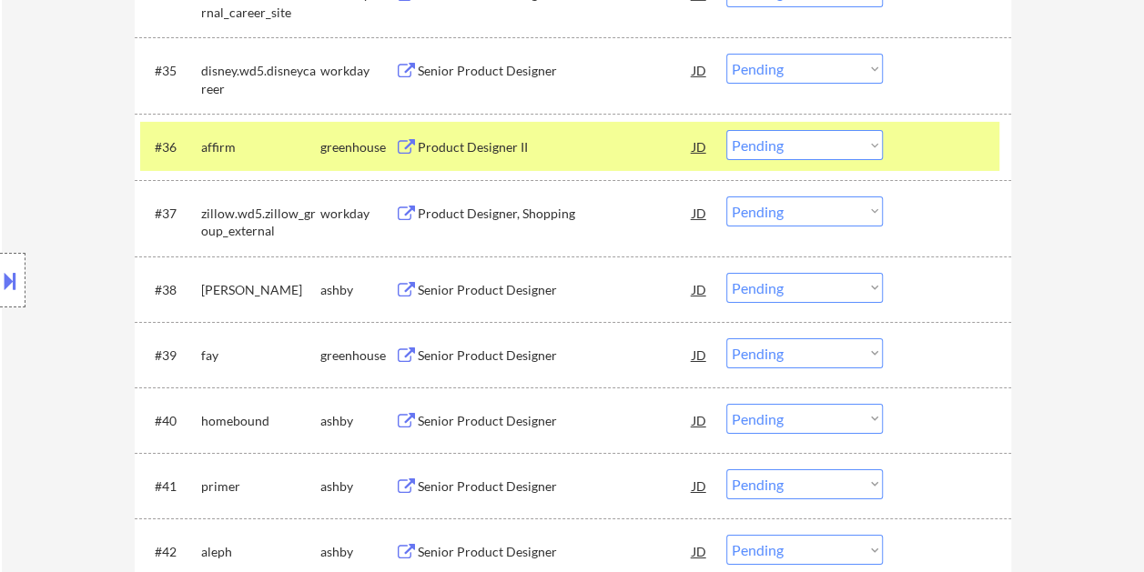
click at [937, 140] on div at bounding box center [949, 146] width 80 height 33
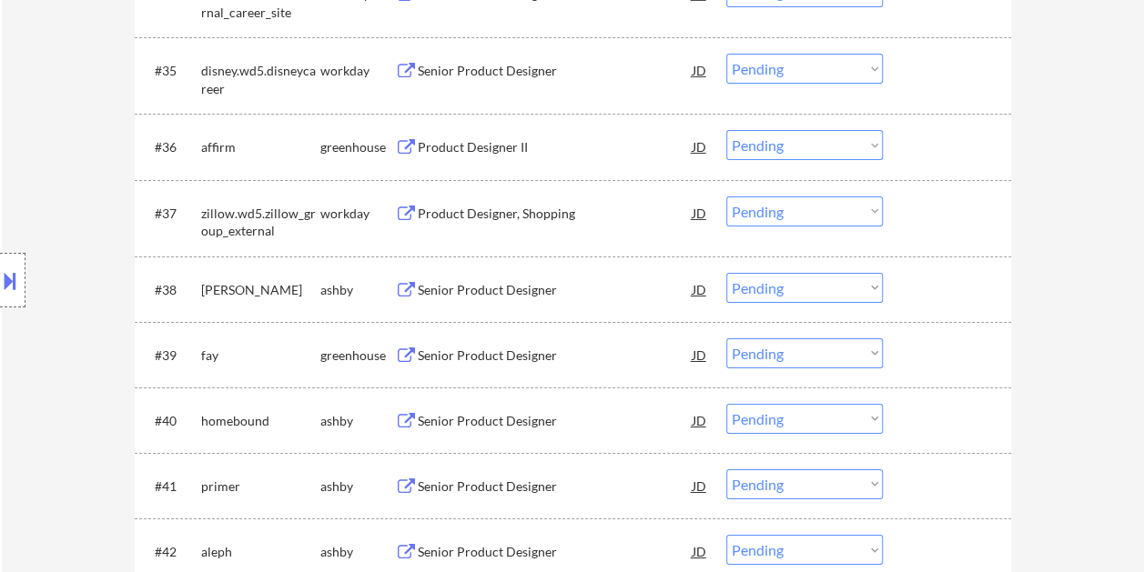
click at [941, 140] on div at bounding box center [949, 146] width 80 height 33
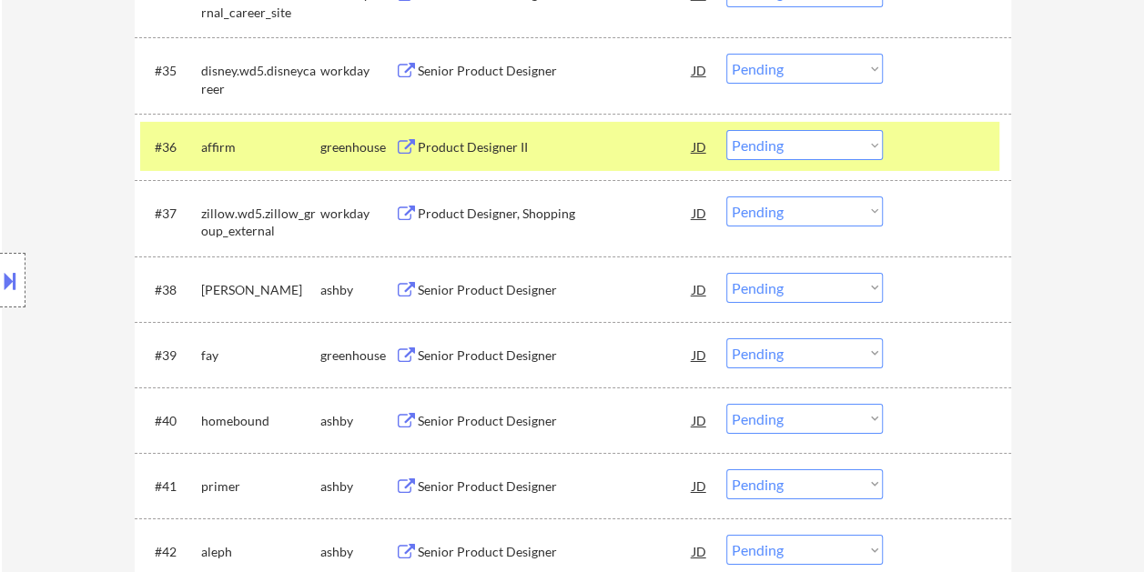
click at [611, 140] on div "Product Designer II" at bounding box center [555, 147] width 275 height 18
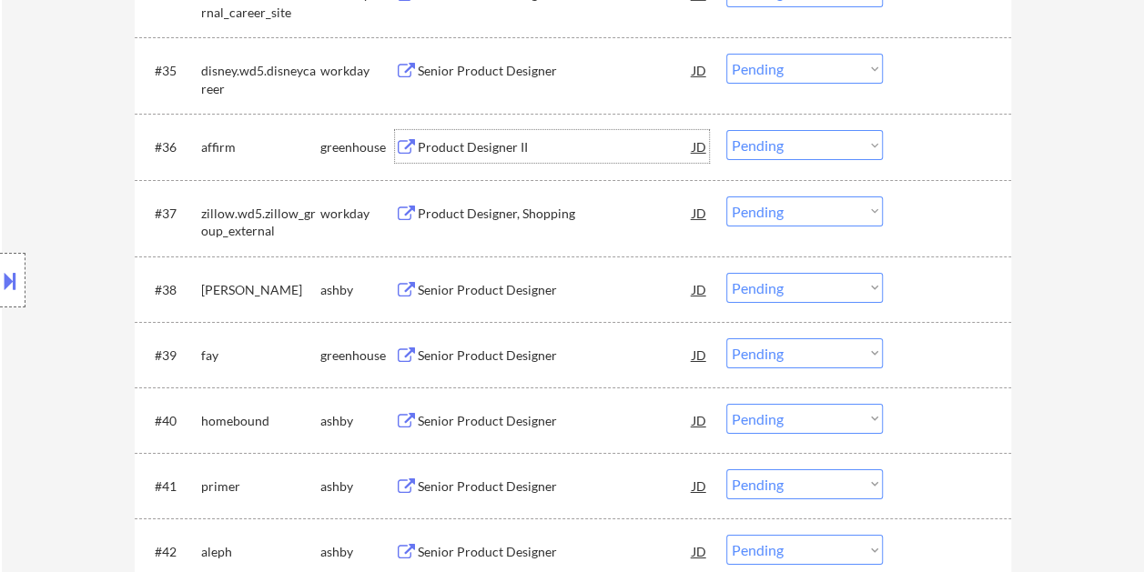
click at [912, 147] on div at bounding box center [949, 146] width 80 height 33
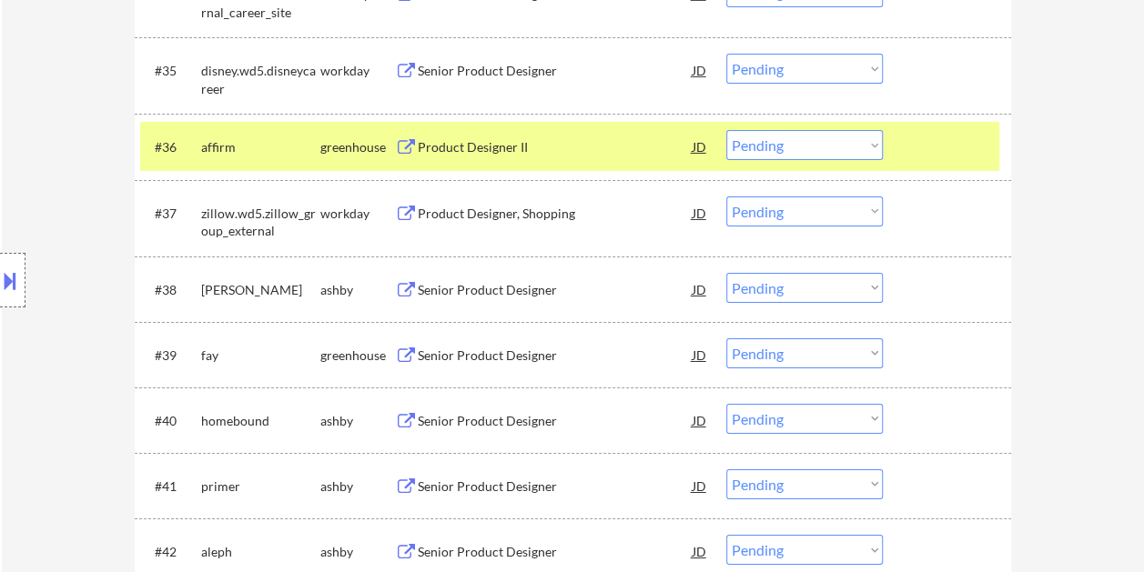
click at [849, 136] on select "Choose an option... Pending Applied Excluded (Questions) Excluded (Expired) Exc…" at bounding box center [804, 145] width 156 height 30
click at [726, 130] on select "Choose an option... Pending Applied Excluded (Questions) Excluded (Expired) Exc…" at bounding box center [804, 145] width 156 height 30
select select ""pending""
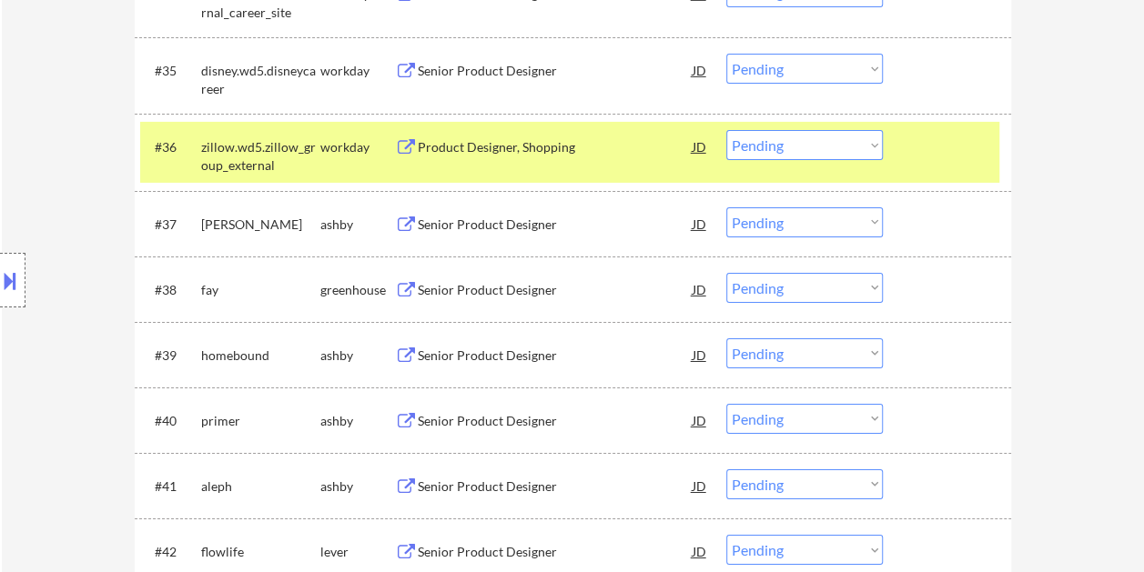
click at [959, 155] on div at bounding box center [949, 146] width 80 height 33
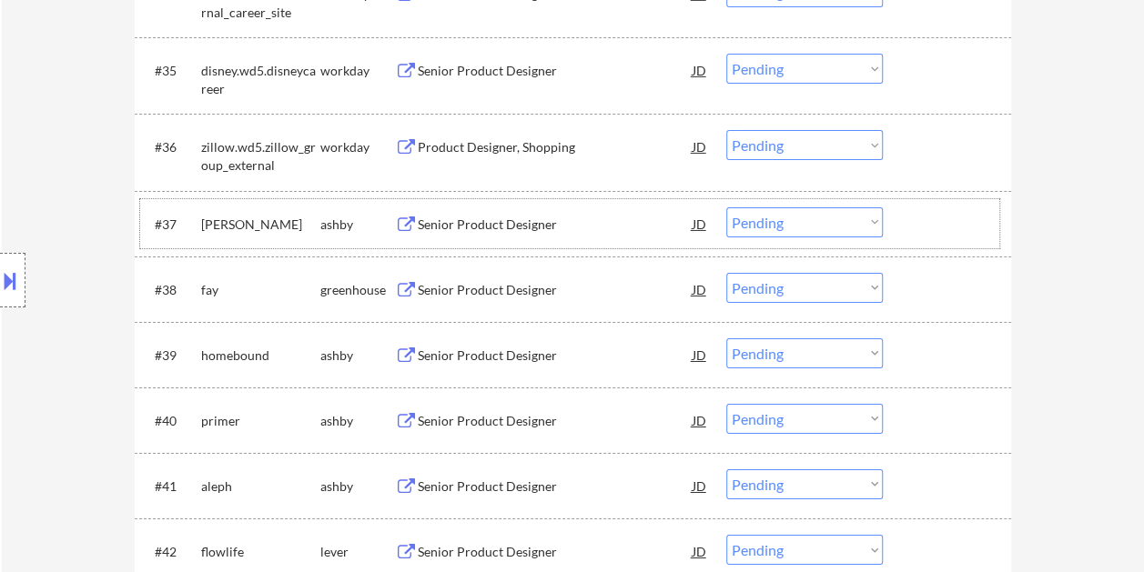
click at [892, 224] on div "#37 harvey ashby Senior Product Designer JD Choose an option... Pending Applied…" at bounding box center [569, 223] width 859 height 49
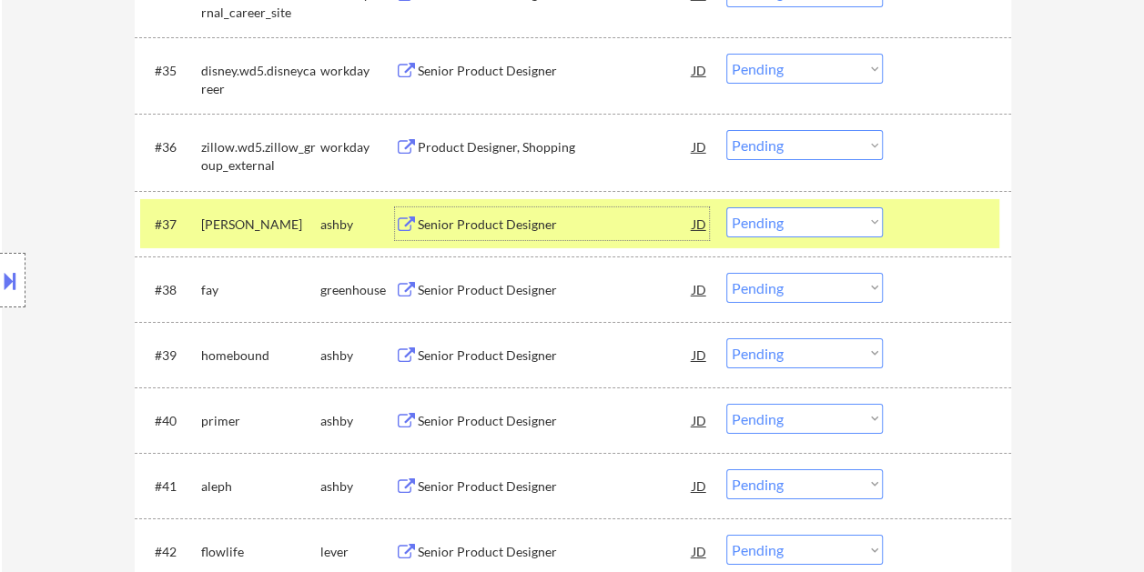
click at [541, 221] on div "Senior Product Designer" at bounding box center [555, 225] width 275 height 18
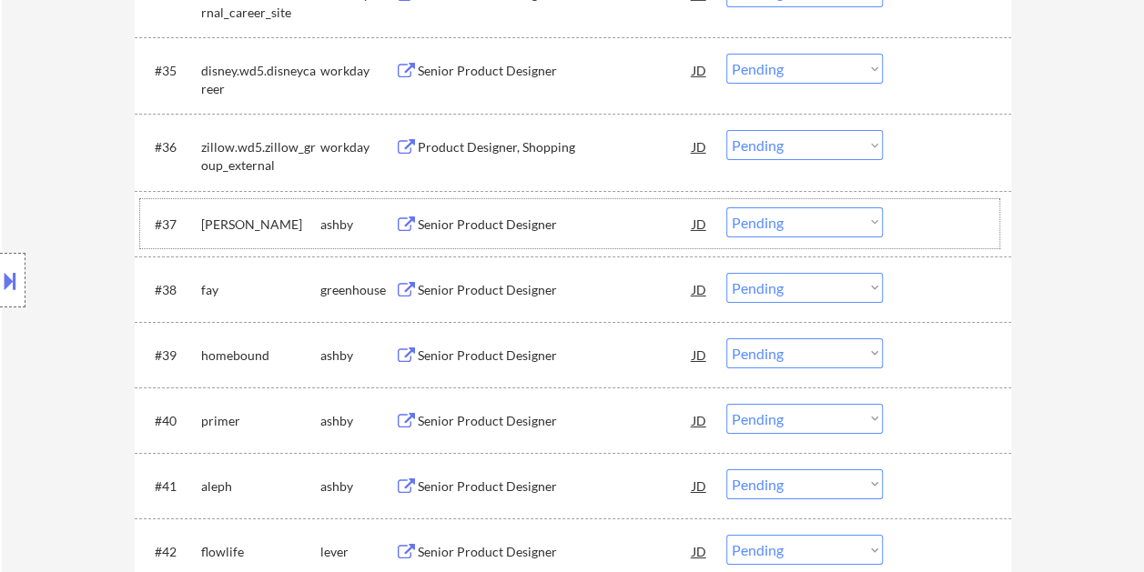
click at [909, 237] on div at bounding box center [949, 223] width 80 height 33
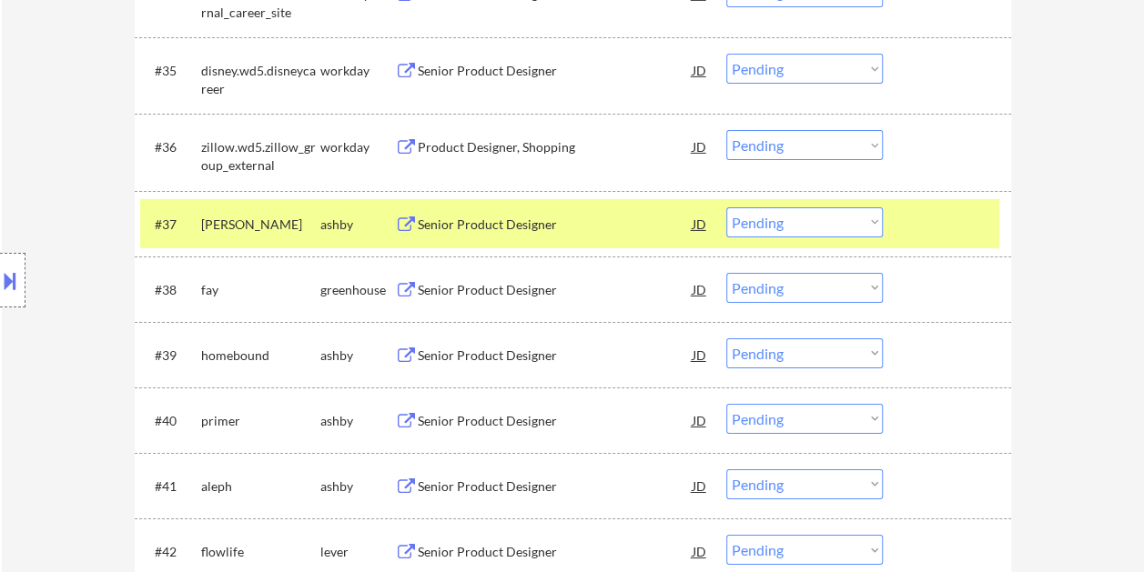
click at [872, 227] on select "Choose an option... Pending Applied Excluded (Questions) Excluded (Expired) Exc…" at bounding box center [804, 222] width 156 height 30
click at [726, 207] on select "Choose an option... Pending Applied Excluded (Questions) Excluded (Expired) Exc…" at bounding box center [804, 222] width 156 height 30
click at [915, 229] on div at bounding box center [949, 223] width 80 height 33
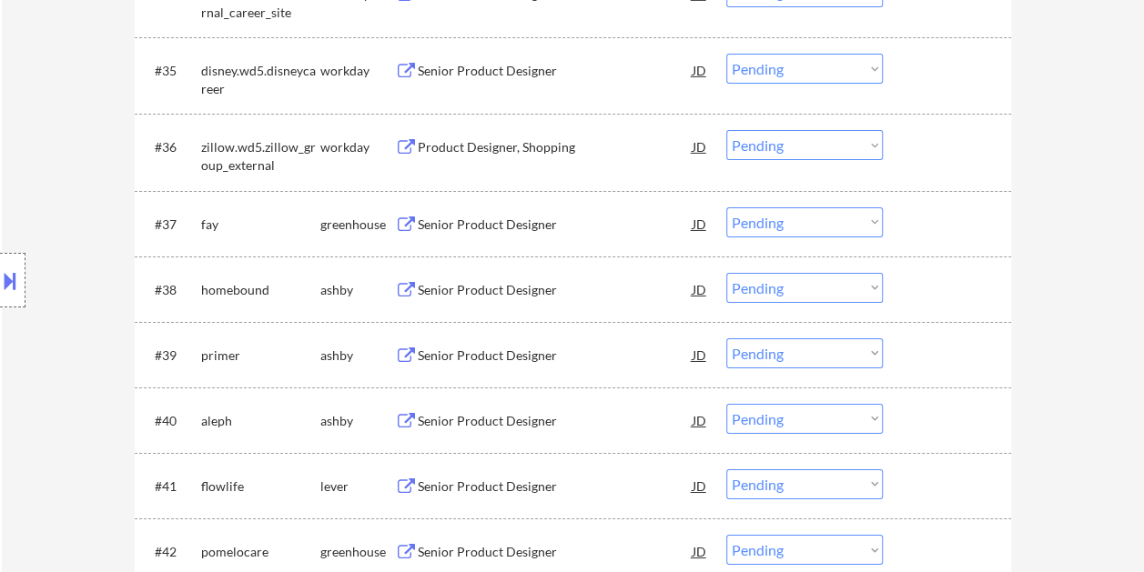
click at [905, 229] on div "#37 fay greenhouse Senior Product Designer JD Choose an option... Pending Appli…" at bounding box center [569, 223] width 859 height 49
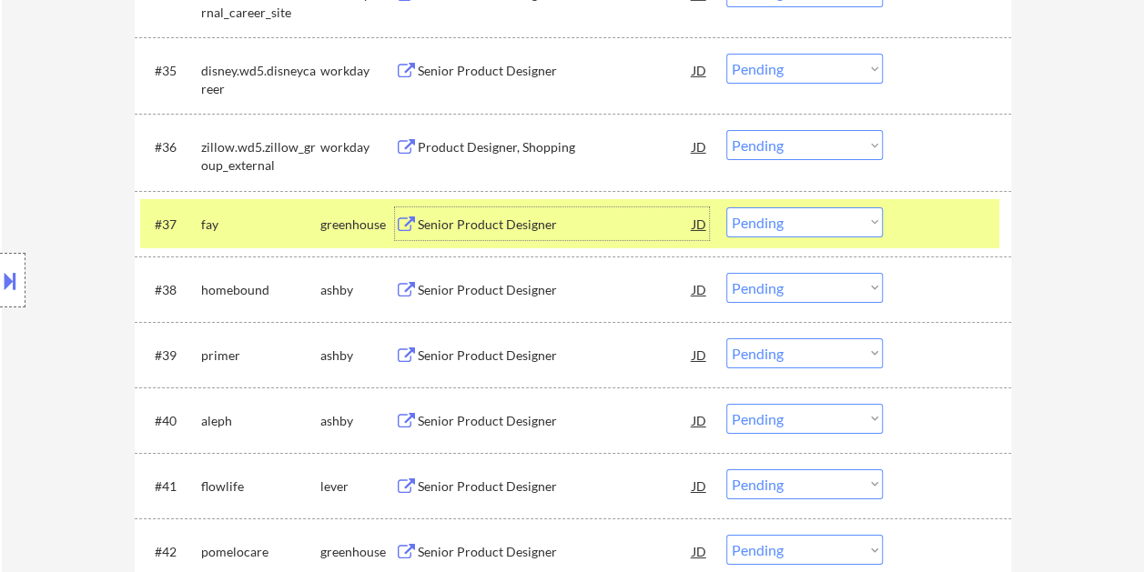
click at [479, 227] on div "Senior Product Designer" at bounding box center [555, 225] width 275 height 18
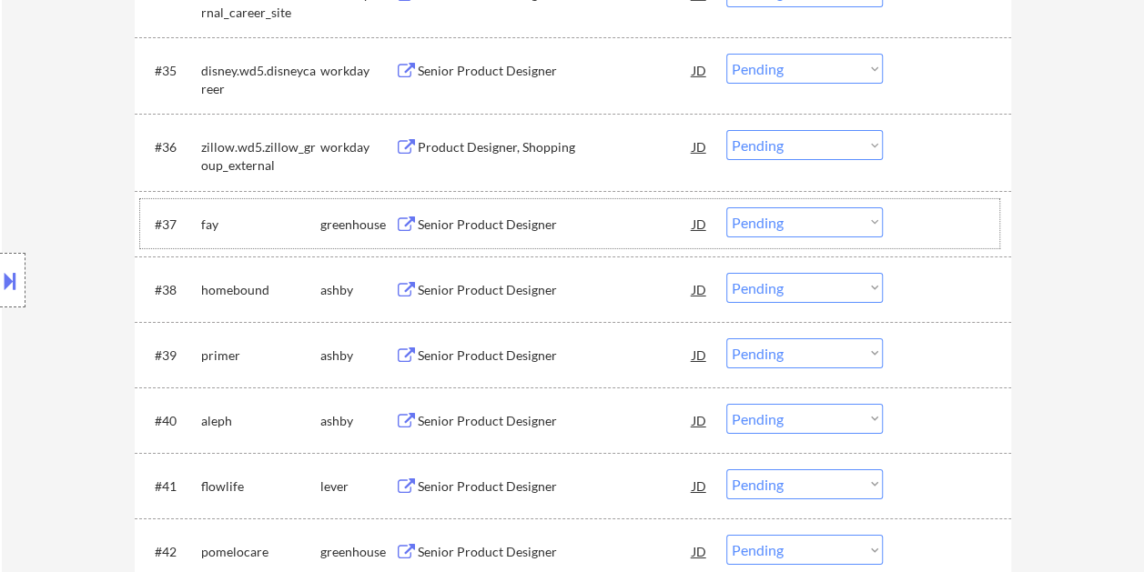
click at [953, 230] on div at bounding box center [949, 223] width 80 height 33
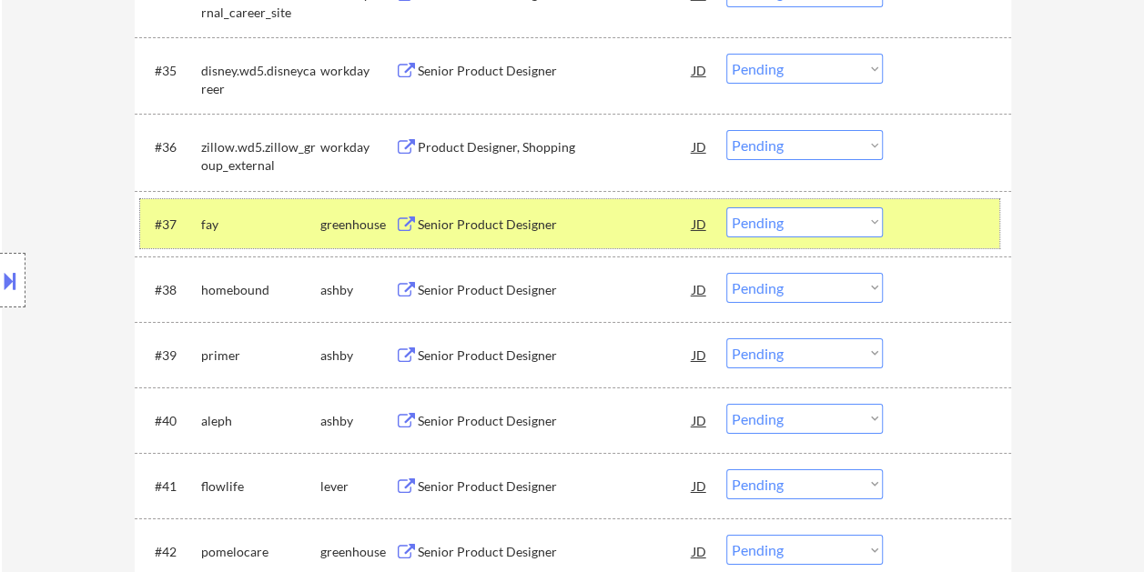
click at [873, 217] on select "Choose an option... Pending Applied Excluded (Questions) Excluded (Expired) Exc…" at bounding box center [804, 222] width 156 height 30
click at [726, 207] on select "Choose an option... Pending Applied Excluded (Questions) Excluded (Expired) Exc…" at bounding box center [804, 222] width 156 height 30
click at [964, 226] on div at bounding box center [949, 223] width 80 height 33
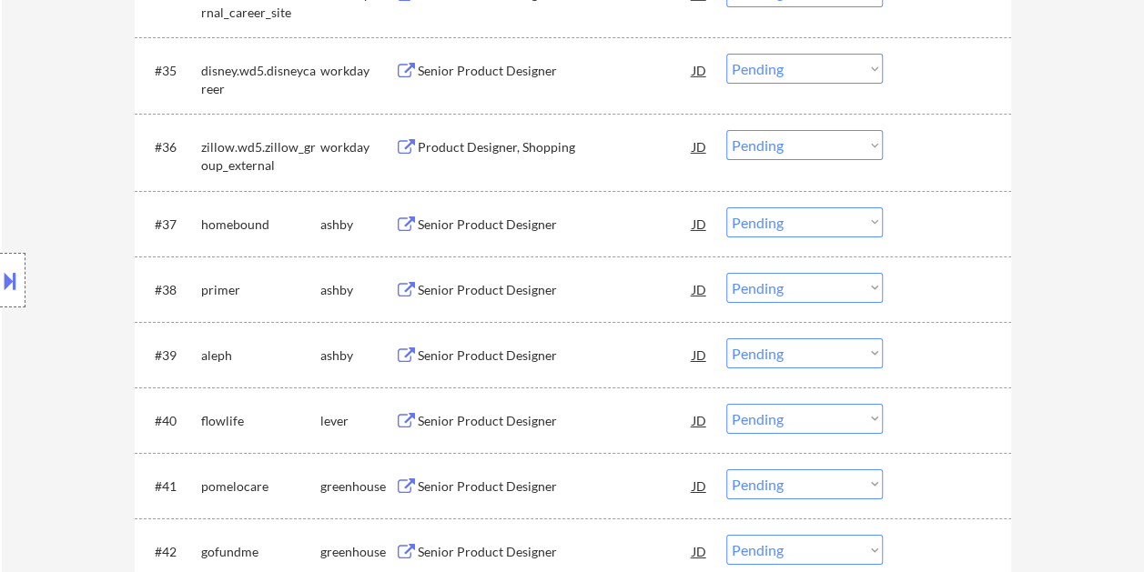
click at [951, 232] on div at bounding box center [949, 223] width 80 height 33
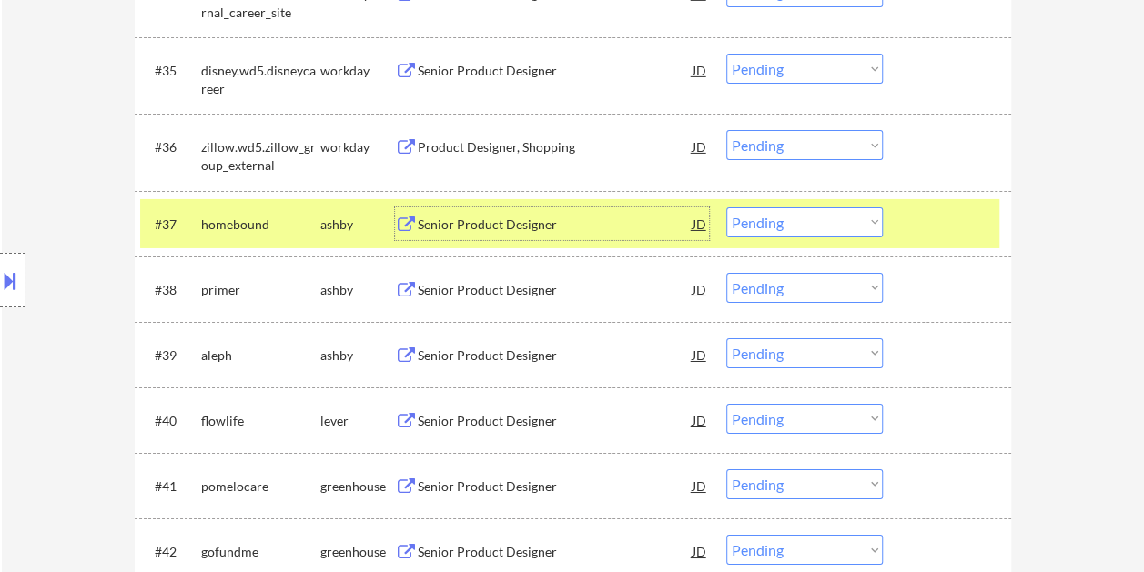
click at [479, 216] on div "Senior Product Designer" at bounding box center [555, 225] width 275 height 18
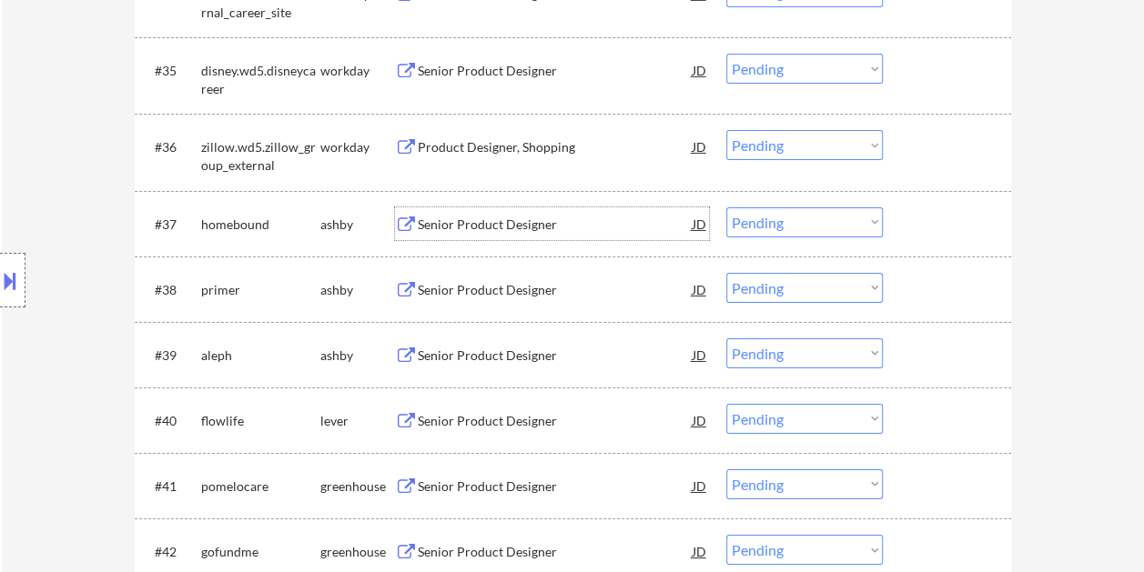
click at [949, 213] on div at bounding box center [949, 223] width 80 height 33
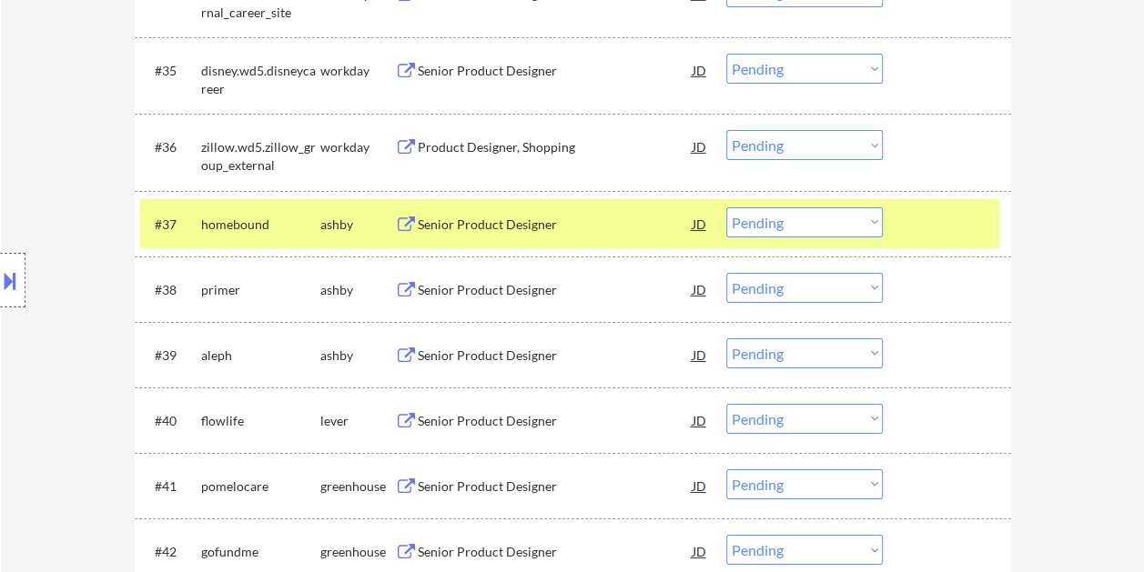
click at [875, 218] on select "Choose an option... Pending Applied Excluded (Questions) Excluded (Expired) Exc…" at bounding box center [804, 222] width 156 height 30
click at [726, 207] on select "Choose an option... Pending Applied Excluded (Questions) Excluded (Expired) Exc…" at bounding box center [804, 222] width 156 height 30
click at [959, 211] on div at bounding box center [949, 223] width 80 height 33
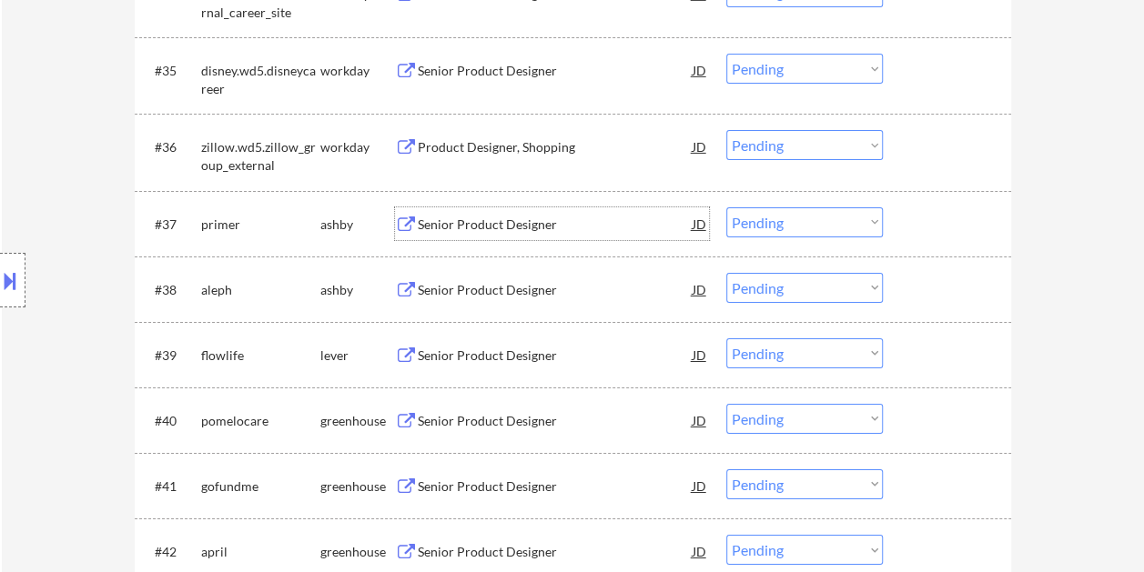
click at [654, 229] on div "Senior Product Designer" at bounding box center [555, 225] width 275 height 18
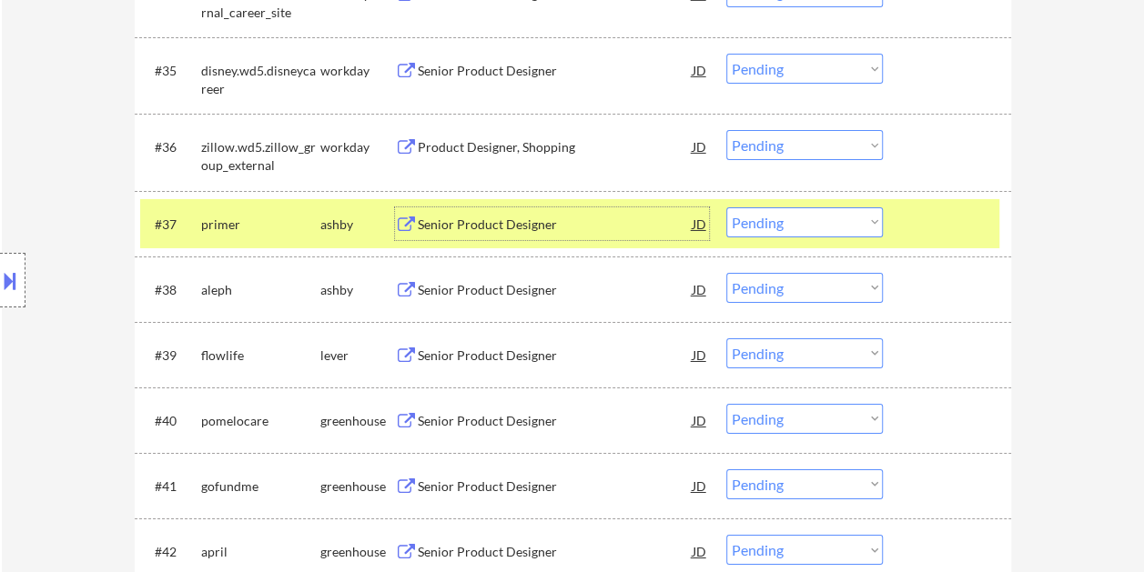
click at [4, 285] on button at bounding box center [10, 281] width 20 height 30
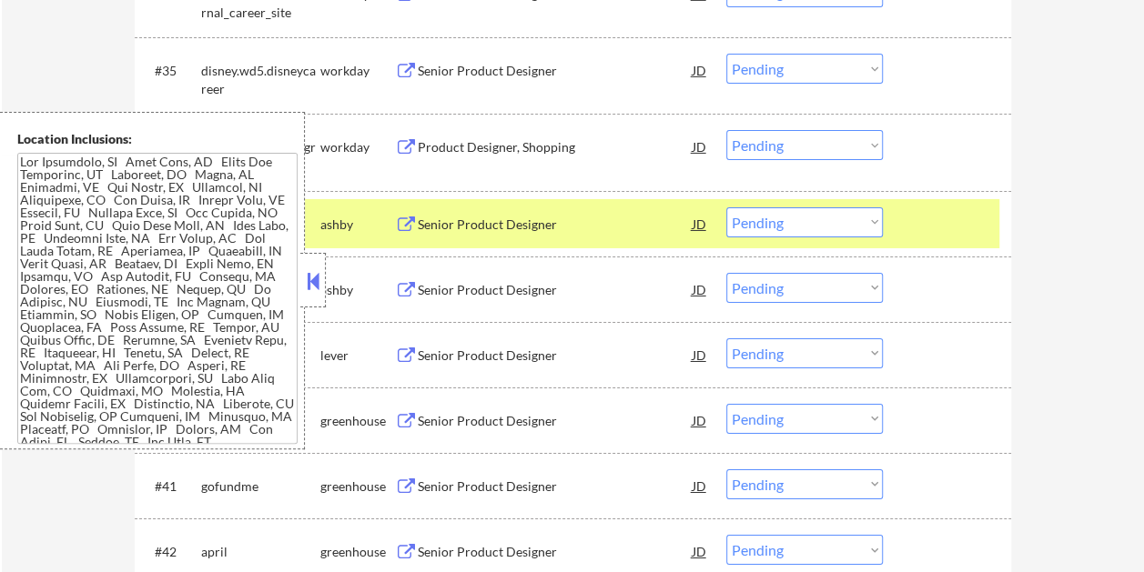
click at [313, 279] on button at bounding box center [313, 280] width 20 height 27
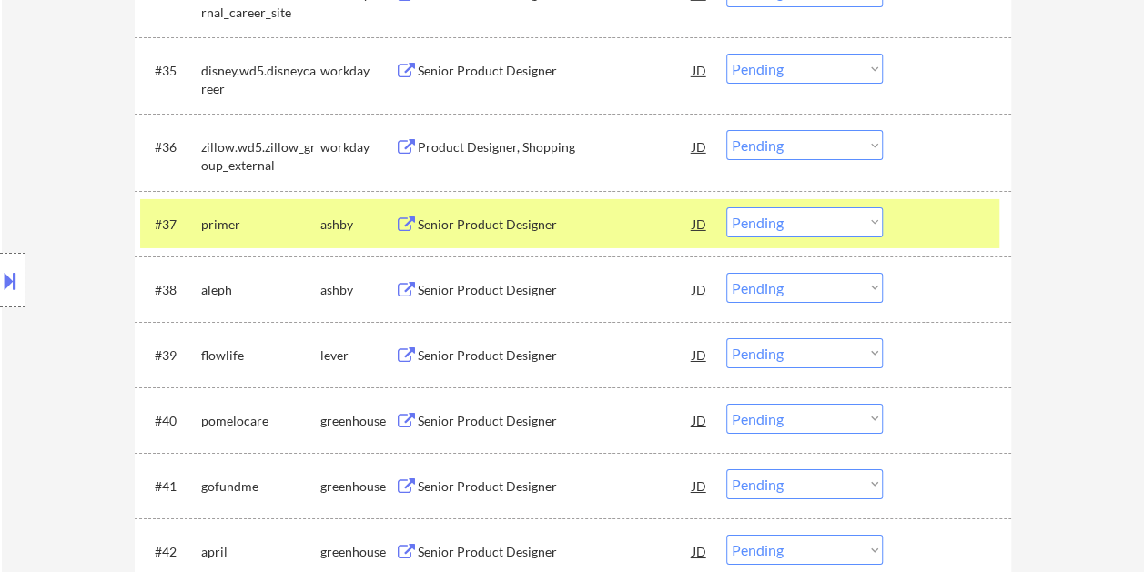
click at [275, 231] on div "Location Inclusions:" at bounding box center [163, 281] width 326 height 338
click at [846, 228] on select "Choose an option... Pending Applied Excluded (Questions) Excluded (Expired) Exc…" at bounding box center [804, 222] width 156 height 30
click at [726, 207] on select "Choose an option... Pending Applied Excluded (Questions) Excluded (Expired) Exc…" at bounding box center [804, 222] width 156 height 30
click at [954, 225] on div at bounding box center [949, 223] width 80 height 33
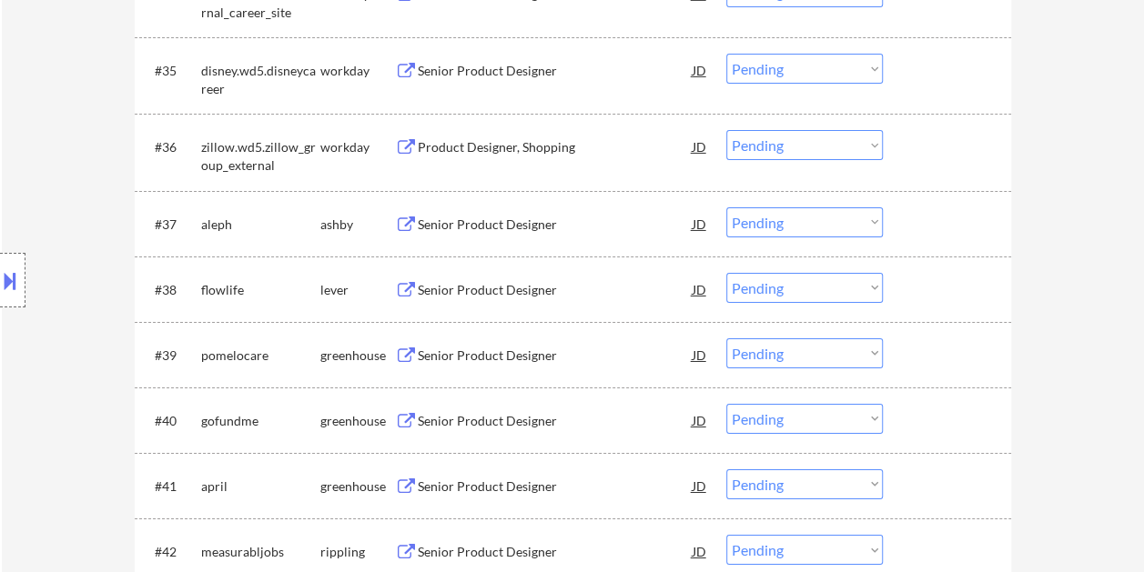
click at [909, 225] on div at bounding box center [949, 223] width 80 height 33
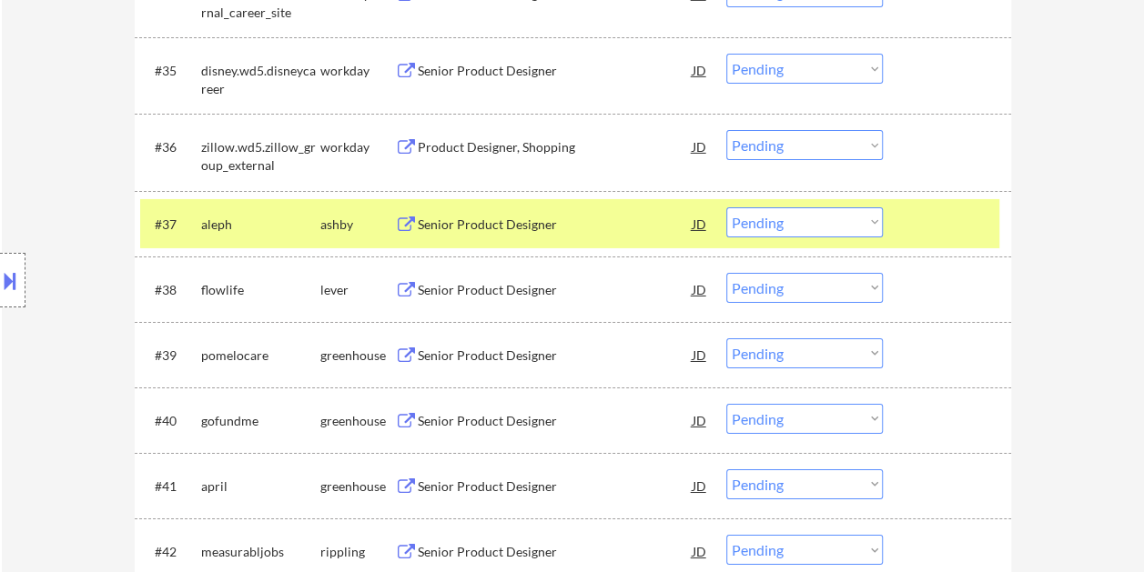
click at [577, 192] on div "#37 aleph ashby Senior Product Designer JD Choose an option... Pending Applied …" at bounding box center [573, 224] width 876 height 66
click at [565, 209] on div "Senior Product Designer" at bounding box center [555, 223] width 275 height 33
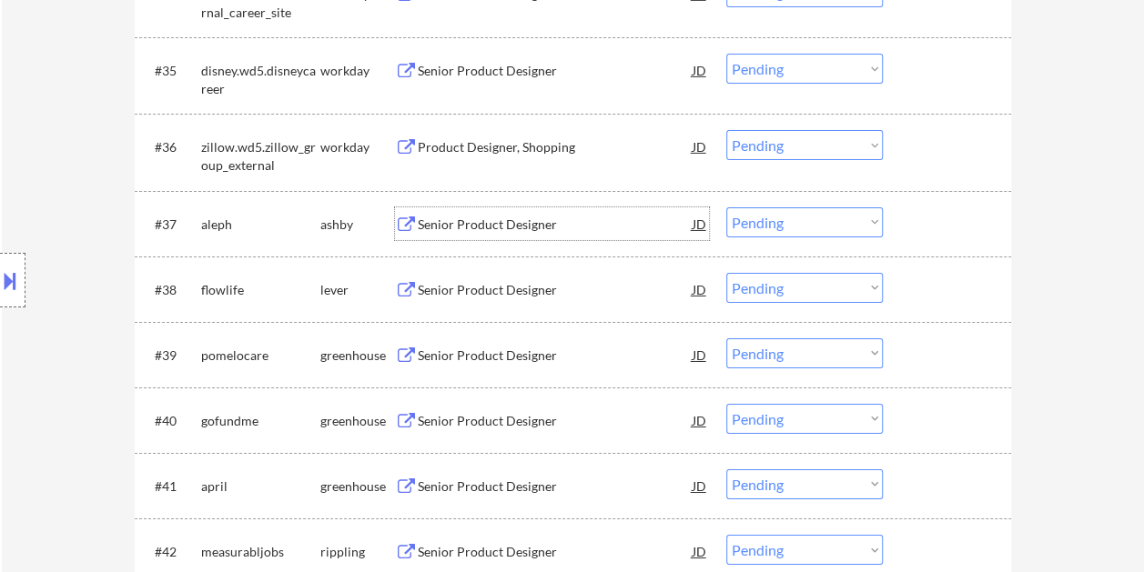
click at [916, 225] on div at bounding box center [949, 223] width 80 height 33
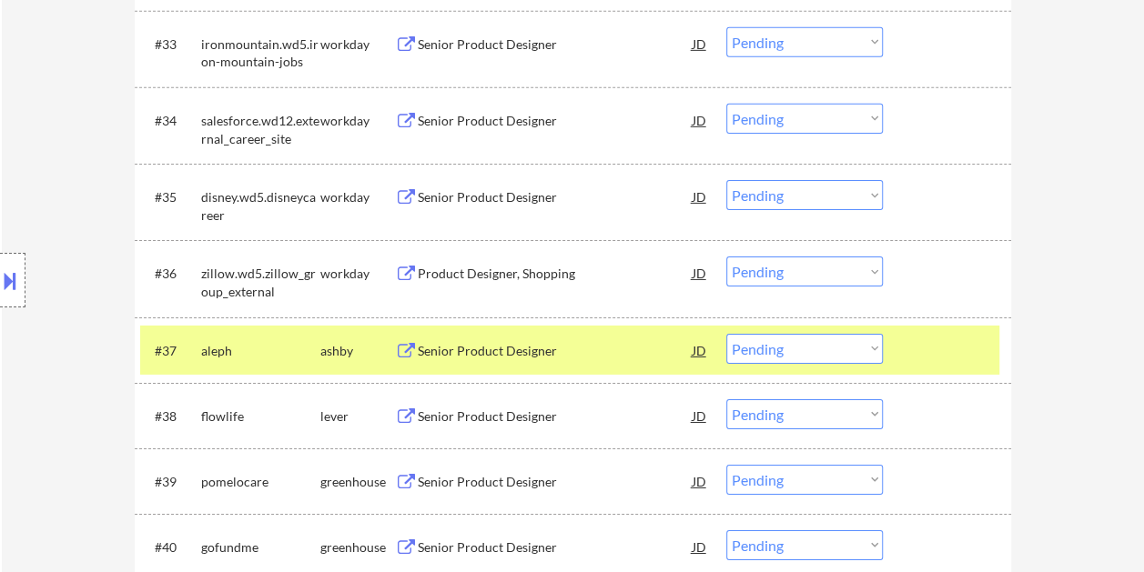
scroll to position [2797, 0]
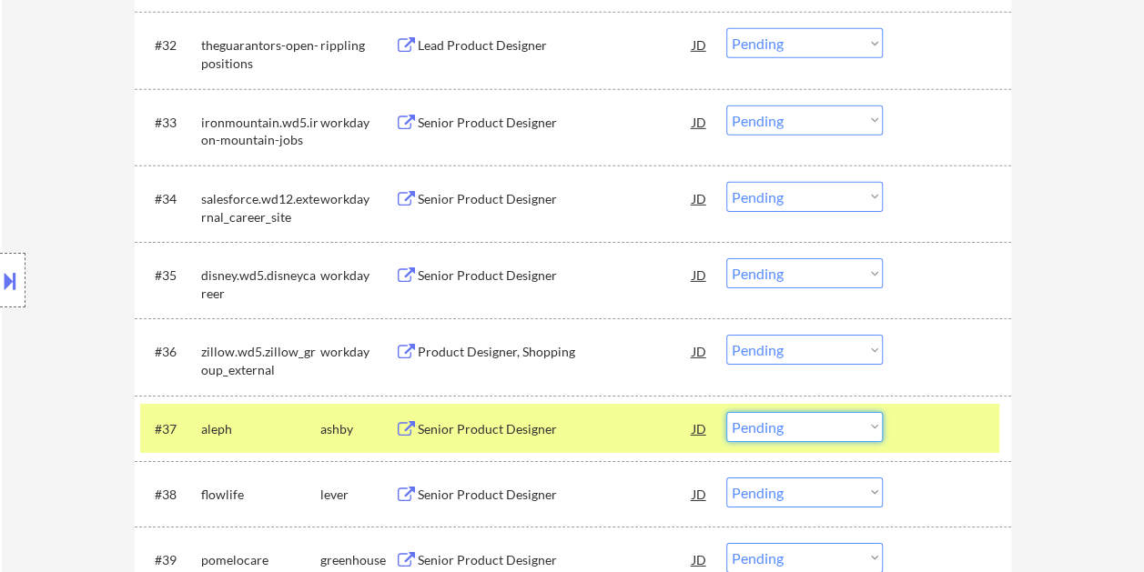
click at [871, 428] on select "Choose an option... Pending Applied Excluded (Questions) Excluded (Expired) Exc…" at bounding box center [804, 427] width 156 height 30
click at [726, 412] on select "Choose an option... Pending Applied Excluded (Questions) Excluded (Expired) Exc…" at bounding box center [804, 427] width 156 height 30
select select ""pending""
click at [930, 417] on div at bounding box center [949, 428] width 80 height 33
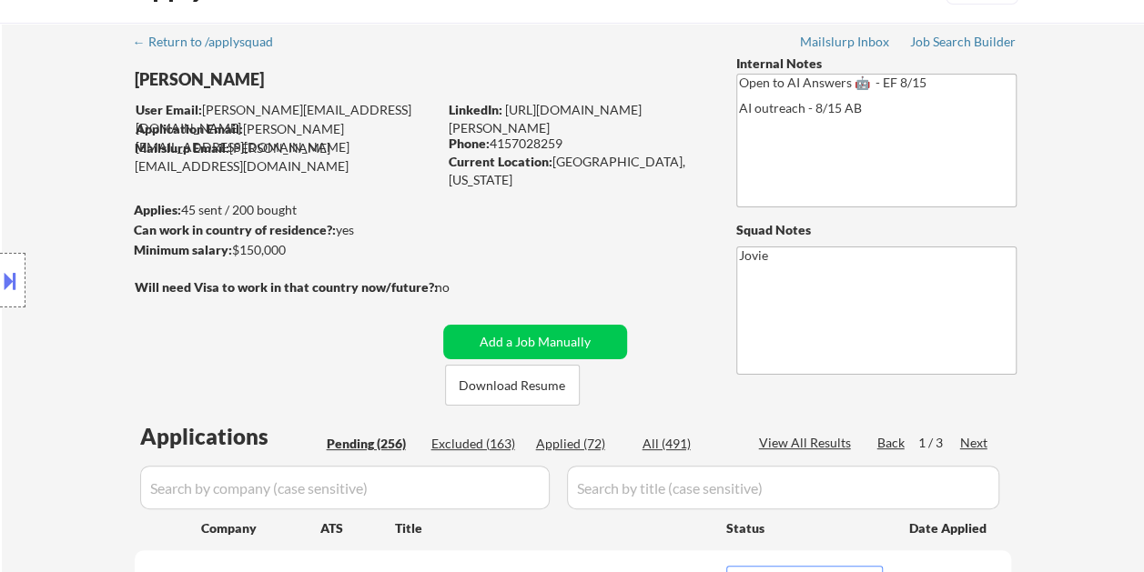
scroll to position [91, 0]
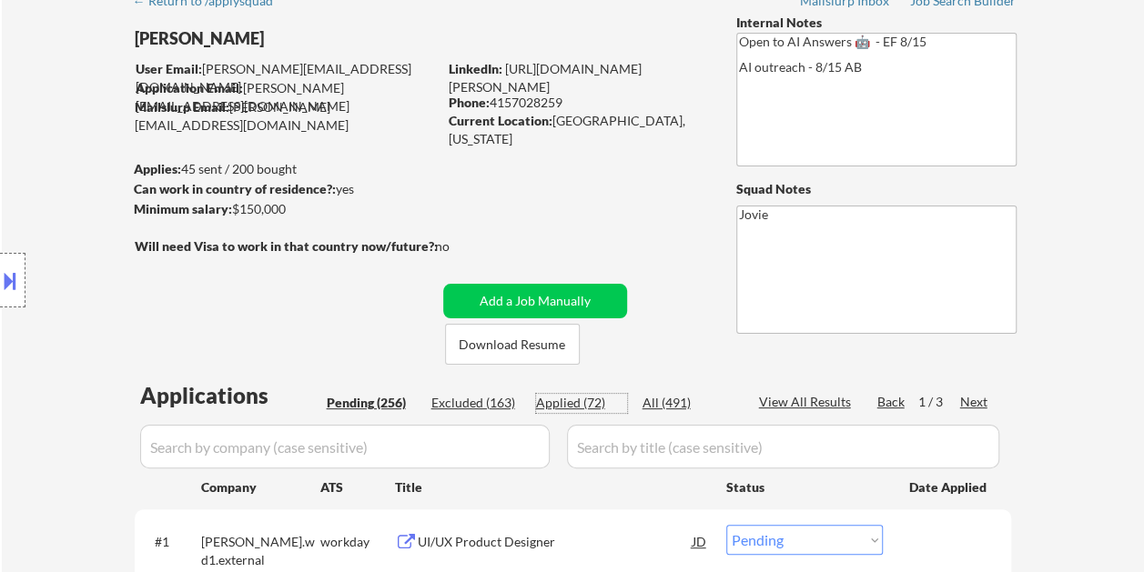
click at [572, 397] on div "Applied (72)" at bounding box center [581, 403] width 91 height 18
select select ""applied""
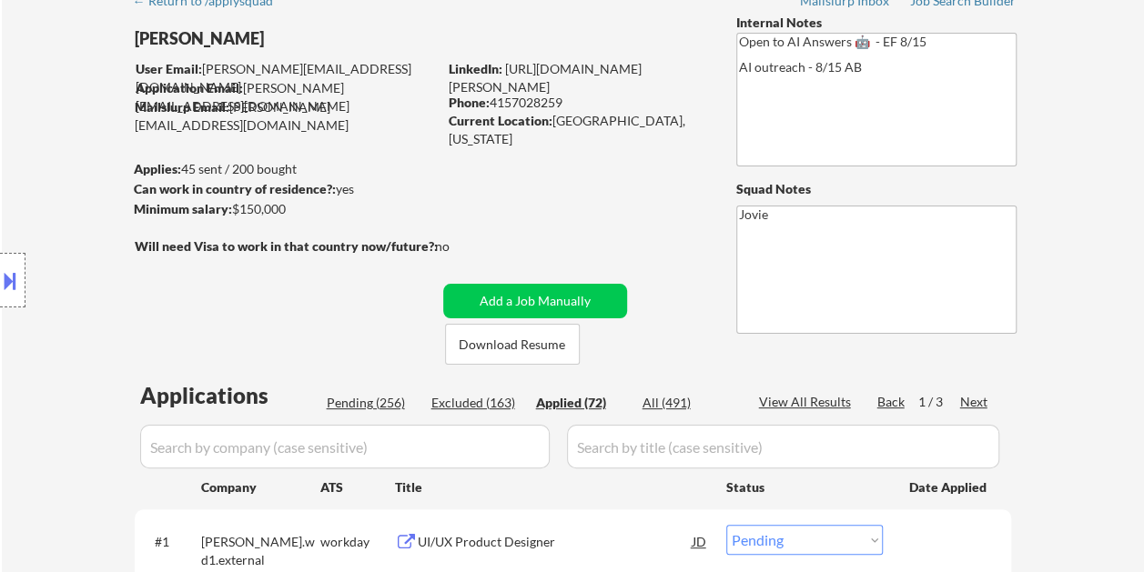
select select ""applied""
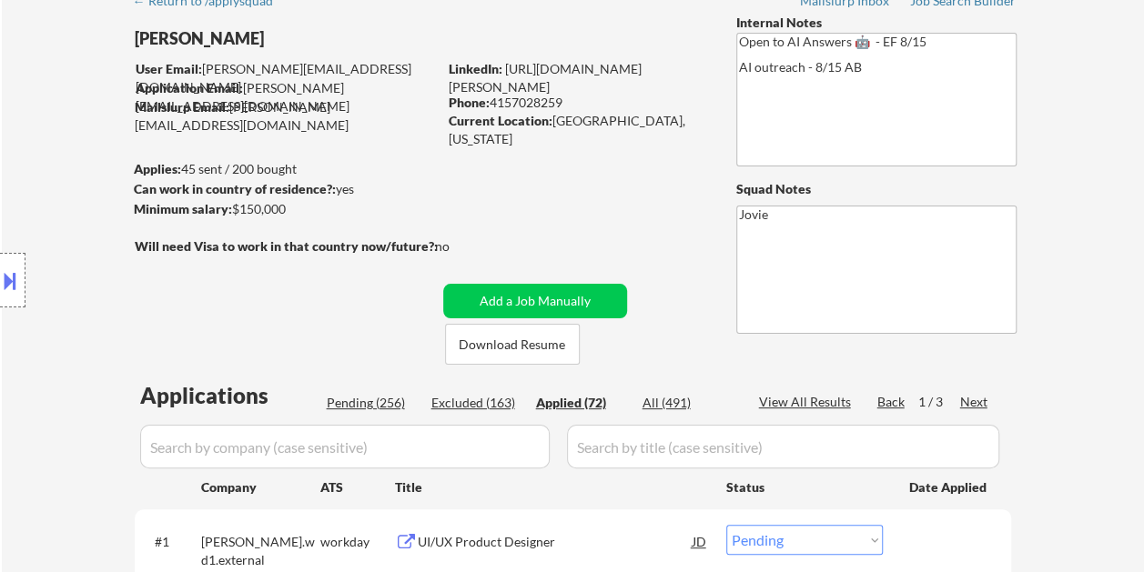
select select ""applied""
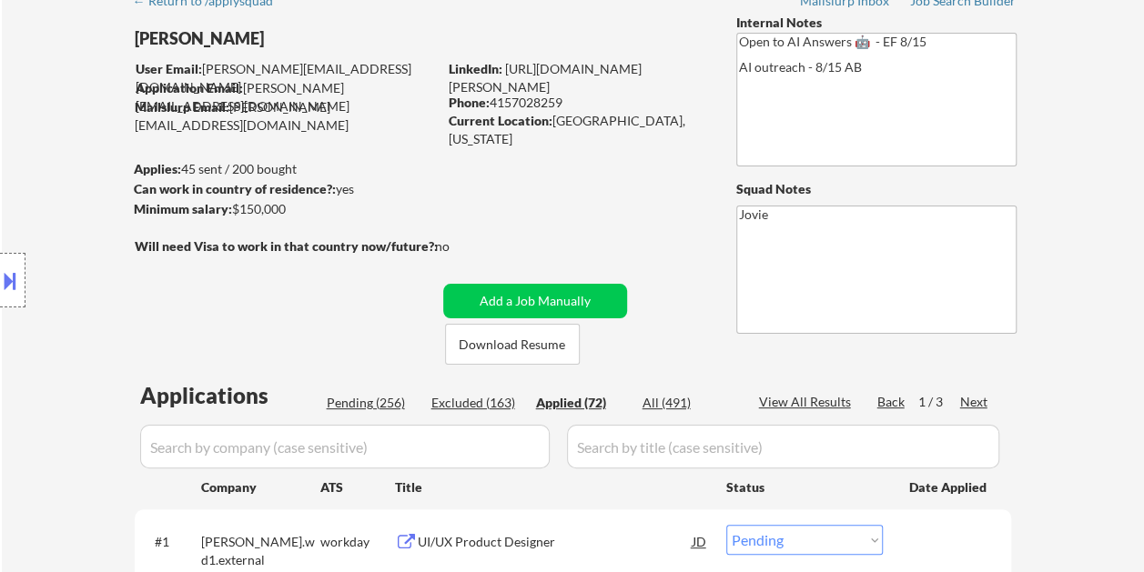
select select ""applied""
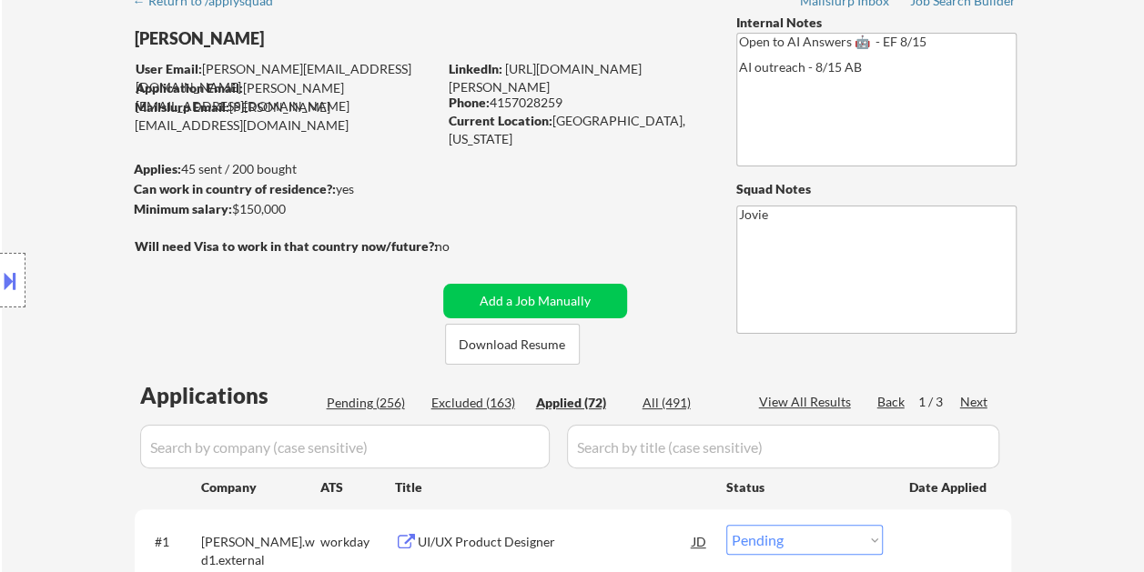
select select ""applied""
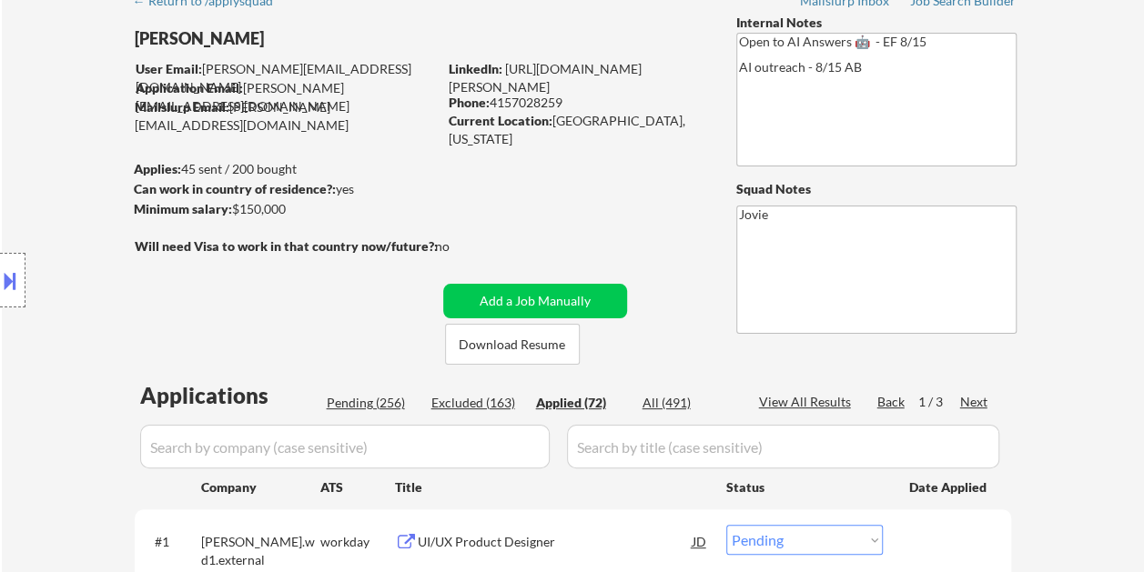
select select ""applied""
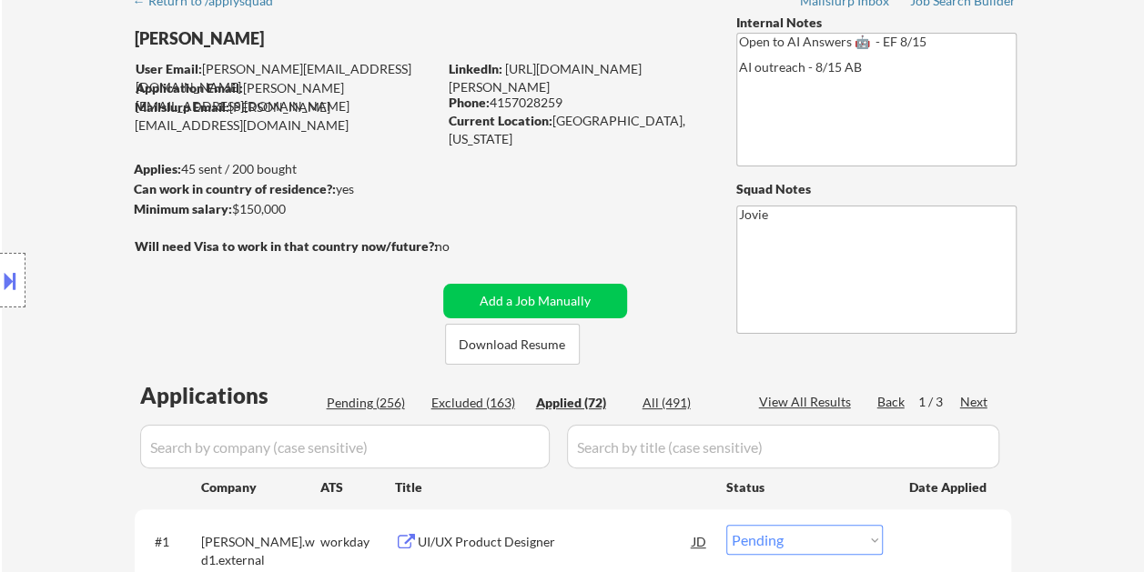
select select ""applied""
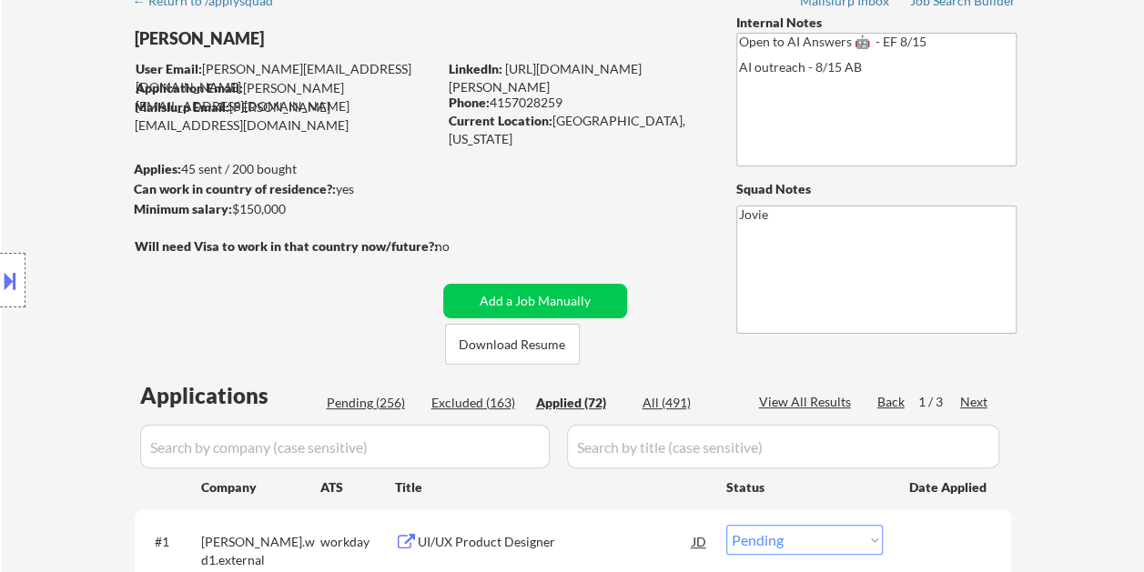
select select ""applied""
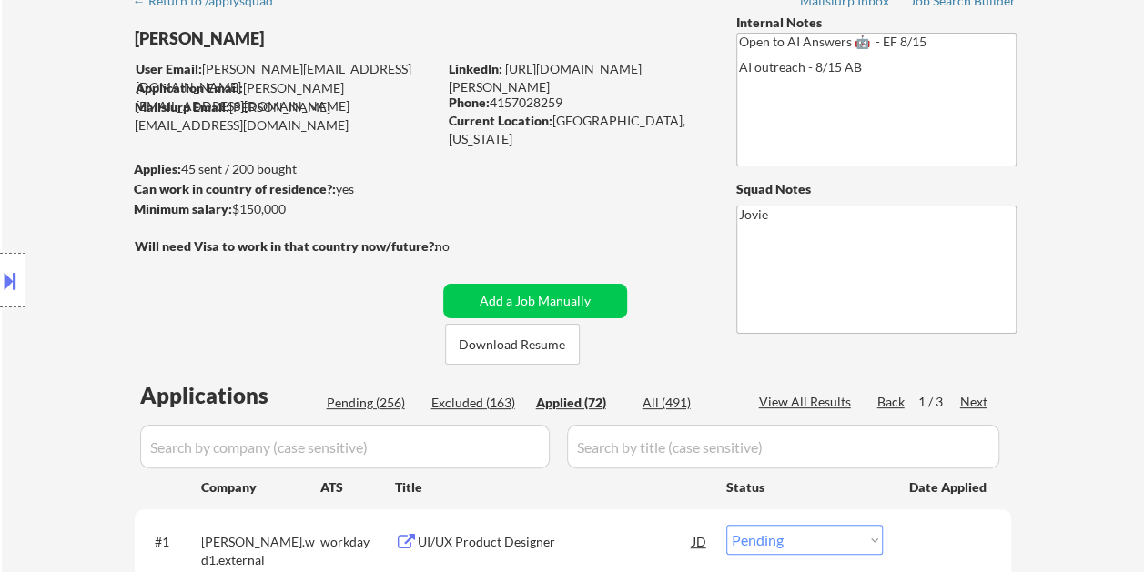
select select ""applied""
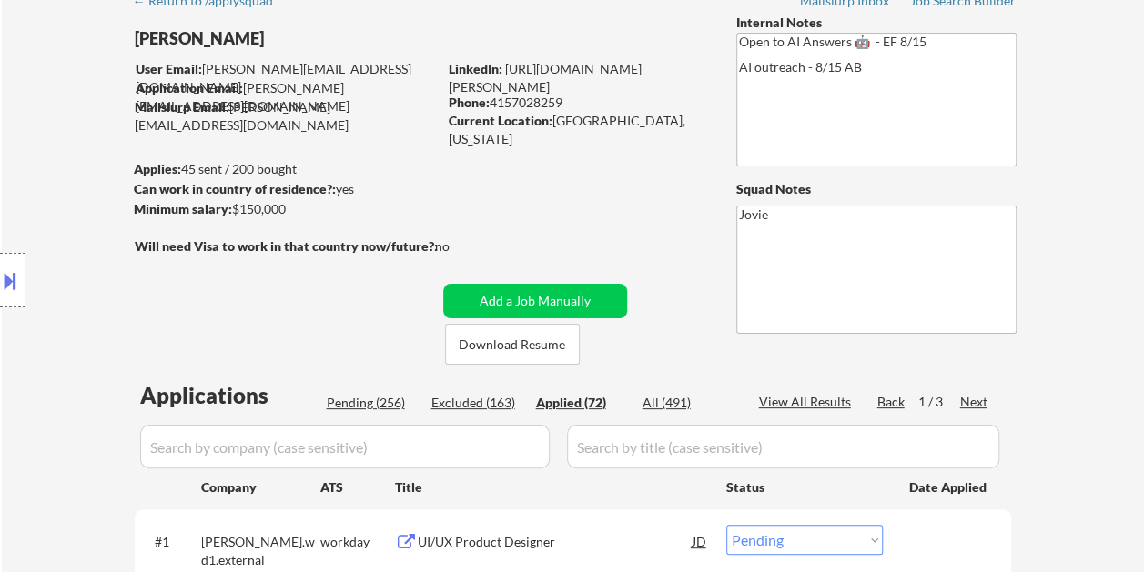
select select ""applied""
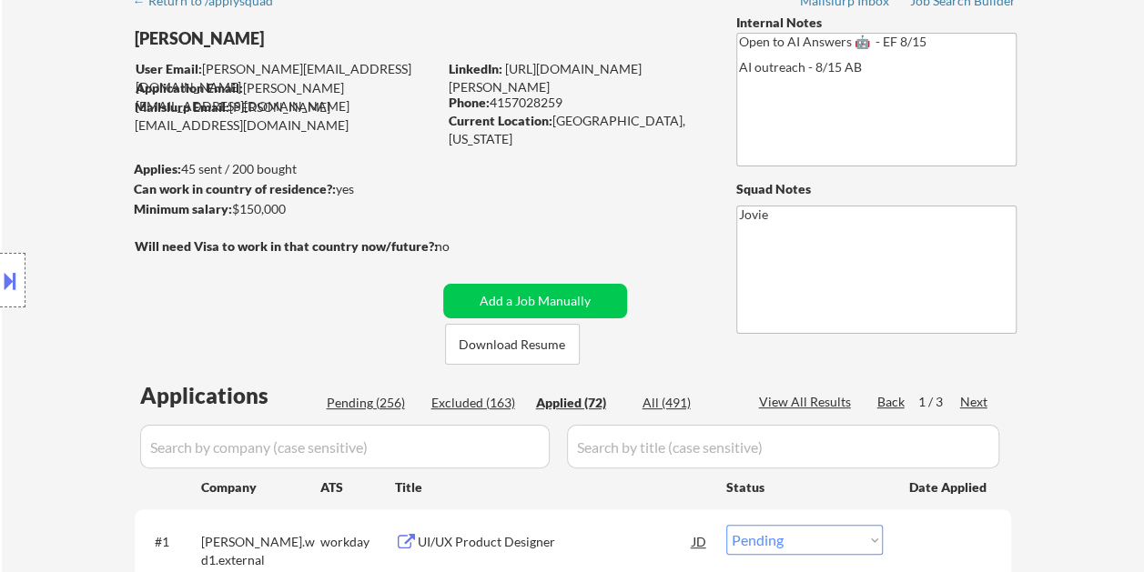
select select ""applied""
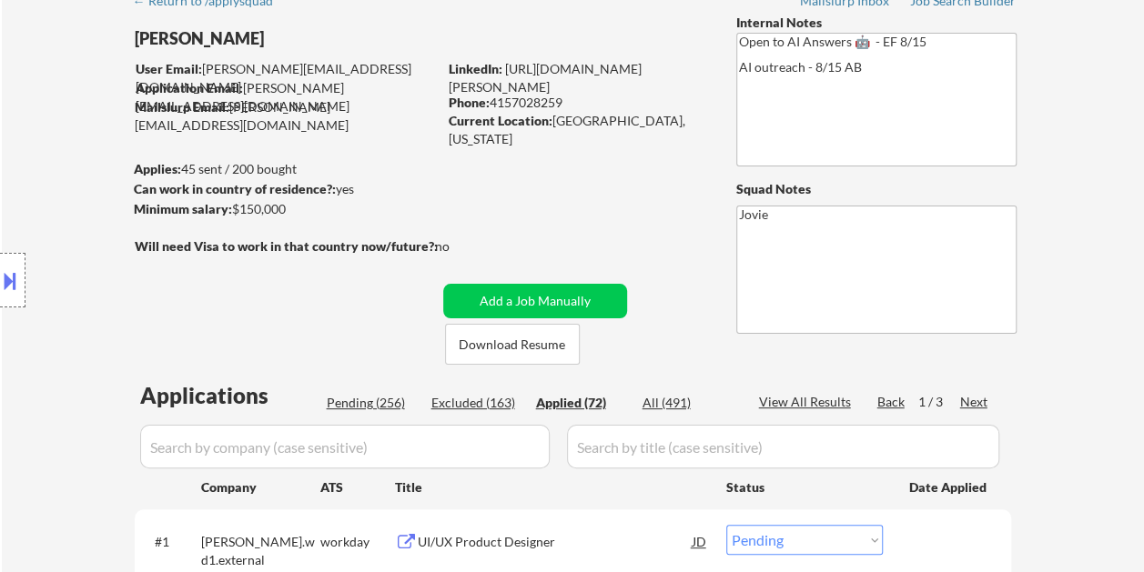
select select ""applied""
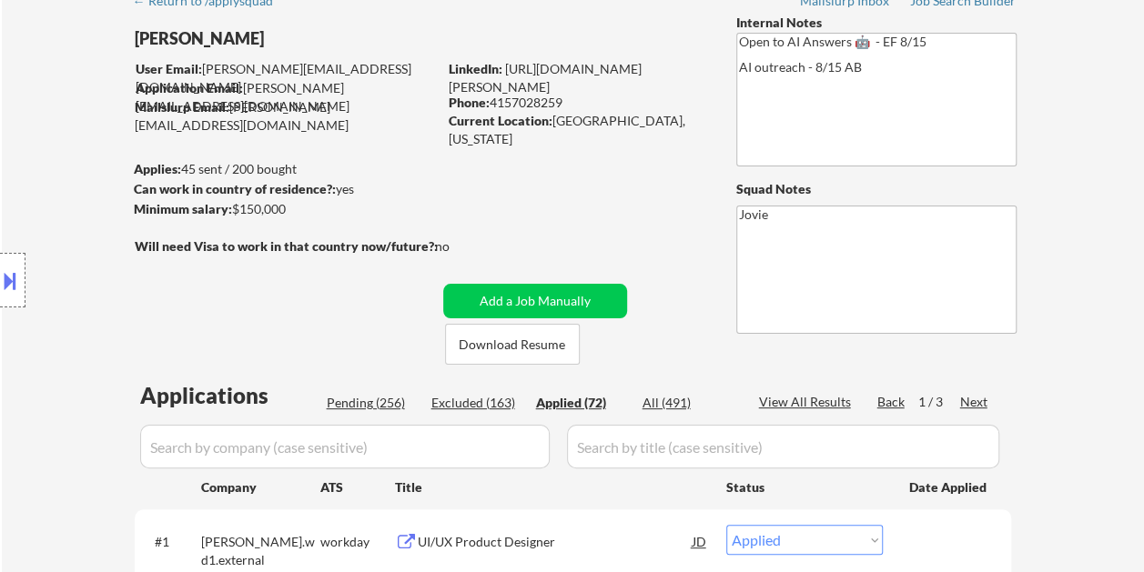
select select ""applied""
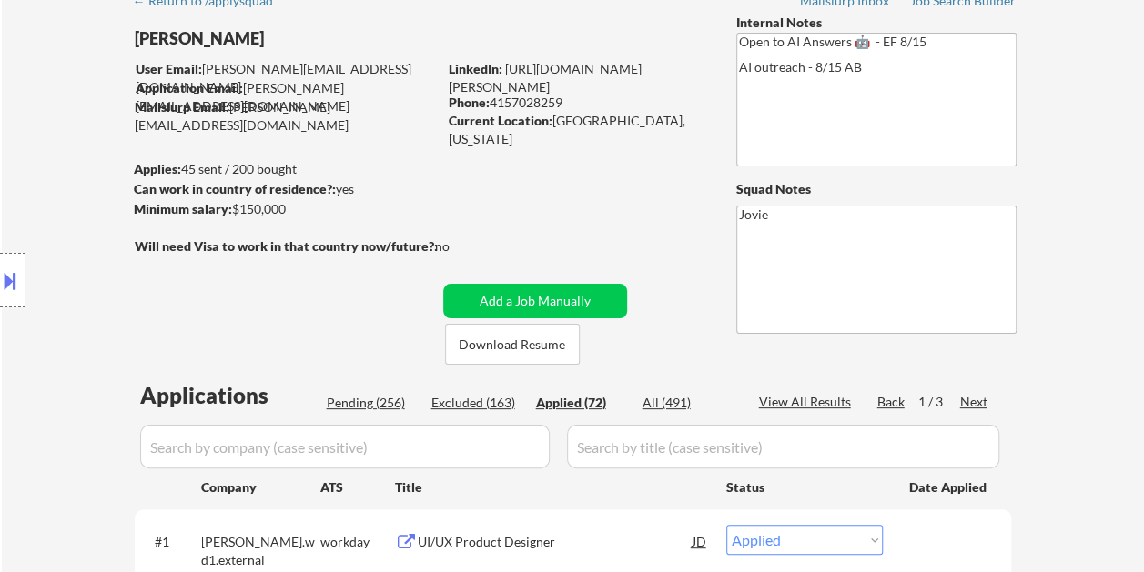
select select ""applied""
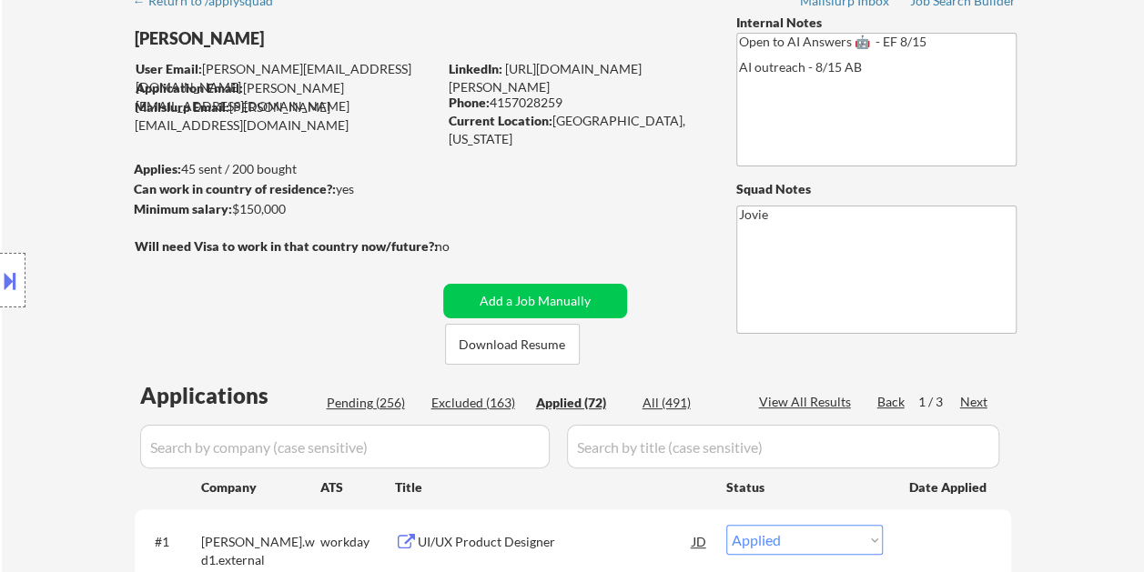
select select ""applied""
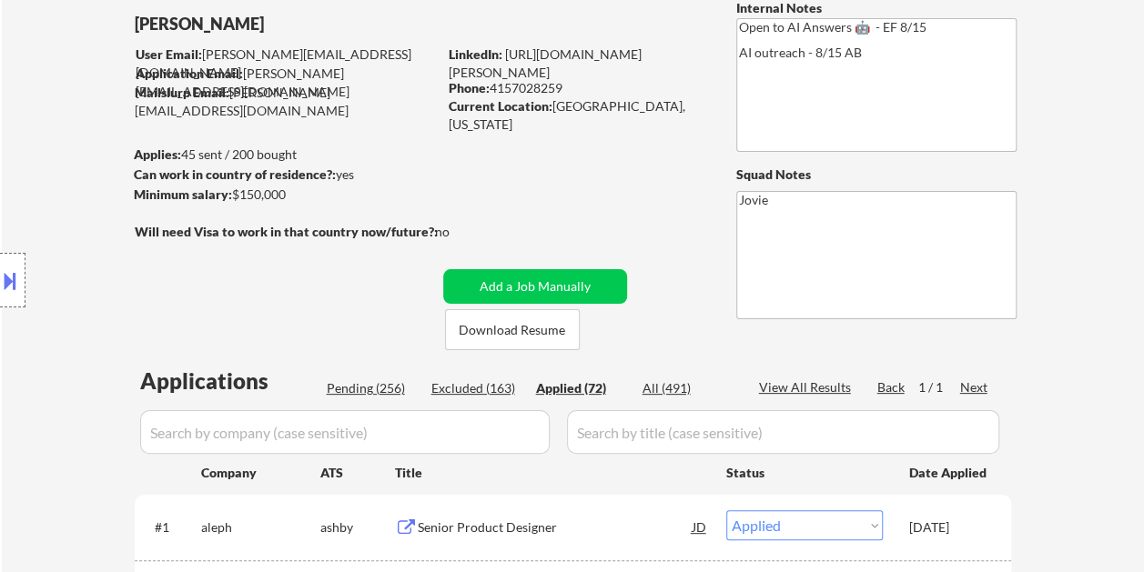
scroll to position [0, 0]
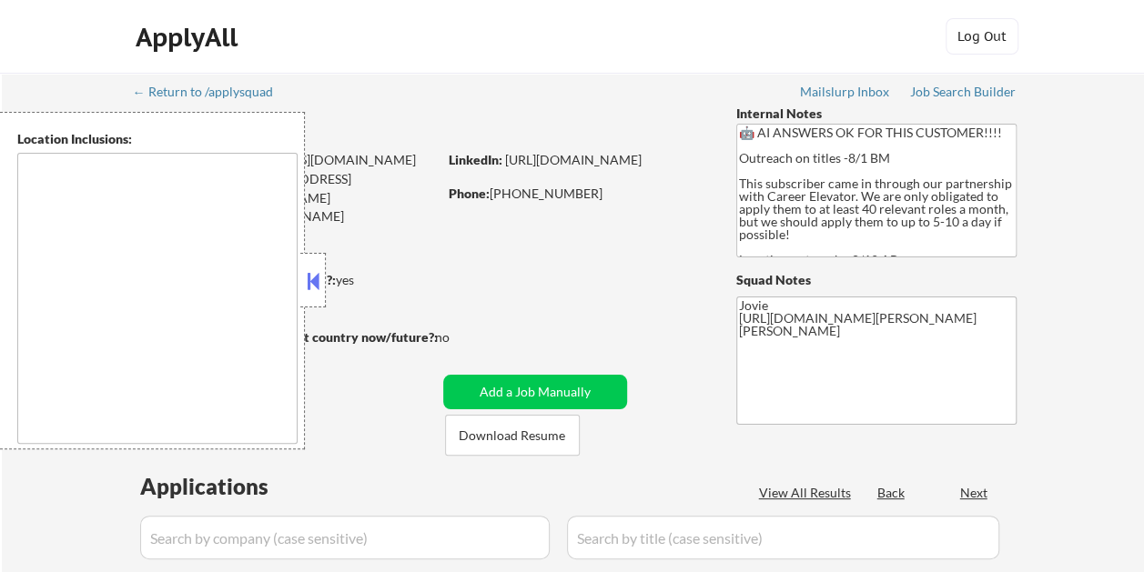
select select ""pending""
type textarea "[GEOGRAPHIC_DATA], [GEOGRAPHIC_DATA] [GEOGRAPHIC_DATA], [GEOGRAPHIC_DATA] [GEOG…"
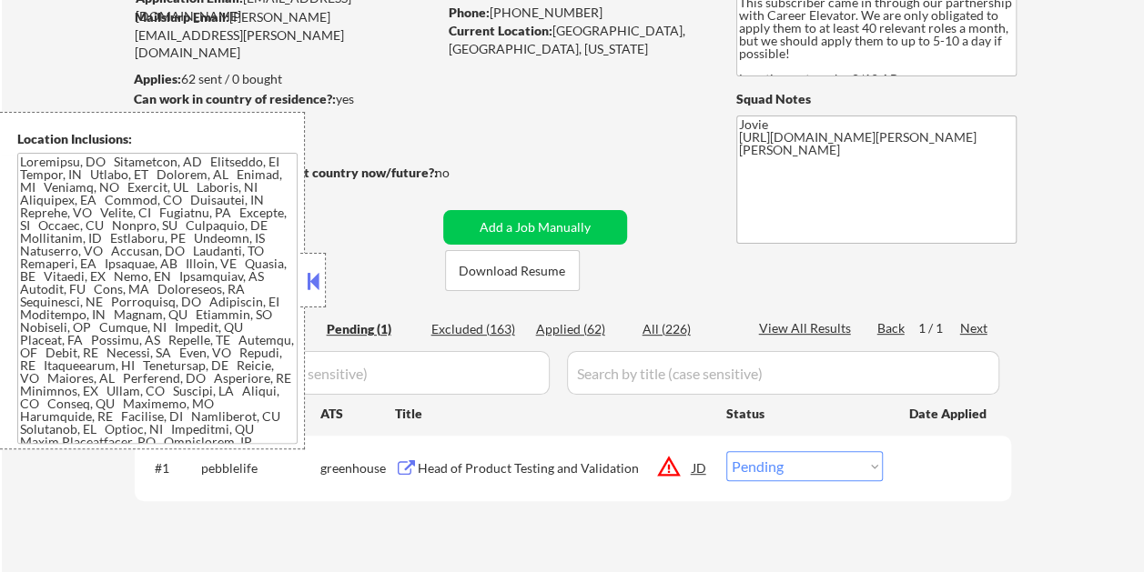
scroll to position [182, 0]
click at [313, 287] on button at bounding box center [313, 280] width 20 height 27
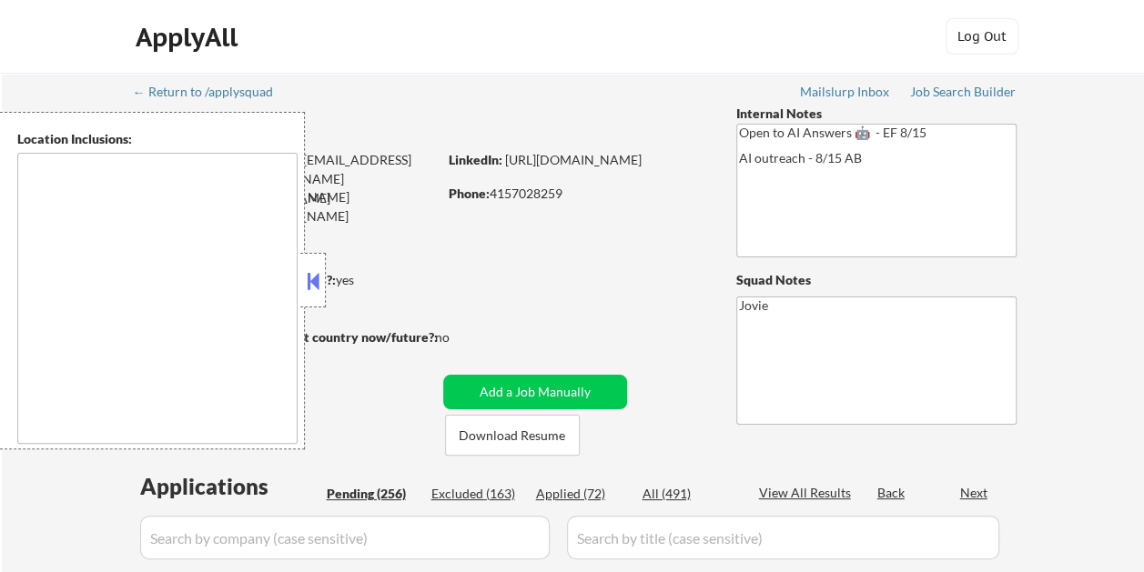
click at [315, 268] on button at bounding box center [313, 280] width 20 height 27
type textarea "[GEOGRAPHIC_DATA], [GEOGRAPHIC_DATA] [GEOGRAPHIC_DATA], [GEOGRAPHIC_DATA] [GEOG…"
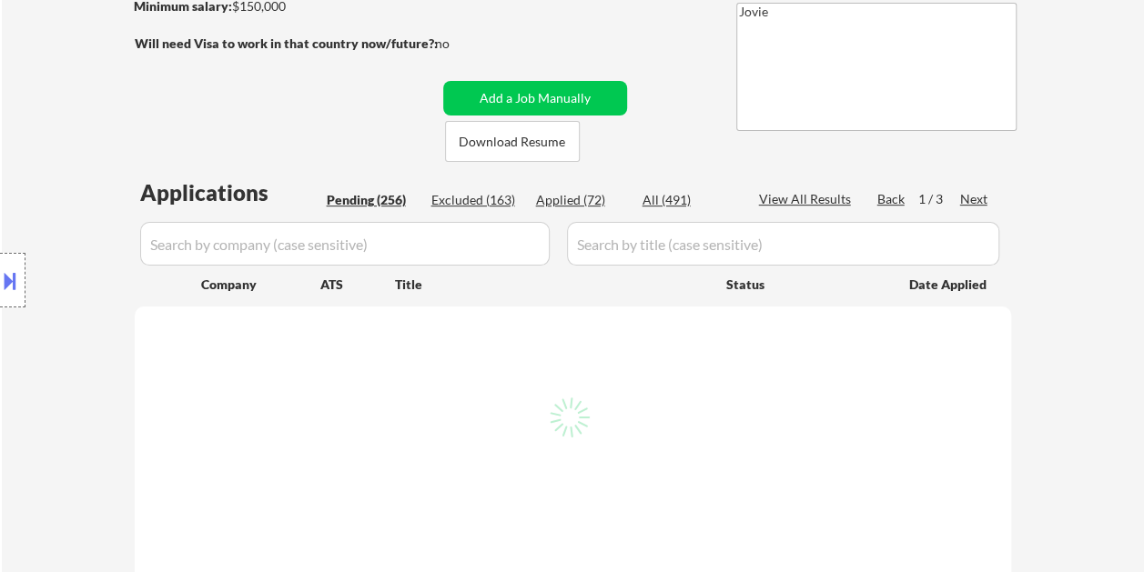
scroll to position [364, 0]
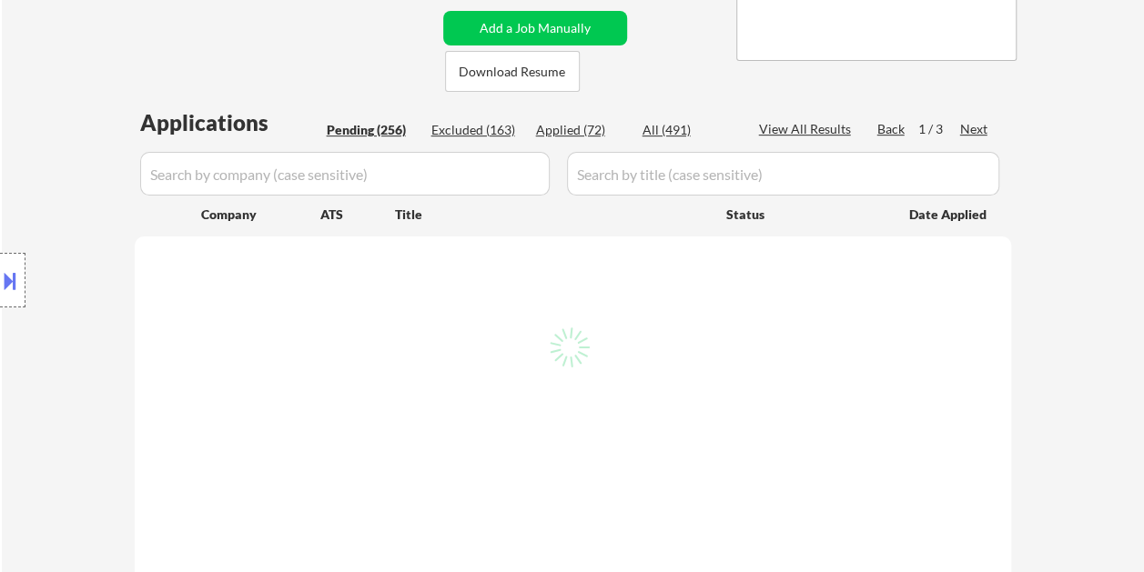
click at [468, 124] on div "Excluded (163)" at bounding box center [476, 130] width 91 height 18
click at [382, 136] on div "Pending (256)" at bounding box center [372, 130] width 91 height 18
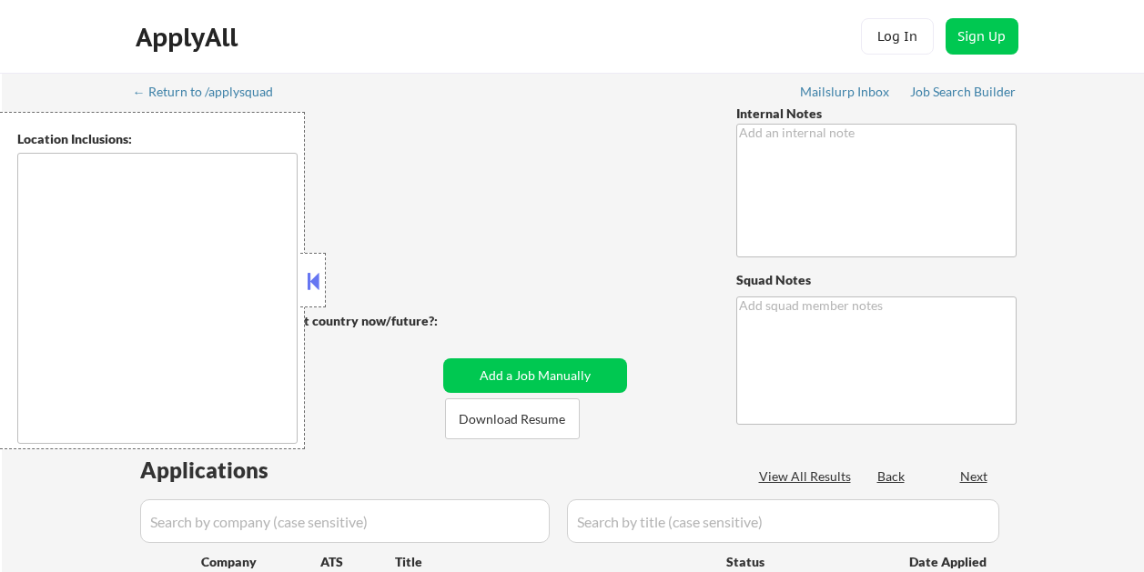
type textarea "Open to AI Answers 🤖 - EF 8/15 AI outreach - 8/15 AB"
type textarea "Jovie"
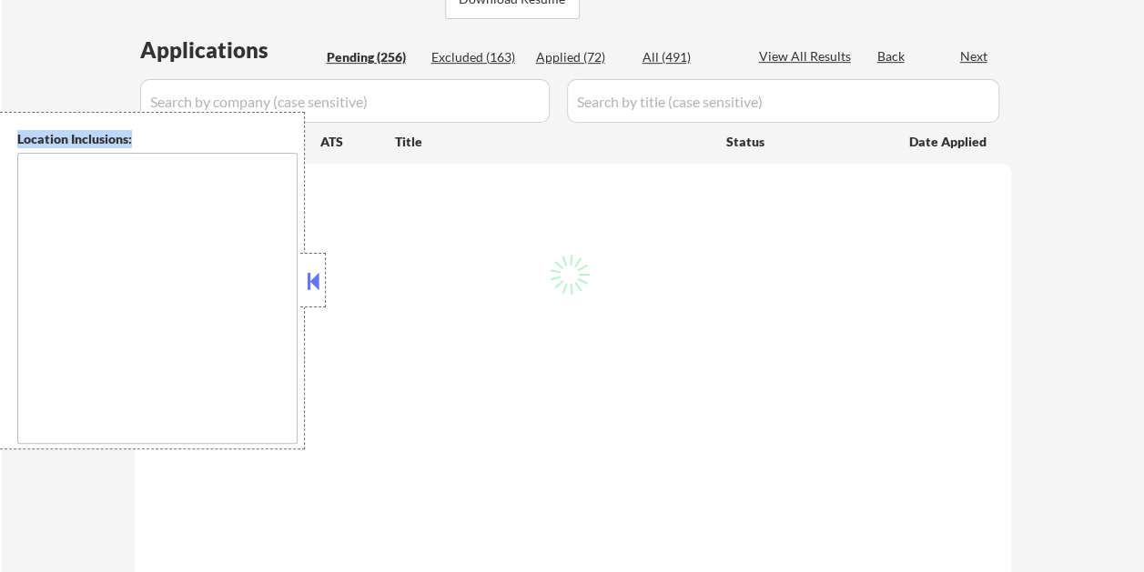
click at [320, 277] on button at bounding box center [313, 280] width 20 height 27
type textarea "[GEOGRAPHIC_DATA], [GEOGRAPHIC_DATA] [GEOGRAPHIC_DATA], [GEOGRAPHIC_DATA] [GEOG…"
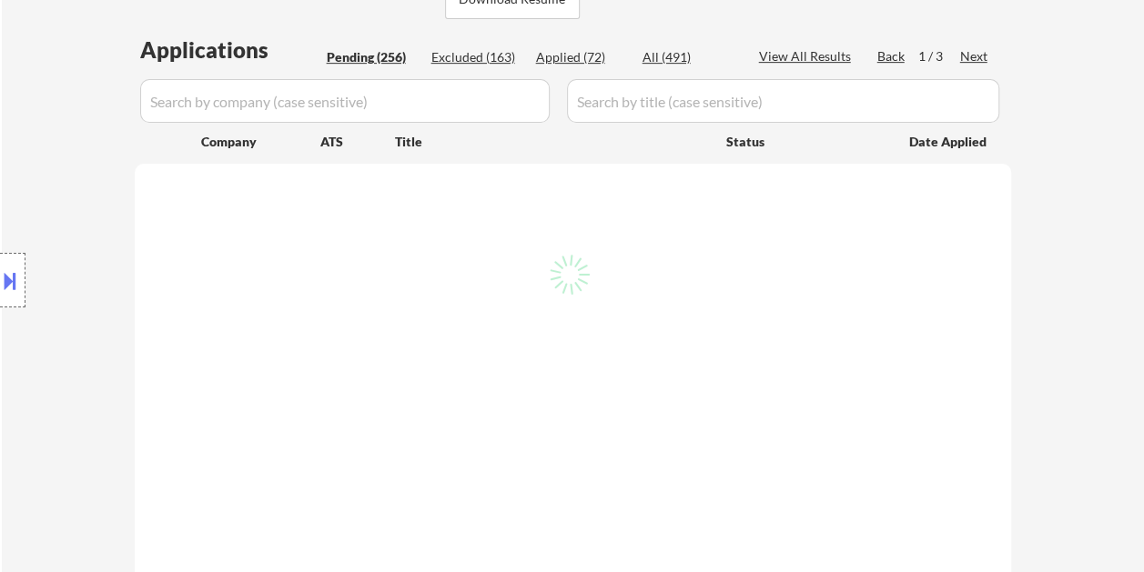
select select ""pending""
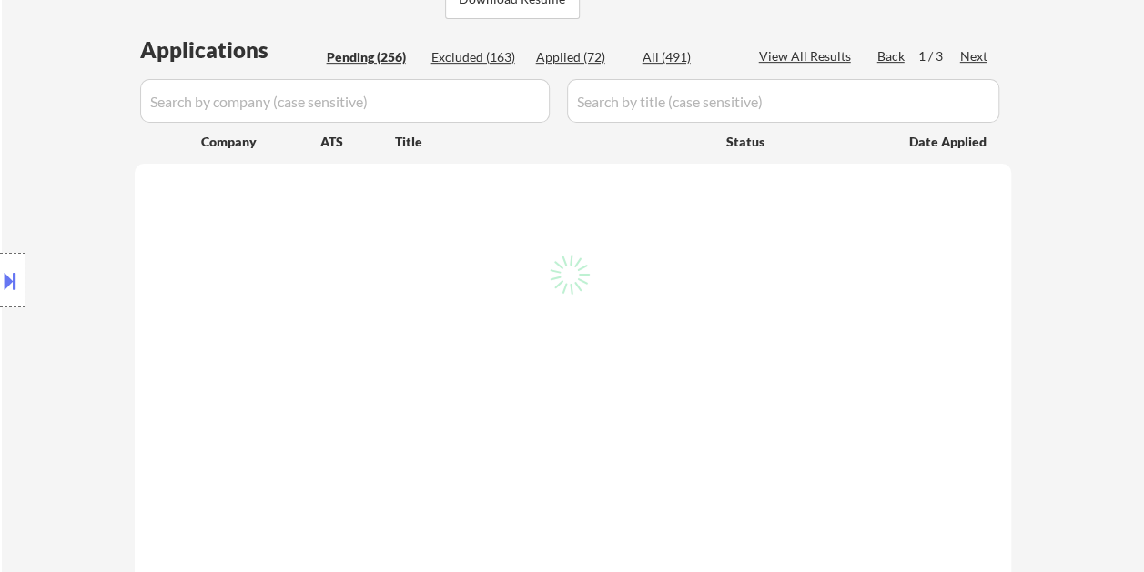
select select ""pending""
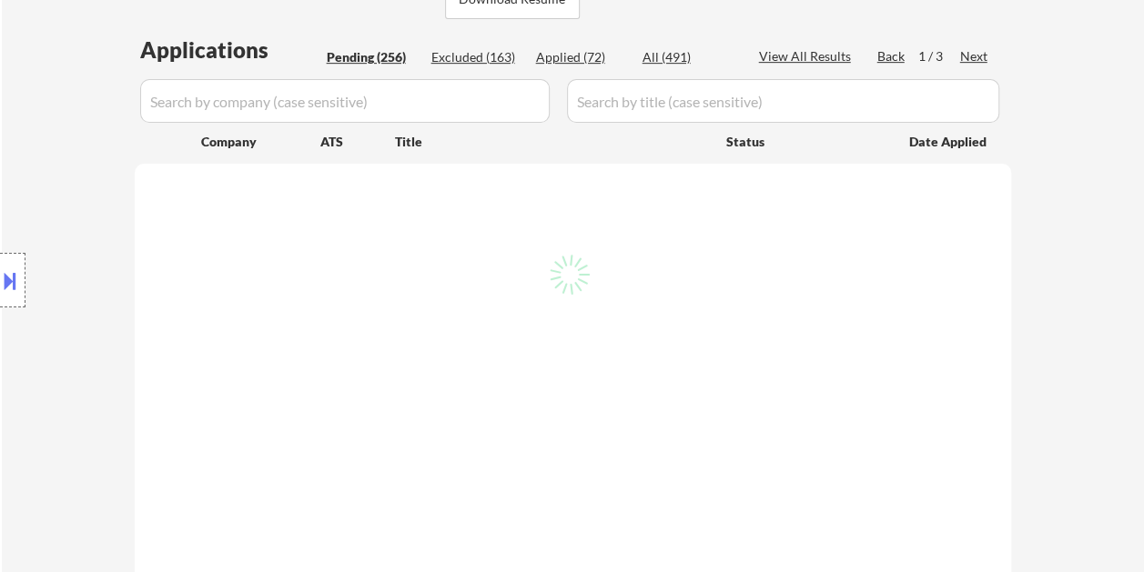
select select ""pending""
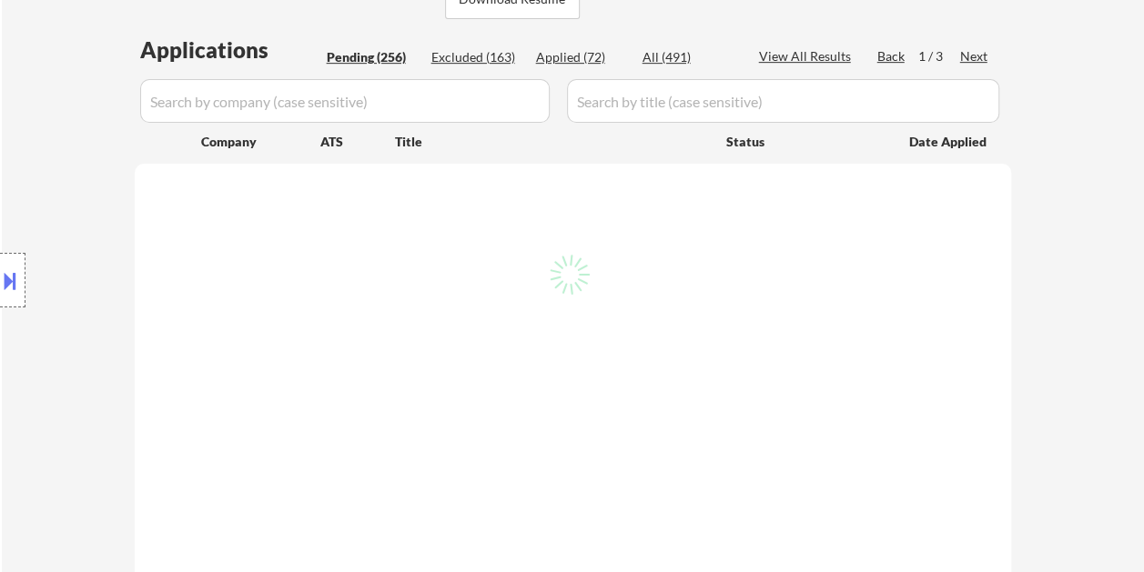
select select ""pending""
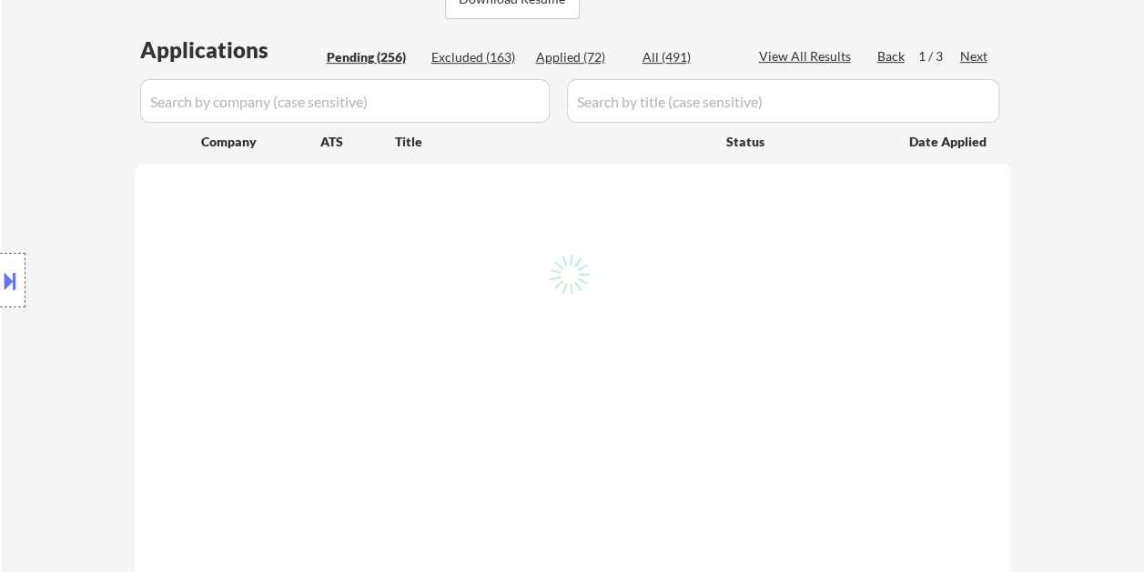
select select ""pending""
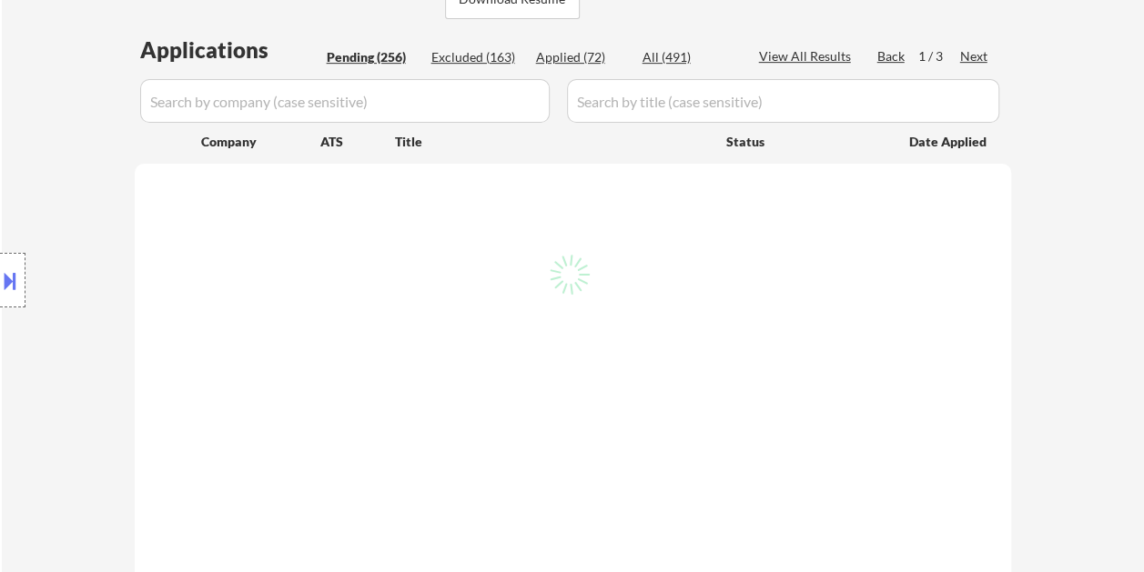
select select ""pending""
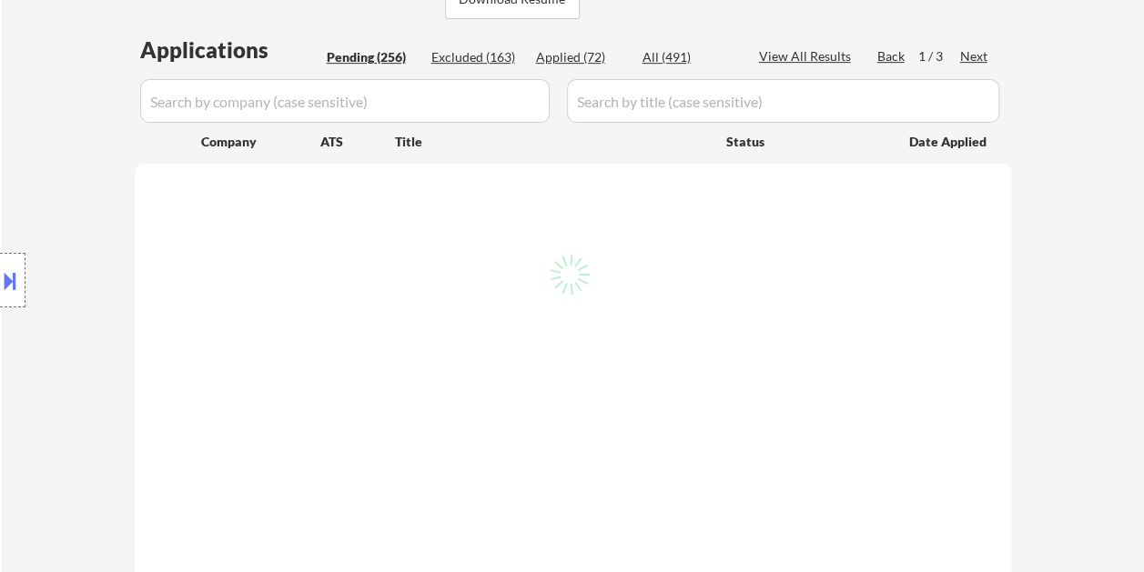
select select ""pending""
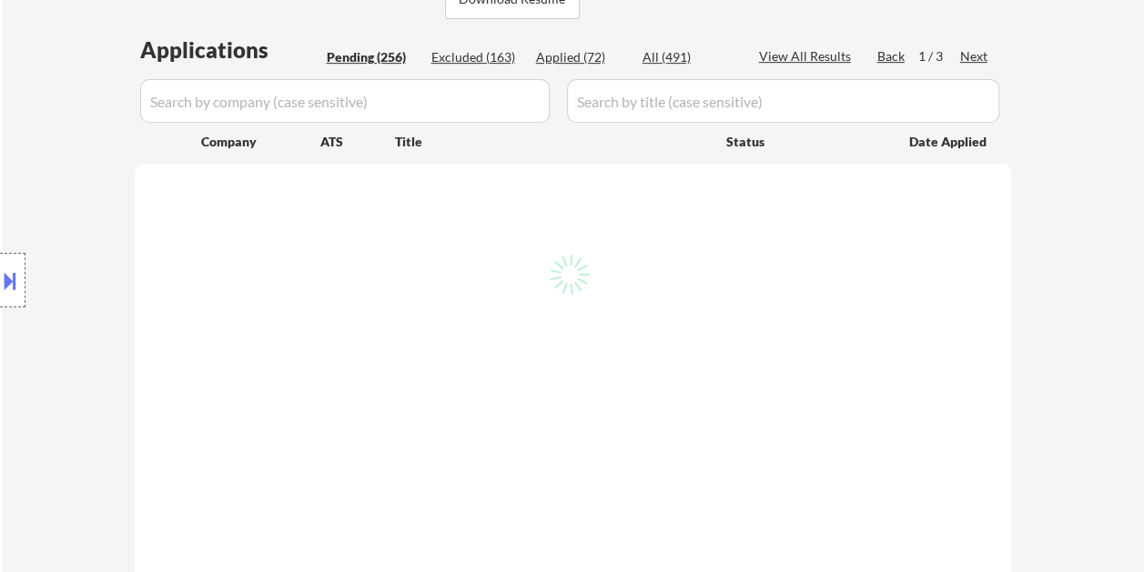
select select ""pending""
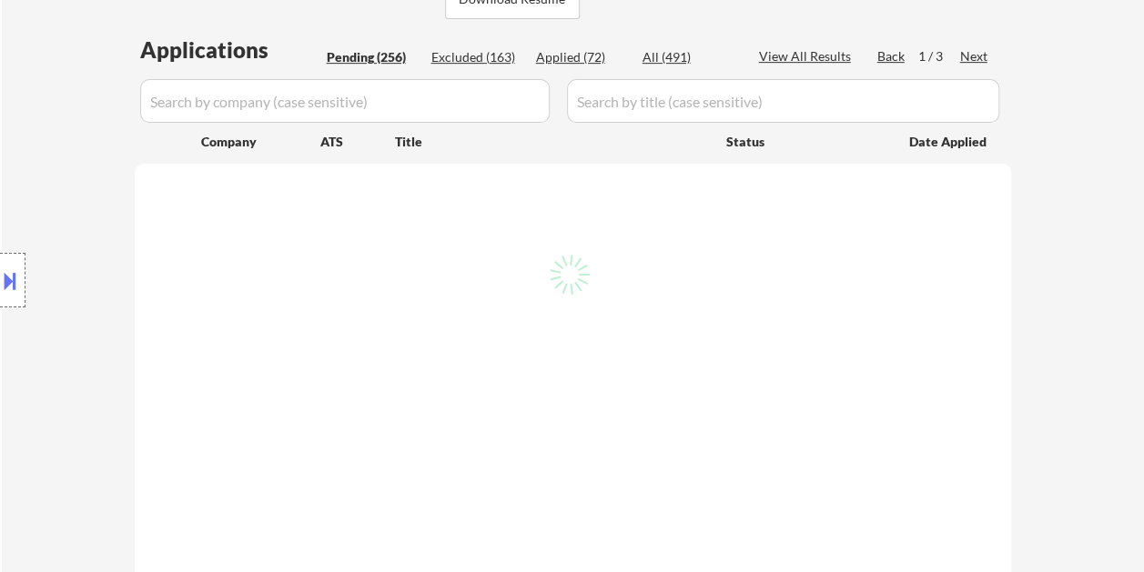
select select ""pending""
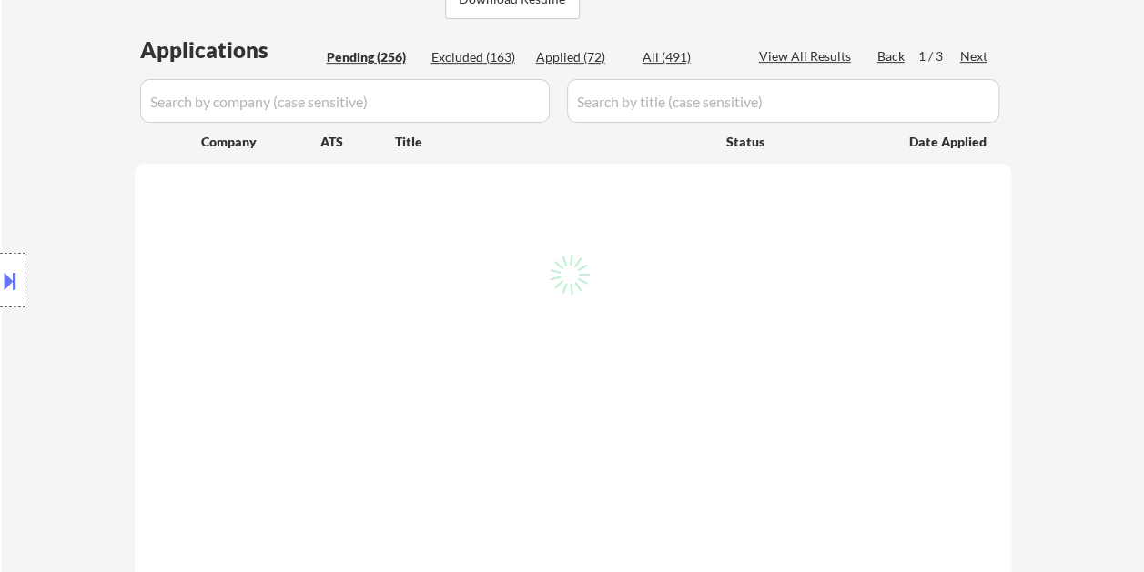
select select ""pending""
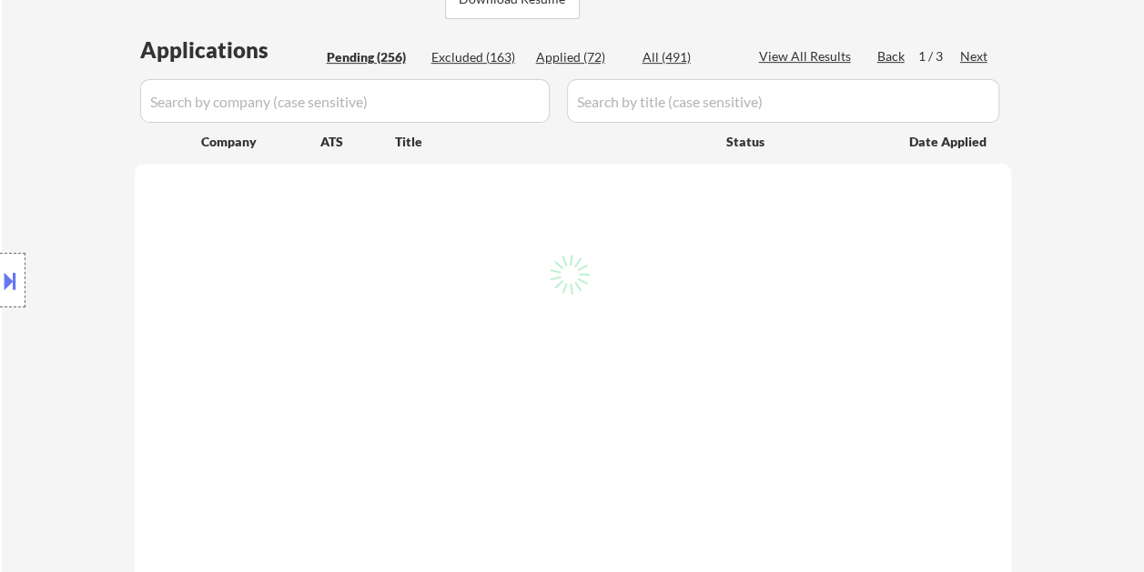
select select ""pending""
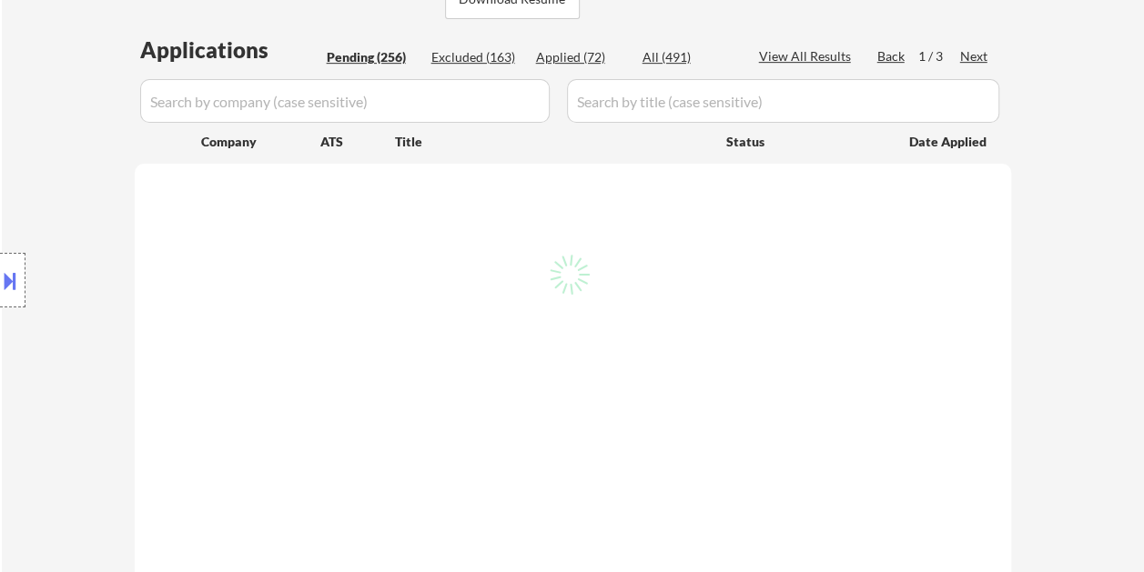
select select ""pending""
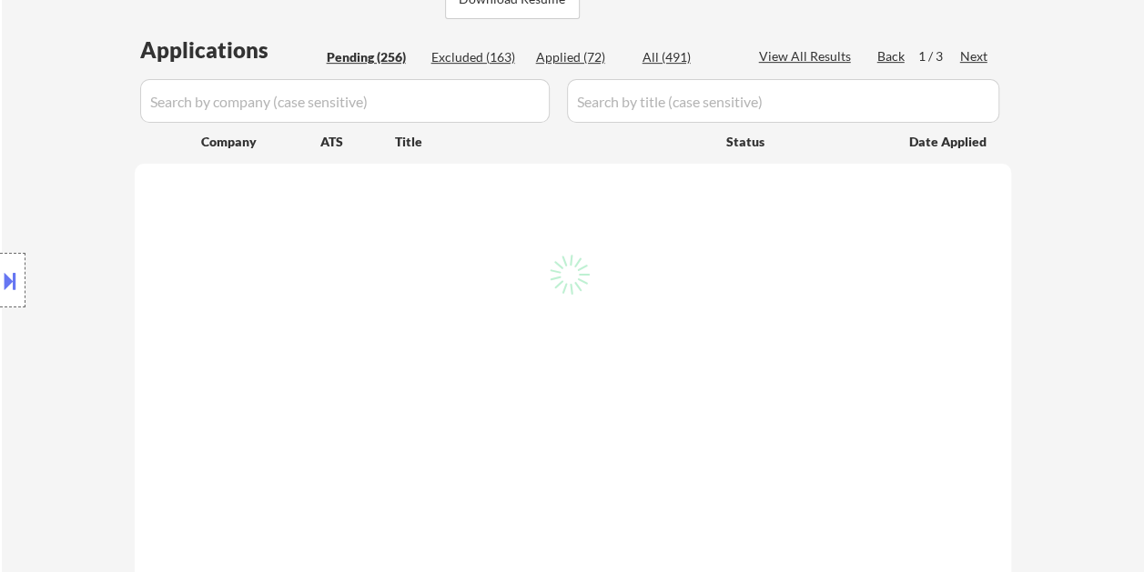
select select ""pending""
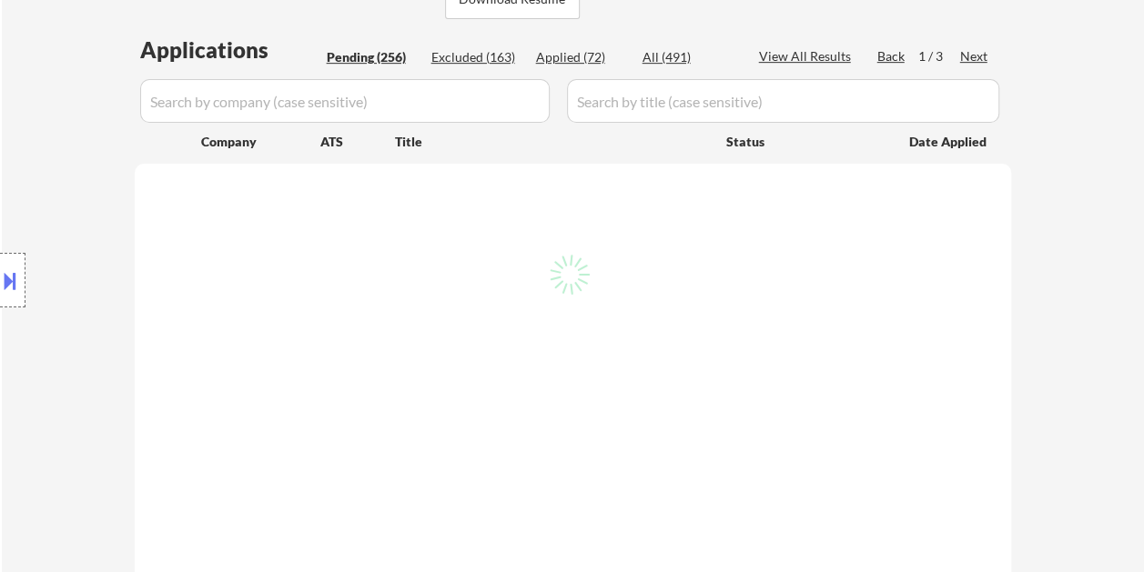
select select ""pending""
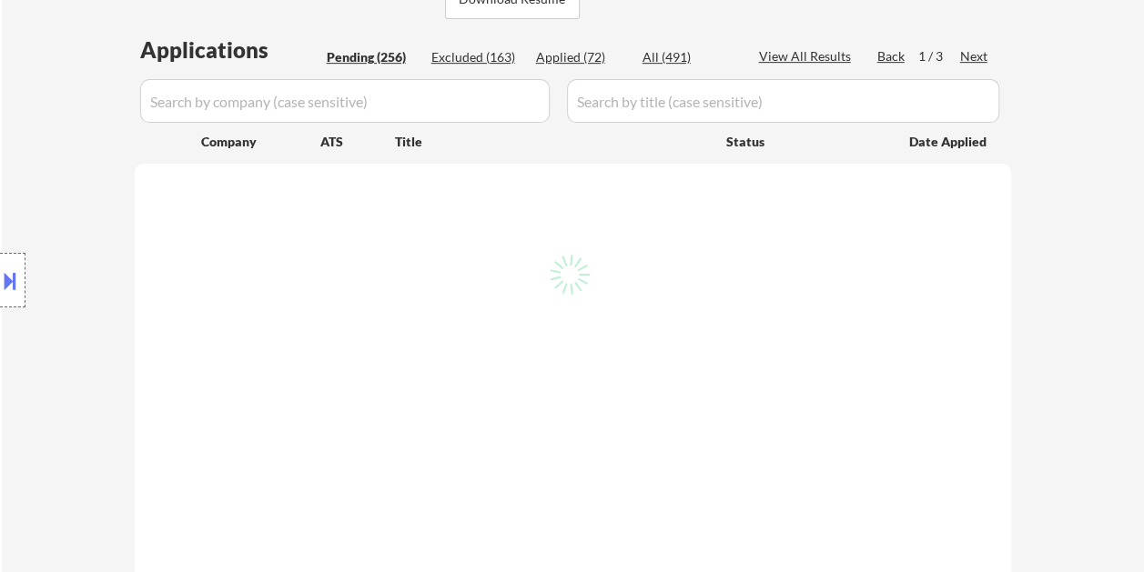
select select ""pending""
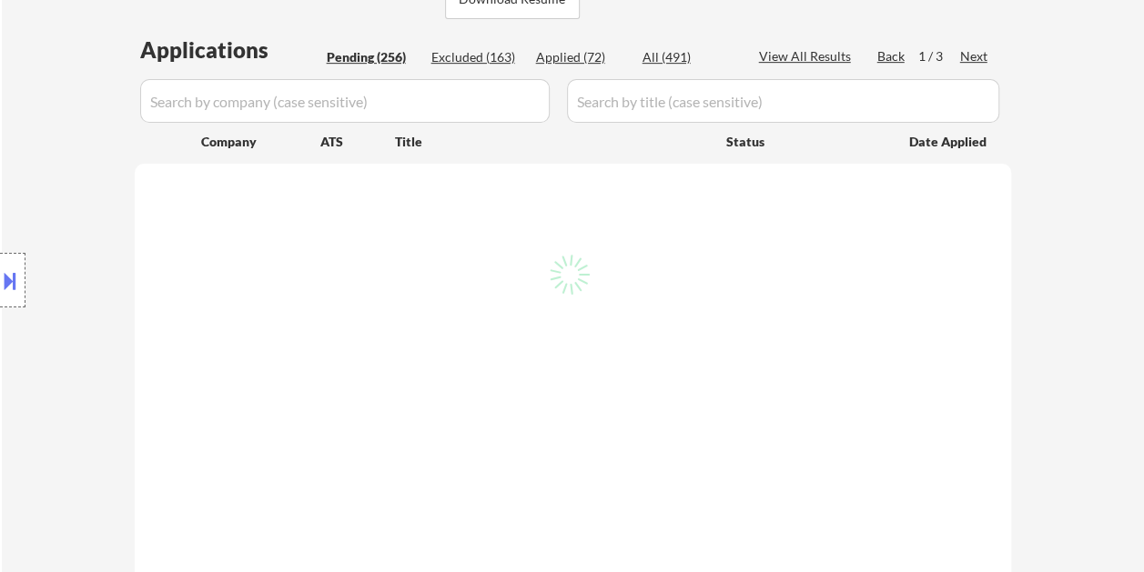
select select ""pending""
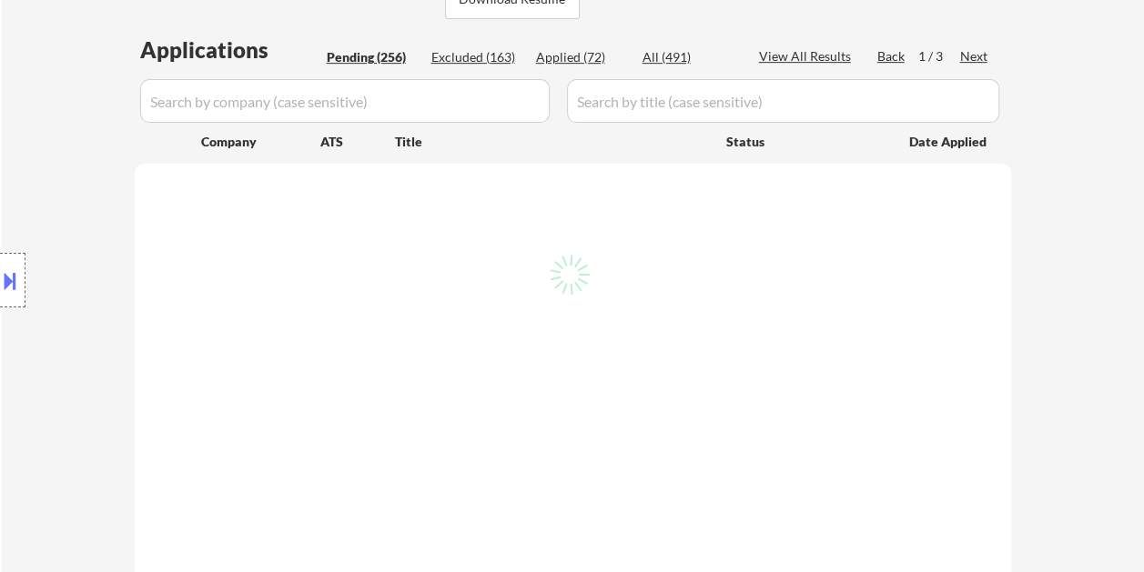
select select ""pending""
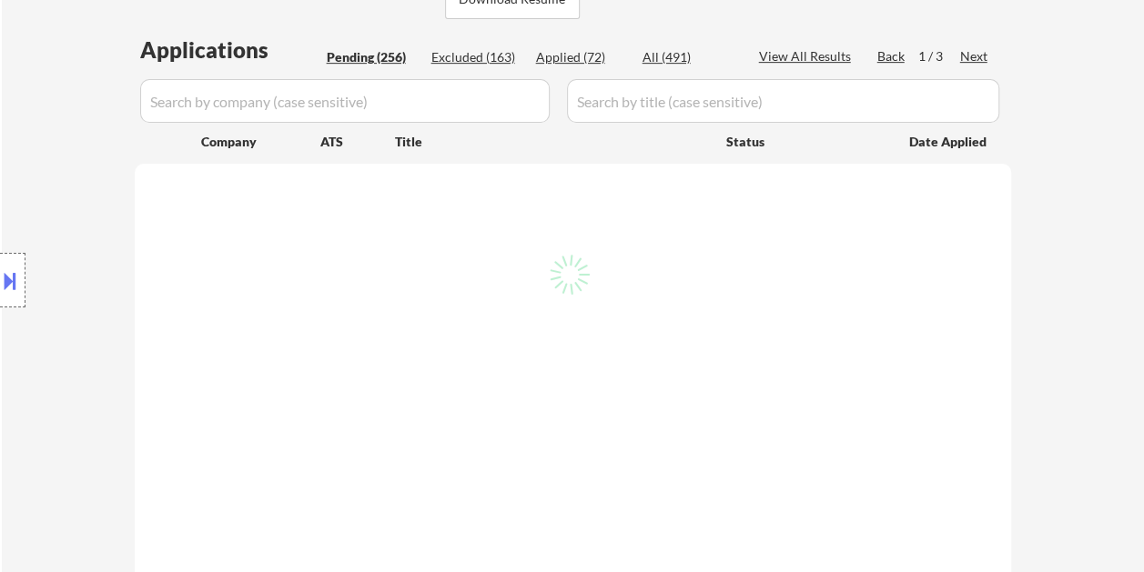
select select ""pending""
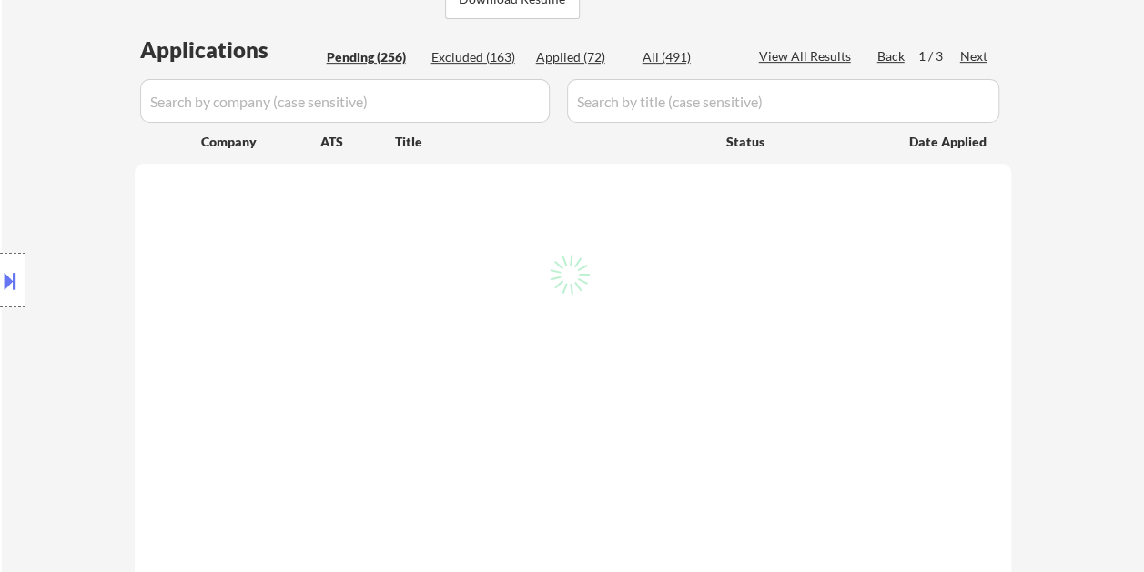
select select ""pending""
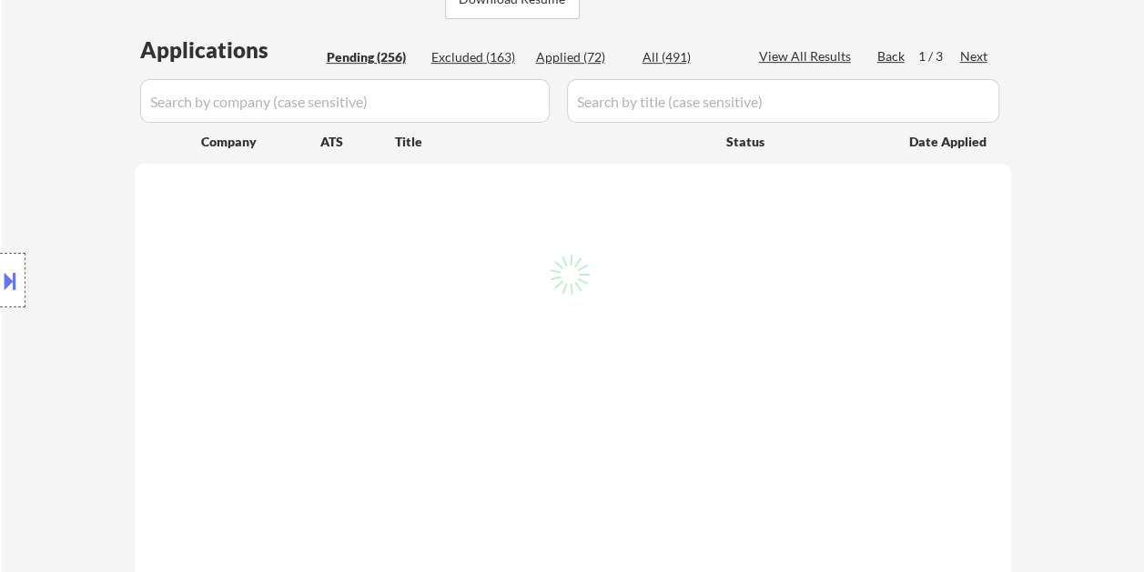
select select ""pending""
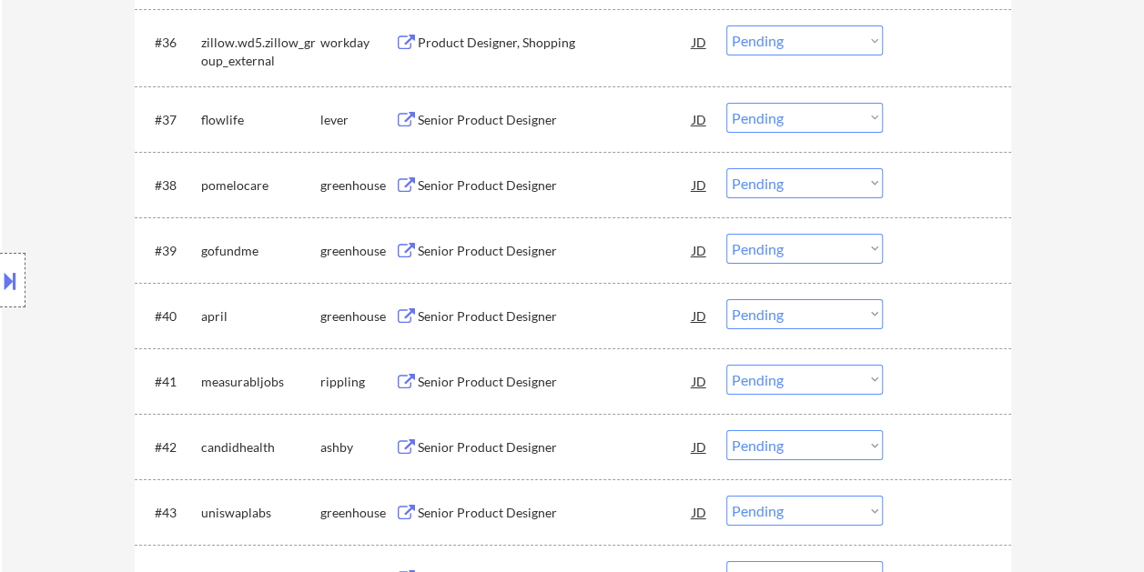
scroll to position [3136, 0]
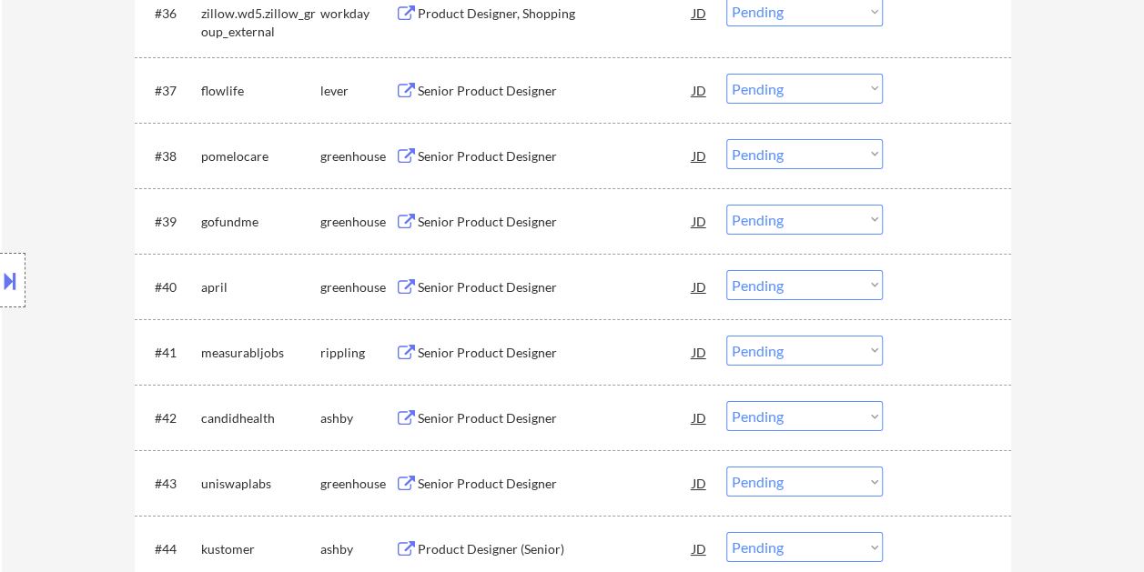
click at [924, 87] on div at bounding box center [949, 90] width 80 height 33
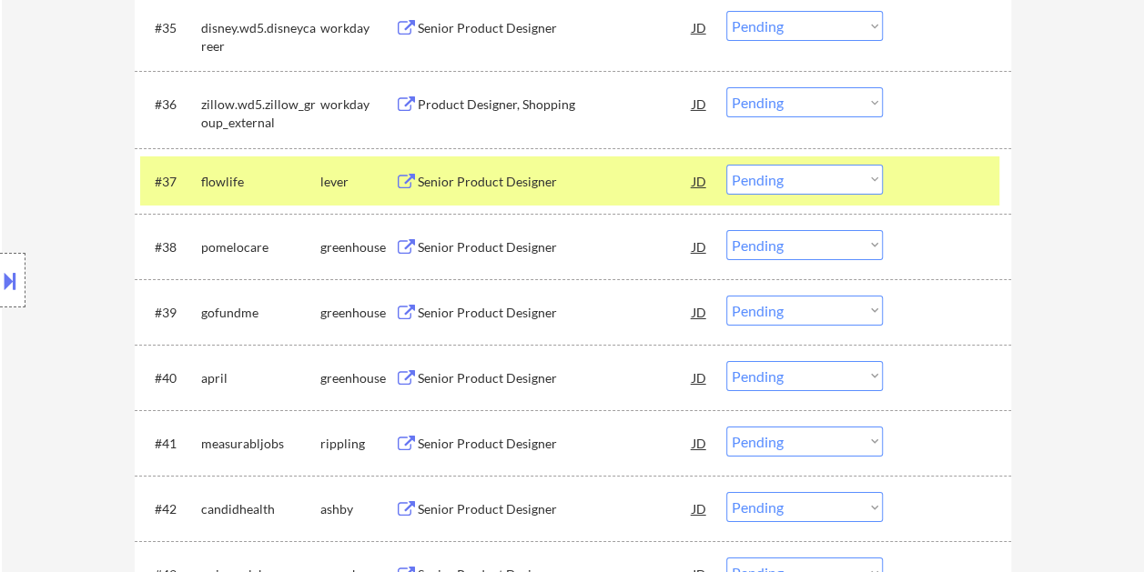
scroll to position [2954, 0]
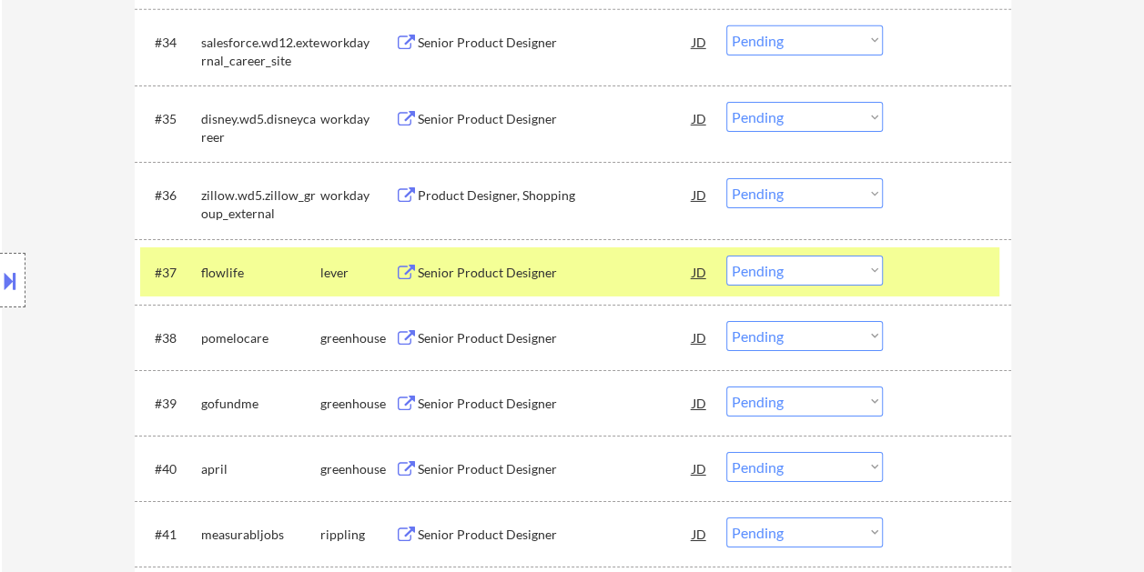
click at [507, 277] on div "Senior Product Designer" at bounding box center [555, 273] width 275 height 18
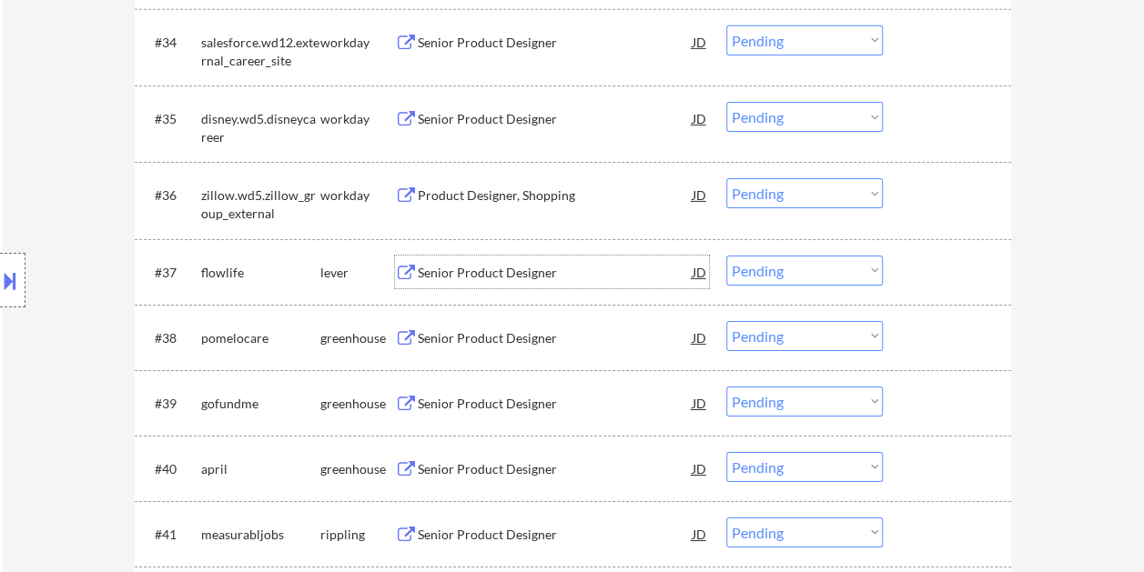
click at [952, 271] on div at bounding box center [949, 272] width 80 height 33
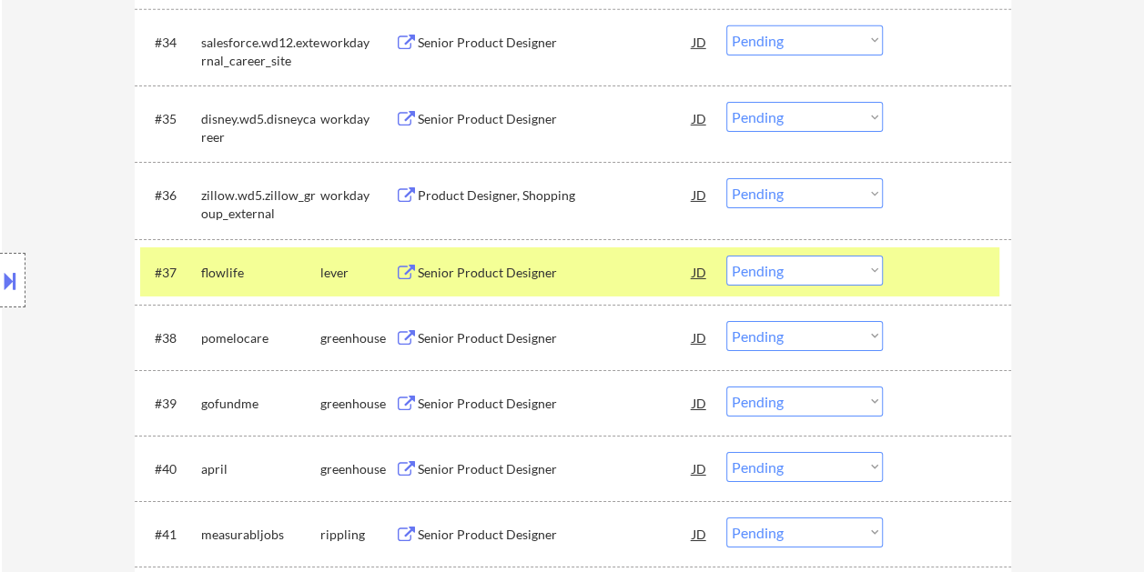
click at [871, 268] on select "Choose an option... Pending Applied Excluded (Questions) Excluded (Expired) Exc…" at bounding box center [804, 271] width 156 height 30
click at [726, 256] on select "Choose an option... Pending Applied Excluded (Questions) Excluded (Expired) Exc…" at bounding box center [804, 271] width 156 height 30
select select ""pending""
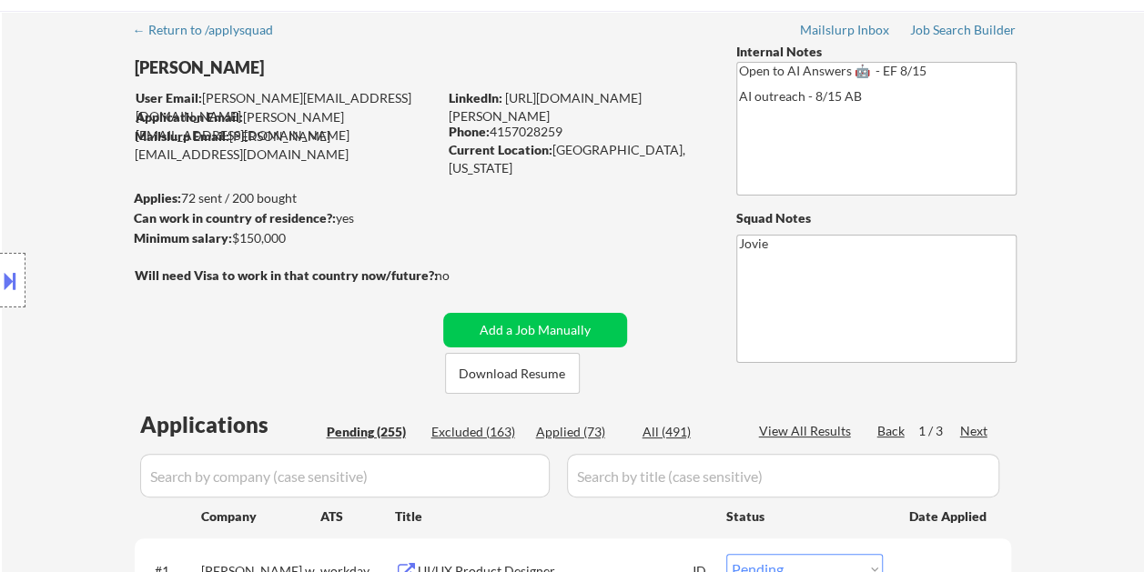
scroll to position [91, 0]
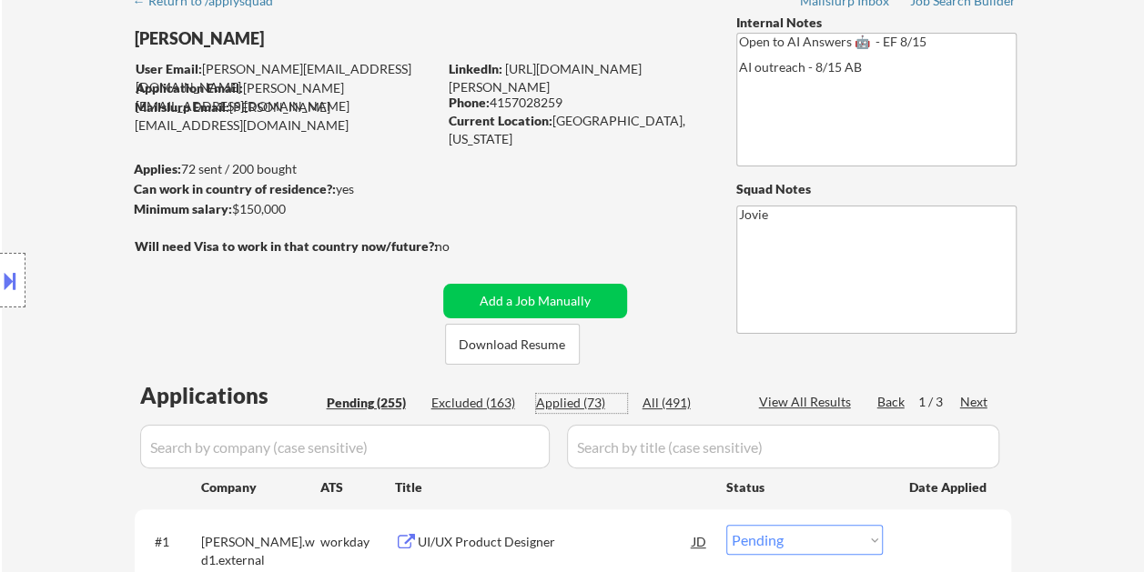
click at [543, 407] on div "Applied (73)" at bounding box center [581, 403] width 91 height 18
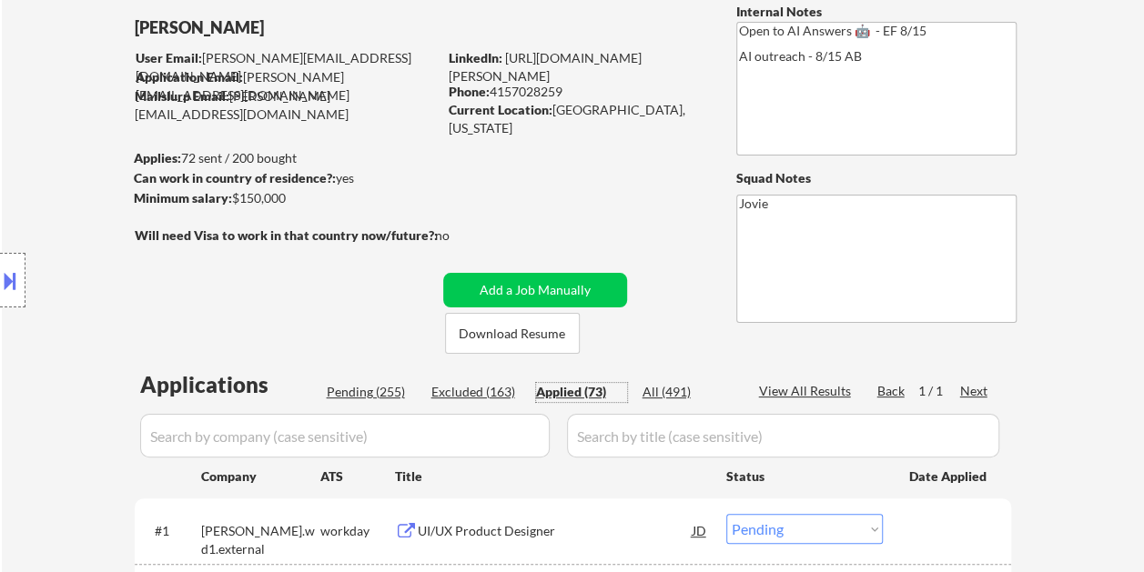
scroll to position [73, 0]
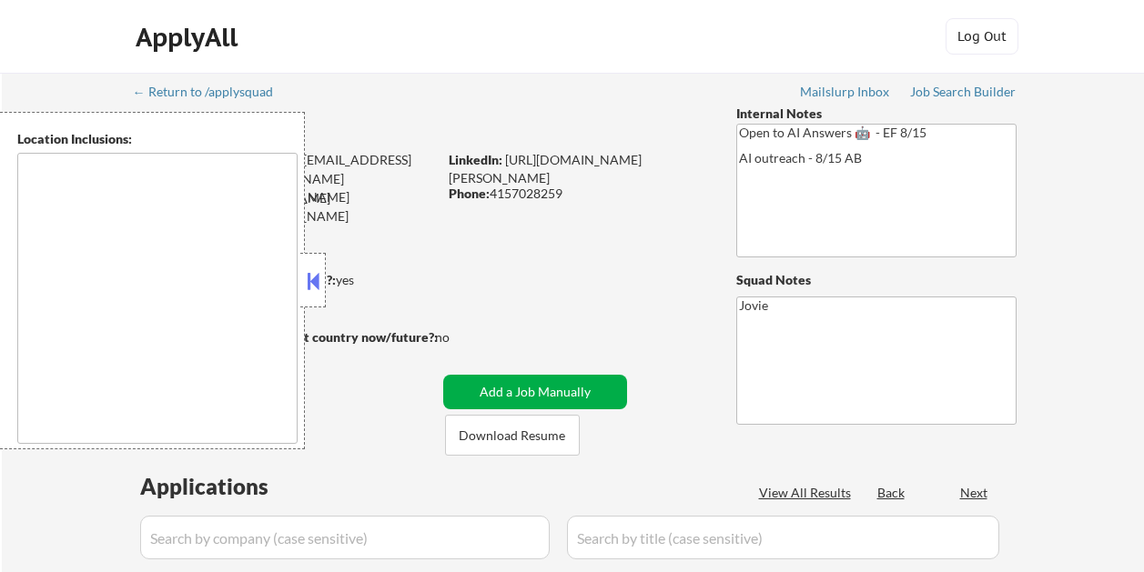
scroll to position [146, 0]
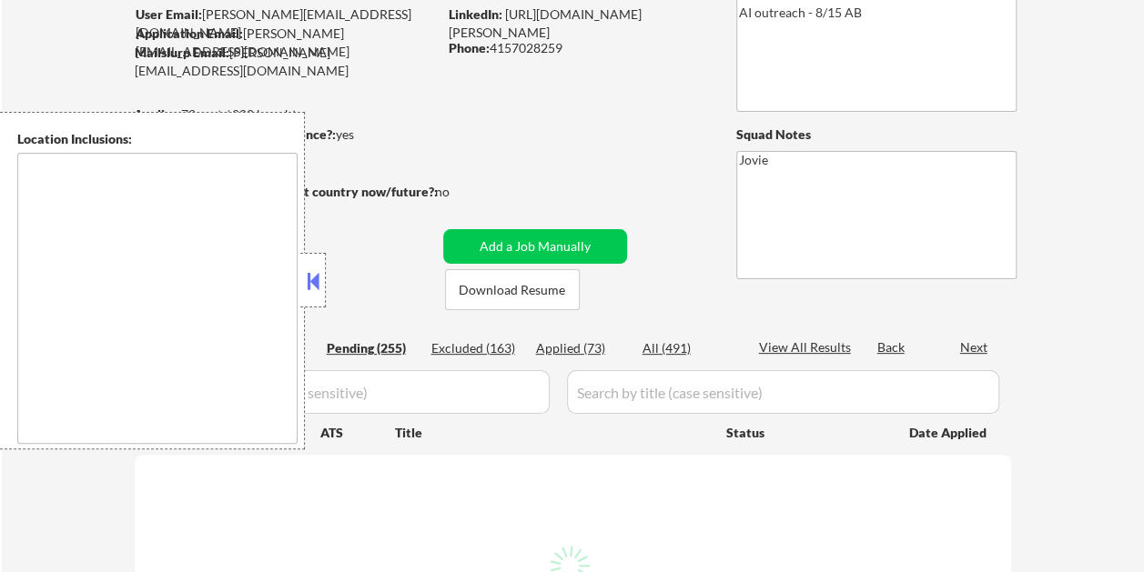
type textarea "[GEOGRAPHIC_DATA], [GEOGRAPHIC_DATA] [GEOGRAPHIC_DATA], [GEOGRAPHIC_DATA] [GEOG…"
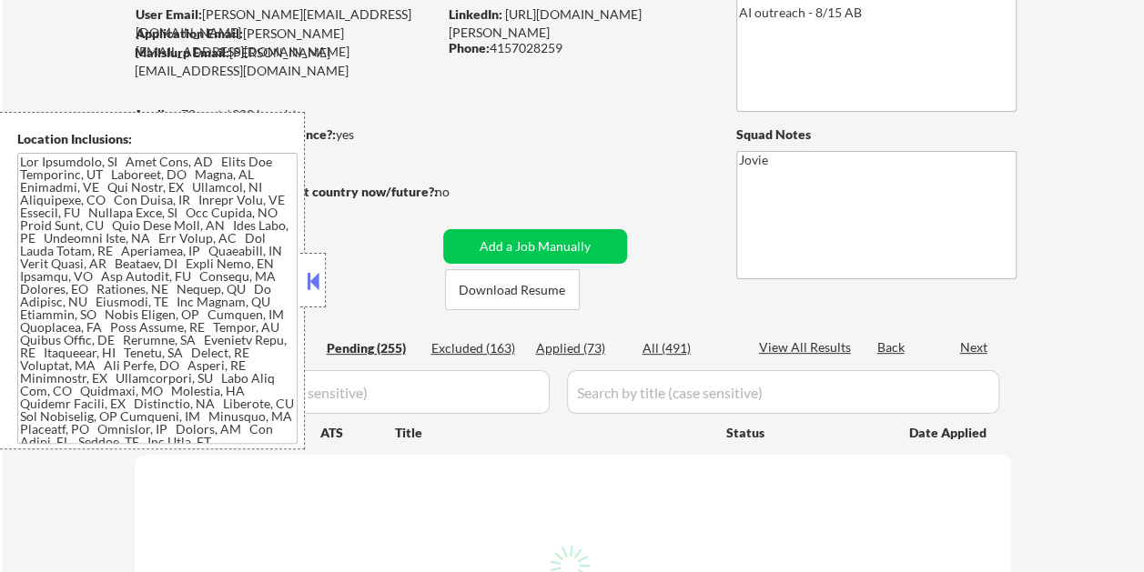
click at [318, 274] on button at bounding box center [313, 280] width 20 height 27
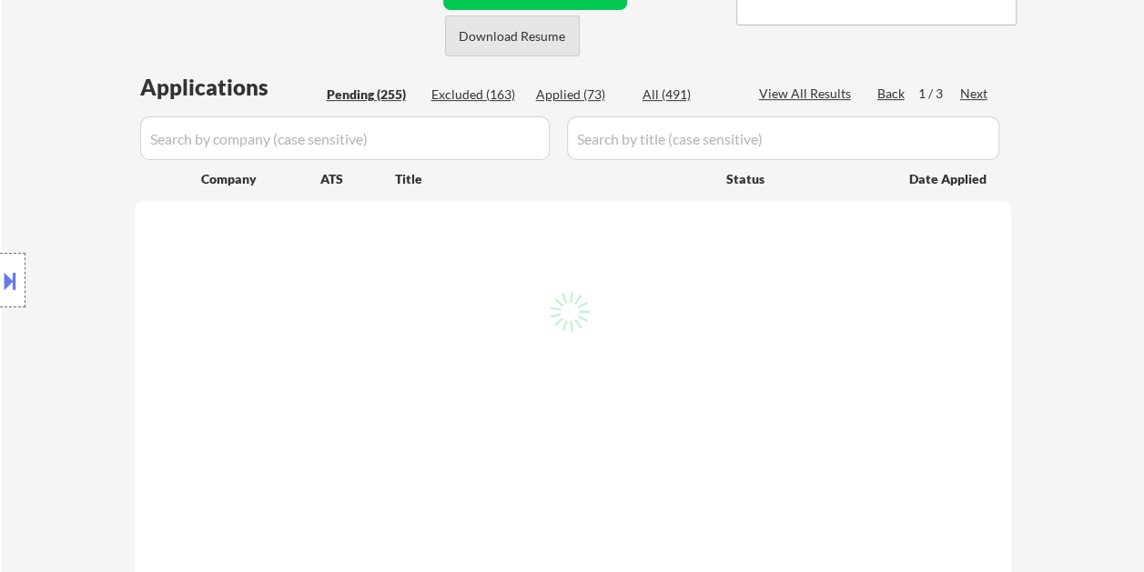
scroll to position [418, 0]
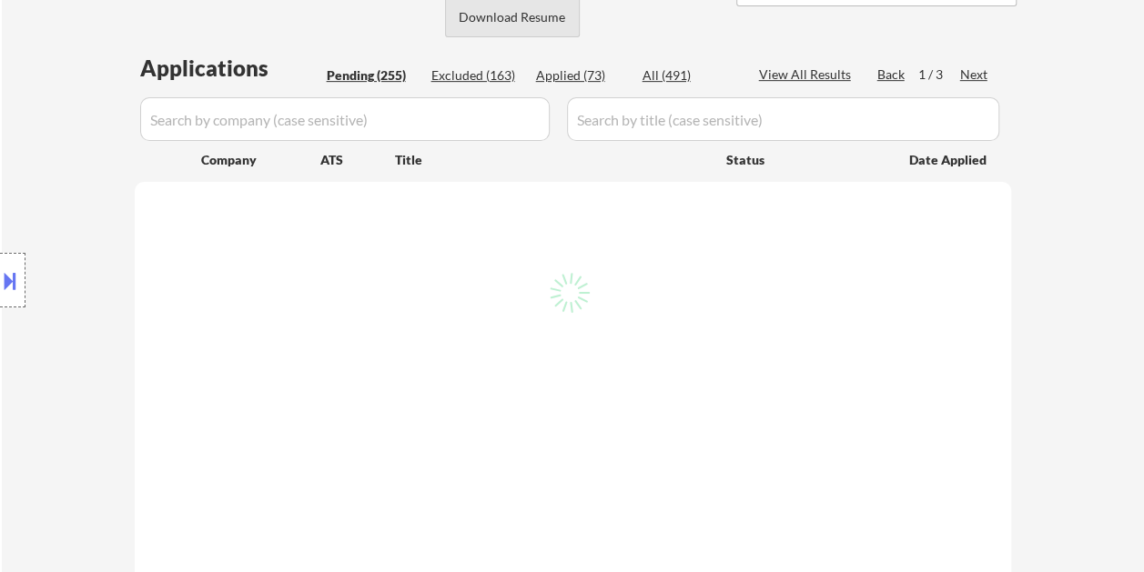
select select ""pending""
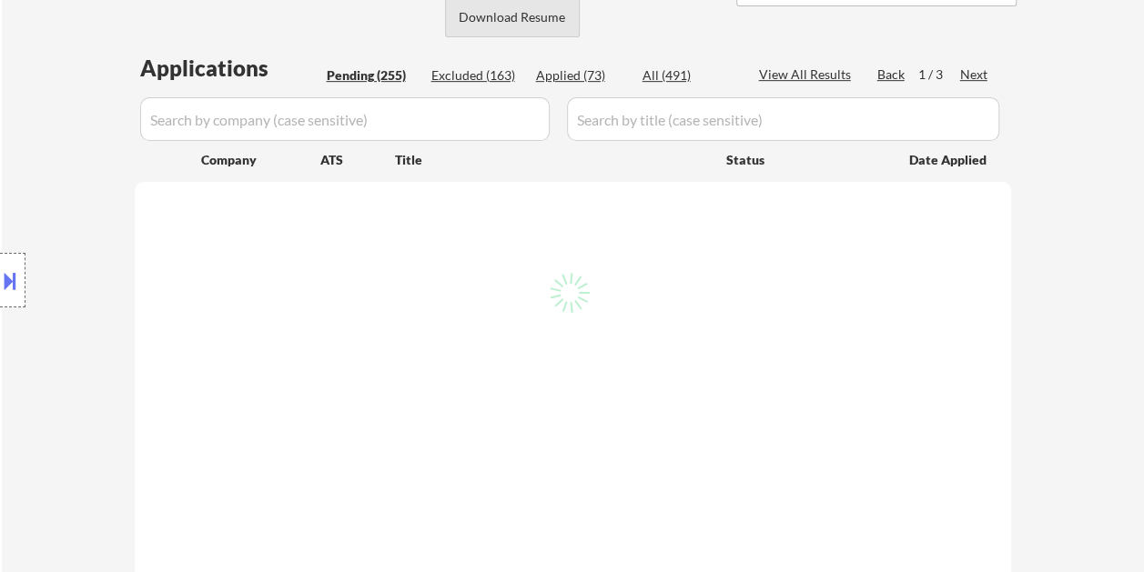
select select ""pending""
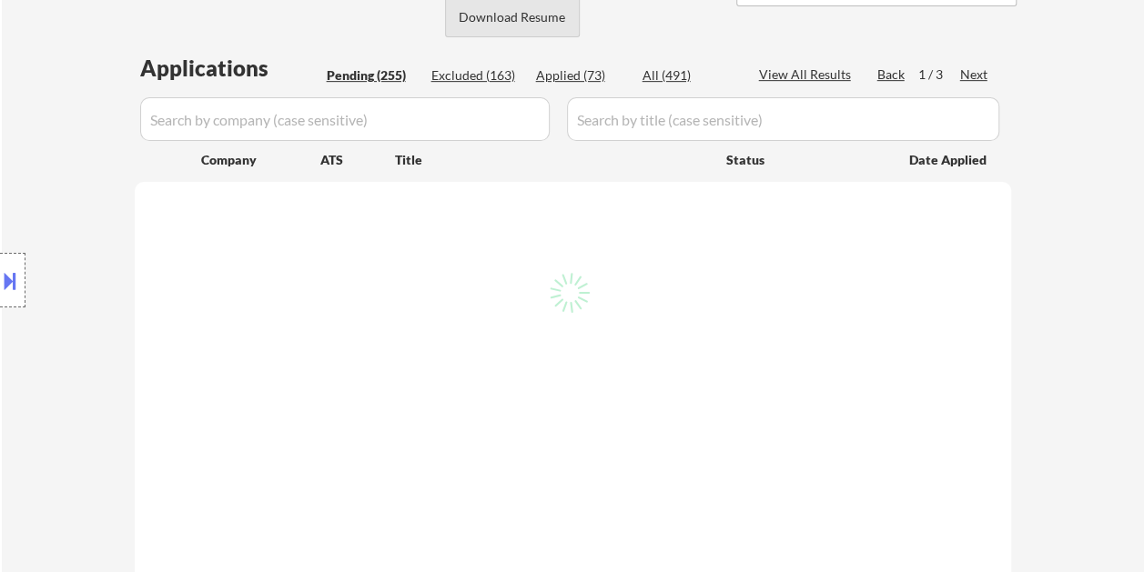
select select ""pending""
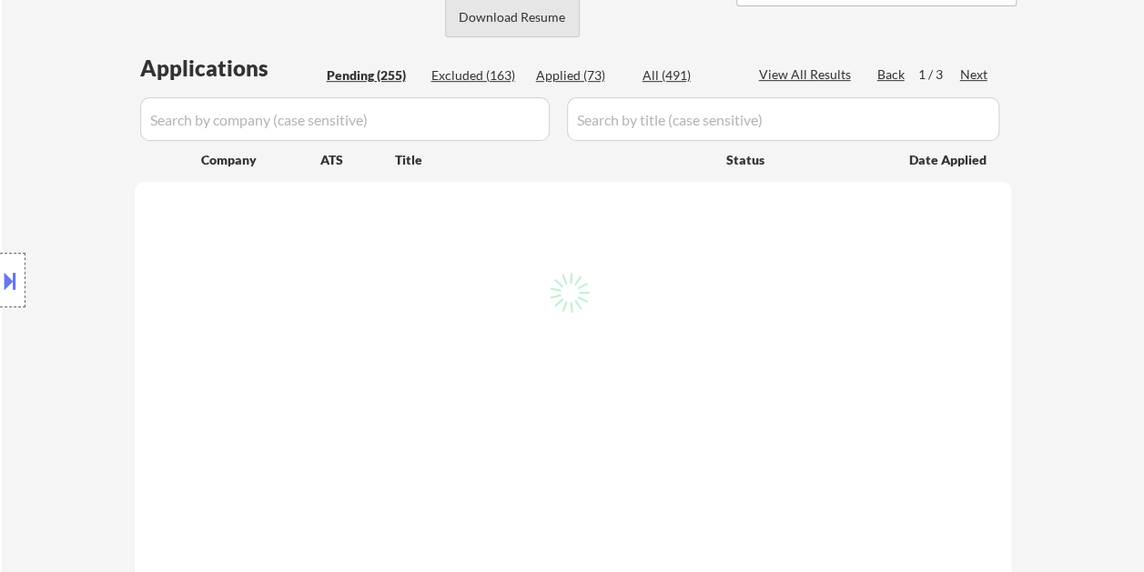
select select ""pending""
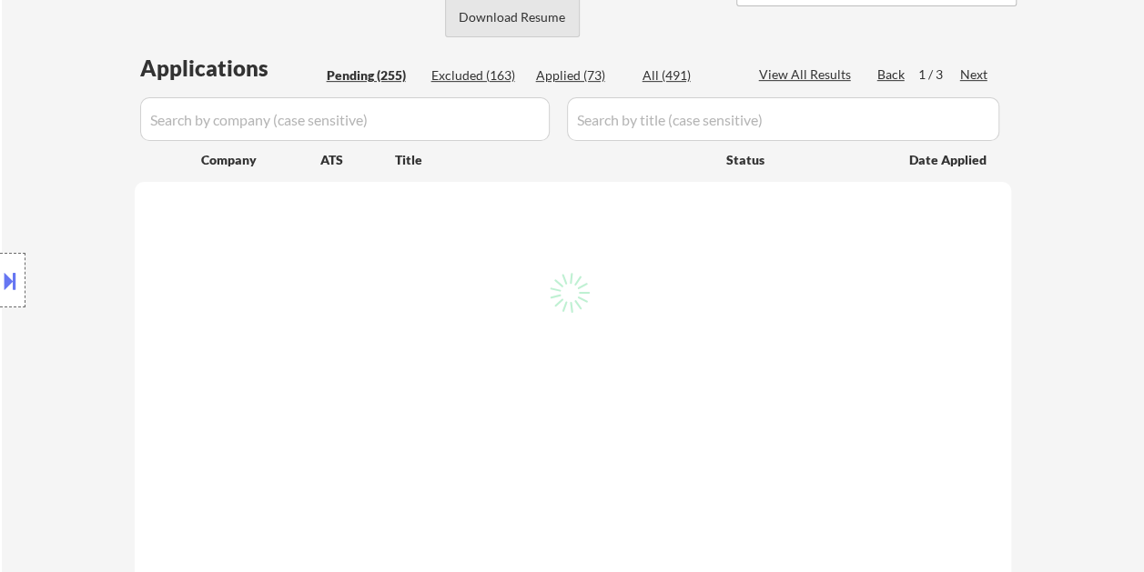
select select ""pending""
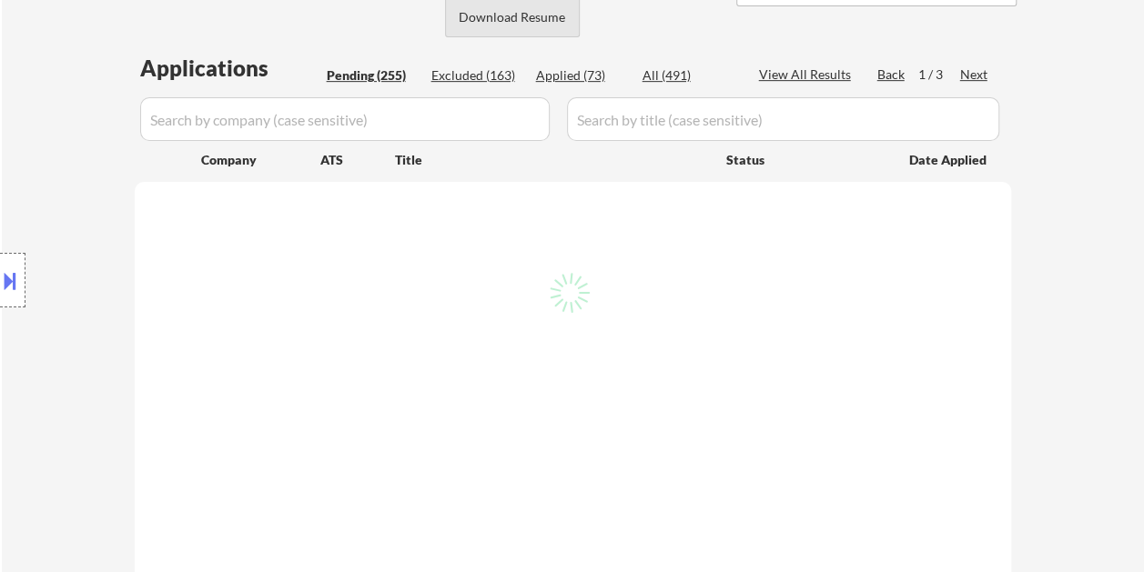
select select ""pending""
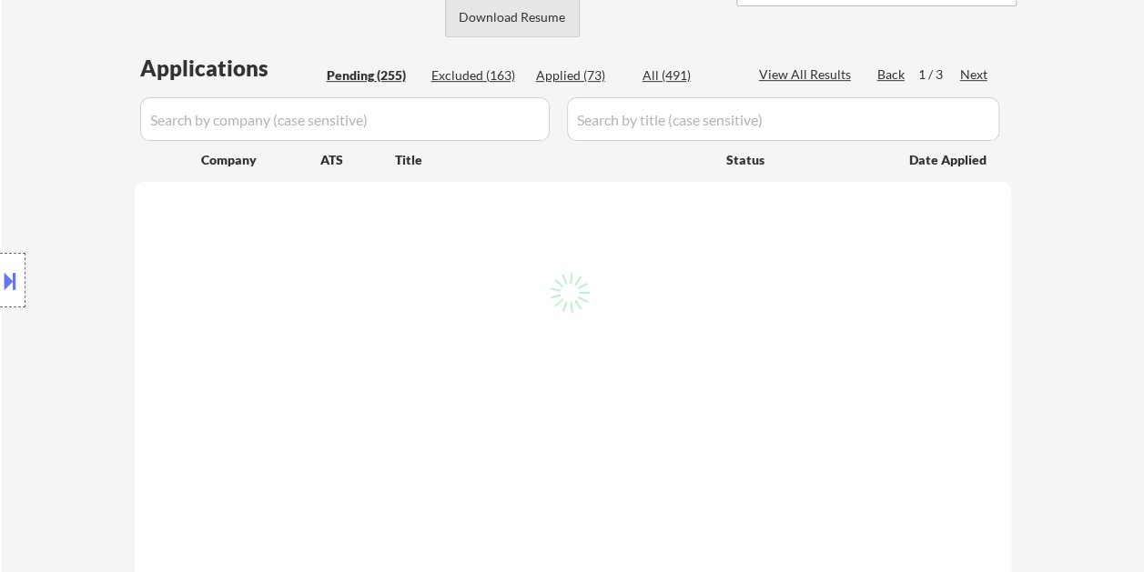
select select ""pending""
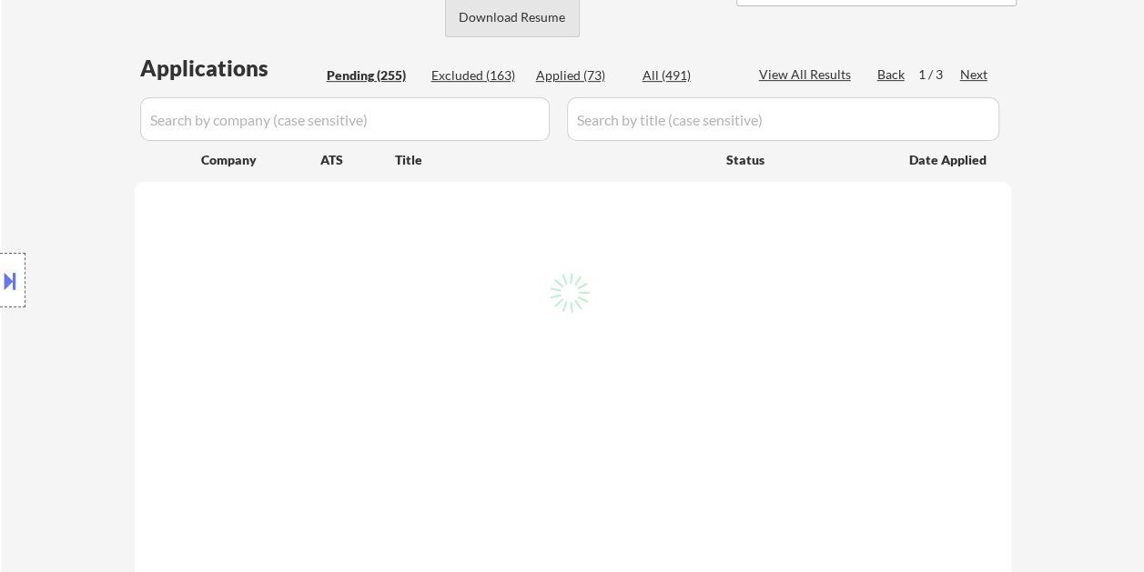
select select ""pending""
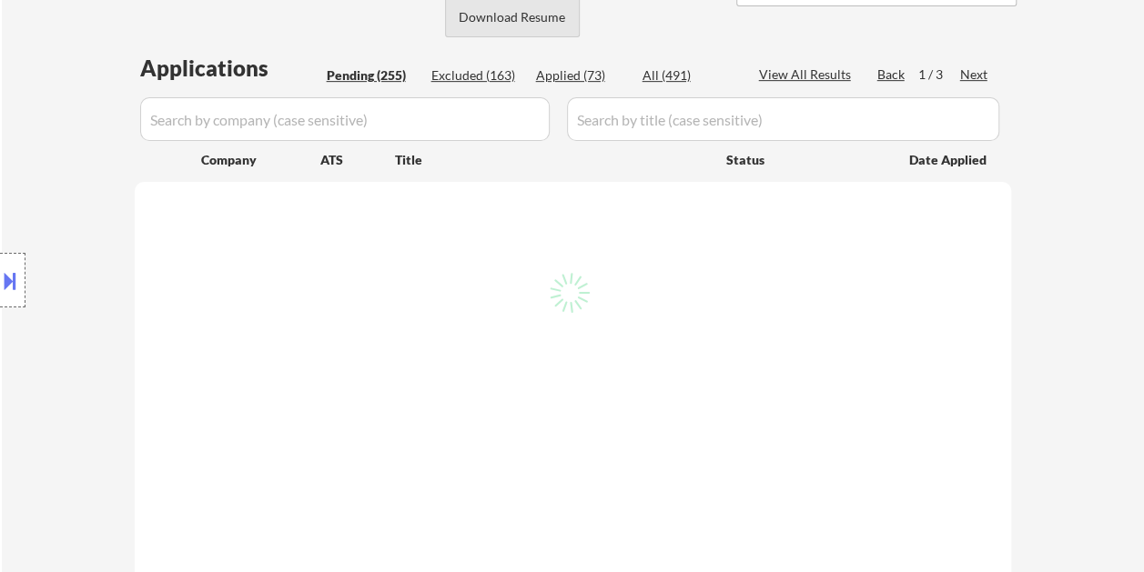
select select ""pending""
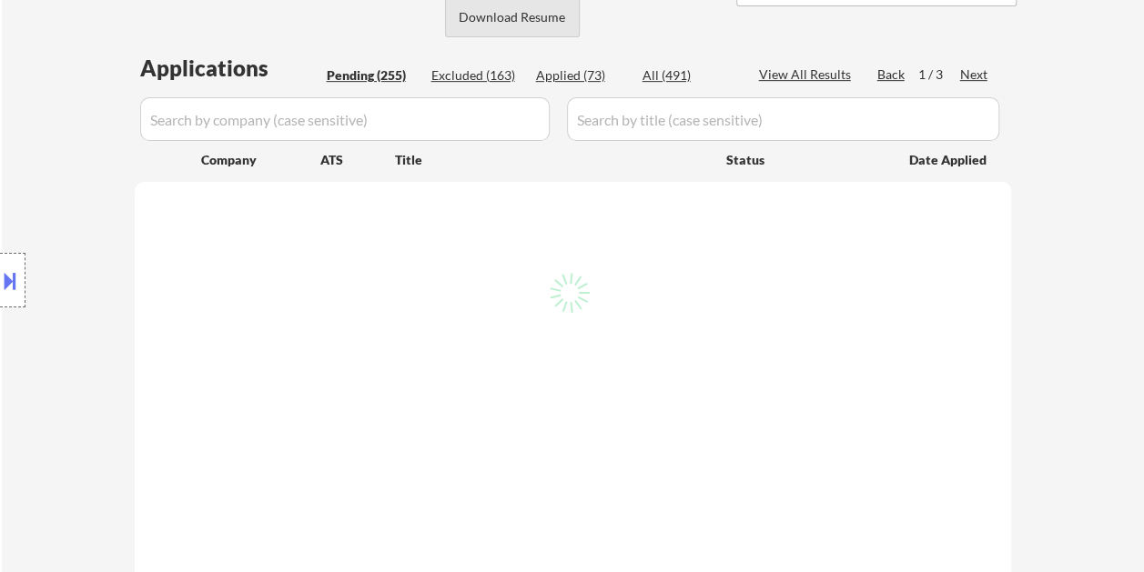
select select ""pending""
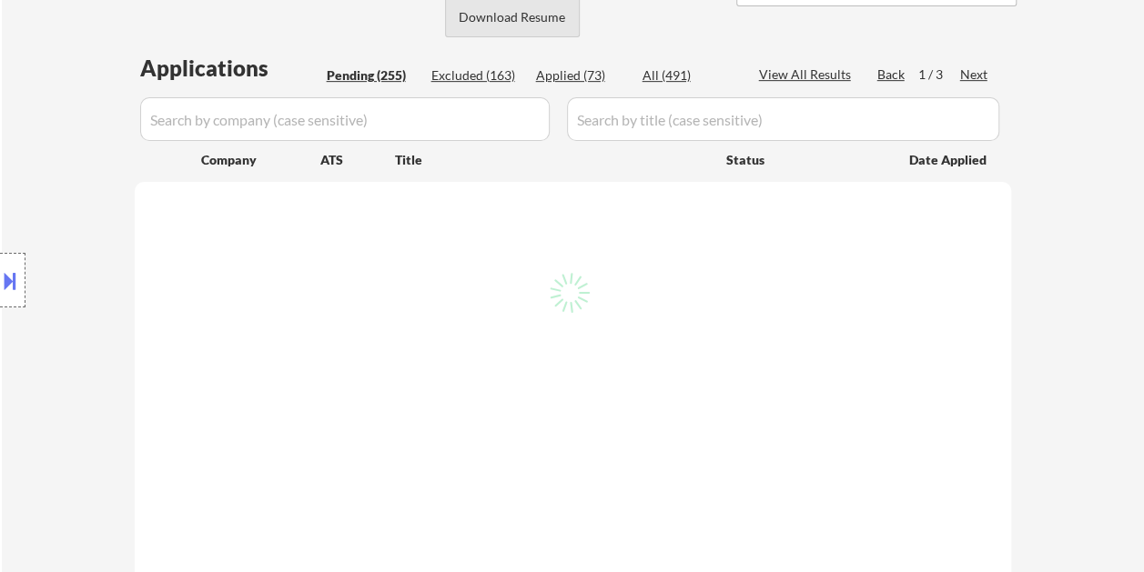
select select ""pending""
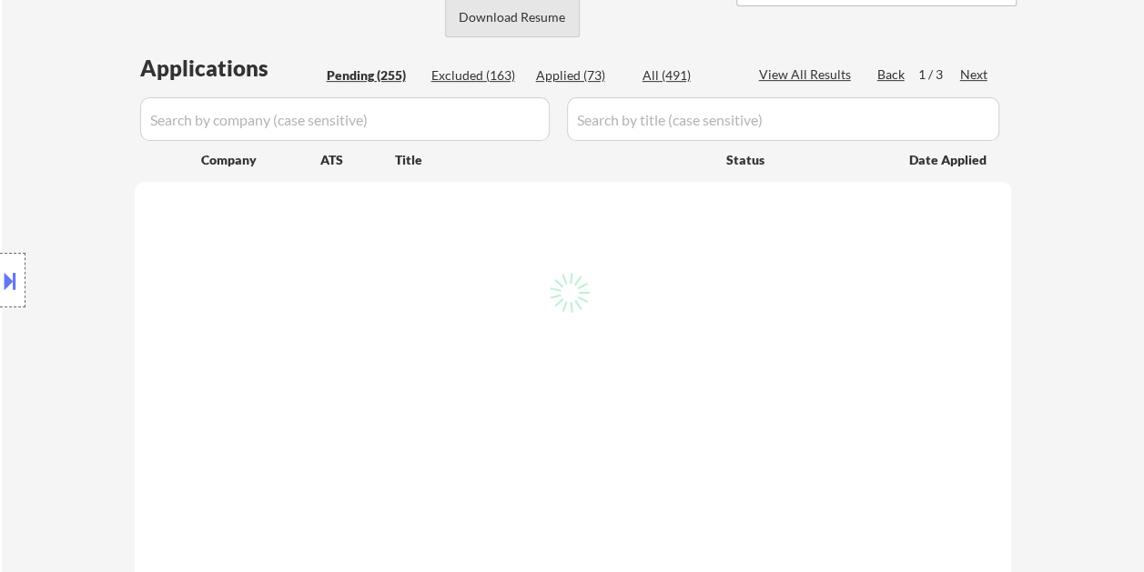
select select ""pending""
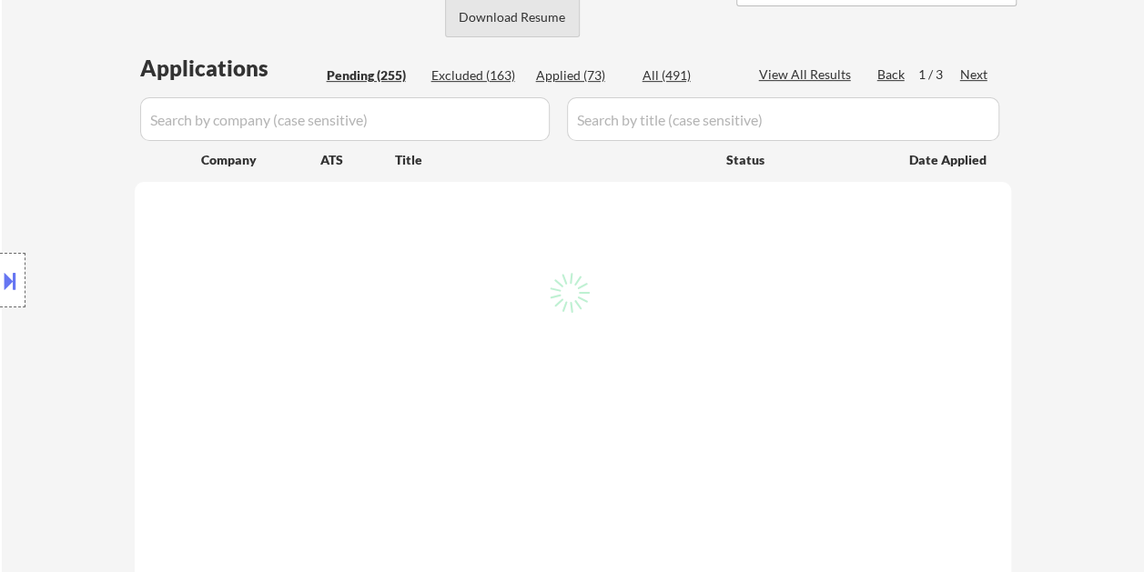
select select ""pending""
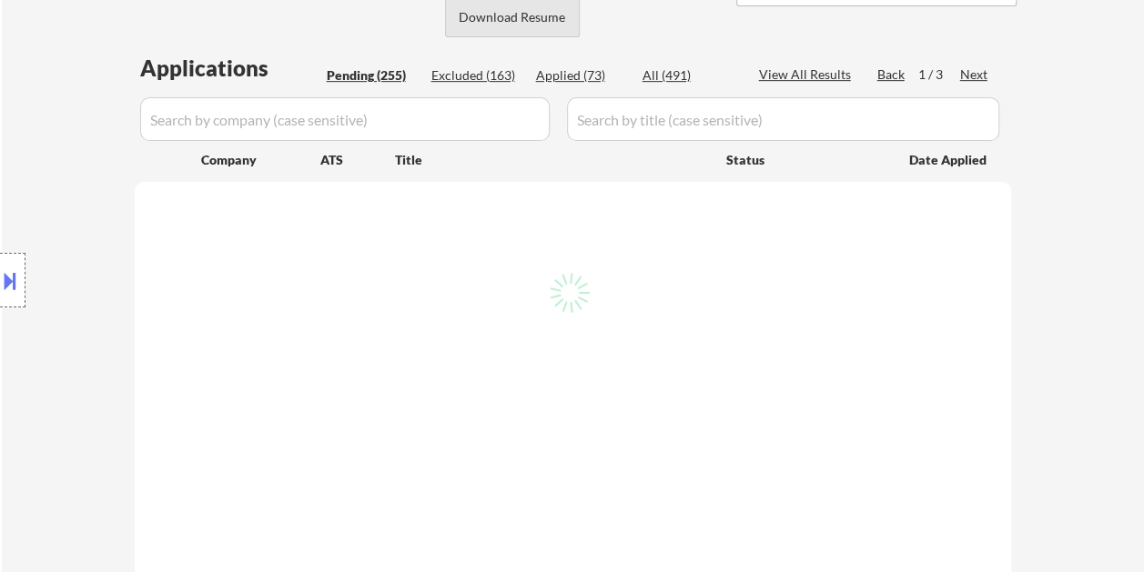
select select ""pending""
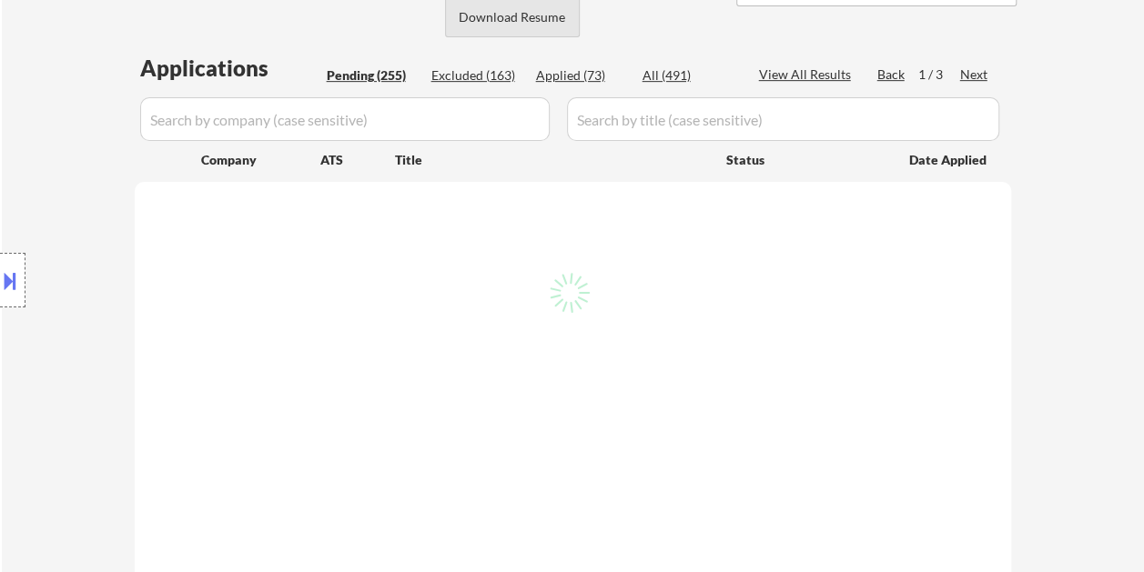
select select ""pending""
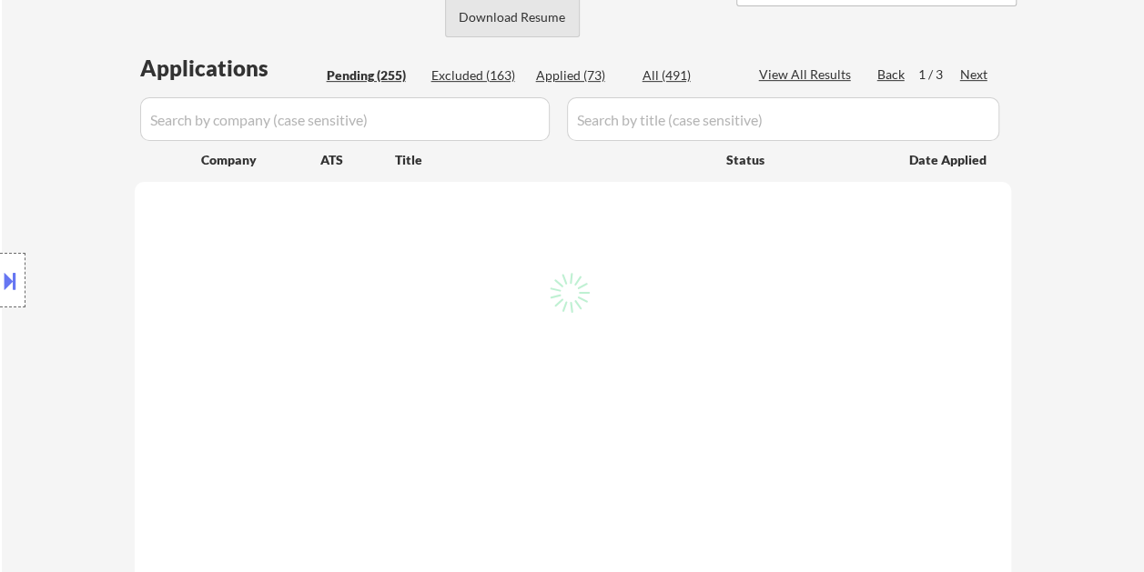
select select ""pending""
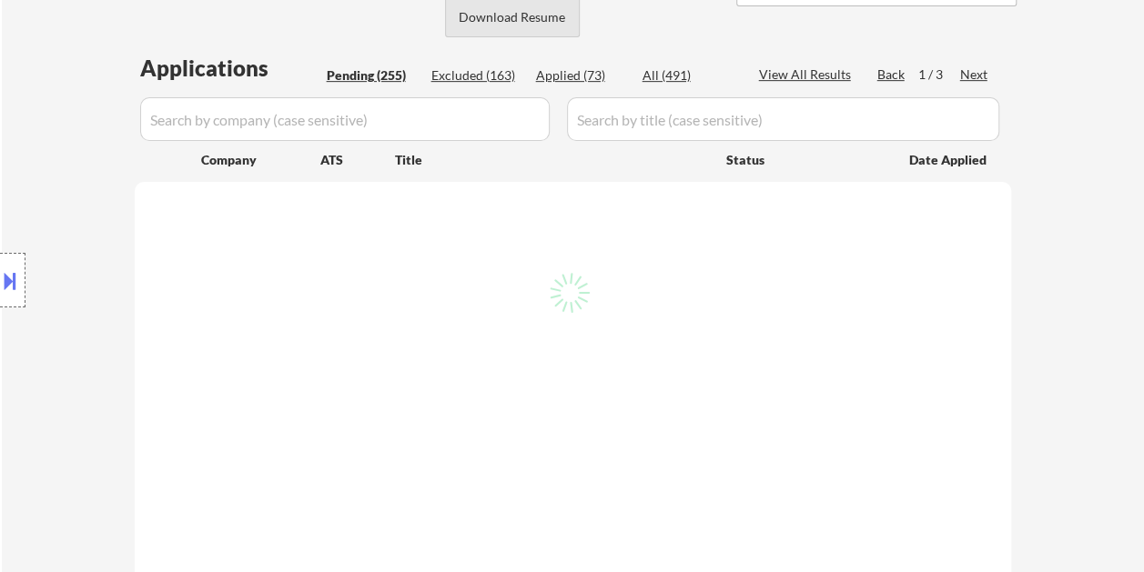
select select ""pending""
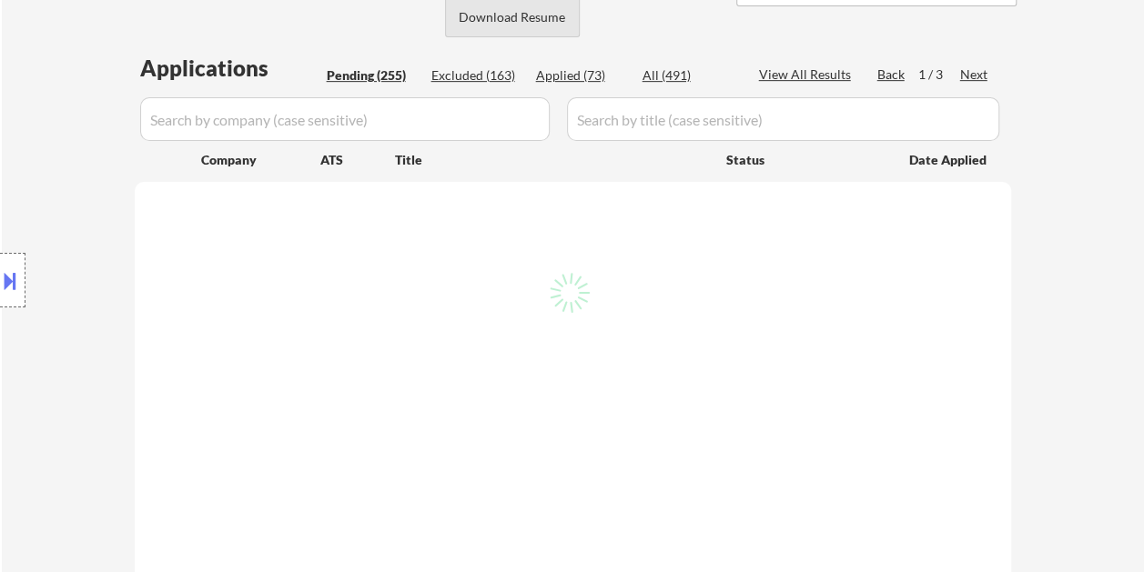
select select ""pending""
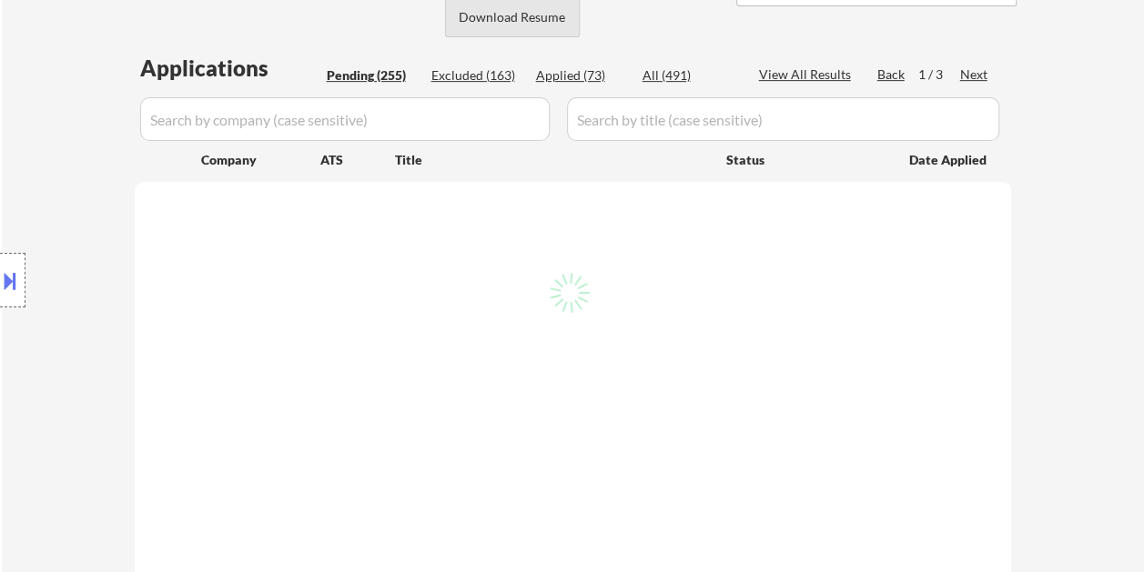
select select ""pending""
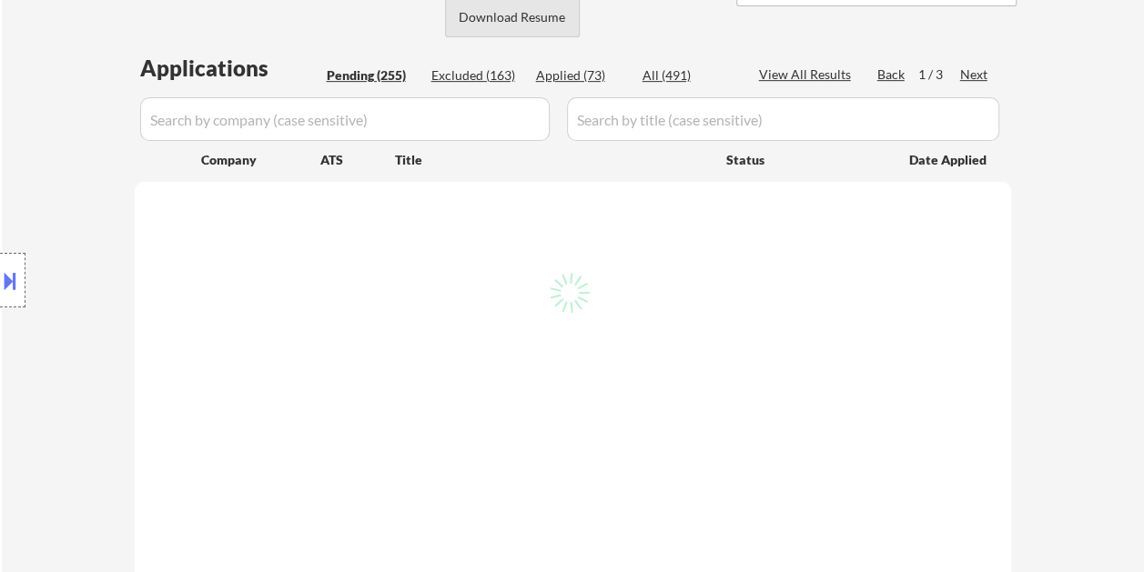
select select ""pending""
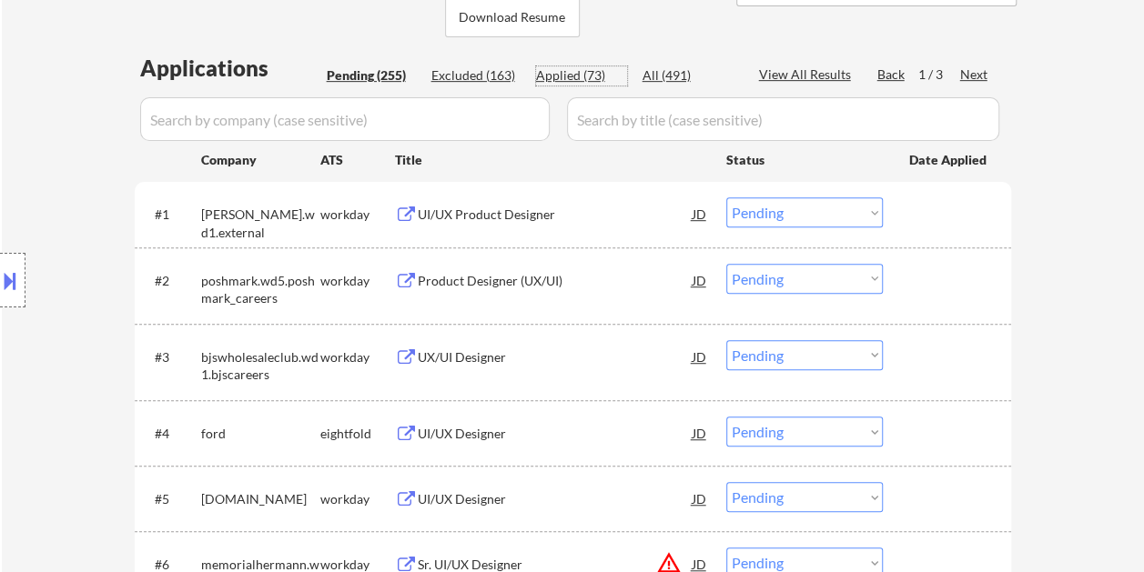
click at [542, 76] on div "Applied (73)" at bounding box center [581, 75] width 91 height 18
select select ""applied""
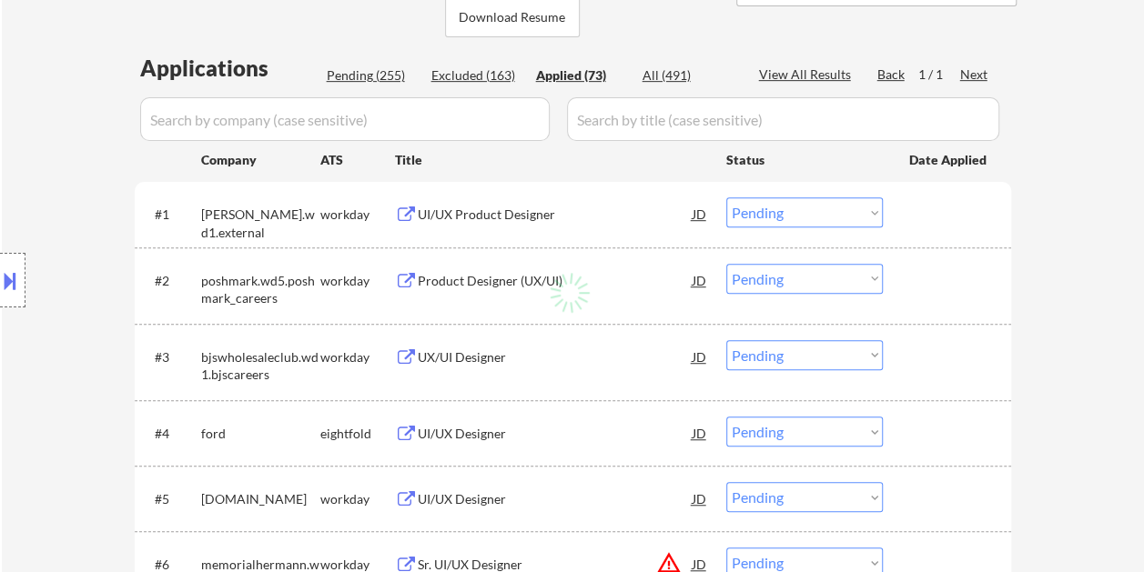
select select ""applied""
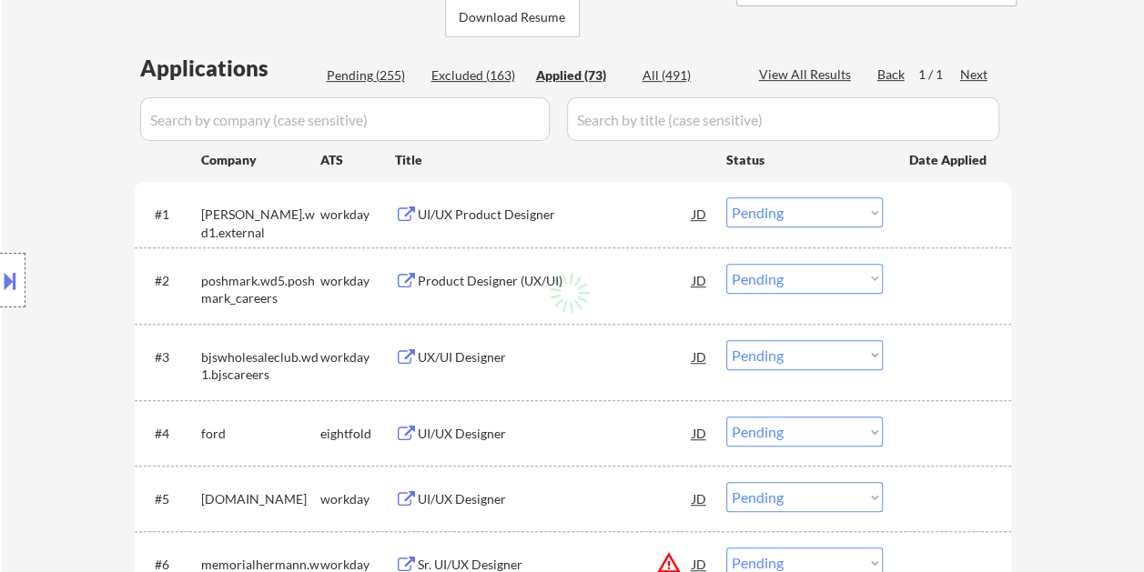
select select ""applied""
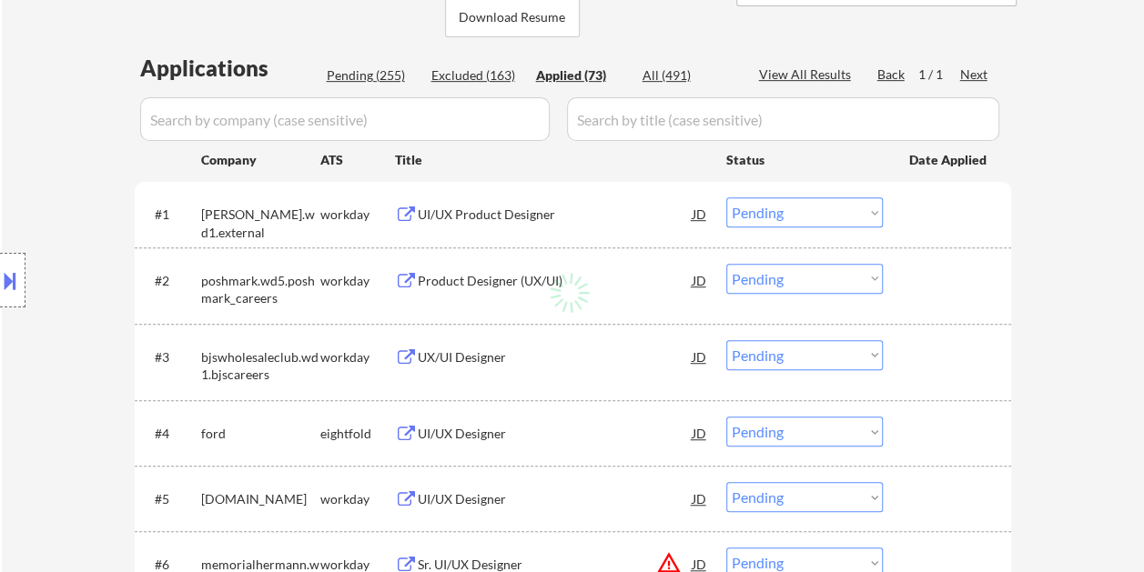
select select ""applied""
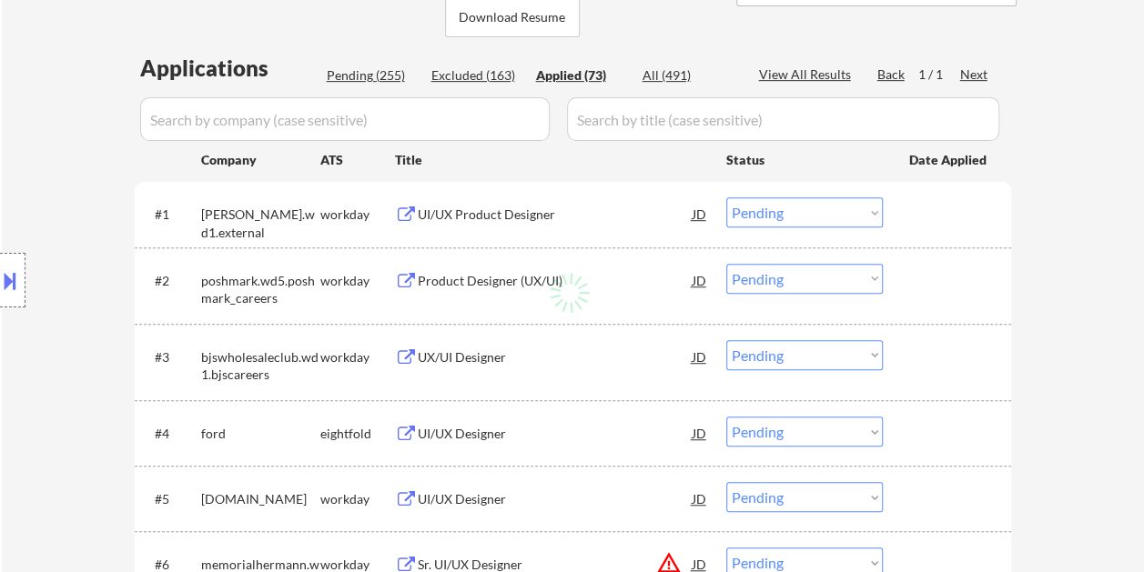
select select ""applied""
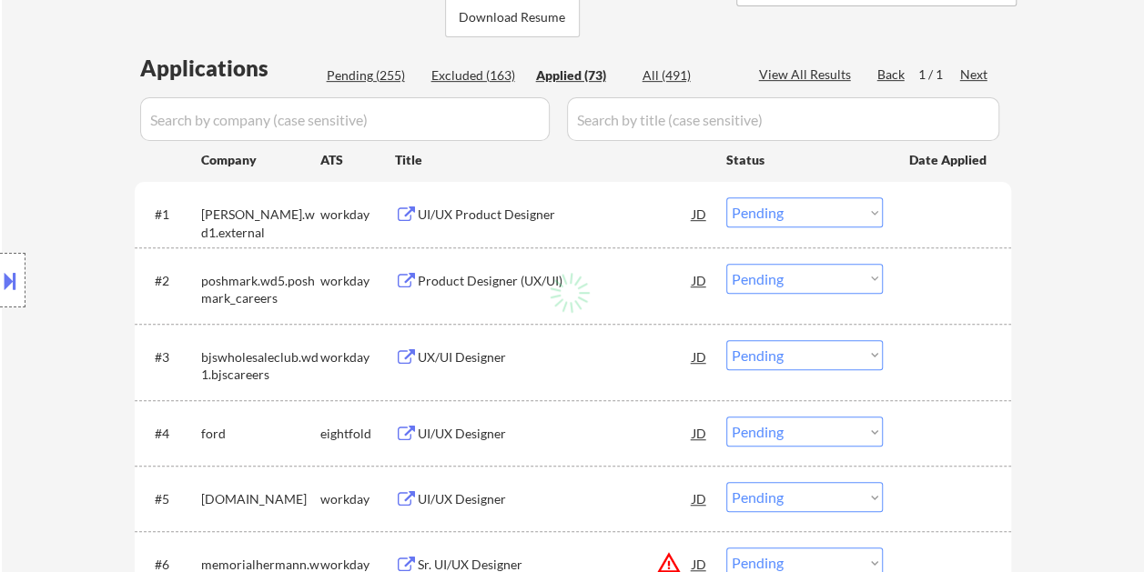
select select ""applied""
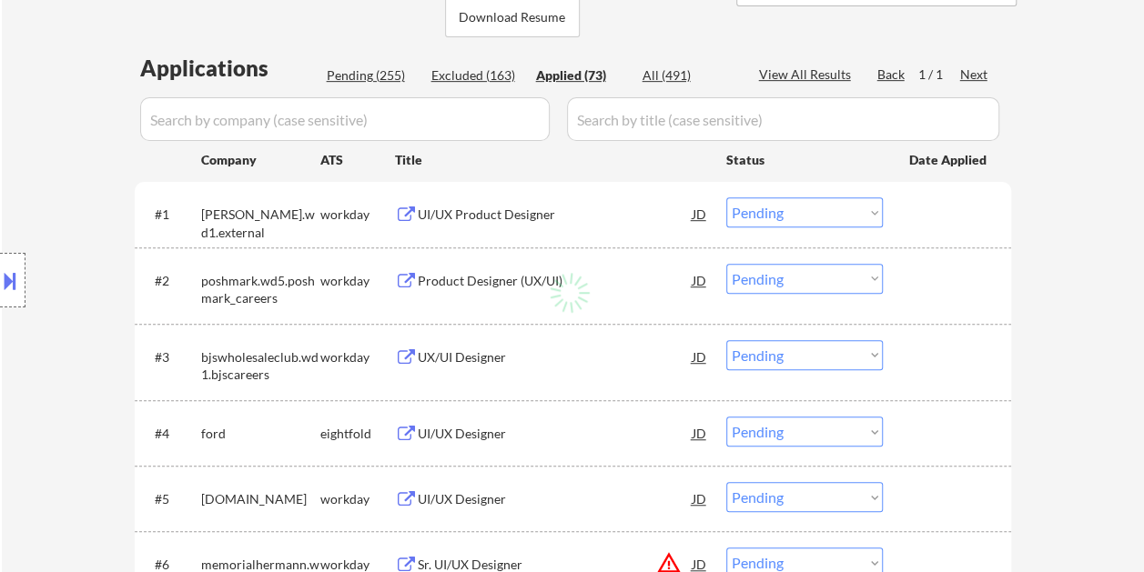
select select ""applied""
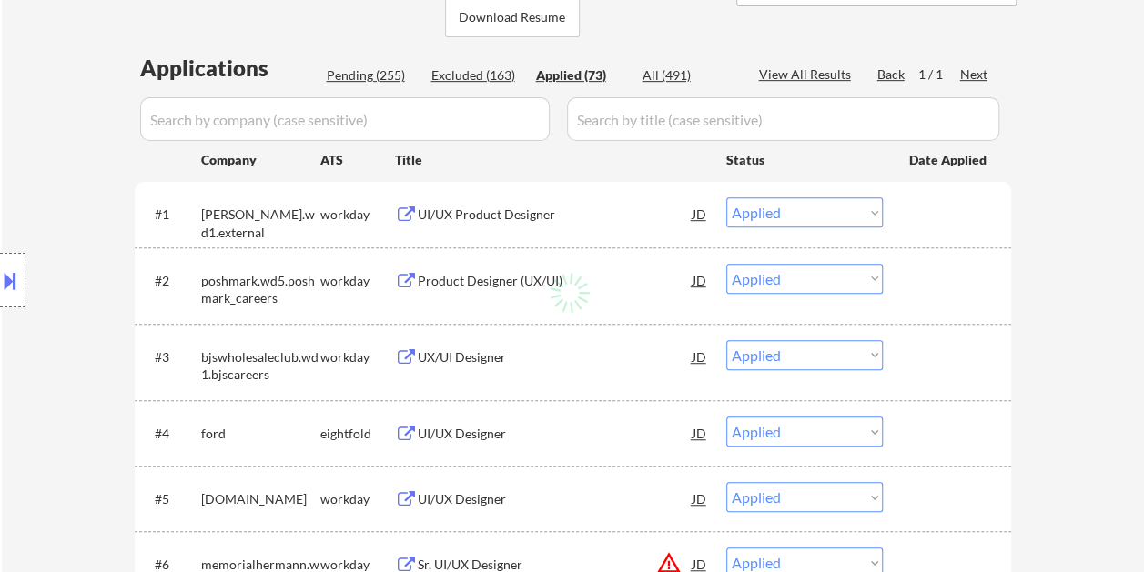
select select ""applied""
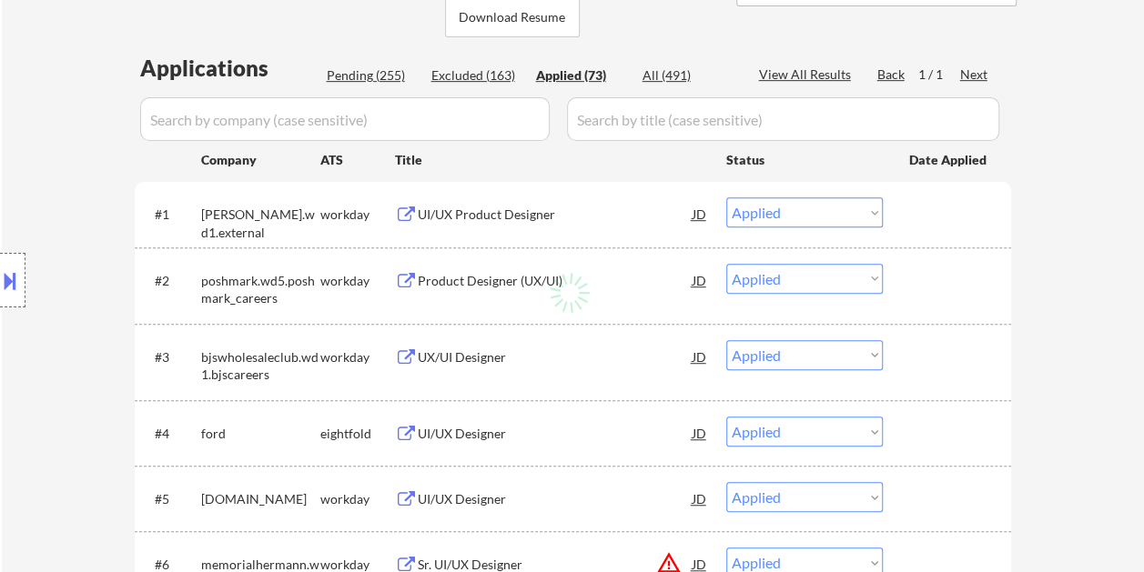
select select ""applied""
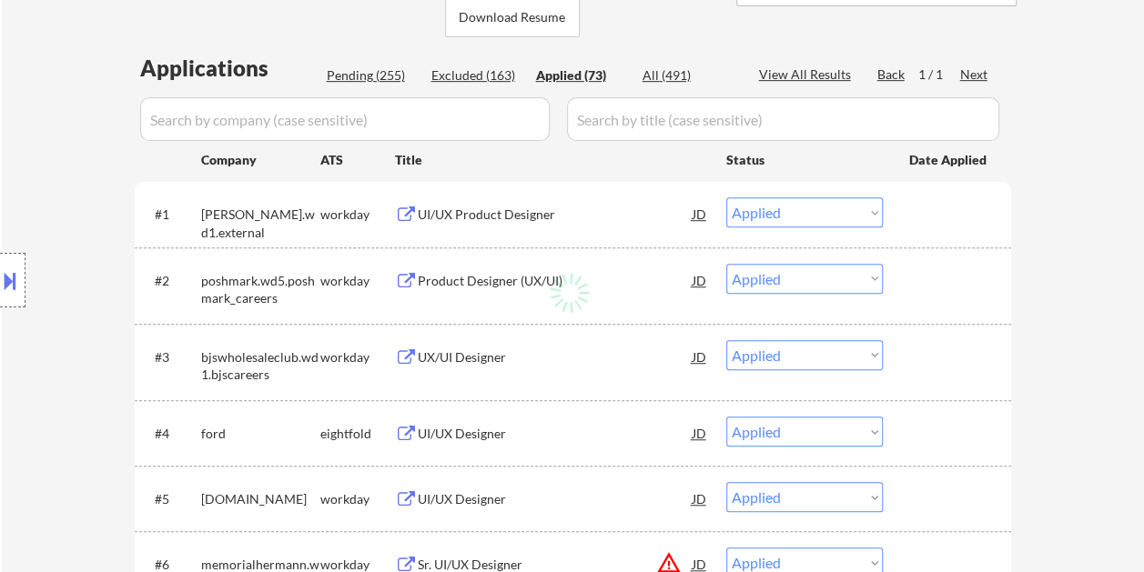
select select ""applied""
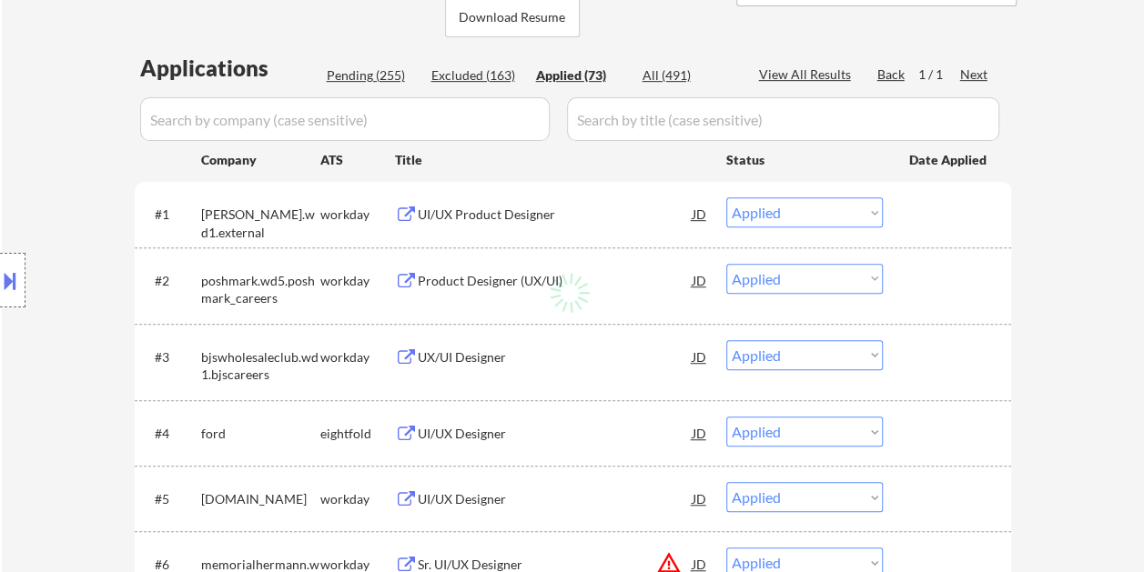
select select ""applied""
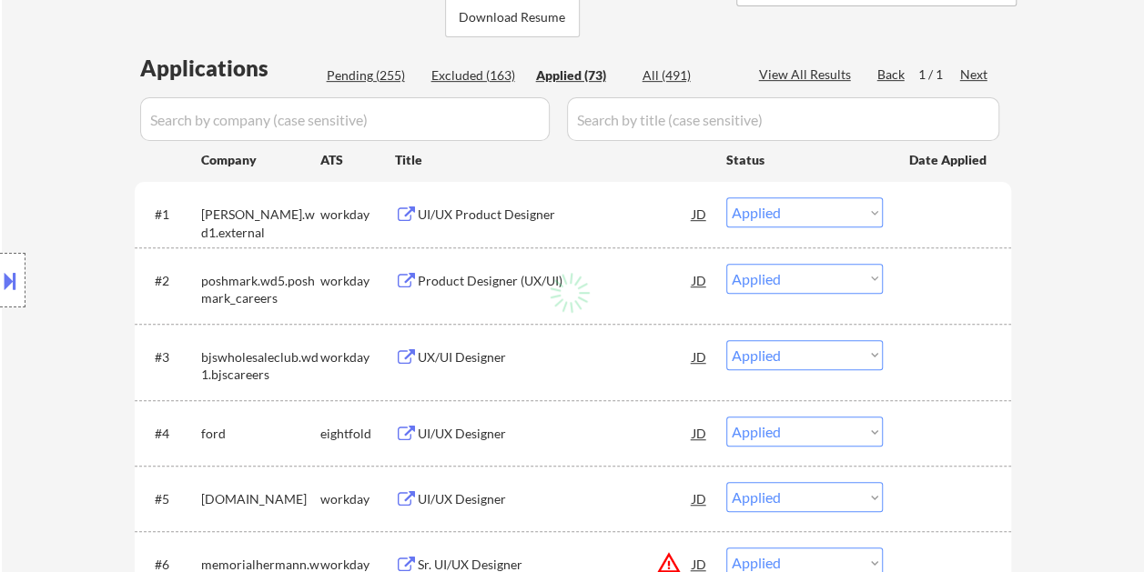
select select ""applied""
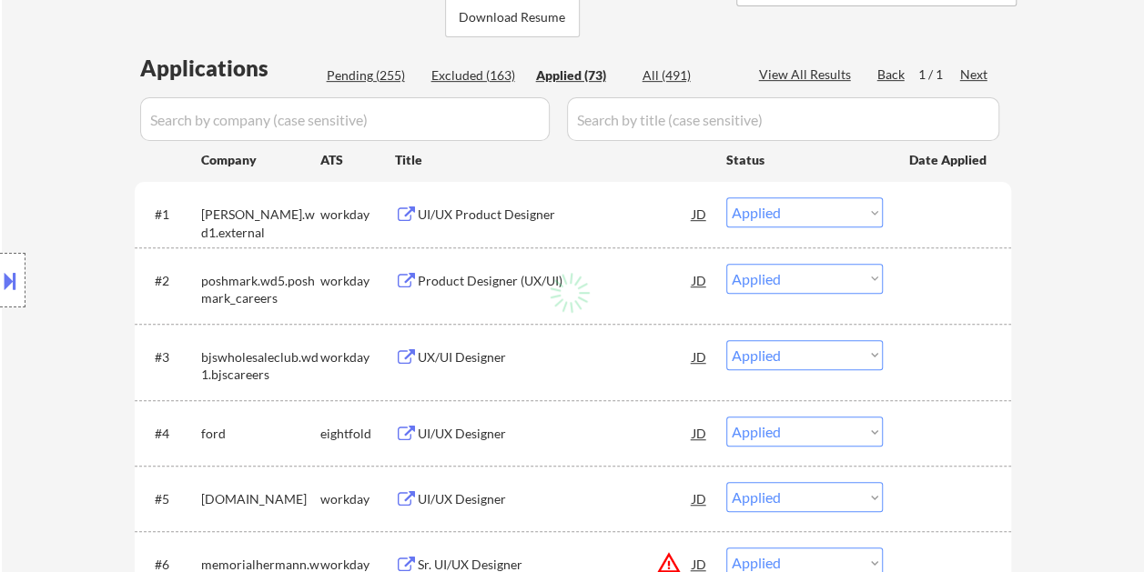
select select ""applied""
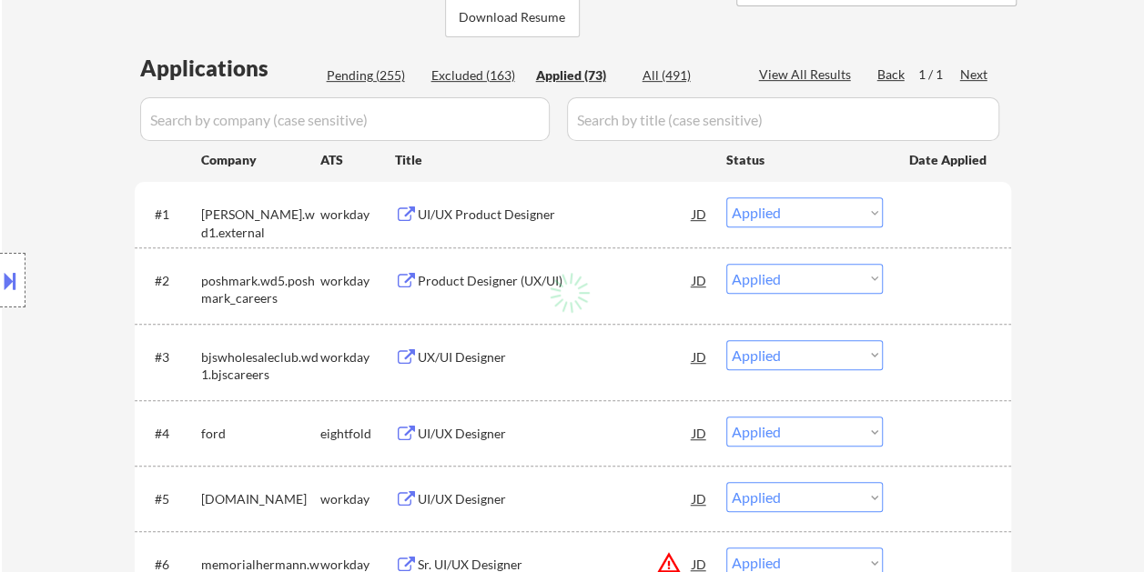
select select ""applied""
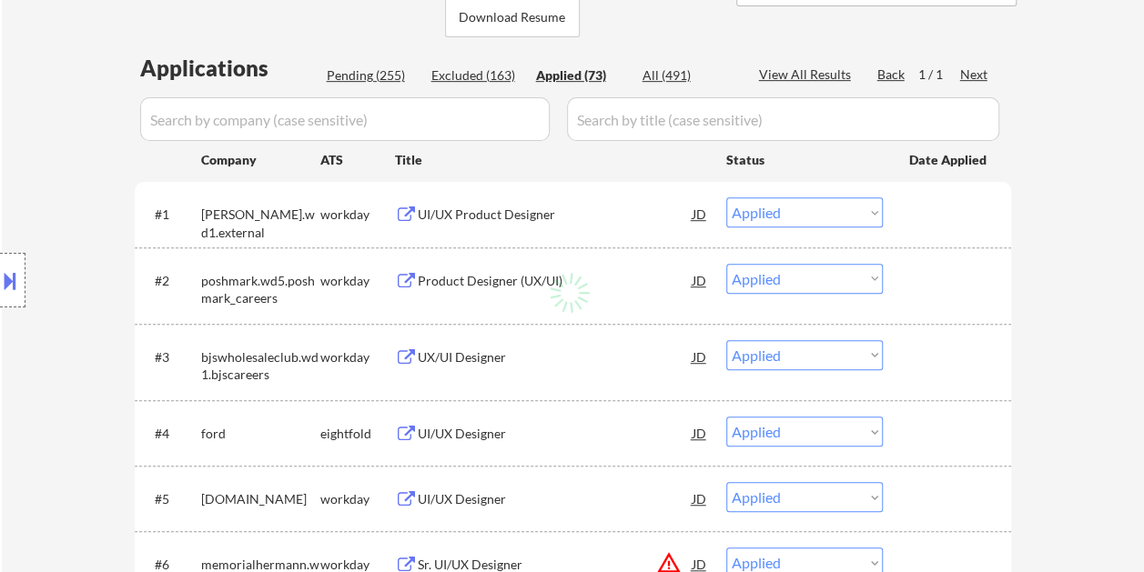
select select ""applied""
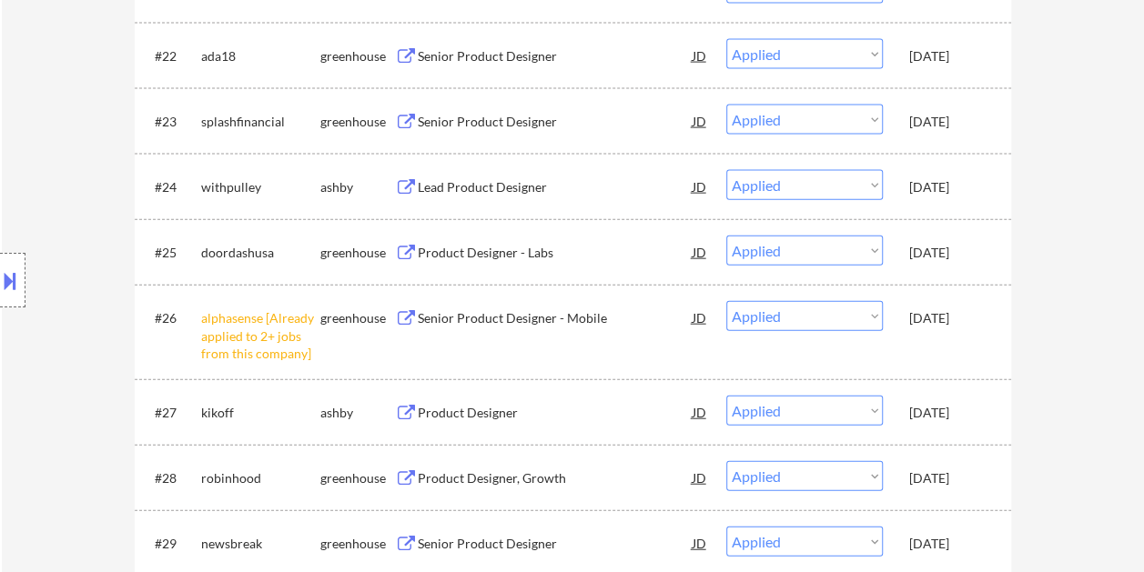
scroll to position [2056, 0]
